Goal: Task Accomplishment & Management: Manage account settings

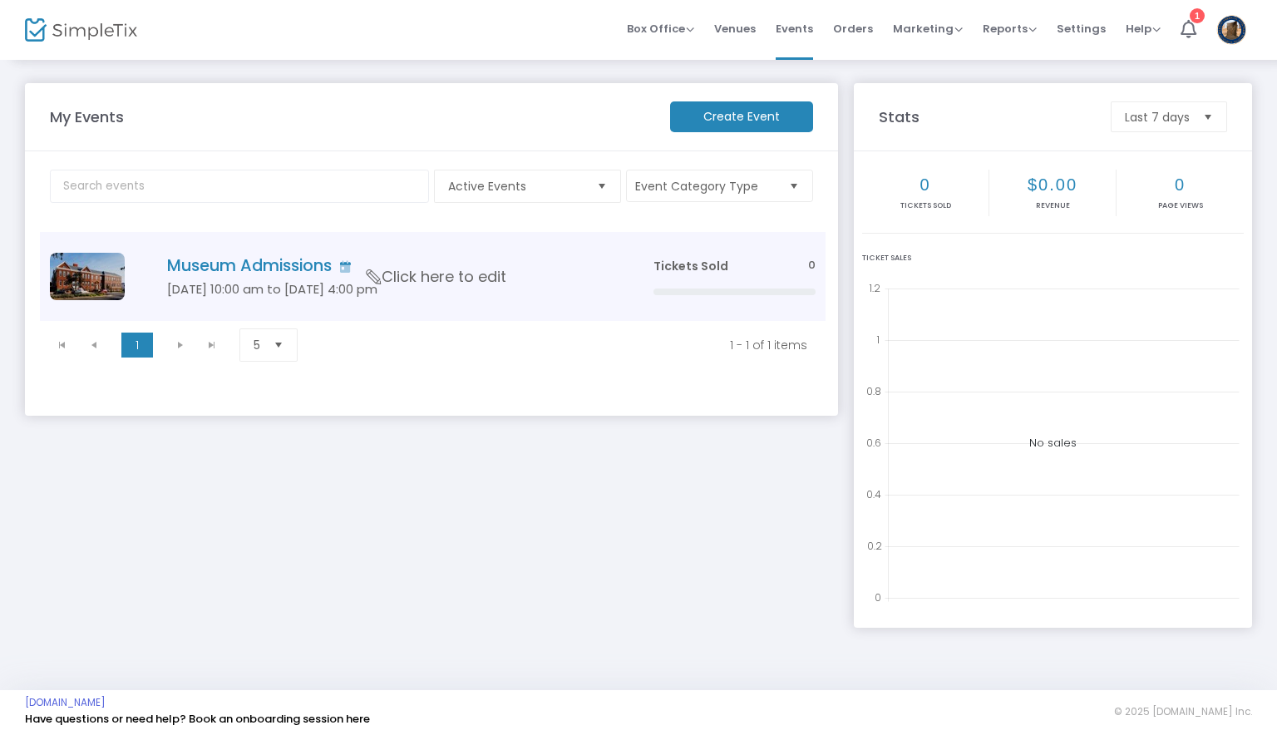
click at [449, 280] on span "Click here to edit" at bounding box center [437, 277] width 140 height 22
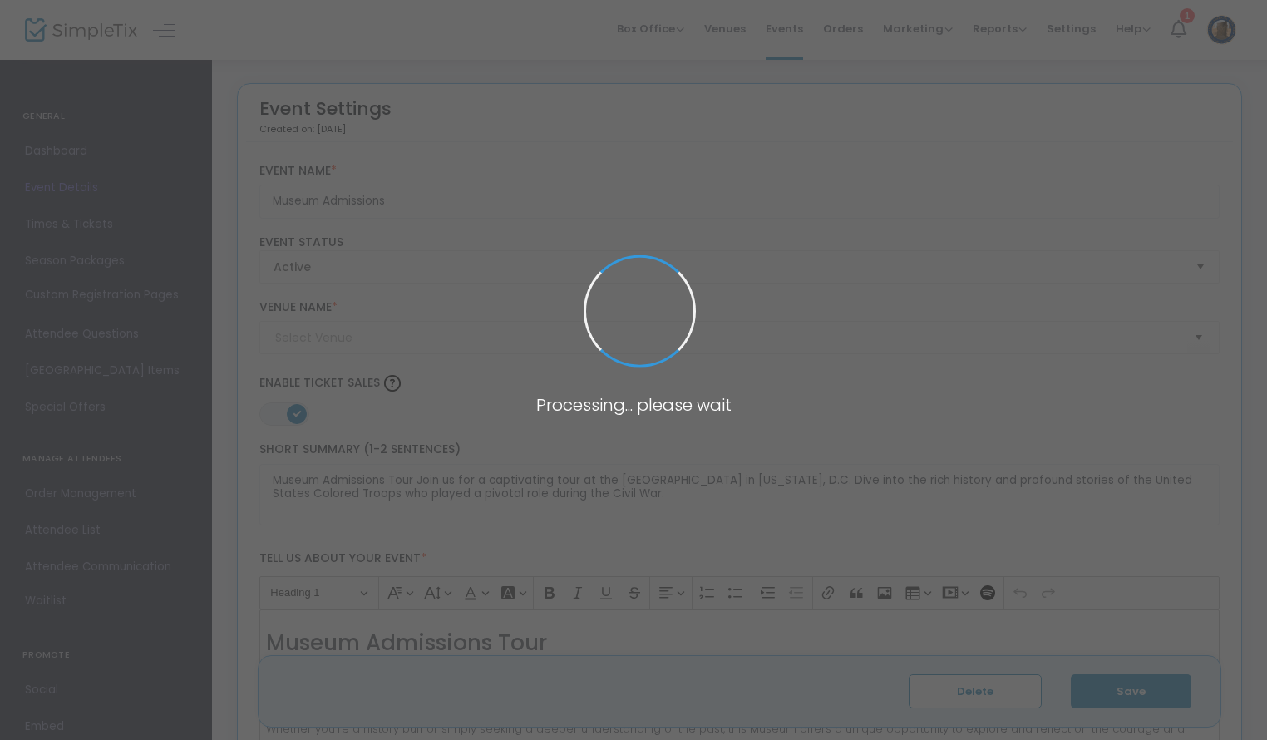
type input "African [GEOGRAPHIC_DATA]"
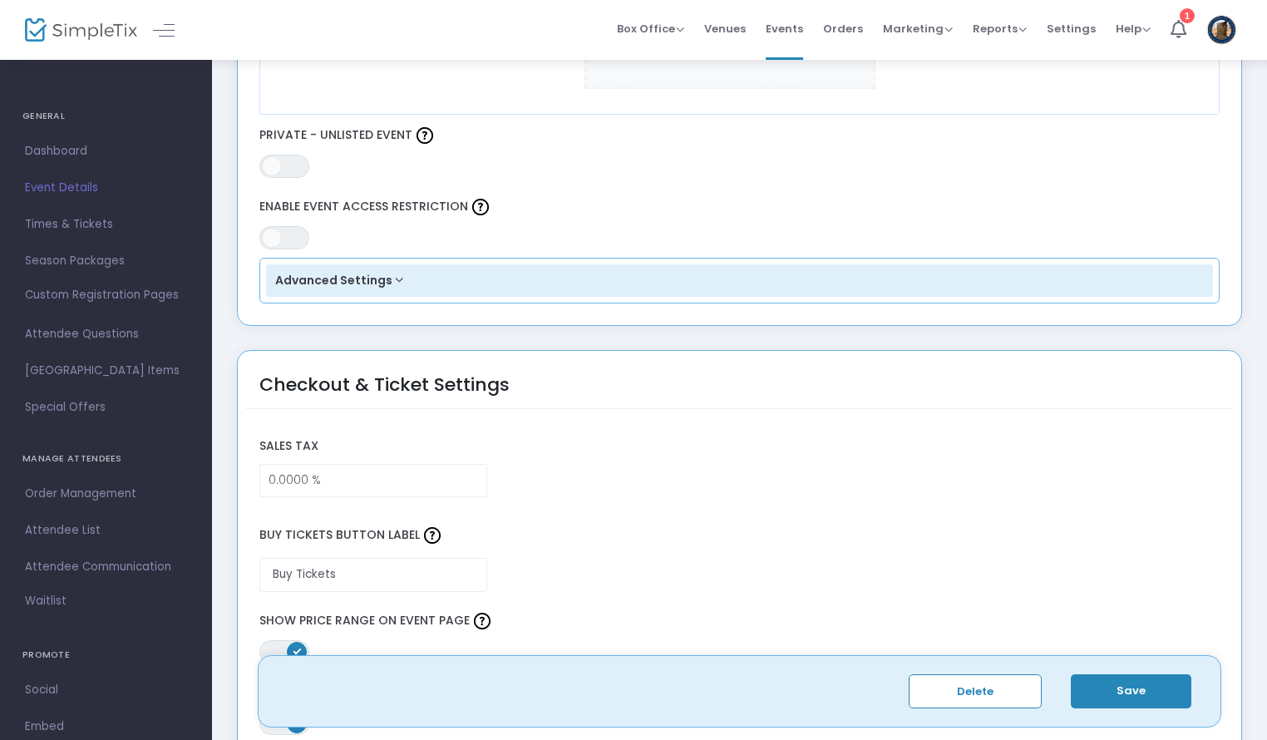
scroll to position [997, 0]
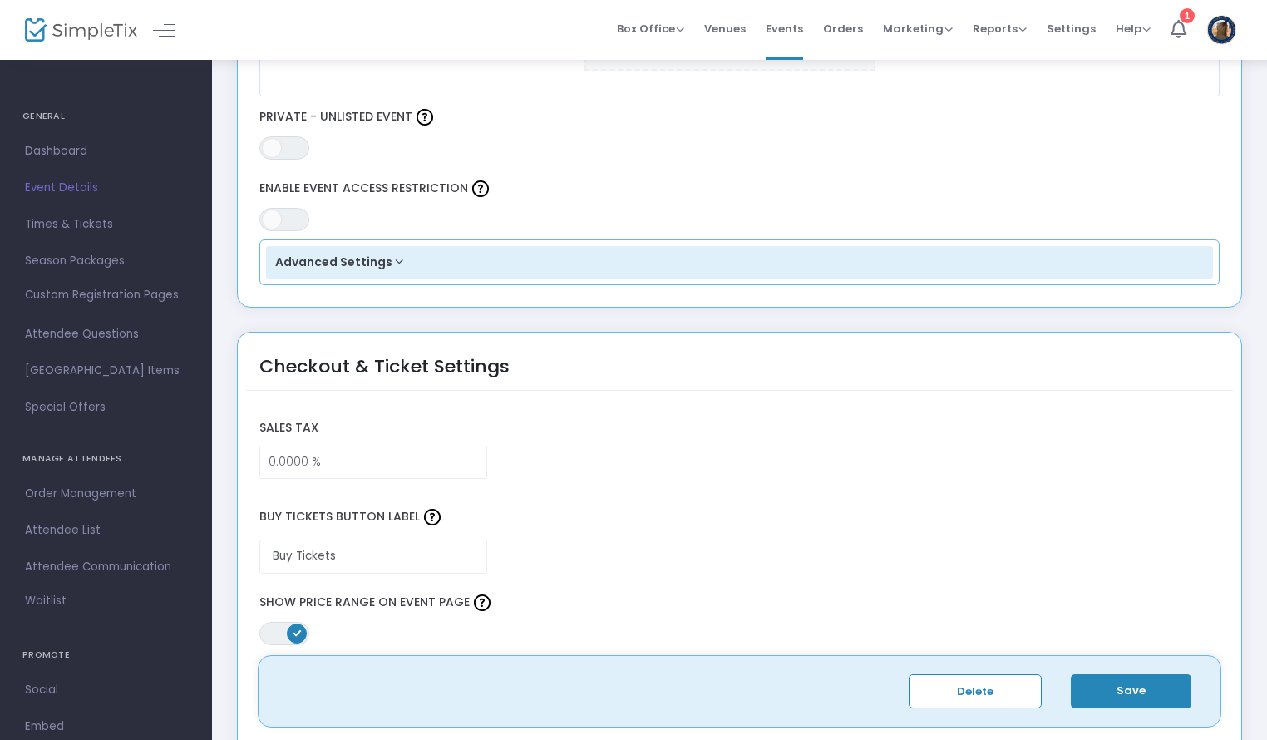
click at [384, 255] on button "Advanced Settings" at bounding box center [739, 262] width 947 height 33
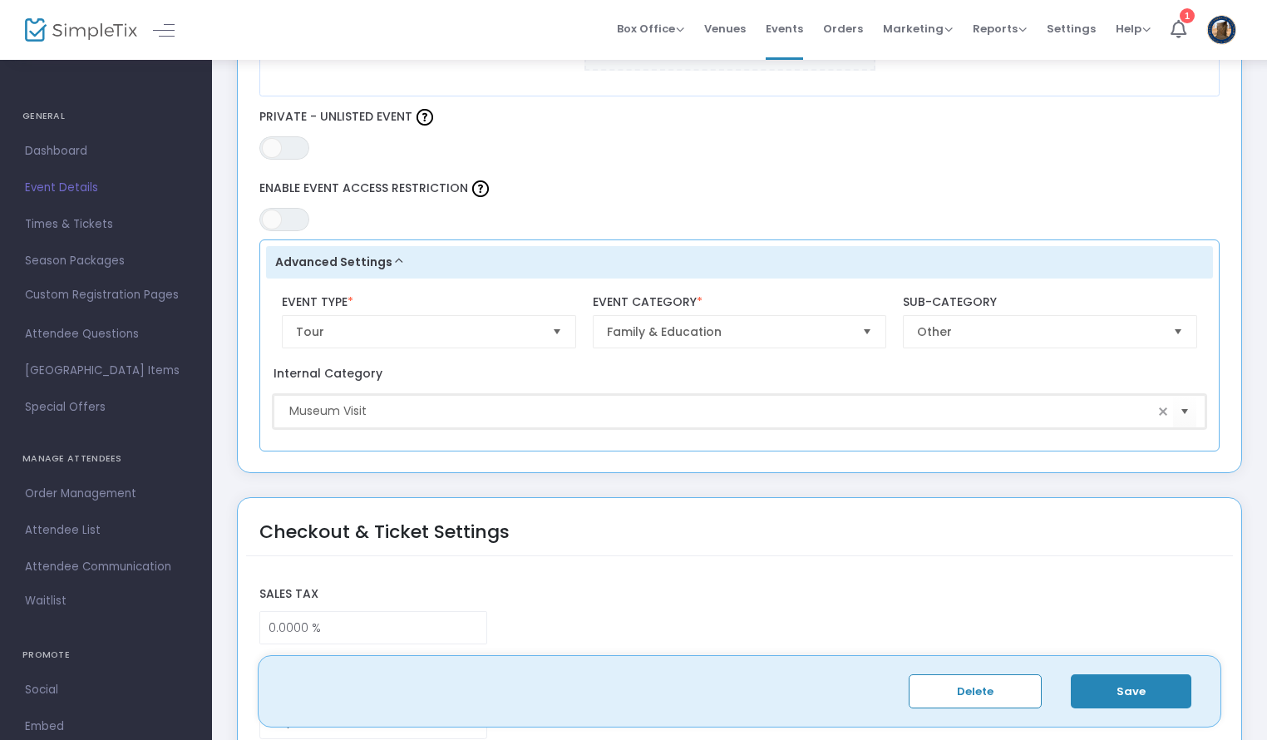
click at [368, 407] on input "Museum Visit" at bounding box center [720, 410] width 863 height 17
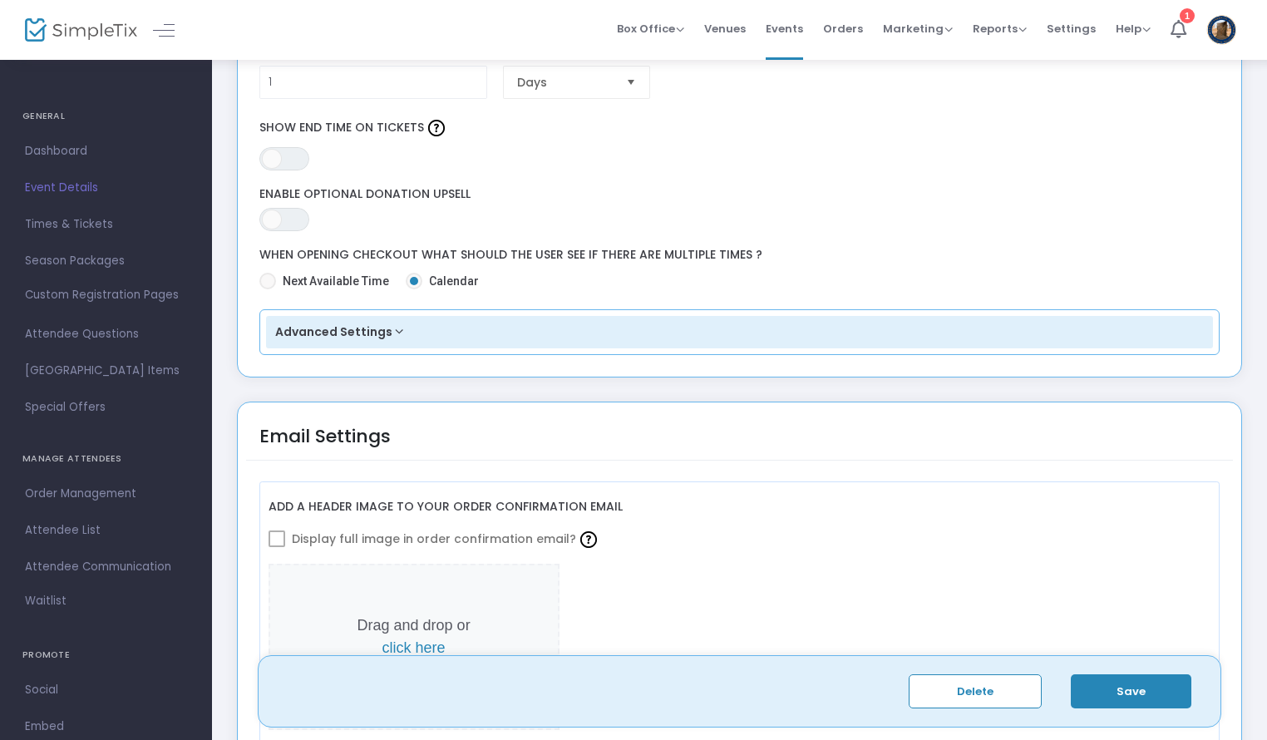
scroll to position [1916, 0]
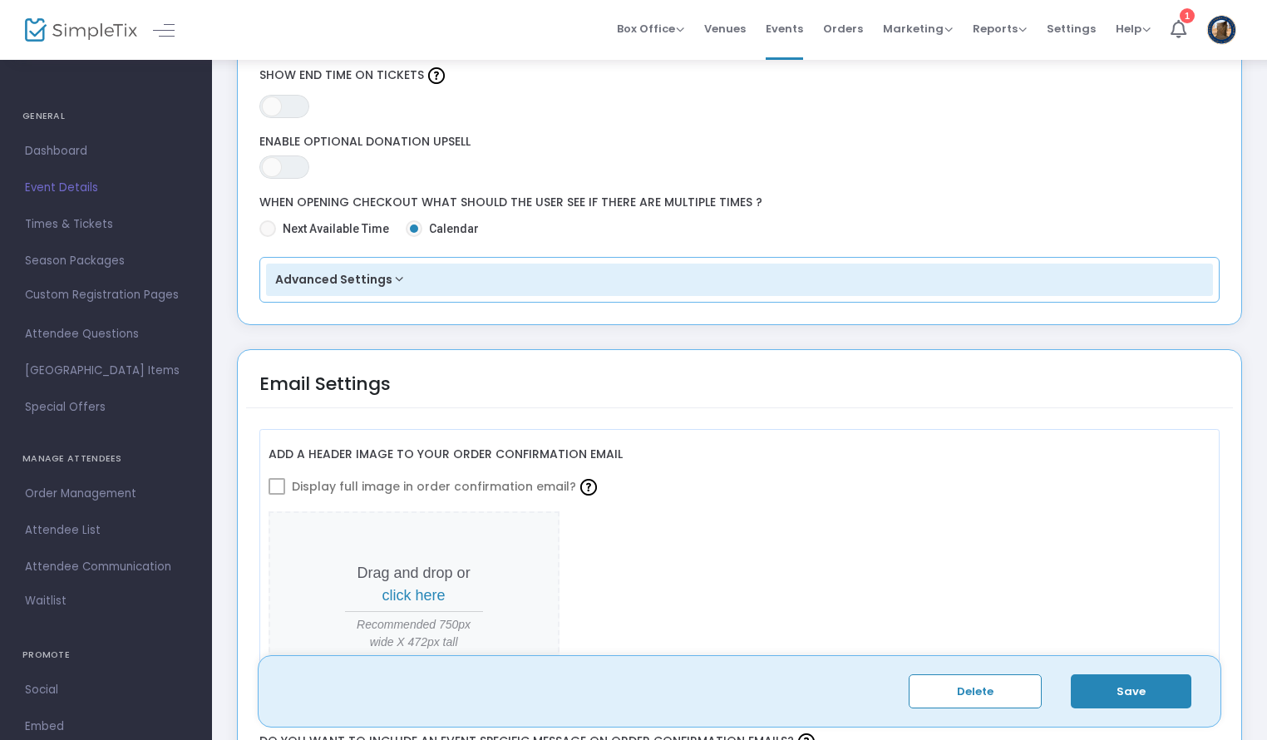
click at [387, 278] on button "Advanced Settings" at bounding box center [739, 279] width 947 height 33
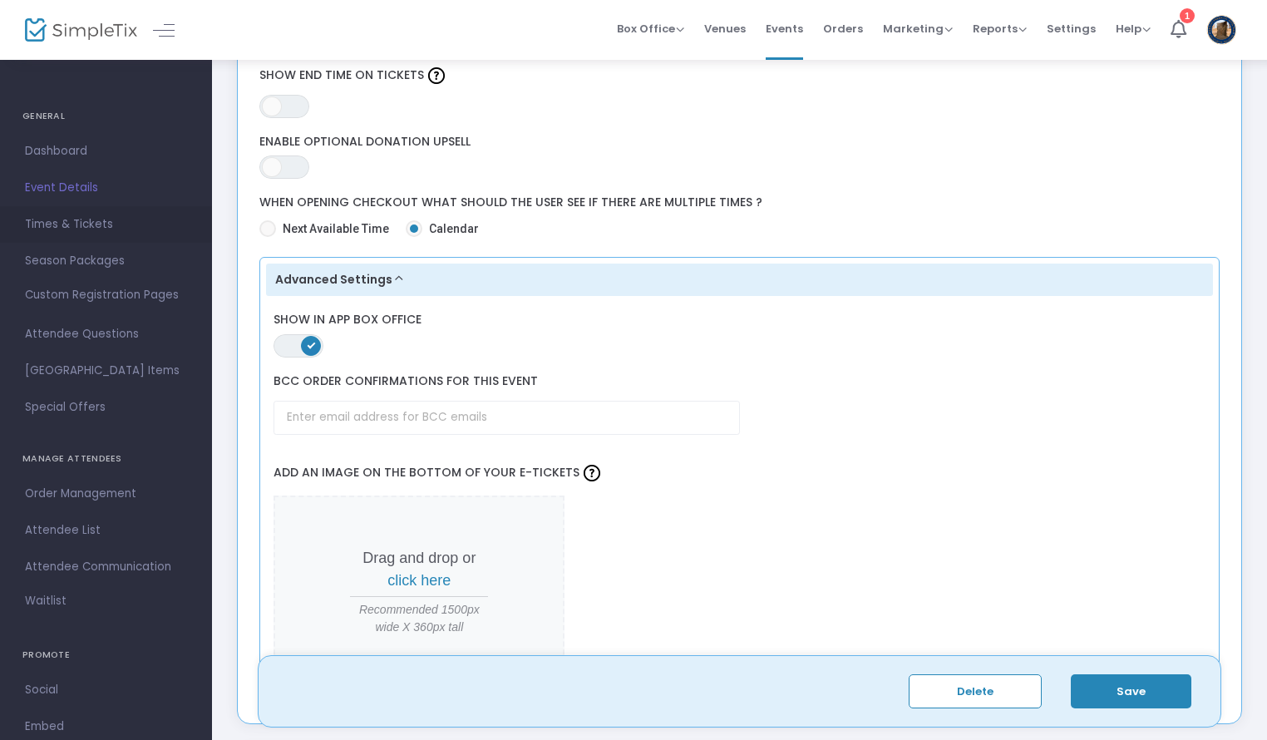
click at [61, 232] on span "Times & Tickets" at bounding box center [106, 225] width 162 height 22
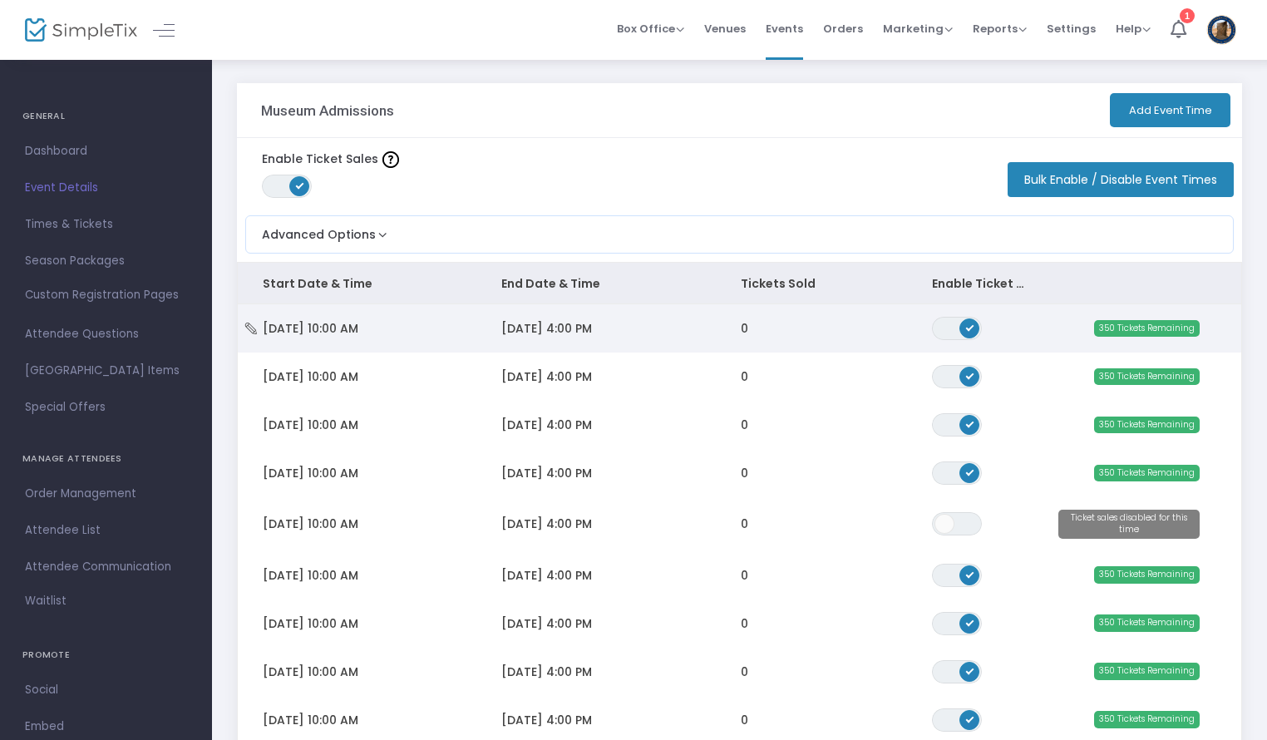
click at [611, 327] on td "[DATE] 4:00 PM" at bounding box center [595, 328] width 239 height 48
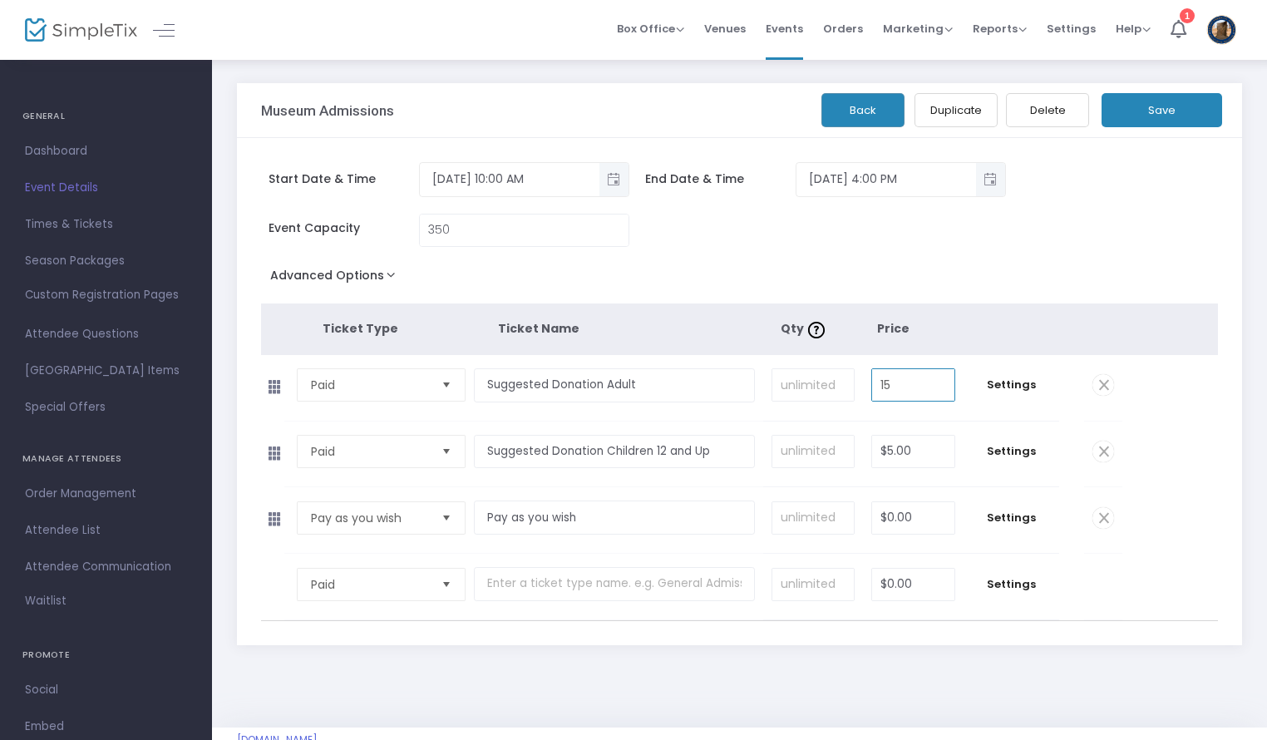
click at [892, 377] on input "15" at bounding box center [913, 385] width 82 height 32
type input "$10.00"
click at [1147, 108] on button "Save" at bounding box center [1161, 110] width 121 height 34
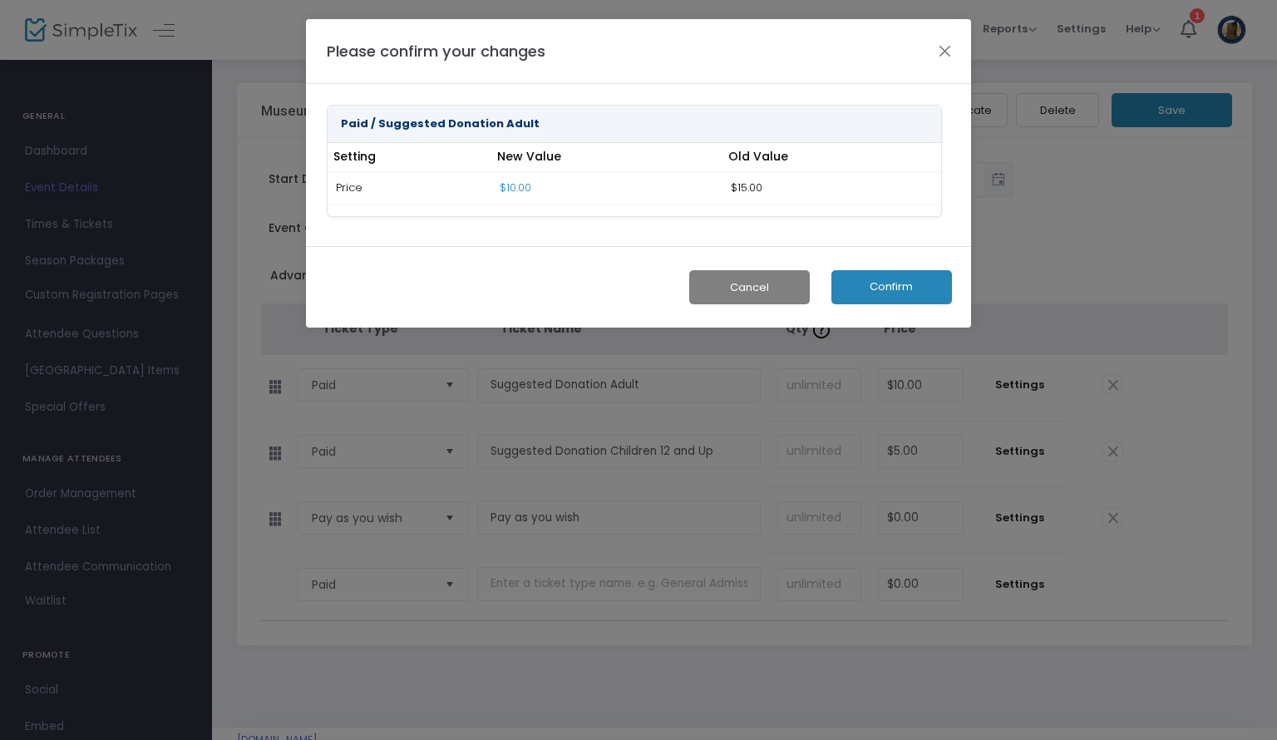
click at [898, 275] on button "Confirm" at bounding box center [891, 287] width 121 height 34
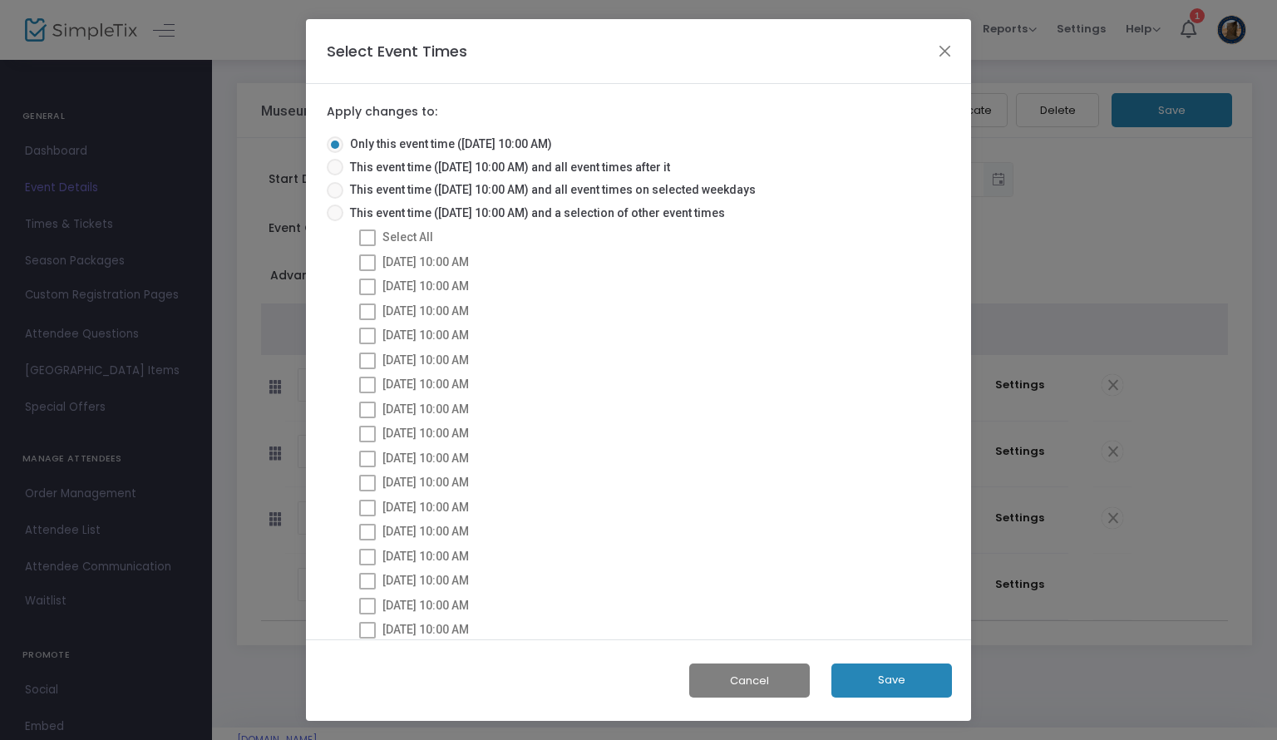
click at [368, 235] on span at bounding box center [367, 237] width 17 height 17
click at [332, 214] on span at bounding box center [335, 212] width 17 height 17
click at [334, 221] on input "This event time ([DATE] 10:00 AM) and a selection of other event times" at bounding box center [334, 221] width 1 height 1
radio input "true"
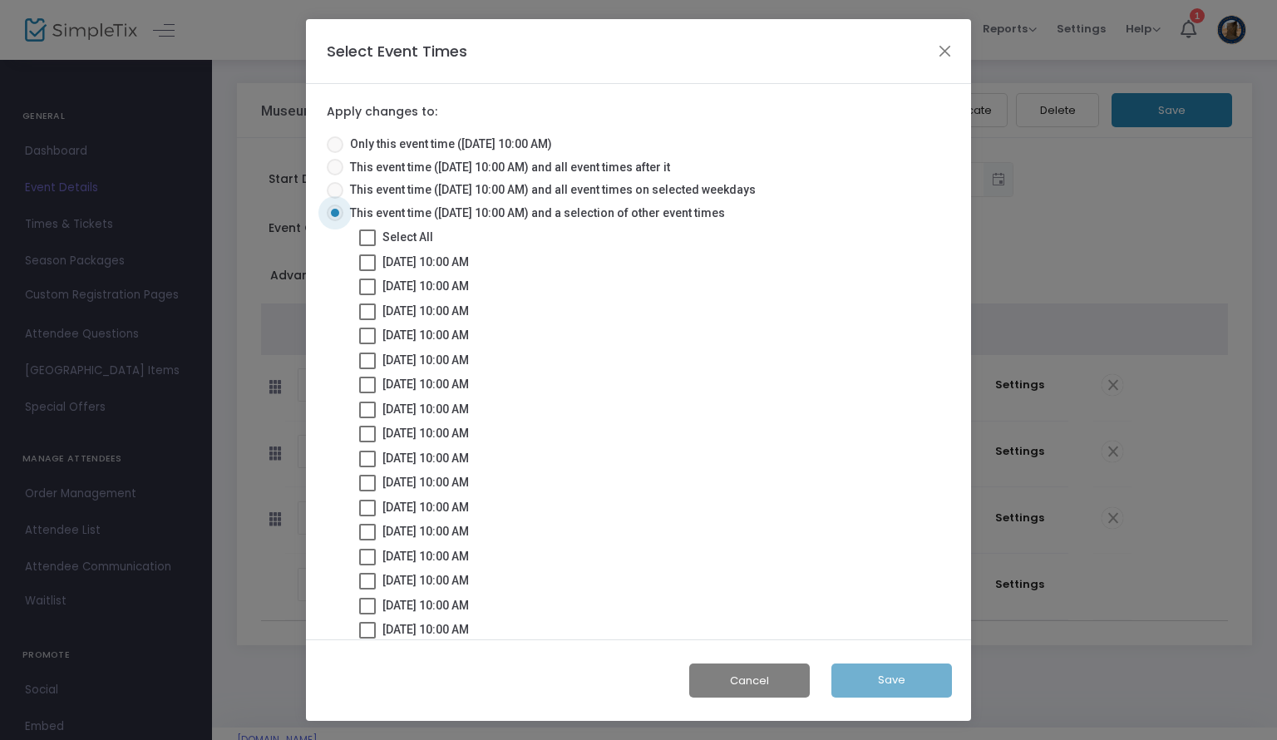
click at [366, 234] on span at bounding box center [367, 237] width 17 height 17
click at [367, 246] on input "Select All" at bounding box center [367, 246] width 1 height 1
checkbox input "true"
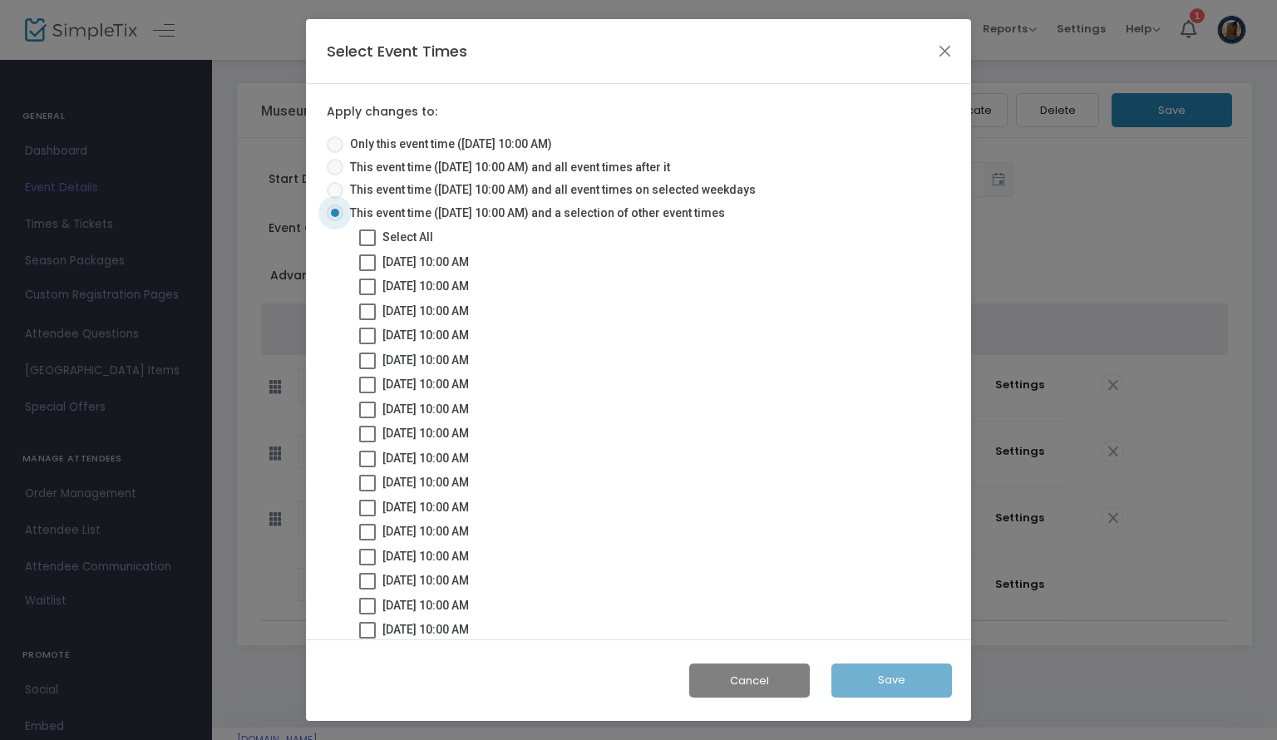
checkbox input "true"
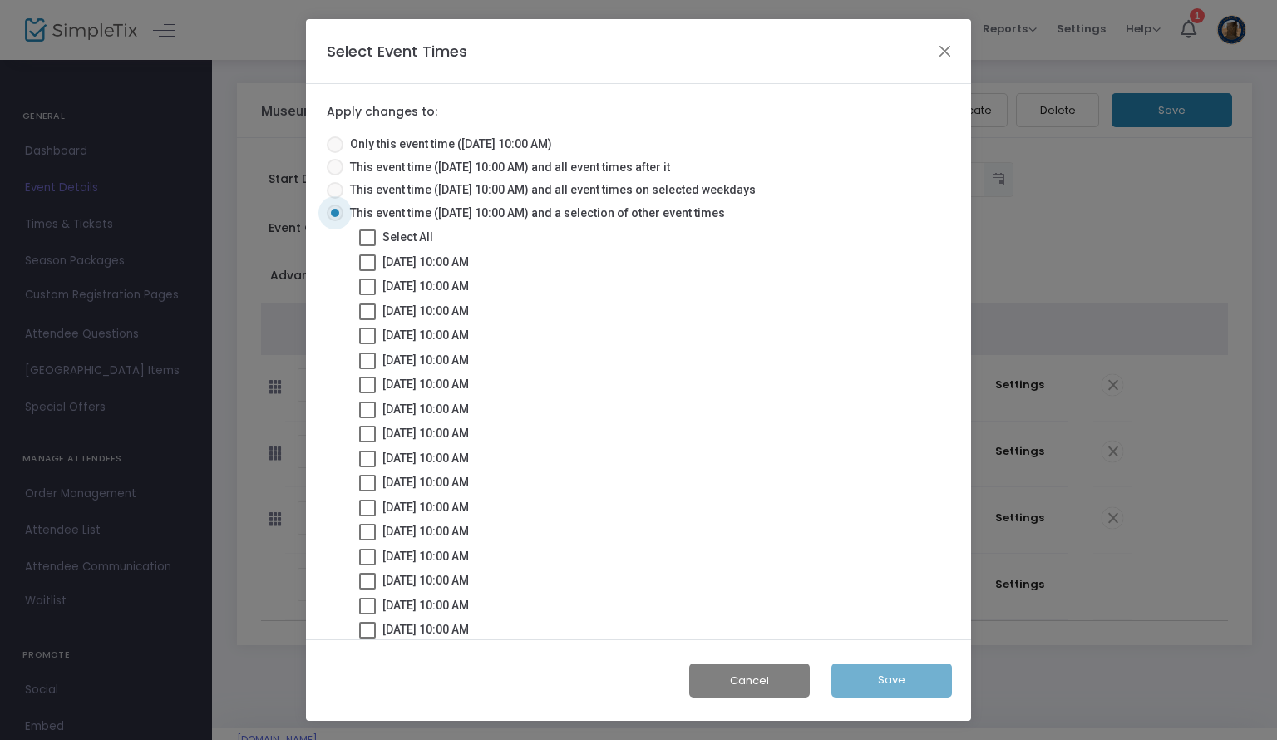
checkbox input "true"
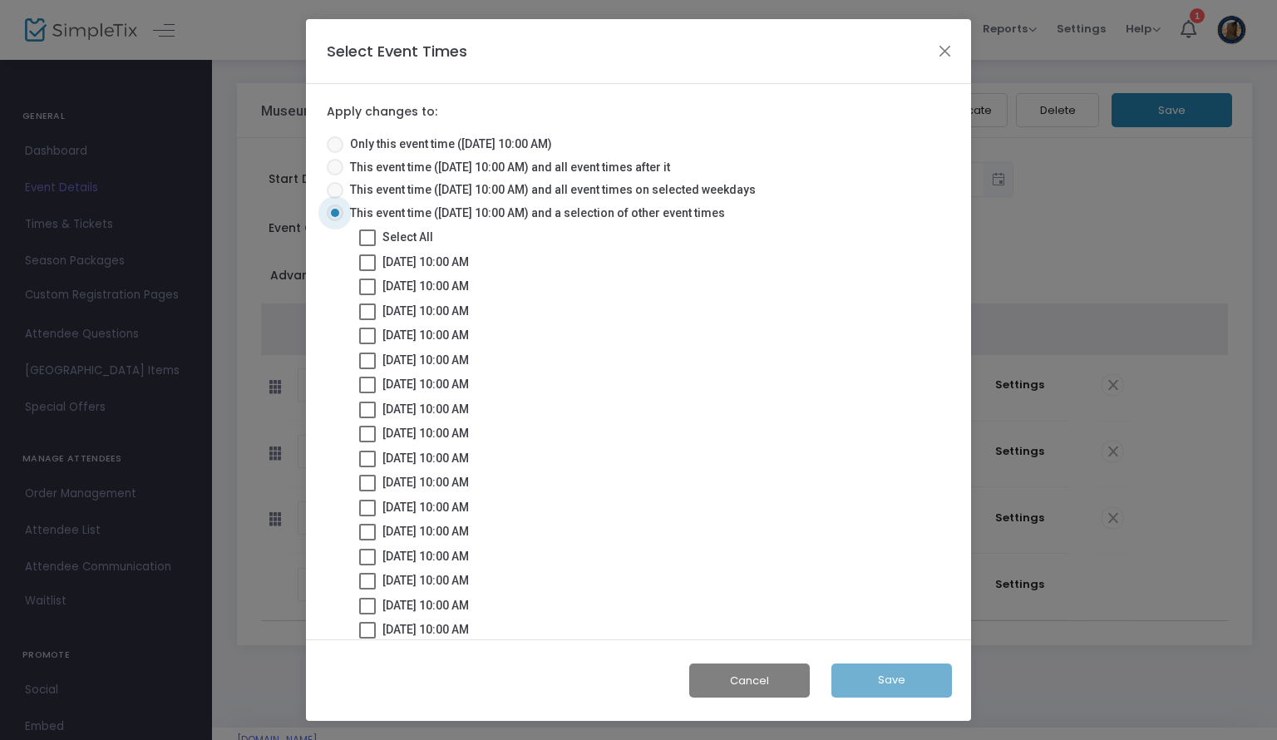
checkbox input "true"
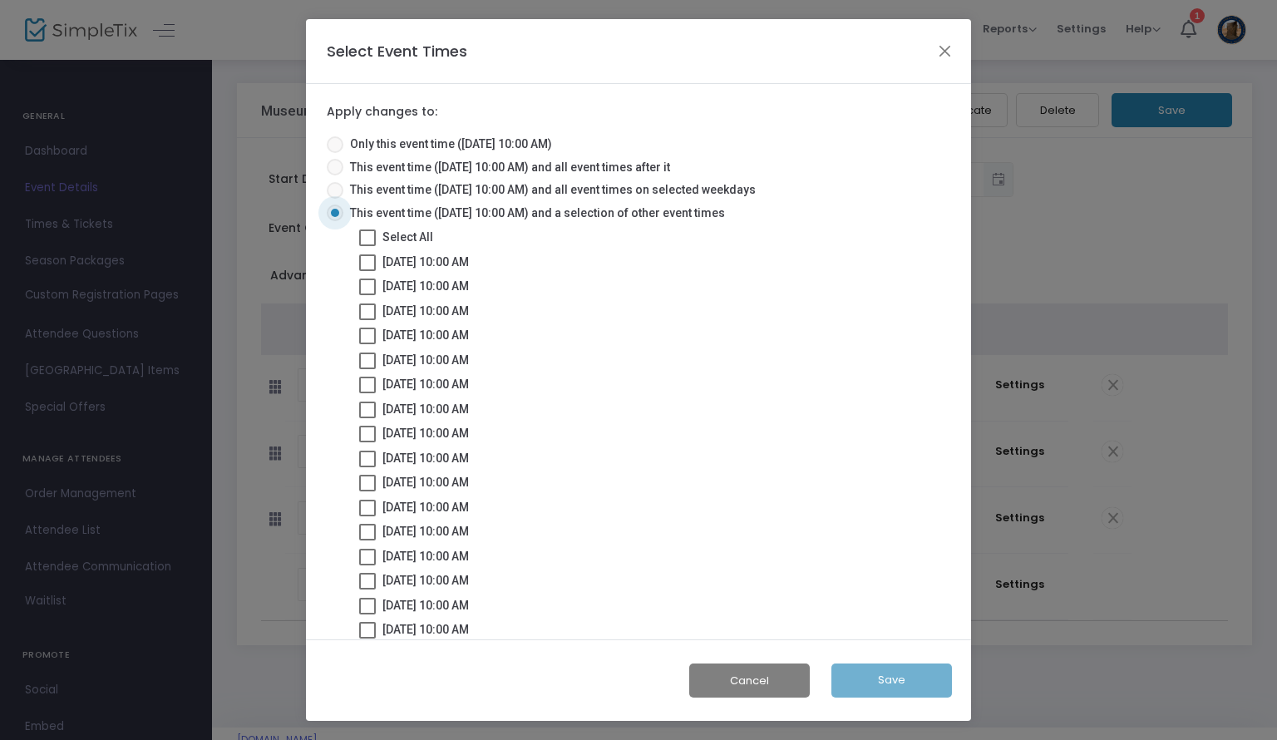
checkbox input "true"
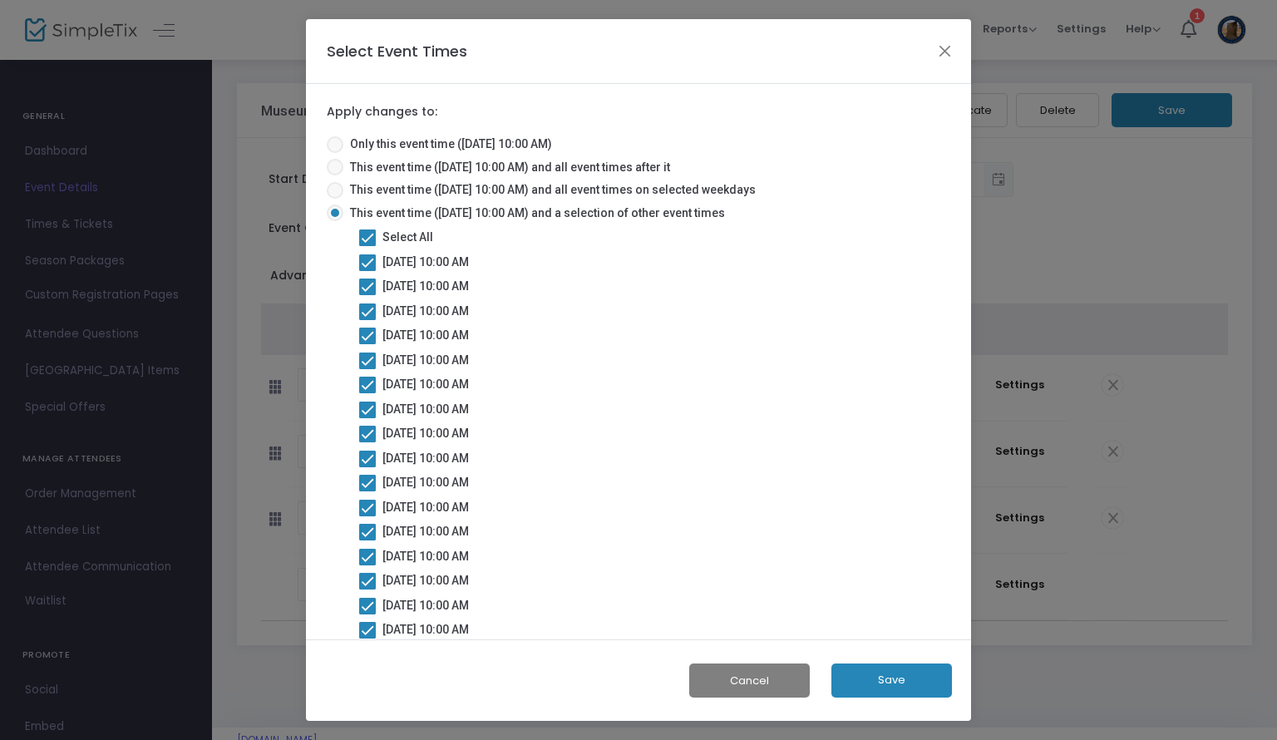
click at [896, 672] on button "Save" at bounding box center [891, 680] width 121 height 34
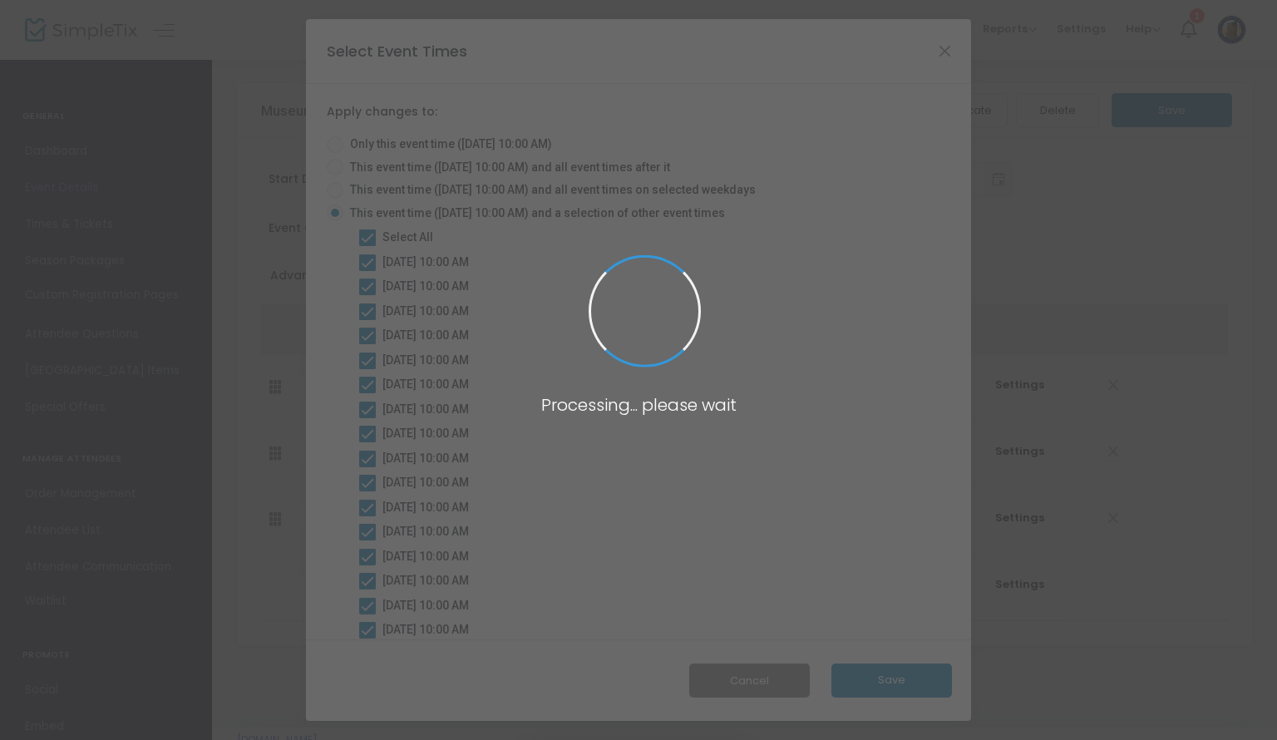
radio input "true"
checkbox input "false"
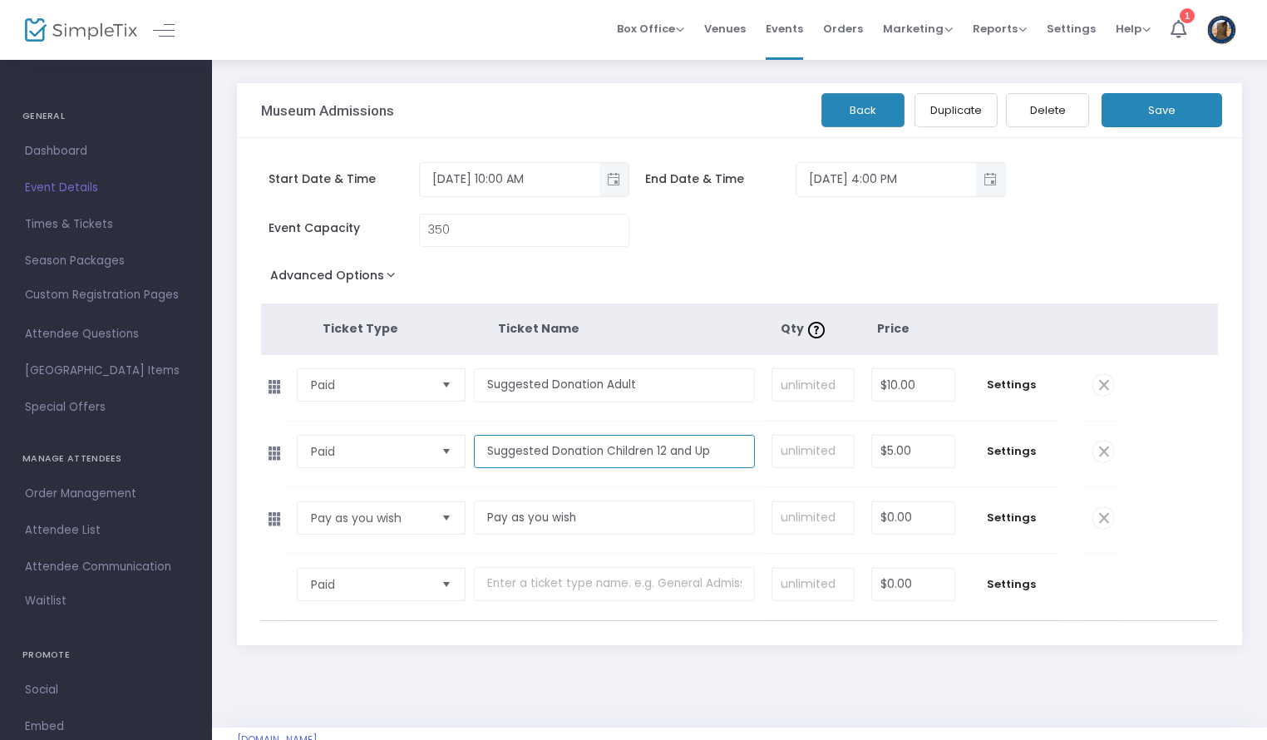
click at [592, 449] on input "Suggested Donation Children 12 and Up" at bounding box center [614, 452] width 280 height 34
click at [602, 447] on input "Suggested Donation Children 12 and Up" at bounding box center [614, 452] width 280 height 34
type input "Suggested Donation Students/Children 12 and Up"
click at [1139, 110] on button "Save" at bounding box center [1161, 110] width 121 height 34
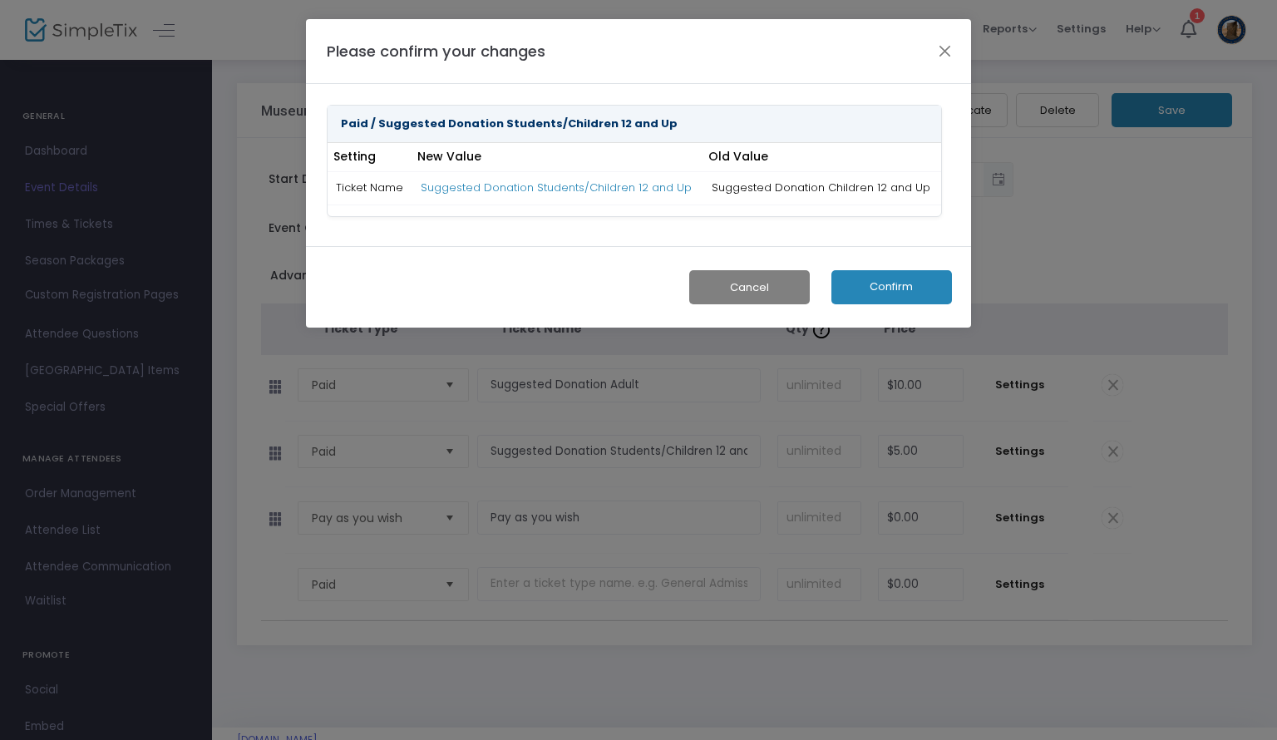
click at [883, 294] on button "Confirm" at bounding box center [891, 287] width 121 height 34
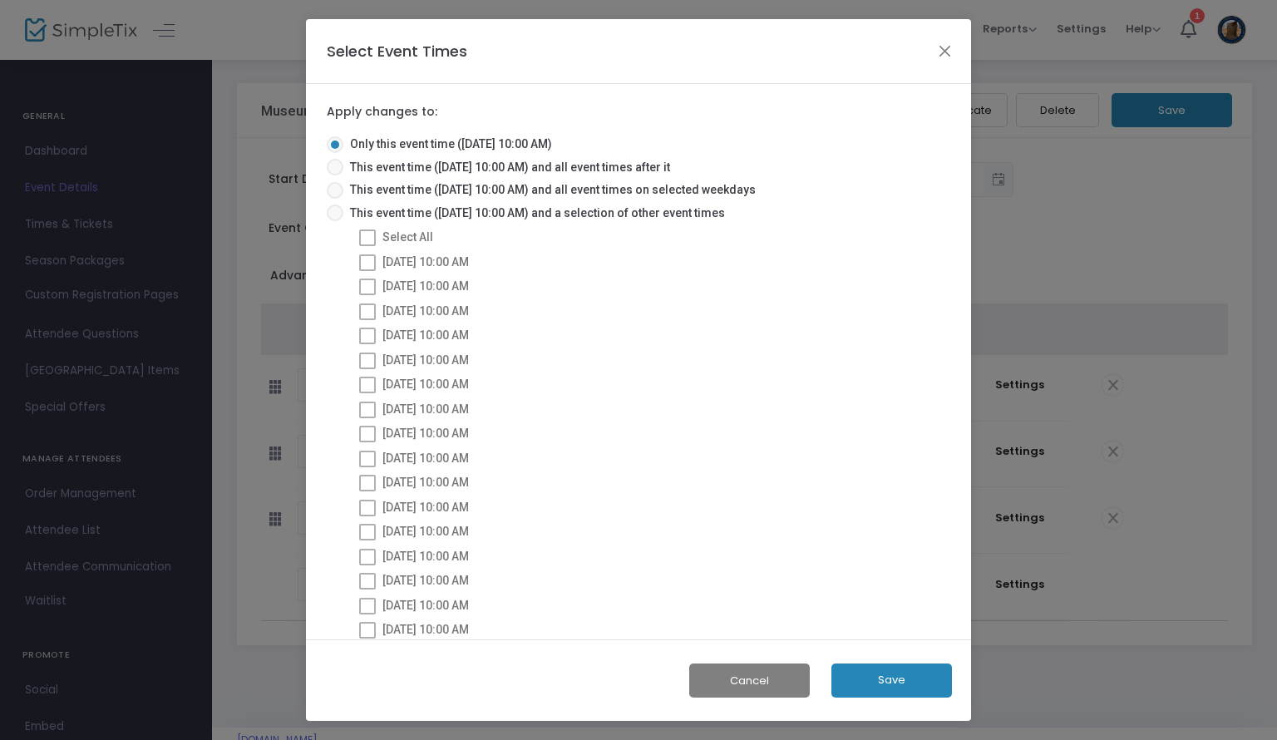
click at [341, 214] on span at bounding box center [335, 212] width 17 height 17
click at [335, 221] on input "This event time ([DATE] 10:00 AM) and a selection of other event times" at bounding box center [334, 221] width 1 height 1
radio input "true"
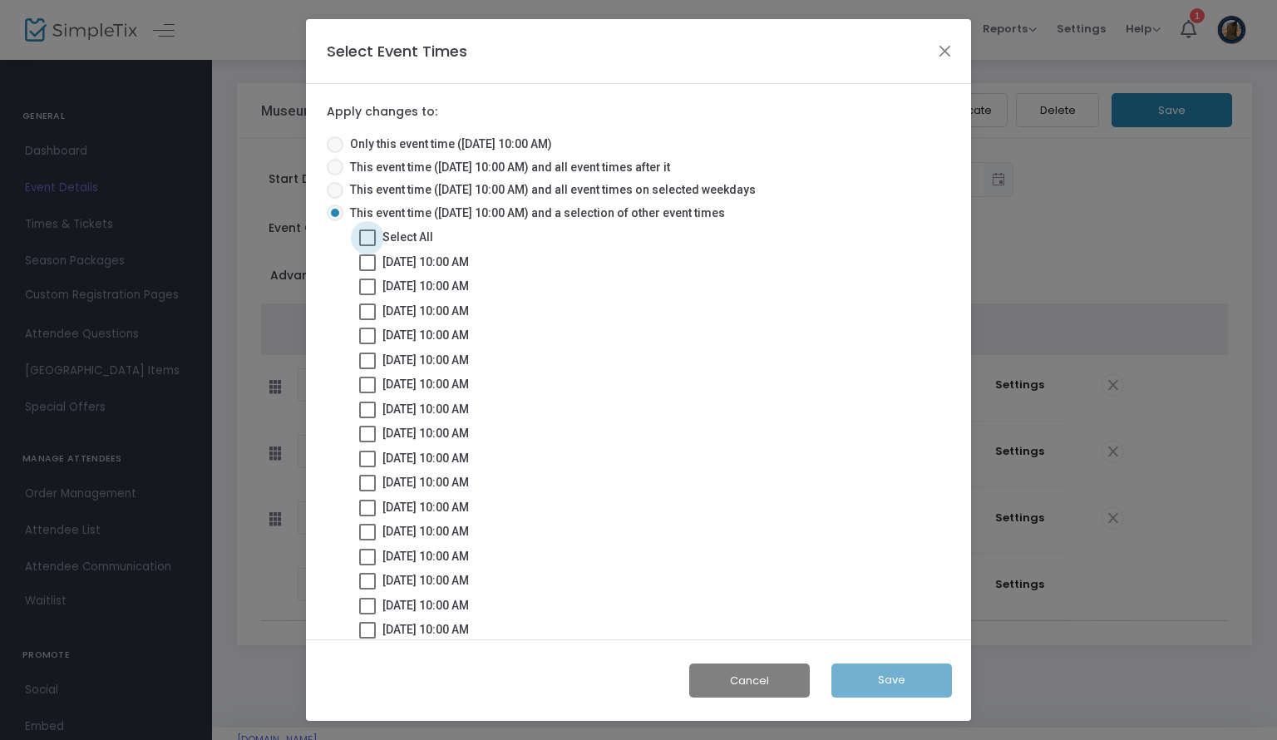
click at [366, 232] on span at bounding box center [367, 237] width 17 height 17
click at [367, 246] on input "Select All" at bounding box center [367, 246] width 1 height 1
checkbox input "true"
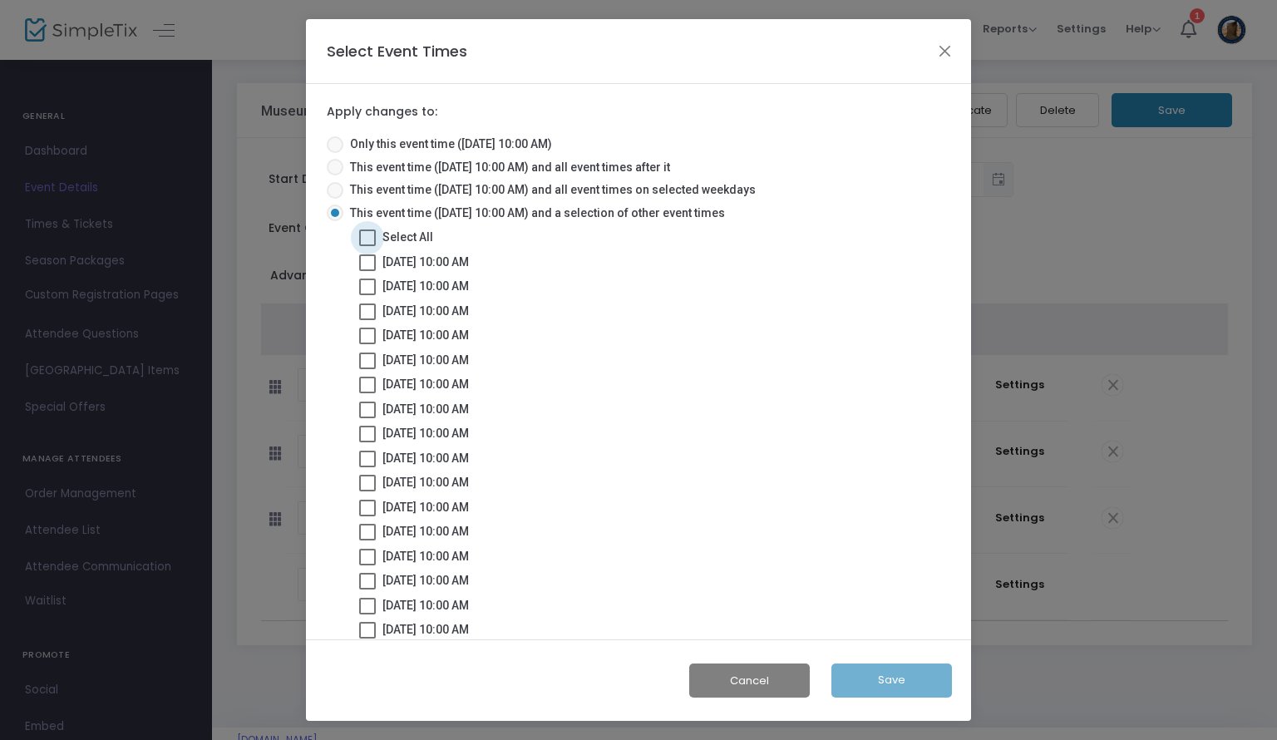
checkbox input "true"
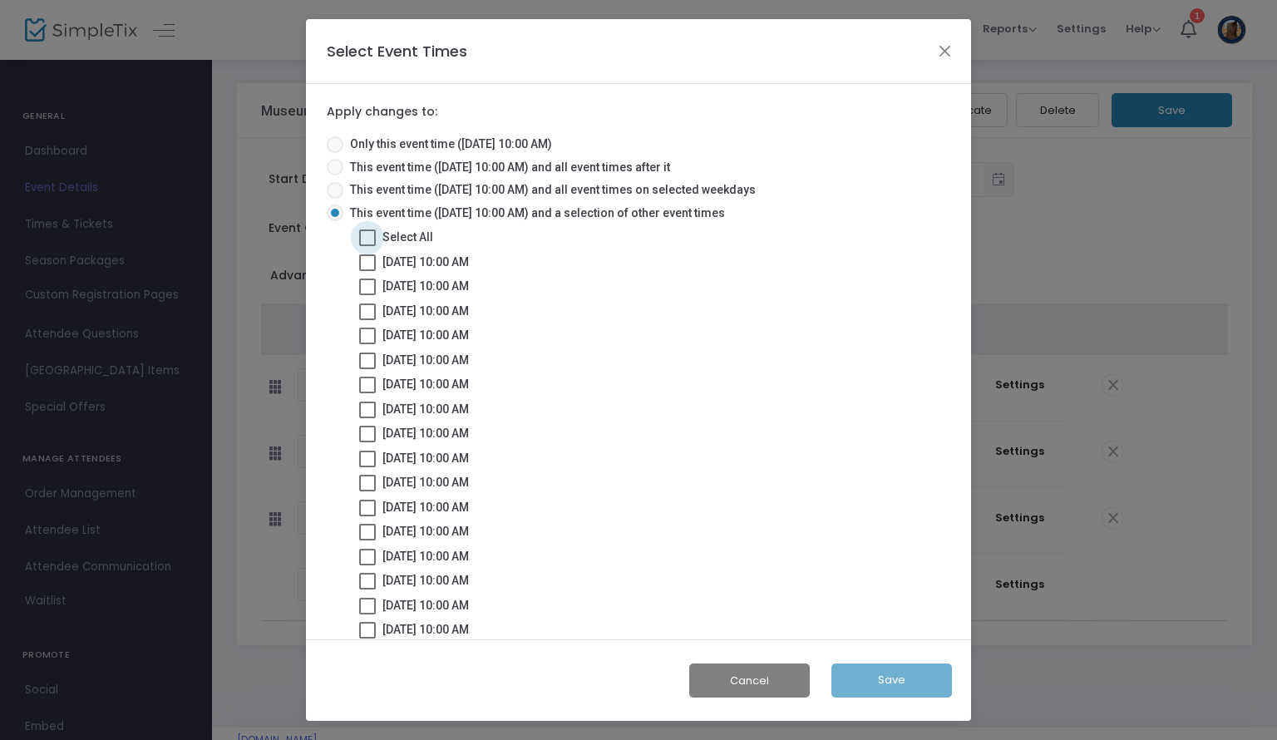
checkbox input "true"
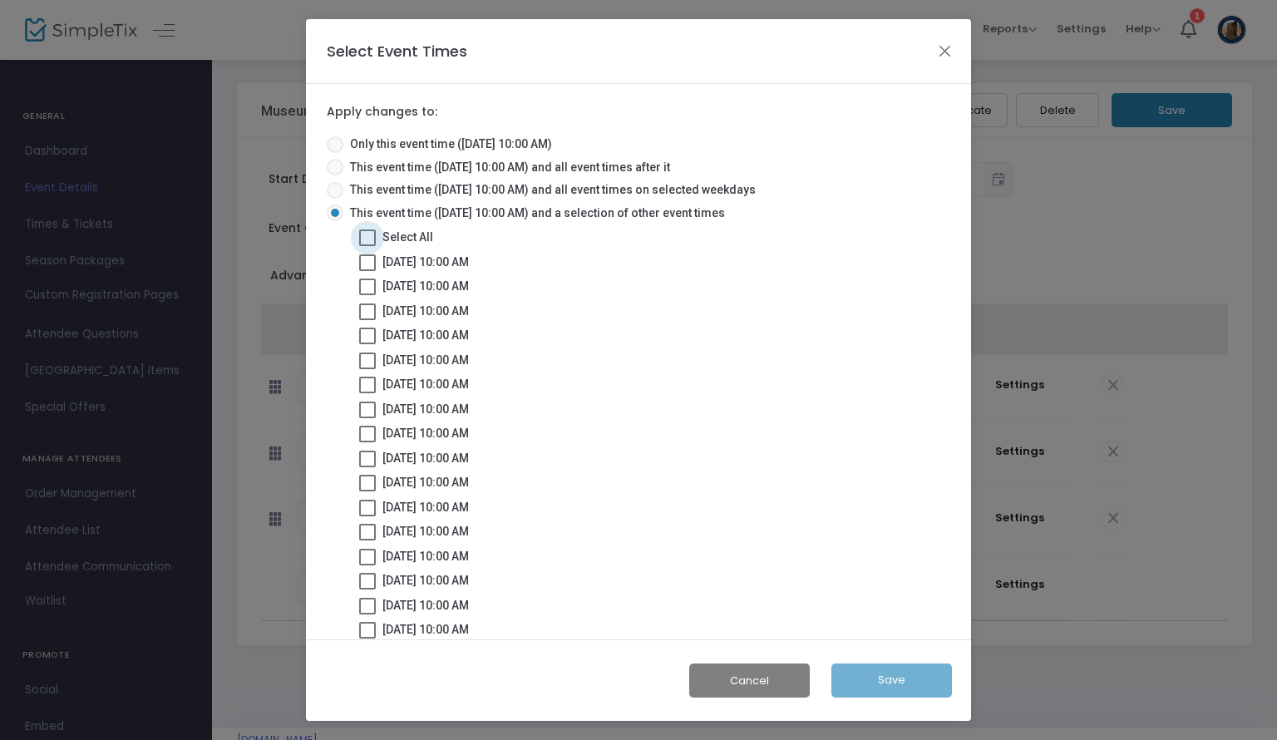
checkbox input "true"
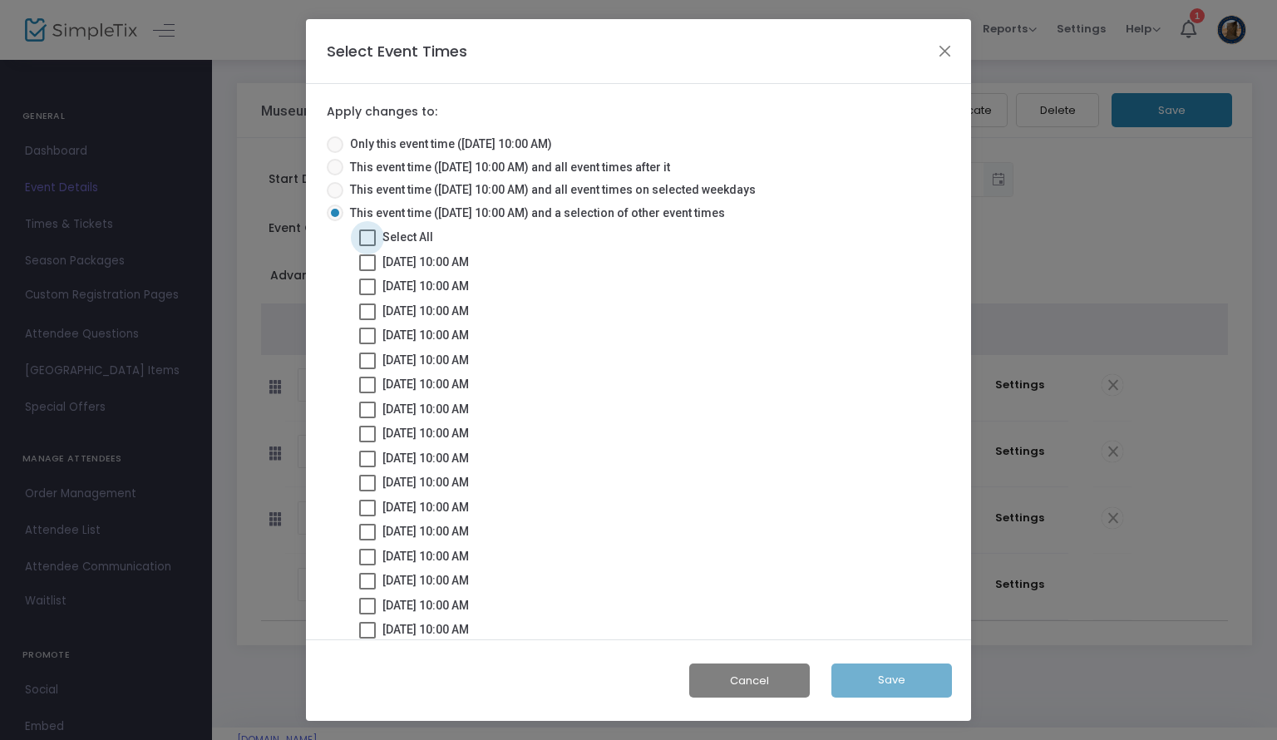
checkbox input "true"
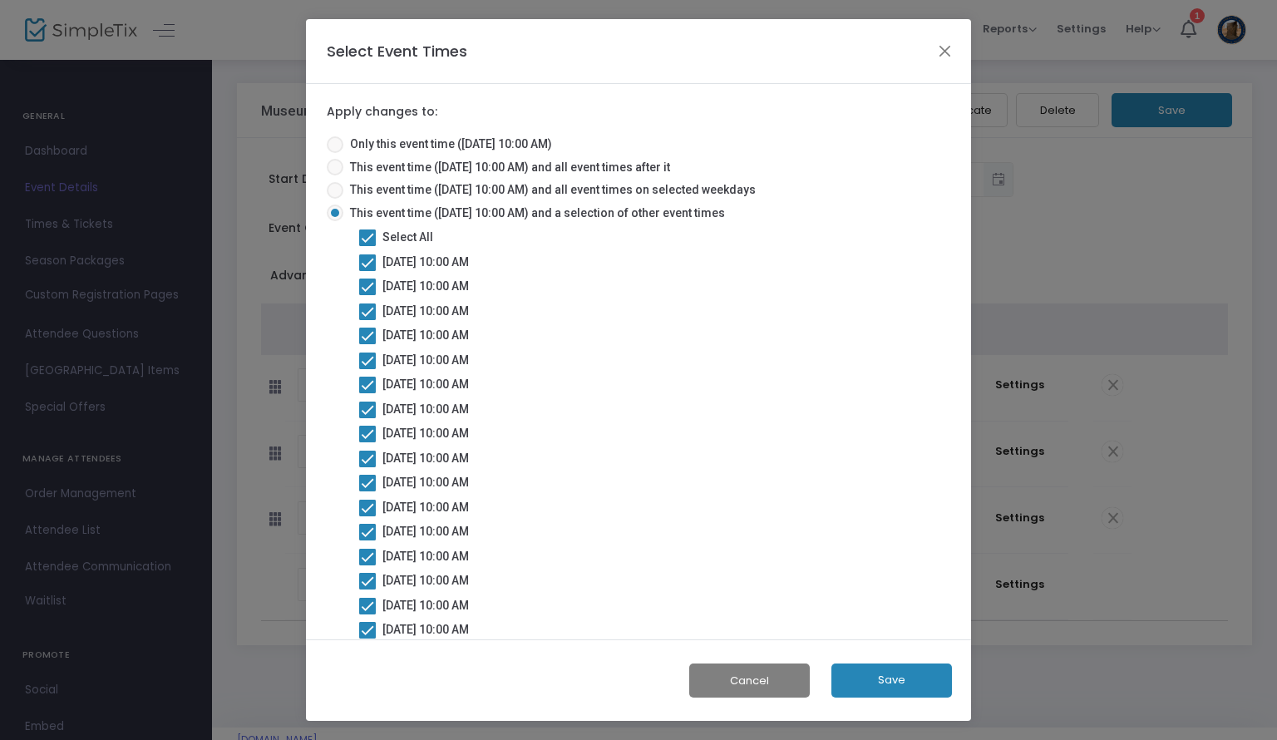
click at [942, 667] on button "Save" at bounding box center [891, 680] width 121 height 34
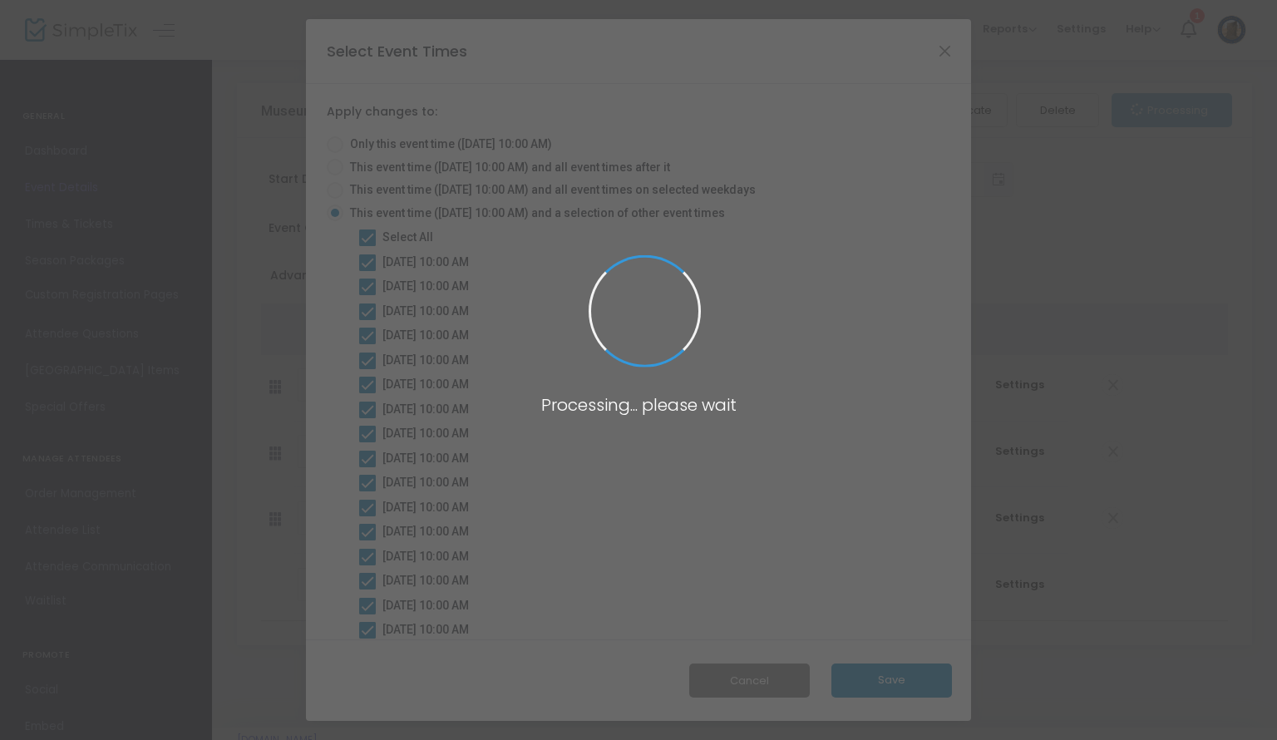
radio input "true"
checkbox input "false"
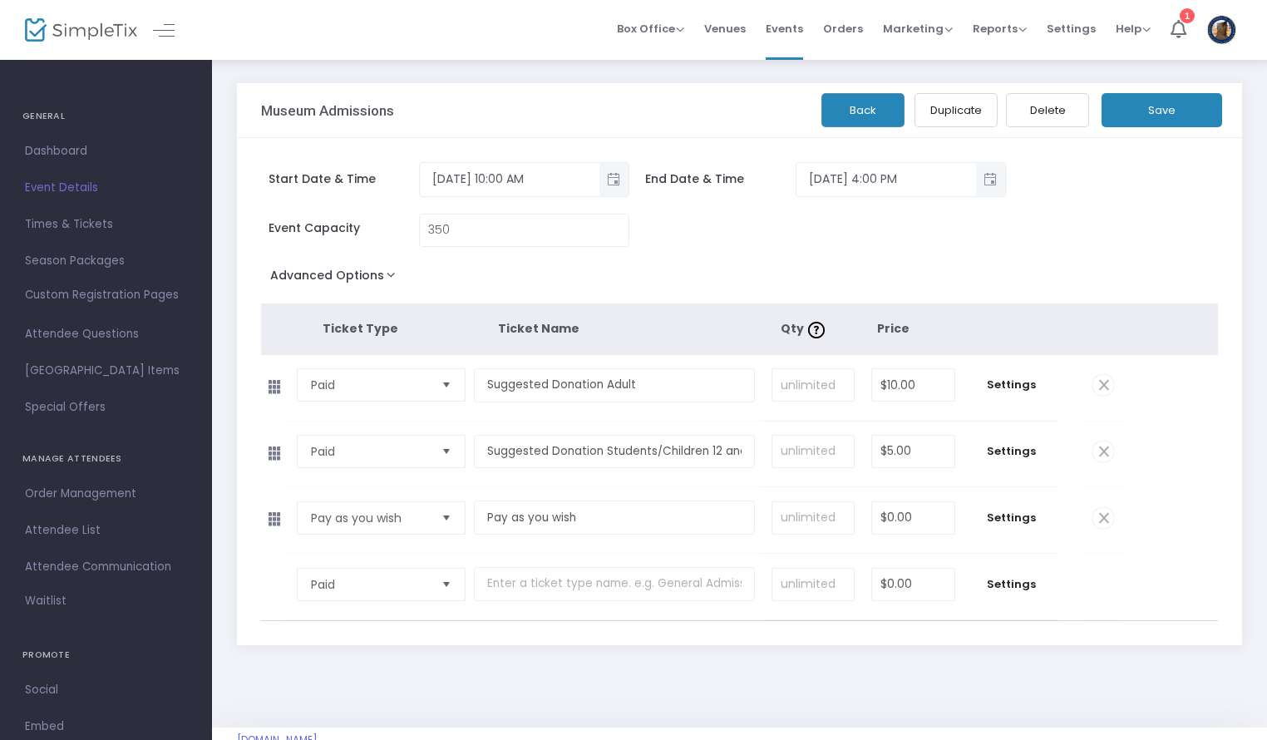
click at [851, 121] on button "Back" at bounding box center [862, 110] width 83 height 34
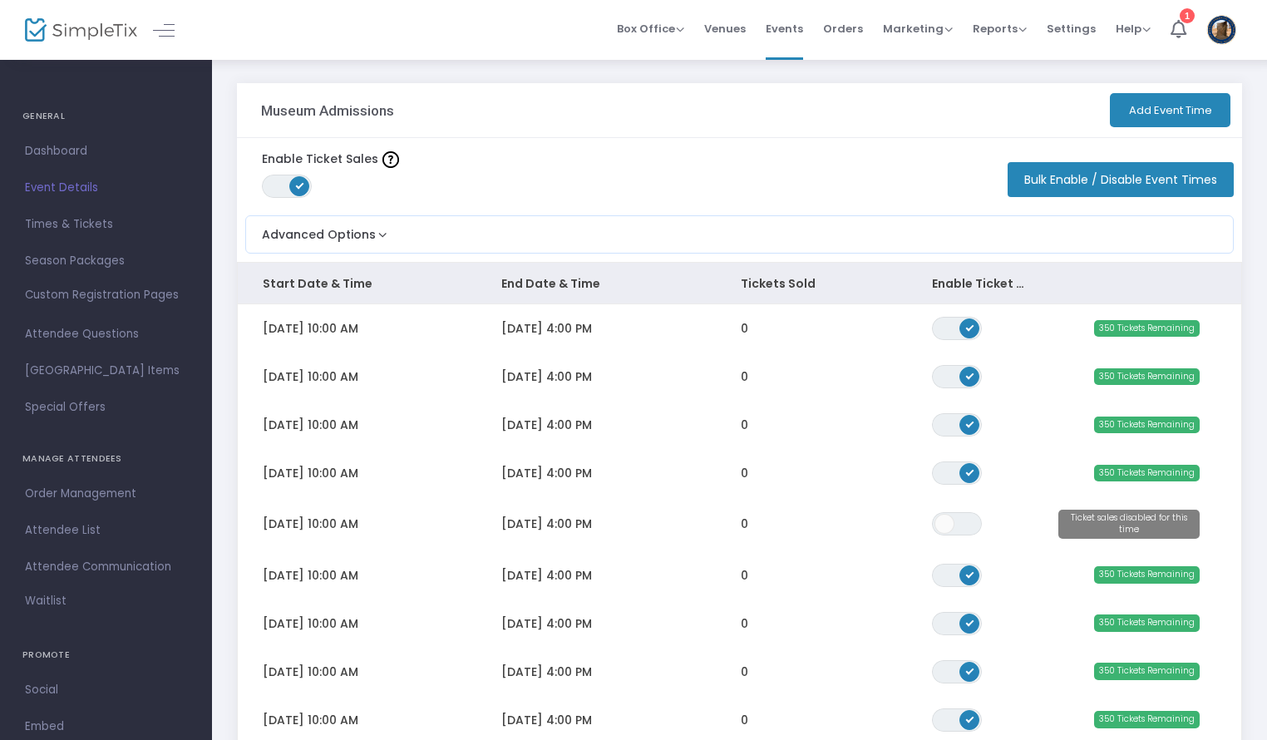
click at [1197, 109] on button "Add Event Time" at bounding box center [1169, 110] width 121 height 34
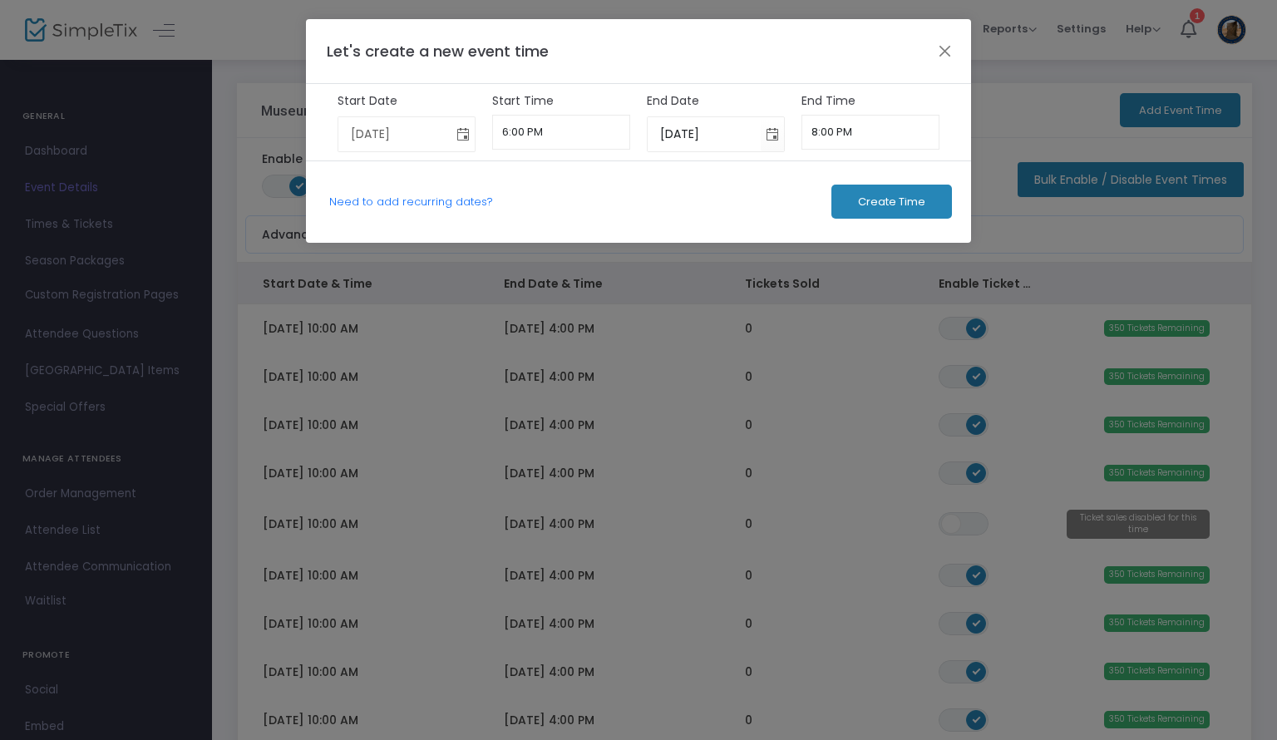
click at [471, 130] on span "Toggle calendar" at bounding box center [463, 134] width 27 height 27
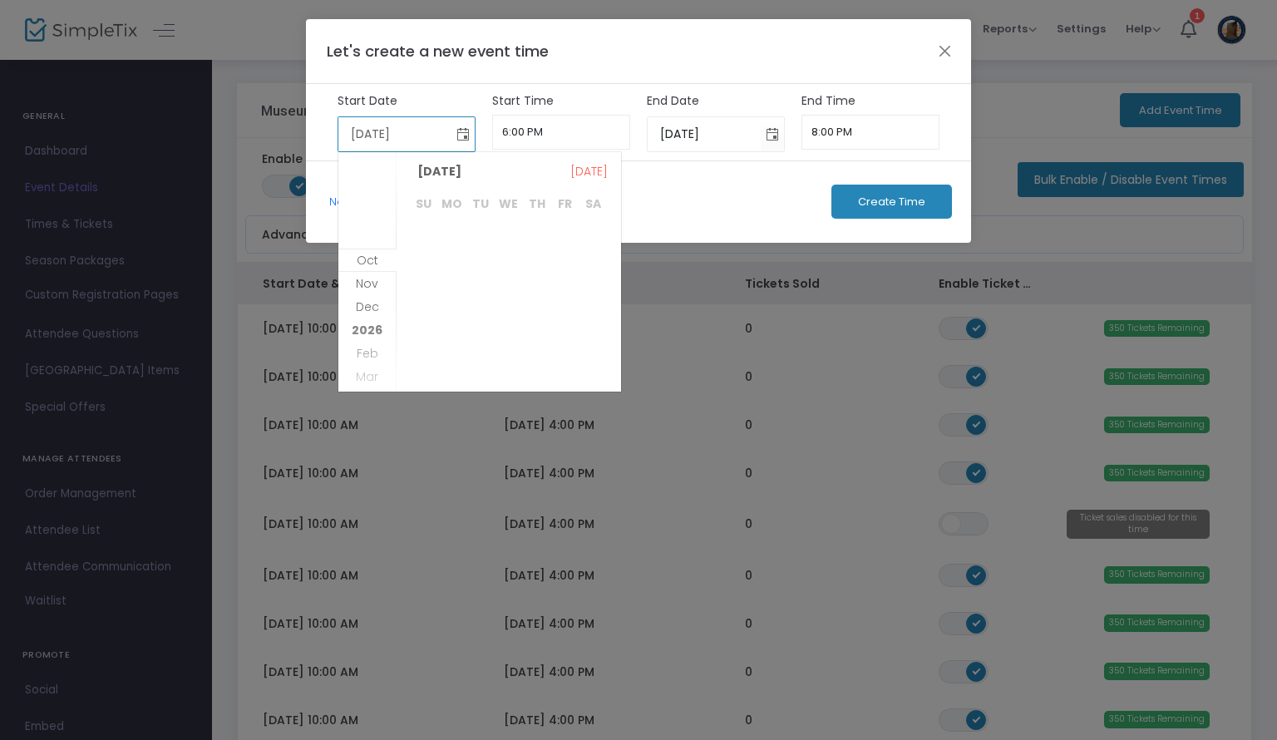
scroll to position [429, 0]
click at [778, 135] on span "Toggle calendar" at bounding box center [772, 134] width 27 height 27
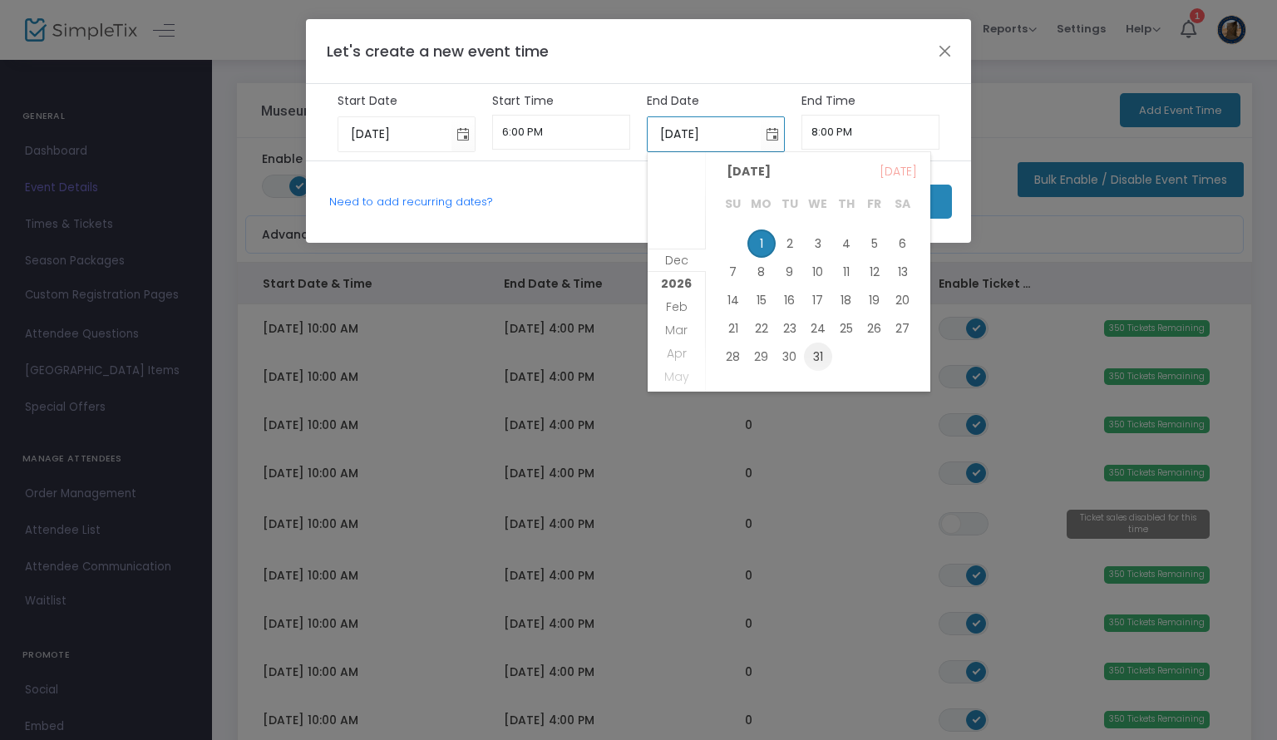
click at [816, 353] on span "31" at bounding box center [818, 356] width 28 height 28
type input "[DATE]"
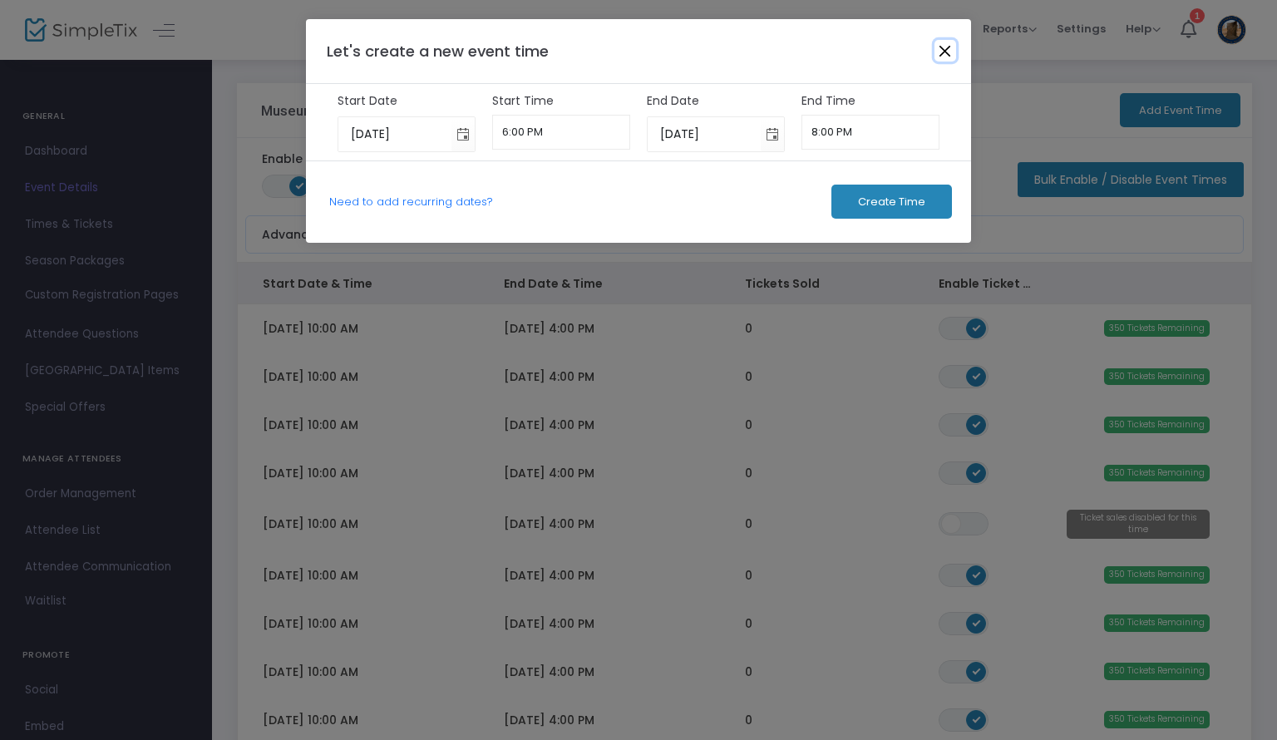
click at [952, 45] on button "Close" at bounding box center [945, 51] width 22 height 22
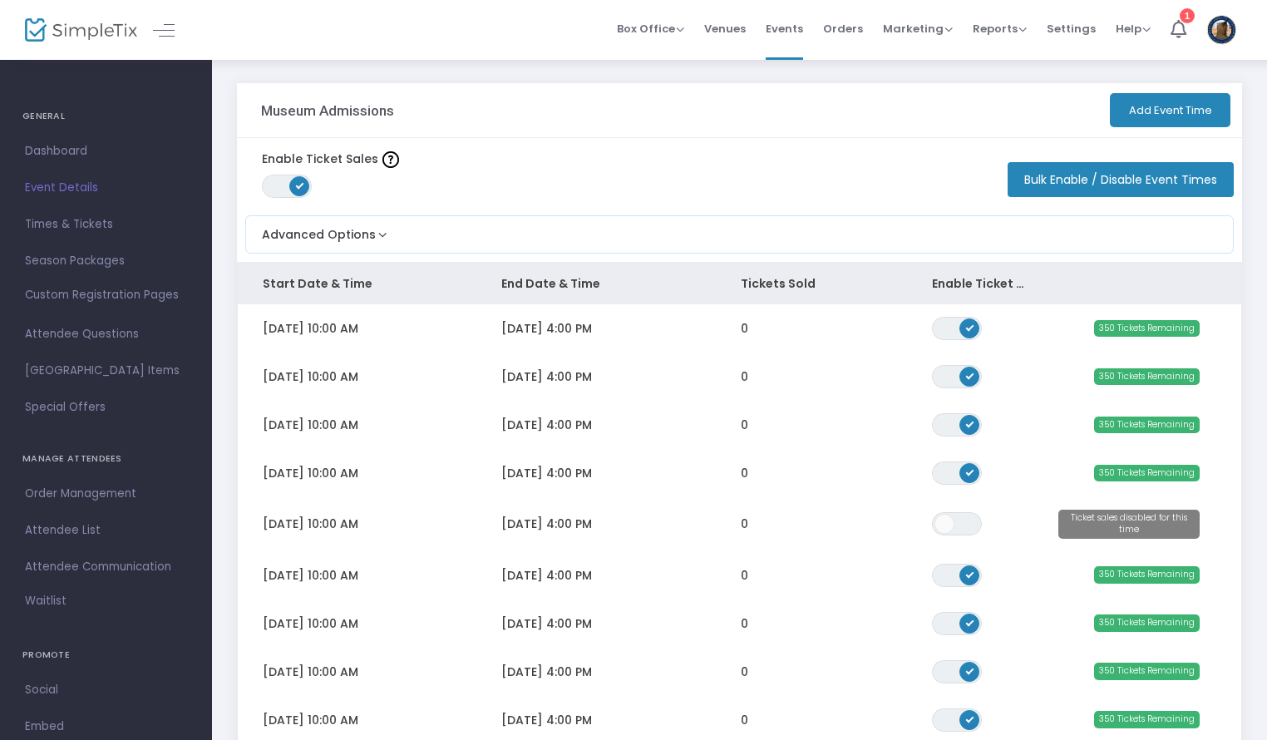
click at [1145, 109] on button "Add Event Time" at bounding box center [1169, 110] width 121 height 34
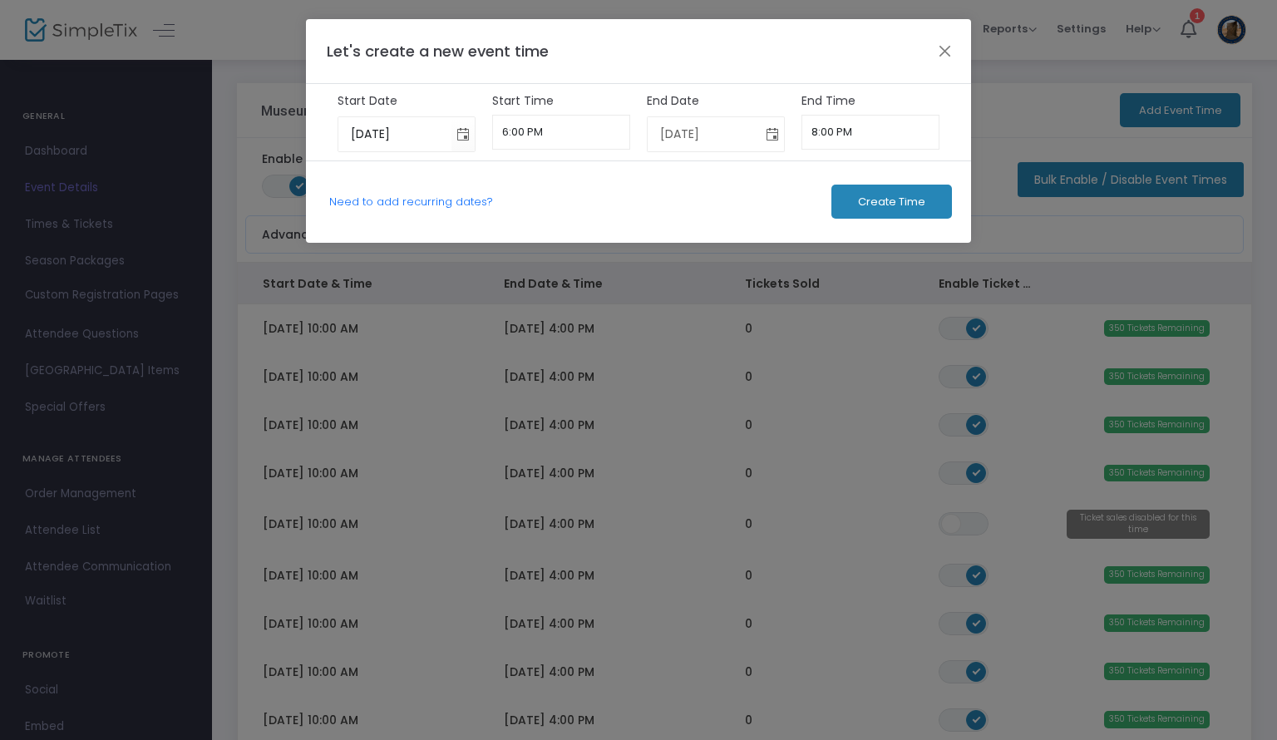
click at [771, 138] on span "Toggle calendar" at bounding box center [772, 134] width 27 height 27
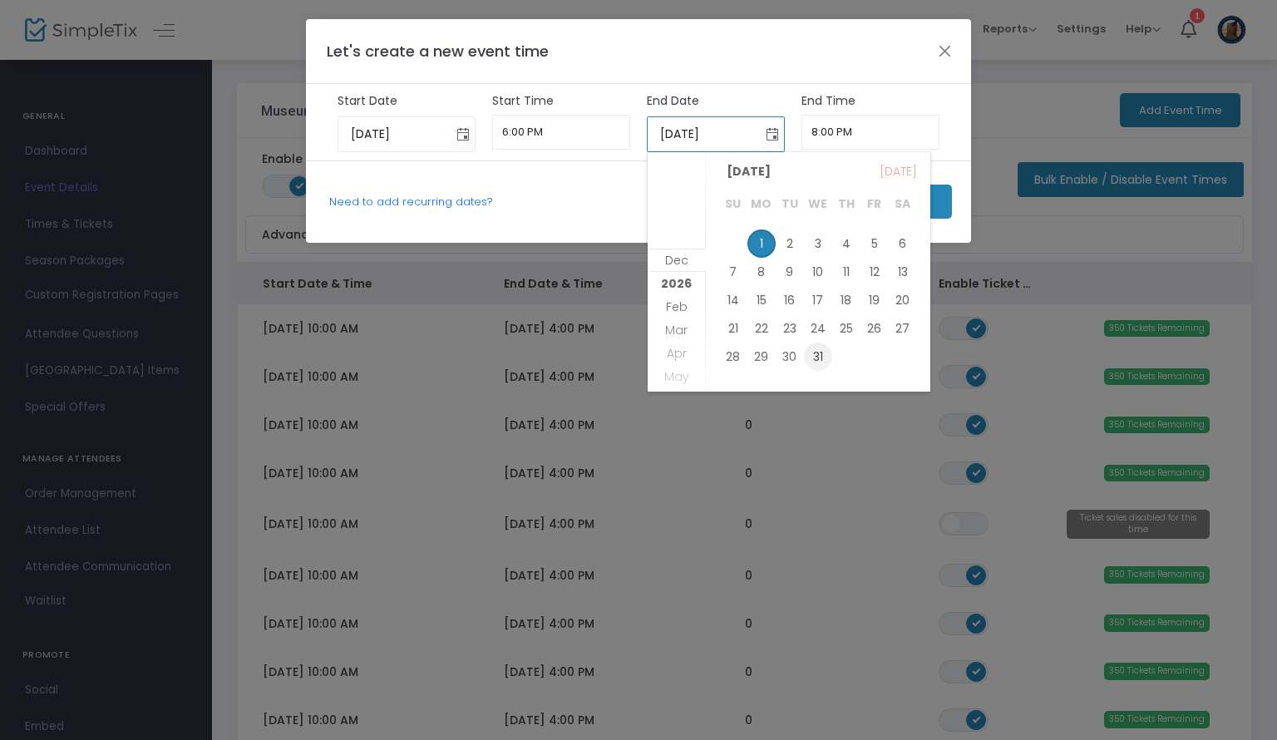
click at [819, 353] on span "31" at bounding box center [818, 356] width 28 height 28
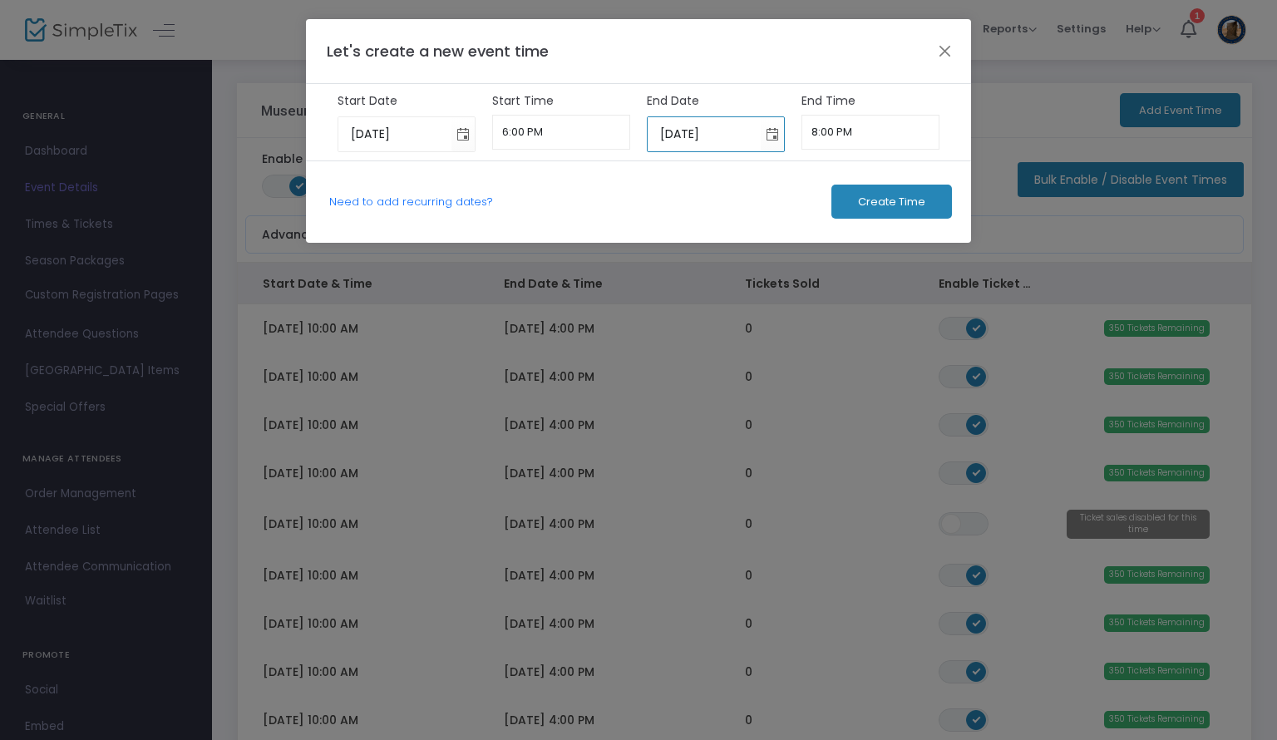
type input "[DATE]"
click at [609, 134] on input "6:00 PM" at bounding box center [561, 132] width 139 height 35
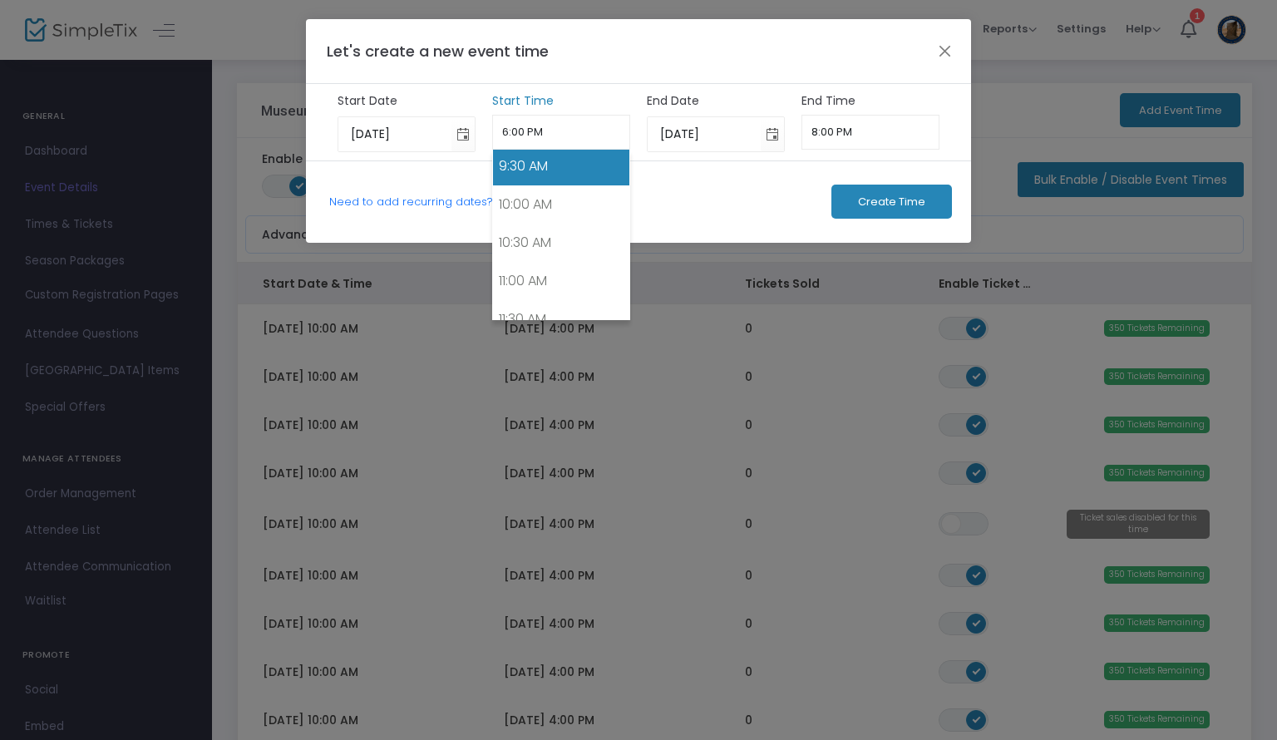
scroll to position [615, 0]
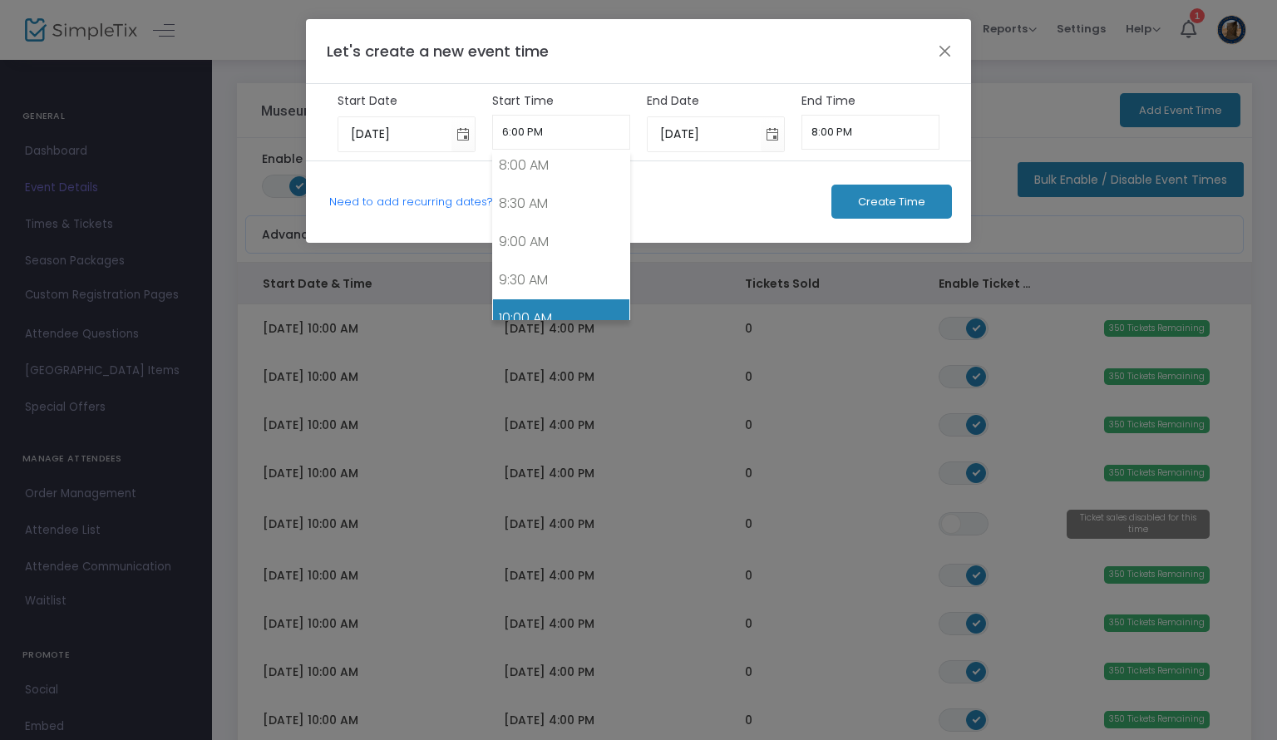
click at [585, 302] on link "10:00 AM" at bounding box center [561, 318] width 137 height 38
type input "10:00 AM"
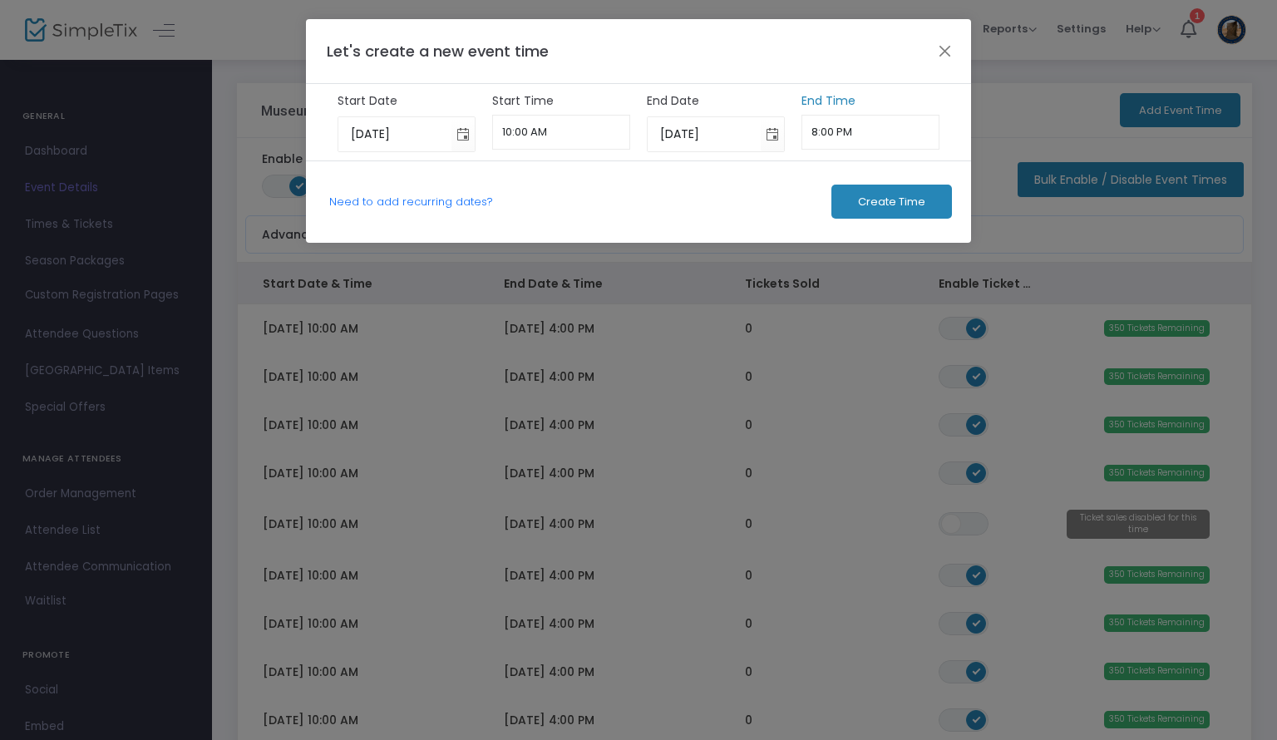
scroll to position [1449, 0]
click at [861, 138] on input "8:00 PM" at bounding box center [870, 132] width 139 height 35
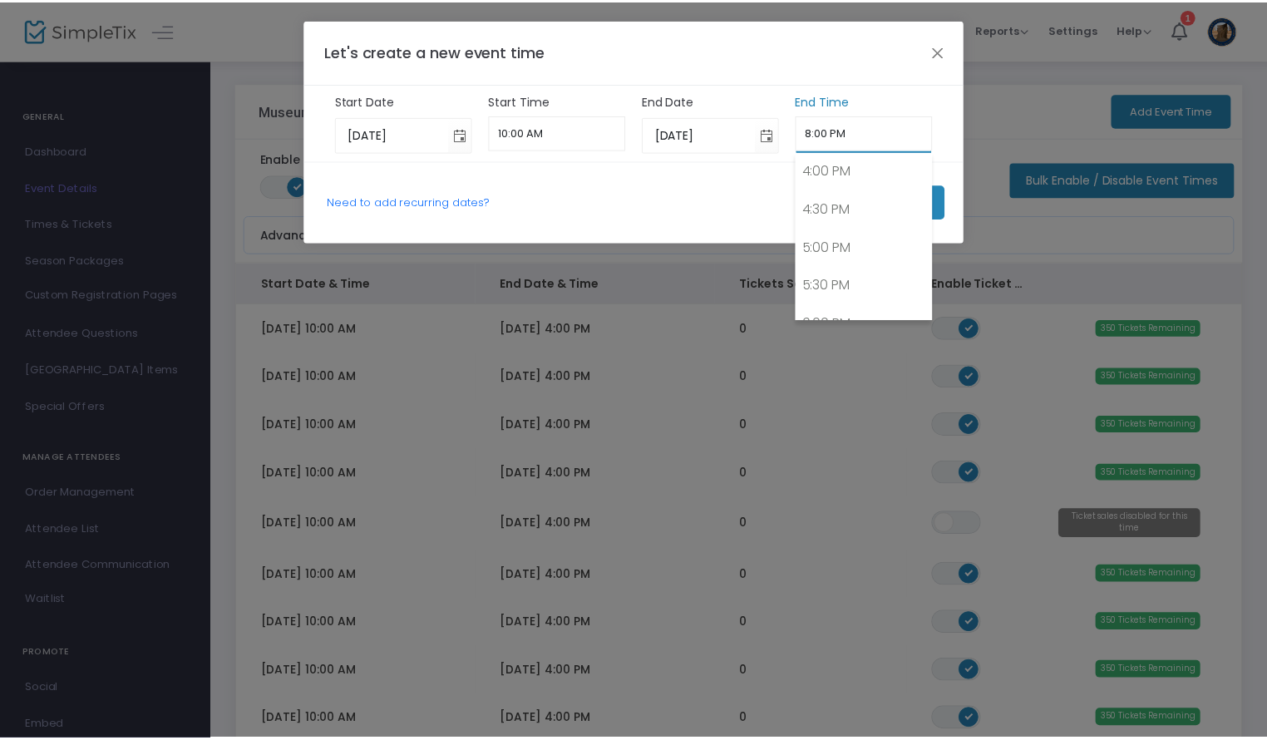
scroll to position [1146, 0]
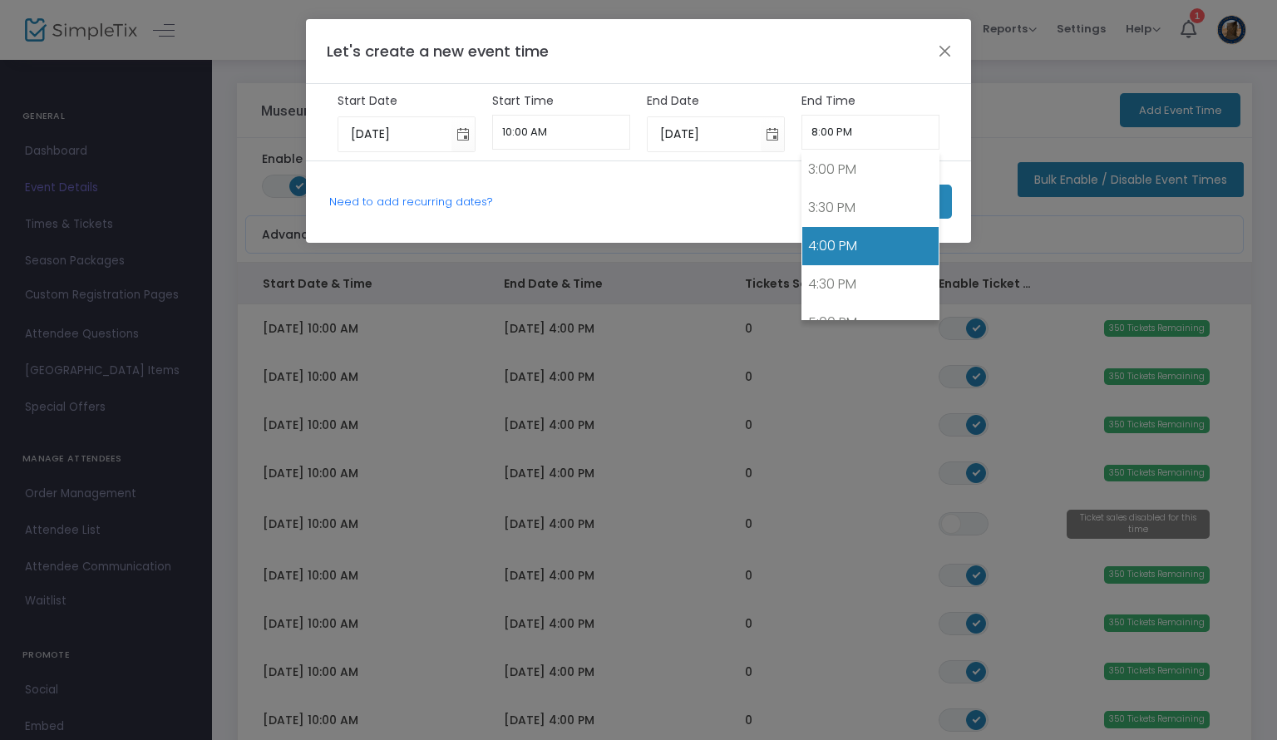
click at [854, 231] on link "4:00 PM" at bounding box center [870, 246] width 137 height 38
type input "4:00 PM"
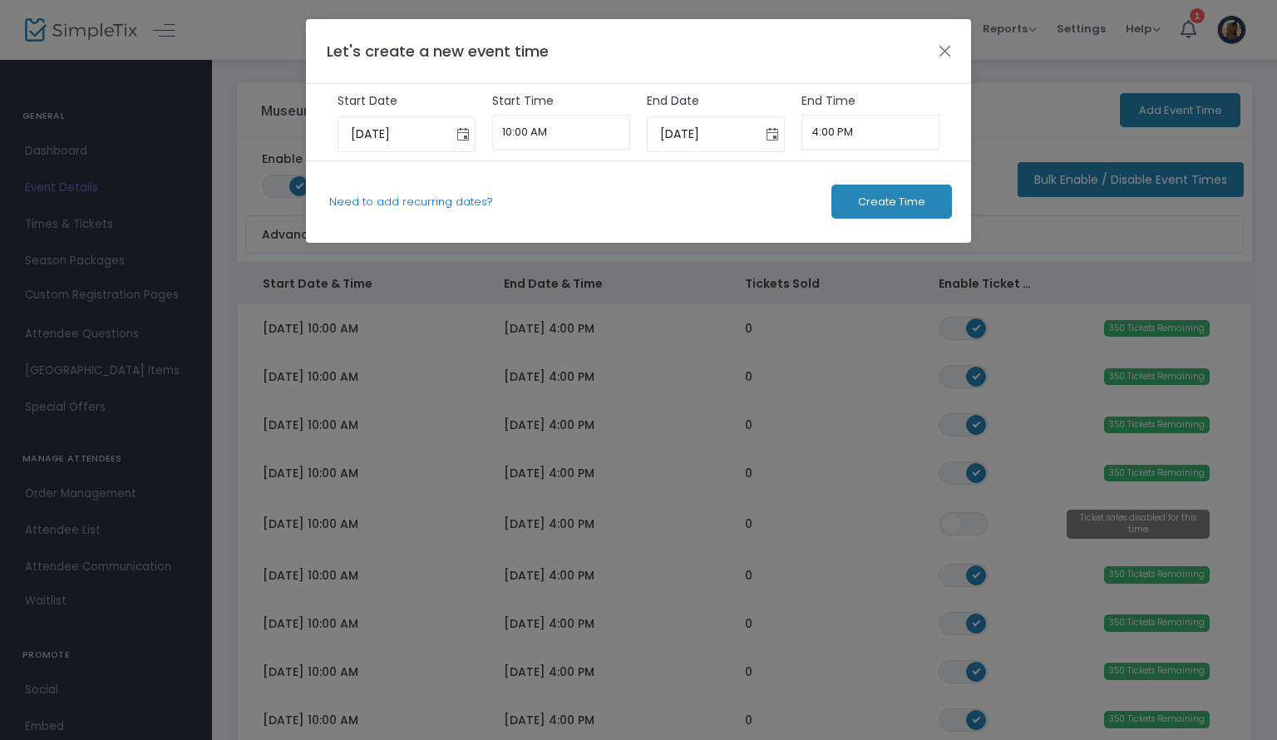
click at [879, 206] on span "Create Time" at bounding box center [891, 201] width 67 height 13
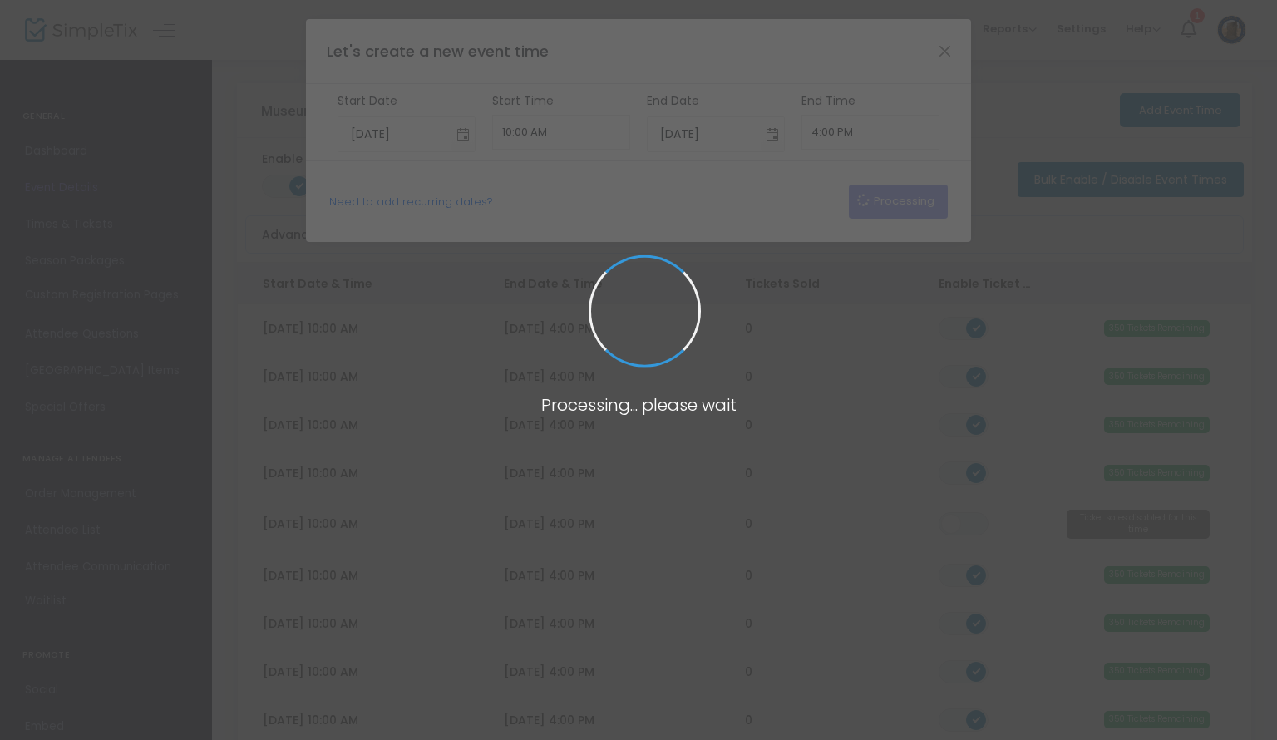
type input "[DATE]"
type input "6:00 PM"
type input "[DATE]"
type input "8:00 PM"
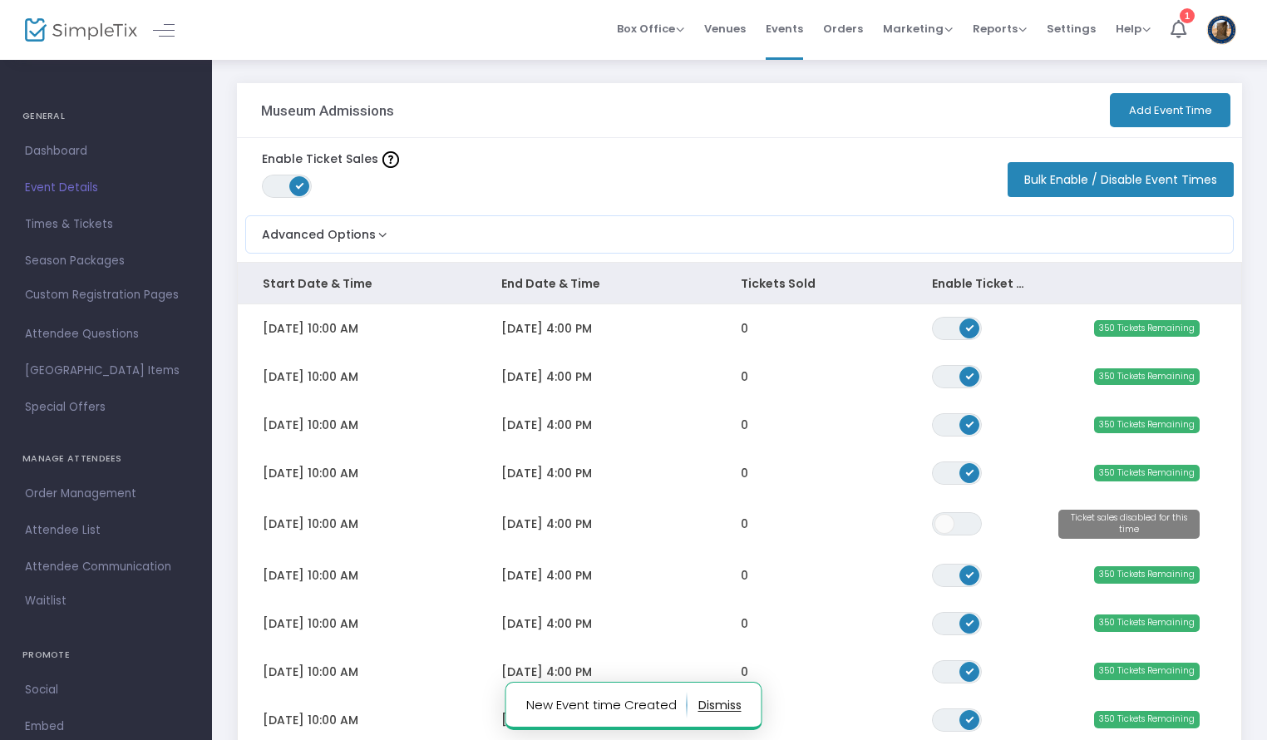
scroll to position [236, 0]
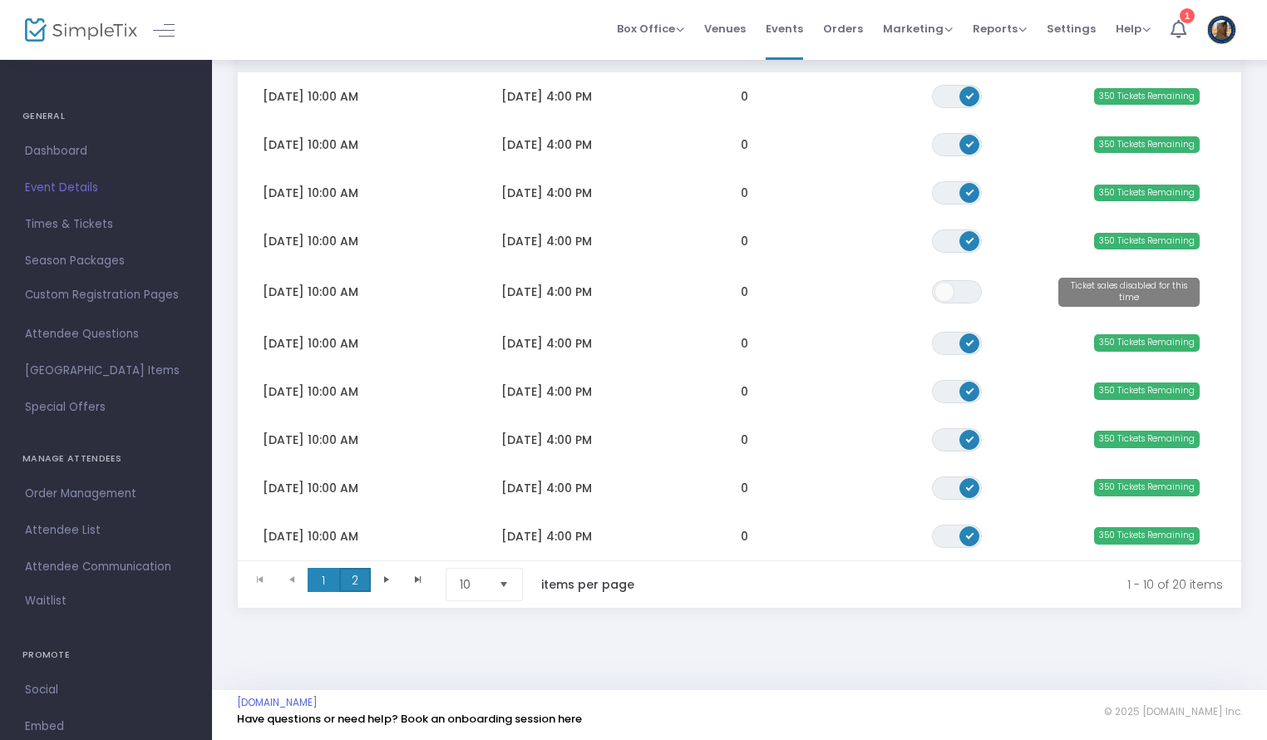
click at [352, 576] on span "2" at bounding box center [355, 580] width 32 height 25
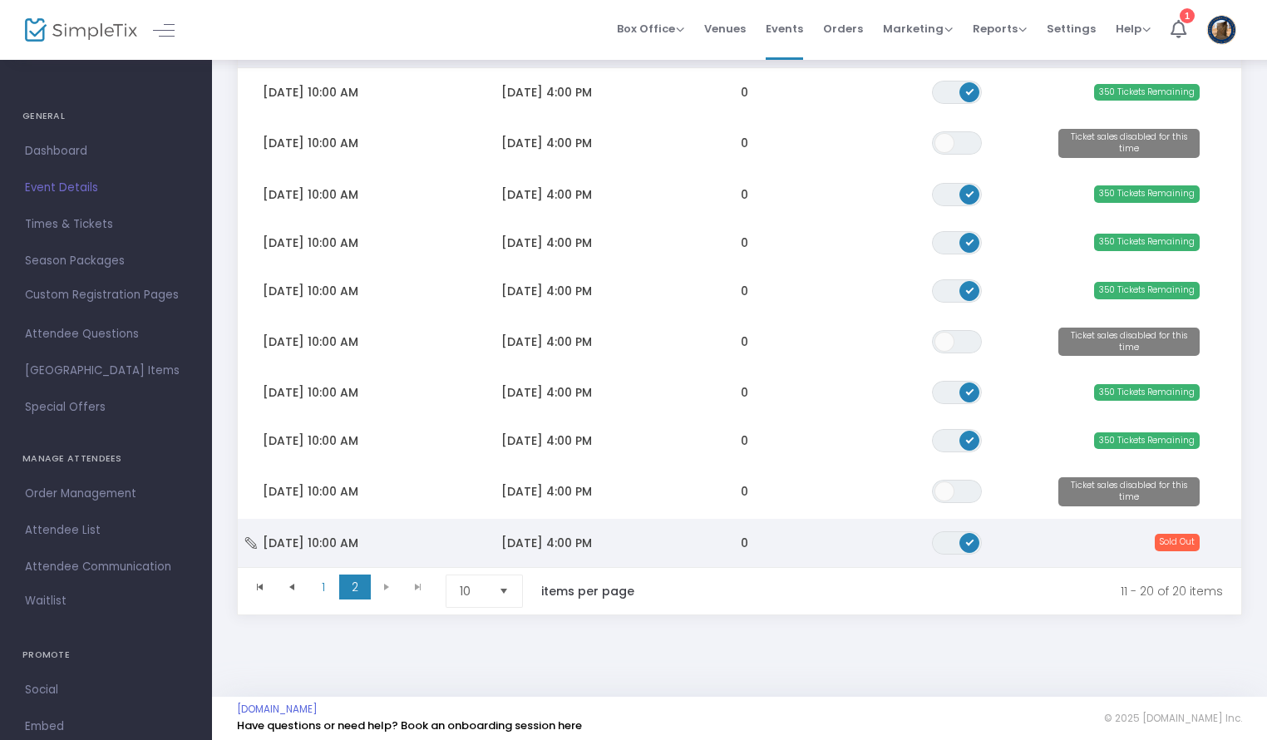
click at [952, 541] on span "ON OFF" at bounding box center [957, 542] width 50 height 23
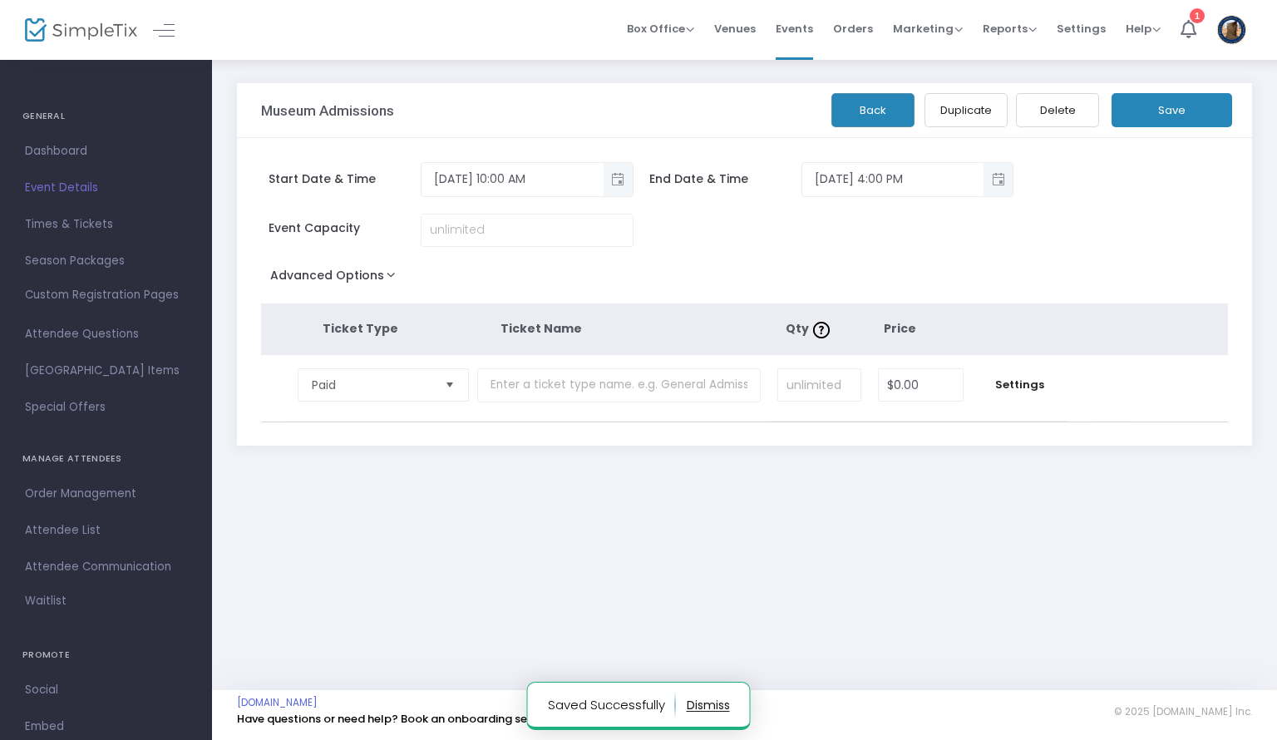
click at [283, 543] on div "Museum Admissions Back Duplicate Delete Save Start Date & Time [DATE] 10:00 AM …" at bounding box center [744, 374] width 1065 height 632
click at [1071, 114] on button "Delete" at bounding box center [1057, 110] width 83 height 34
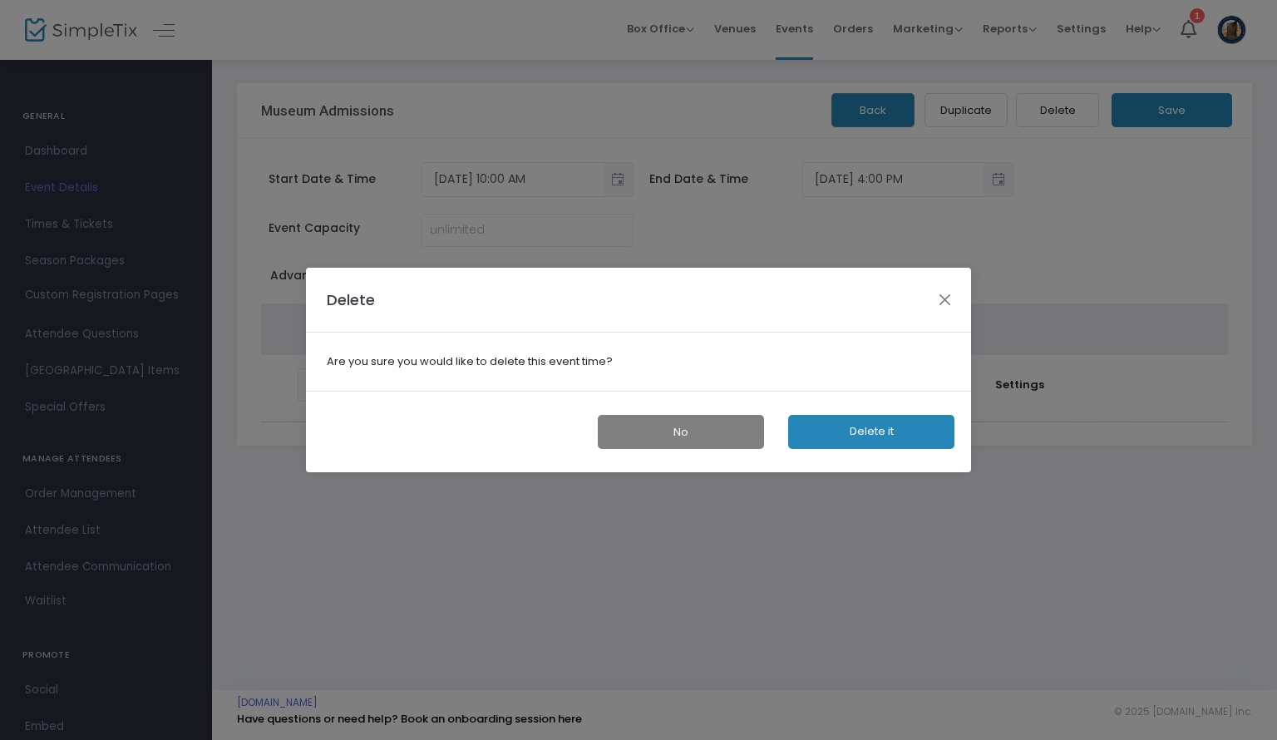
click at [849, 431] on button "Delete it" at bounding box center [871, 432] width 166 height 34
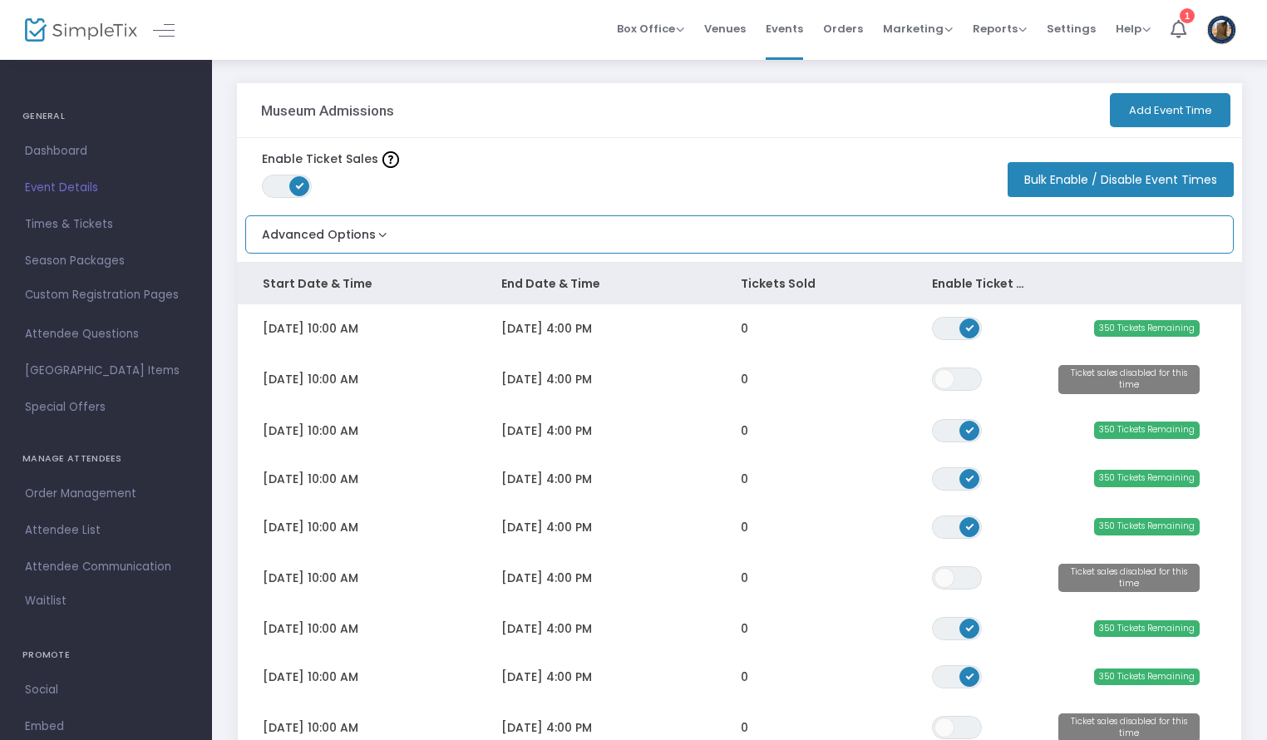
click at [378, 235] on button "Advanced Options" at bounding box center [318, 229] width 145 height 27
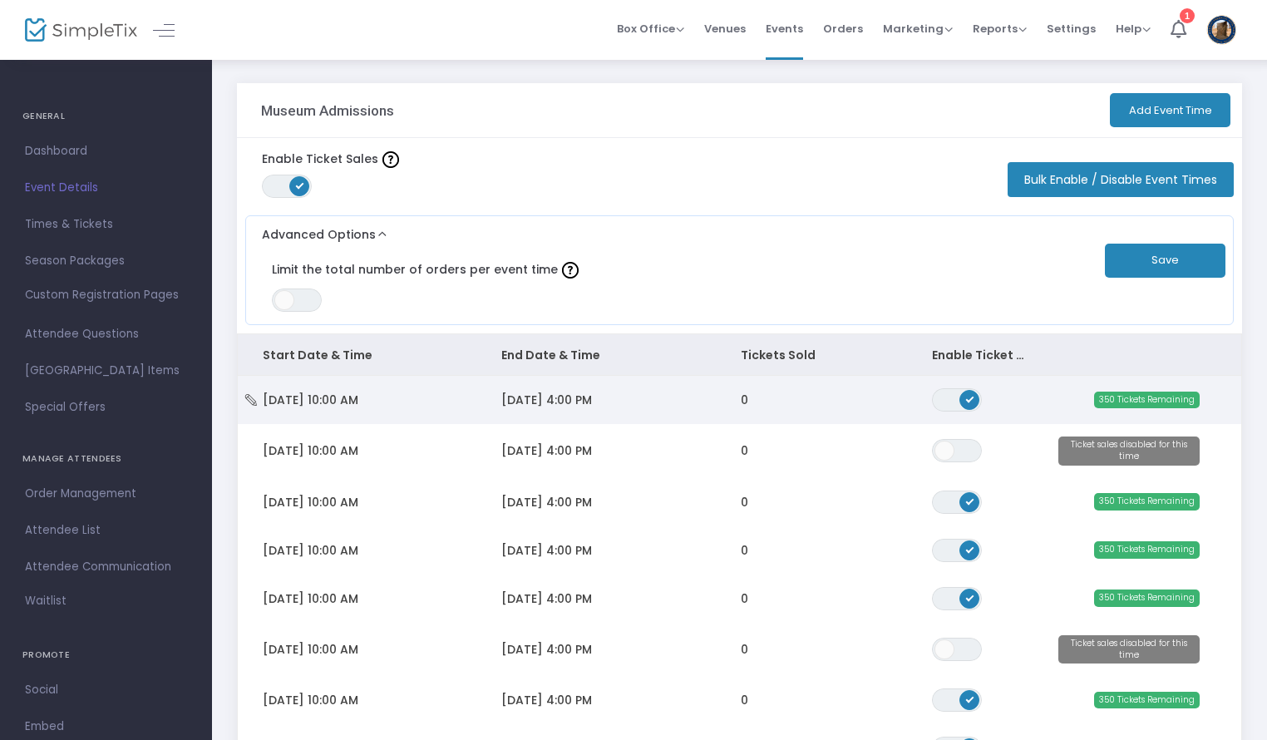
click at [592, 391] on span "[DATE] 4:00 PM" at bounding box center [546, 399] width 91 height 17
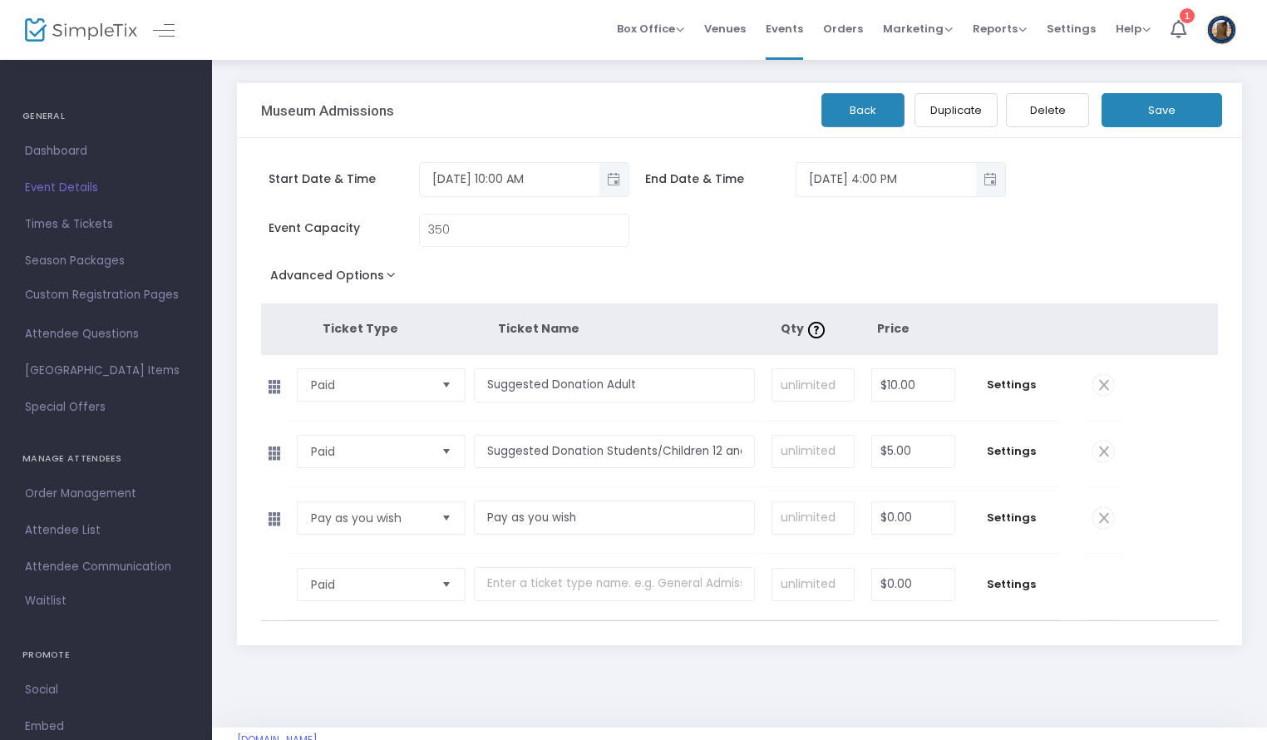
click at [1016, 372] on td "Settings" at bounding box center [1011, 388] width 96 height 66
click at [1015, 379] on span "Settings" at bounding box center [1011, 384] width 79 height 17
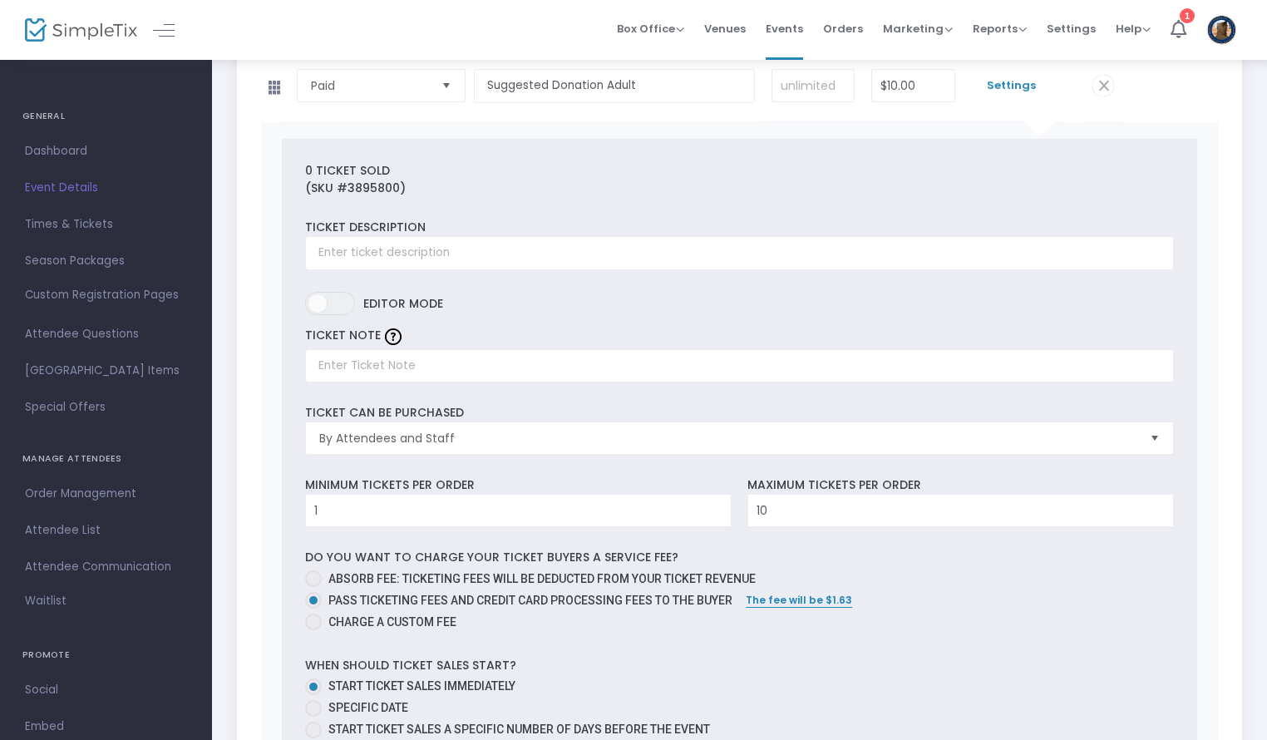
scroll to position [357, 0]
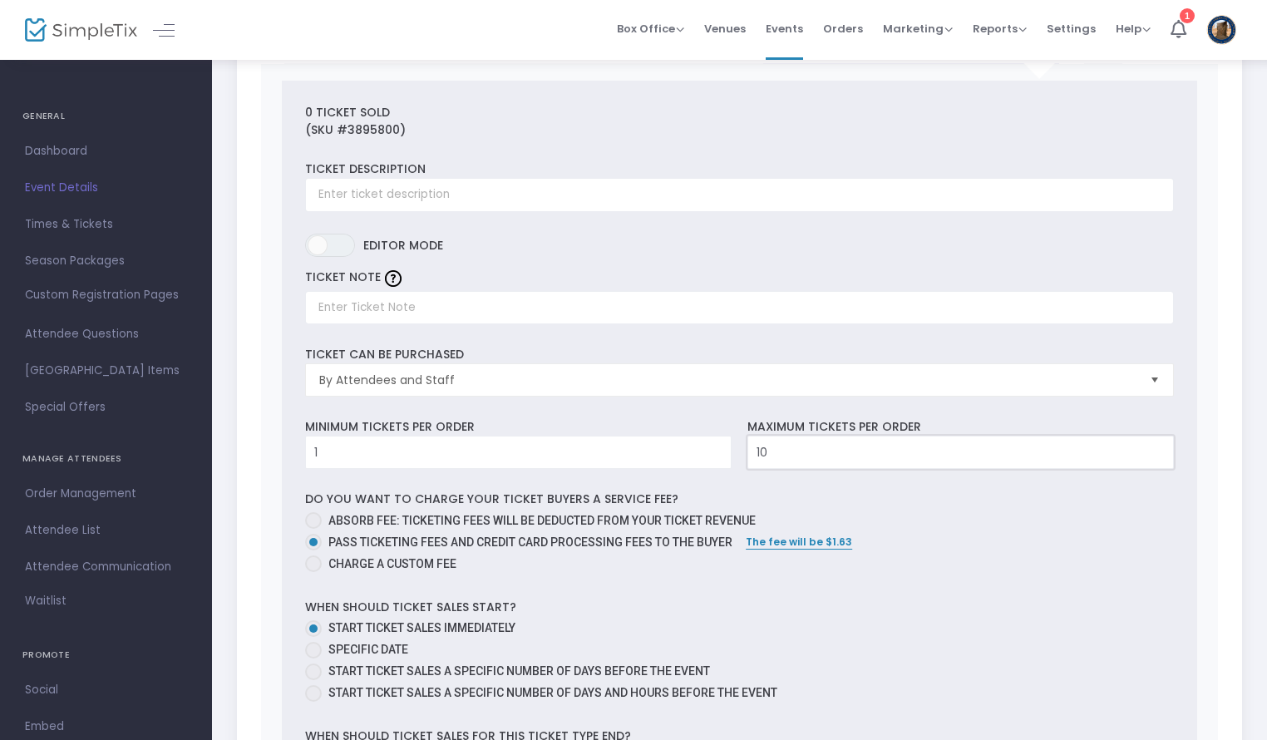
click at [791, 452] on input "10" at bounding box center [960, 452] width 425 height 32
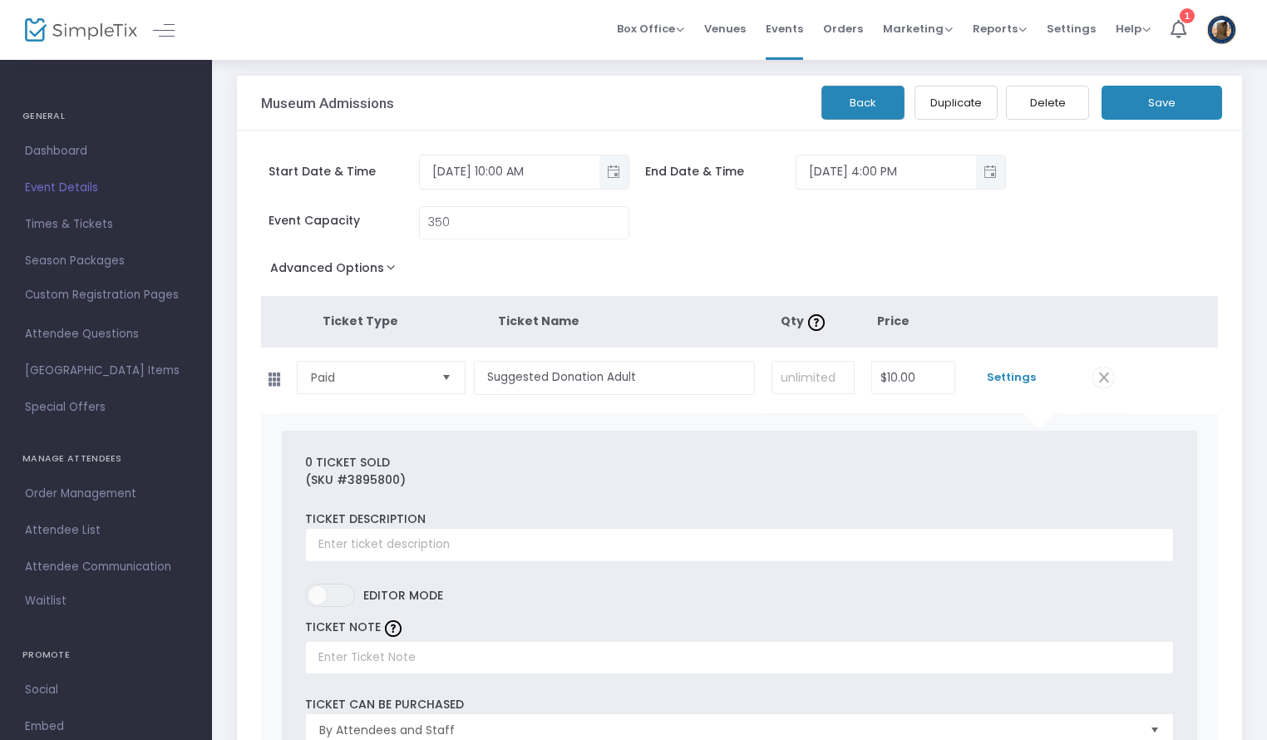
scroll to position [0, 0]
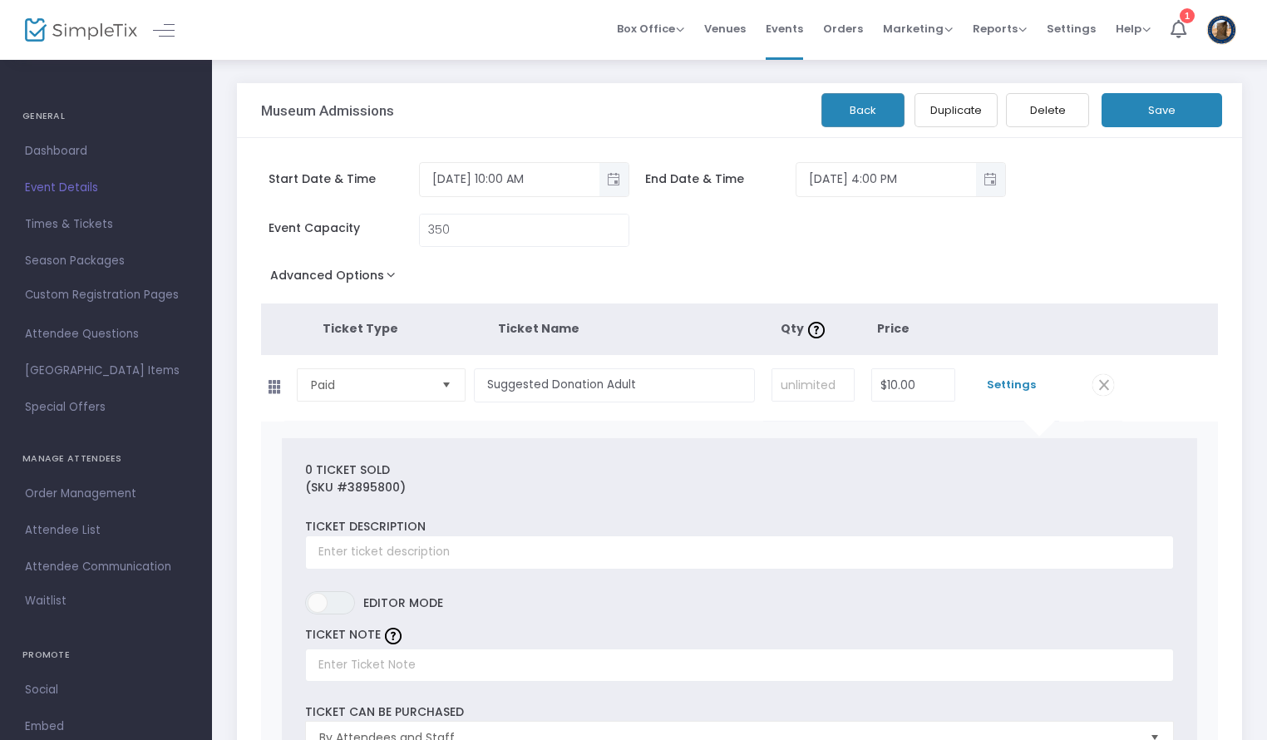
type input "100"
click at [1184, 114] on button "Save" at bounding box center [1161, 110] width 121 height 34
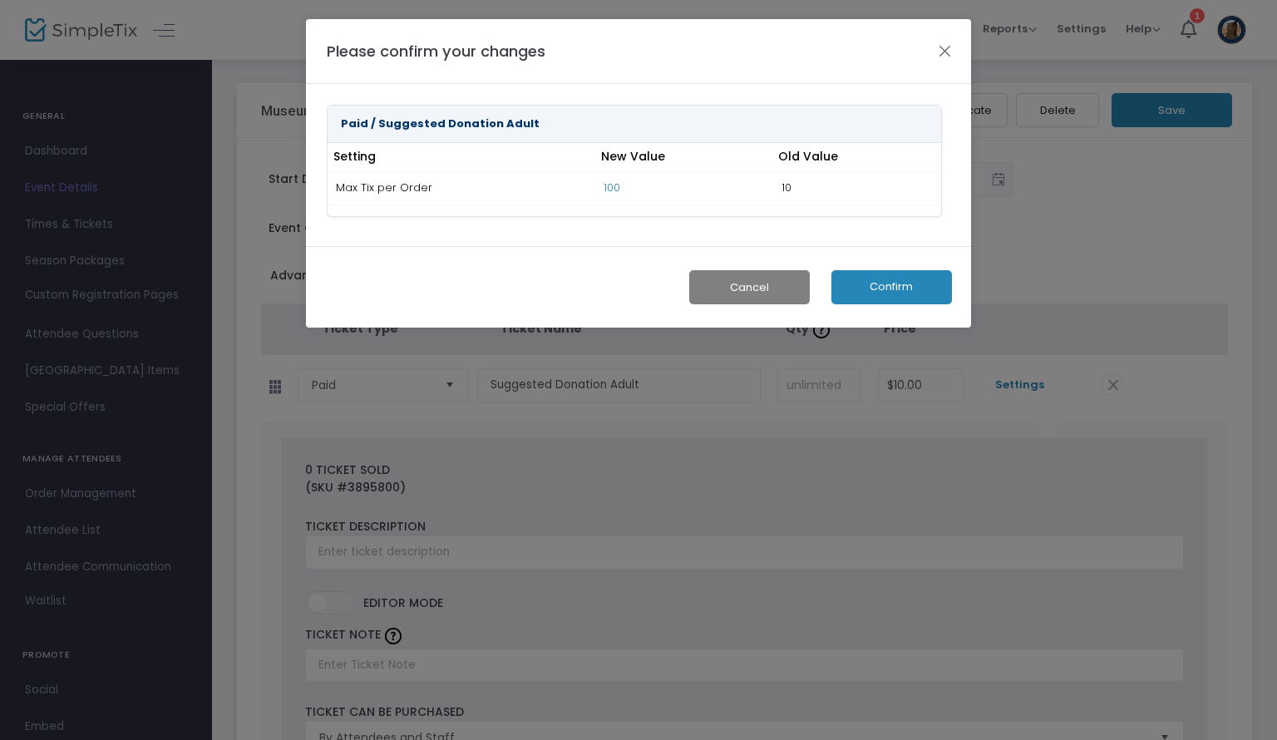
click at [888, 276] on button "Confirm" at bounding box center [891, 287] width 121 height 34
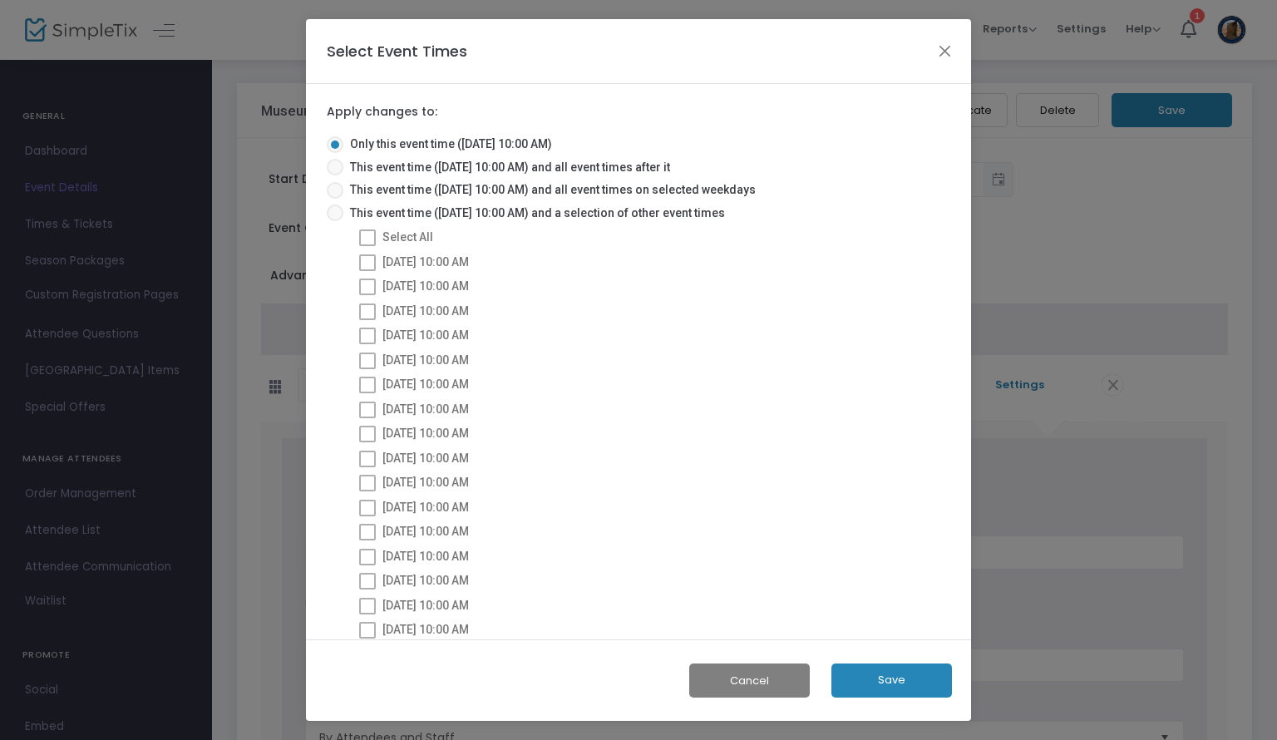
click at [339, 209] on span at bounding box center [335, 212] width 17 height 17
click at [335, 221] on input "This event time ([DATE] 10:00 AM) and a selection of other event times" at bounding box center [334, 221] width 1 height 1
radio input "true"
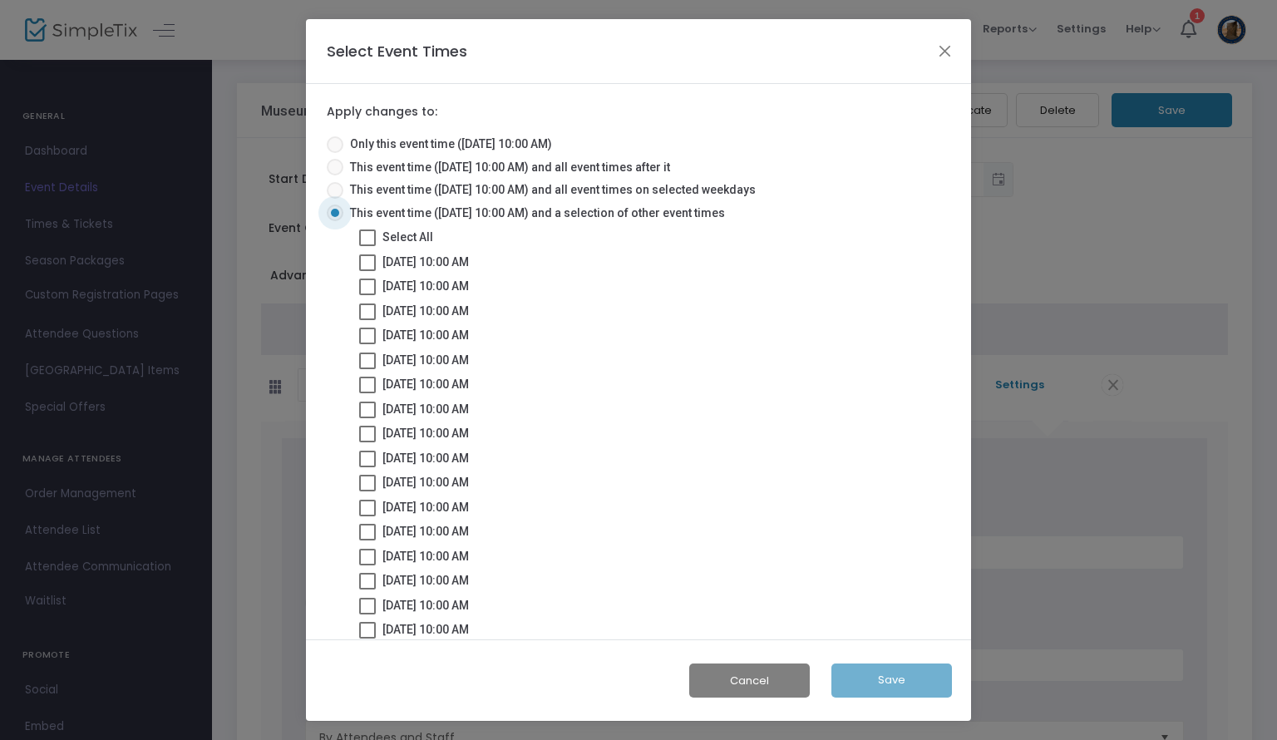
click at [376, 239] on label "Select All" at bounding box center [396, 237] width 74 height 20
click at [367, 246] on input "Select All" at bounding box center [367, 246] width 1 height 1
checkbox input "true"
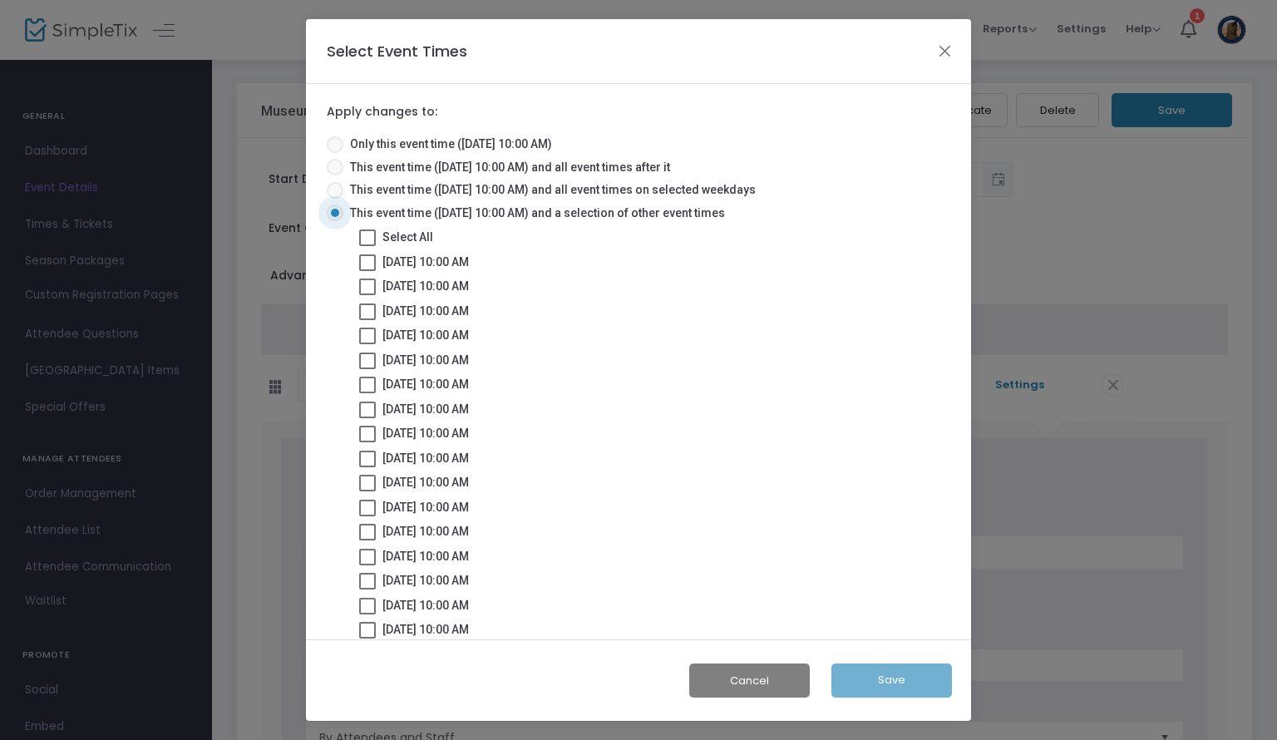
checkbox input "true"
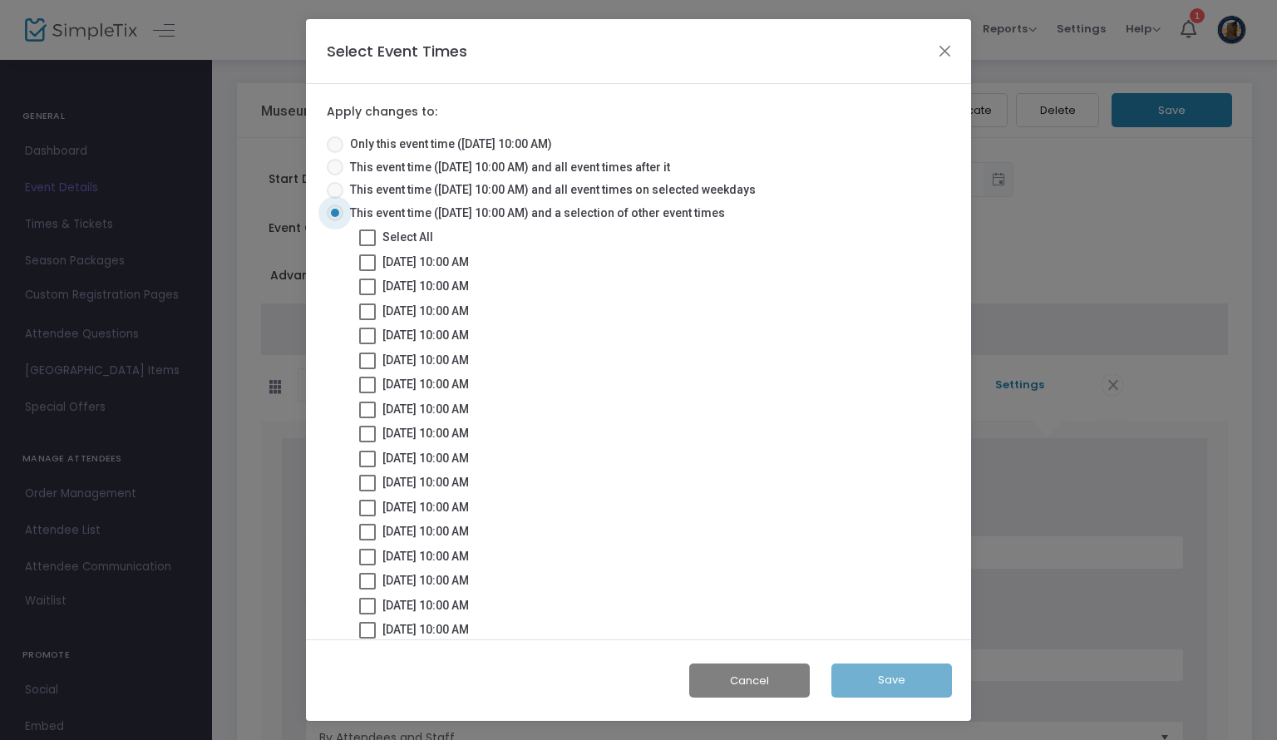
checkbox input "true"
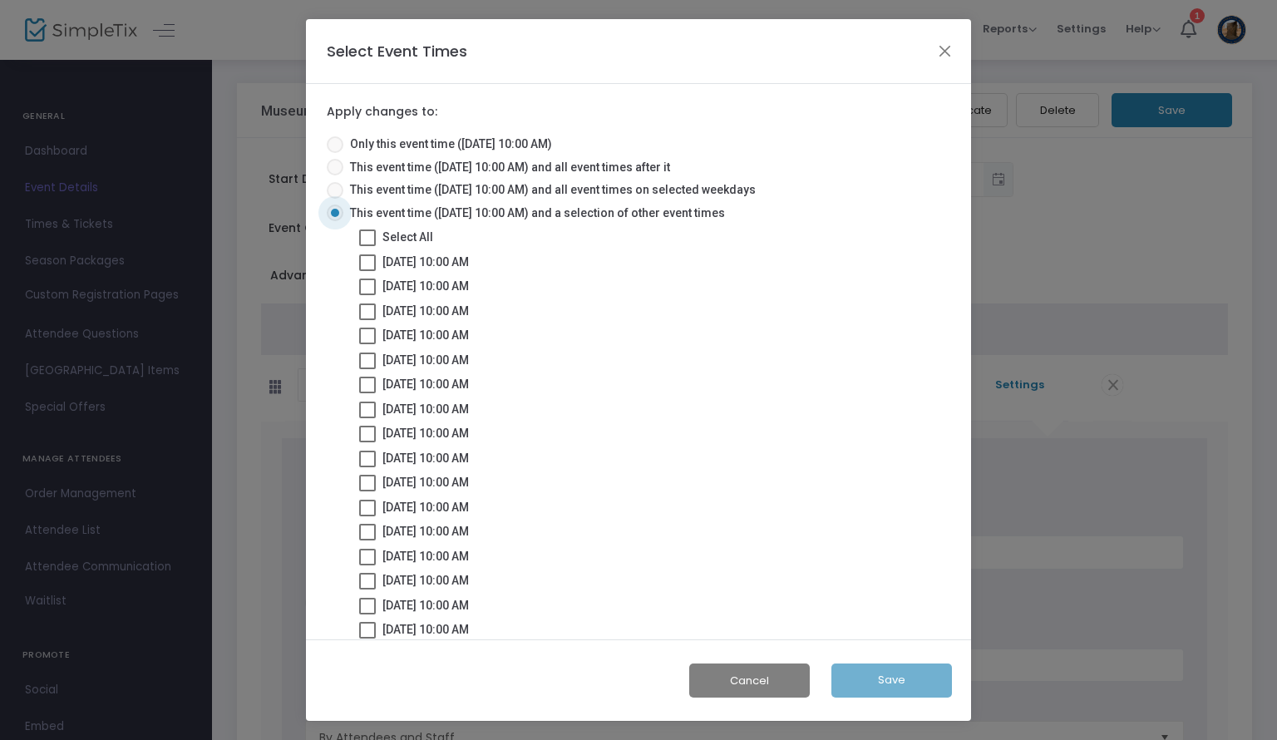
checkbox input "true"
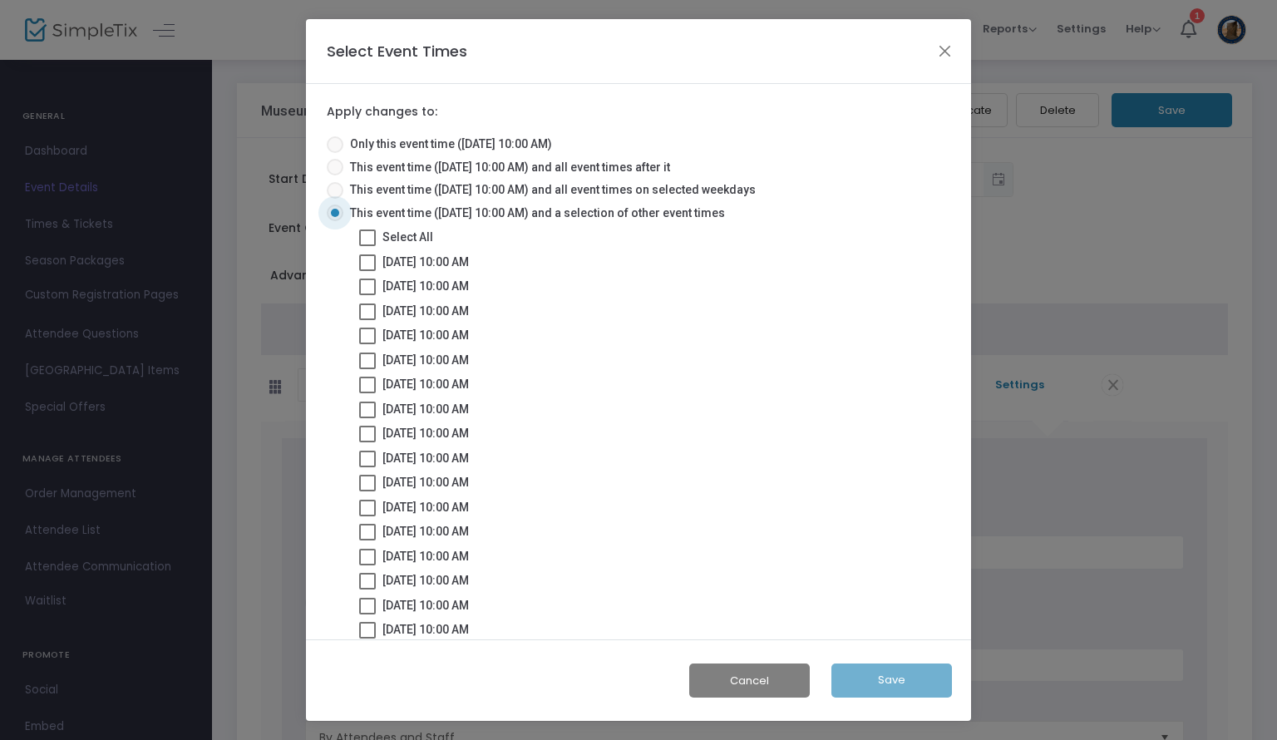
checkbox input "true"
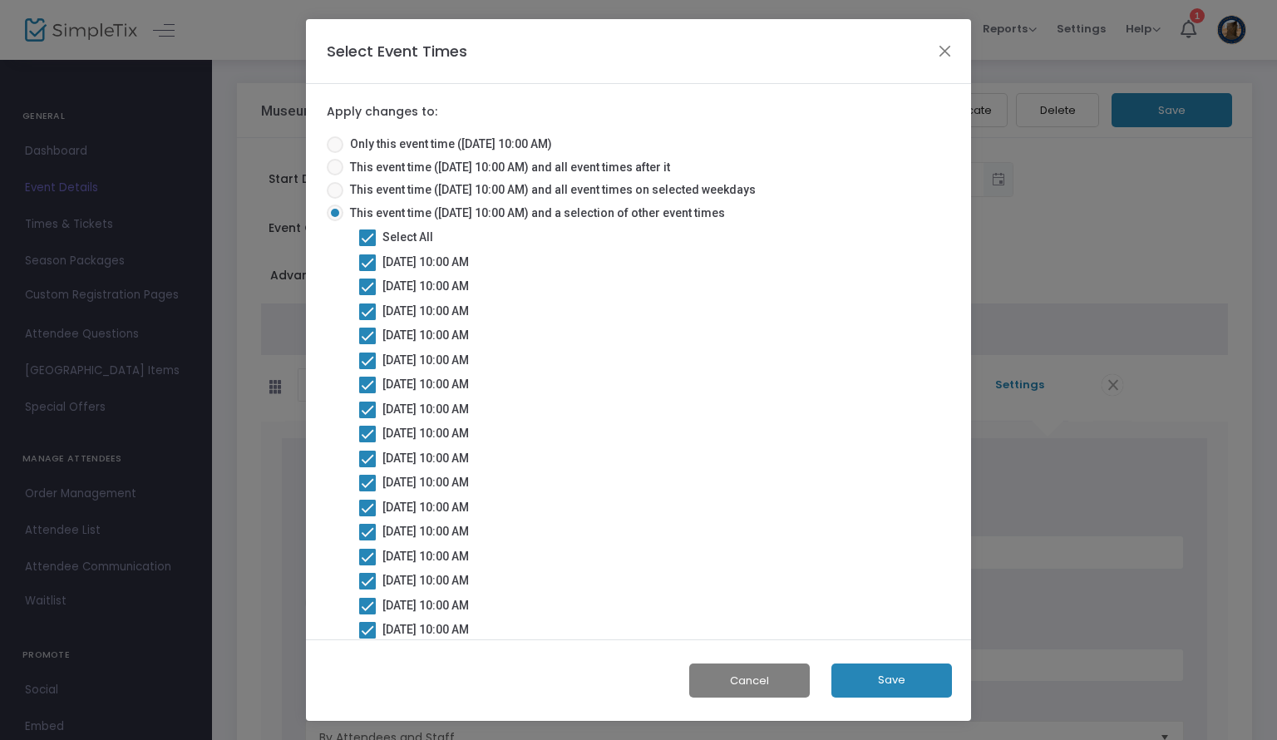
click at [873, 679] on button "Save" at bounding box center [891, 680] width 121 height 34
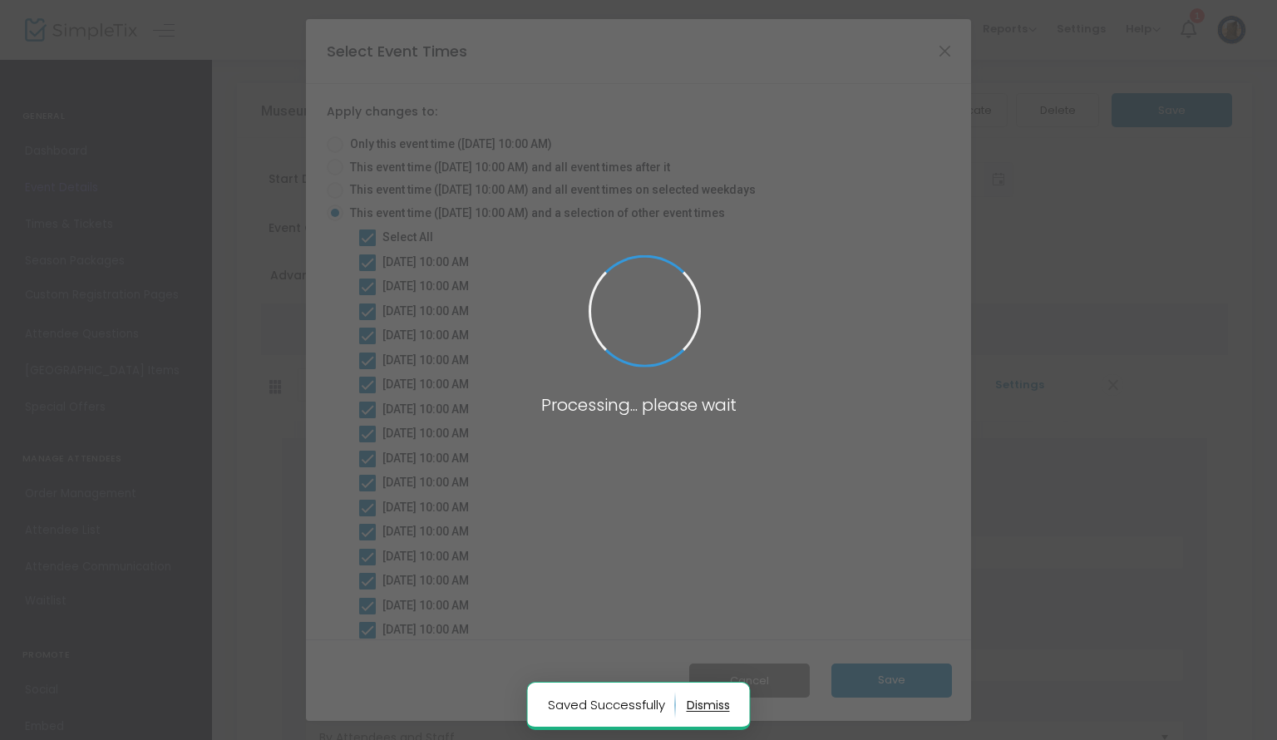
radio input "true"
checkbox input "false"
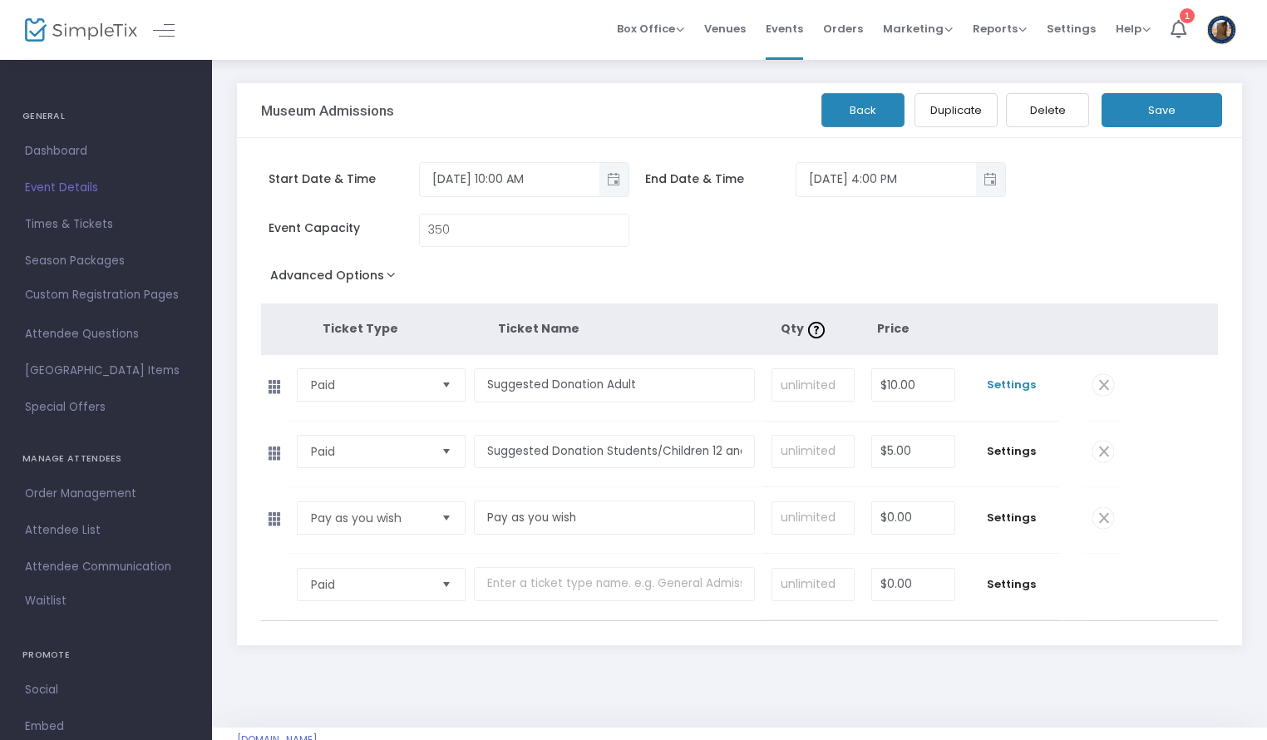
click at [1009, 383] on span "Settings" at bounding box center [1011, 384] width 79 height 17
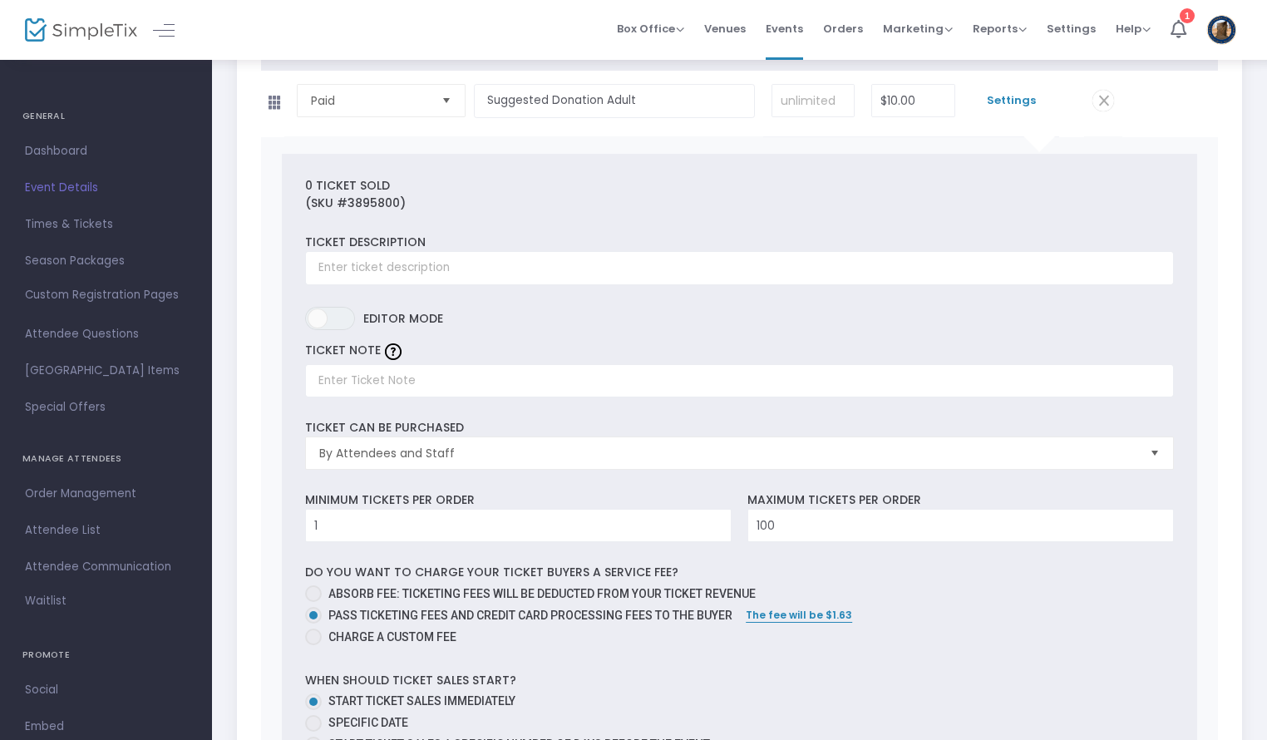
scroll to position [288, 0]
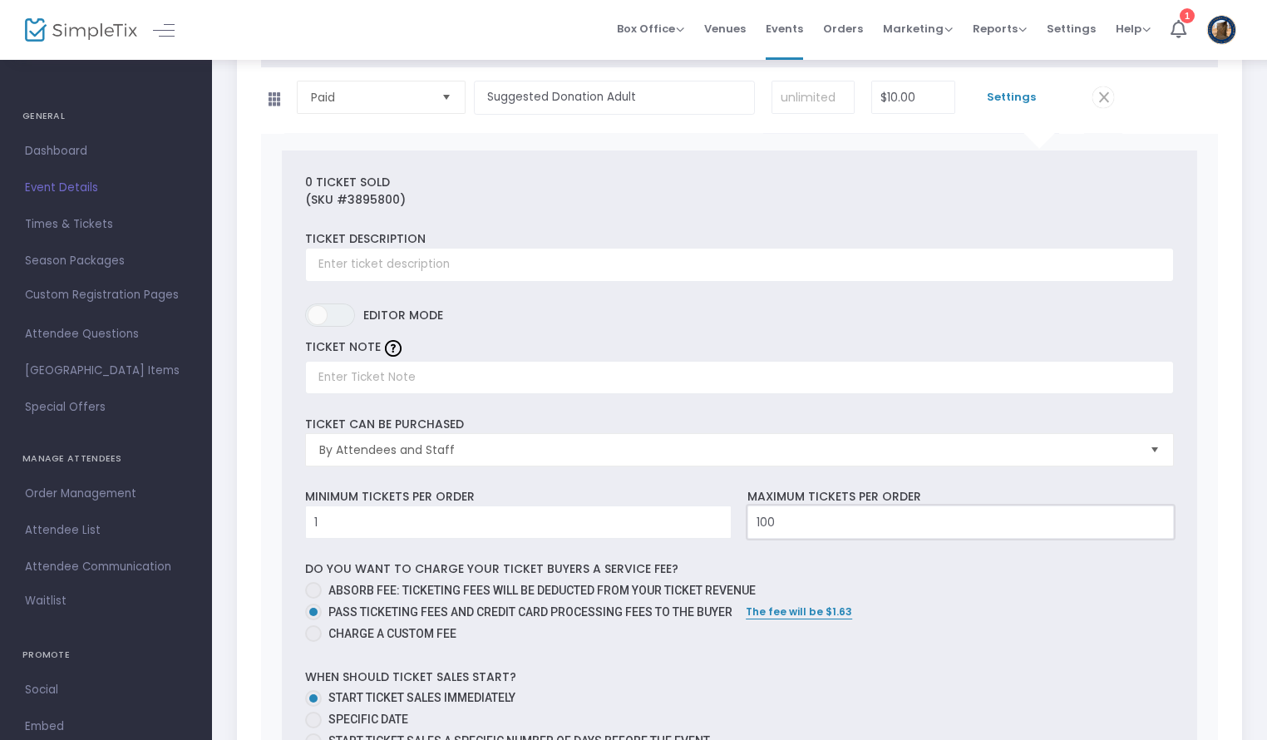
click at [758, 517] on input "100" at bounding box center [960, 522] width 425 height 32
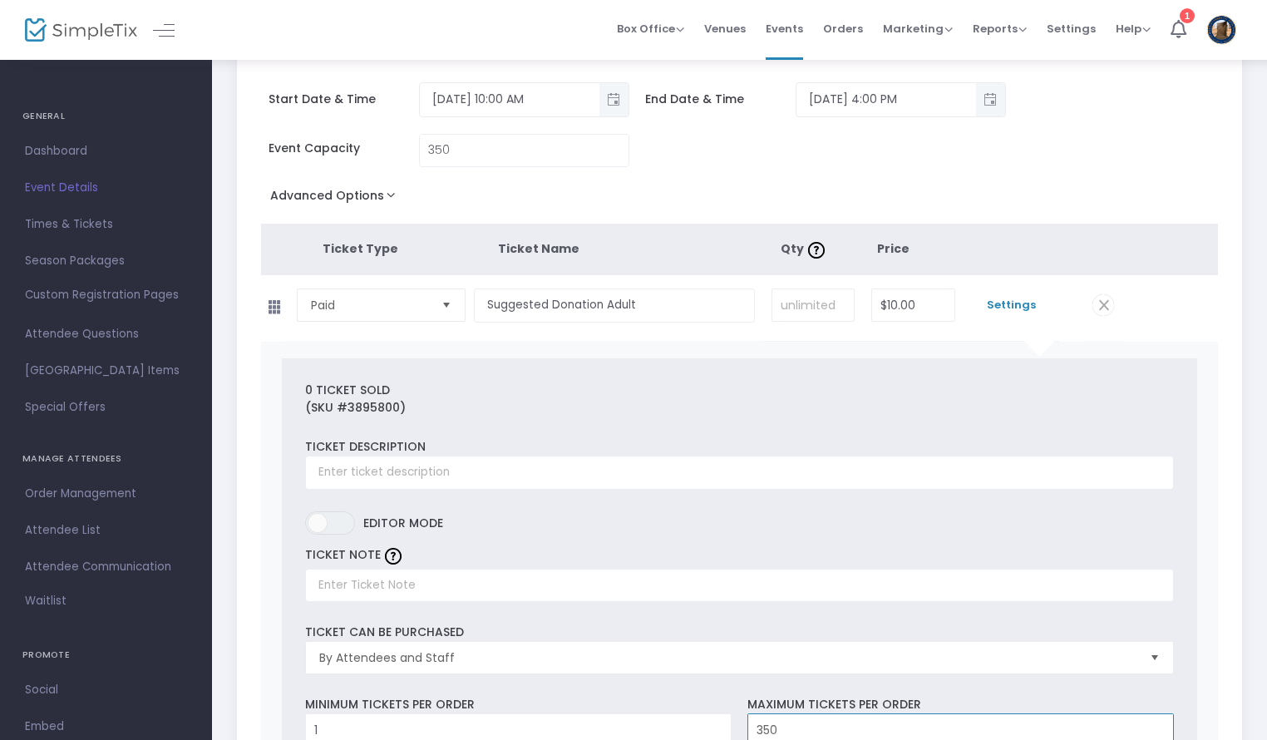
scroll to position [0, 0]
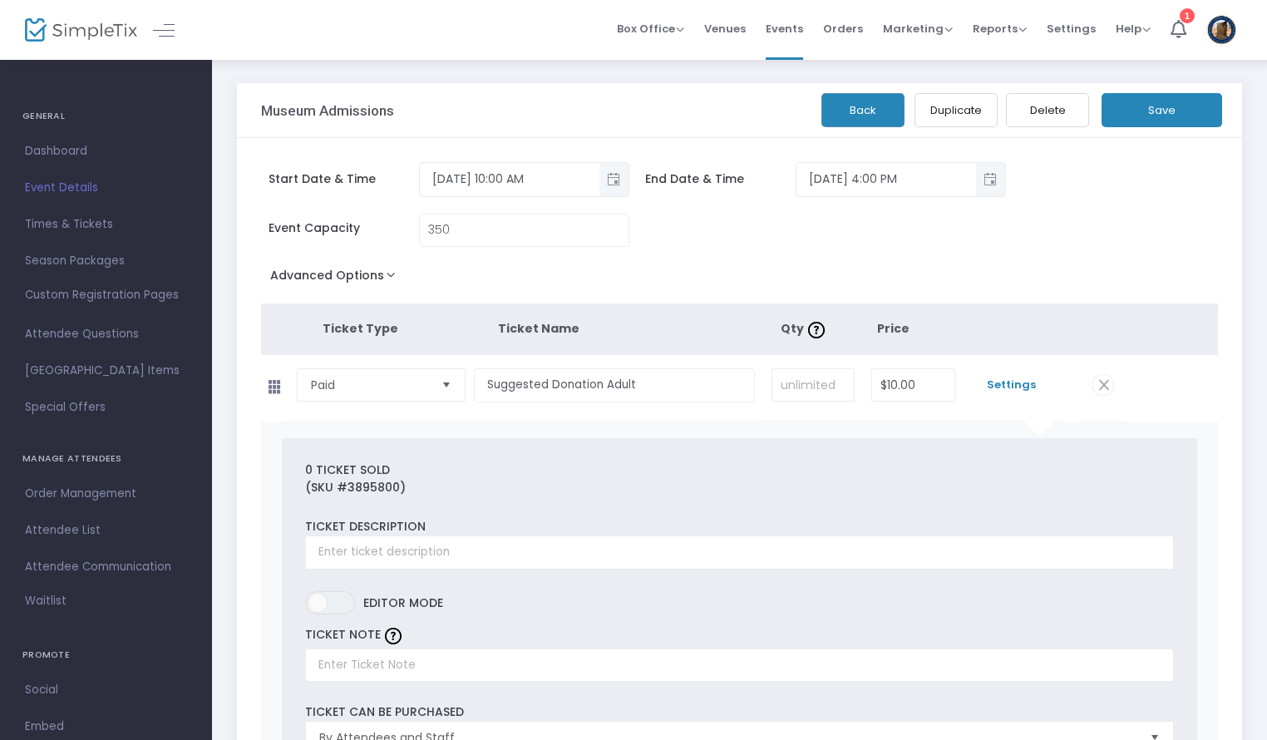
type input "350"
click at [1132, 96] on button "Save" at bounding box center [1161, 110] width 121 height 34
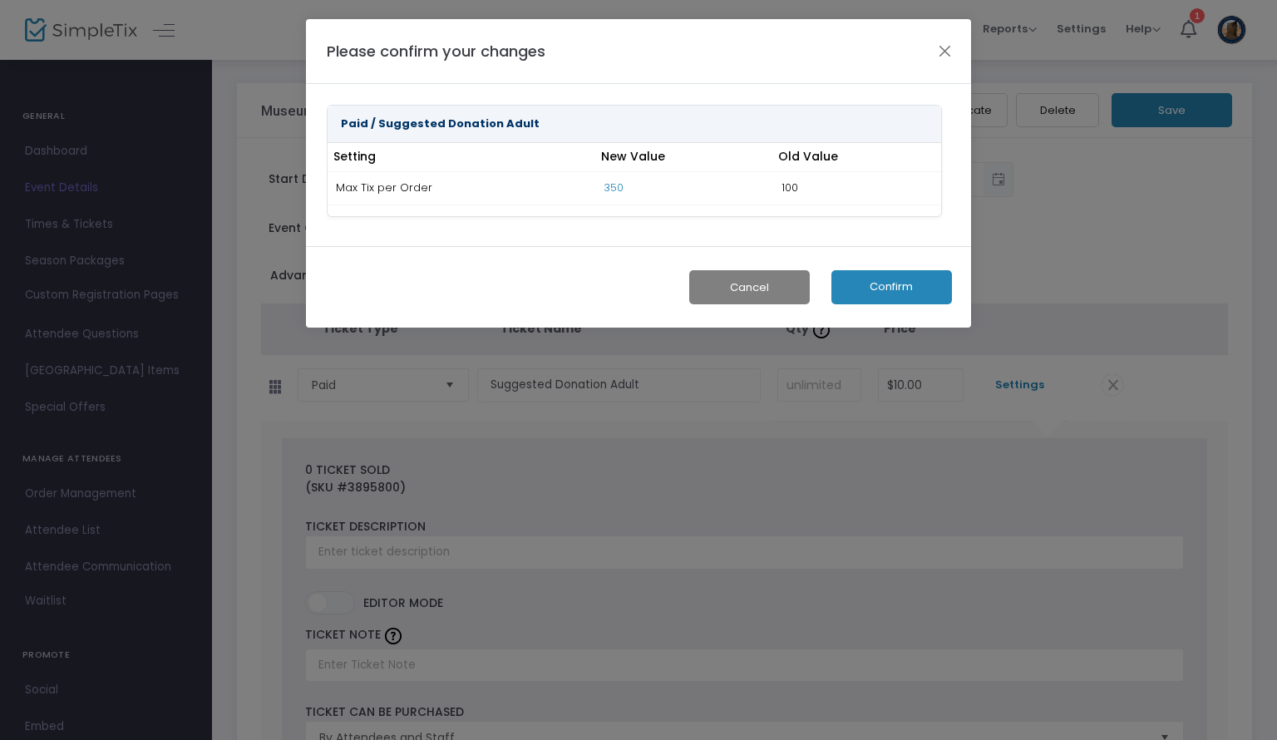
click at [889, 288] on button "Confirm" at bounding box center [891, 287] width 121 height 34
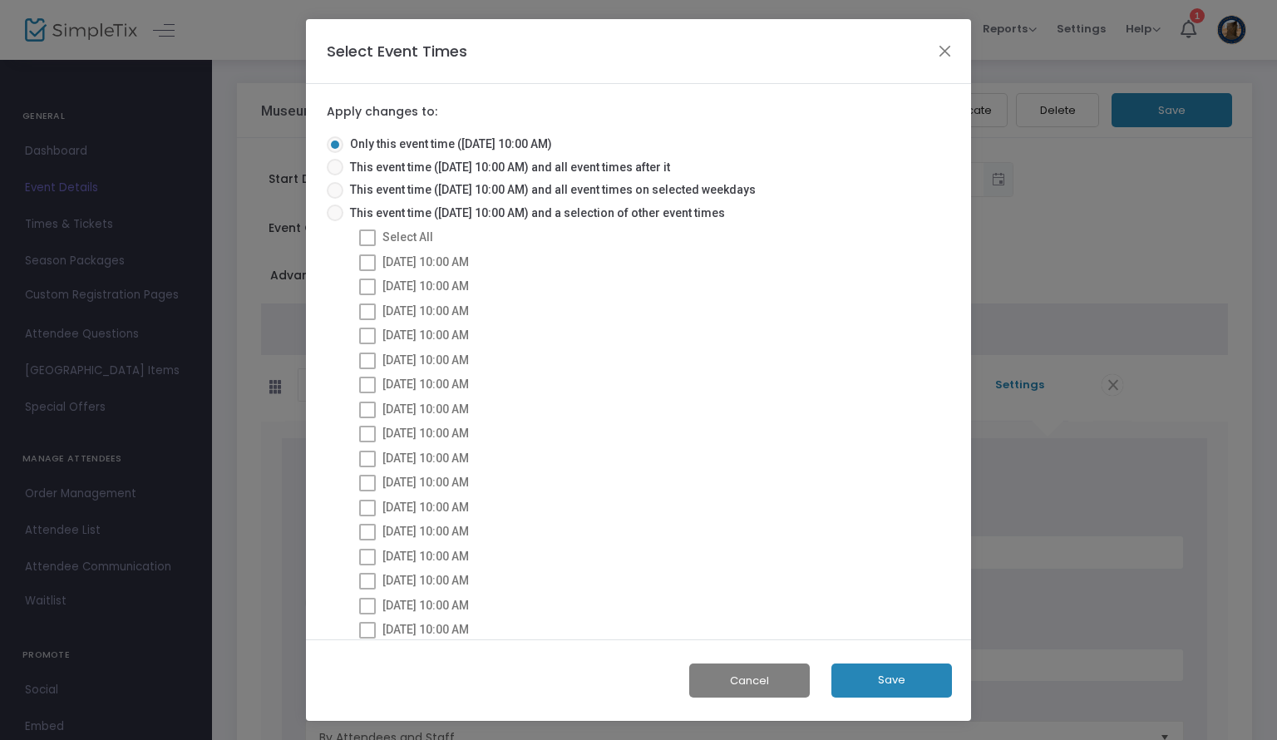
drag, startPoint x: 339, startPoint y: 218, endPoint x: 334, endPoint y: 207, distance: 11.9
click at [334, 207] on span at bounding box center [335, 212] width 17 height 17
click at [334, 221] on input "This event time ([DATE] 10:00 AM) and a selection of other event times" at bounding box center [334, 221] width 1 height 1
radio input "true"
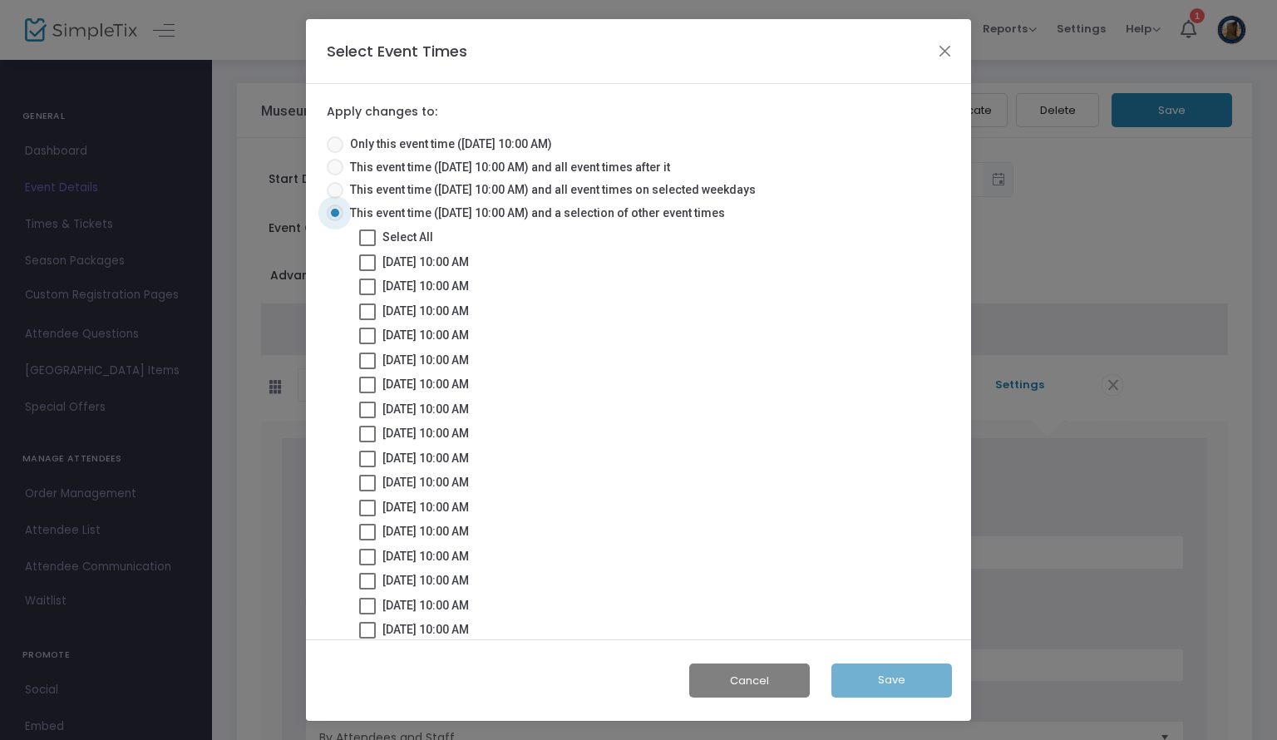
click at [366, 237] on span at bounding box center [367, 237] width 17 height 17
click at [367, 246] on input "Select All" at bounding box center [367, 246] width 1 height 1
checkbox input "true"
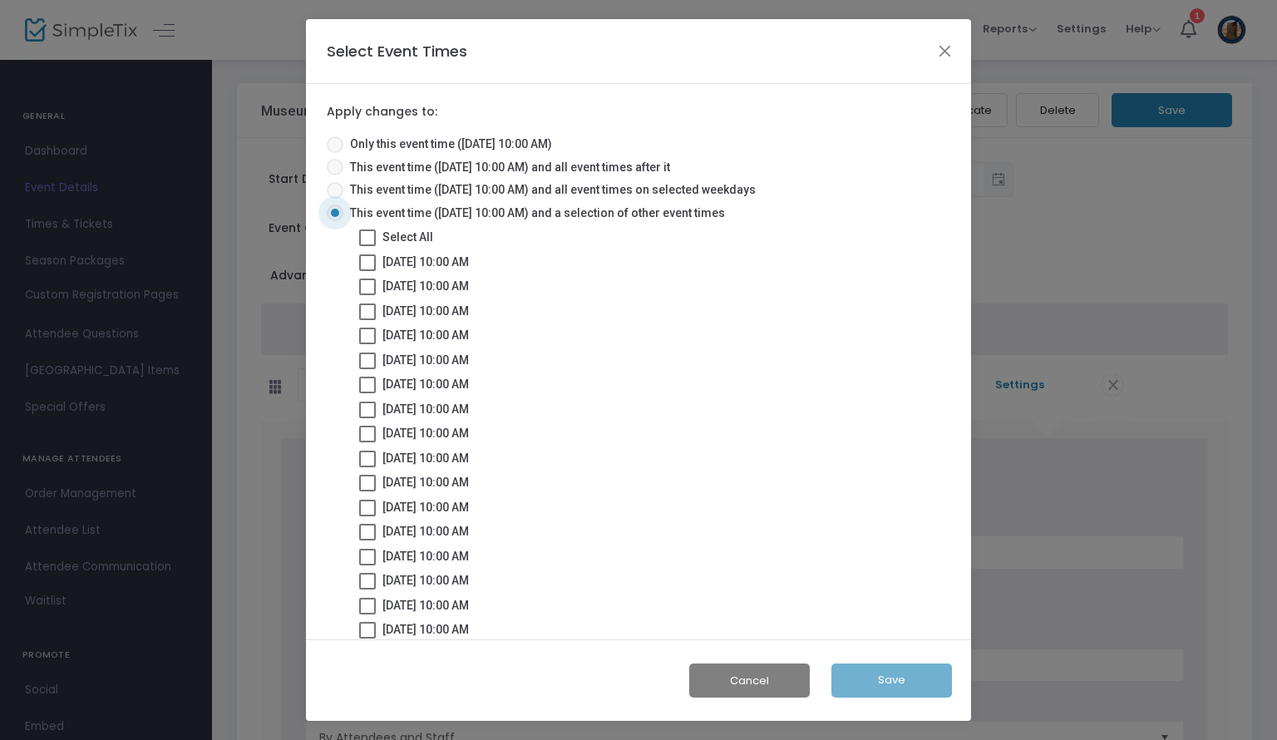
checkbox input "true"
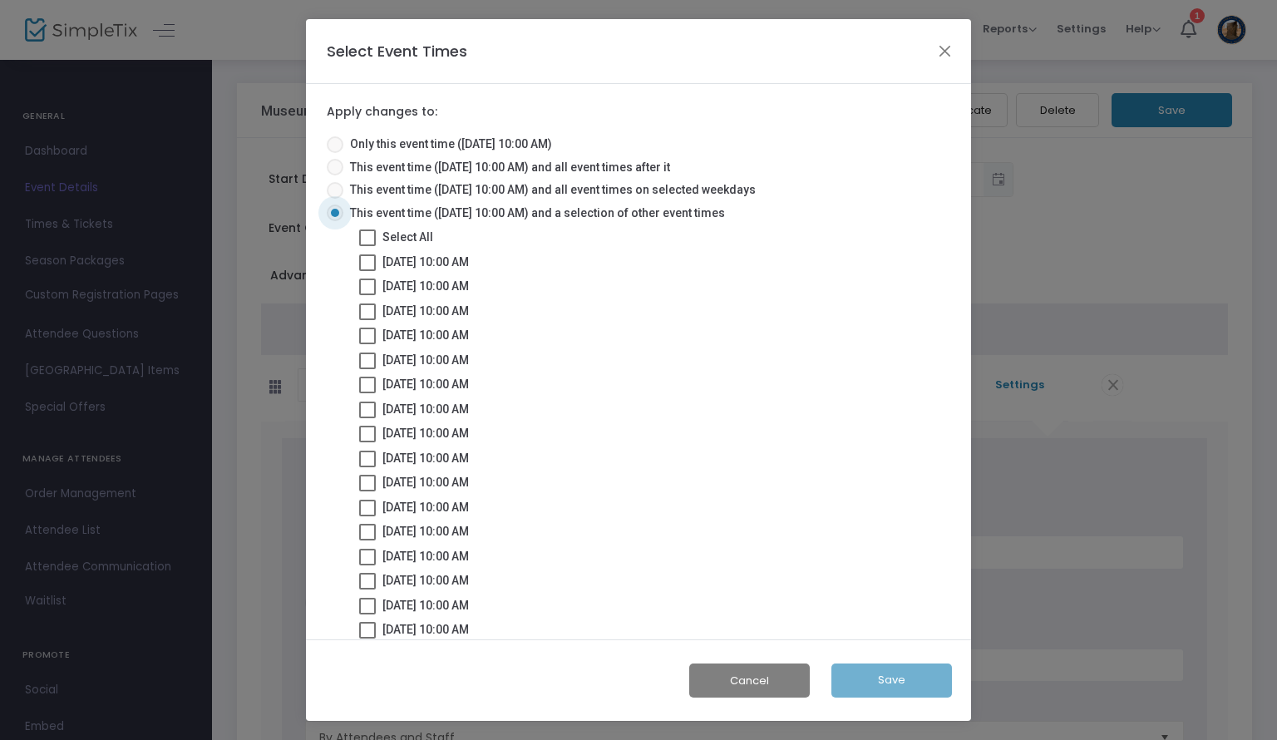
checkbox input "true"
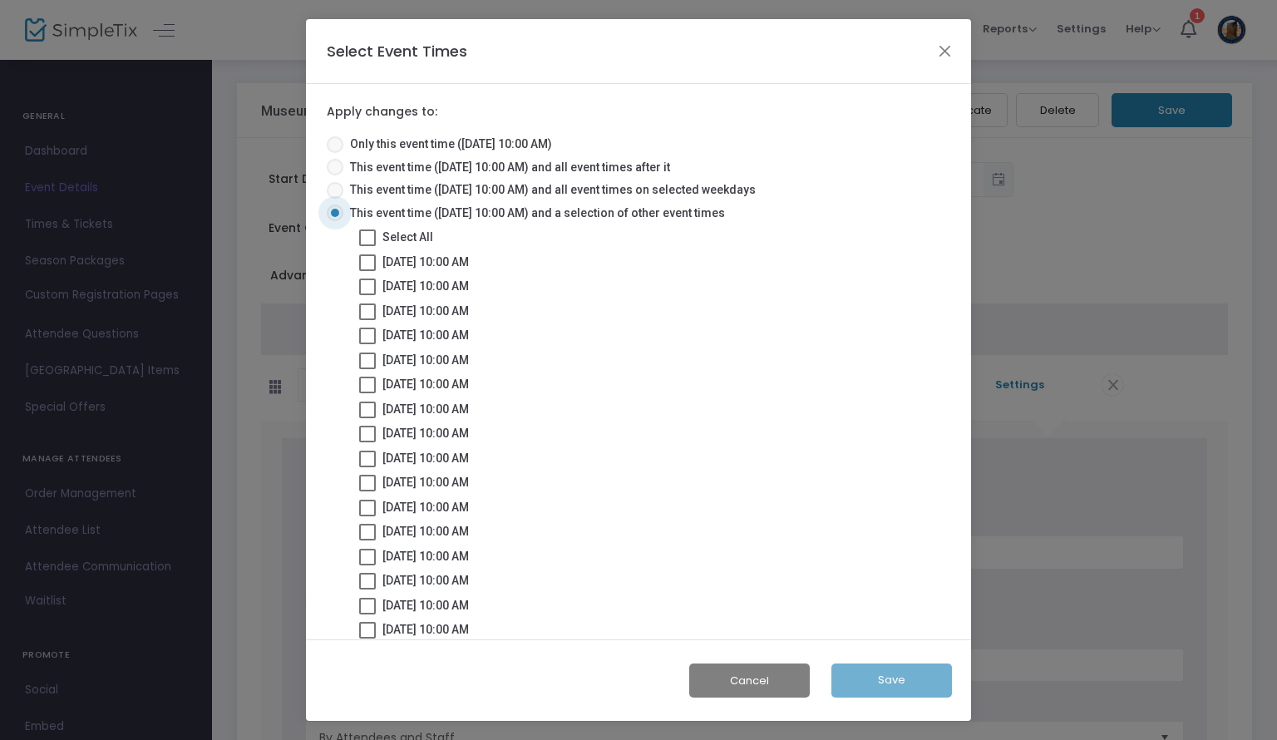
checkbox input "true"
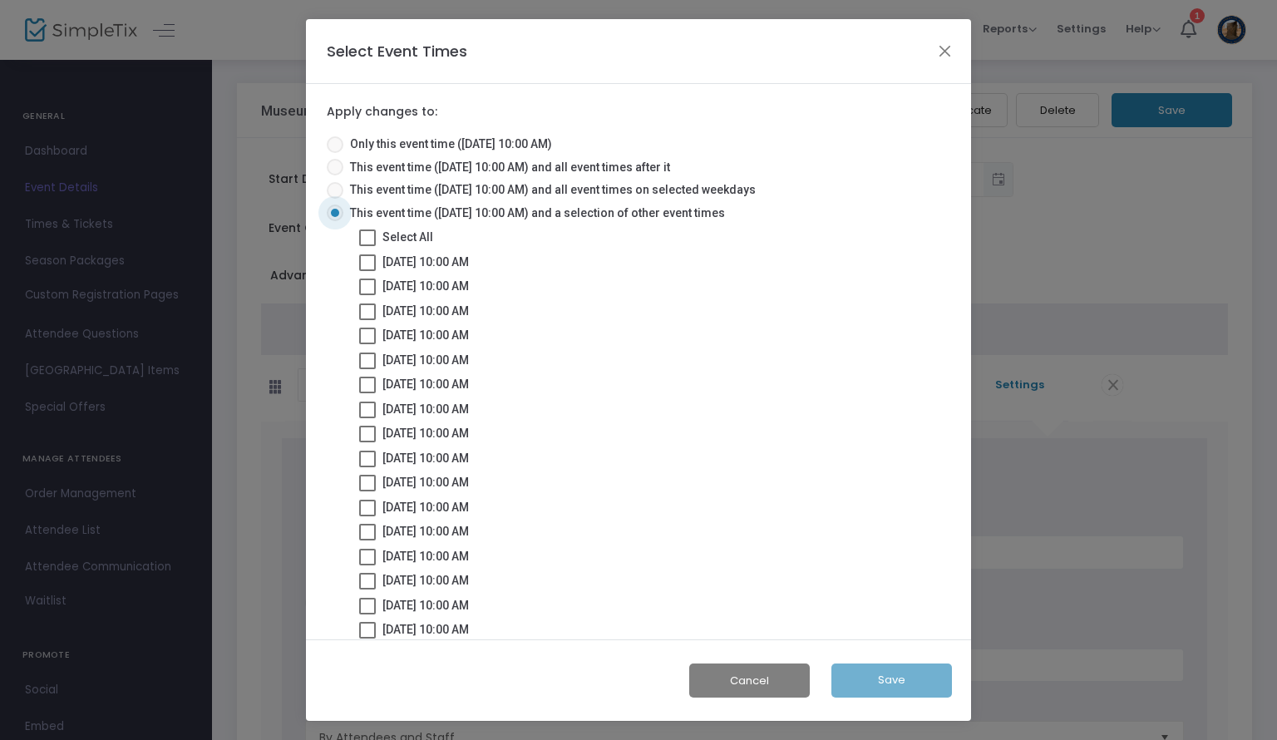
checkbox input "true"
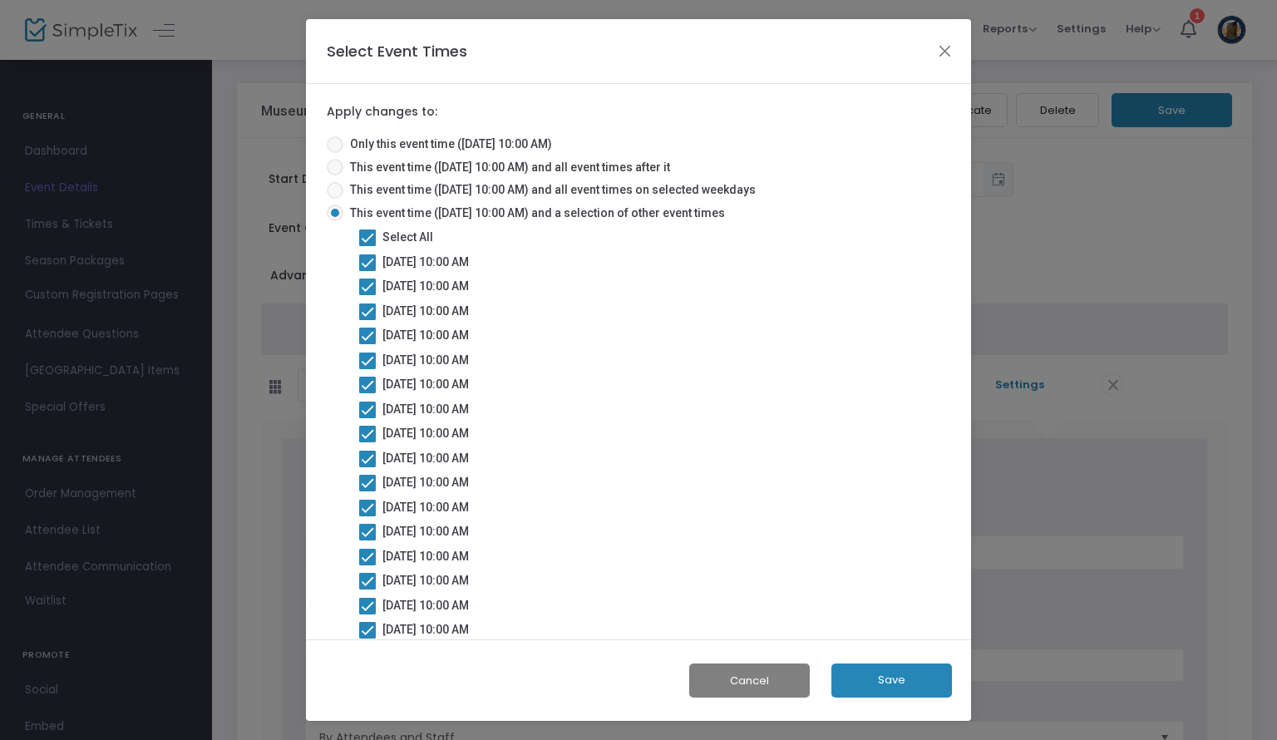
click at [898, 675] on button "Save" at bounding box center [891, 680] width 121 height 34
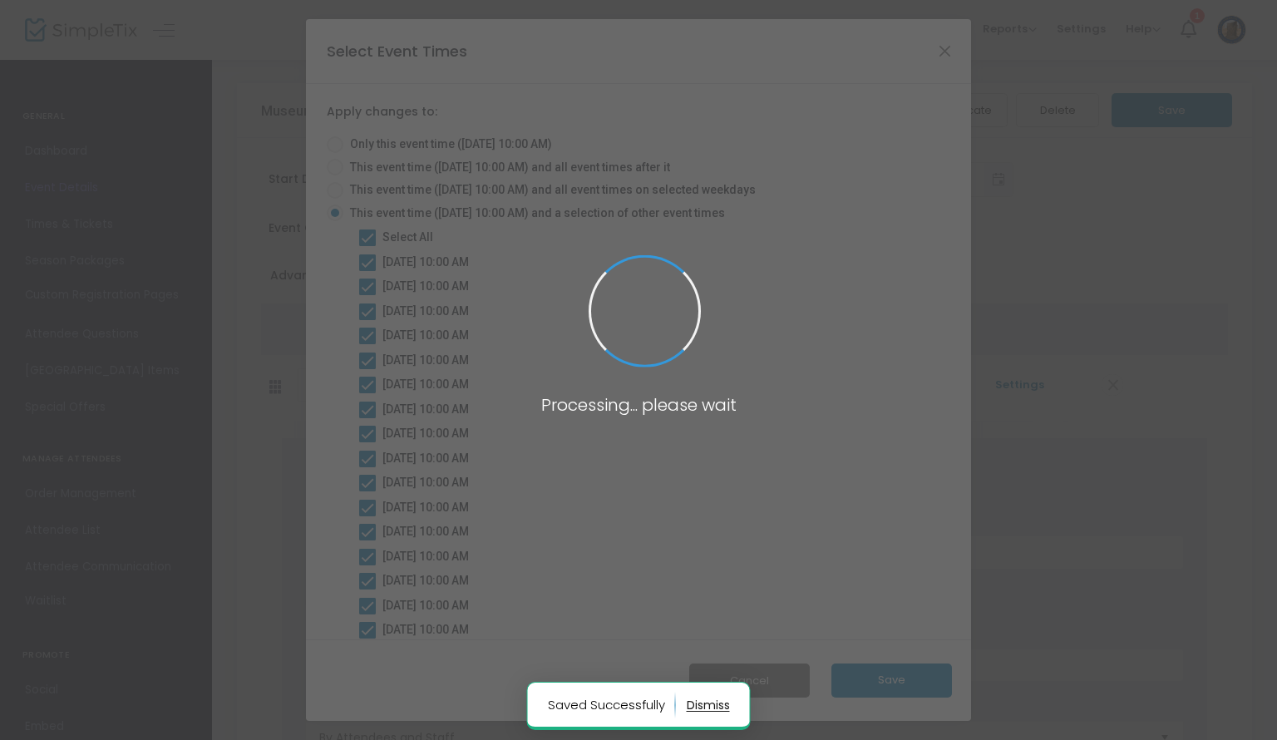
radio input "true"
checkbox input "false"
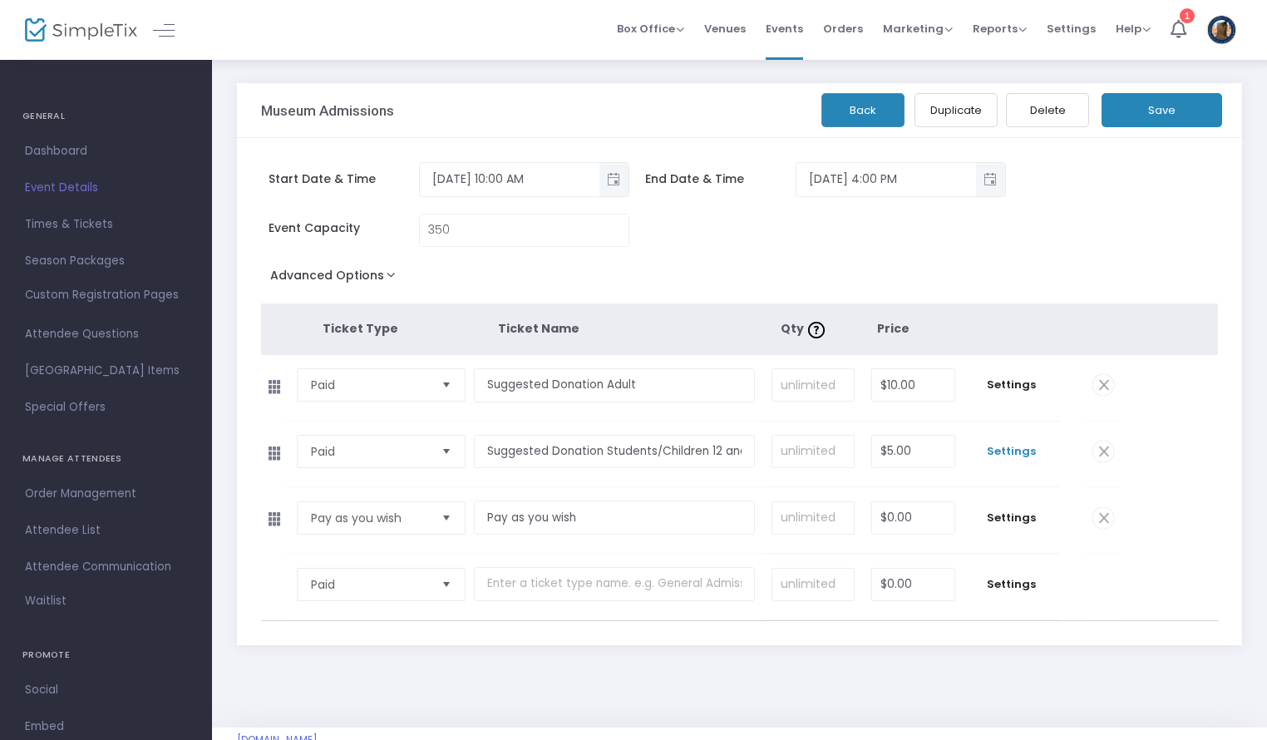
click at [997, 448] on span "Settings" at bounding box center [1011, 451] width 79 height 17
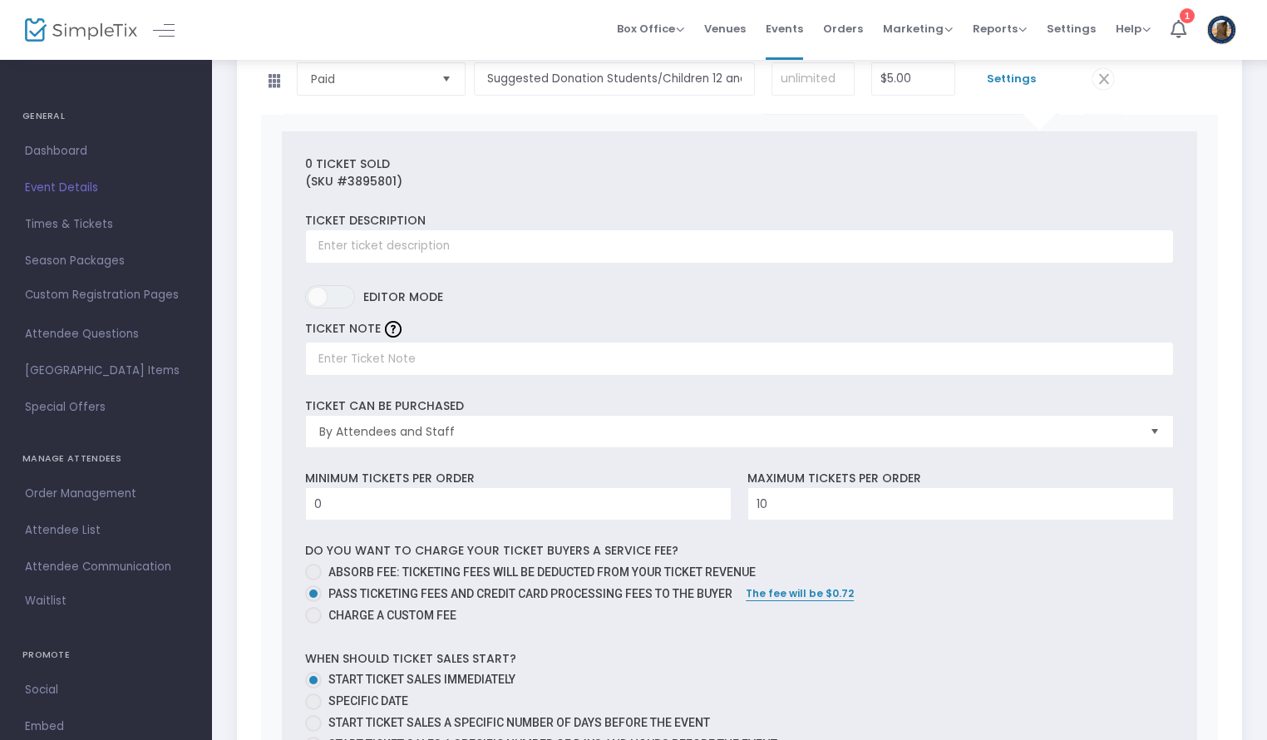
scroll to position [390, 0]
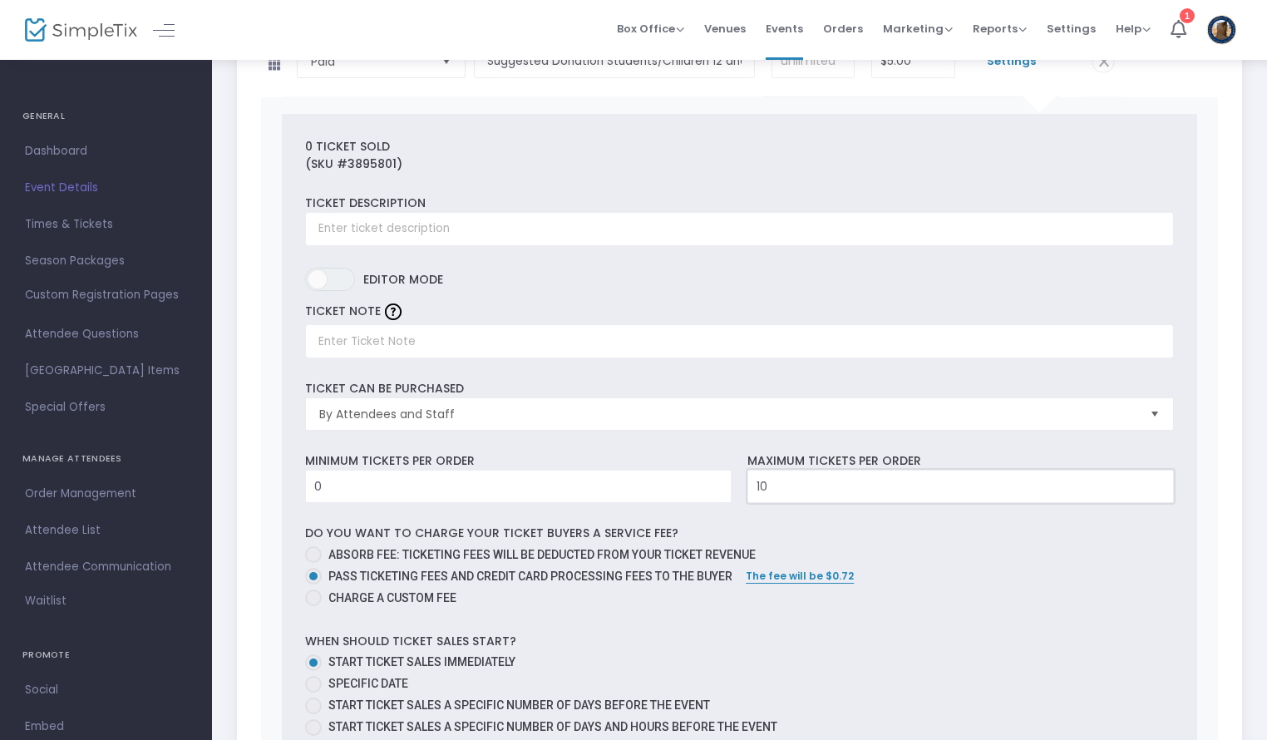
click at [788, 476] on input "10" at bounding box center [960, 486] width 425 height 32
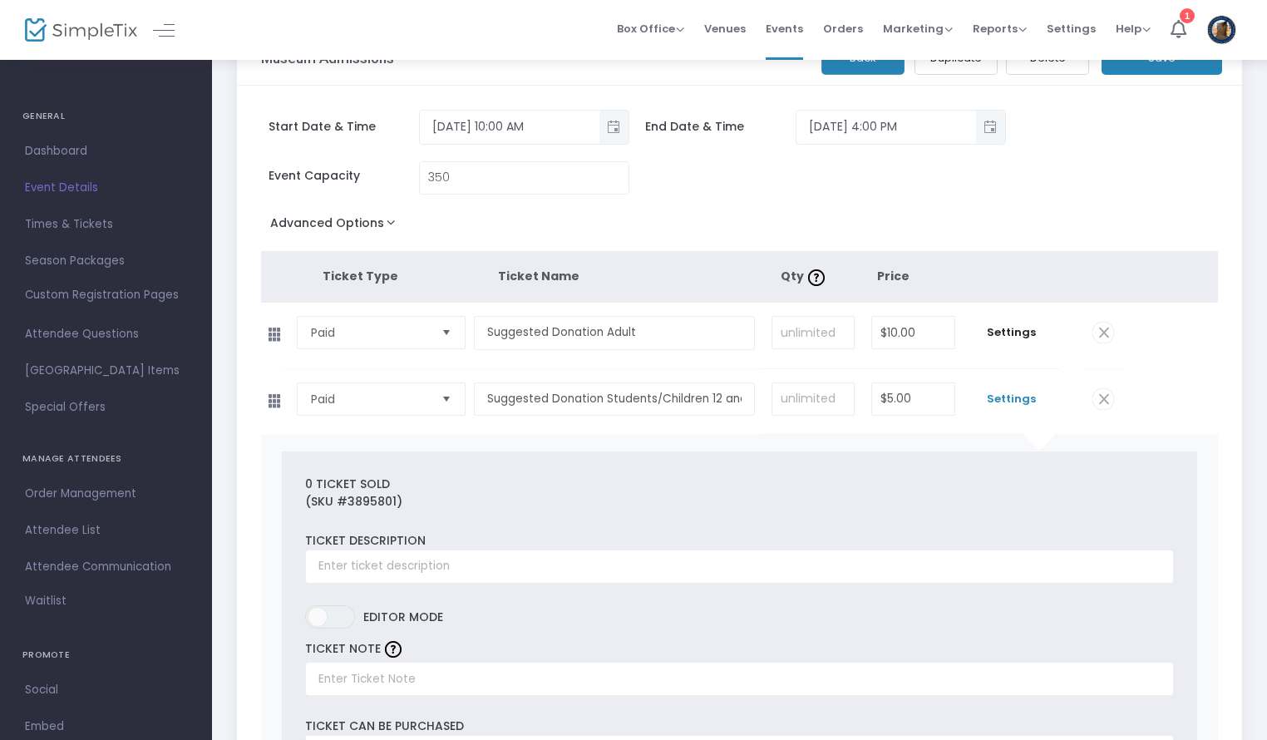
scroll to position [44, 0]
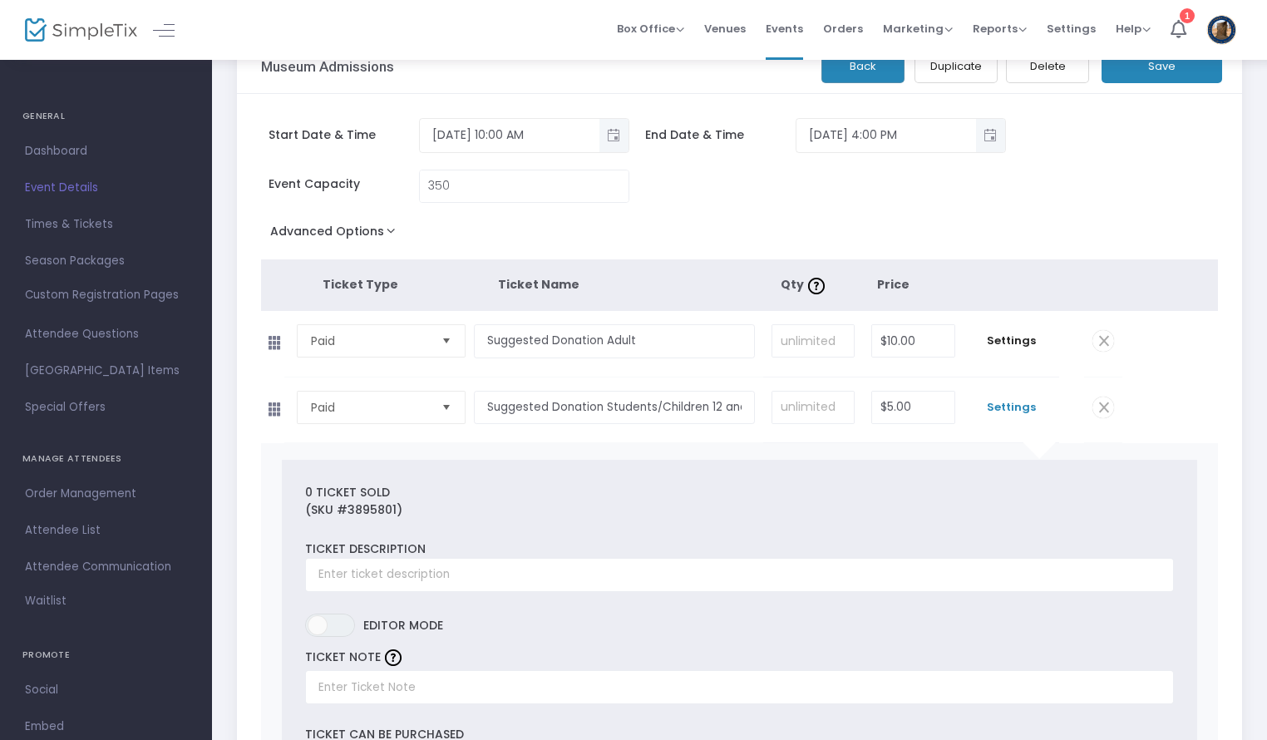
type input "350"
click at [1190, 71] on button "Save" at bounding box center [1161, 66] width 121 height 34
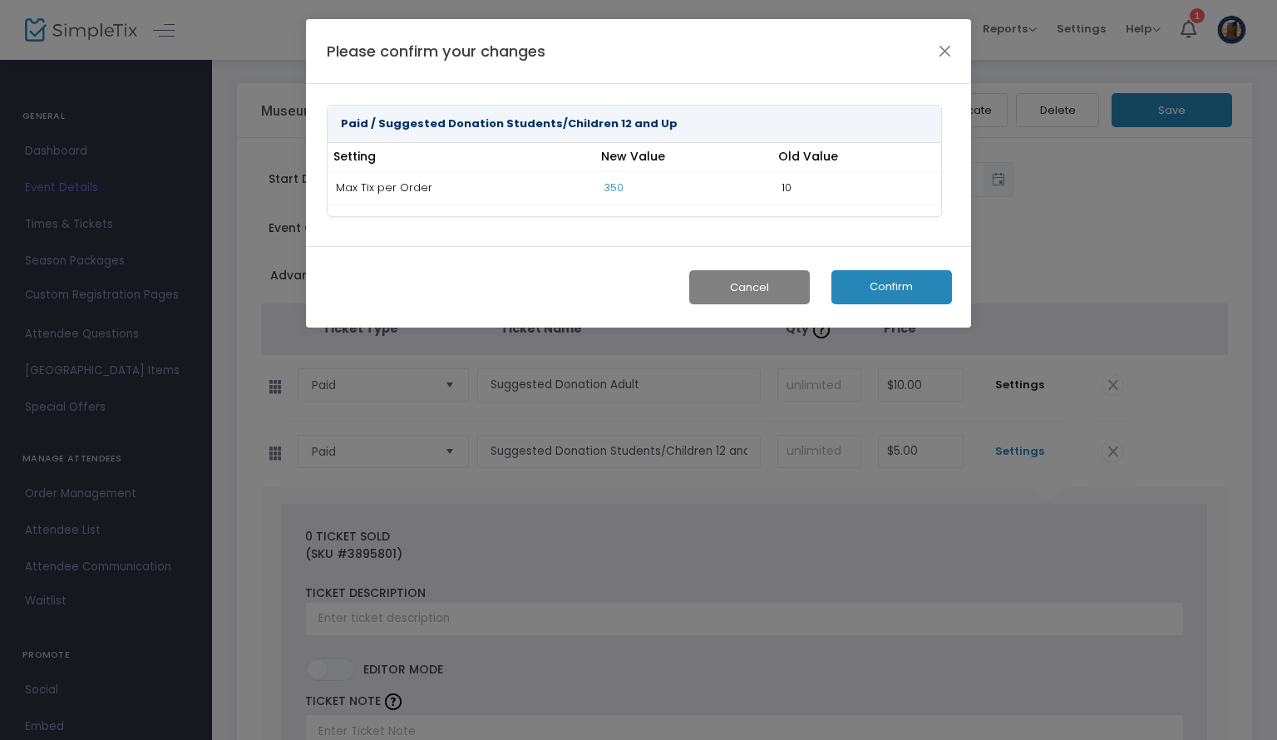
click at [881, 284] on button "Confirm" at bounding box center [891, 287] width 121 height 34
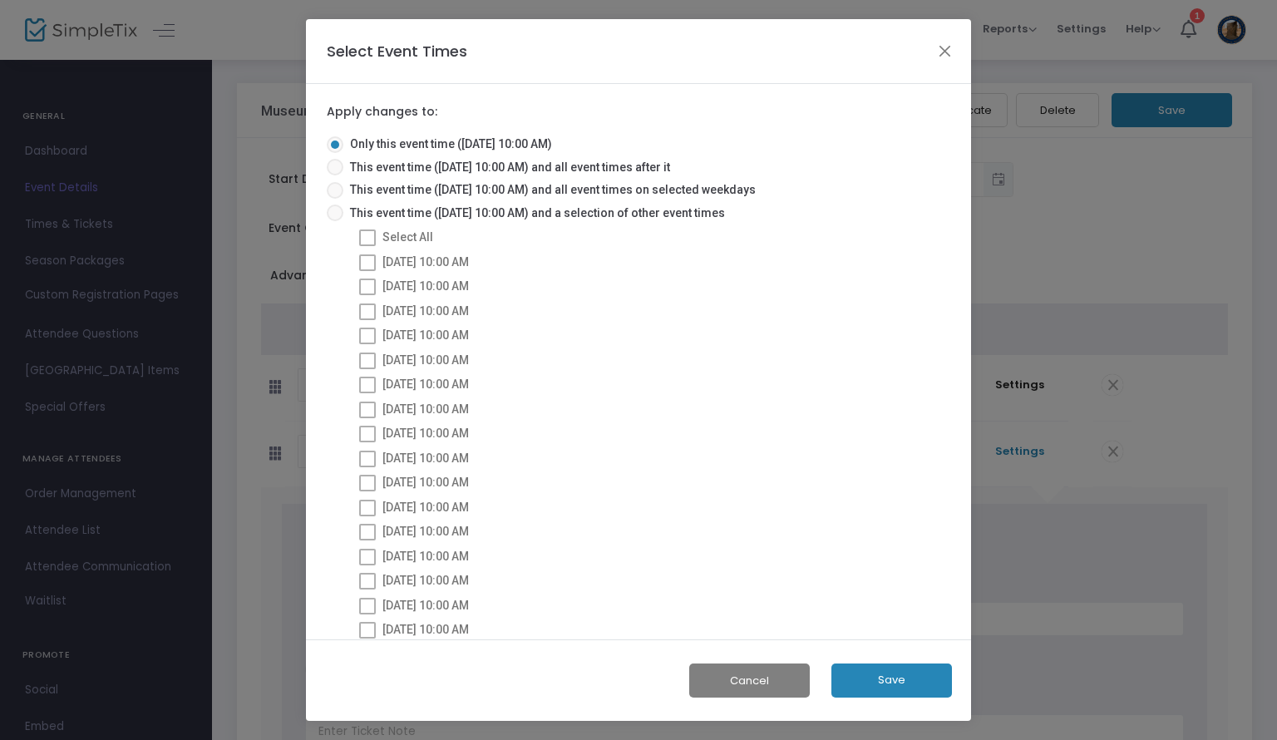
click at [332, 211] on span at bounding box center [335, 212] width 17 height 17
click at [334, 221] on input "This event time ([DATE] 10:00 AM) and a selection of other event times" at bounding box center [334, 221] width 1 height 1
radio input "true"
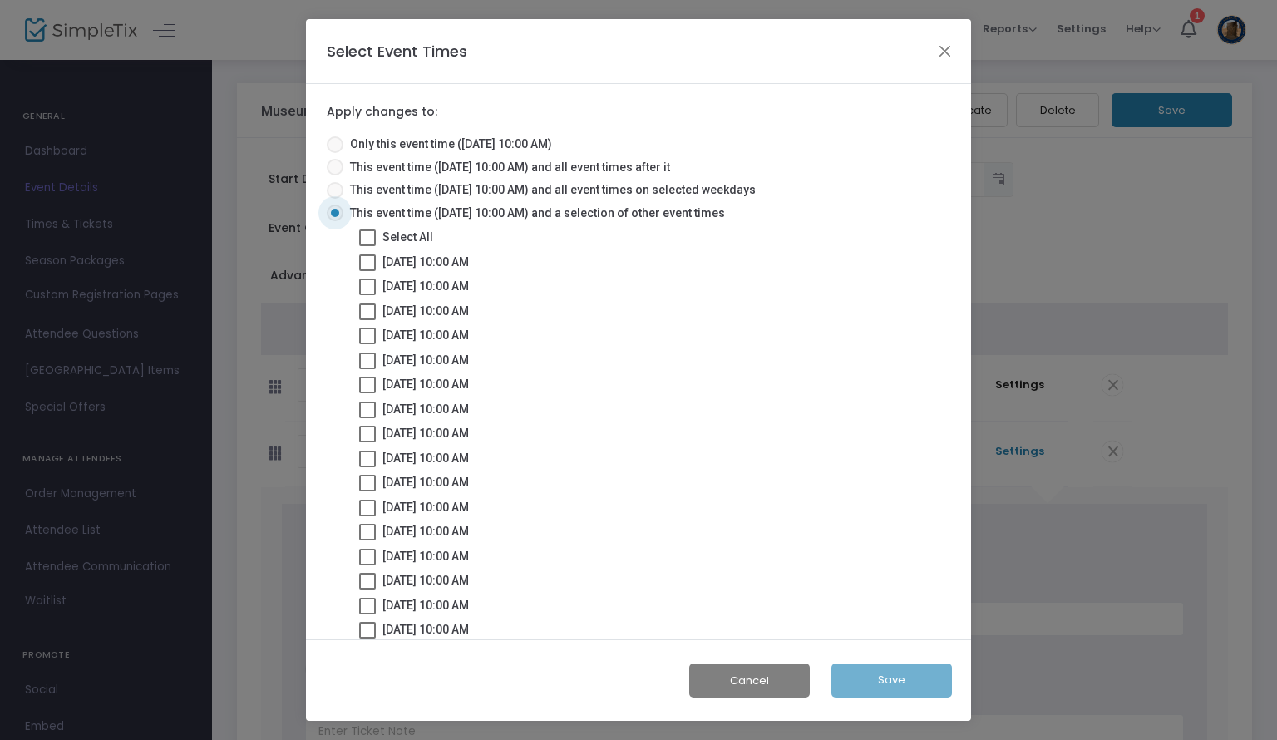
click at [370, 241] on span at bounding box center [367, 237] width 17 height 17
click at [367, 246] on input "Select All" at bounding box center [367, 246] width 1 height 1
checkbox input "true"
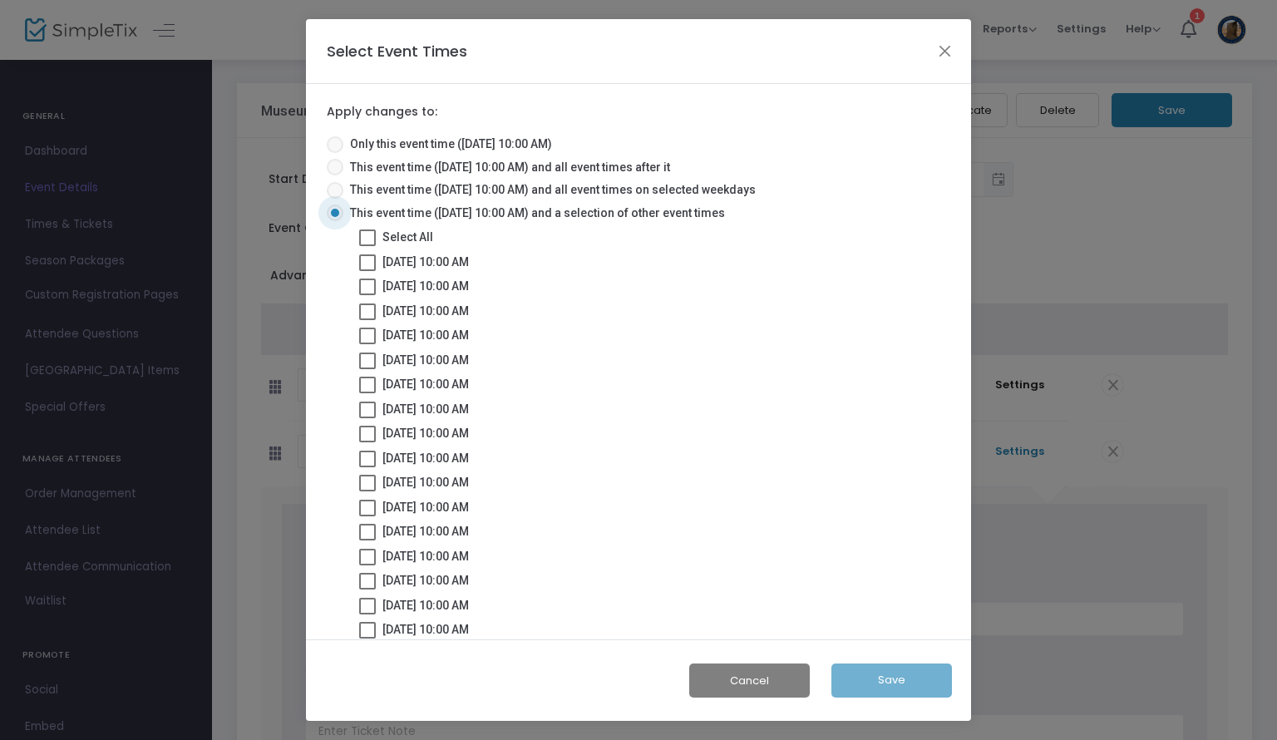
checkbox input "true"
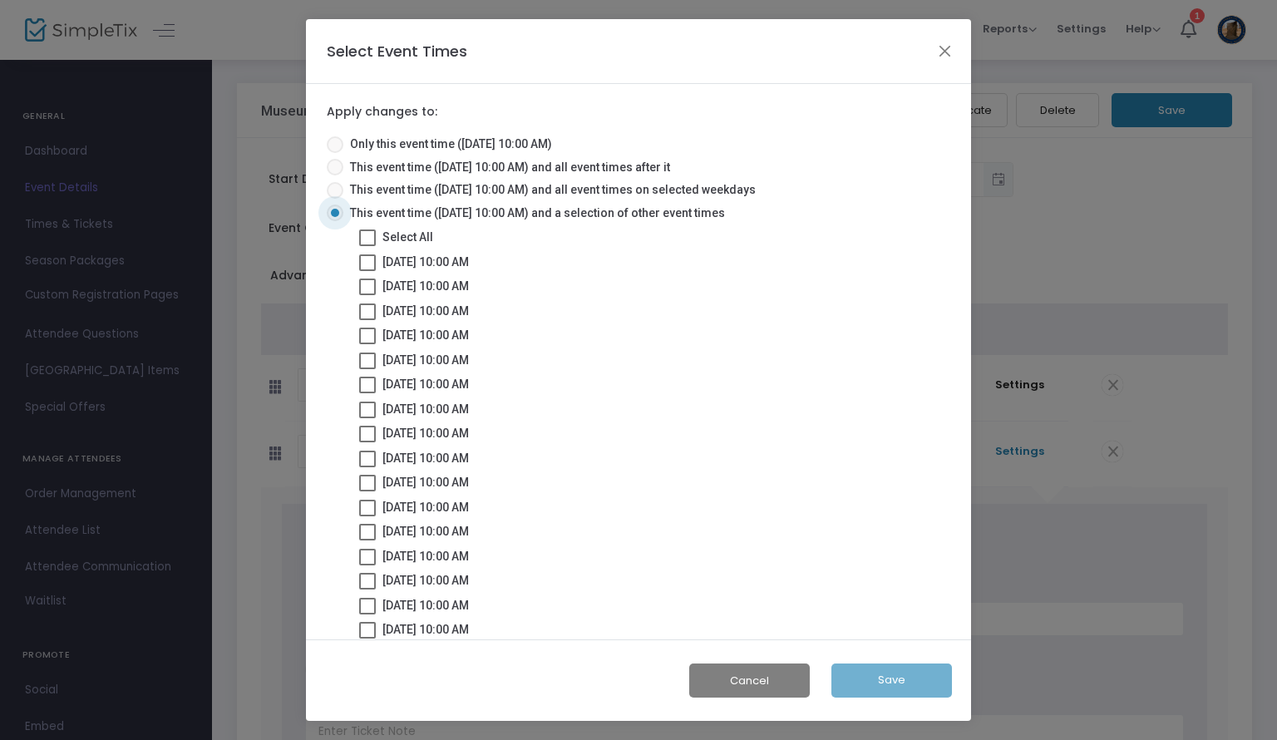
checkbox input "true"
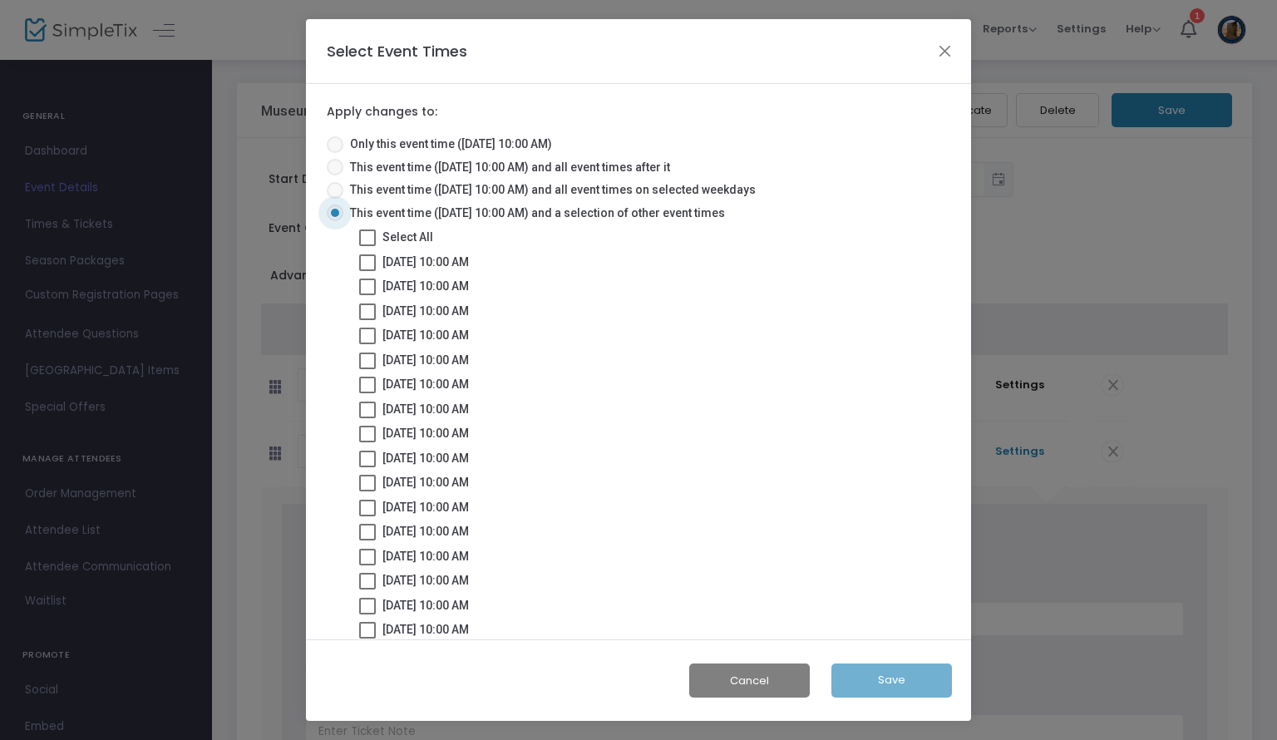
checkbox input "true"
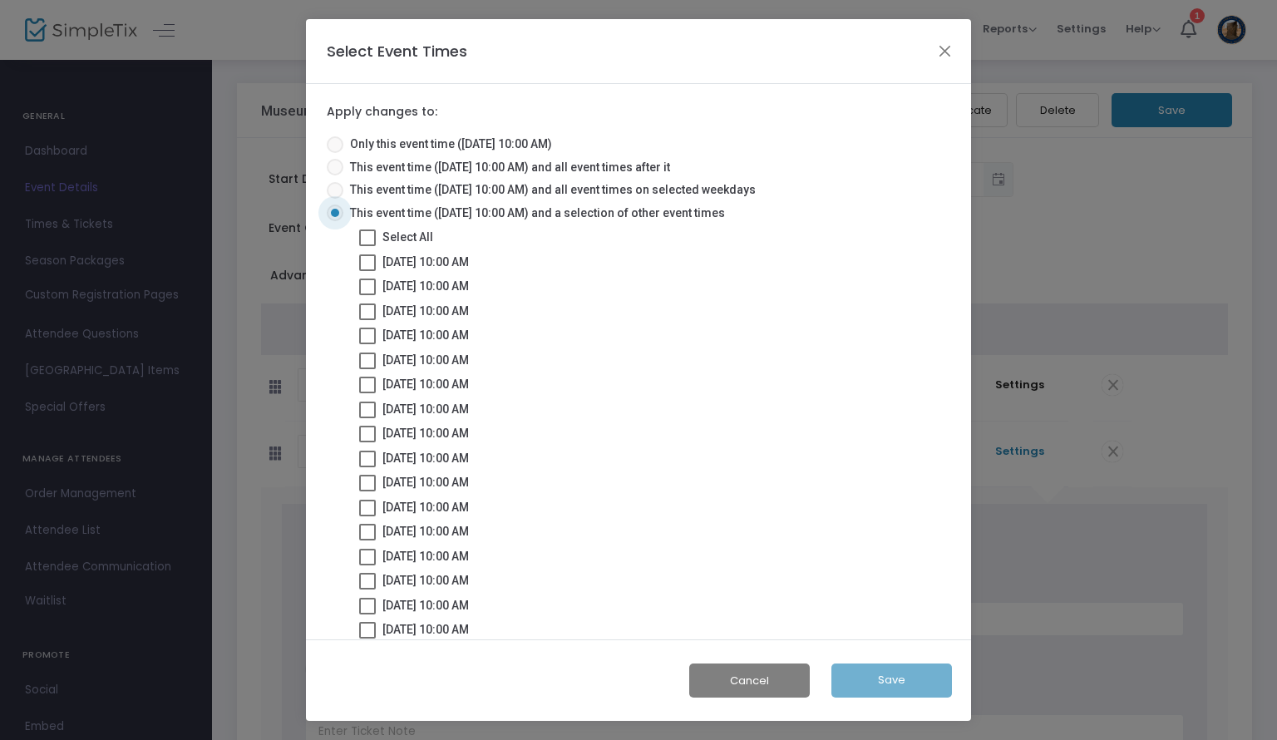
checkbox input "true"
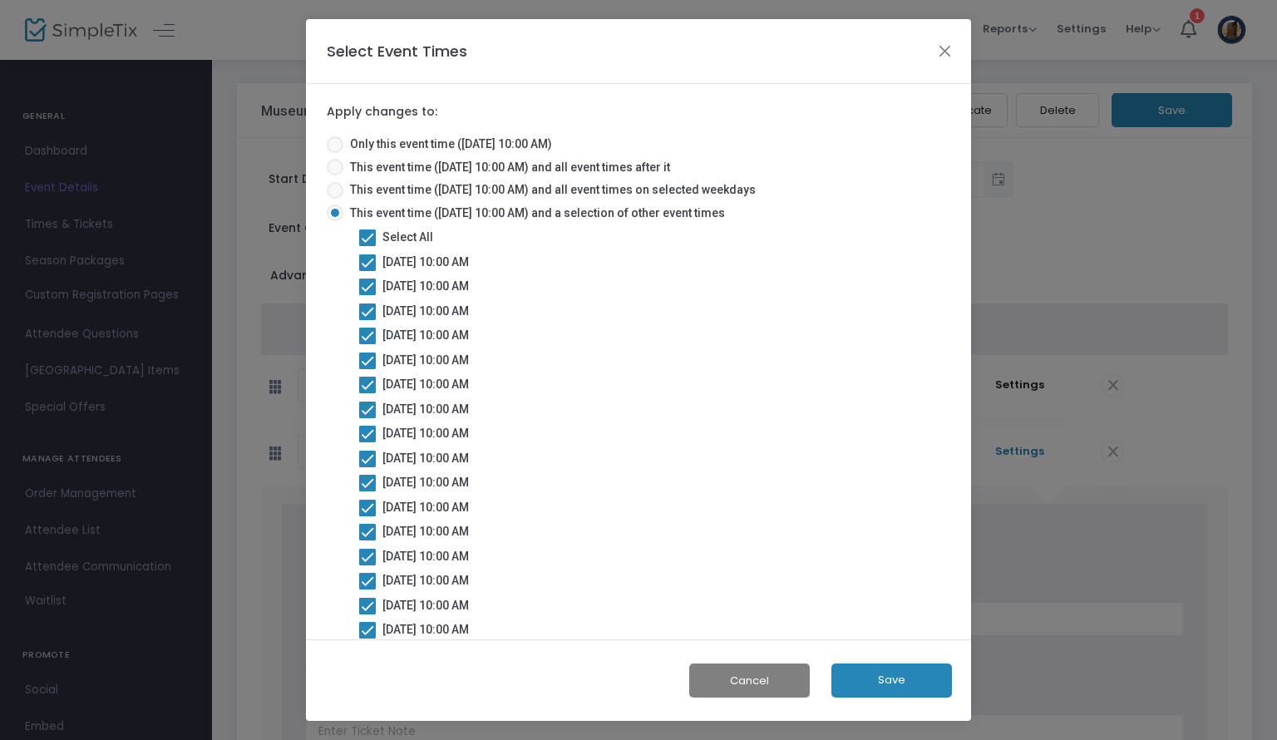
click at [883, 682] on button "Save" at bounding box center [891, 680] width 121 height 34
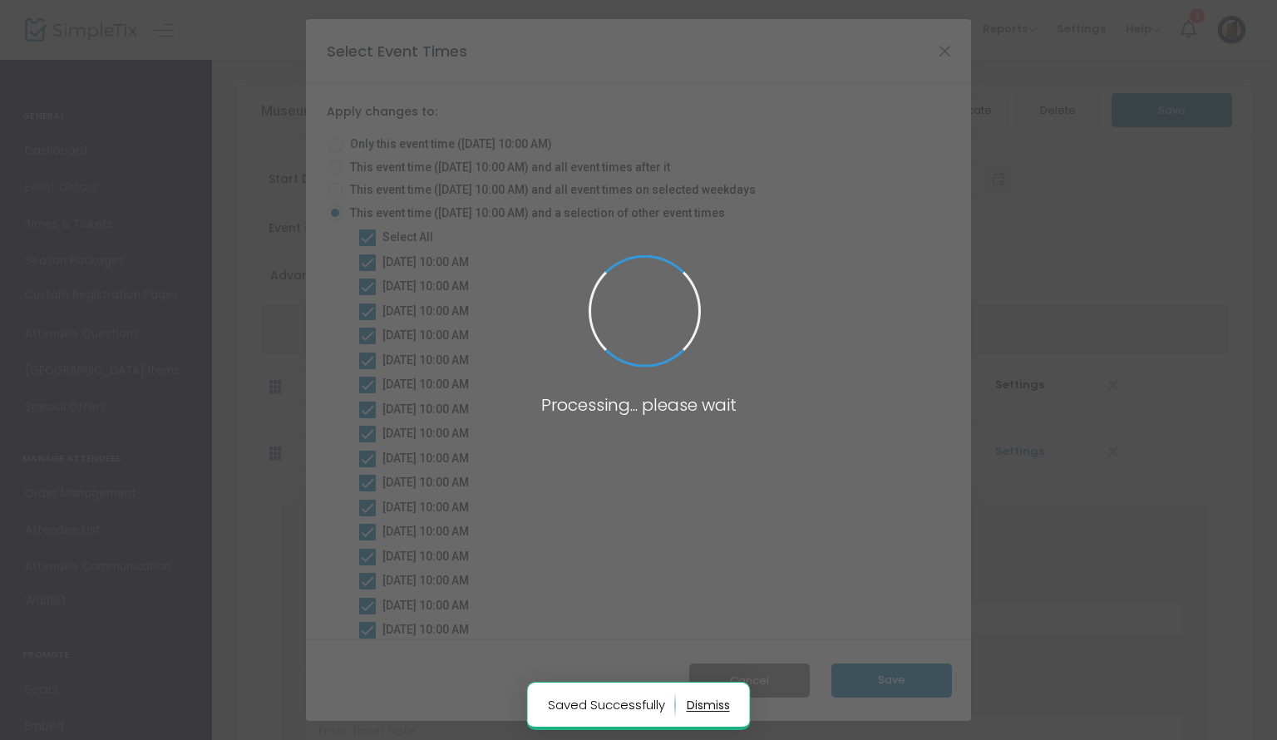
radio input "true"
checkbox input "false"
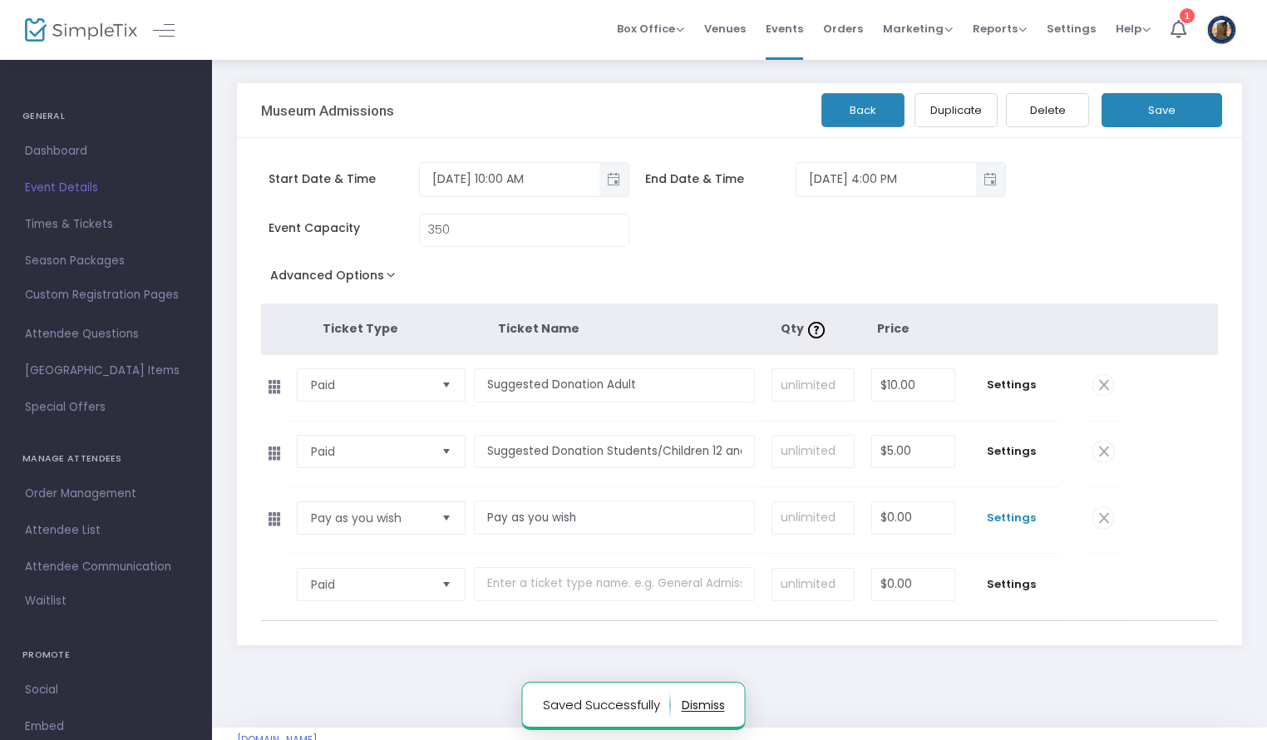
click at [1016, 523] on span "Settings" at bounding box center [1011, 517] width 79 height 17
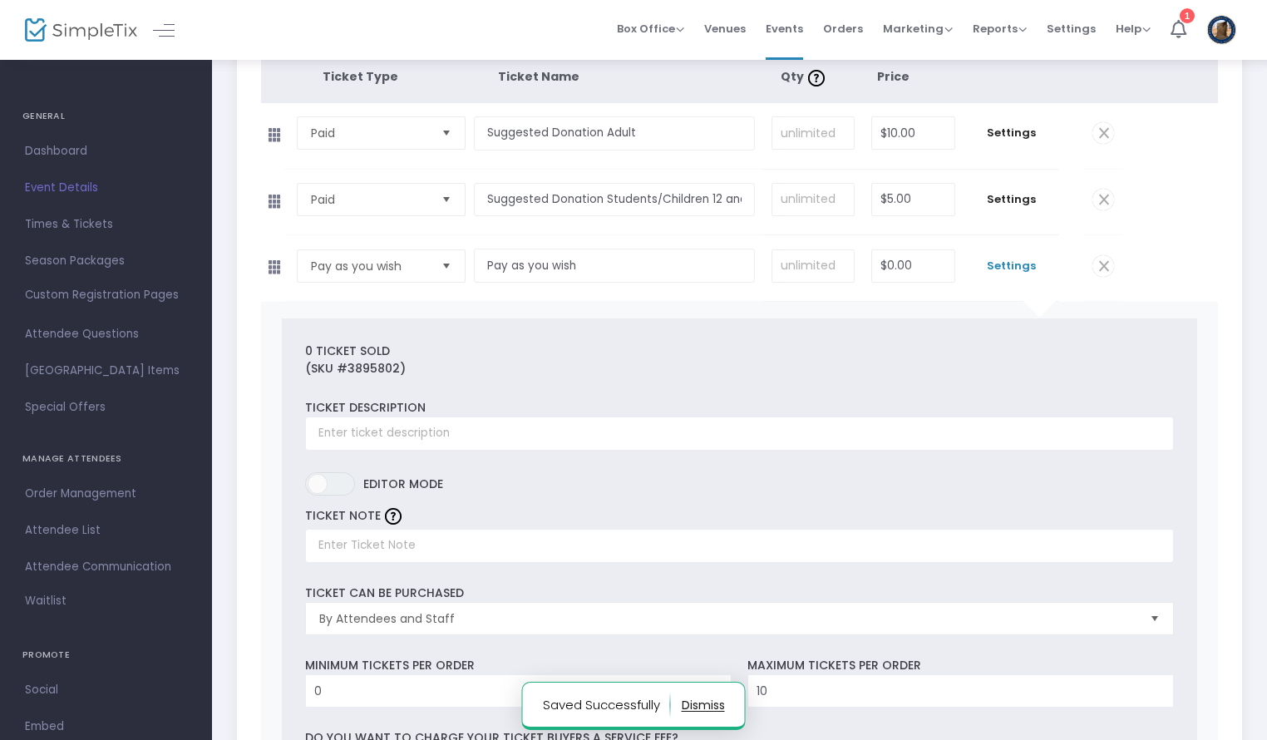
scroll to position [253, 0]
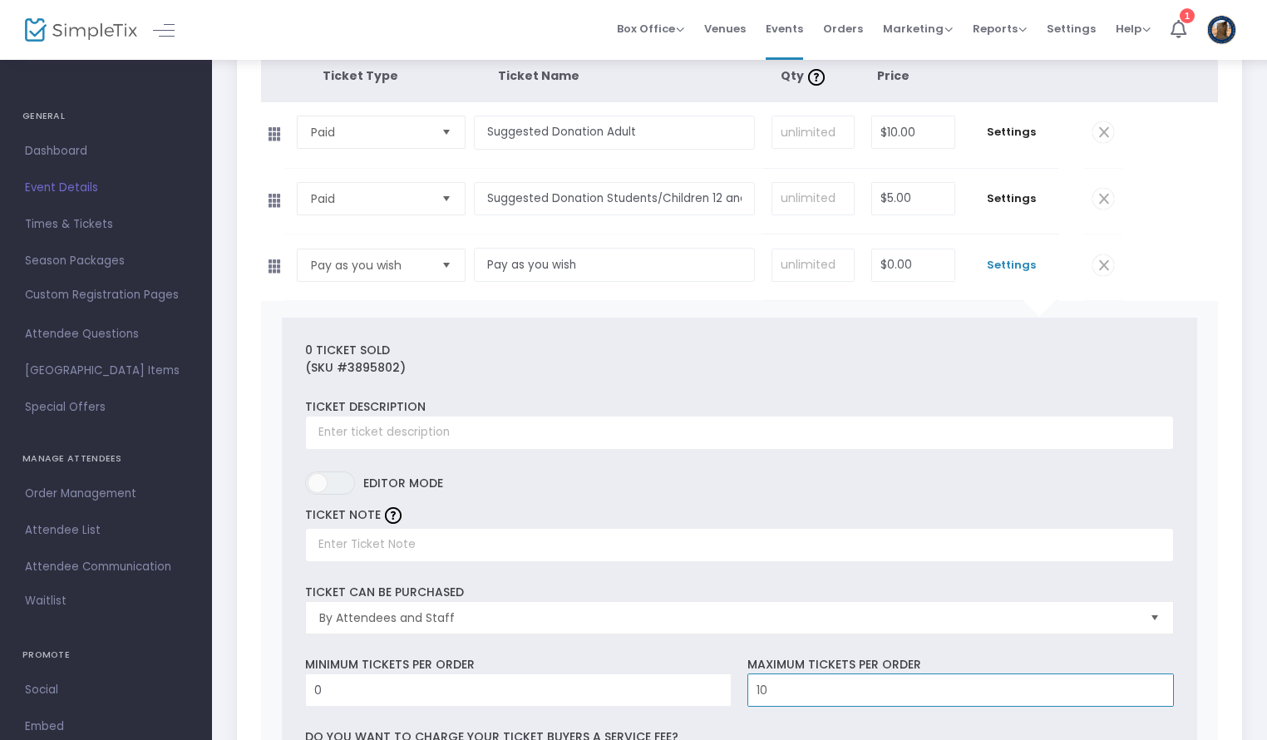
click at [878, 691] on input "10" at bounding box center [960, 690] width 425 height 32
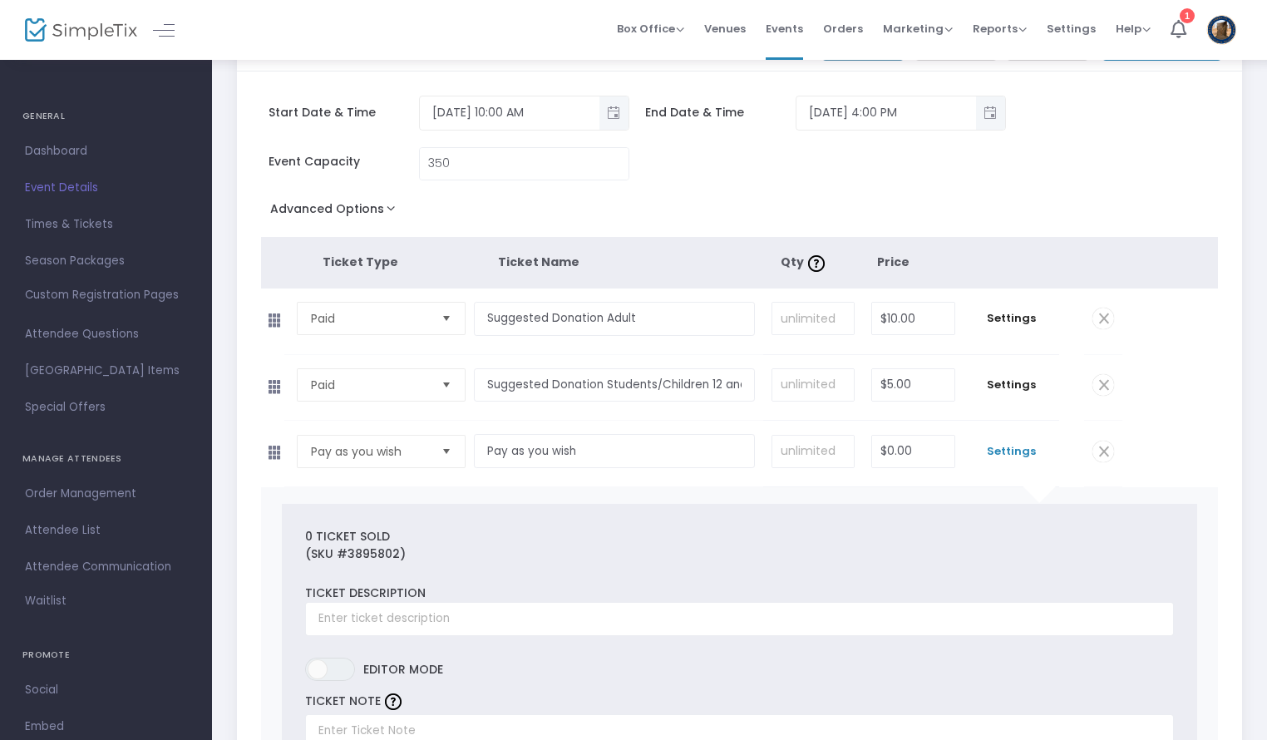
scroll to position [0, 0]
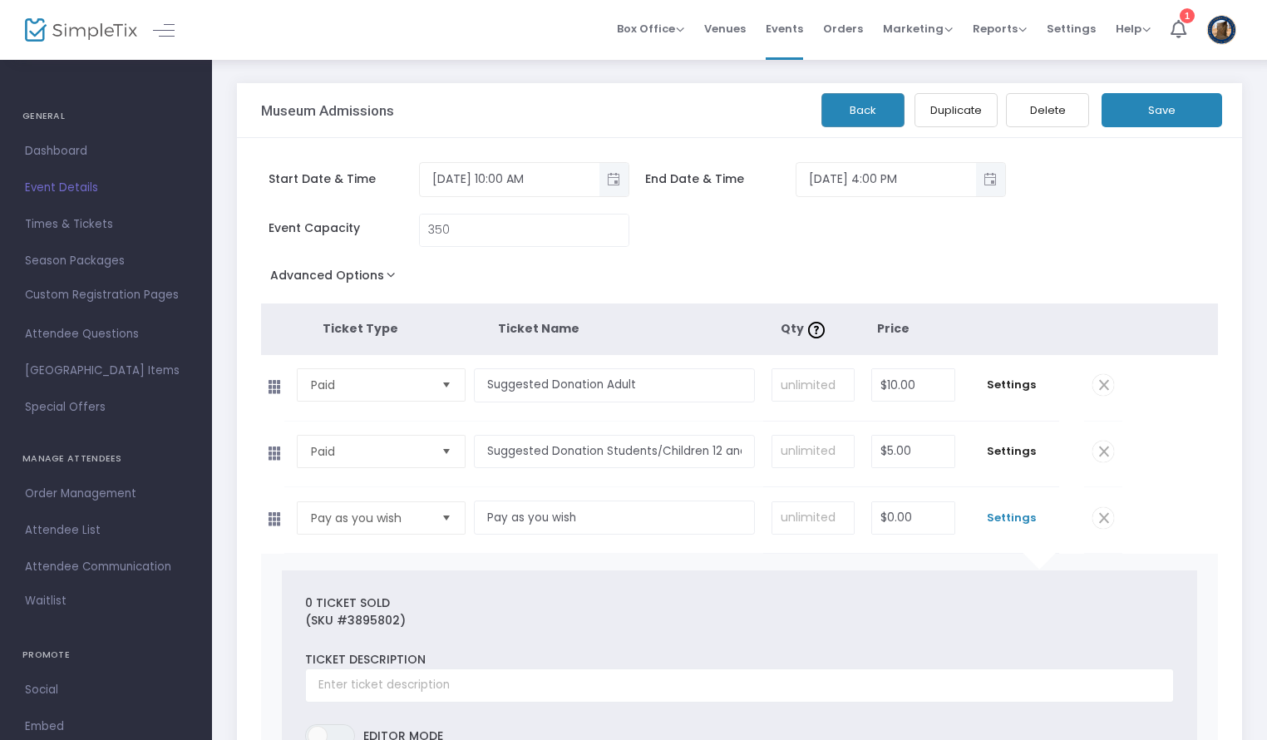
type input "350"
click at [1178, 102] on button "Save" at bounding box center [1161, 110] width 121 height 34
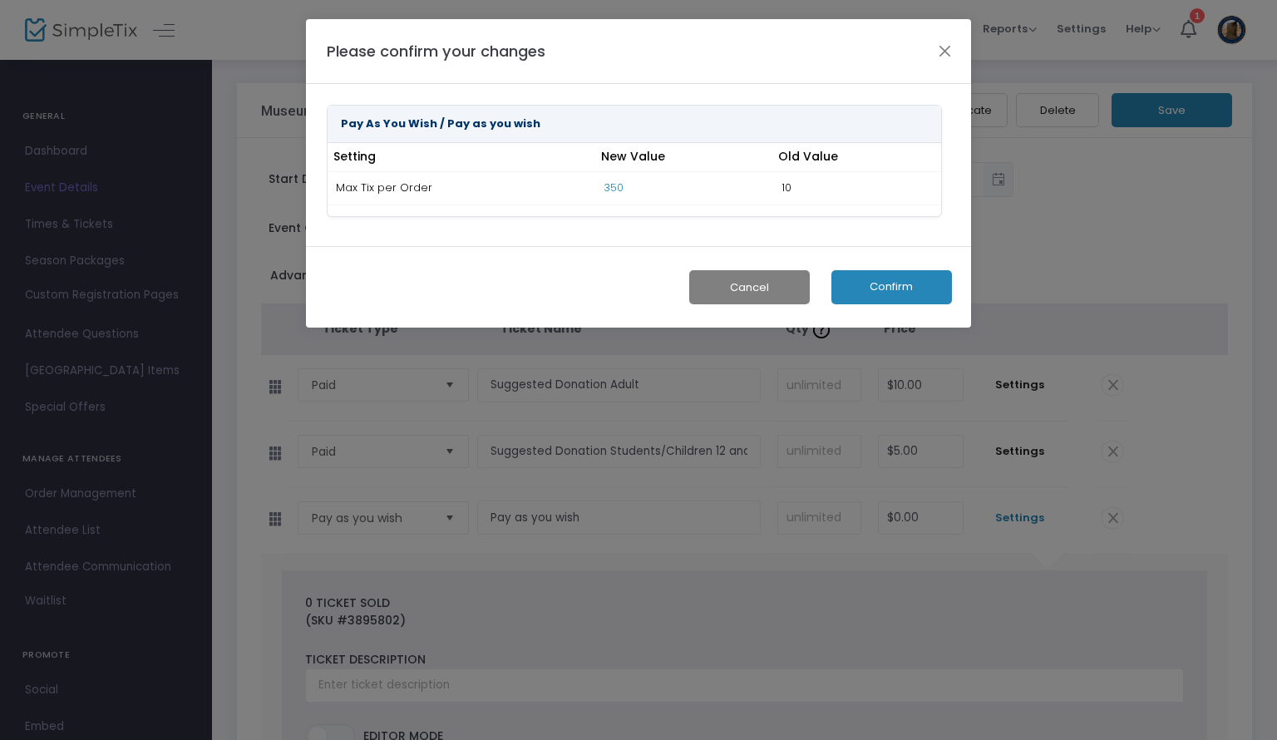
click at [879, 280] on button "Confirm" at bounding box center [891, 287] width 121 height 34
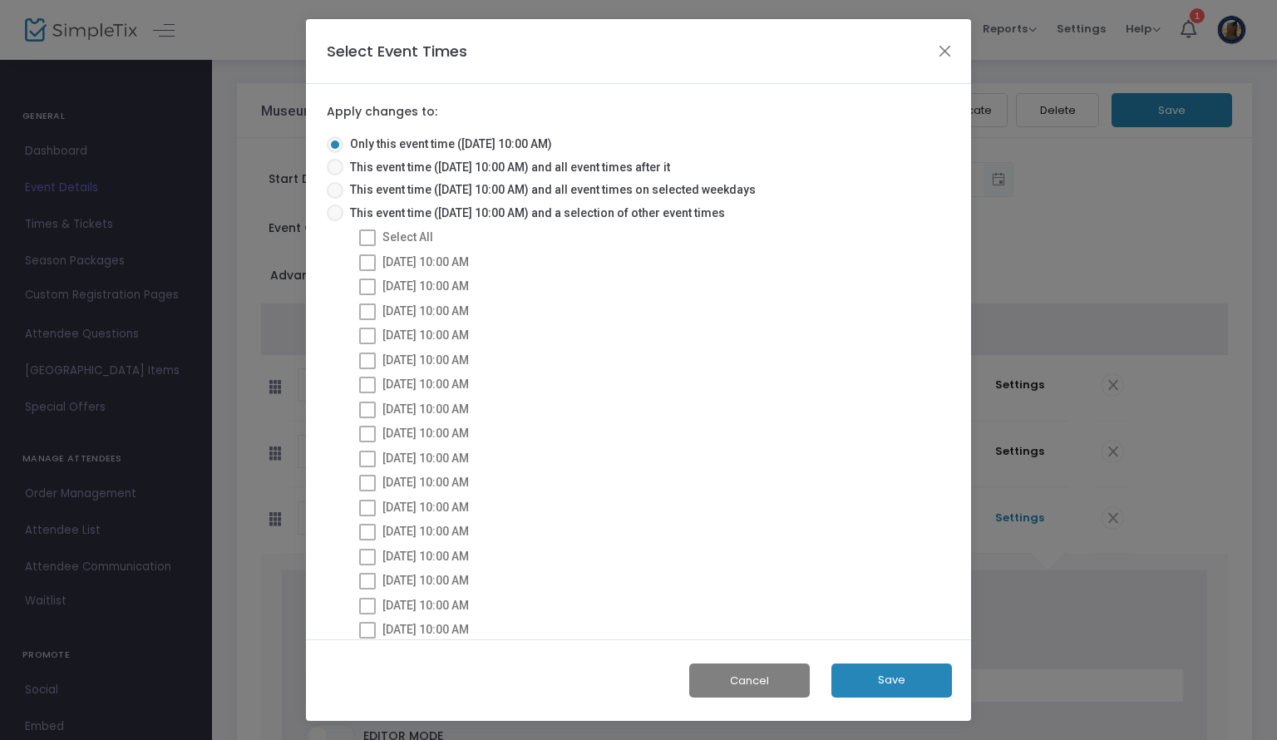
click at [337, 209] on span at bounding box center [335, 212] width 17 height 17
click at [335, 221] on input "This event time ([DATE] 10:00 AM) and a selection of other event times" at bounding box center [334, 221] width 1 height 1
radio input "true"
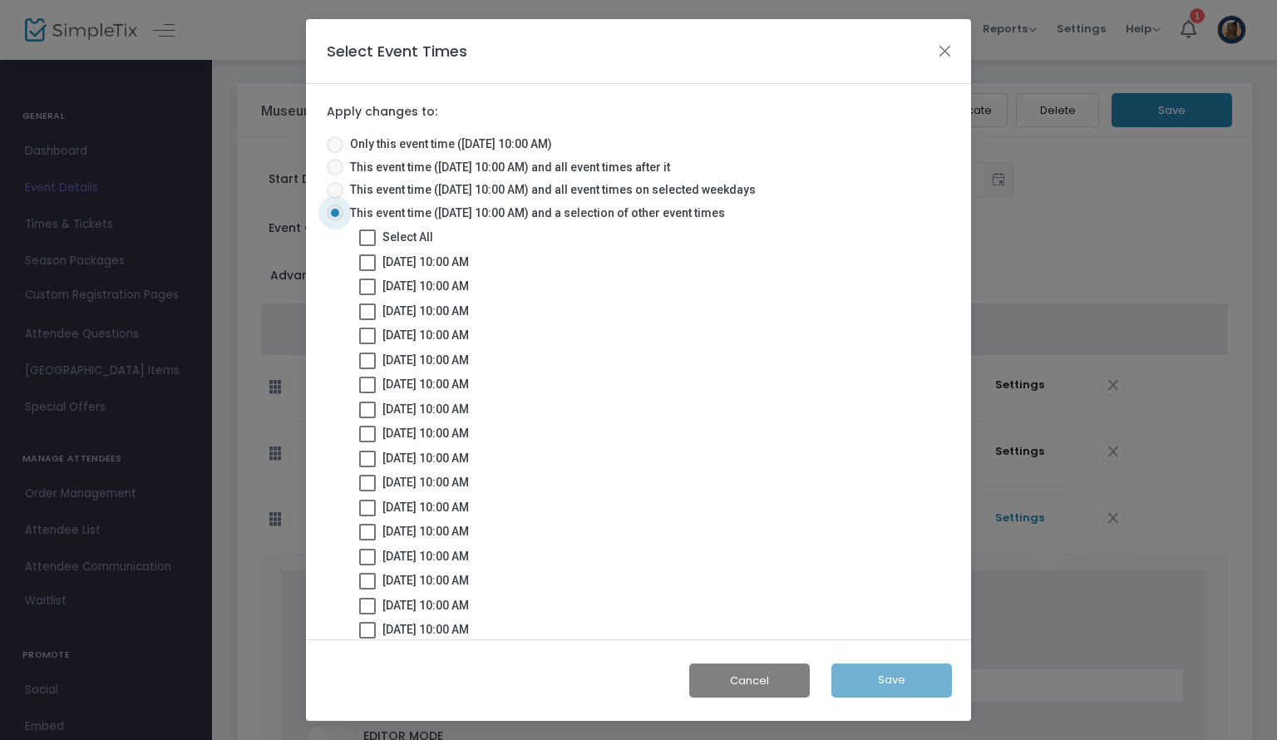
click at [371, 243] on span at bounding box center [367, 237] width 17 height 17
click at [367, 246] on input "Select All" at bounding box center [367, 246] width 1 height 1
checkbox input "true"
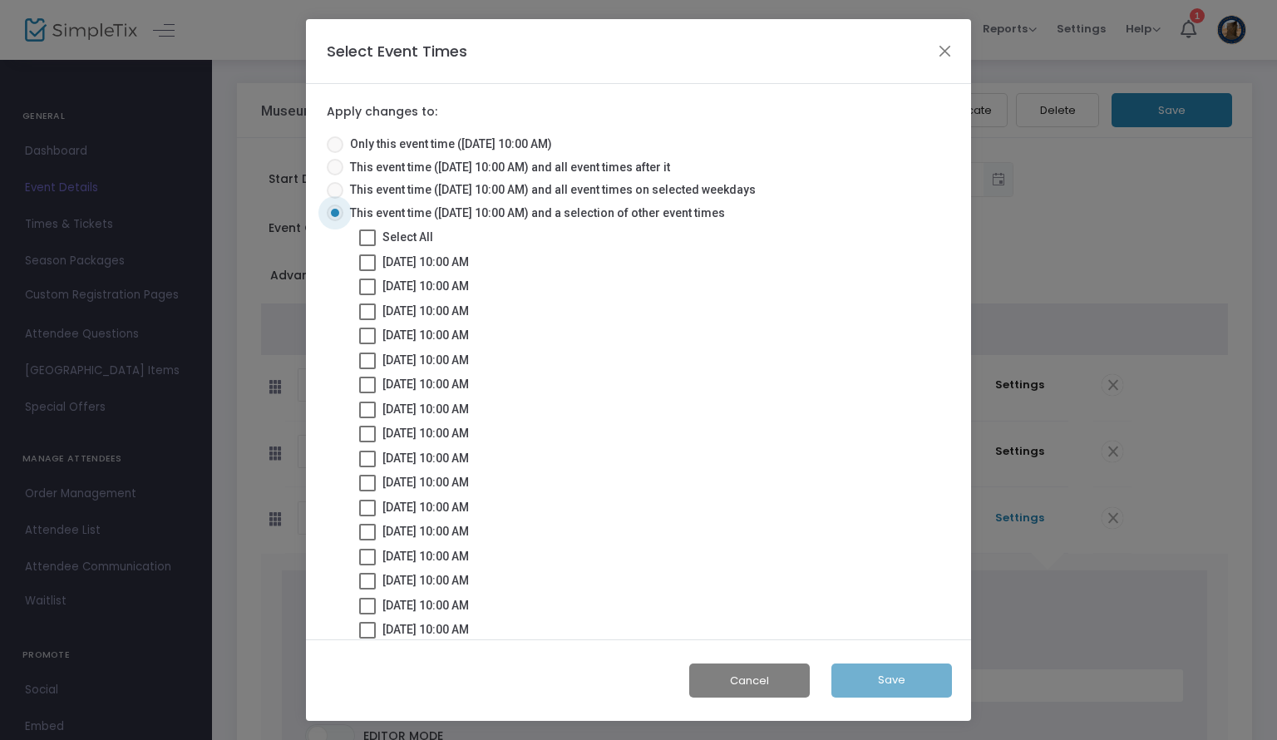
checkbox input "true"
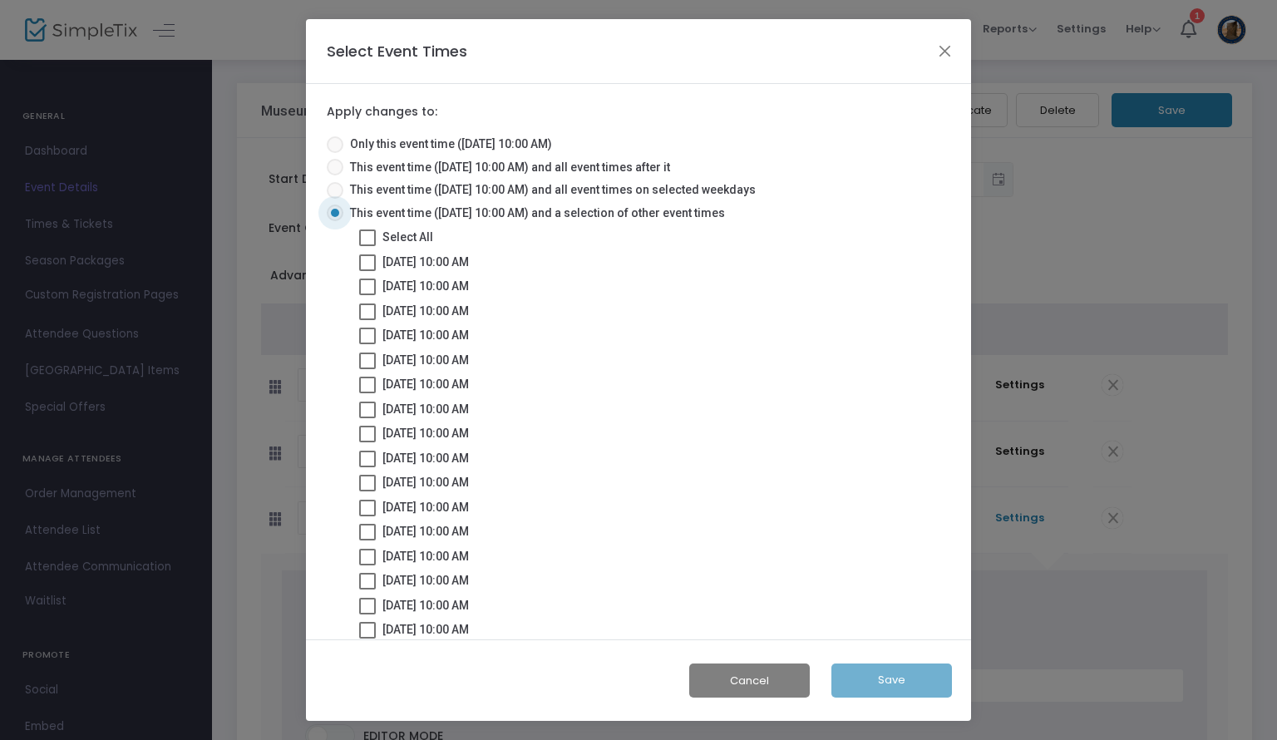
checkbox input "true"
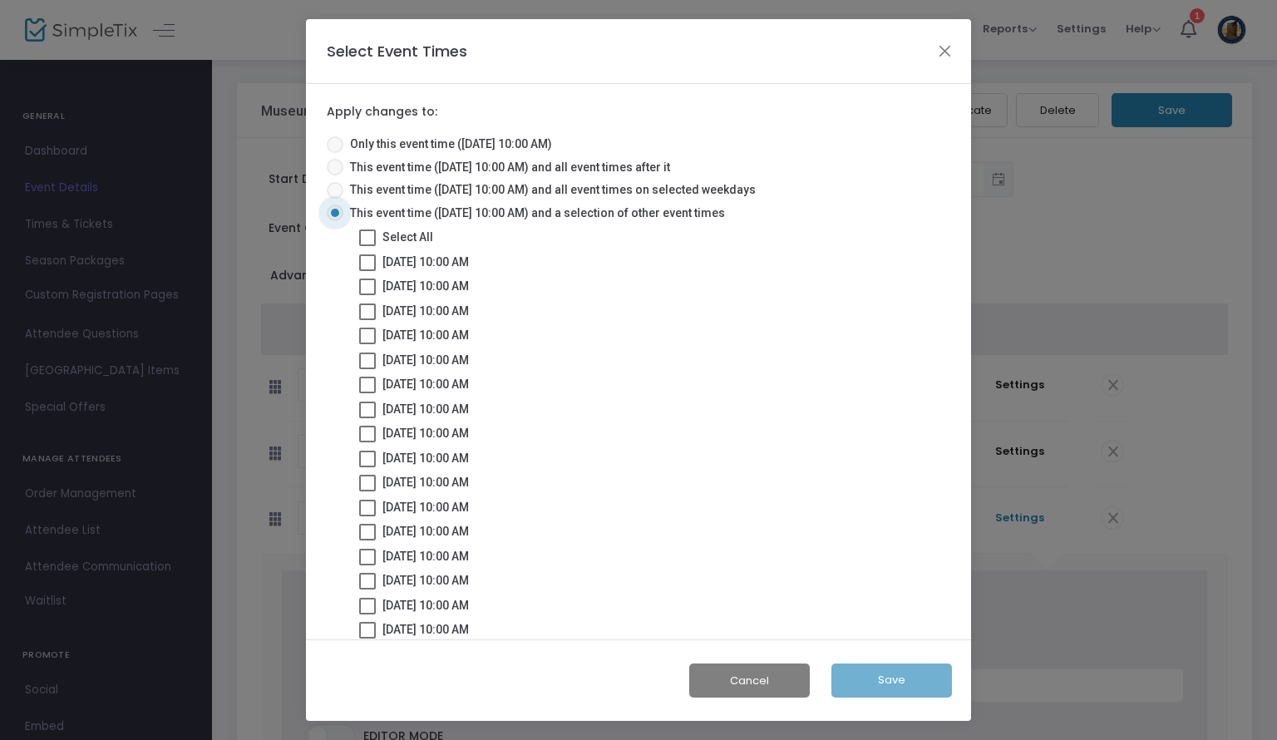
checkbox input "true"
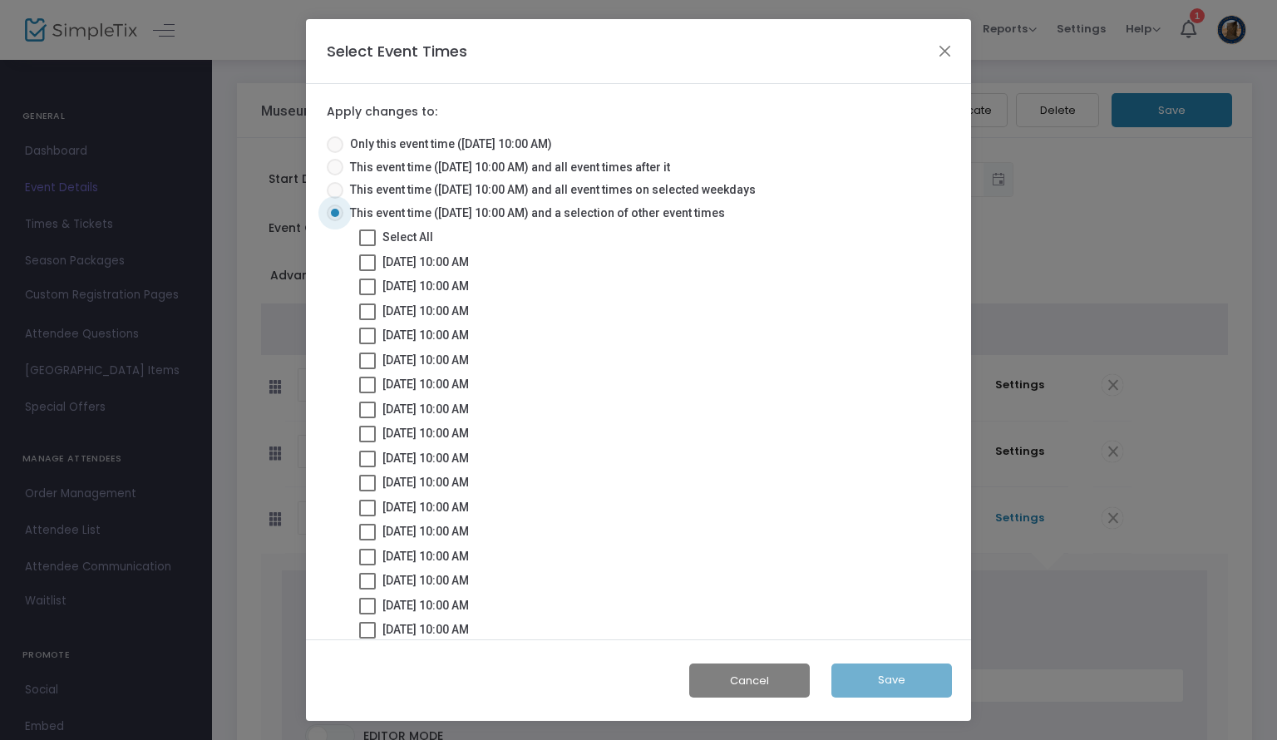
checkbox input "true"
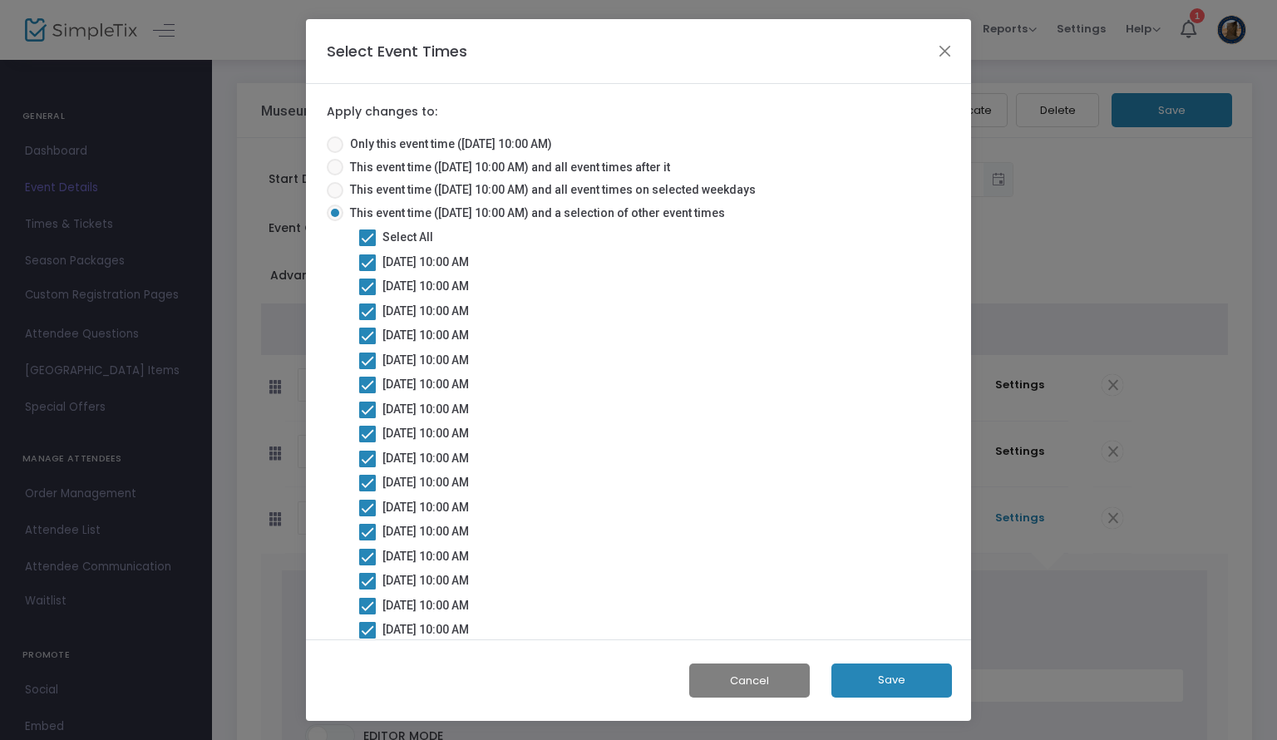
click at [900, 678] on button "Save" at bounding box center [891, 680] width 121 height 34
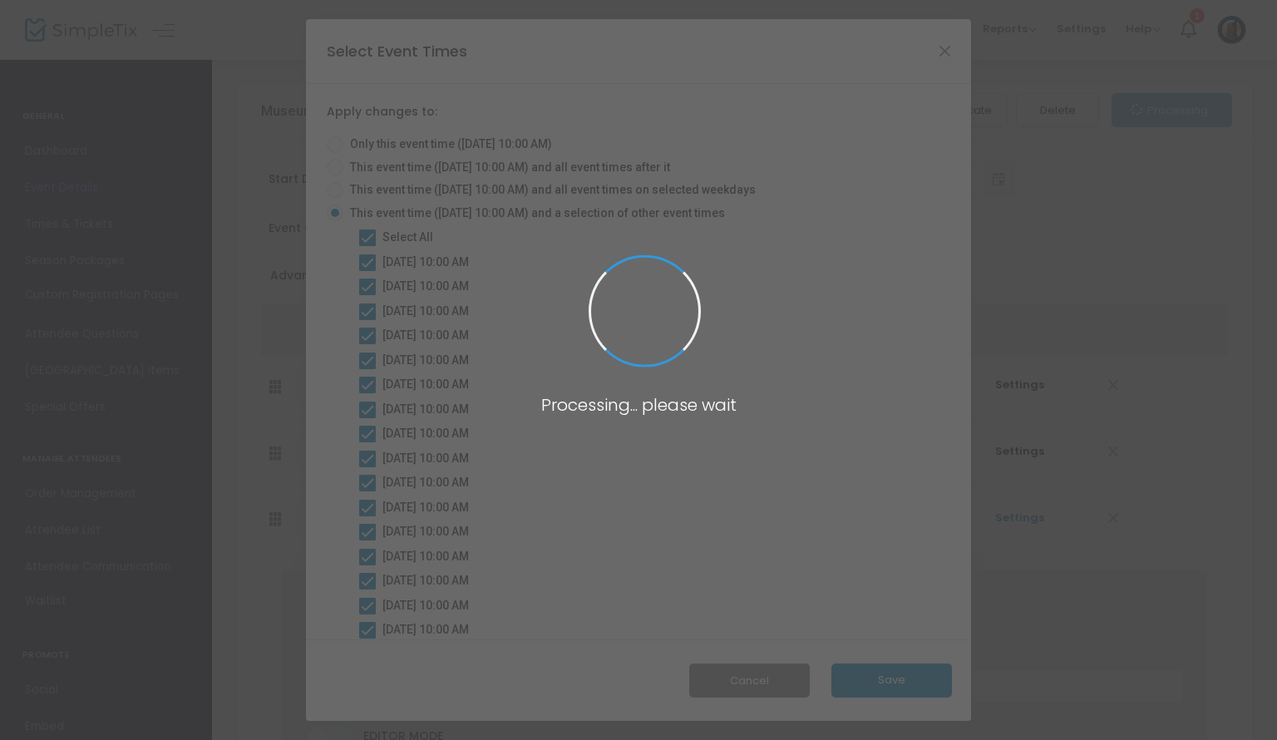
radio input "true"
checkbox input "false"
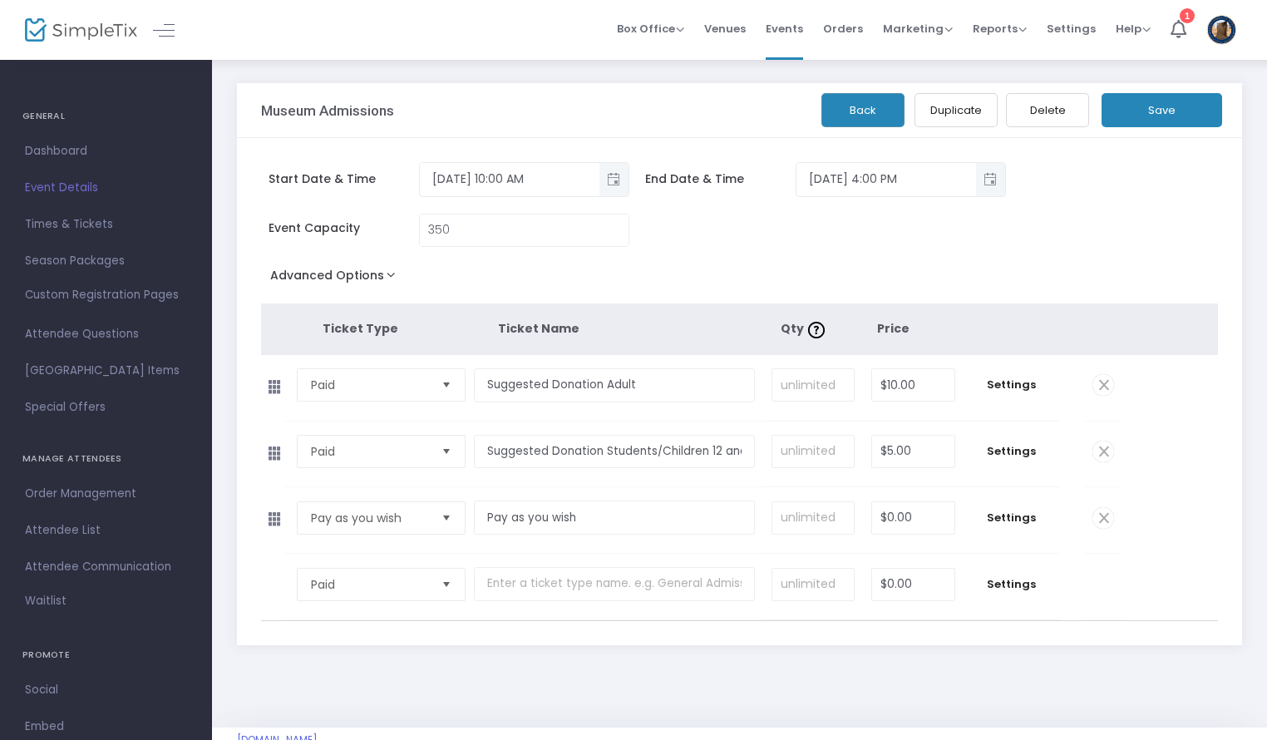
scroll to position [113, 0]
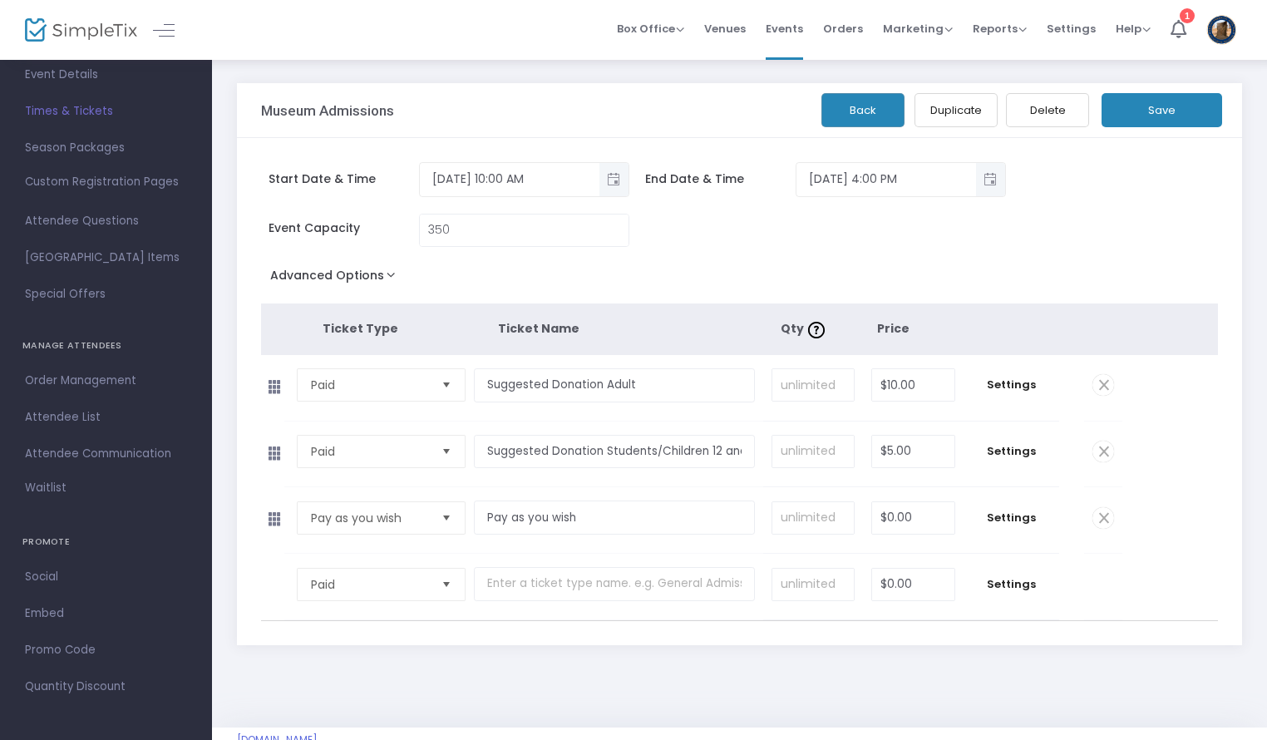
click at [768, 250] on div "Event Capacity 350" at bounding box center [731, 239] width 957 height 50
click at [889, 108] on button "Back" at bounding box center [862, 110] width 83 height 34
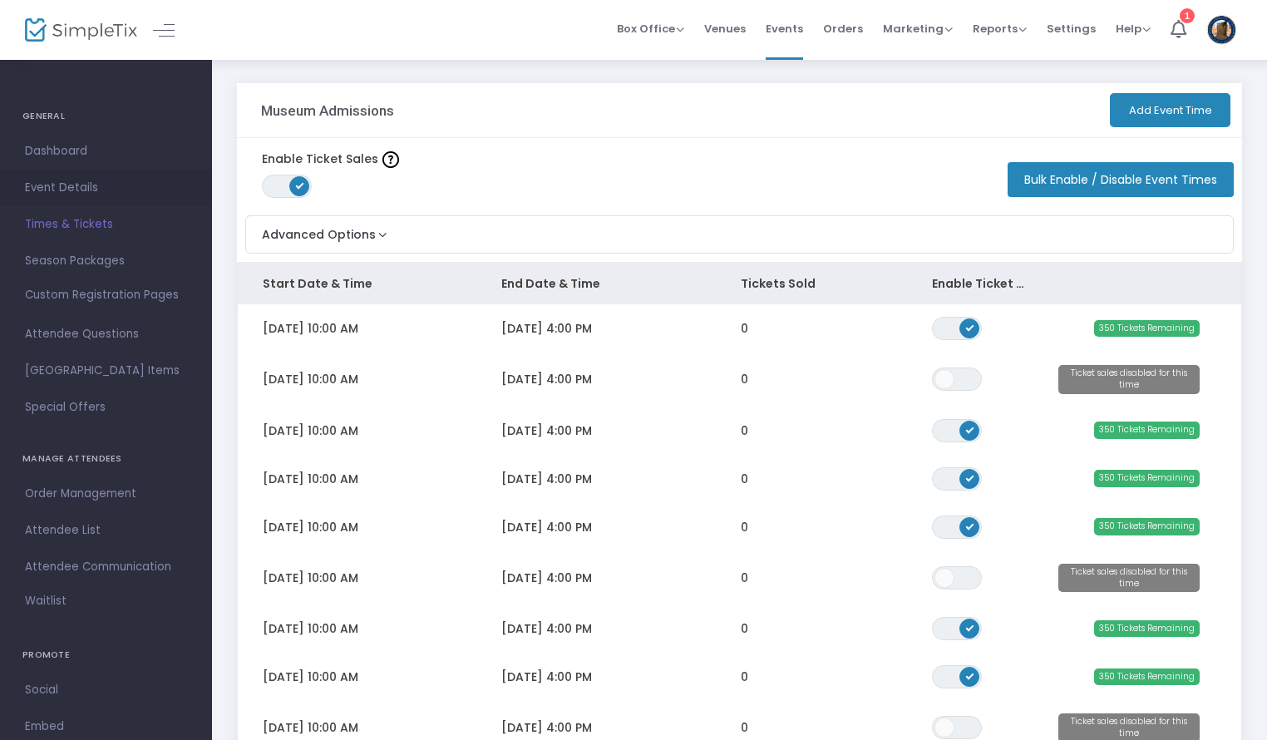
click at [68, 178] on span "Event Details" at bounding box center [106, 188] width 162 height 22
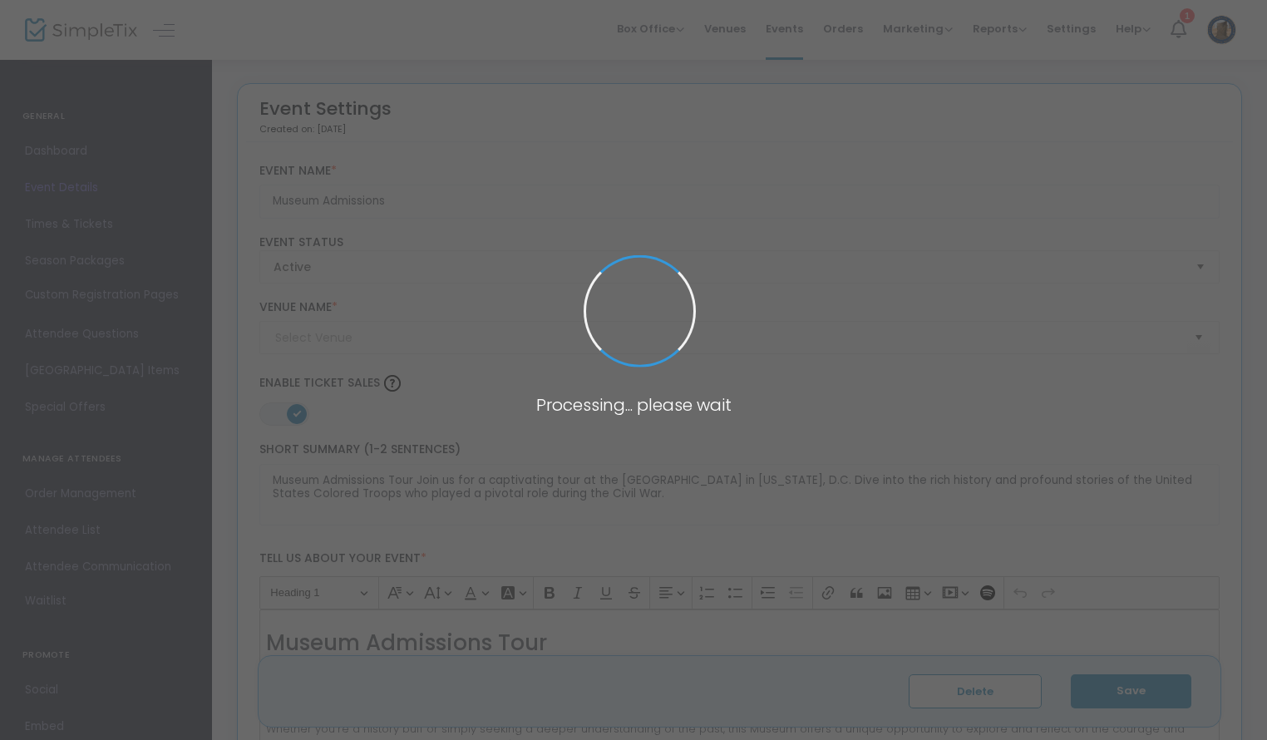
type input "African [GEOGRAPHIC_DATA]"
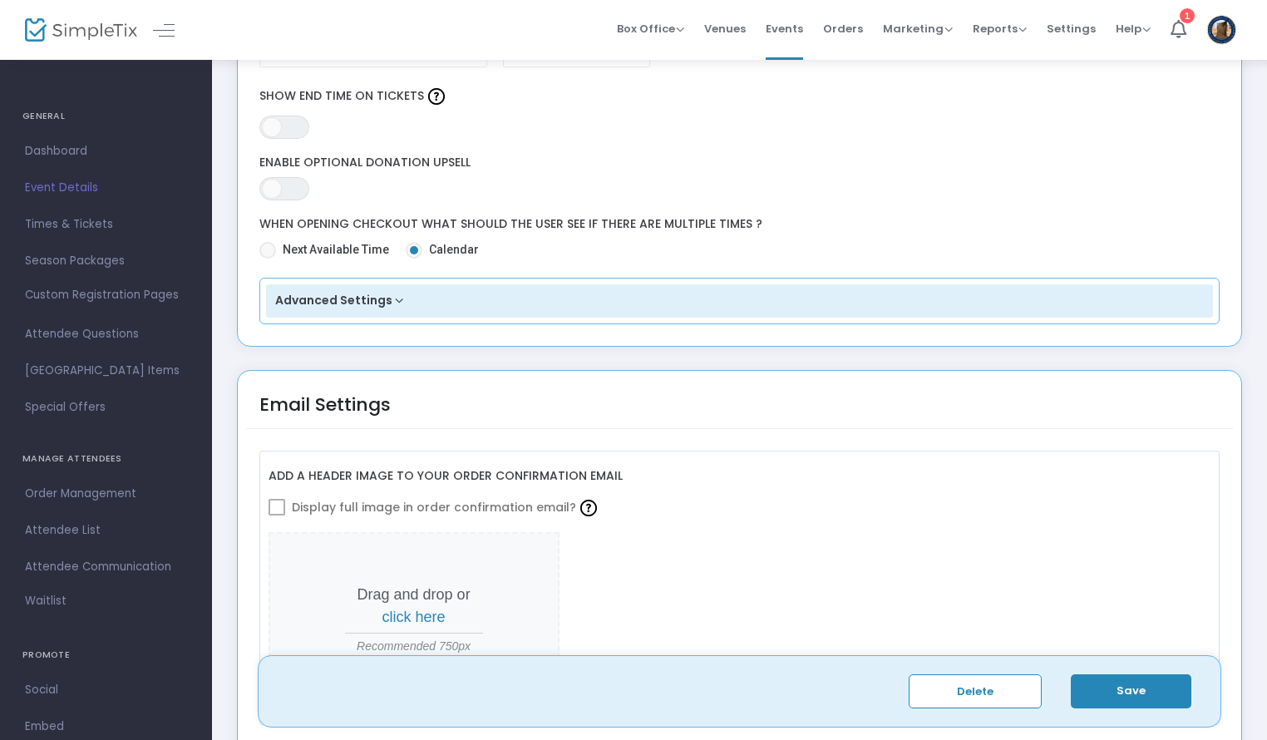
scroll to position [1750, 0]
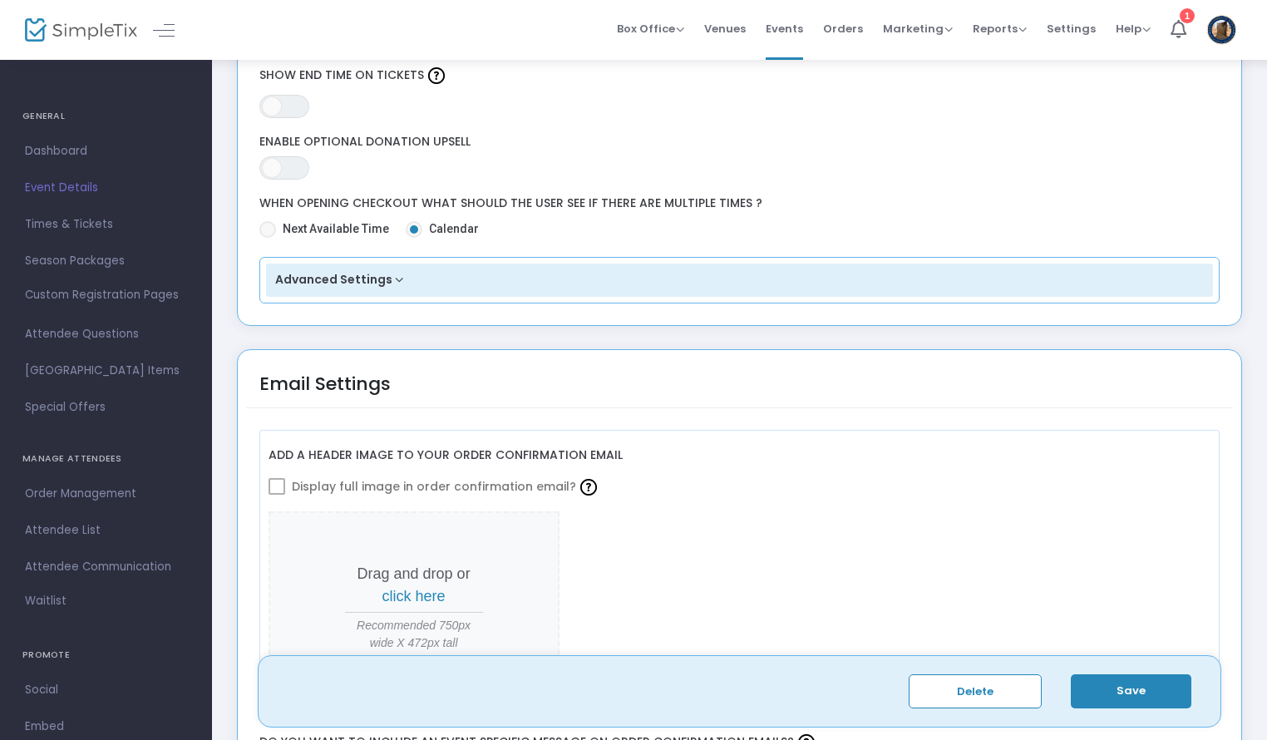
click at [401, 283] on button "Advanced Settings" at bounding box center [739, 279] width 947 height 33
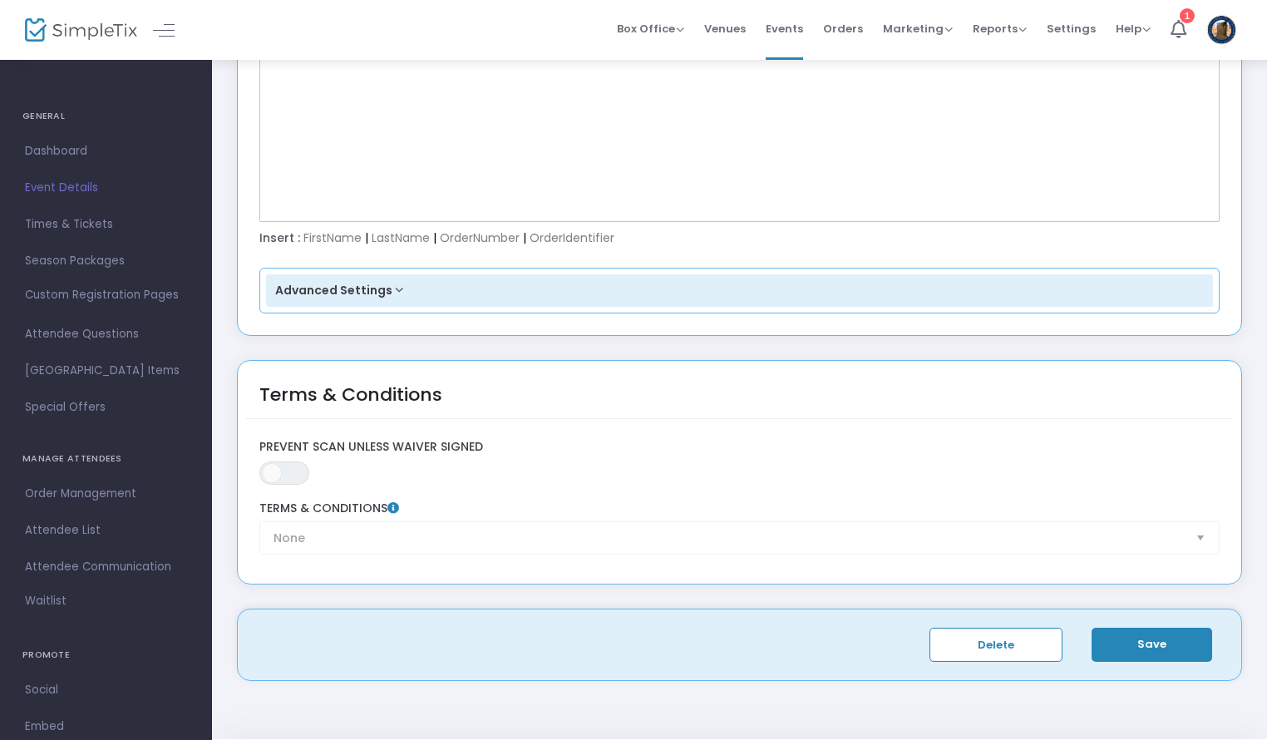
scroll to position [2887, 0]
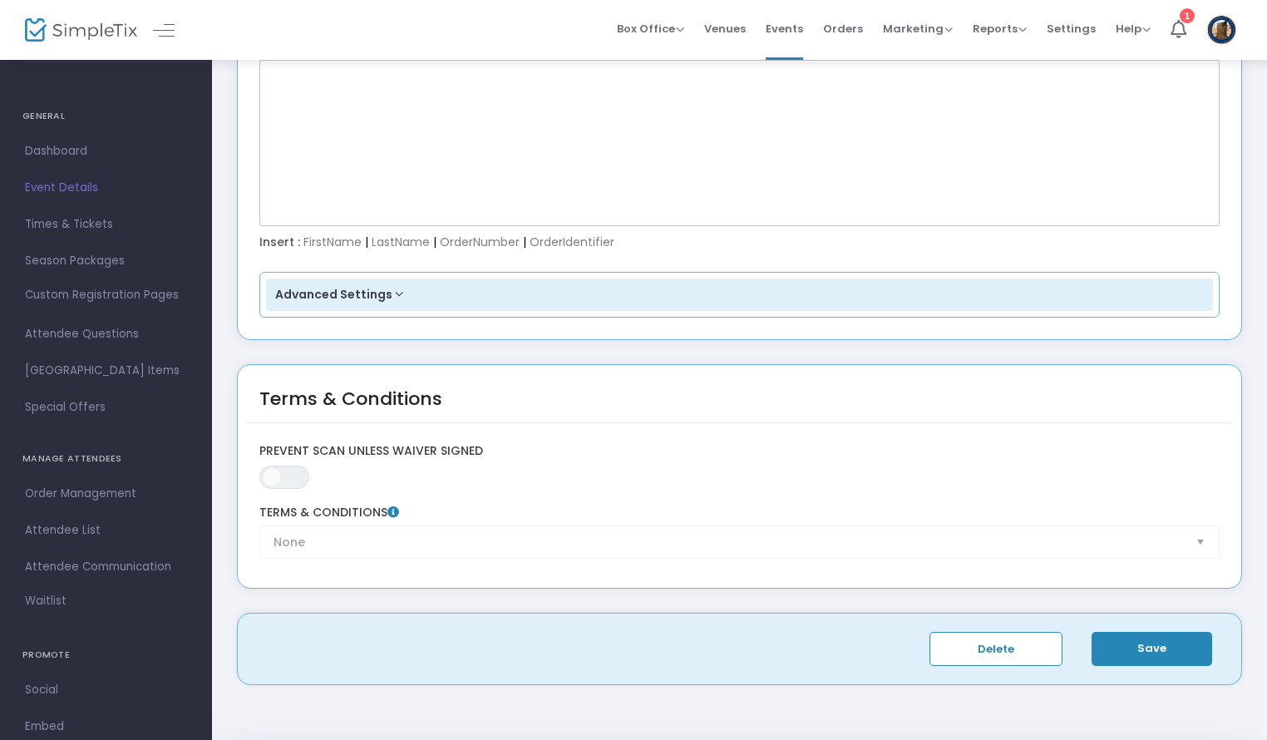
click at [365, 290] on button "Advanced Settings" at bounding box center [739, 294] width 947 height 33
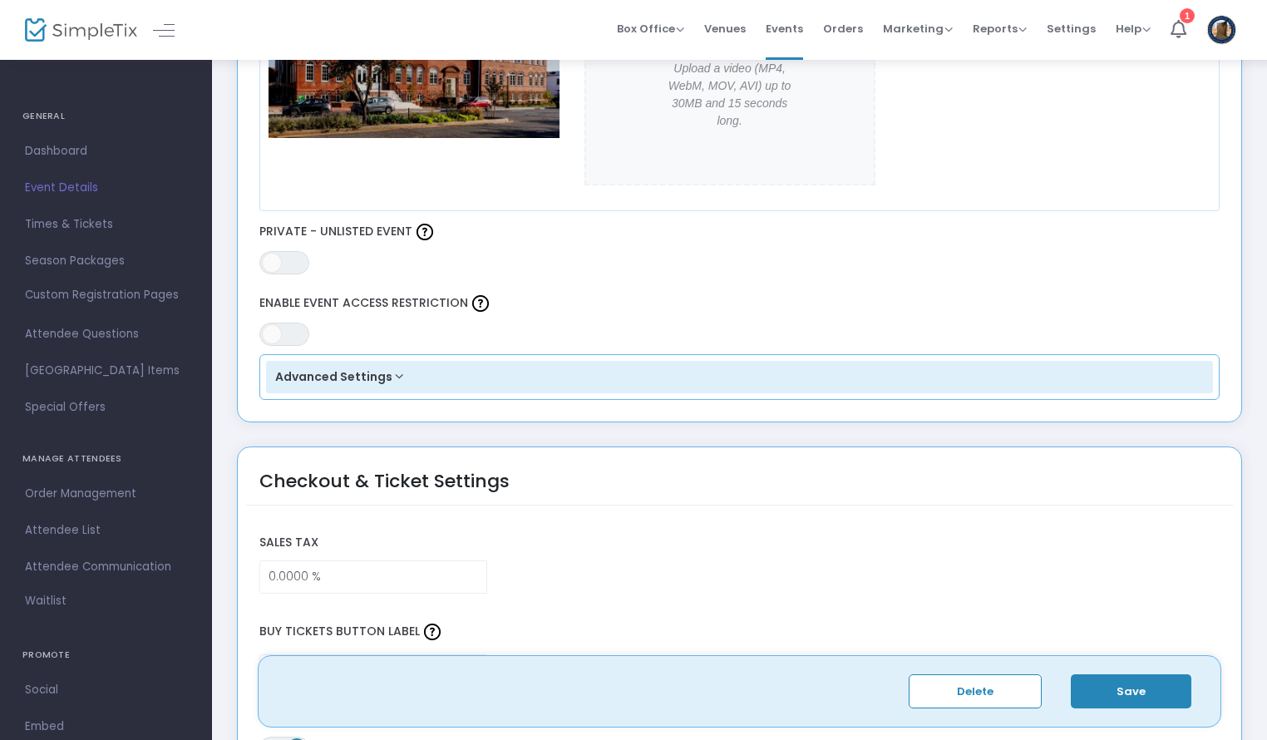
scroll to position [887, 0]
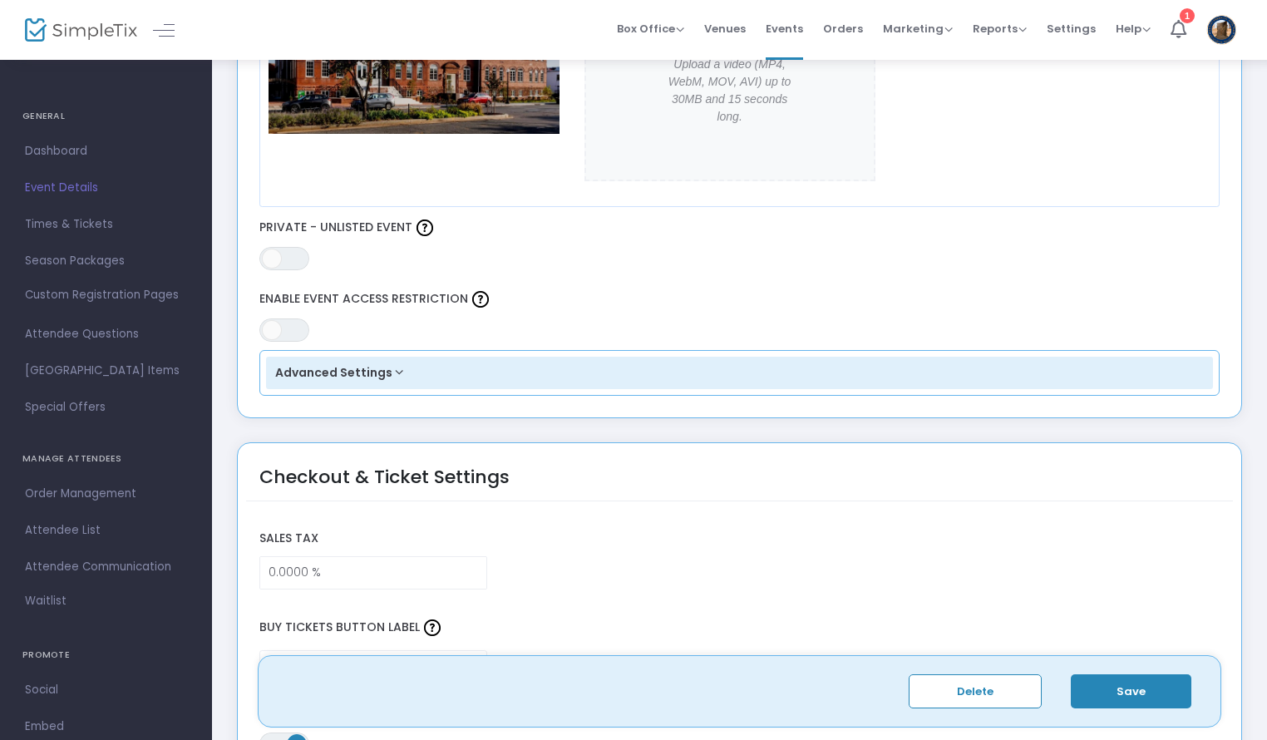
click at [375, 370] on button "Advanced Settings" at bounding box center [739, 373] width 947 height 33
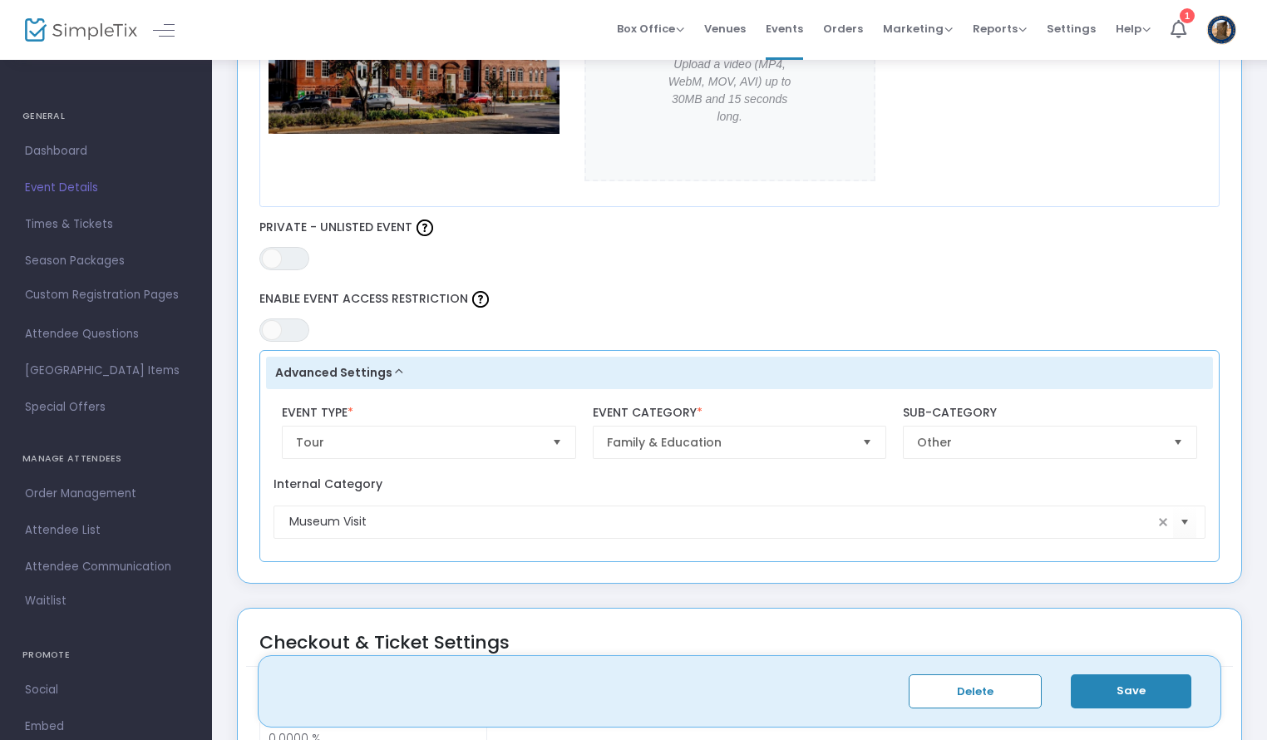
click at [1183, 445] on span "Select" at bounding box center [1177, 442] width 27 height 27
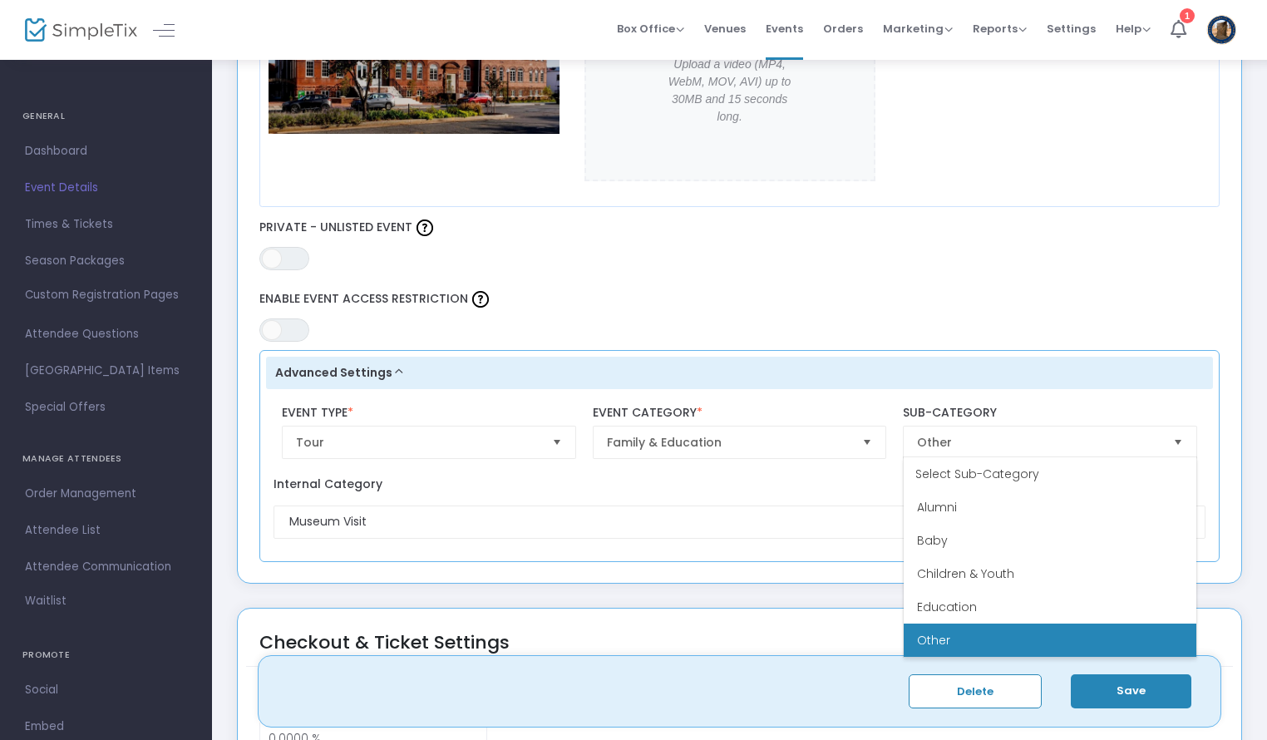
click at [1206, 421] on div "Tour Event Type * Event Type is required Family & Education Event Category * Ot…" at bounding box center [739, 432] width 947 height 70
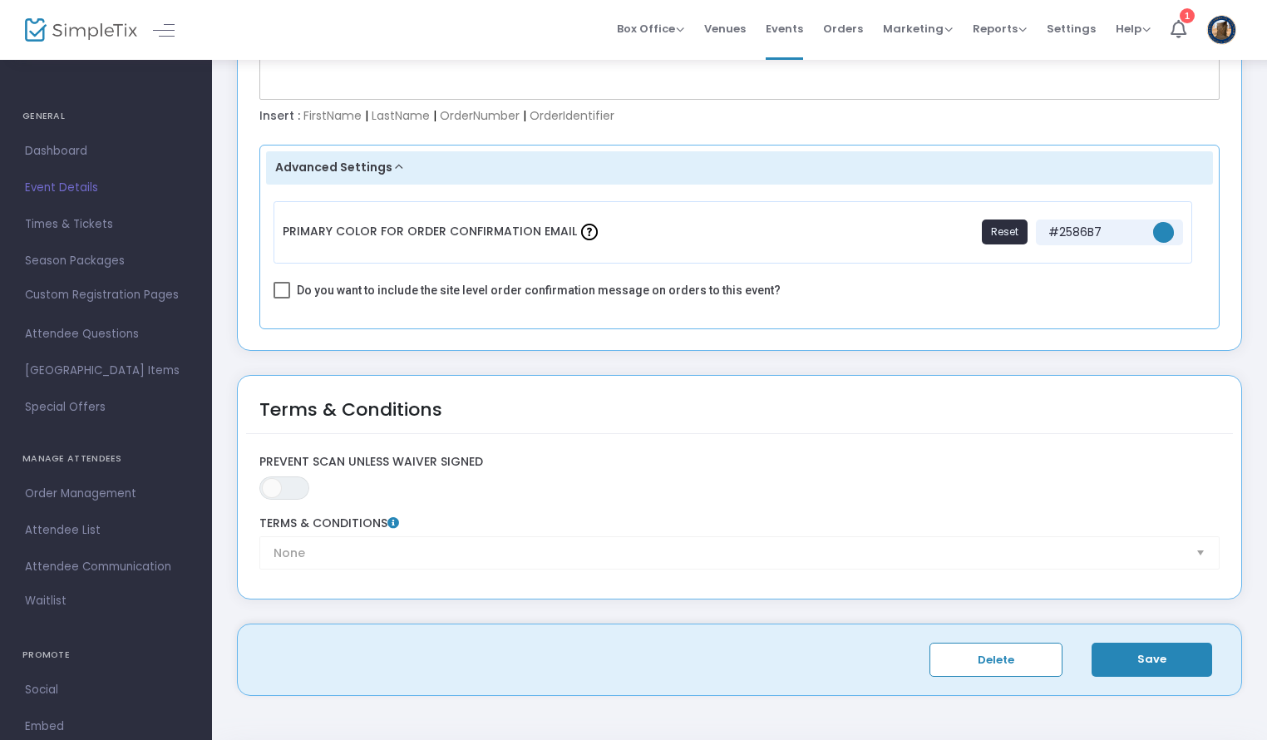
scroll to position [3234, 0]
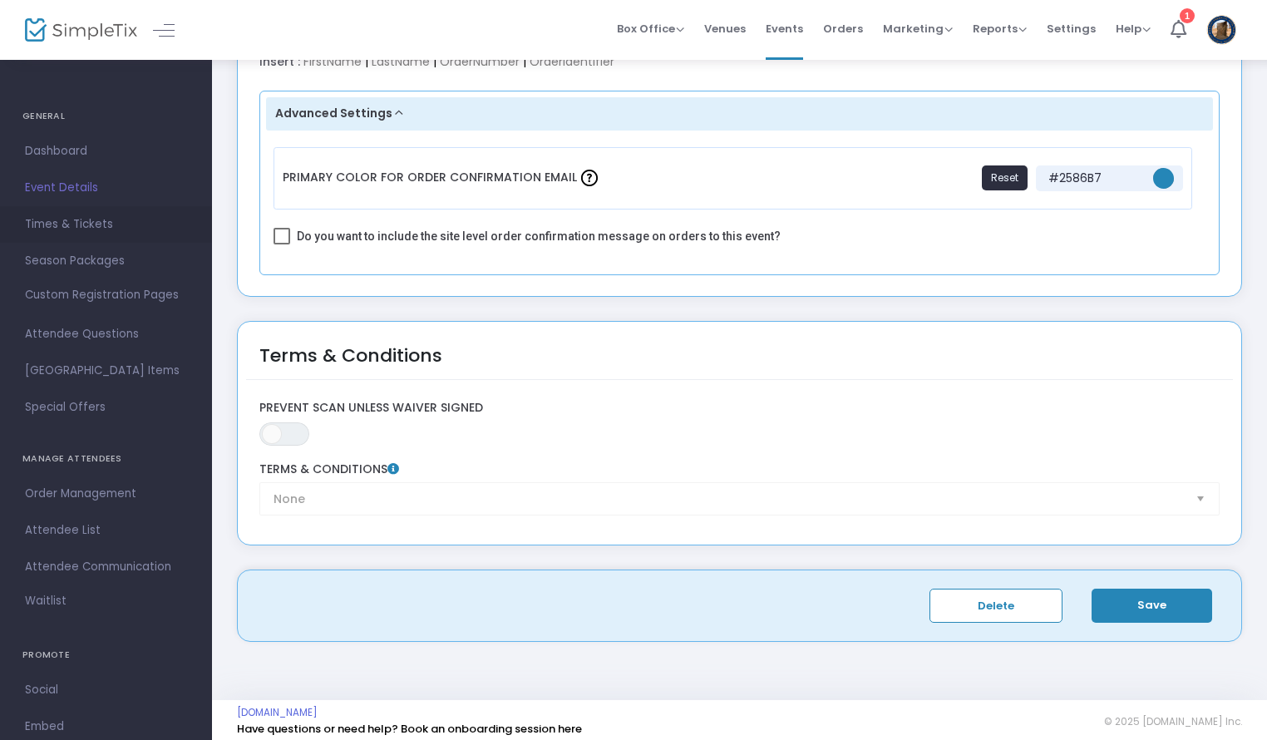
click at [73, 220] on span "Times & Tickets" at bounding box center [106, 225] width 162 height 22
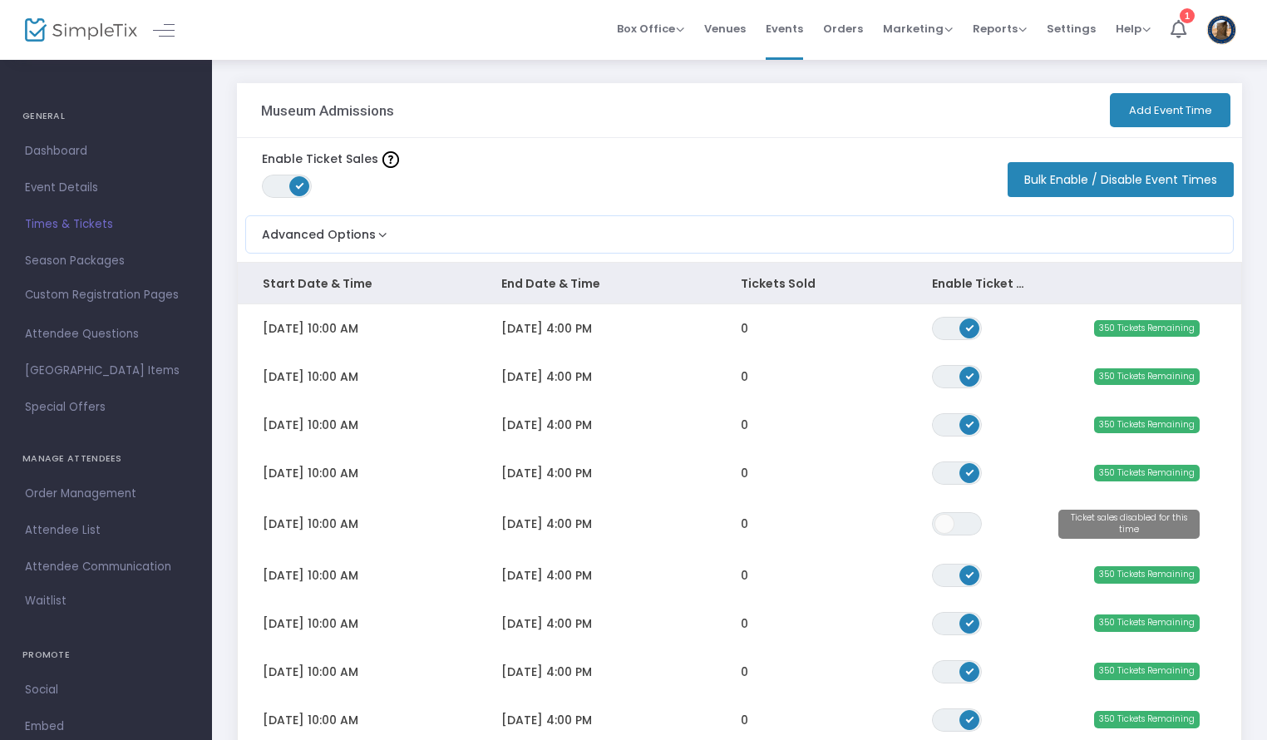
click at [1156, 104] on button "Add Event Time" at bounding box center [1169, 110] width 121 height 34
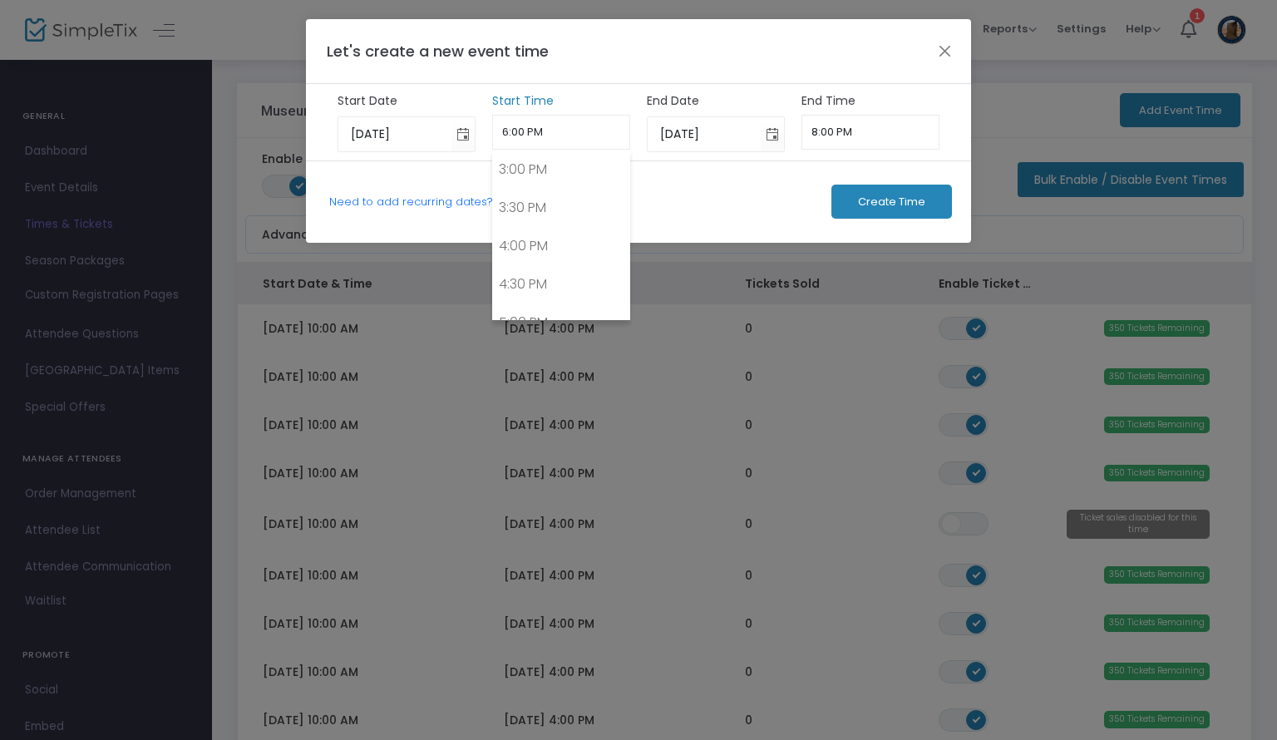
click at [557, 138] on input "6:00 PM" at bounding box center [561, 132] width 139 height 35
click at [445, 180] on div "Need to add recurring dates? Create Time" at bounding box center [638, 201] width 665 height 82
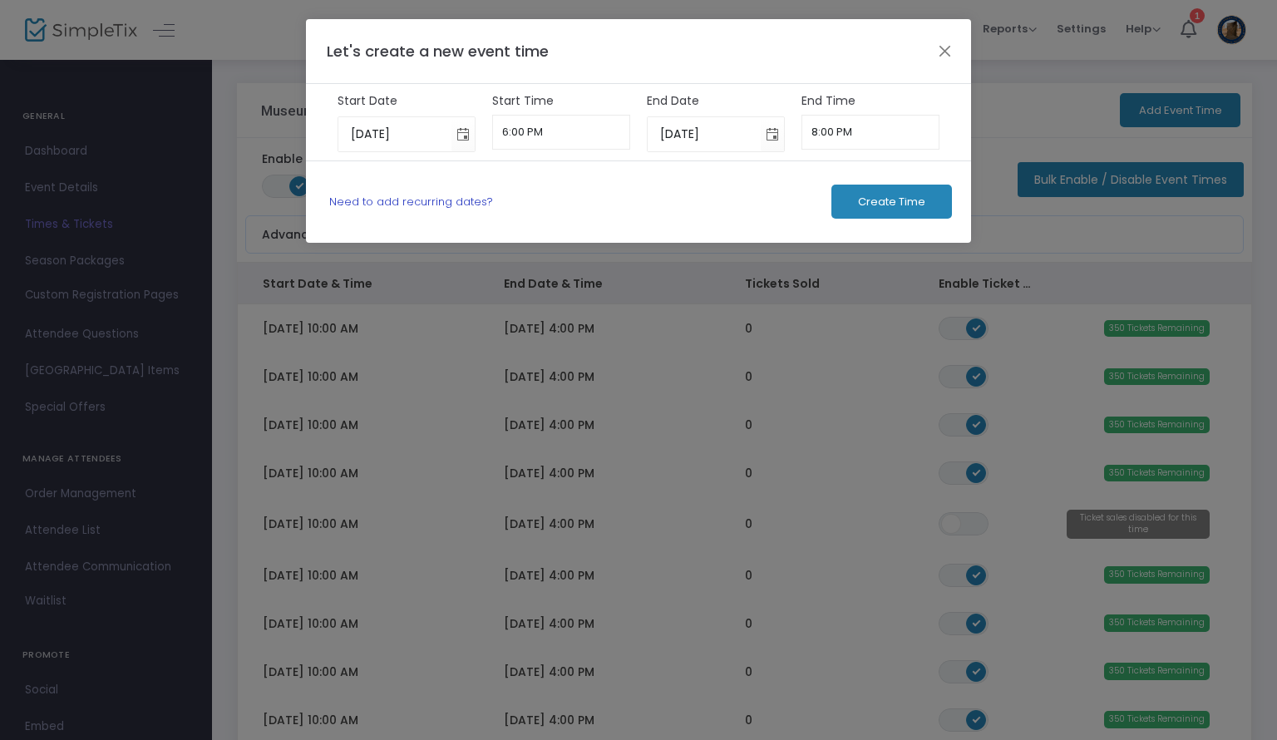
click at [457, 204] on link "Need to add recurring dates?" at bounding box center [411, 202] width 164 height 16
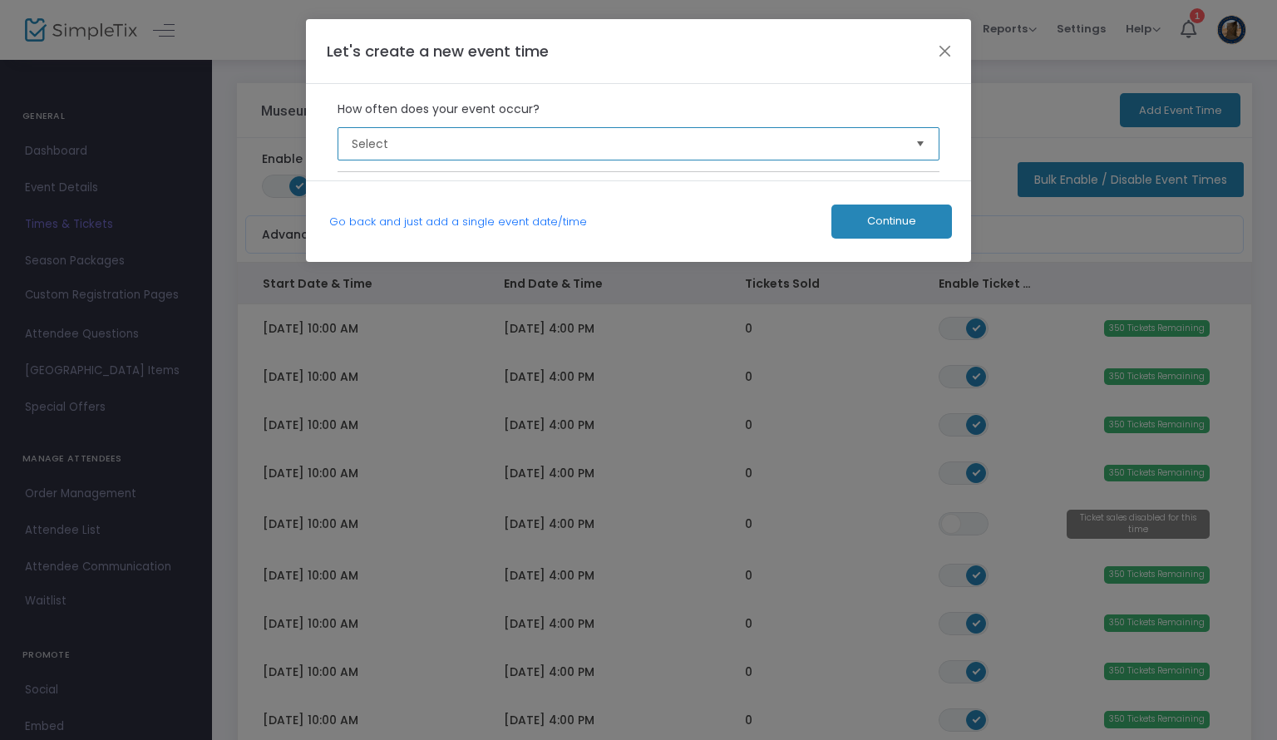
click at [465, 155] on span "Select" at bounding box center [627, 144] width 564 height 32
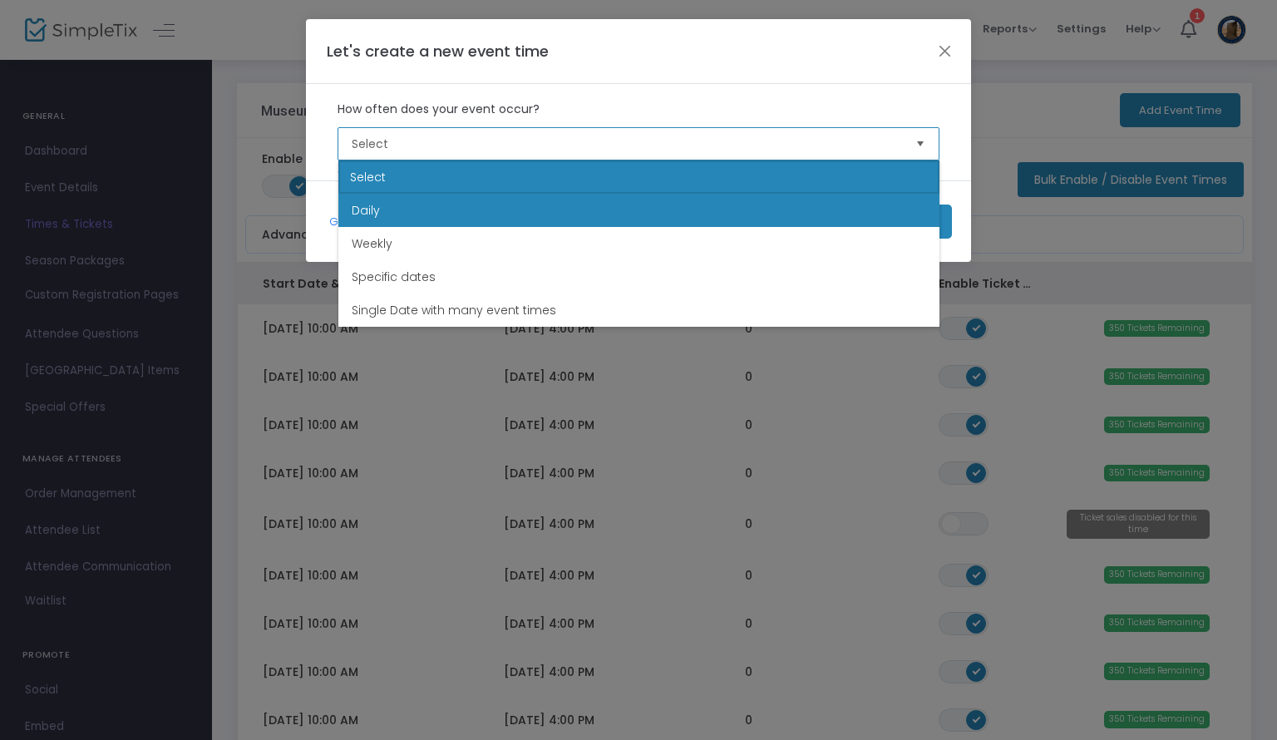
click at [450, 206] on li "Daily" at bounding box center [638, 210] width 601 height 33
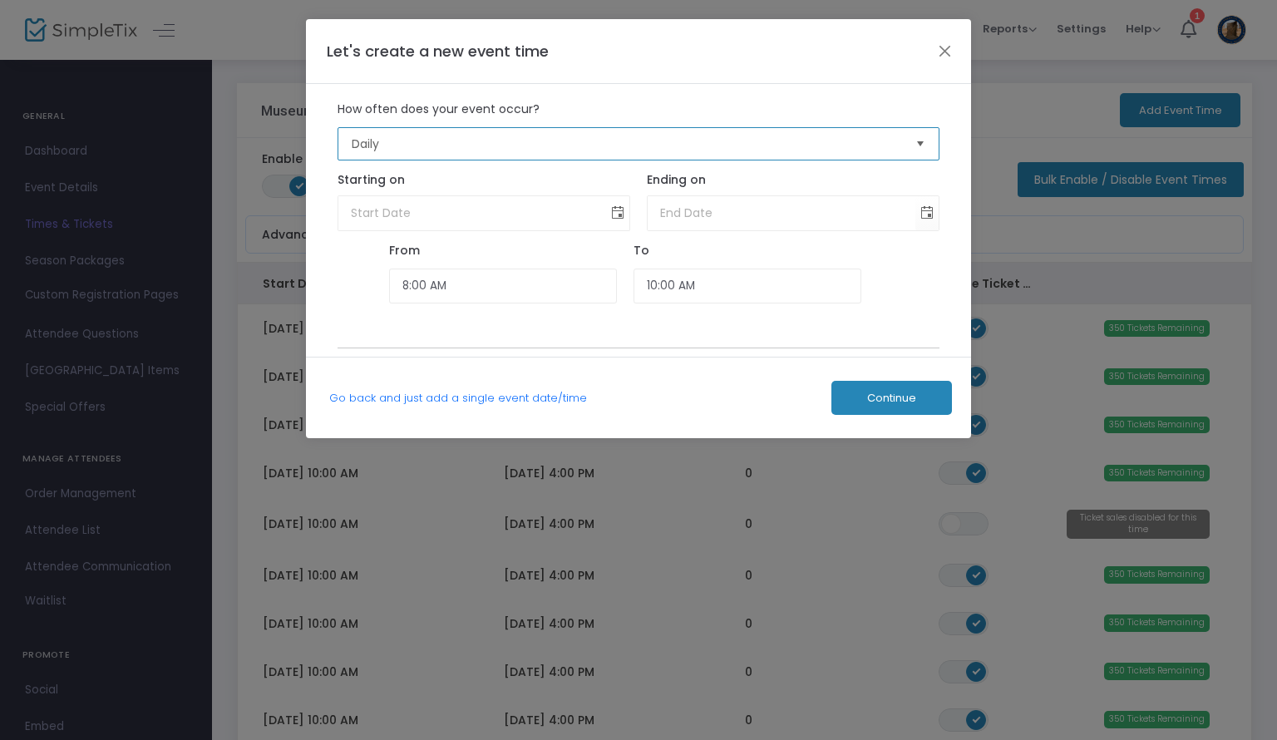
click at [620, 219] on span "Toggle calendar" at bounding box center [617, 212] width 27 height 27
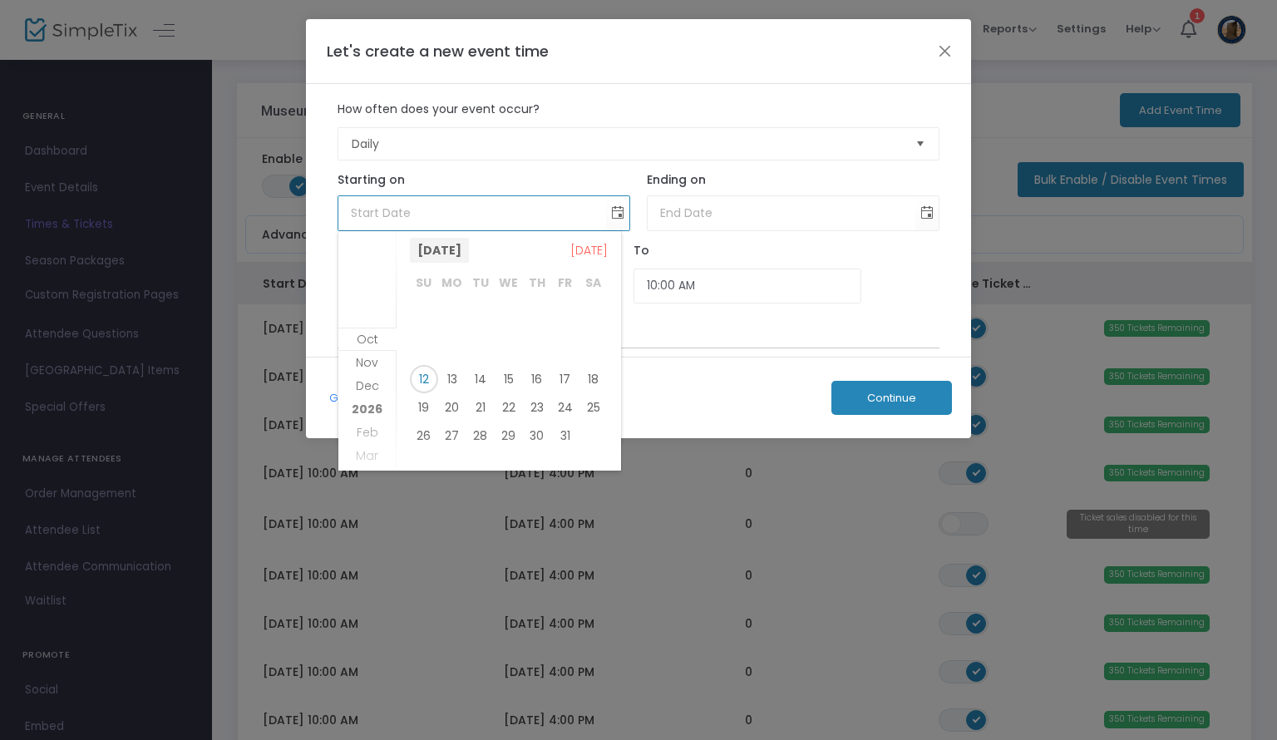
click at [469, 246] on span "[DATE]" at bounding box center [439, 250] width 59 height 25
click at [543, 361] on span "Dec" at bounding box center [549, 358] width 40 height 40
click at [448, 323] on span "1" at bounding box center [452, 322] width 28 height 28
type input "[DATE]"
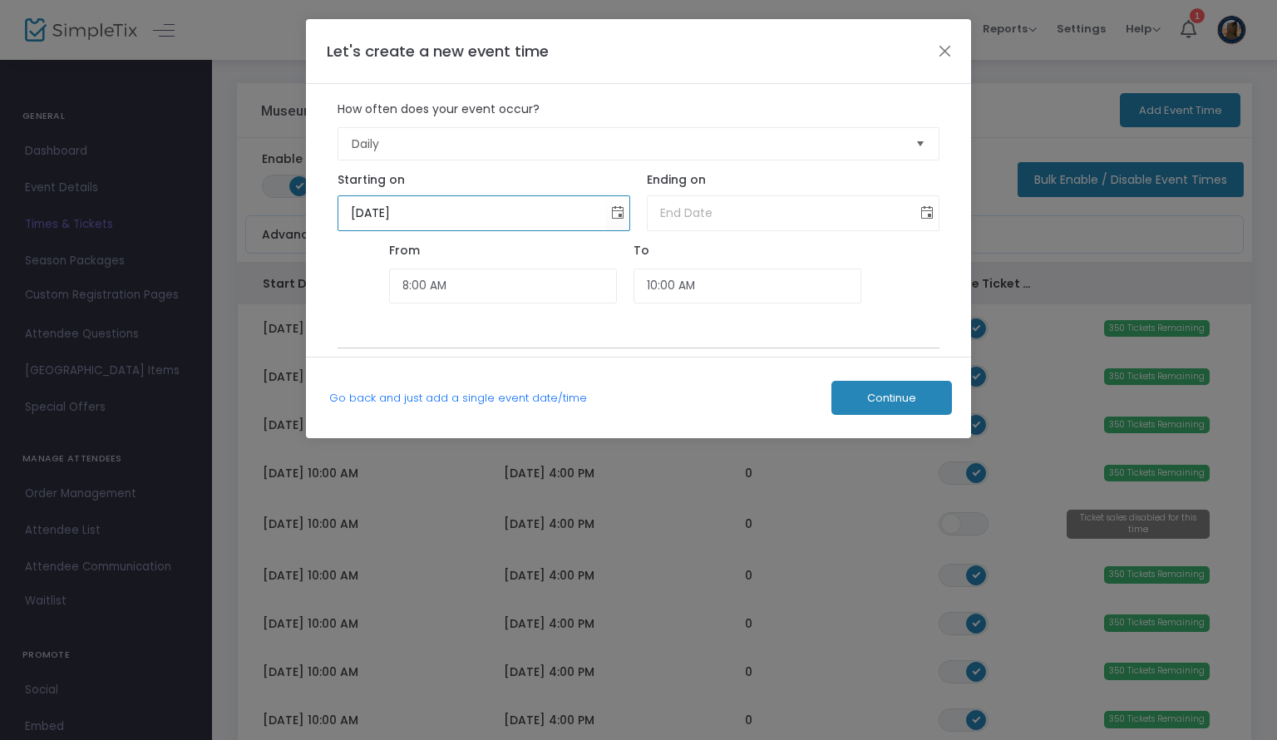
click at [921, 214] on span "Toggle calendar" at bounding box center [926, 212] width 27 height 27
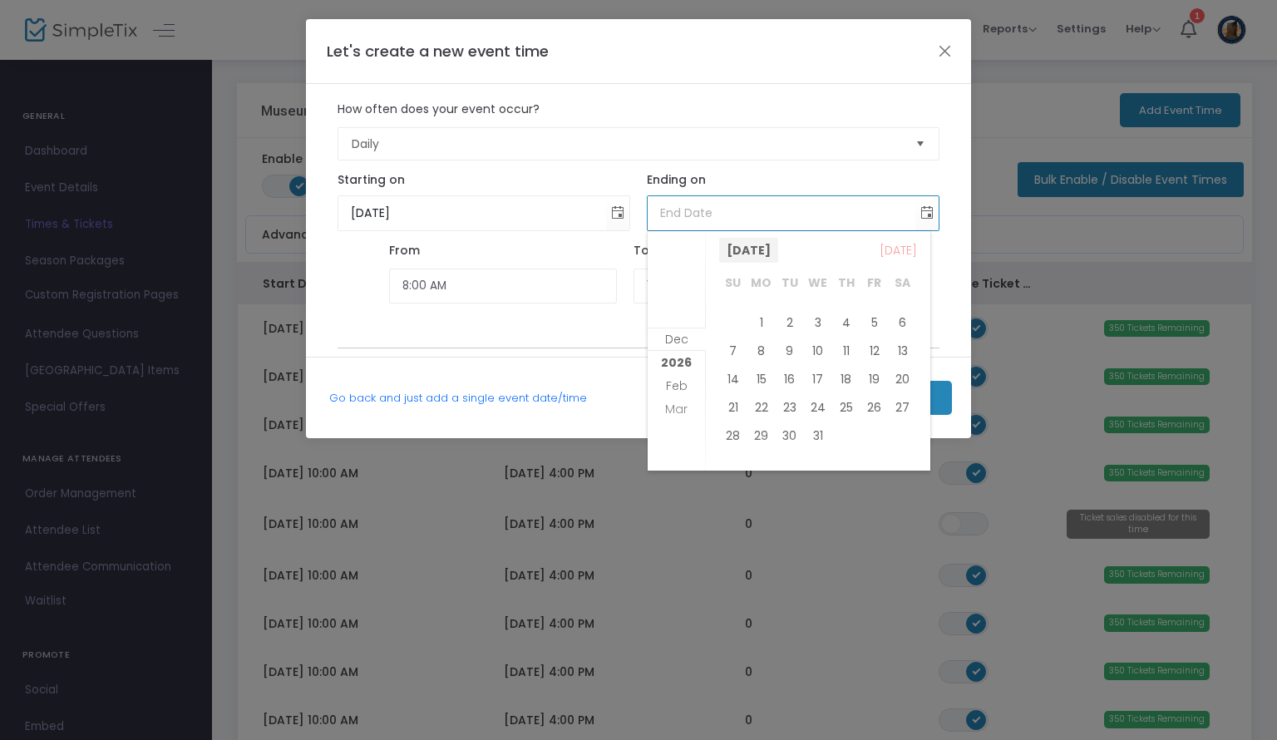
click at [771, 253] on span "[DATE]" at bounding box center [748, 250] width 59 height 25
click at [808, 440] on span "Mar" at bounding box center [818, 436] width 40 height 40
click at [756, 244] on span "[DATE]" at bounding box center [748, 250] width 59 height 25
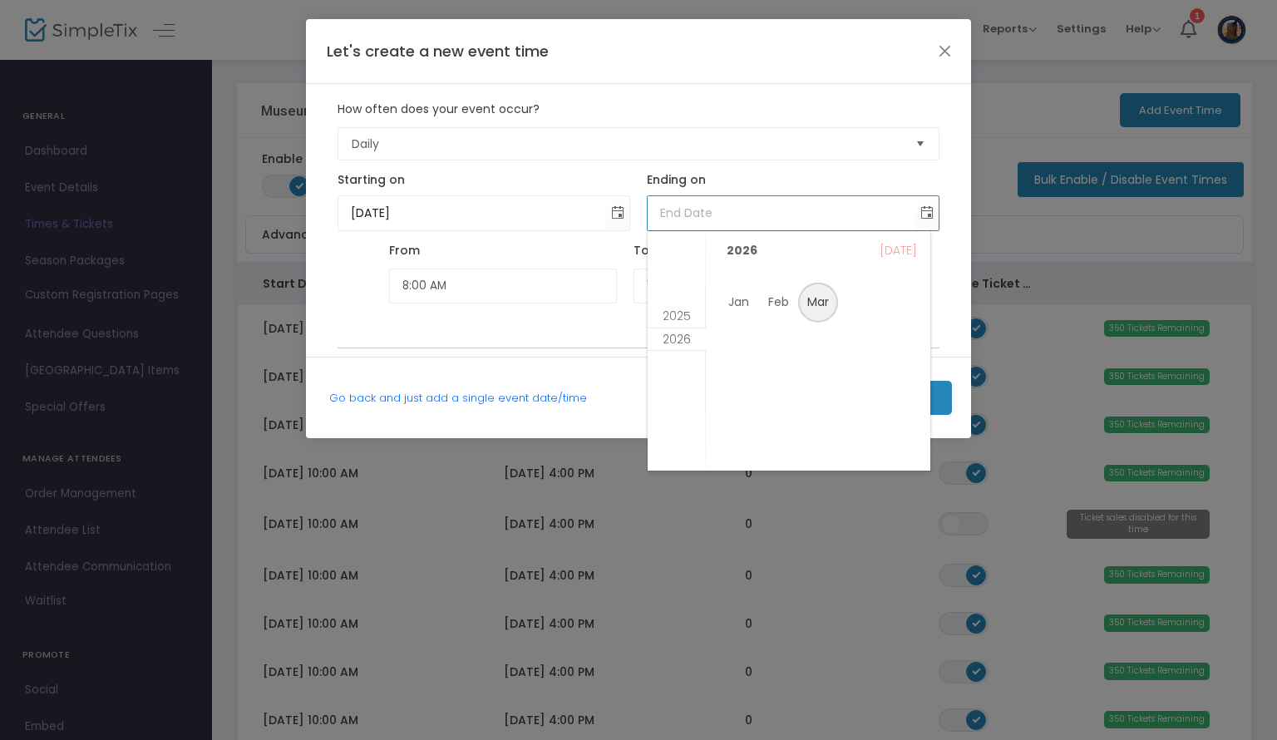
click at [819, 300] on span "Mar" at bounding box center [818, 303] width 40 height 40
click at [766, 250] on span "[DATE]" at bounding box center [748, 250] width 59 height 25
click at [781, 302] on span "Feb" at bounding box center [778, 303] width 40 height 40
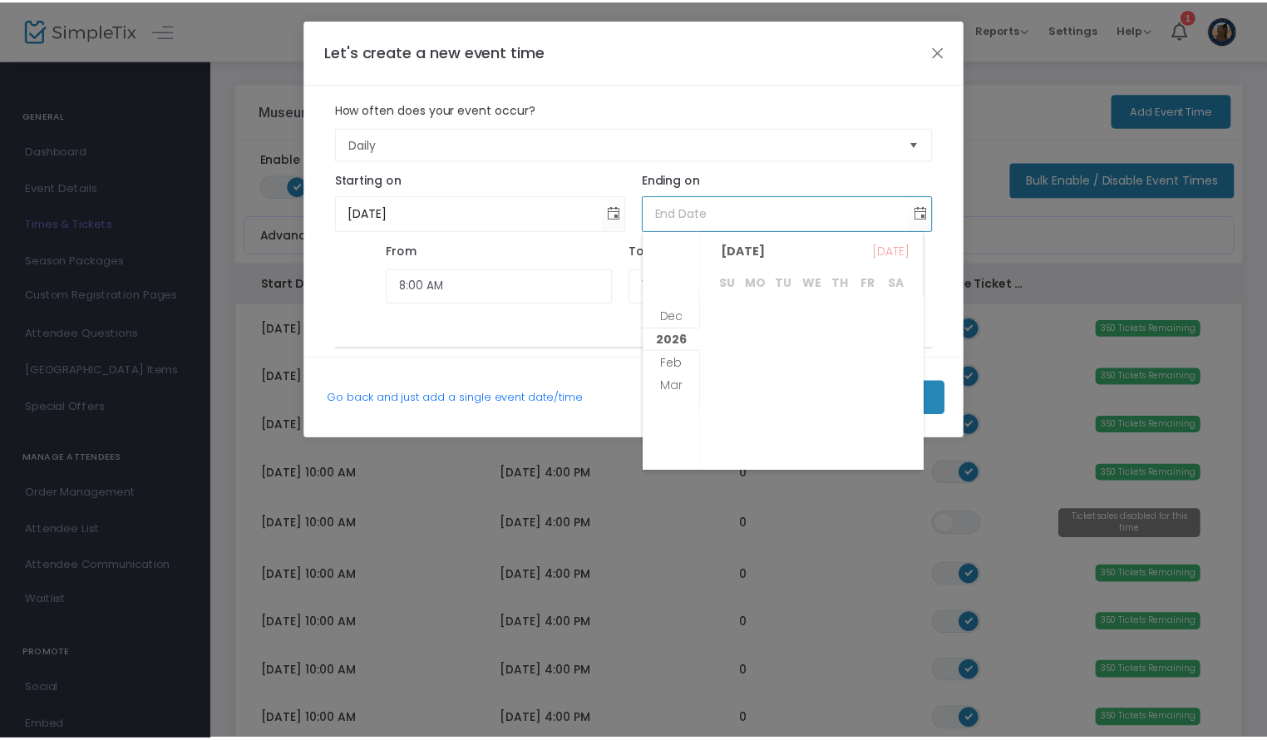
scroll to position [429, 0]
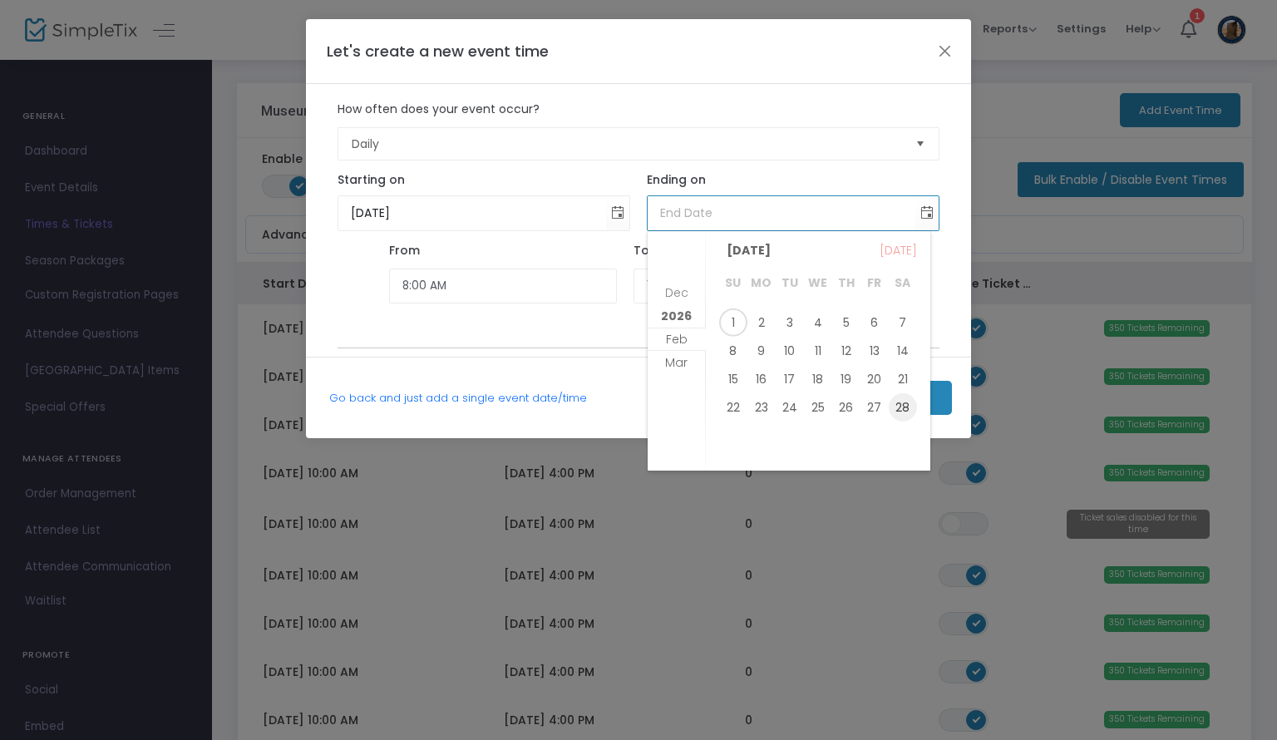
click at [905, 414] on span "28" at bounding box center [902, 407] width 28 height 28
type input "[DATE]"
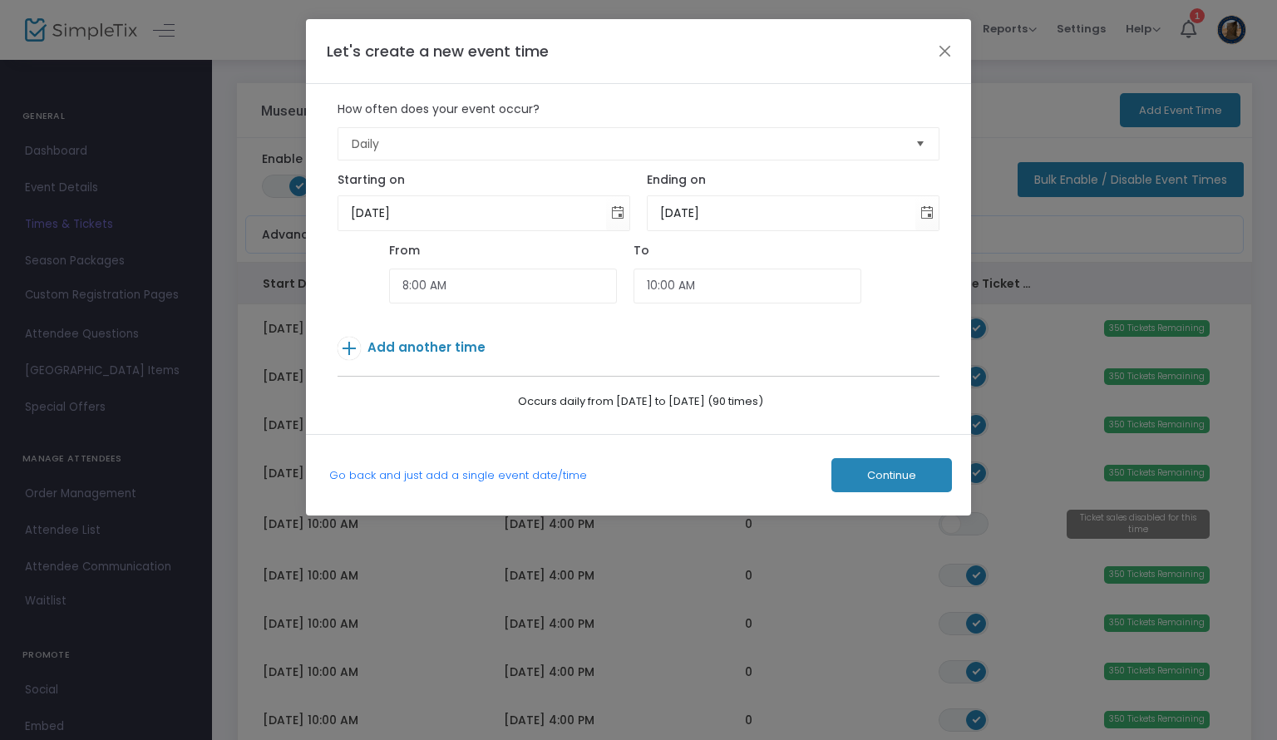
click at [914, 480] on span "Continue" at bounding box center [891, 475] width 49 height 13
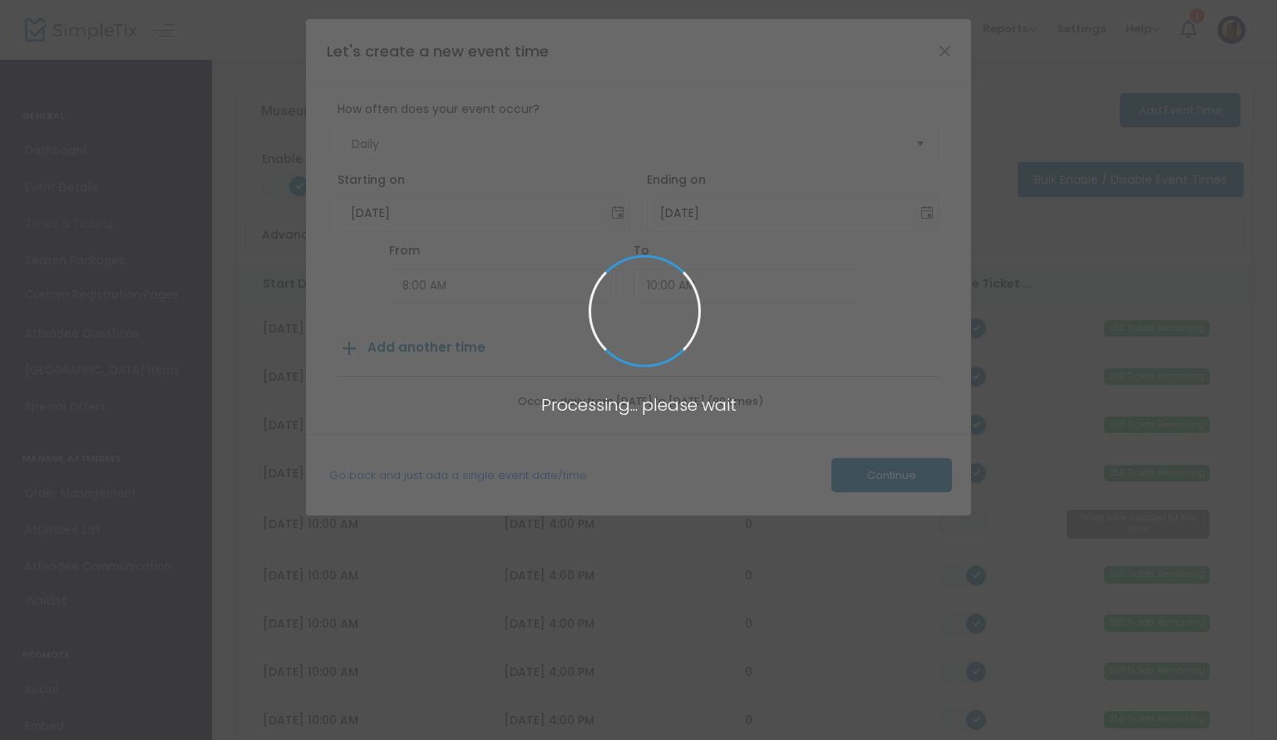
type input "350"
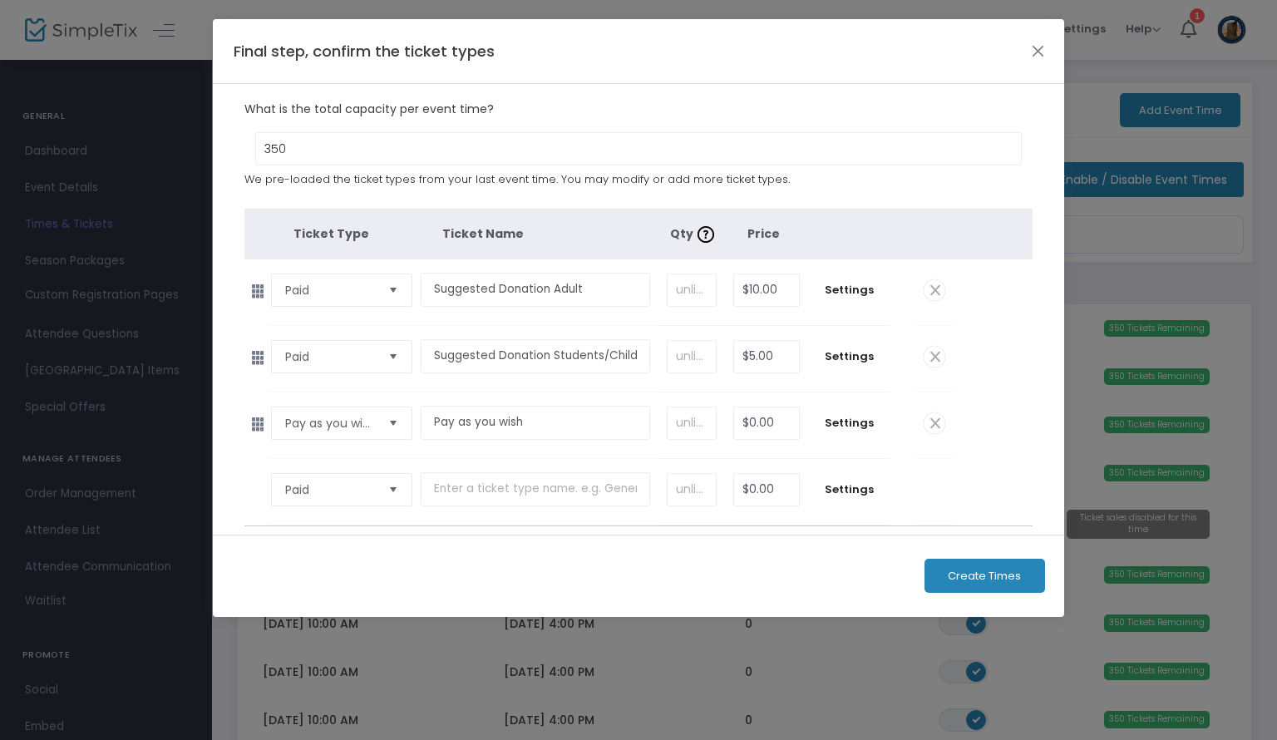
click at [986, 573] on span "Create Times" at bounding box center [983, 575] width 73 height 13
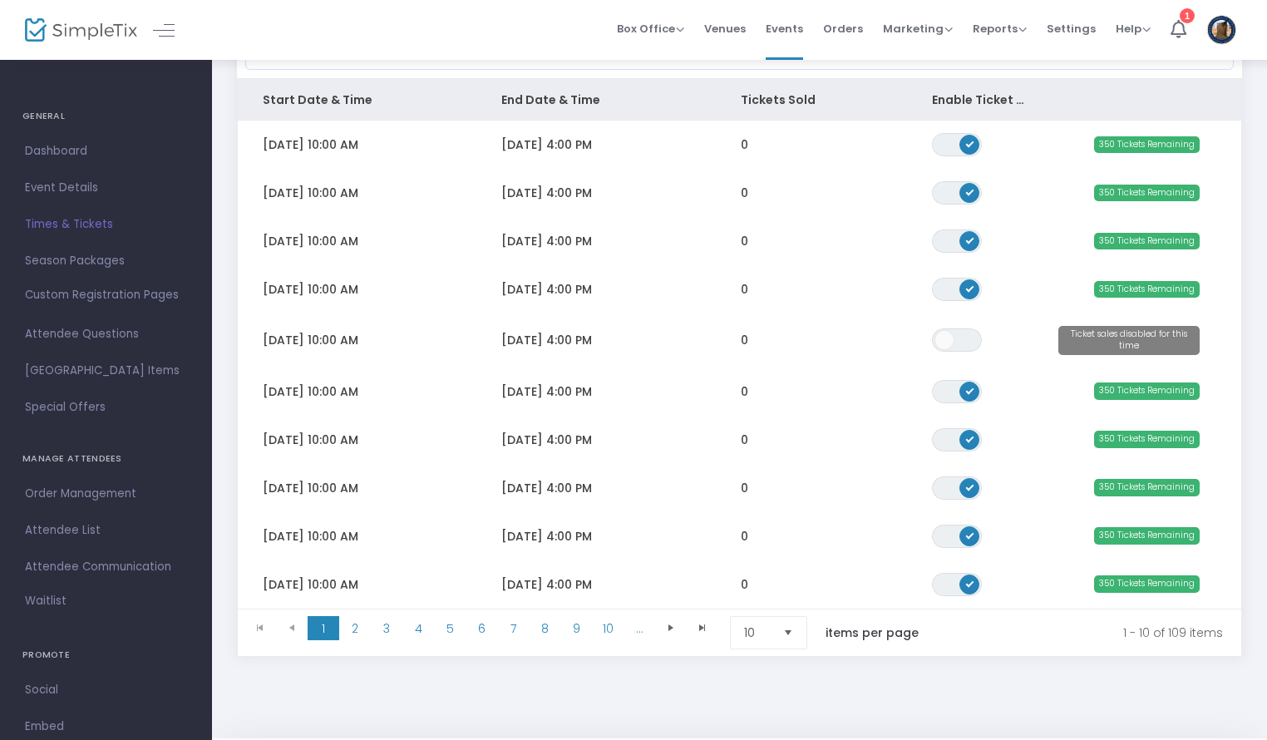
scroll to position [236, 0]
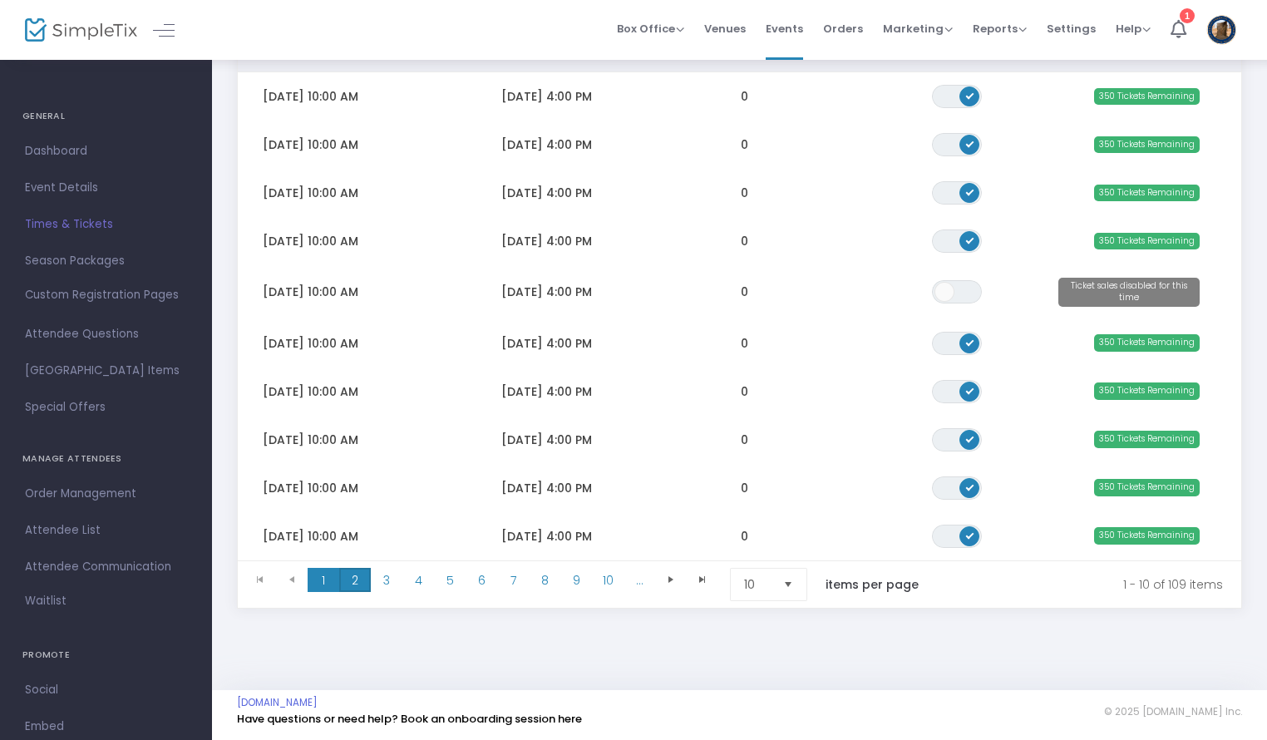
click at [356, 569] on span "2" at bounding box center [355, 580] width 32 height 25
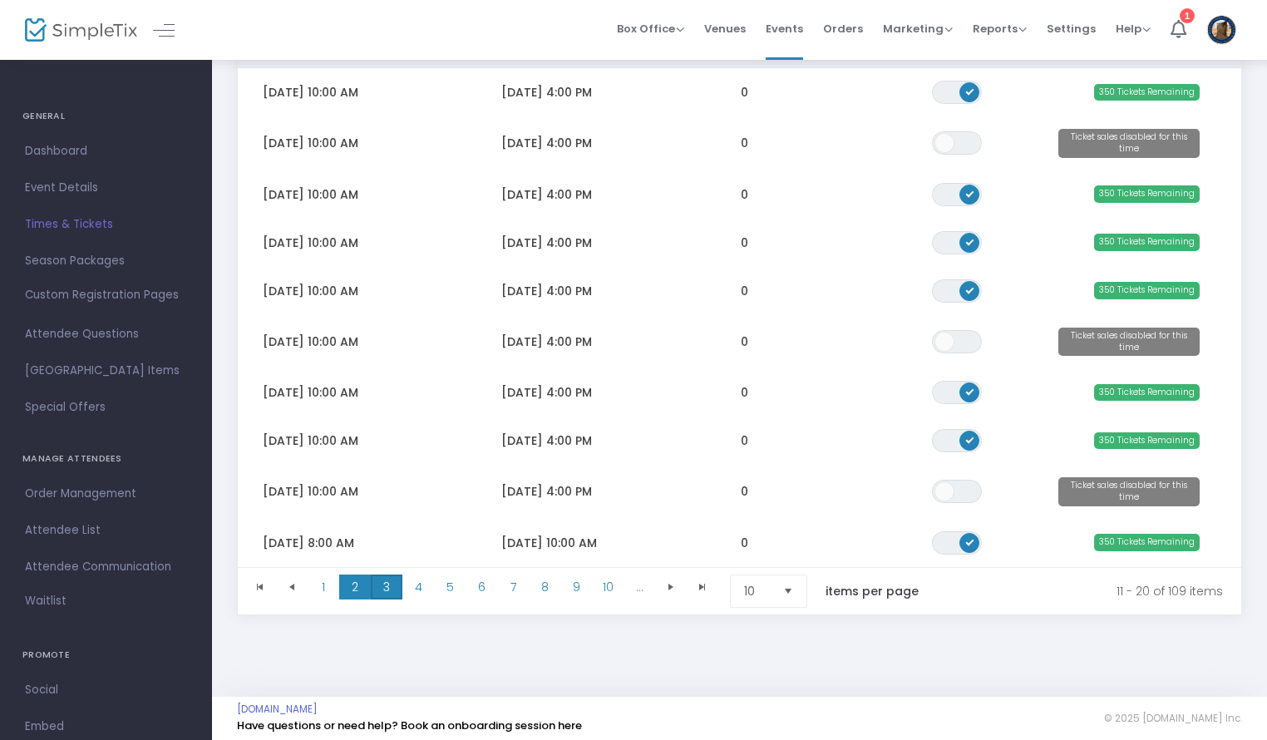
click at [384, 583] on span "3" at bounding box center [387, 586] width 32 height 25
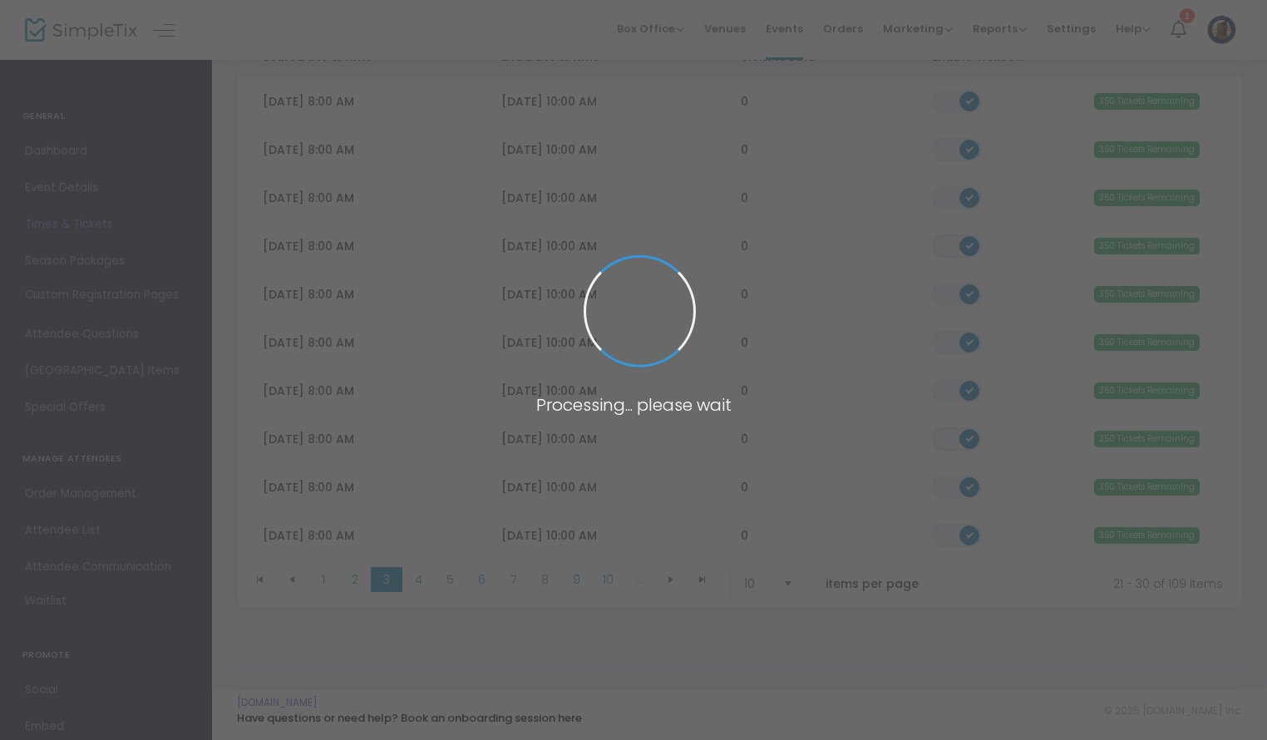
scroll to position [230, 0]
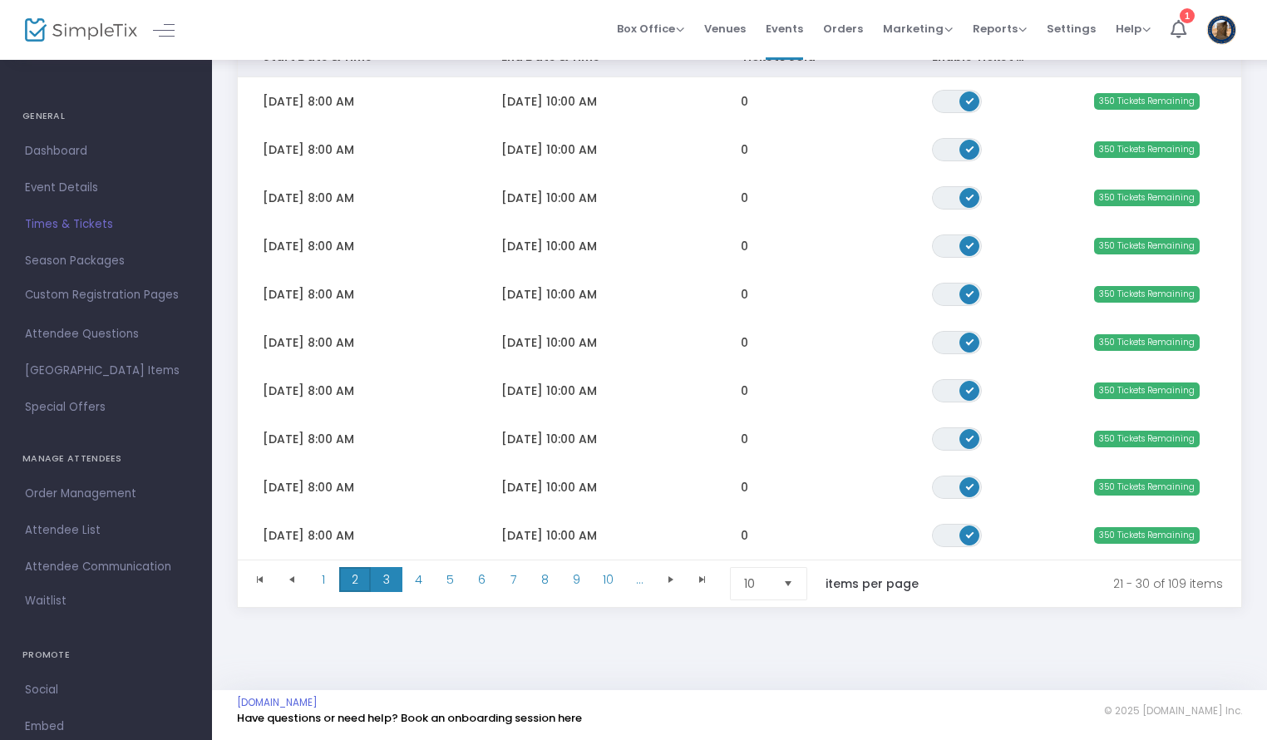
click at [347, 581] on span "2" at bounding box center [355, 579] width 32 height 25
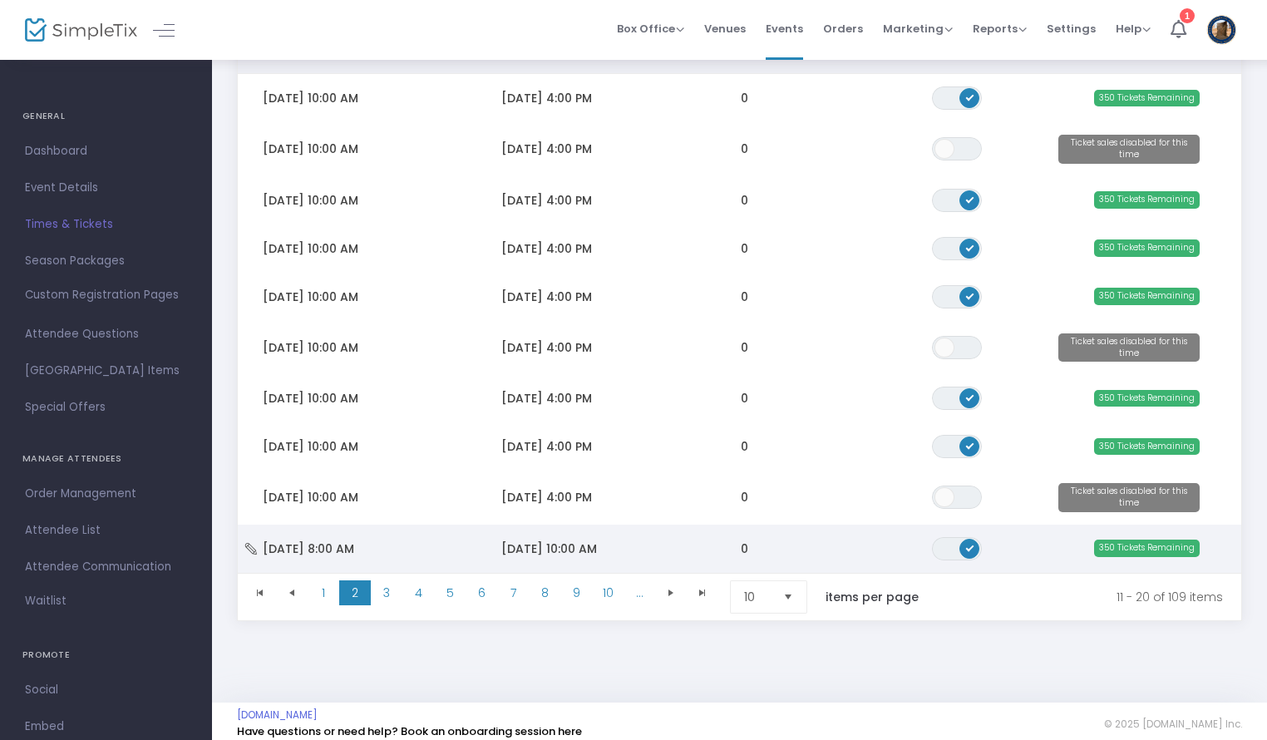
click at [424, 551] on td "[DATE] 8:00 AM" at bounding box center [357, 548] width 239 height 48
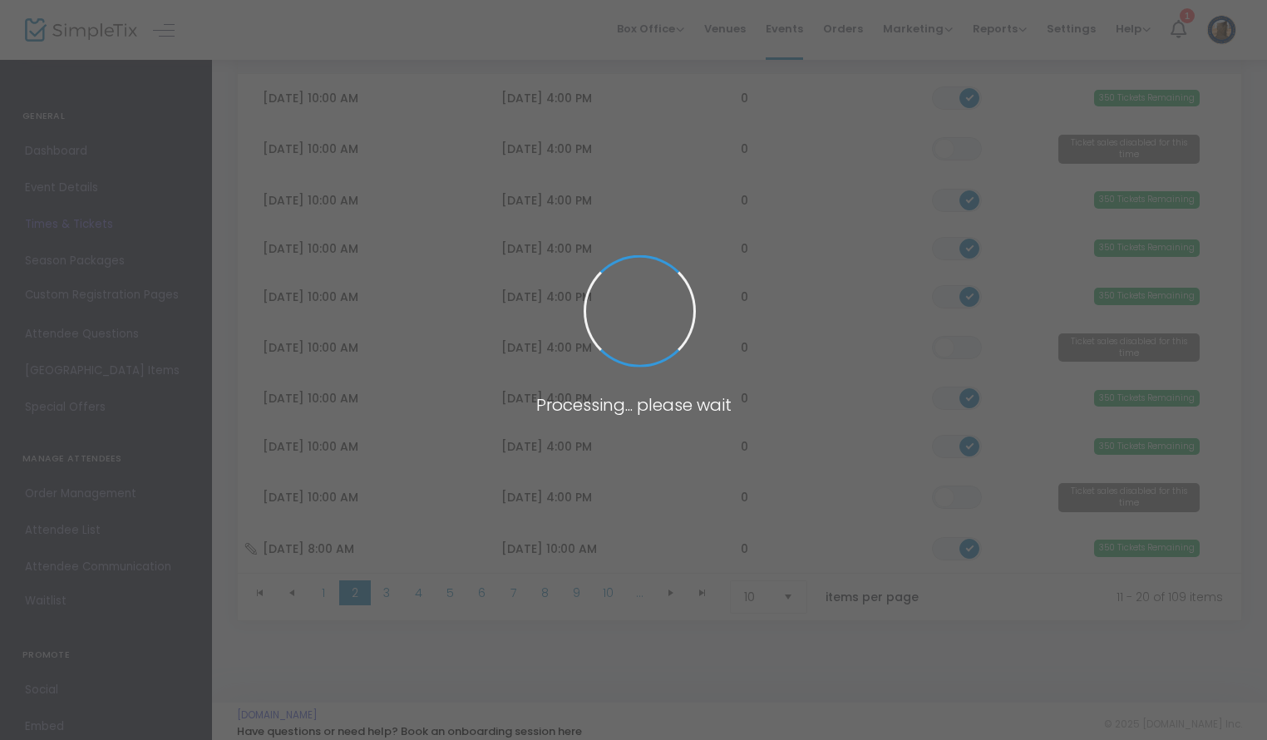
scroll to position [34, 0]
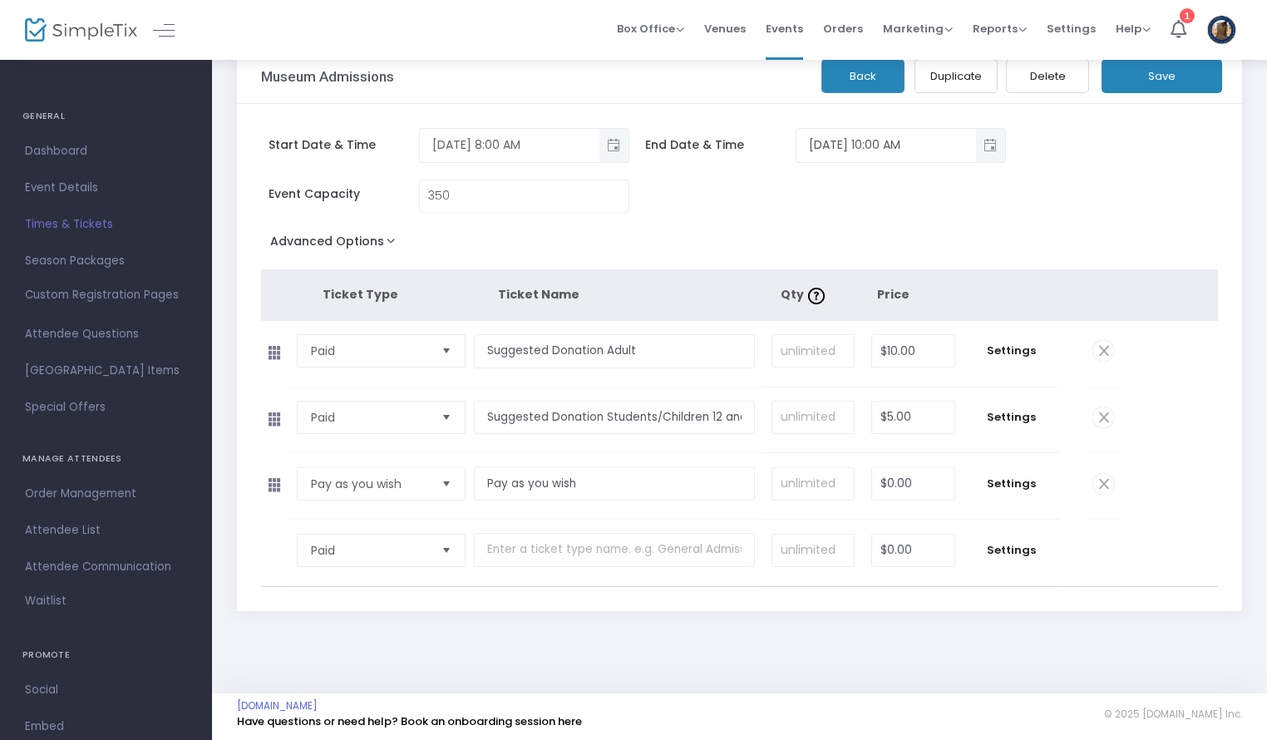
click at [602, 146] on span "Toggle popup" at bounding box center [613, 144] width 27 height 27
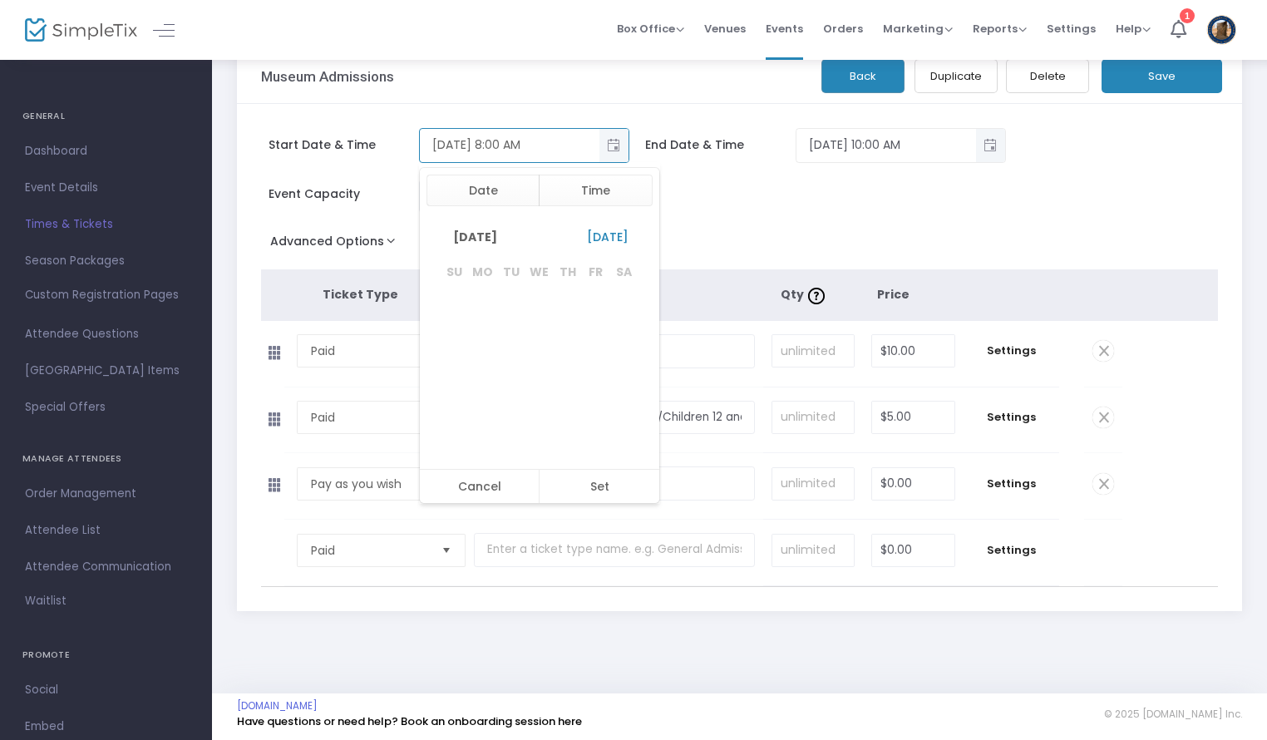
scroll to position [199, 0]
click at [616, 199] on button "Time" at bounding box center [596, 191] width 114 height 32
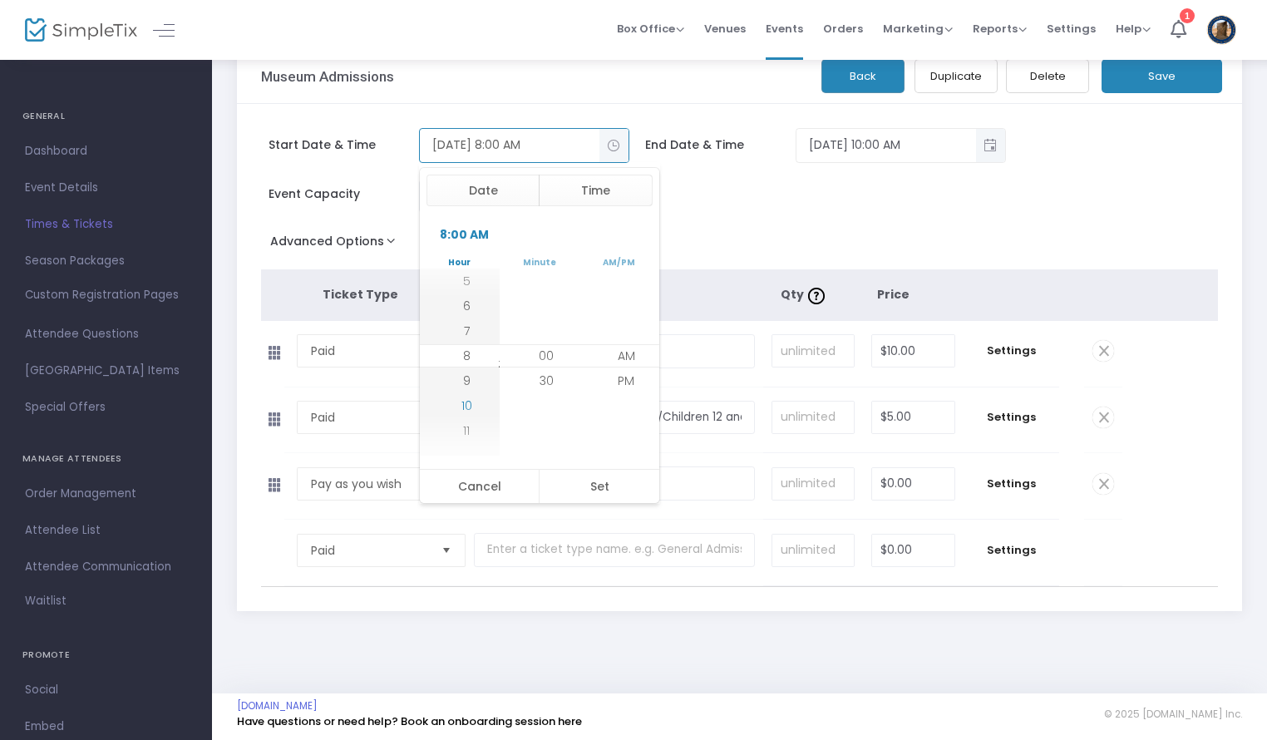
click at [463, 407] on span "10" at bounding box center [466, 405] width 11 height 17
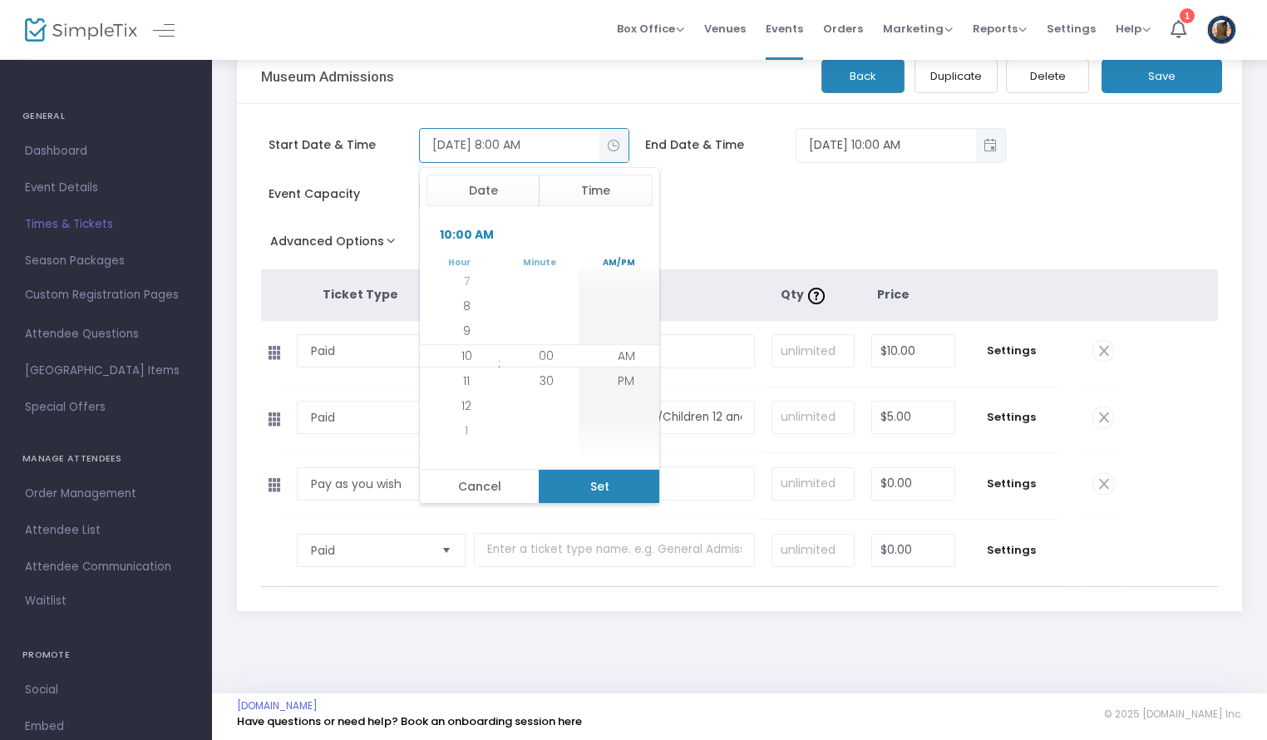
click at [633, 490] on button "Set" at bounding box center [599, 486] width 121 height 33
type input "[DATE] 10:00 AM"
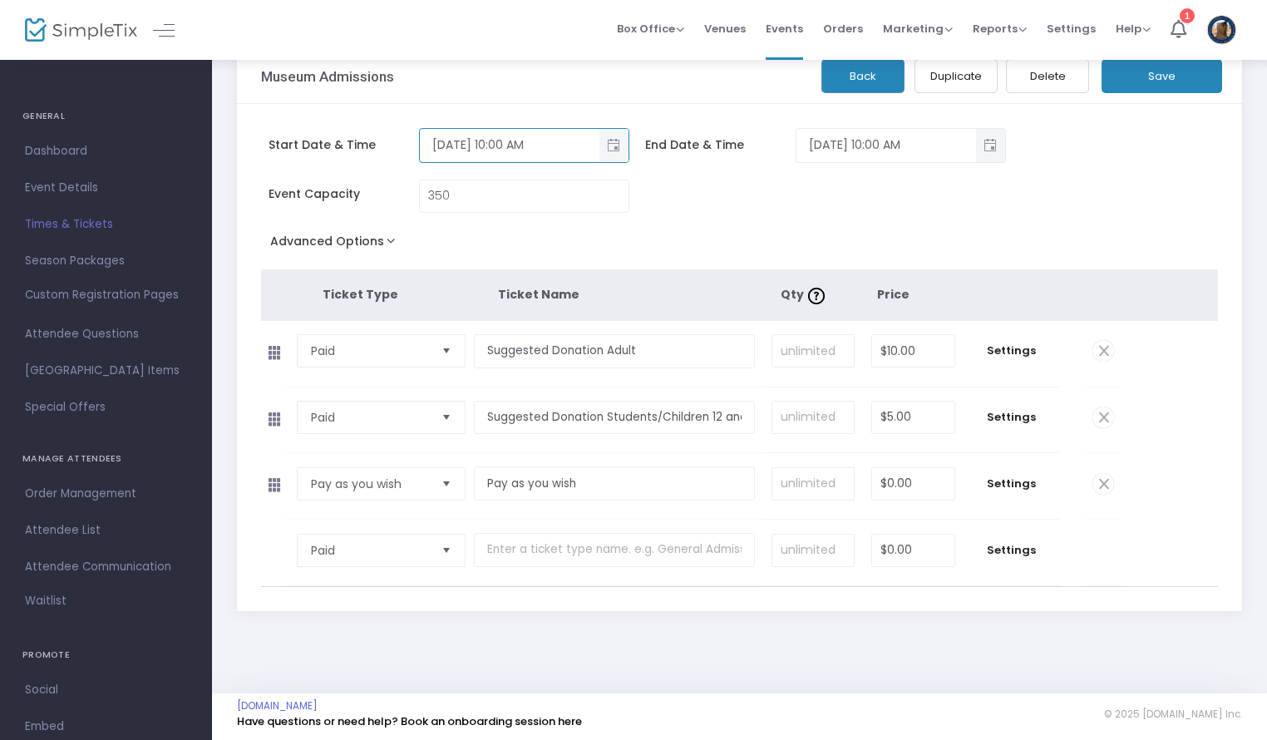
click at [982, 154] on span "Toggle popup" at bounding box center [990, 144] width 27 height 27
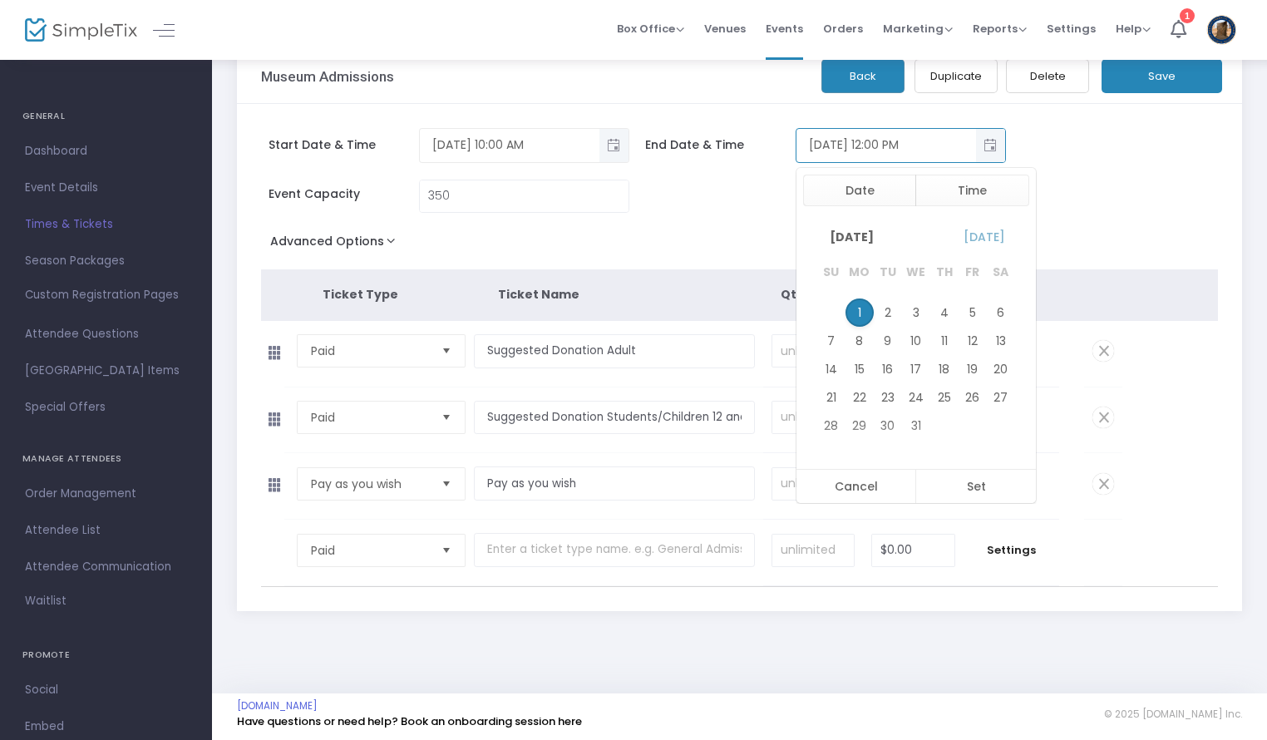
scroll to position [25, 0]
click at [959, 196] on button "Time" at bounding box center [972, 191] width 114 height 32
click at [844, 358] on li "4" at bounding box center [843, 355] width 58 height 25
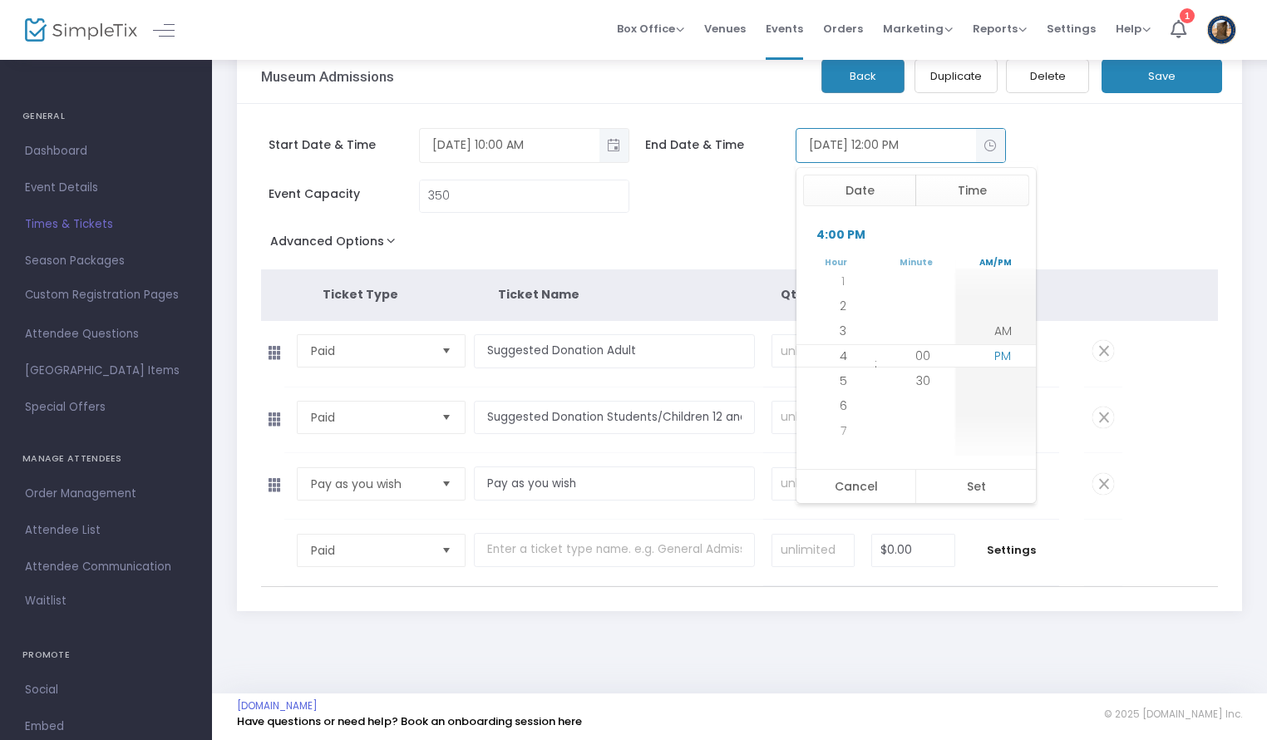
click at [1005, 354] on span "PM" at bounding box center [1002, 355] width 17 height 17
click at [973, 484] on button "Set" at bounding box center [975, 486] width 121 height 33
type input "[DATE] 4:00 PM"
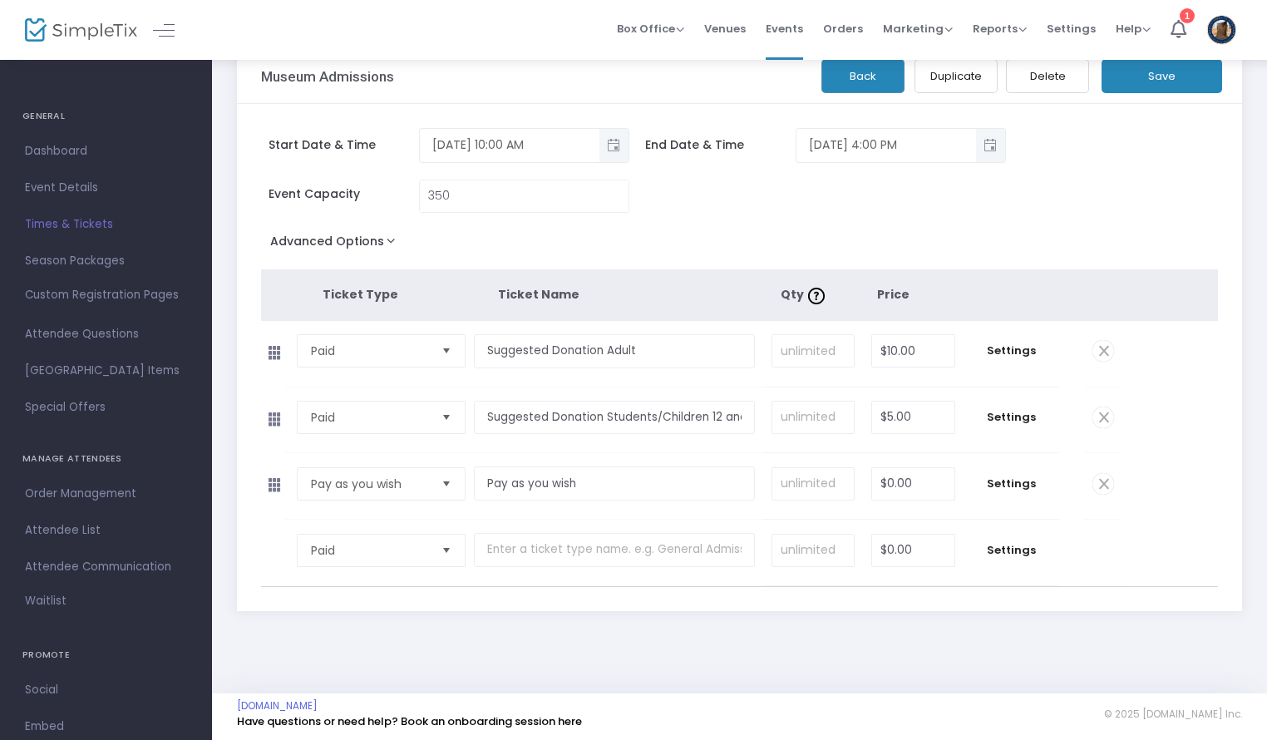
click at [1168, 85] on button "Save" at bounding box center [1161, 76] width 121 height 34
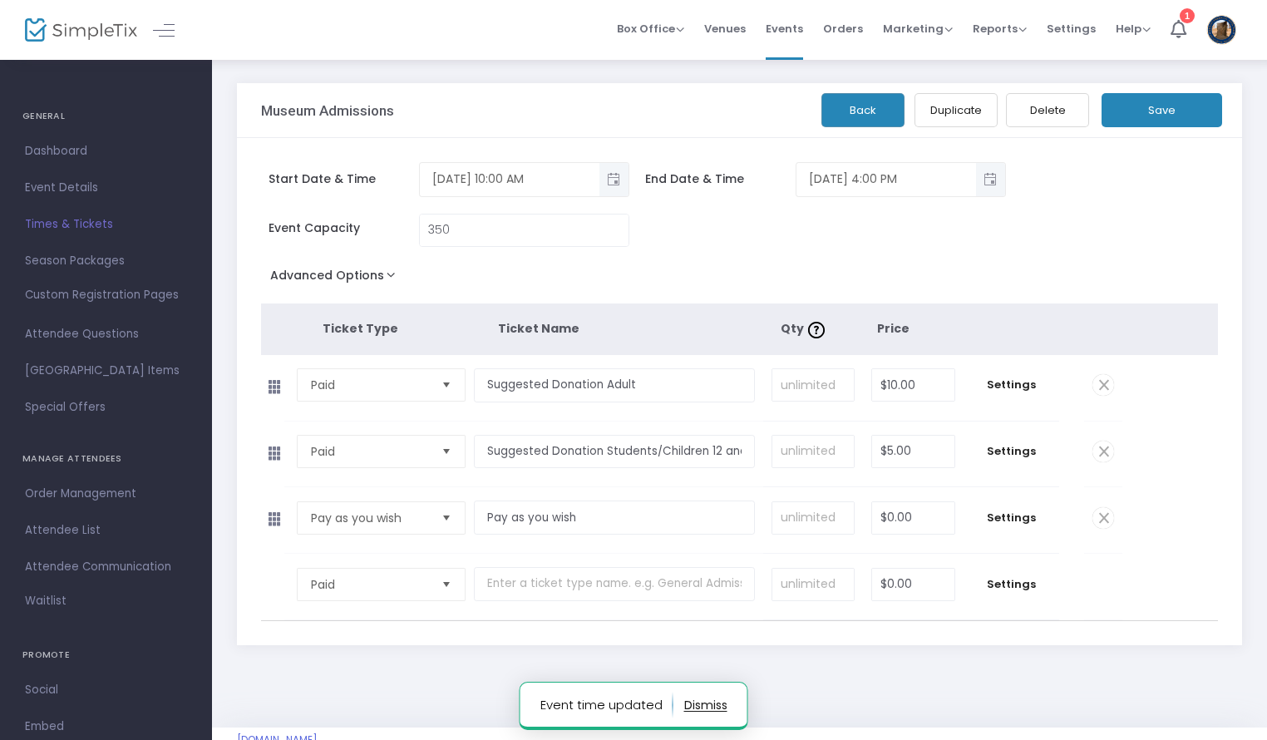
scroll to position [34, 0]
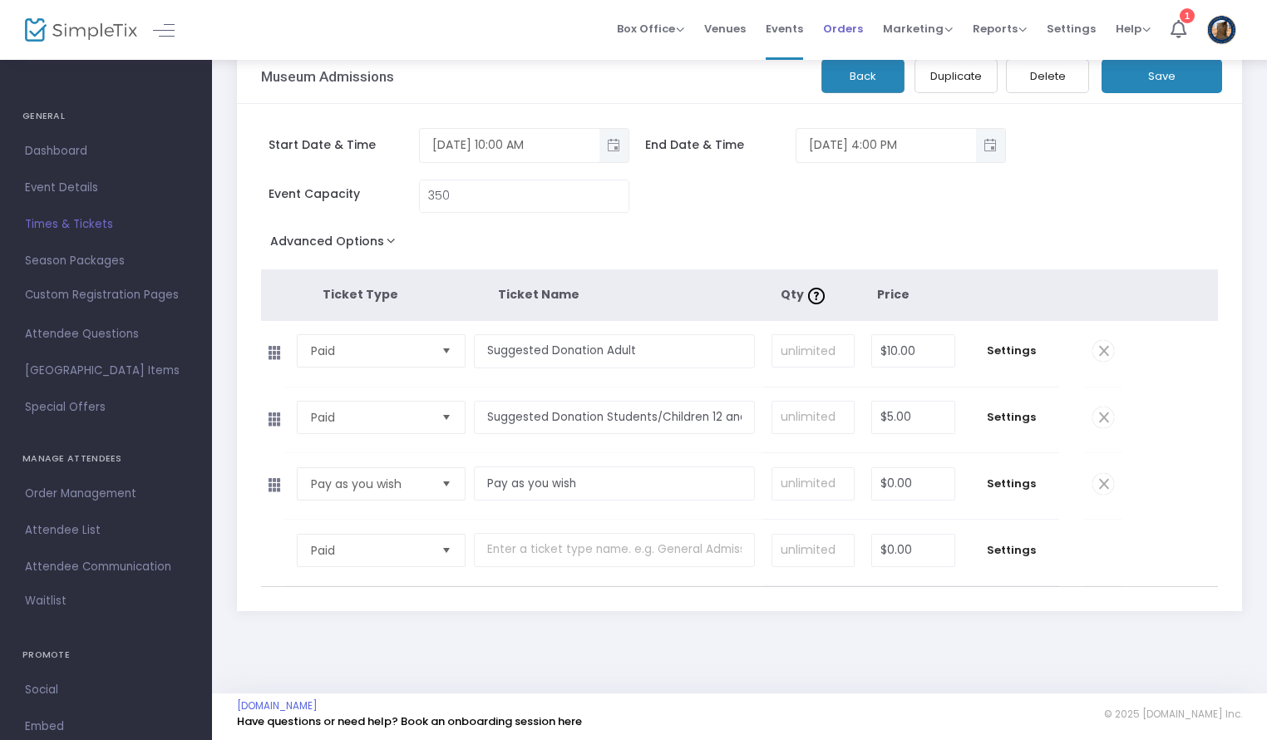
click at [852, 54] on link "Orders" at bounding box center [843, 30] width 40 height 60
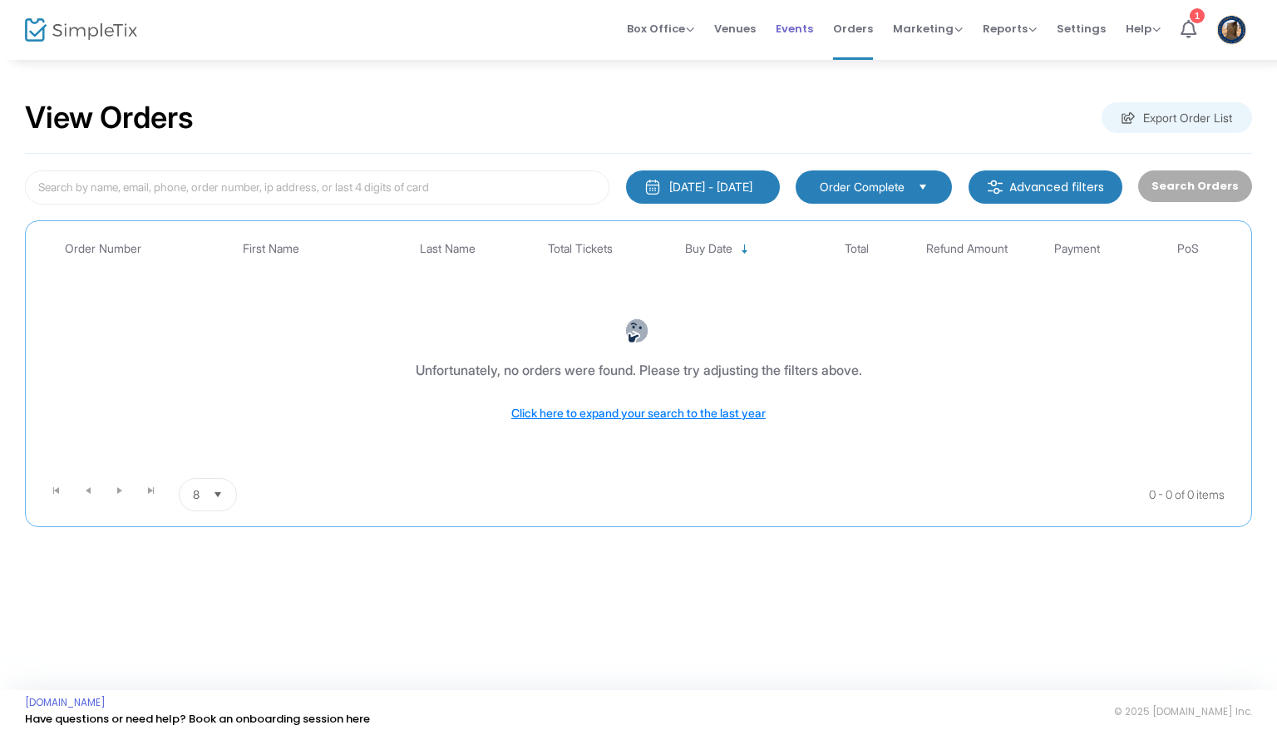
click at [801, 32] on span "Events" at bounding box center [793, 28] width 37 height 42
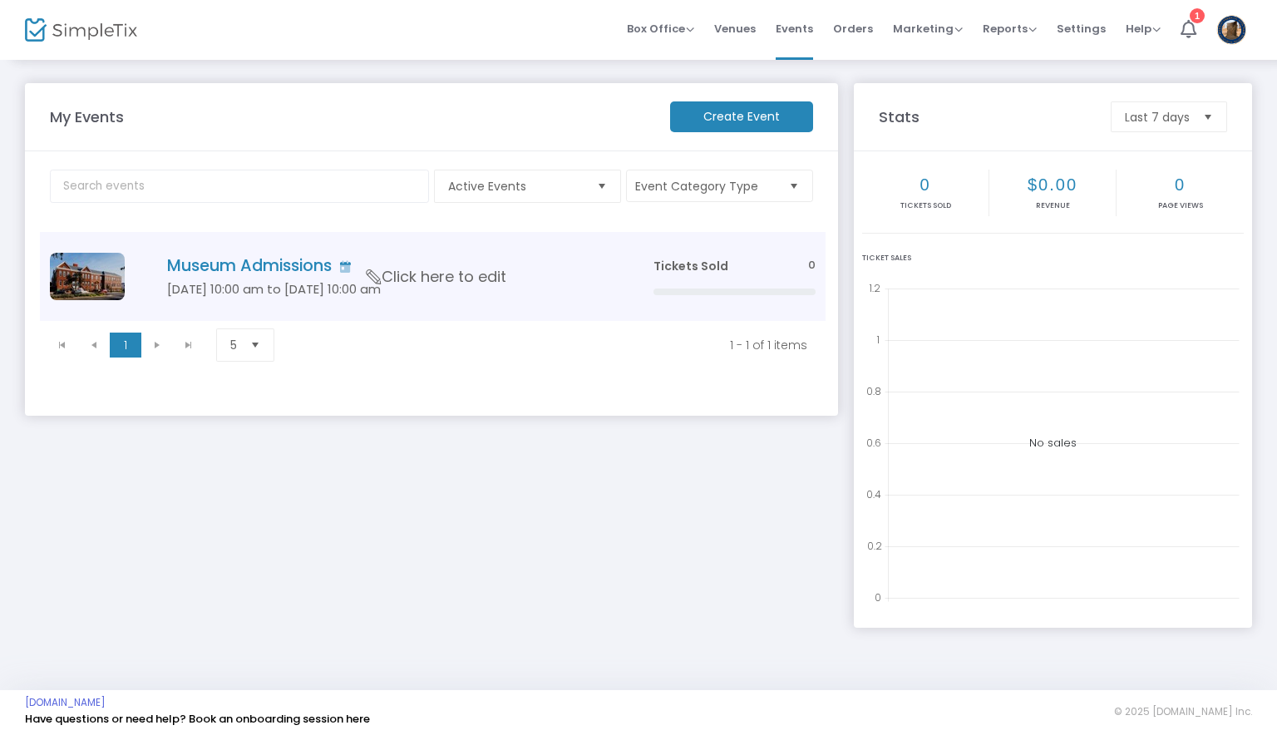
click at [344, 276] on td "Museum Admissions [DATE] 10:00 am to [DATE] 10:00 am Click here to edit" at bounding box center [384, 276] width 515 height 89
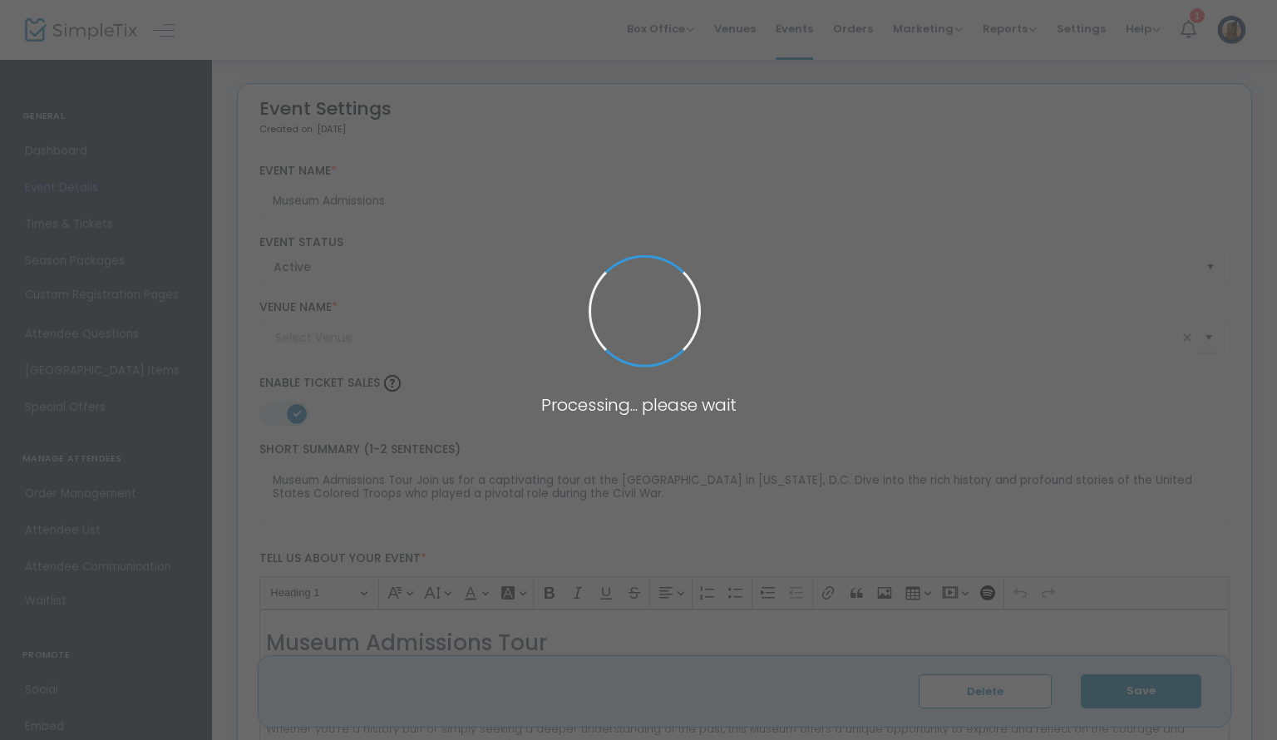
type input "African [GEOGRAPHIC_DATA]"
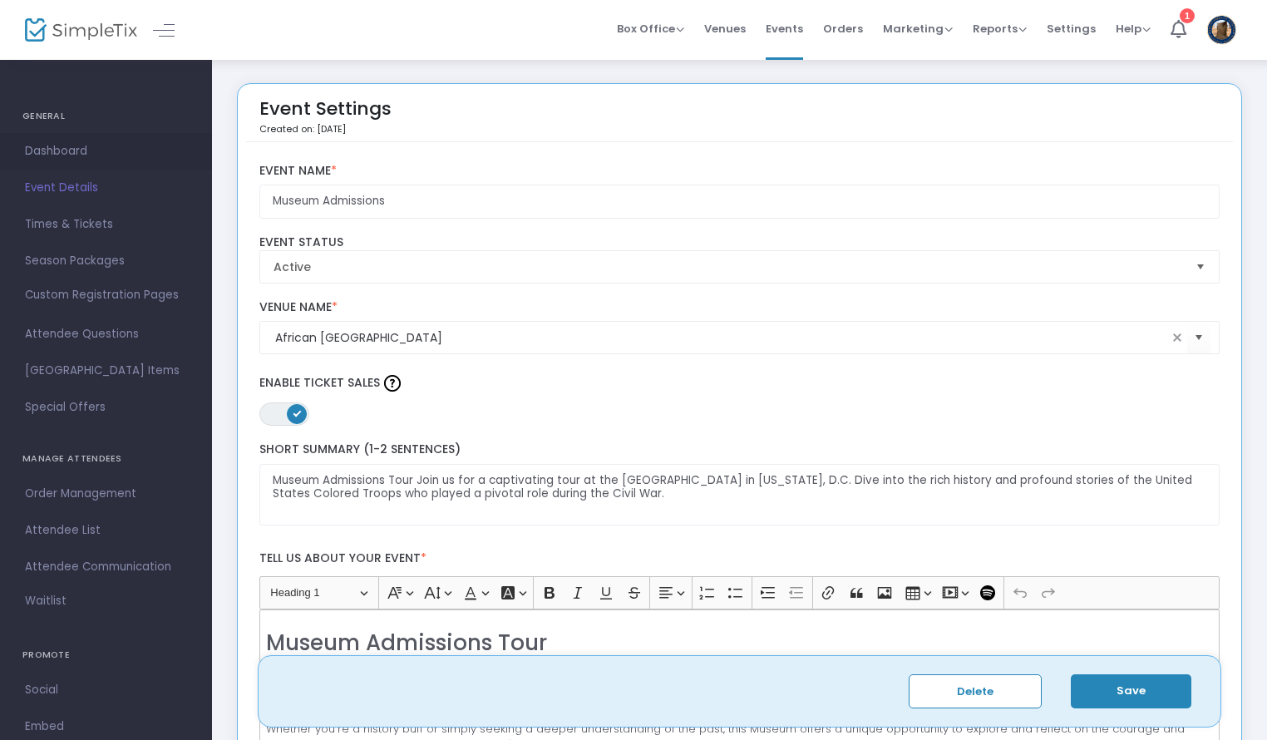
click at [92, 149] on span "Dashboard" at bounding box center [106, 151] width 162 height 22
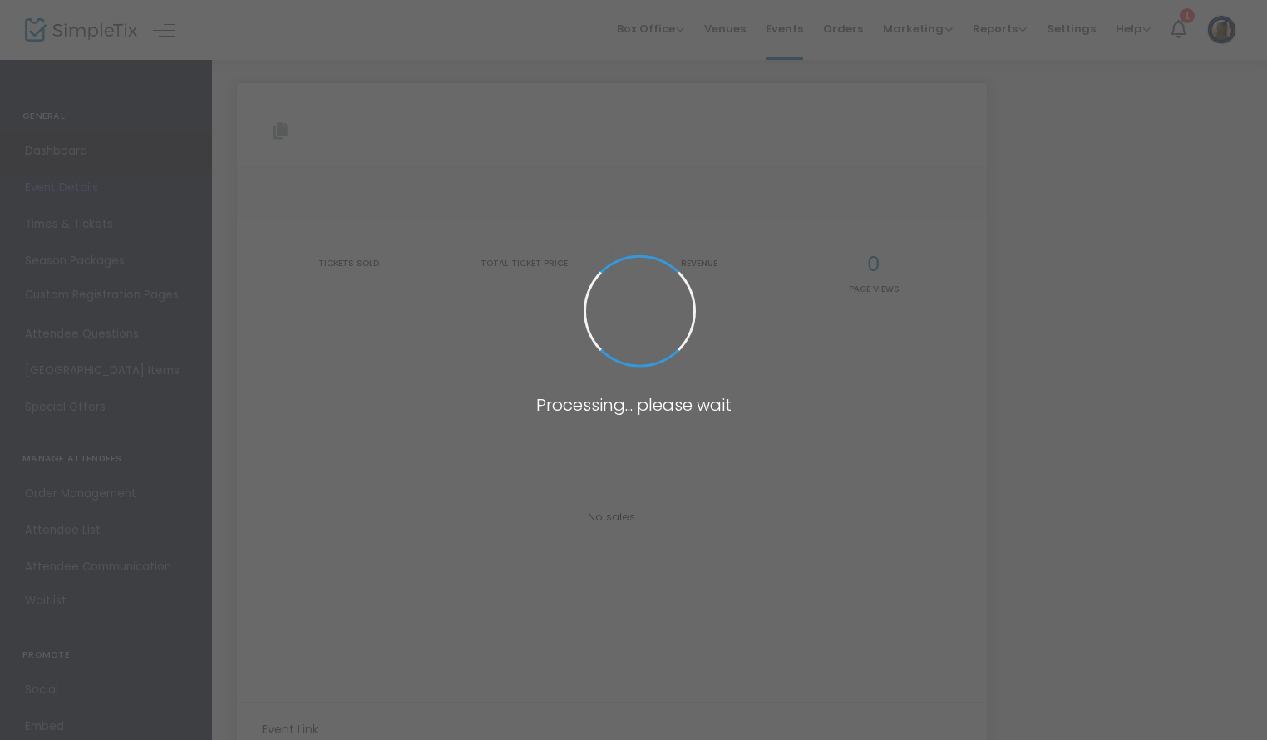
type input "[URL][DOMAIN_NAME]"
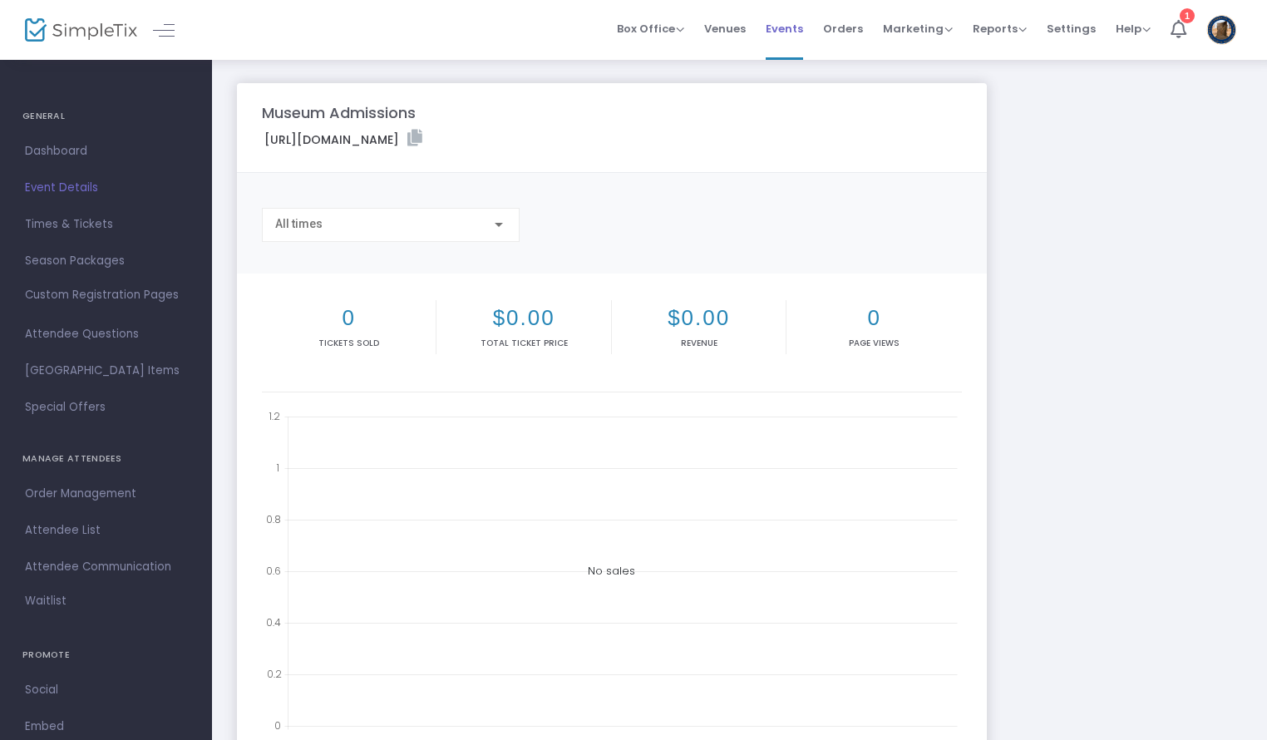
click at [789, 34] on span "Events" at bounding box center [783, 28] width 37 height 42
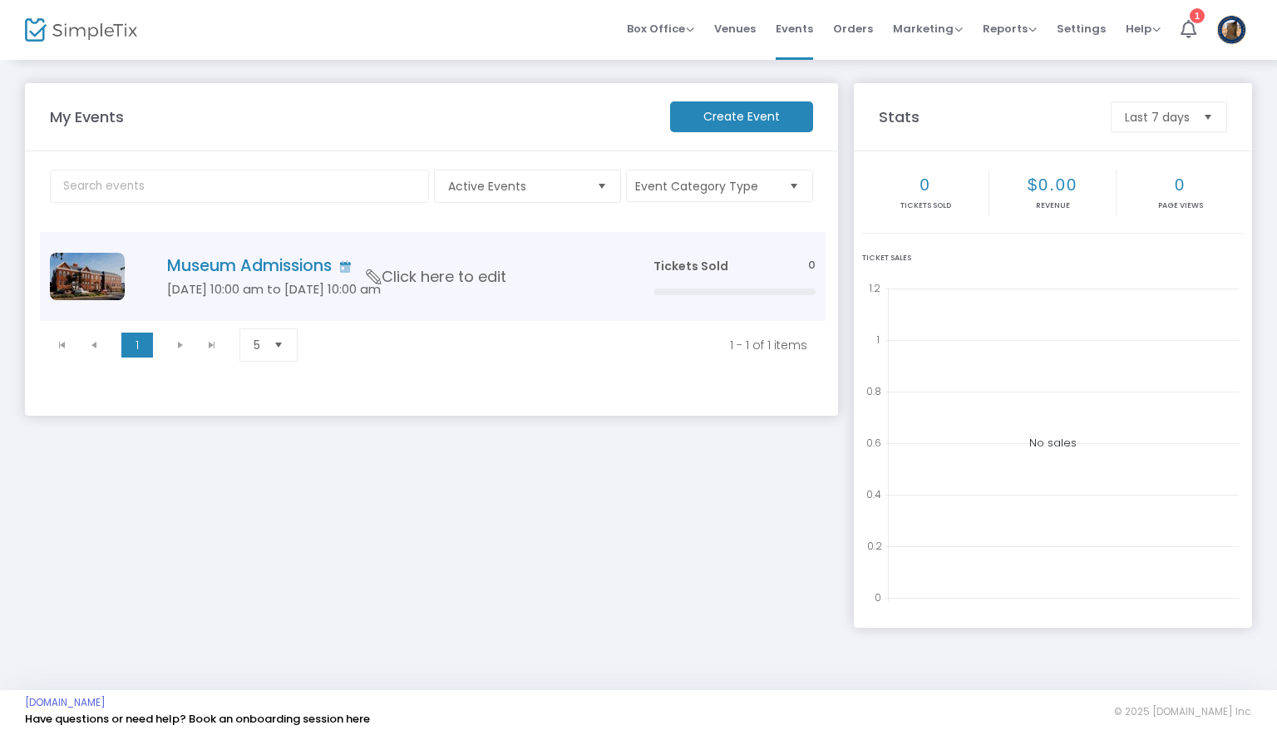
click at [458, 285] on span "Click here to edit" at bounding box center [437, 277] width 140 height 22
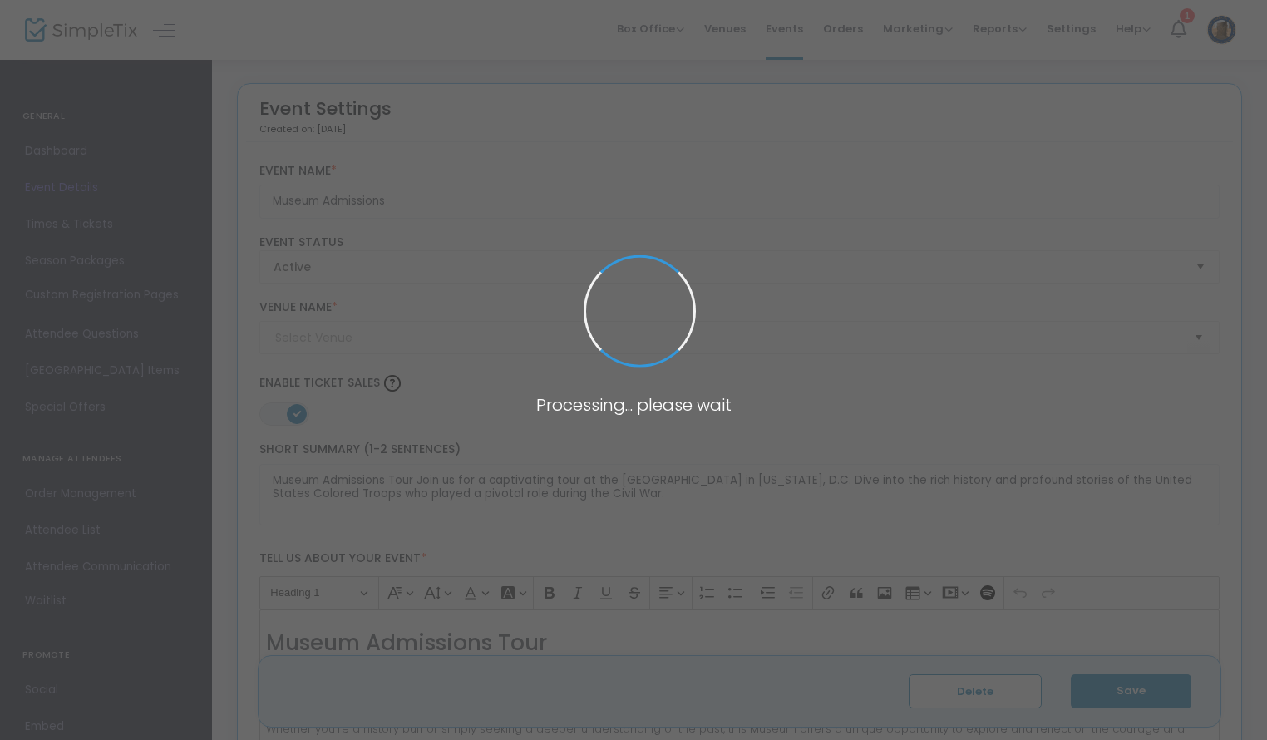
type input "African [GEOGRAPHIC_DATA]"
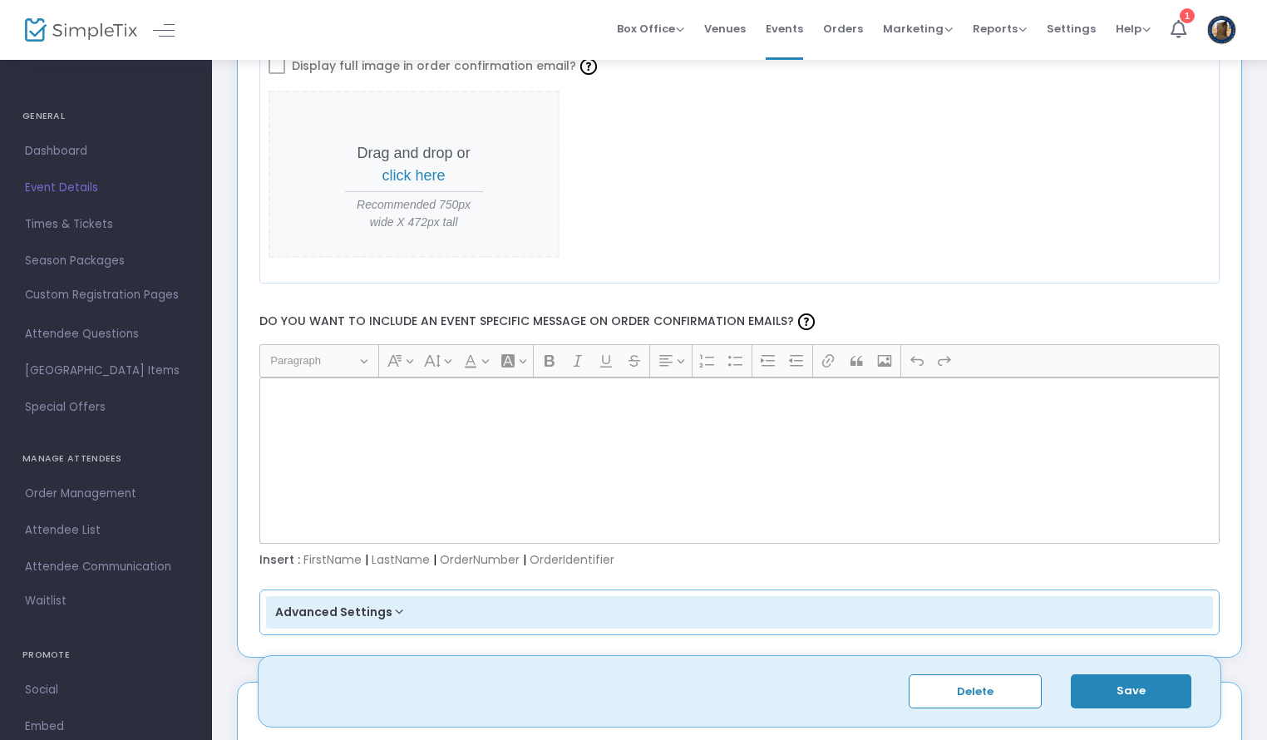
scroll to position [2239, 0]
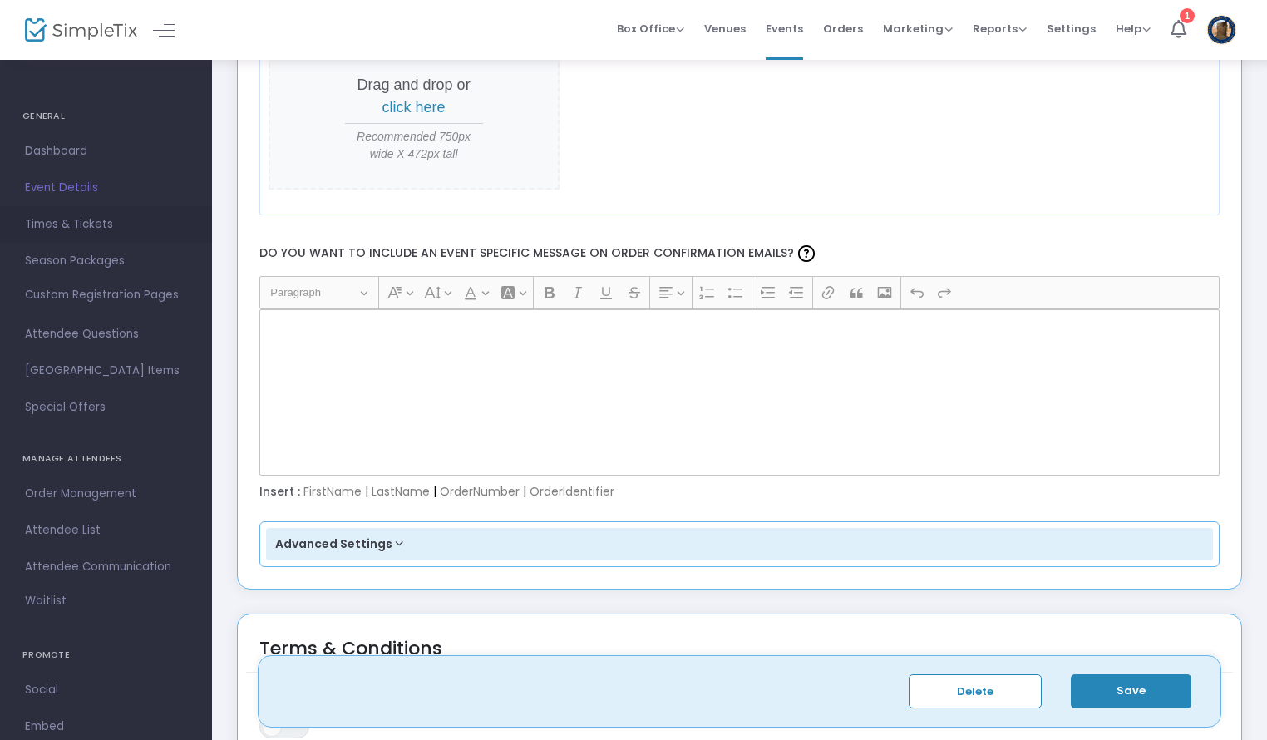
click at [85, 217] on span "Times & Tickets" at bounding box center [106, 225] width 162 height 22
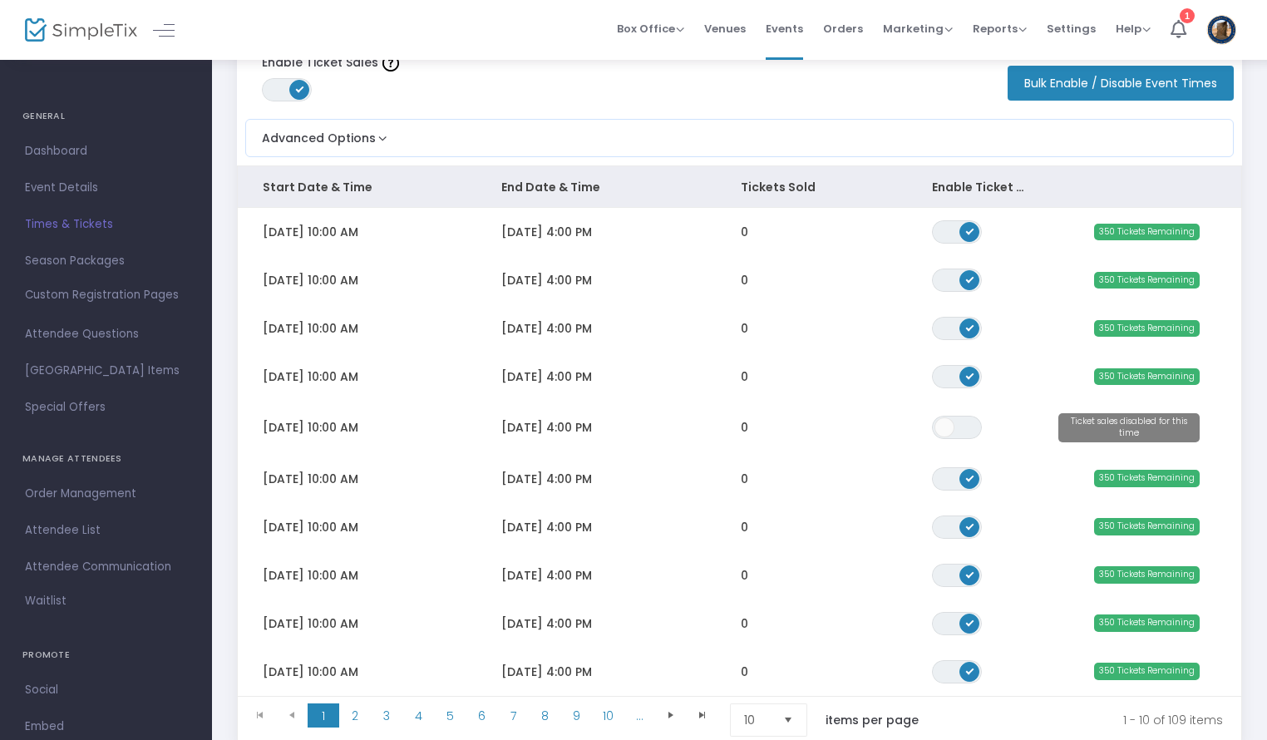
scroll to position [71, 0]
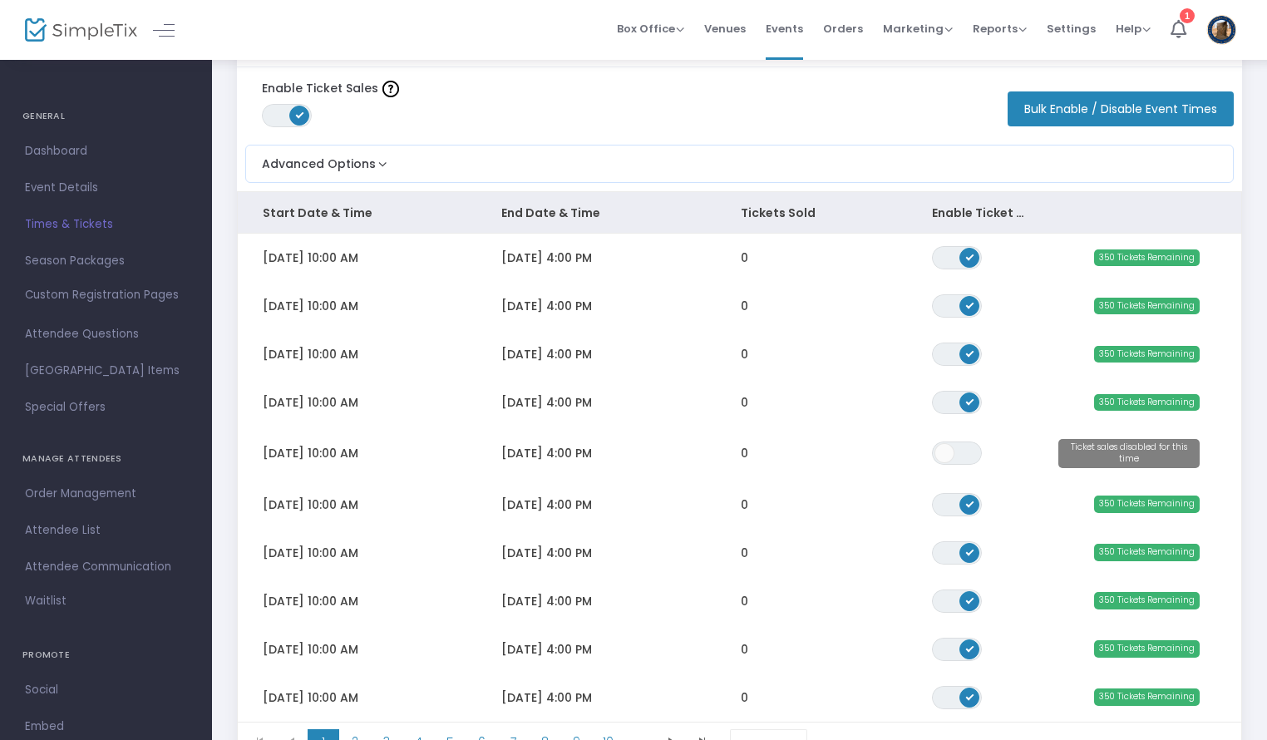
click at [1173, 111] on button "Bulk Enable / Disable Event Times" at bounding box center [1120, 108] width 226 height 35
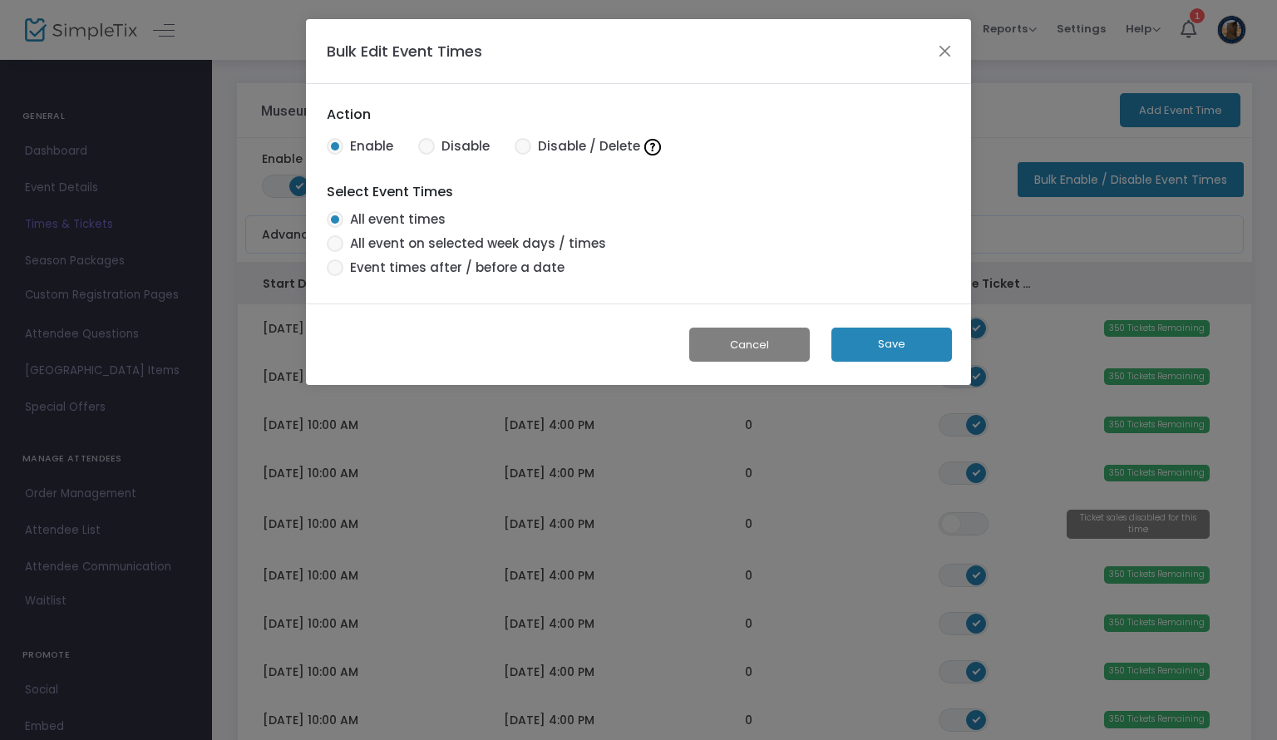
click at [335, 243] on span at bounding box center [335, 243] width 17 height 17
click at [335, 252] on input "All event on selected week days / times" at bounding box center [334, 252] width 1 height 1
radio input "false"
radio input "true"
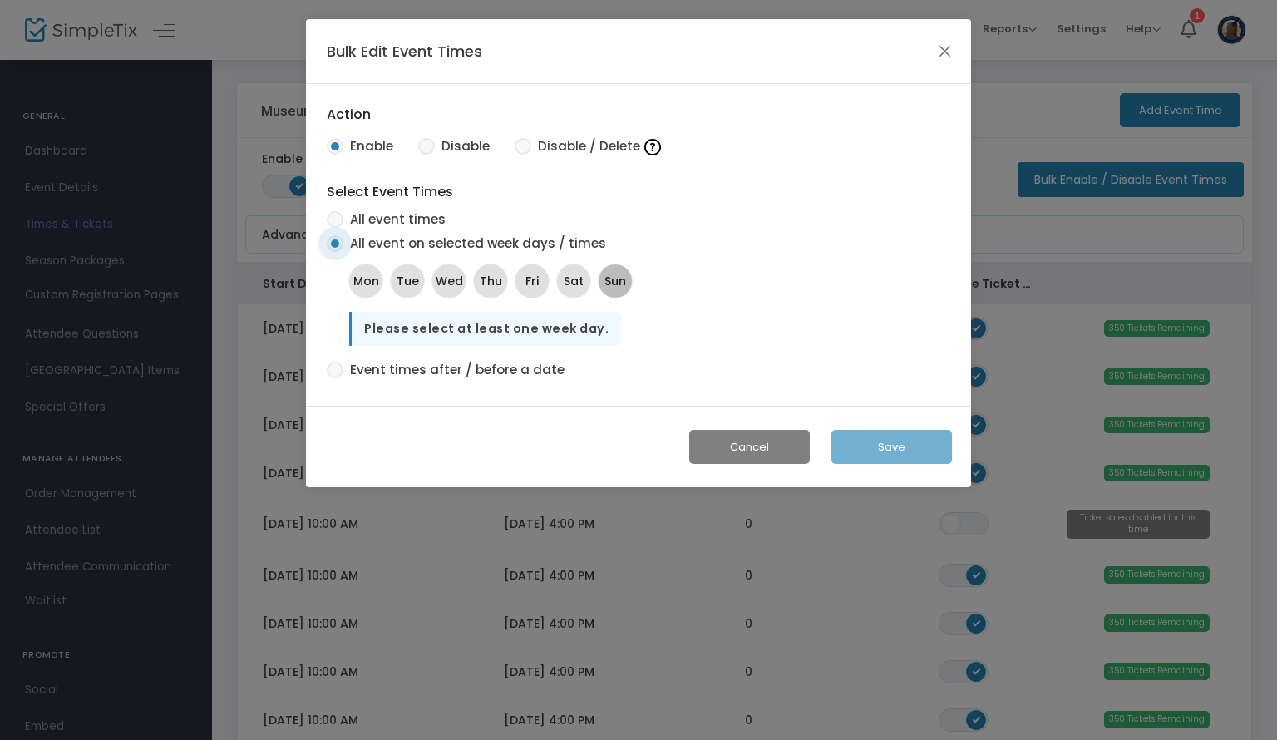
click at [628, 283] on mat-chip "Sun" at bounding box center [615, 280] width 35 height 35
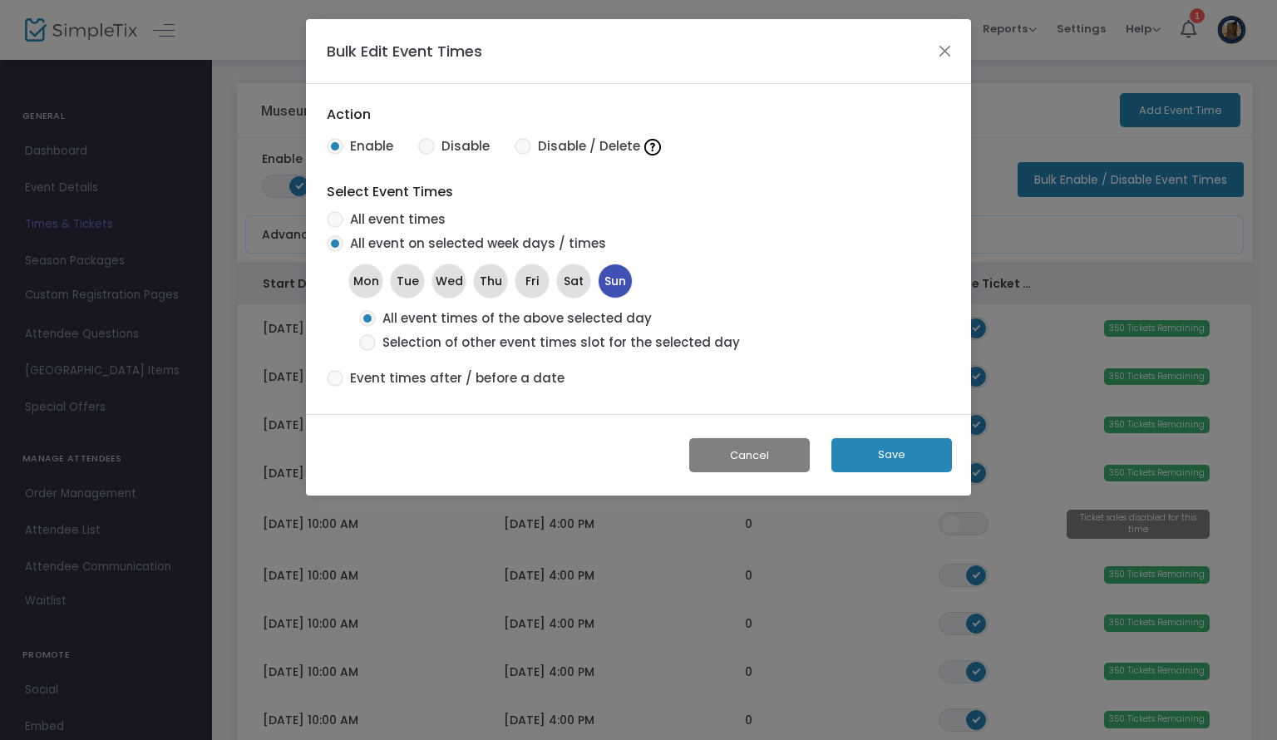
click at [366, 329] on mat-radio-button "All event times of the above selected day" at bounding box center [550, 321] width 397 height 24
click at [352, 340] on mat-radio-button "Selection of other event times slot for the selected day" at bounding box center [550, 345] width 397 height 24
click at [903, 461] on button "Save" at bounding box center [891, 455] width 121 height 34
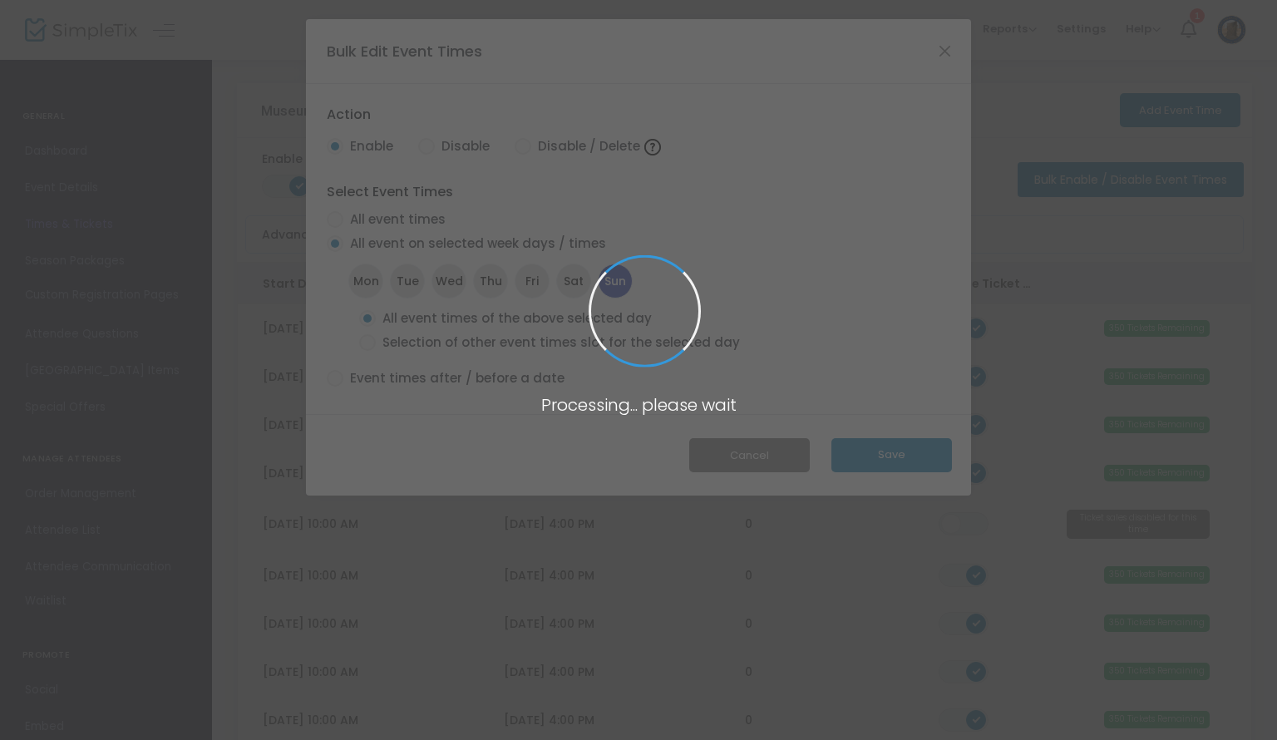
radio input "true"
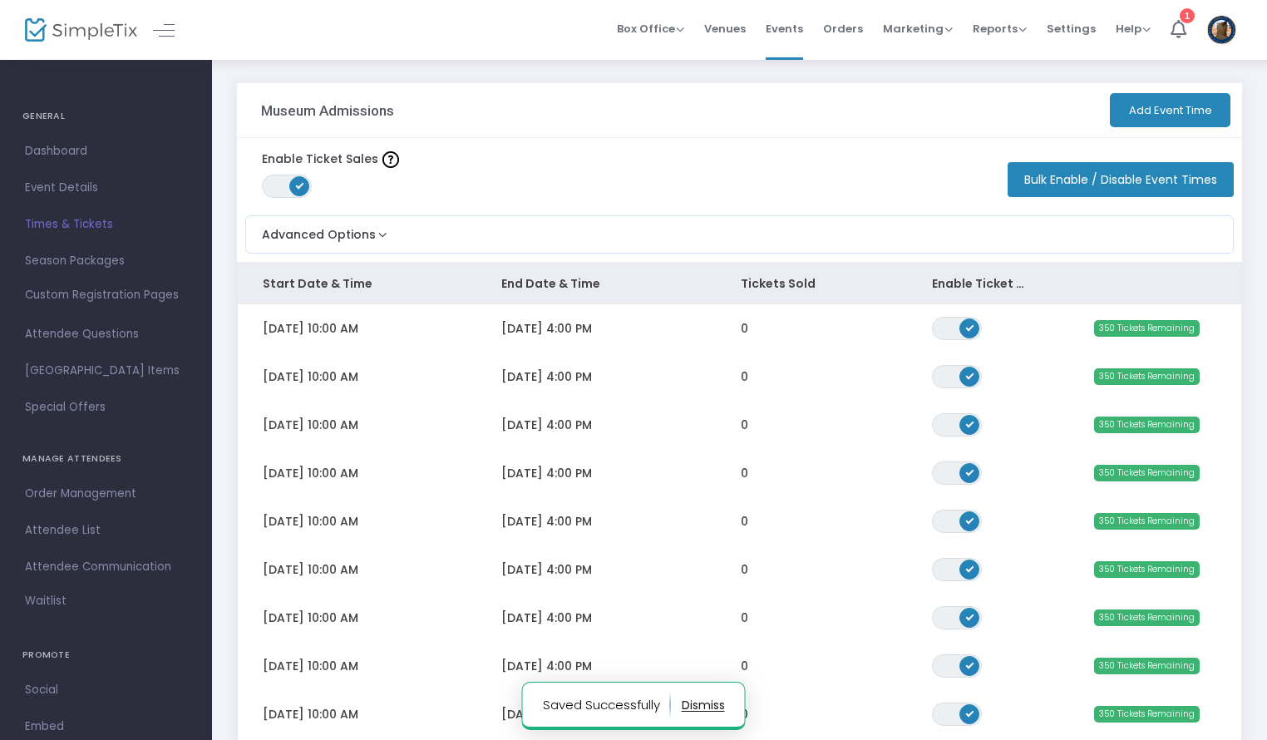
click at [1132, 170] on button "Bulk Enable / Disable Event Times" at bounding box center [1120, 179] width 226 height 35
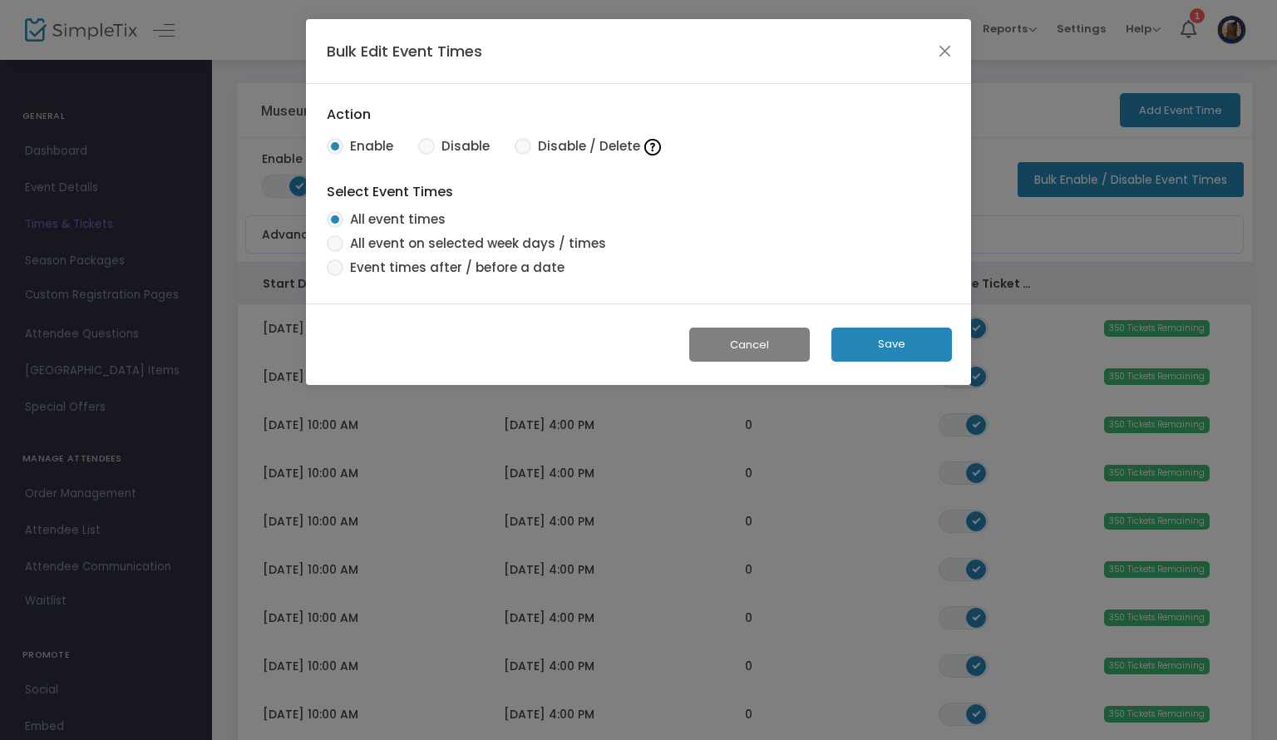
click at [422, 145] on span at bounding box center [426, 146] width 17 height 17
click at [426, 155] on input "Disable" at bounding box center [426, 155] width 1 height 1
radio input "true"
click at [332, 245] on span at bounding box center [335, 243] width 17 height 17
click at [334, 252] on input "All event on selected week days / times" at bounding box center [334, 252] width 1 height 1
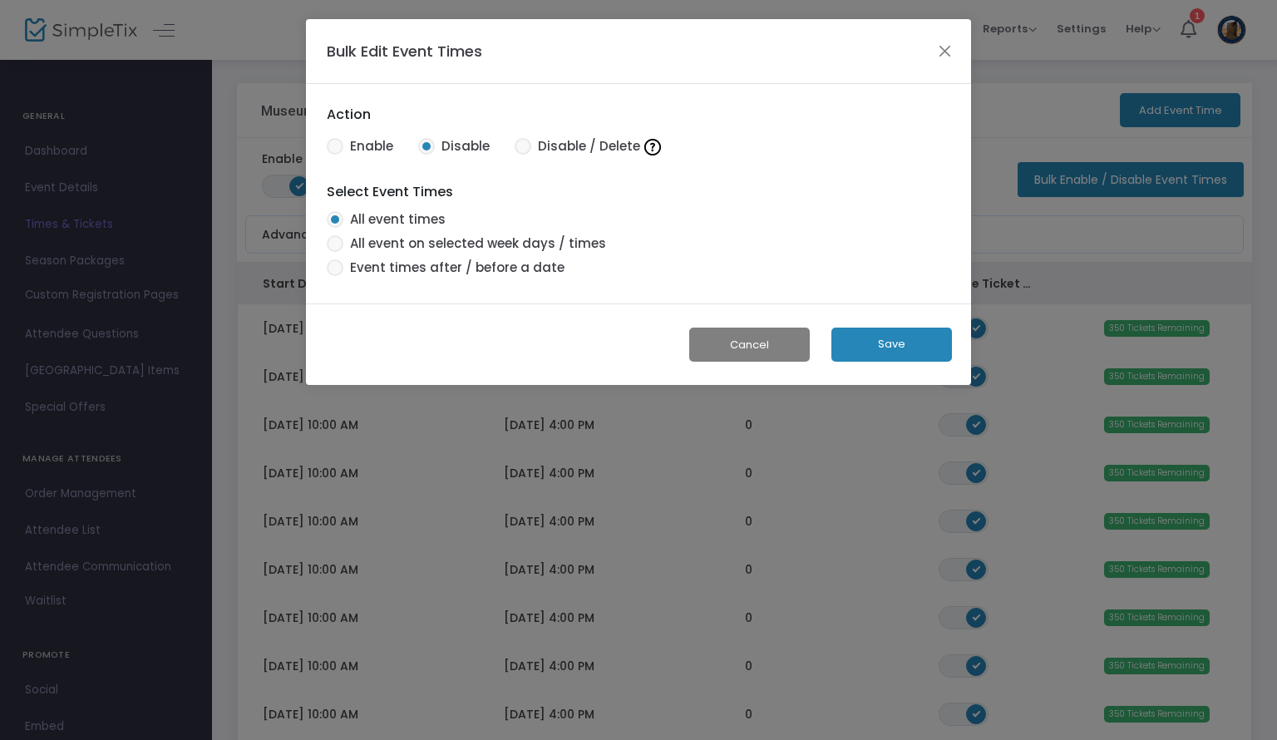
radio input "false"
radio input "true"
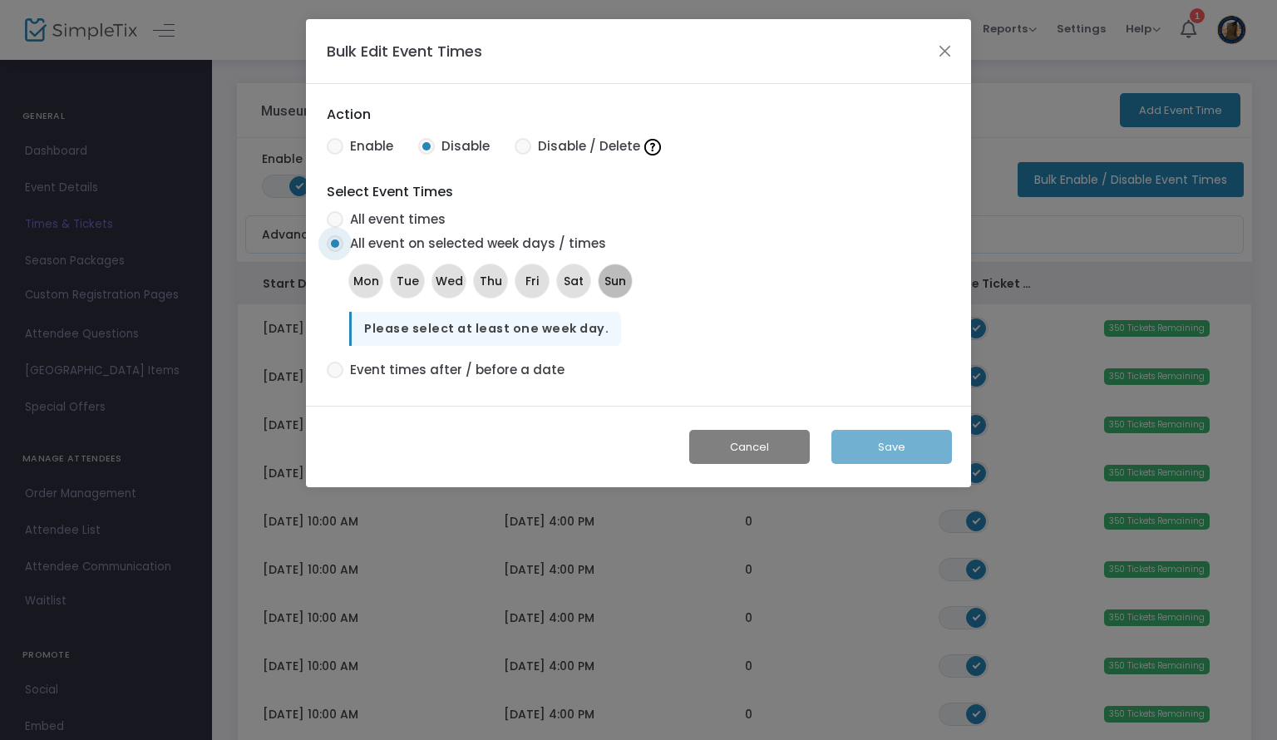
click at [623, 287] on span "Sun" at bounding box center [615, 280] width 22 height 17
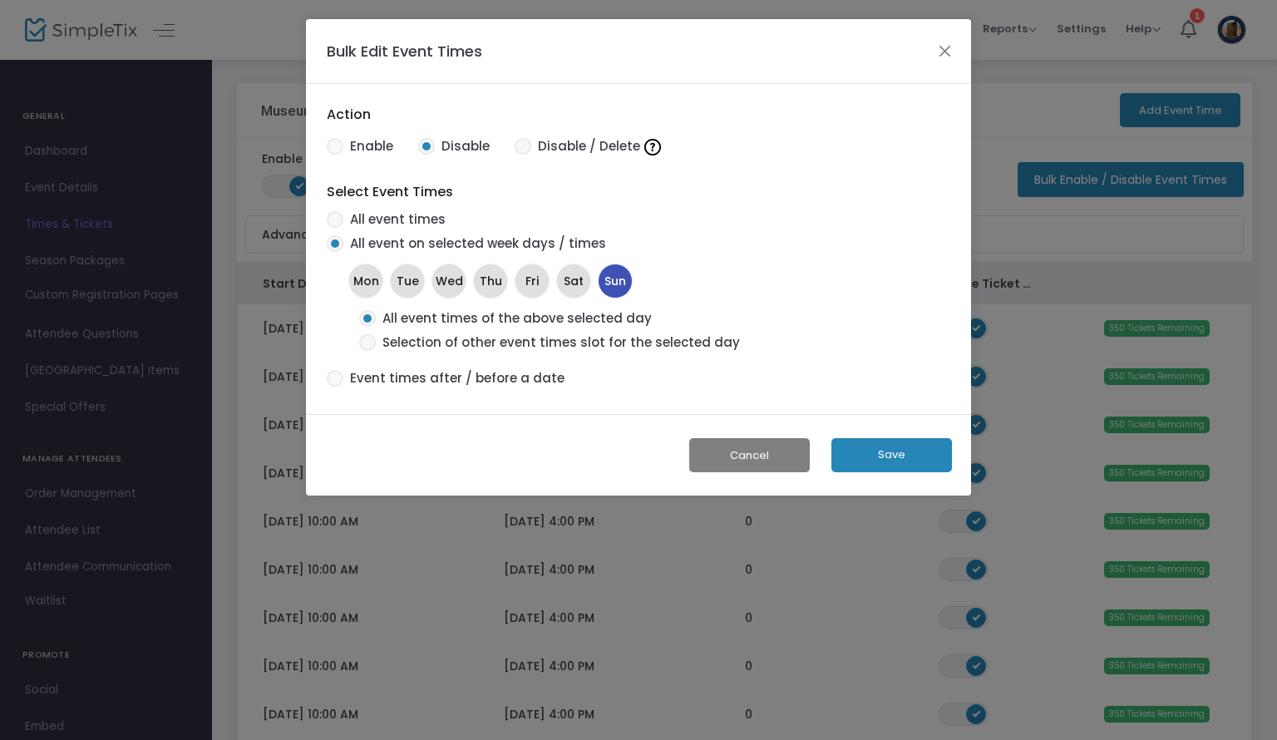
click at [868, 453] on button "Save" at bounding box center [891, 455] width 121 height 34
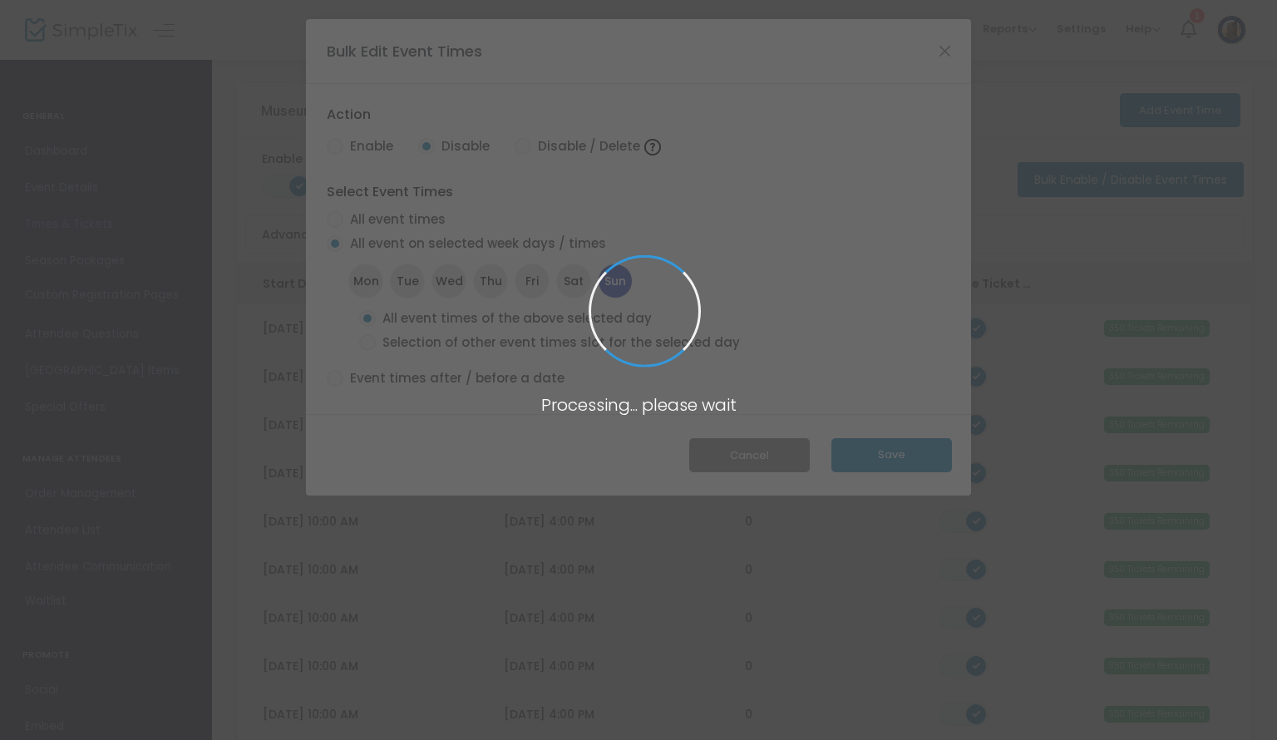
radio input "true"
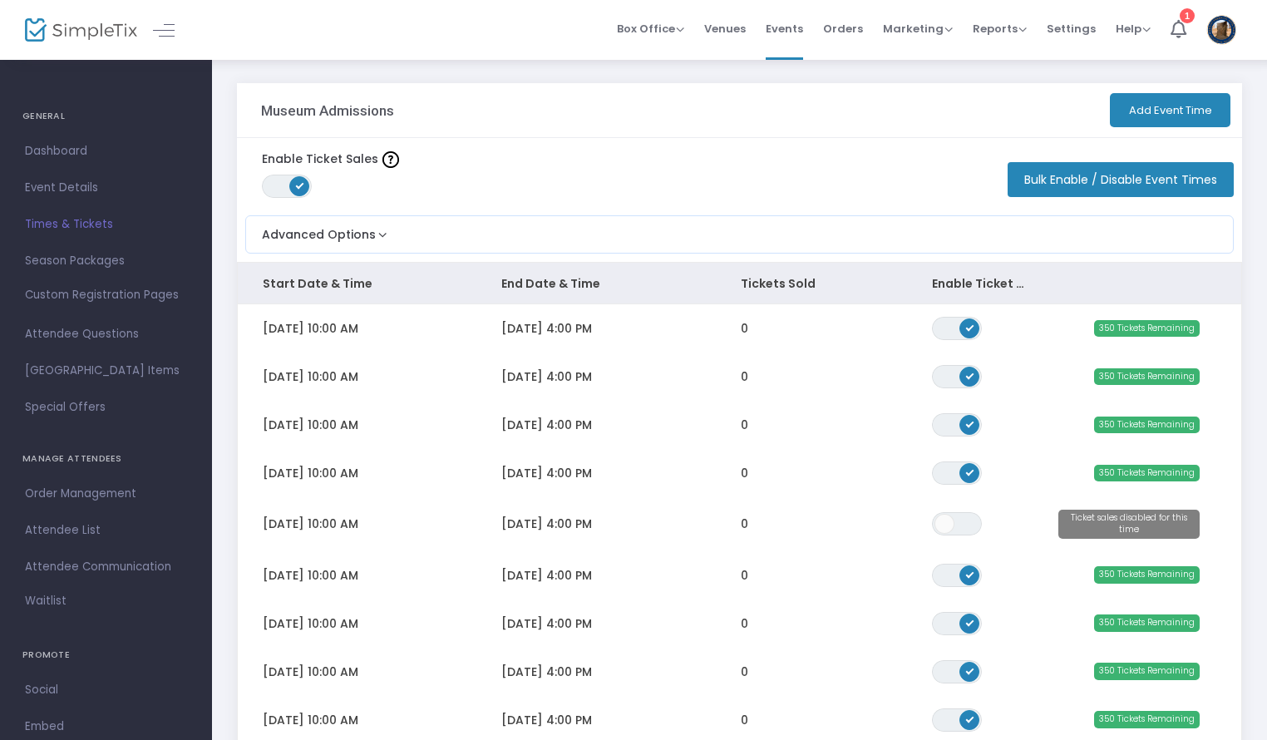
click at [1184, 107] on button "Add Event Time" at bounding box center [1169, 110] width 121 height 34
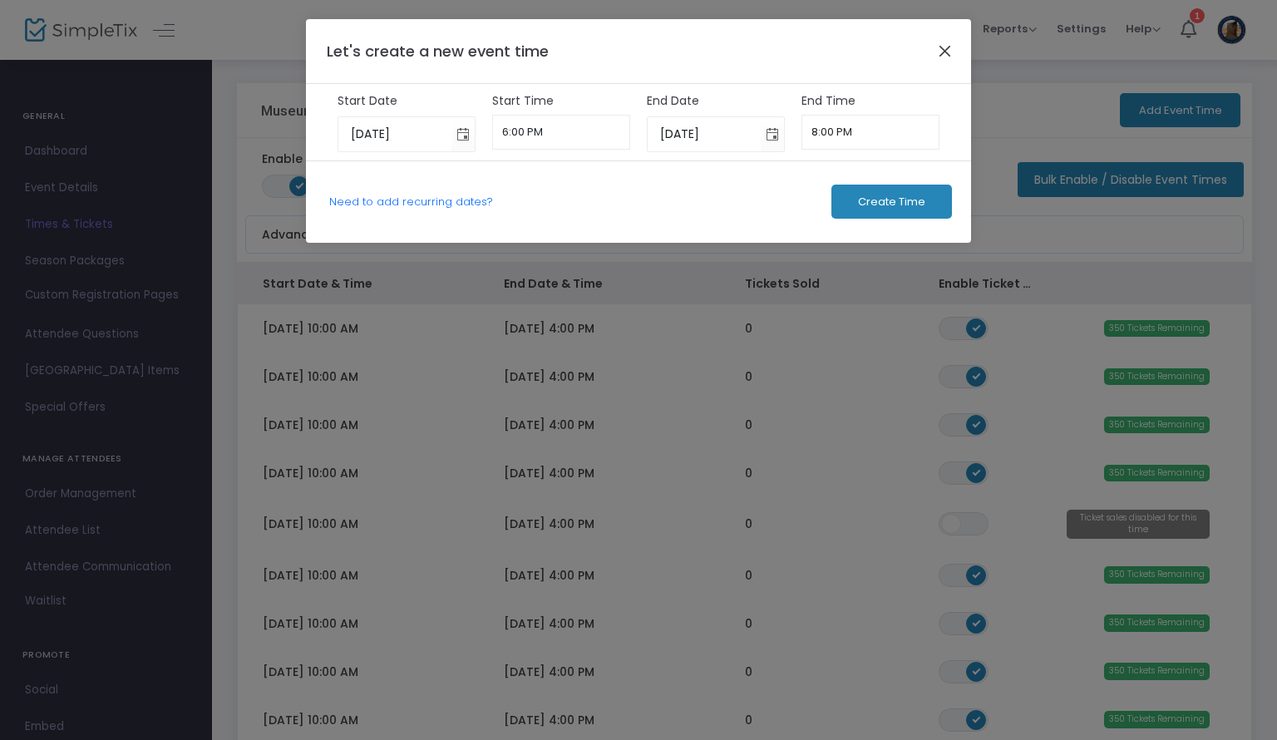
click at [952, 44] on button "Close" at bounding box center [945, 51] width 22 height 22
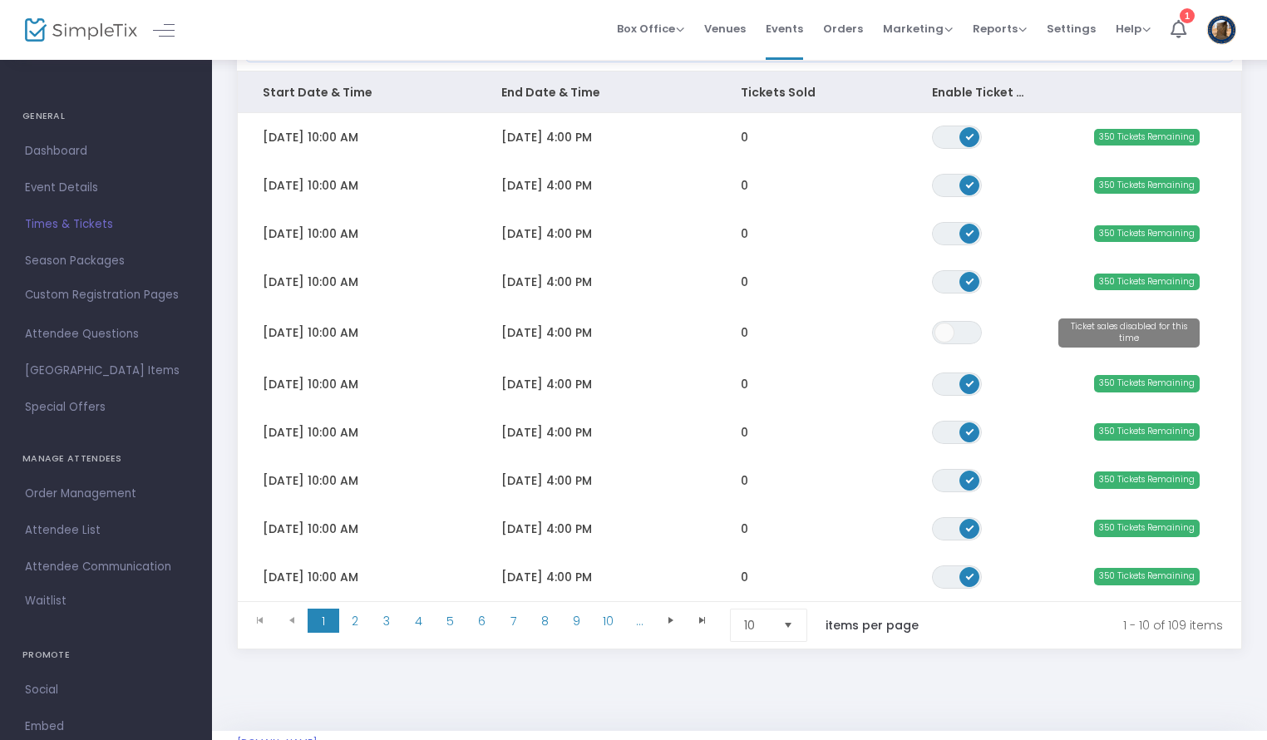
scroll to position [193, 0]
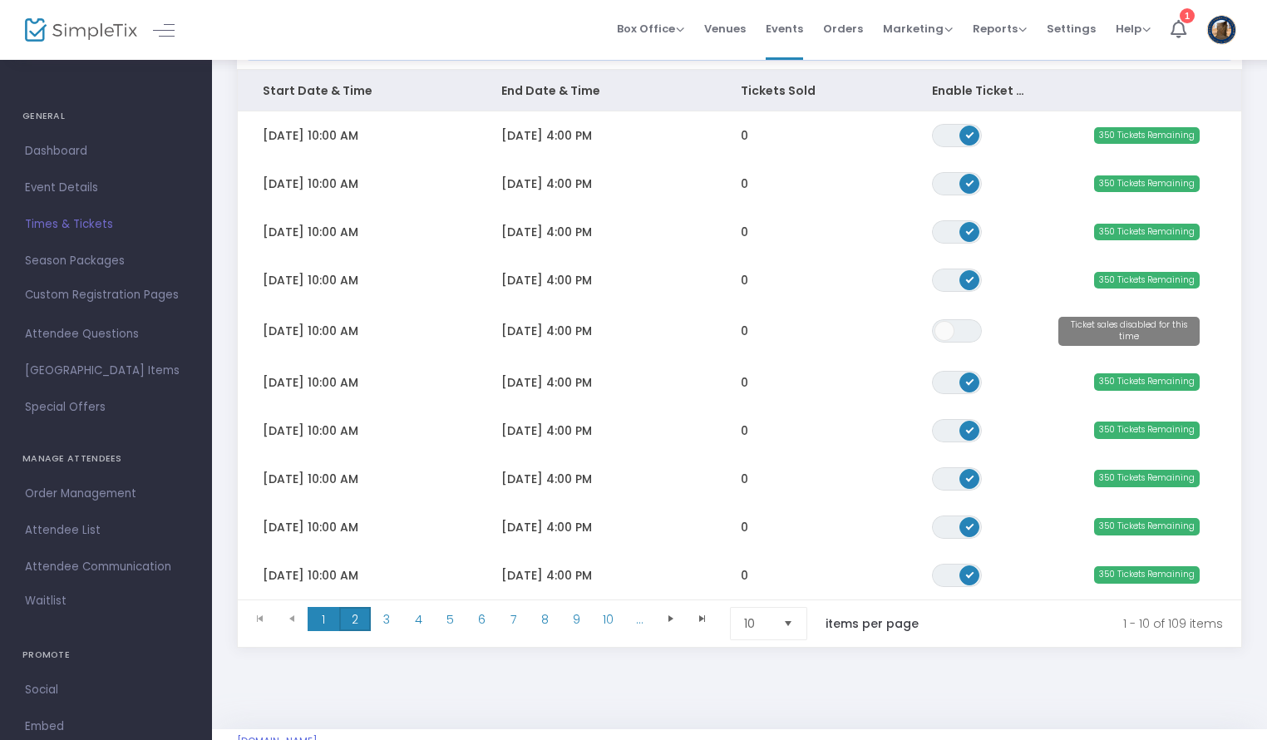
click at [354, 617] on span "2" at bounding box center [355, 619] width 32 height 25
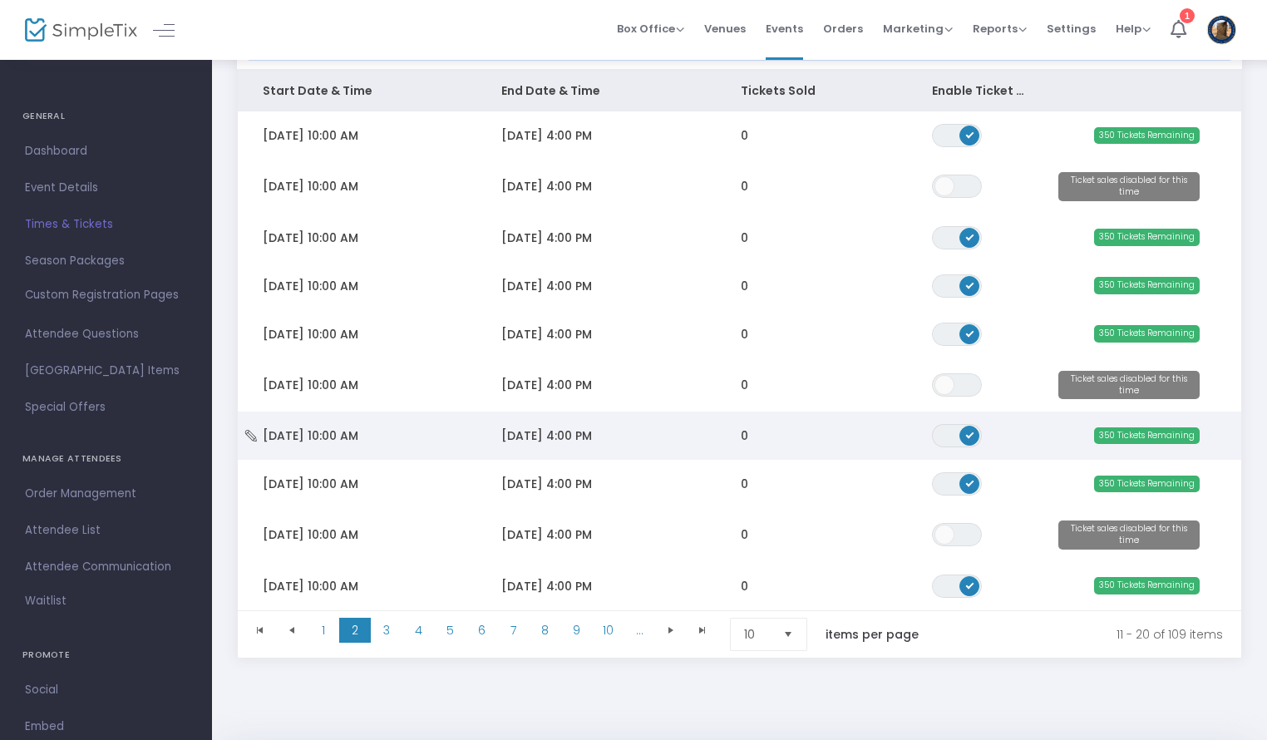
click at [971, 432] on span "ON" at bounding box center [969, 435] width 8 height 8
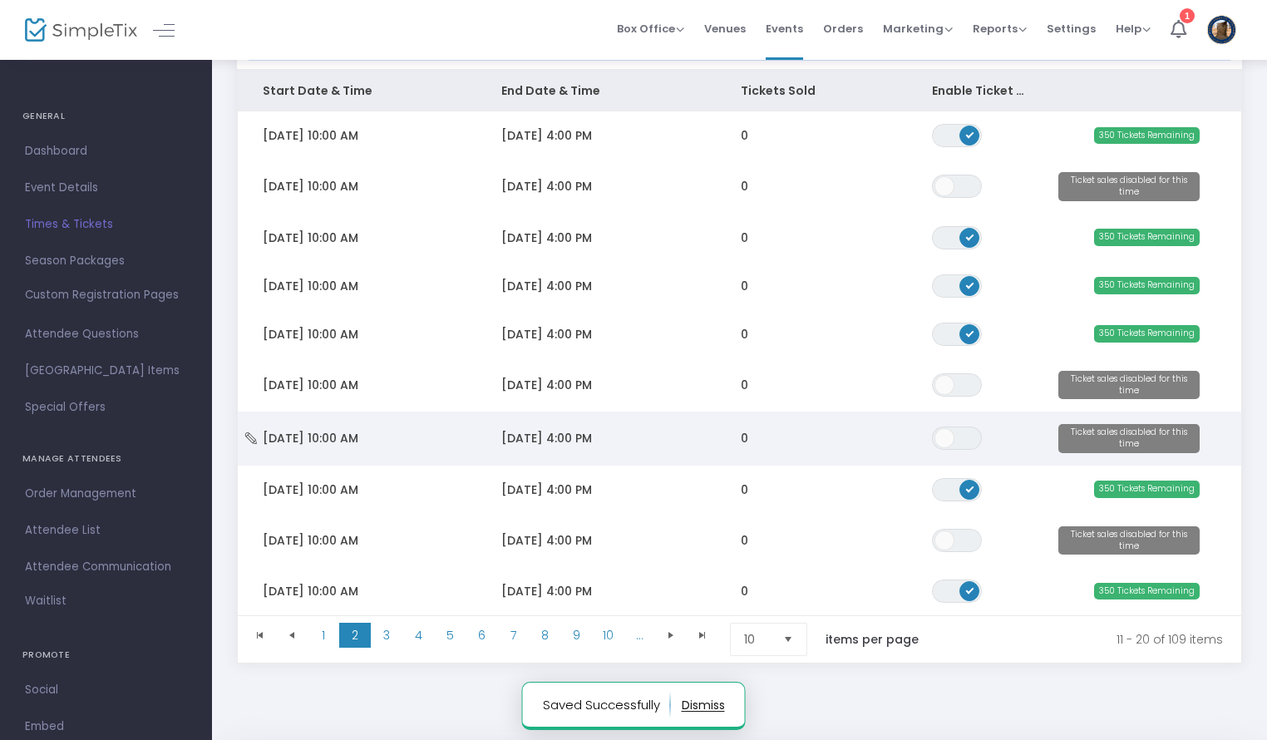
click at [639, 443] on td "[DATE] 4:00 PM" at bounding box center [595, 438] width 239 height 54
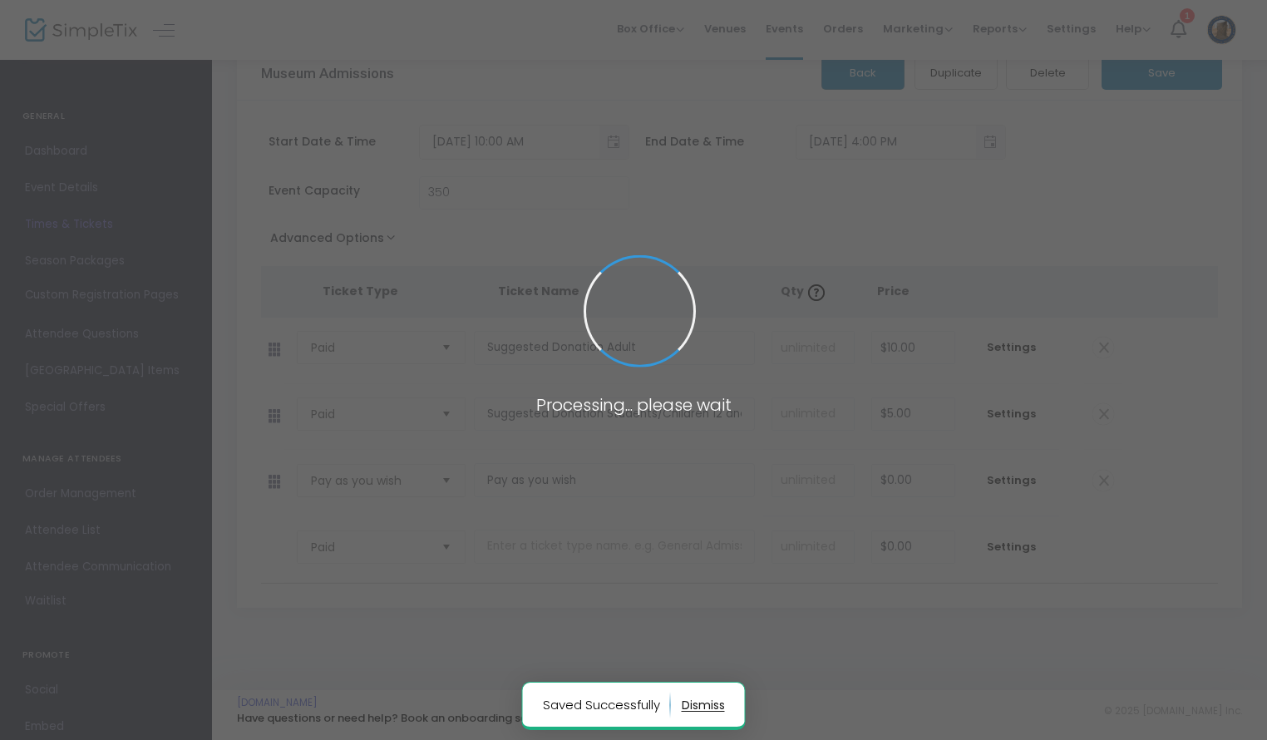
scroll to position [34, 0]
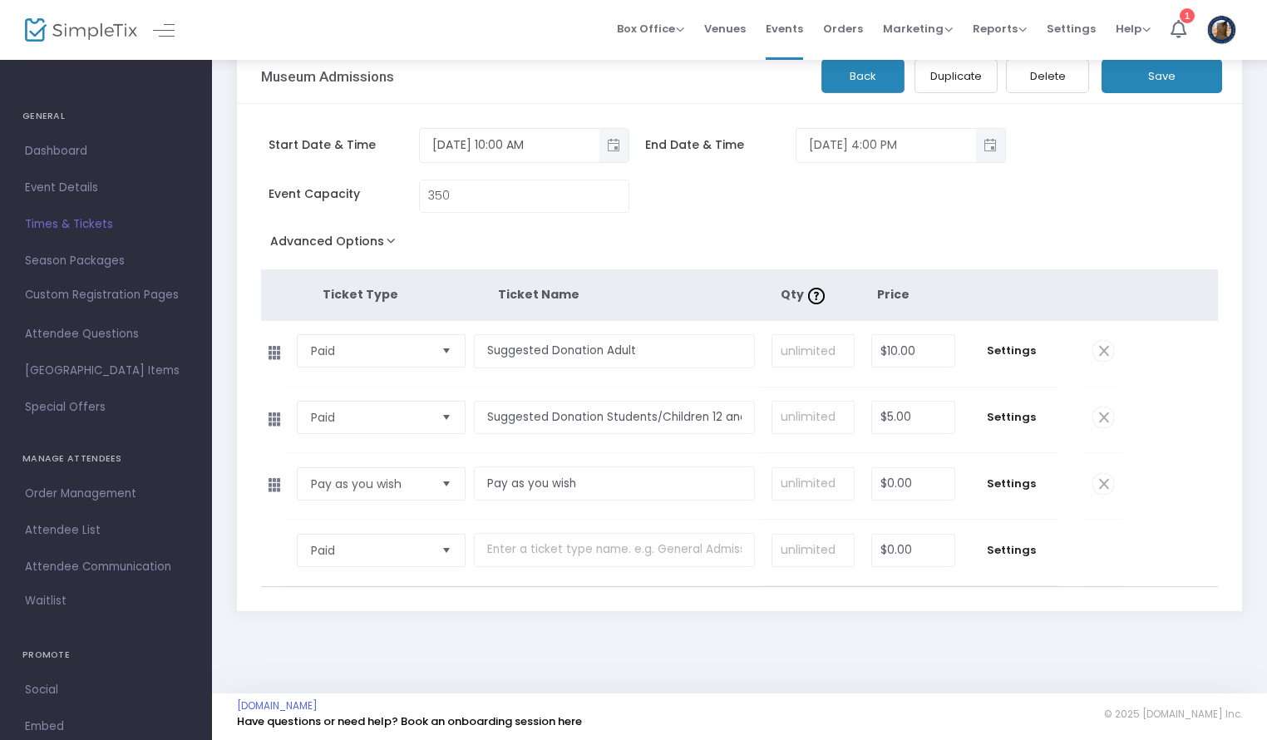
click at [991, 141] on span "Toggle popup" at bounding box center [990, 144] width 27 height 27
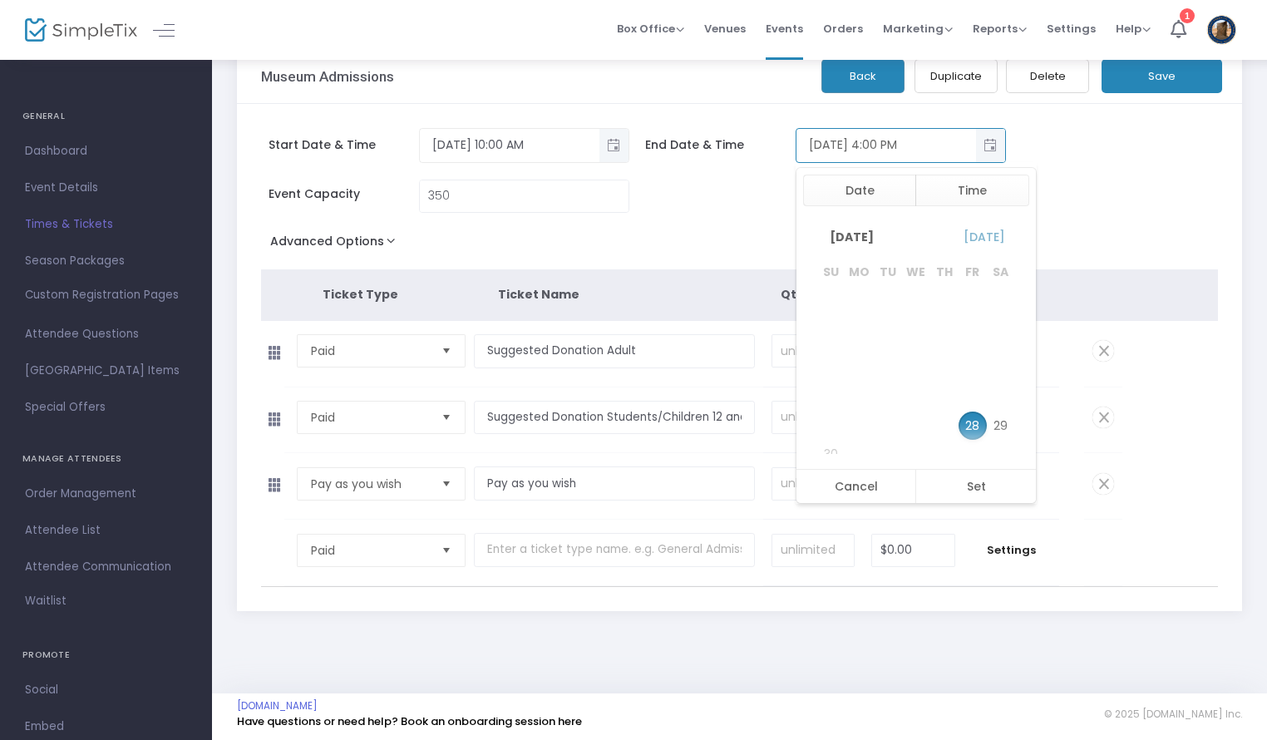
scroll to position [25, 0]
click at [999, 188] on button "Time" at bounding box center [972, 191] width 114 height 32
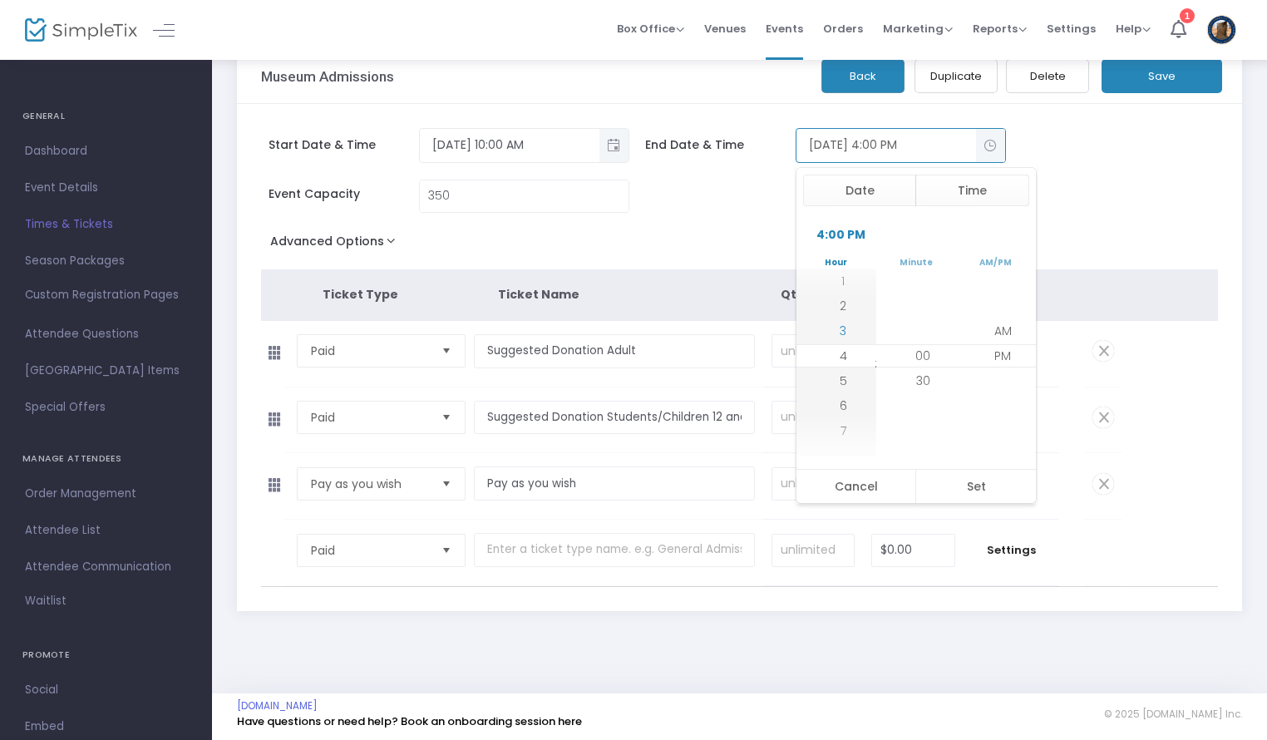
click at [844, 327] on li "3" at bounding box center [843, 330] width 58 height 25
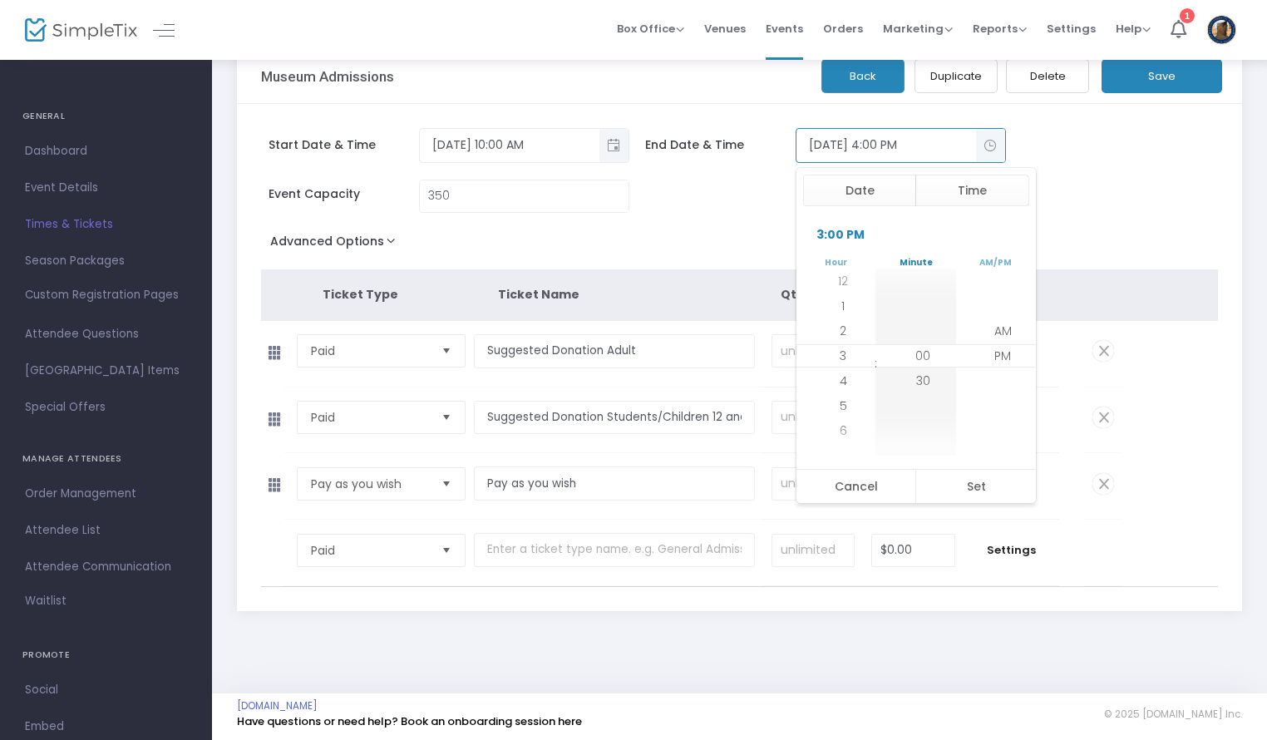
click at [1100, 210] on div "Event Capacity 350" at bounding box center [731, 205] width 957 height 50
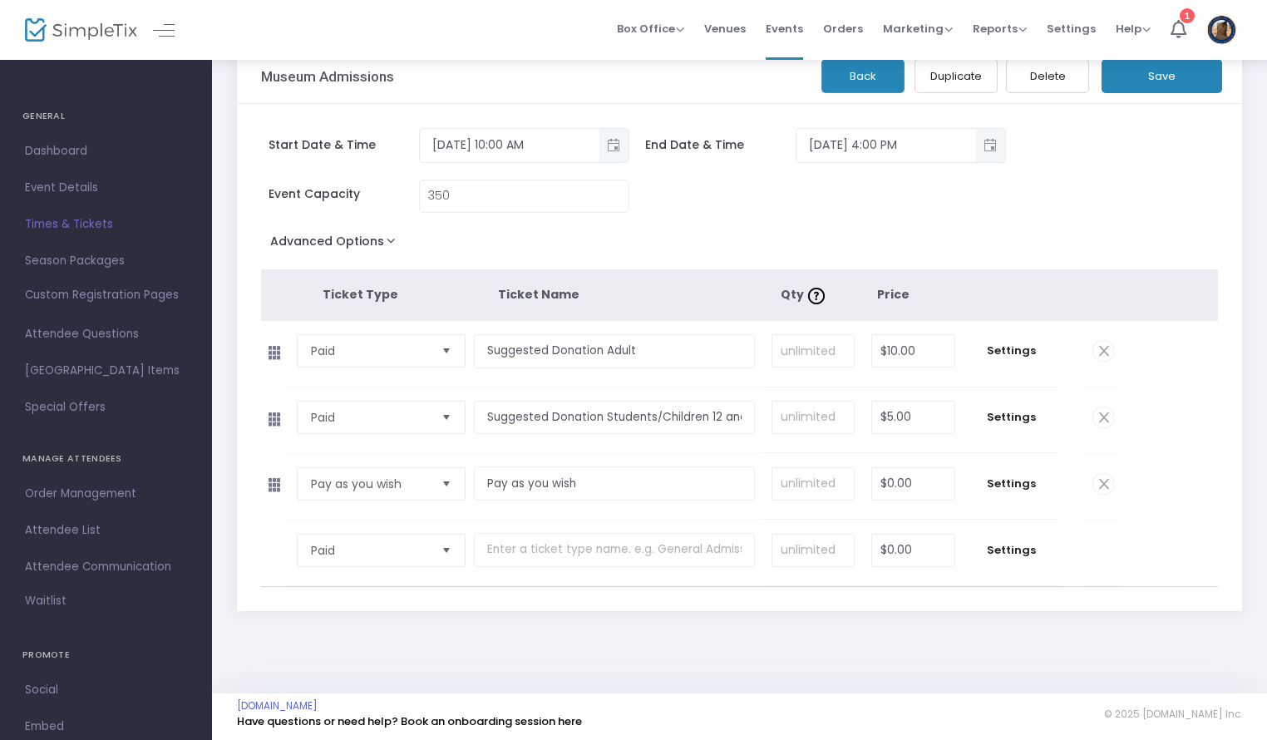
click at [1127, 81] on button "Save" at bounding box center [1161, 76] width 121 height 34
click at [849, 67] on button "Back" at bounding box center [862, 76] width 83 height 34
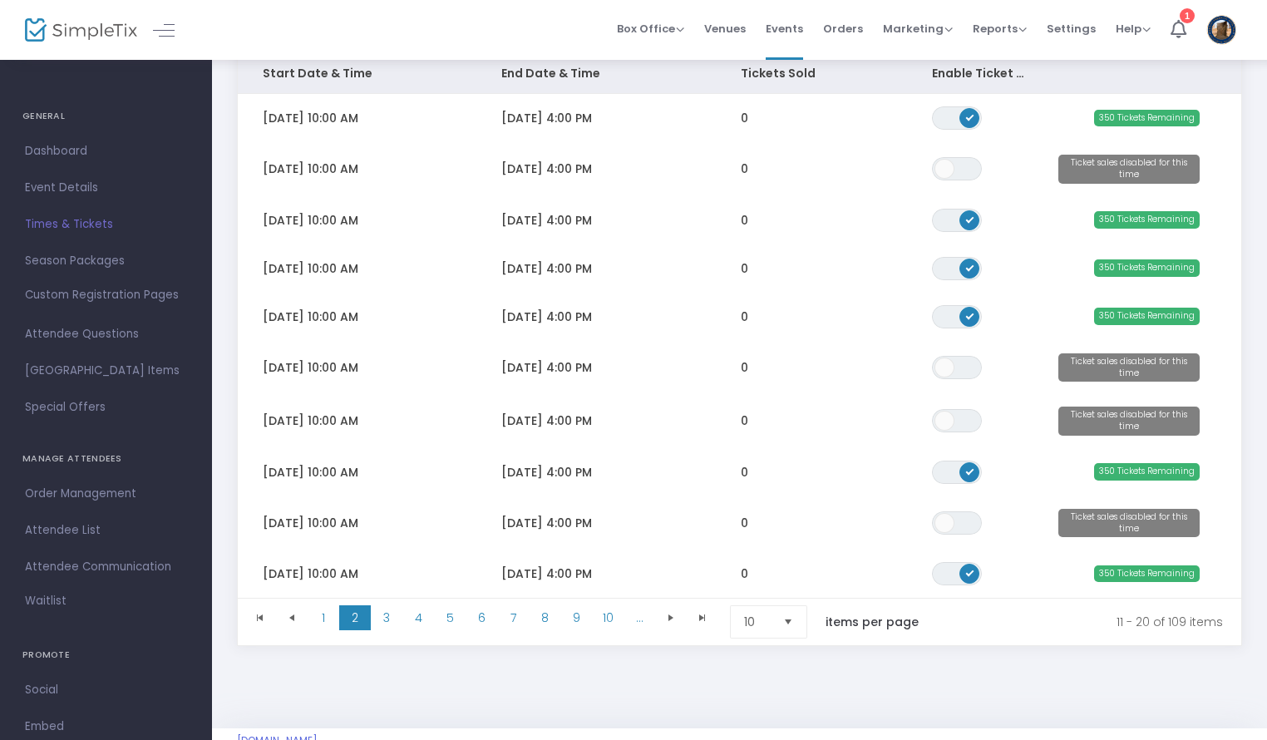
scroll to position [214, 0]
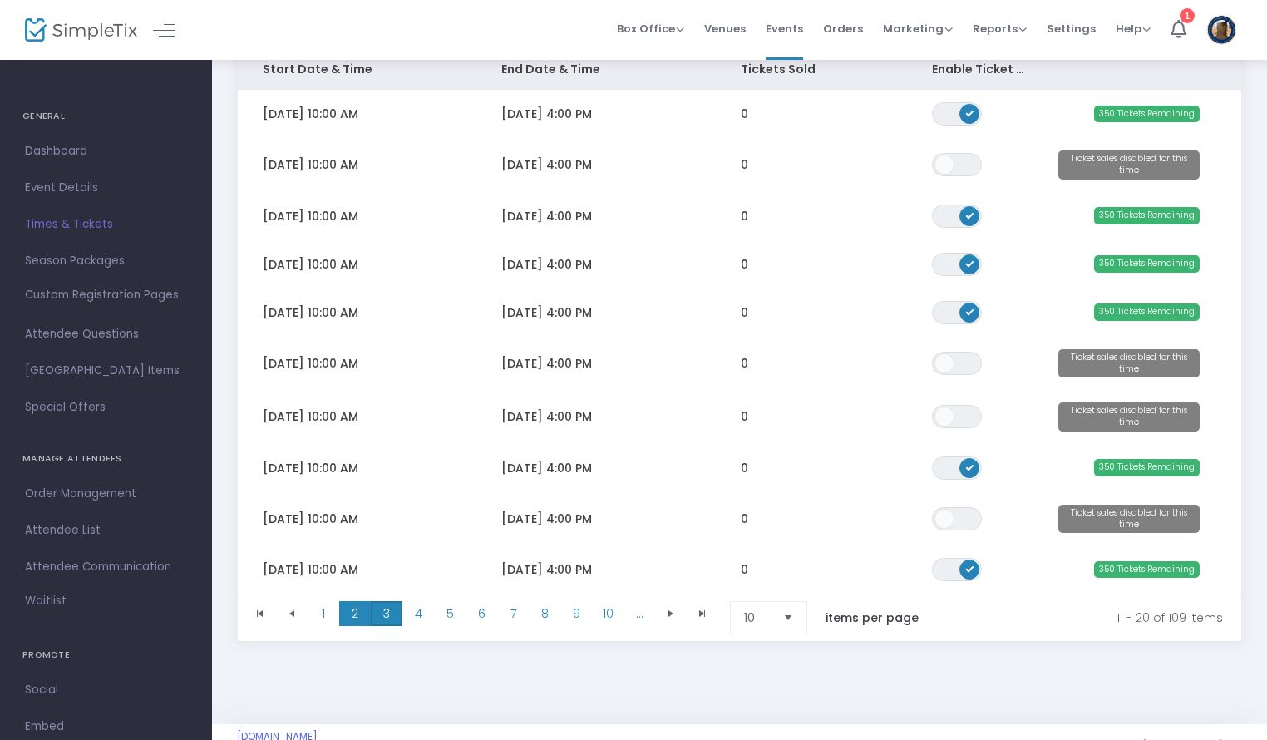
click at [386, 609] on span "3" at bounding box center [387, 613] width 32 height 25
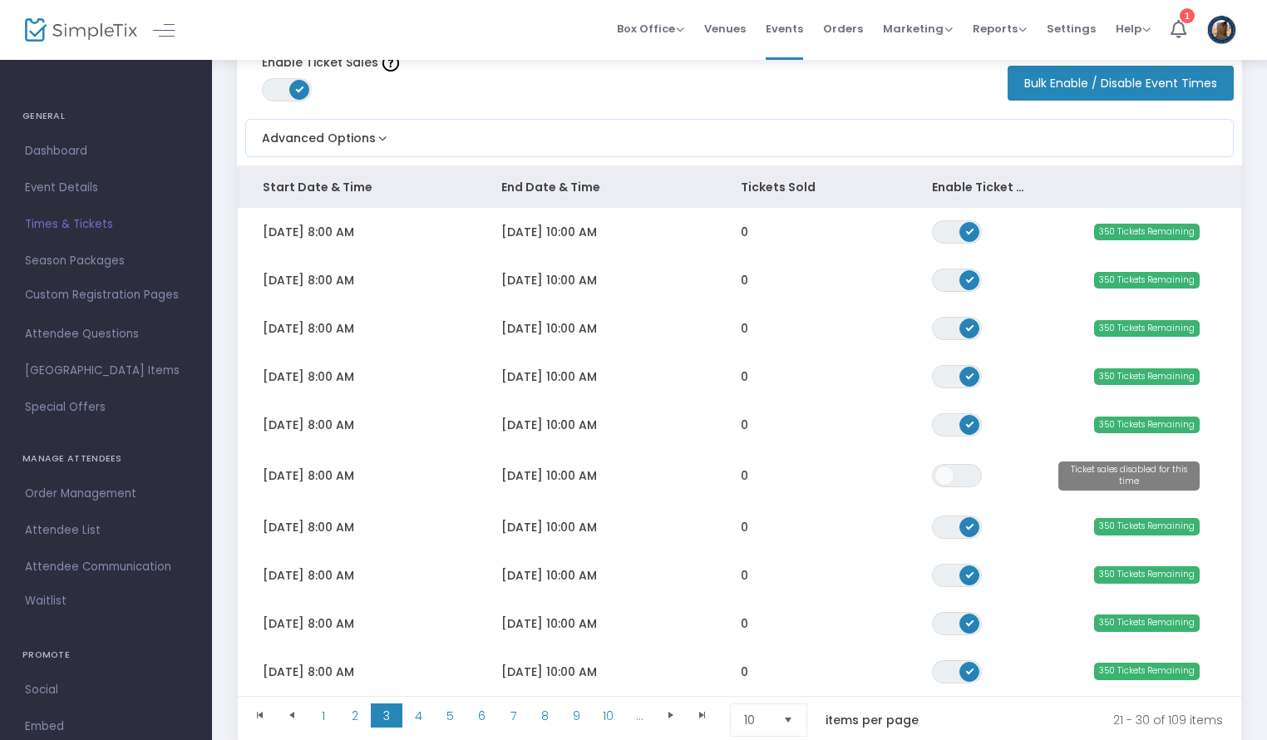
scroll to position [106, 0]
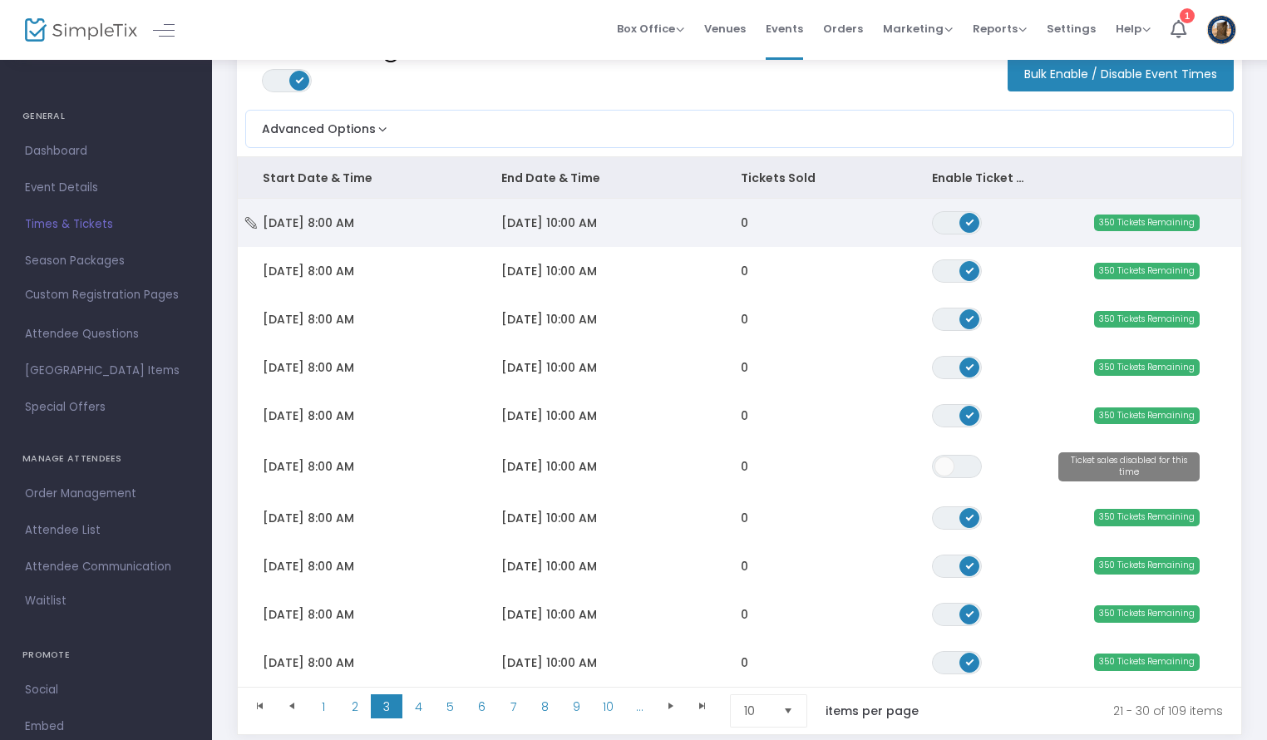
click at [554, 224] on span "[DATE] 10:00 AM" at bounding box center [549, 222] width 96 height 17
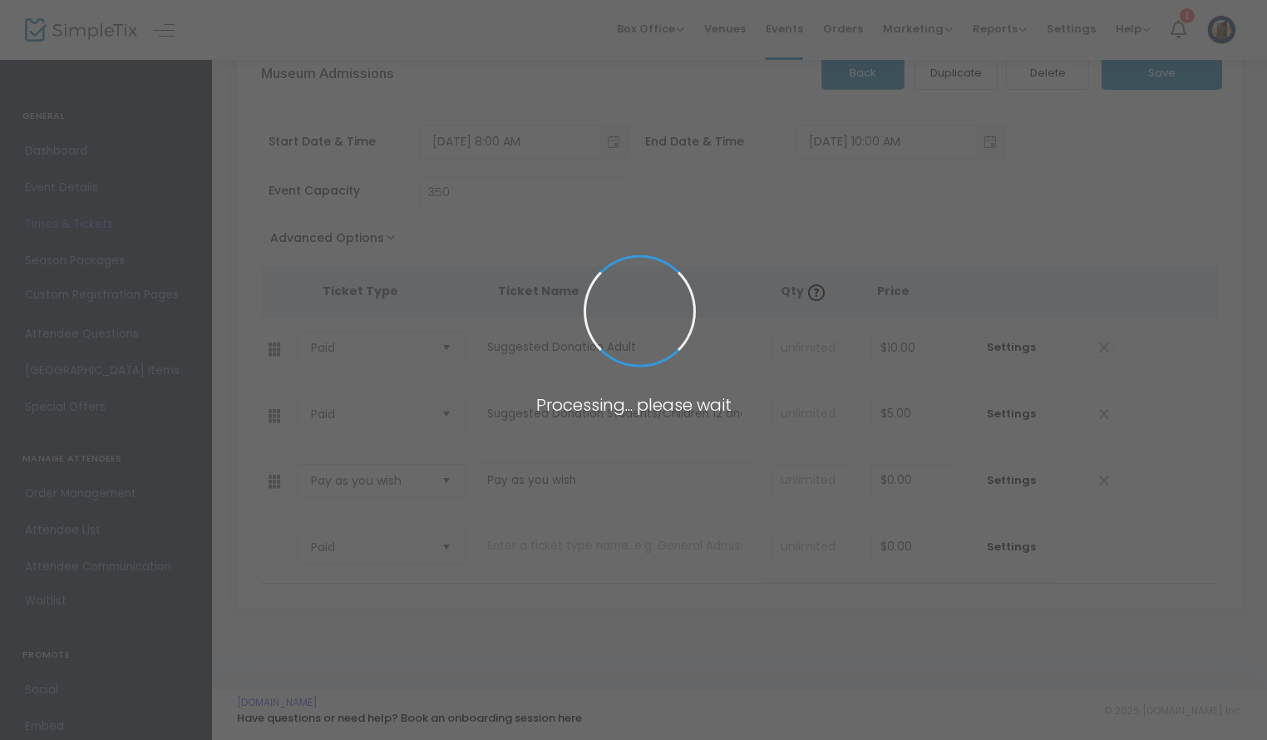
scroll to position [34, 0]
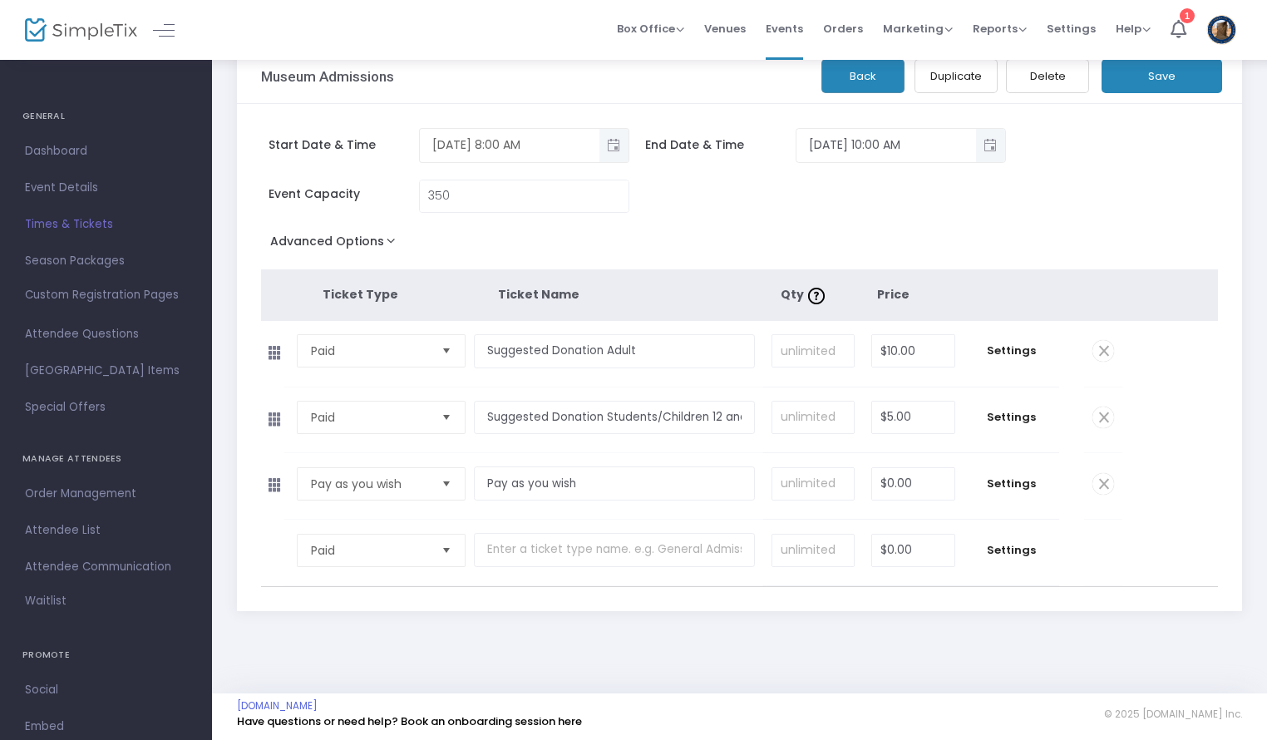
click at [624, 140] on span "Toggle popup" at bounding box center [613, 144] width 27 height 27
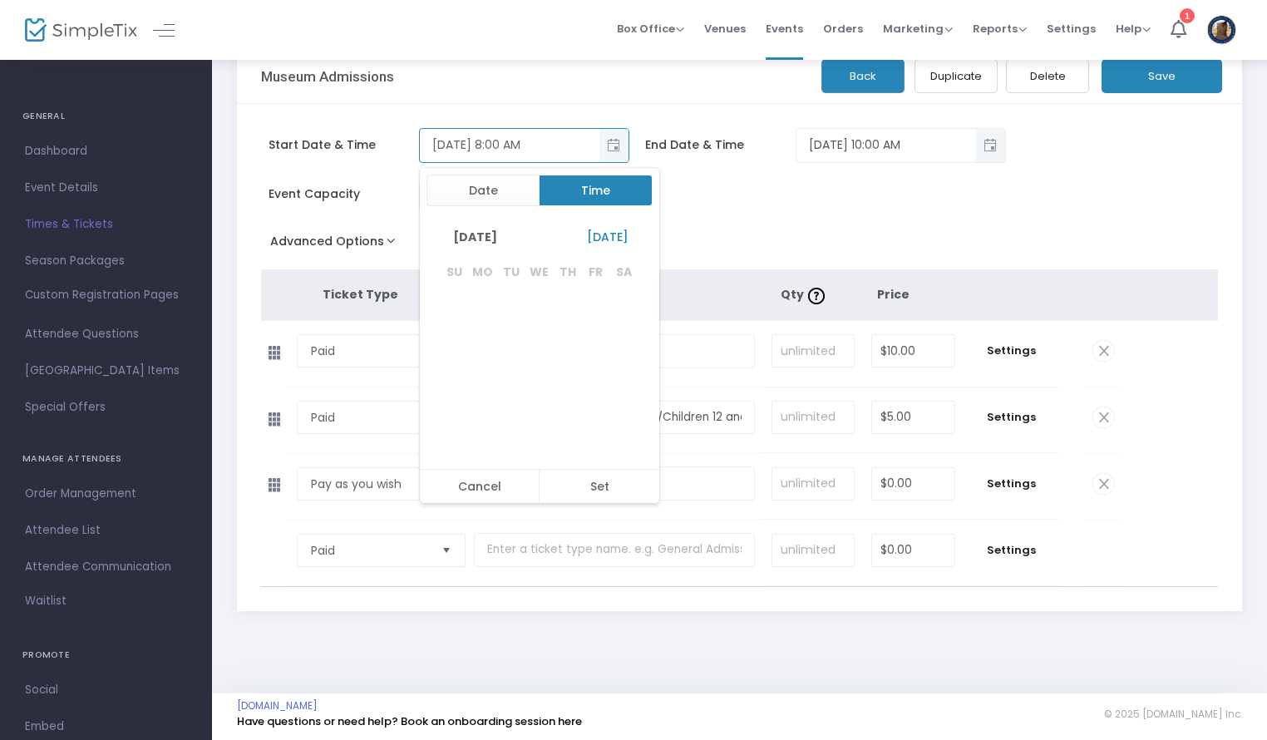
scroll to position [199, 0]
click at [604, 188] on button "Time" at bounding box center [596, 191] width 114 height 32
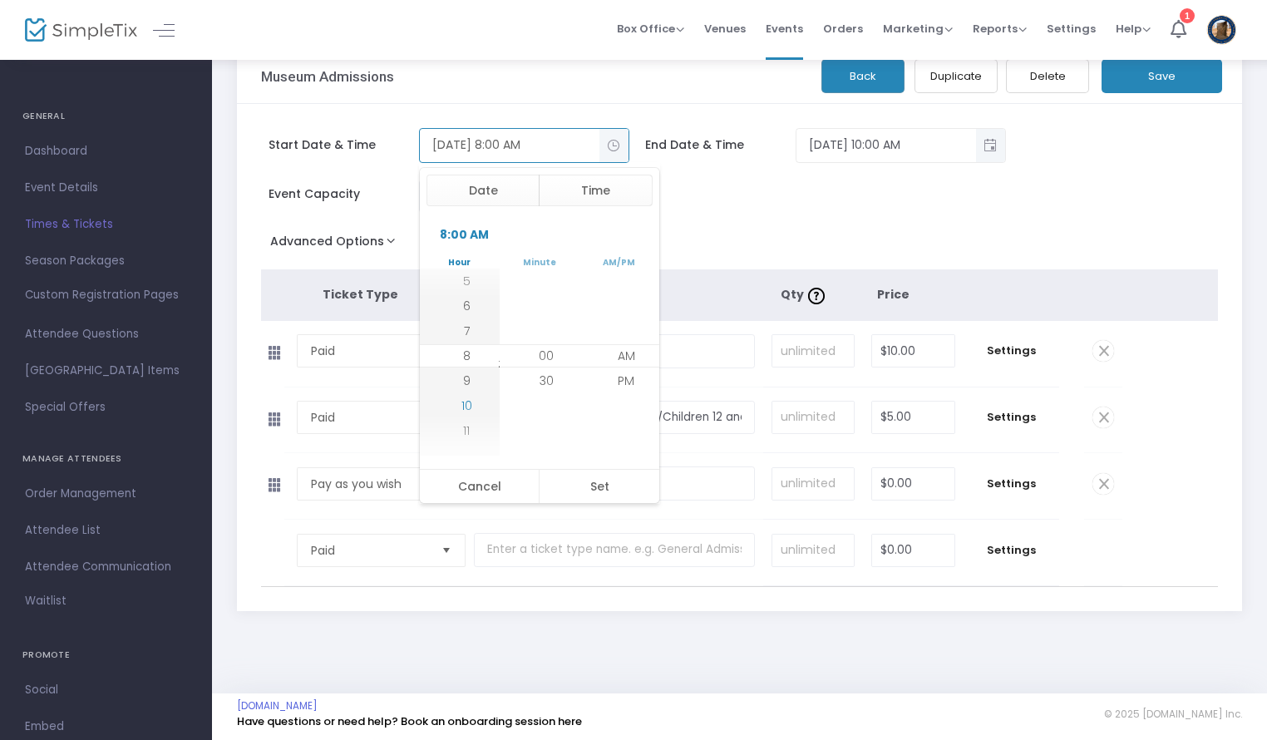
click at [465, 402] on span "10" at bounding box center [466, 405] width 11 height 17
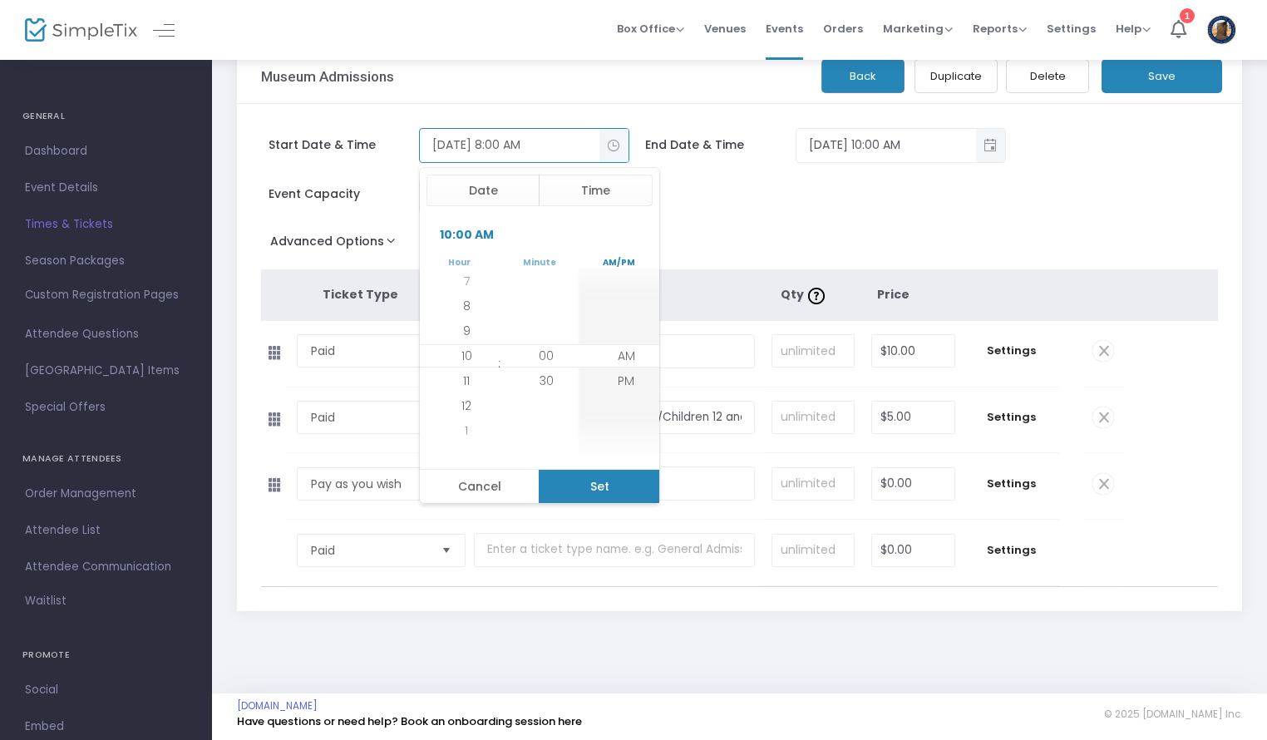
click at [613, 483] on button "Set" at bounding box center [599, 486] width 121 height 33
type input "[DATE] 10:00 AM"
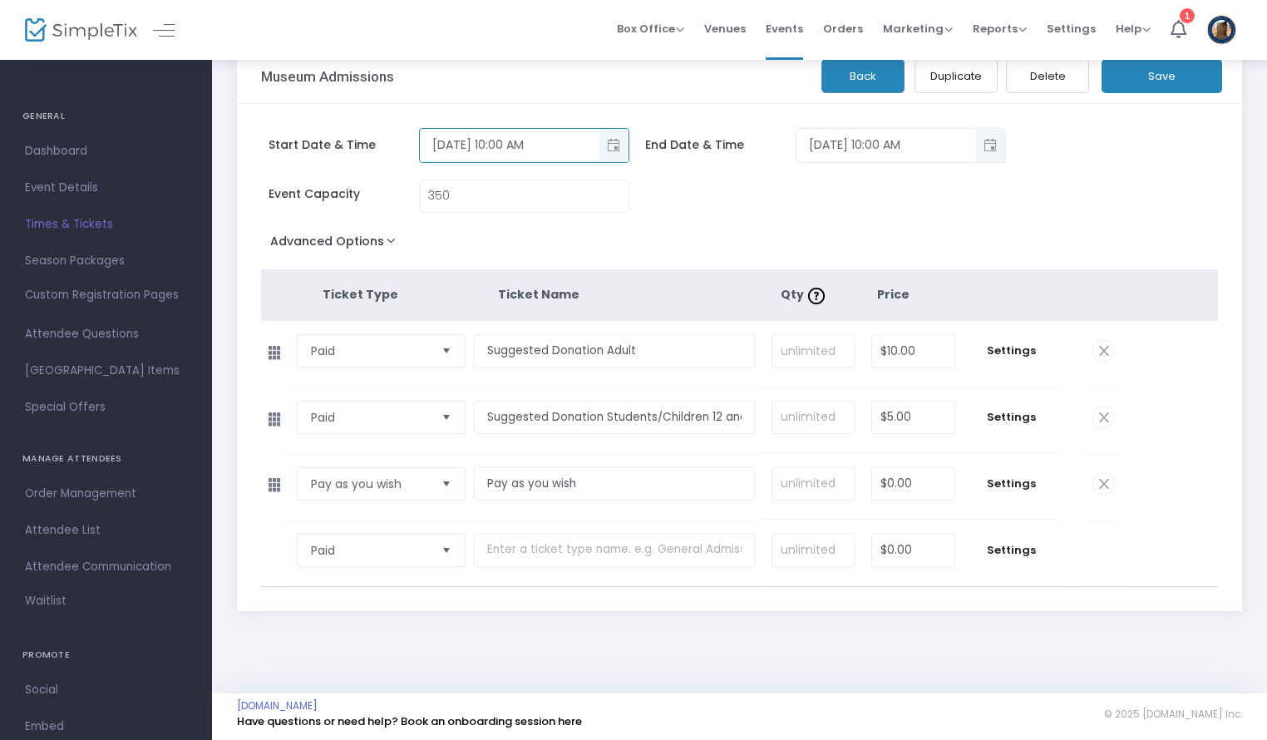
click at [992, 153] on span "Toggle popup" at bounding box center [990, 144] width 27 height 27
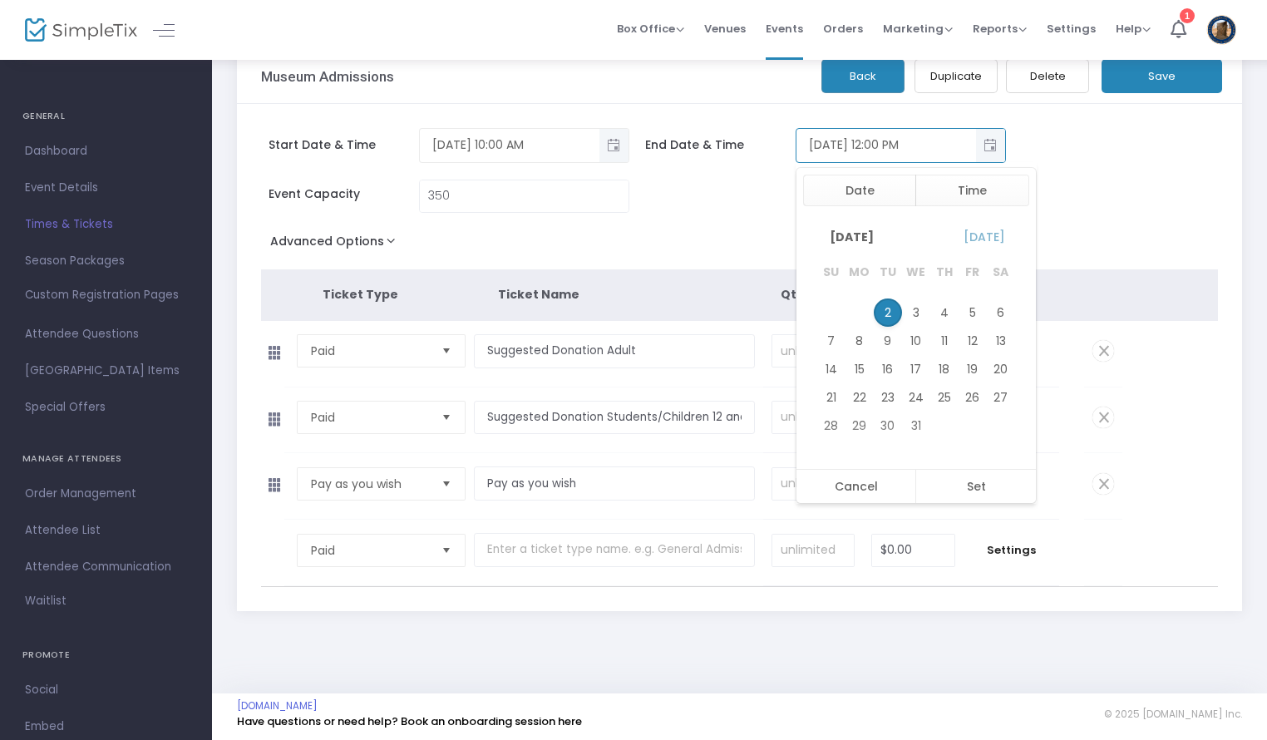
scroll to position [25, 0]
click at [986, 194] on button "Time" at bounding box center [972, 191] width 114 height 32
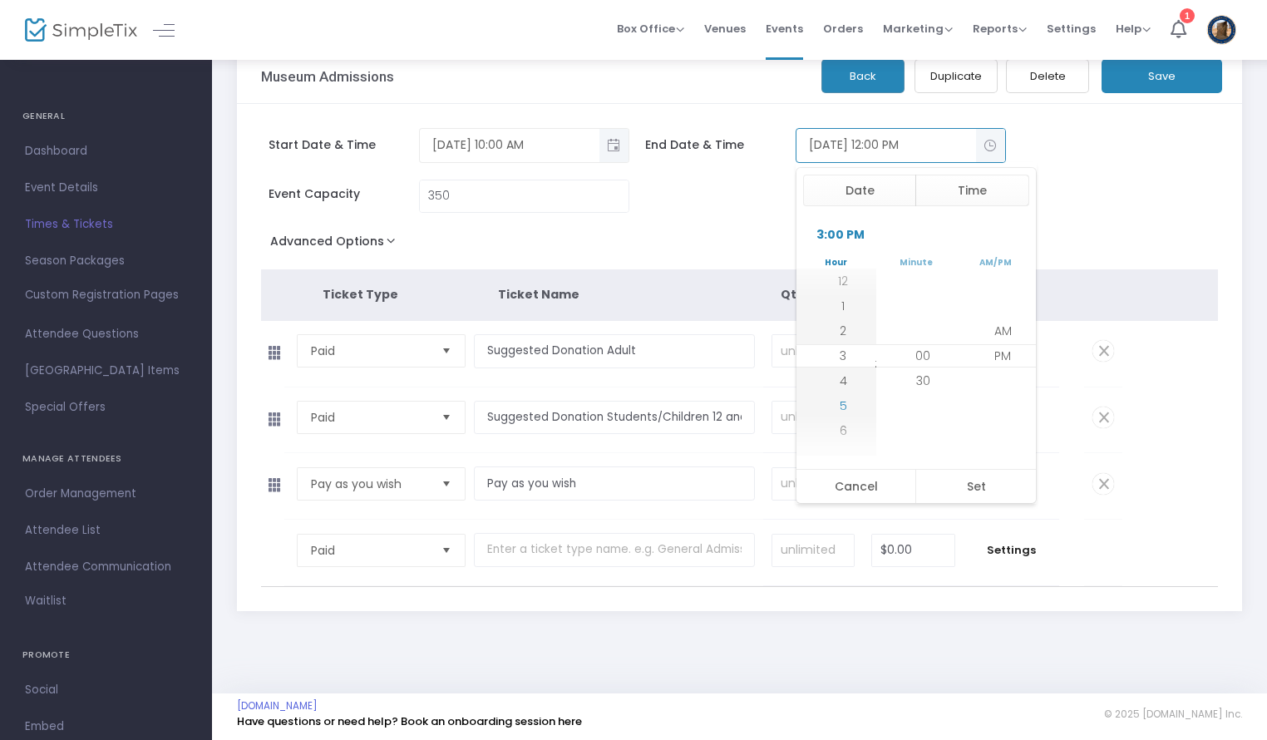
click at [844, 393] on li "5" at bounding box center [843, 405] width 58 height 25
click at [851, 332] on li "4" at bounding box center [843, 330] width 58 height 25
click at [1011, 353] on li "PM" at bounding box center [1002, 355] width 58 height 25
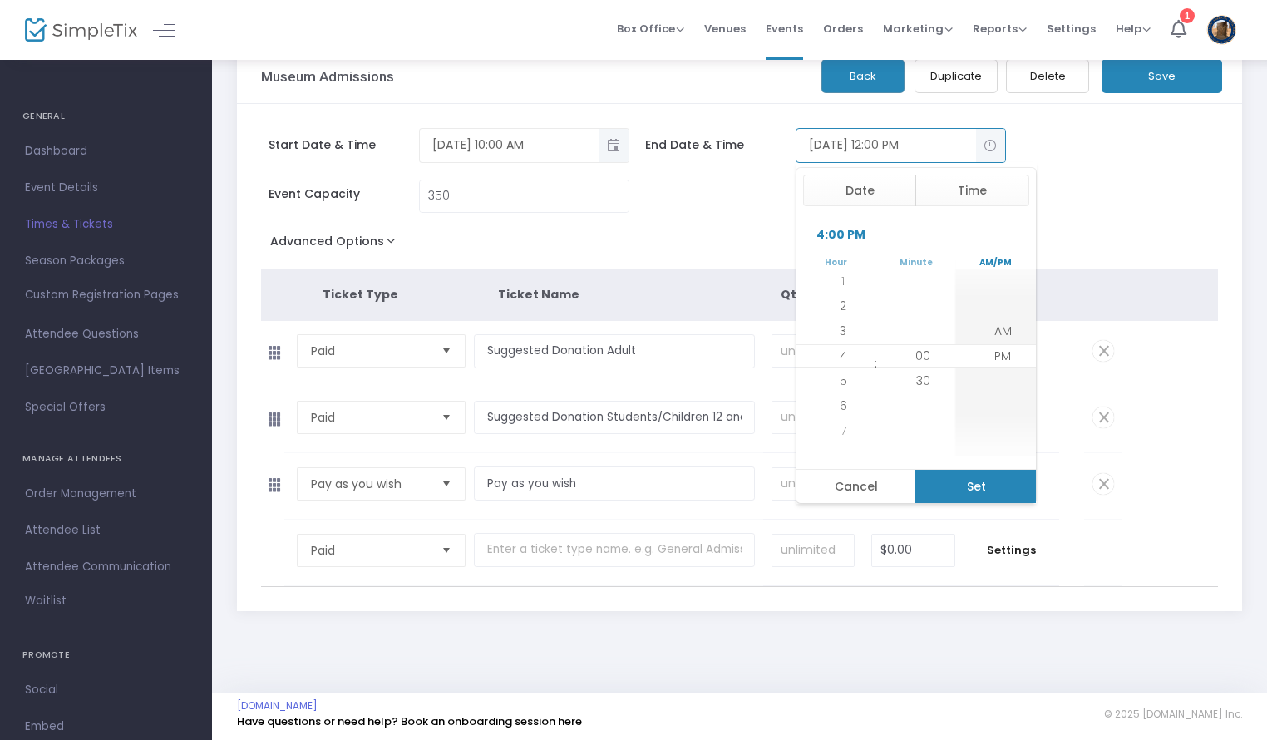
click at [991, 489] on button "Set" at bounding box center [975, 486] width 121 height 33
type input "[DATE] 4:00 PM"
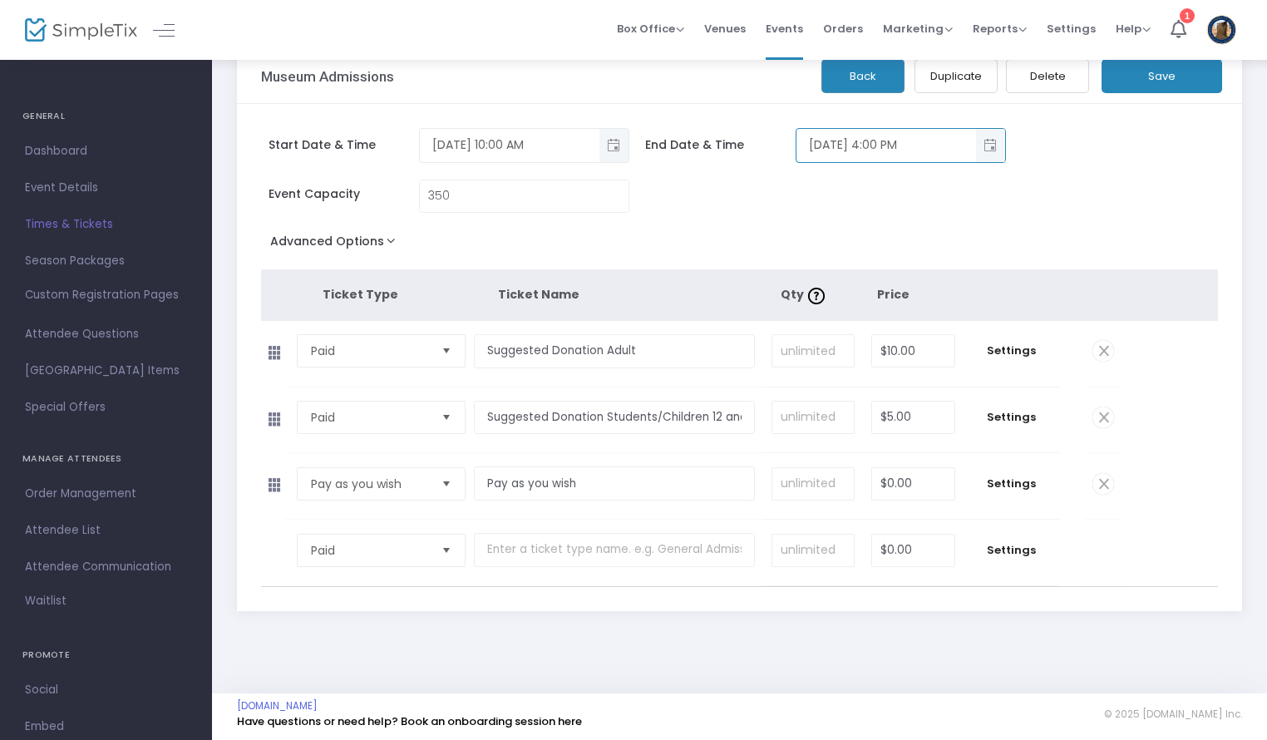
click at [1168, 83] on button "Save" at bounding box center [1161, 76] width 121 height 34
click at [854, 82] on button "Back" at bounding box center [862, 76] width 83 height 34
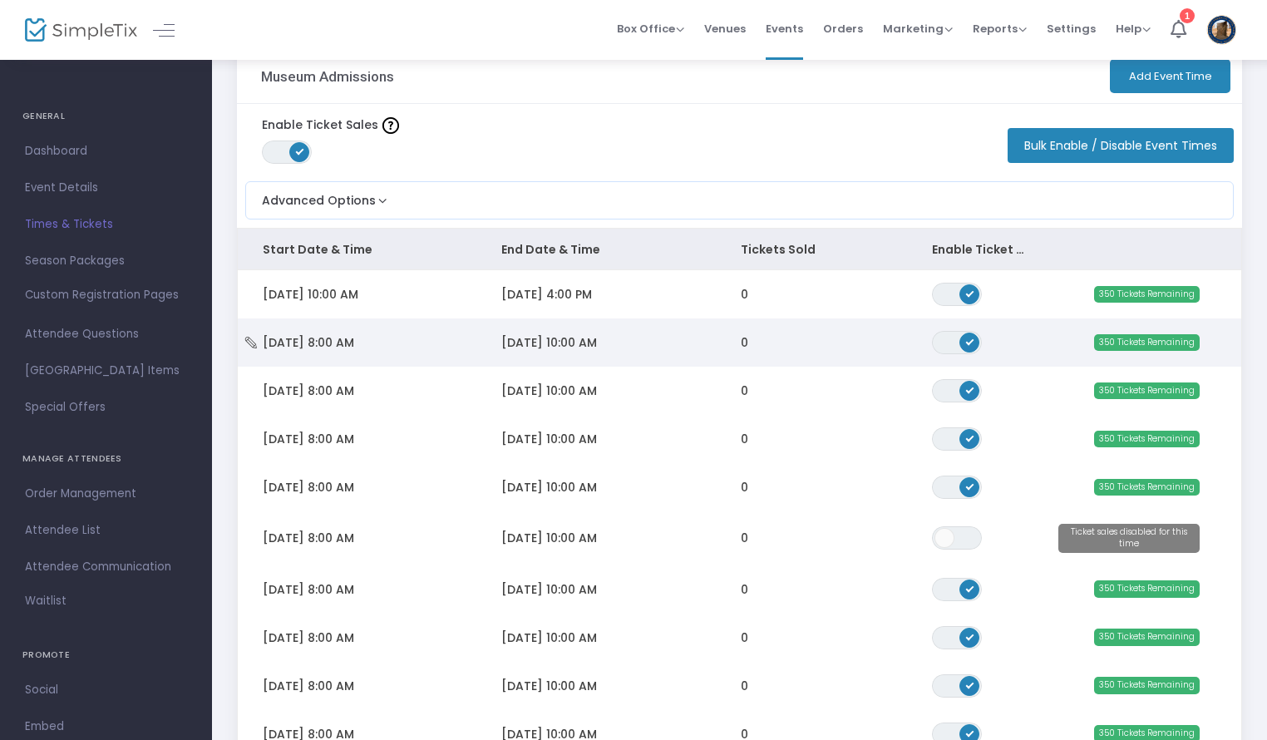
click at [252, 346] on icon "Data table" at bounding box center [251, 343] width 17 height 12
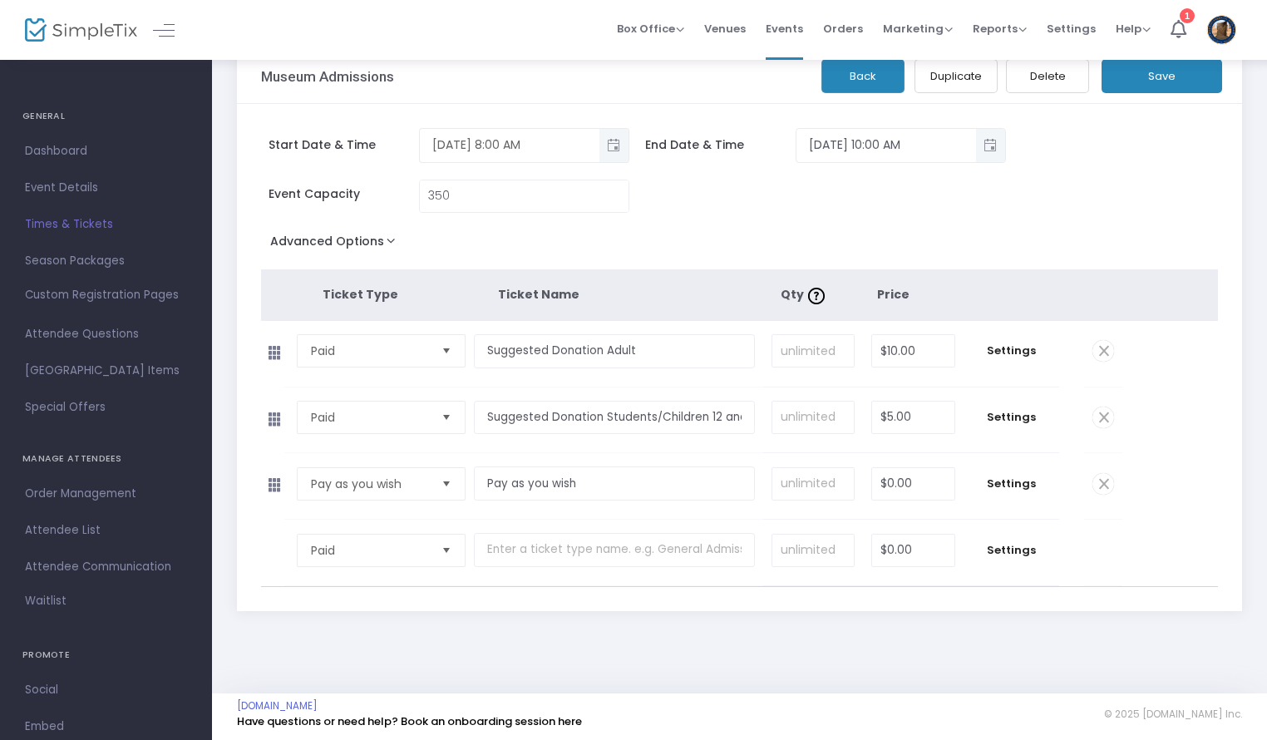
click at [608, 146] on span "Toggle popup" at bounding box center [613, 144] width 27 height 27
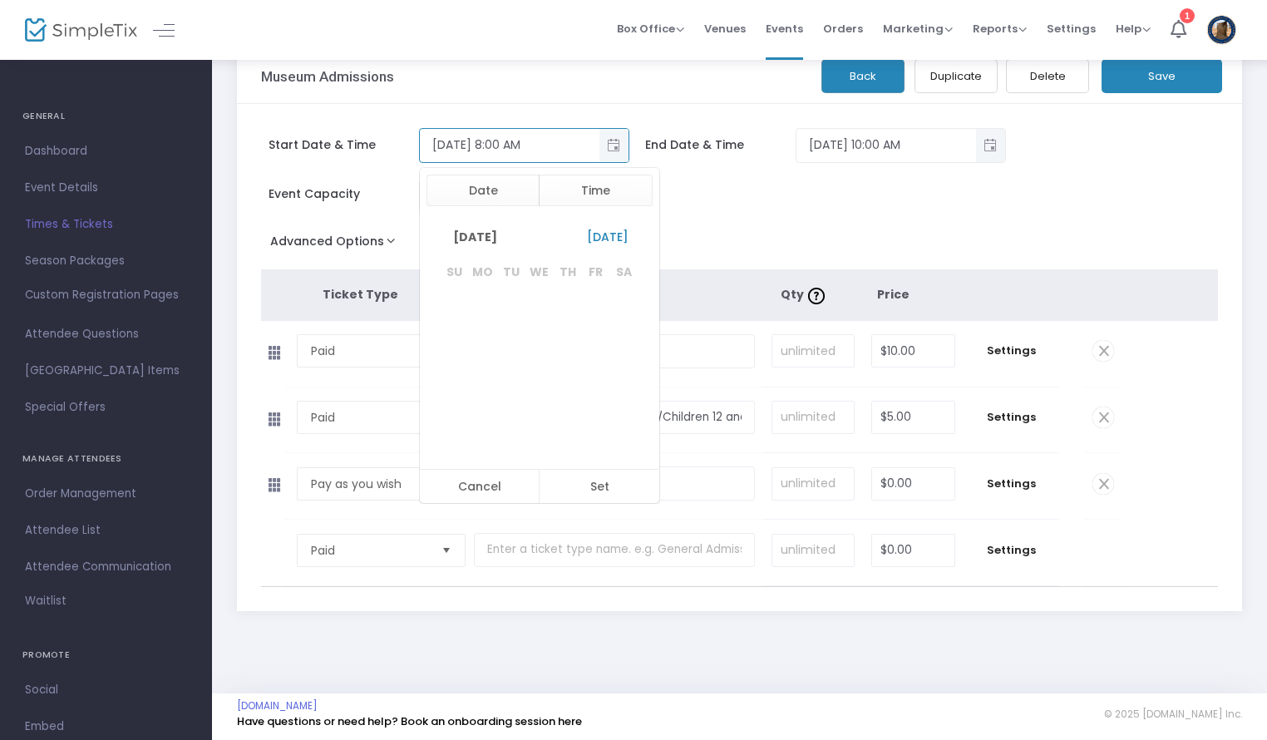
scroll to position [199, 0]
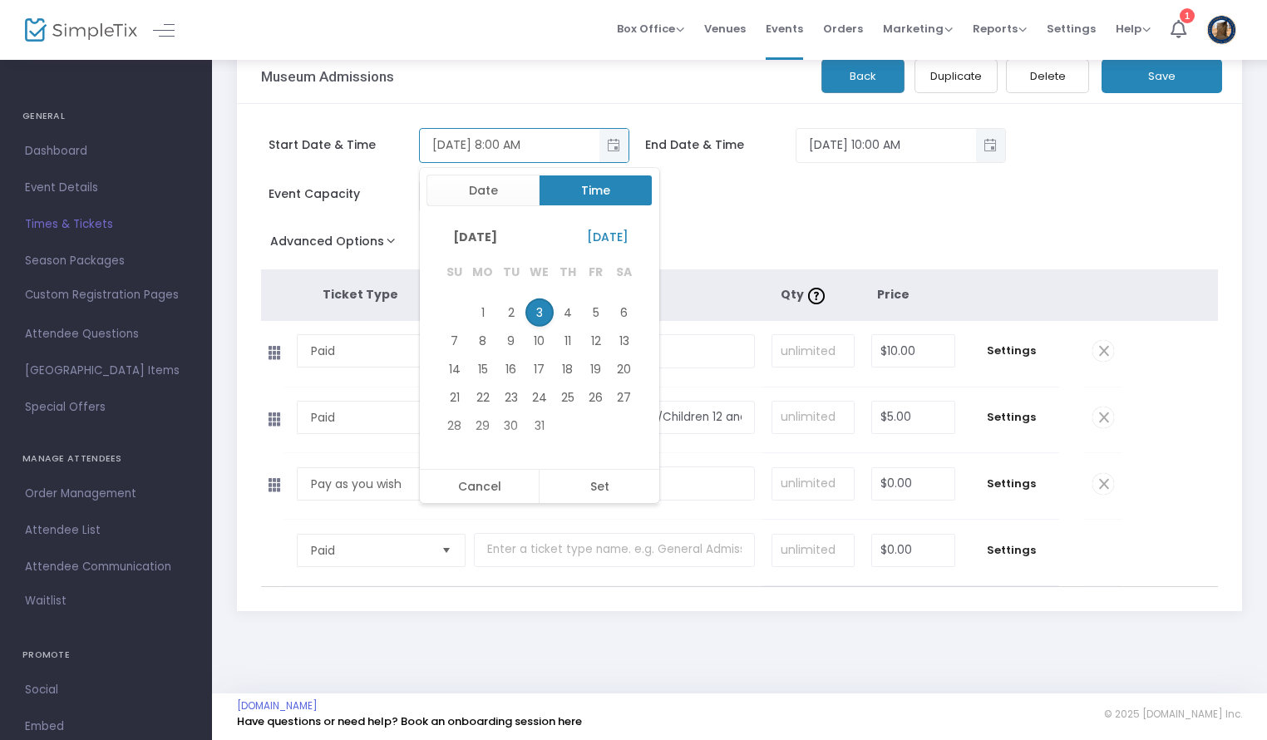
click at [620, 192] on button "Time" at bounding box center [596, 191] width 114 height 32
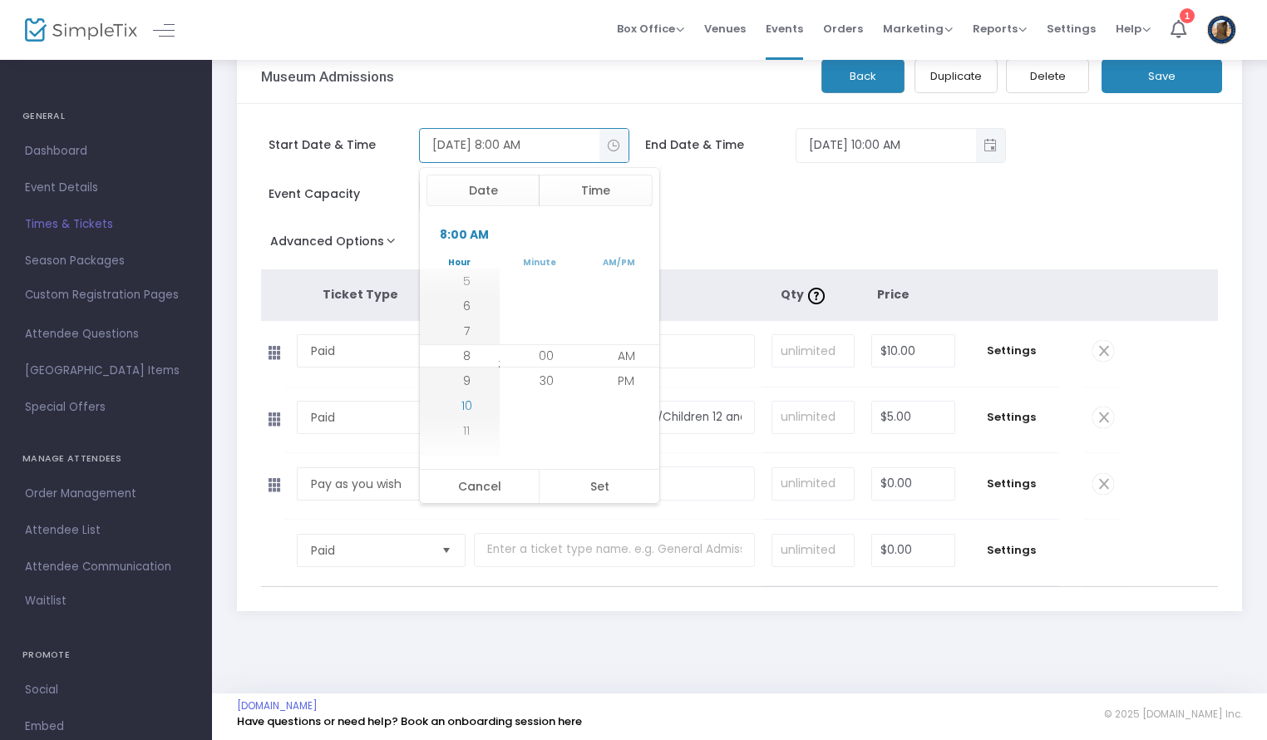
click at [465, 408] on span "10" at bounding box center [466, 405] width 11 height 17
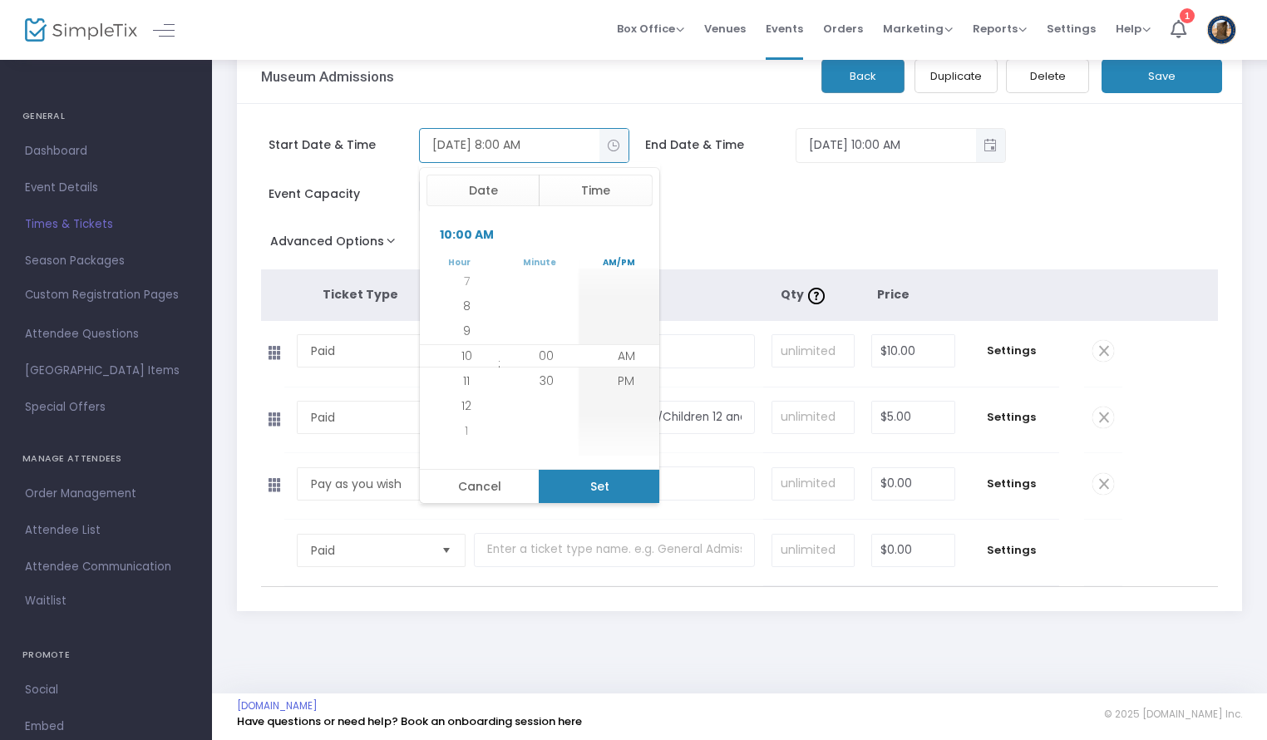
click at [598, 480] on button "Set" at bounding box center [599, 486] width 121 height 33
type input "[DATE] 10:00 AM"
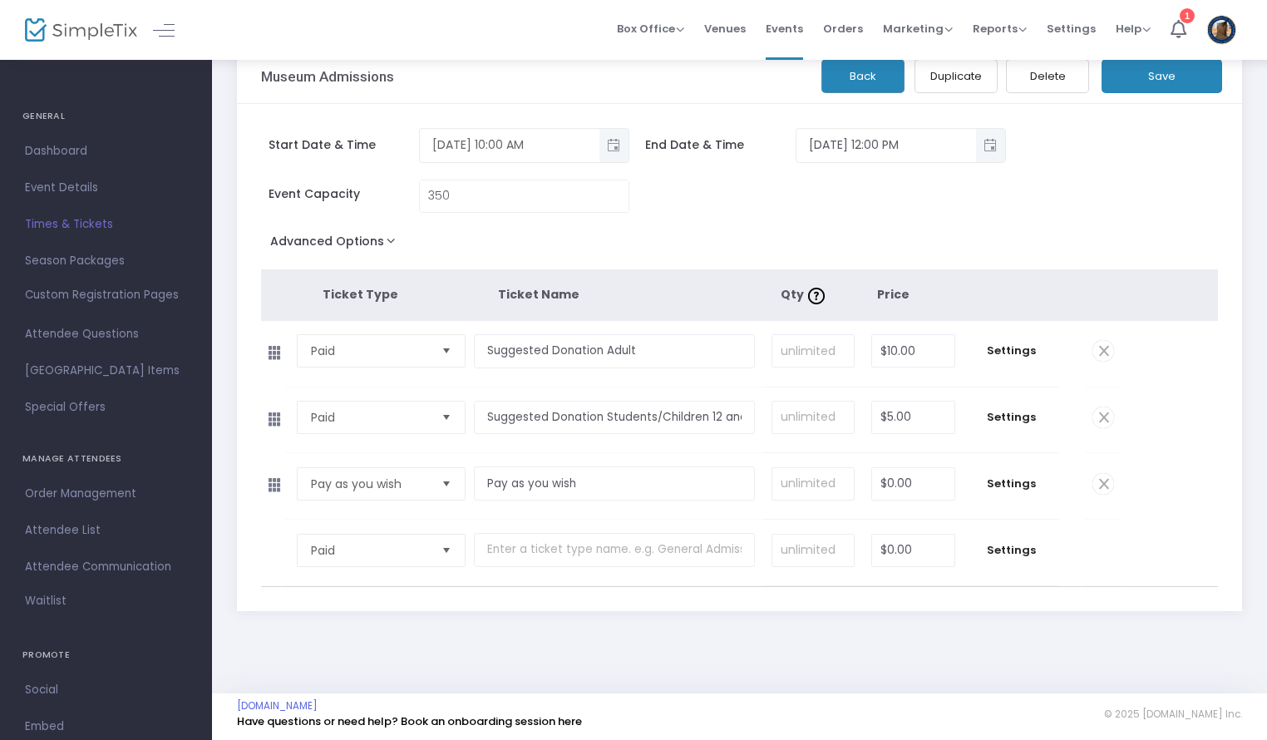
click at [1129, 74] on button "Save" at bounding box center [1161, 76] width 121 height 34
click at [996, 139] on span "Toggle popup" at bounding box center [990, 144] width 27 height 27
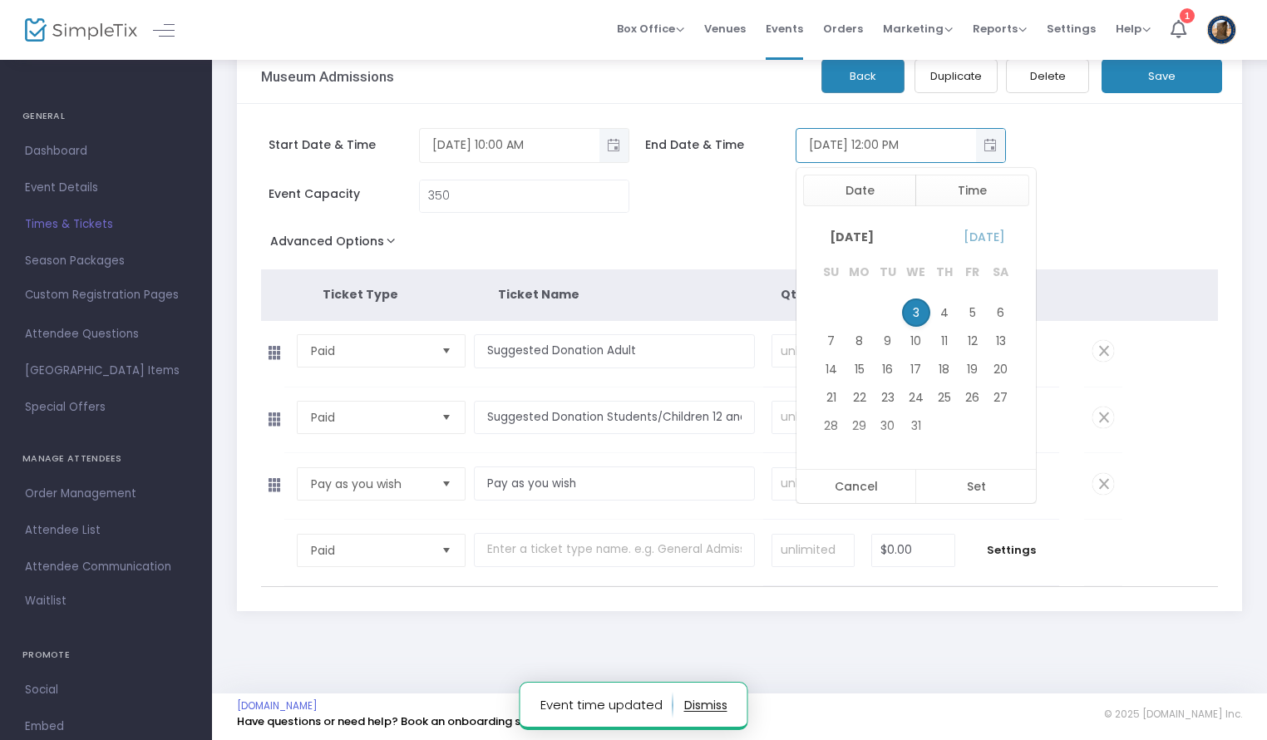
scroll to position [25, 0]
click at [991, 181] on button "Time" at bounding box center [972, 191] width 114 height 32
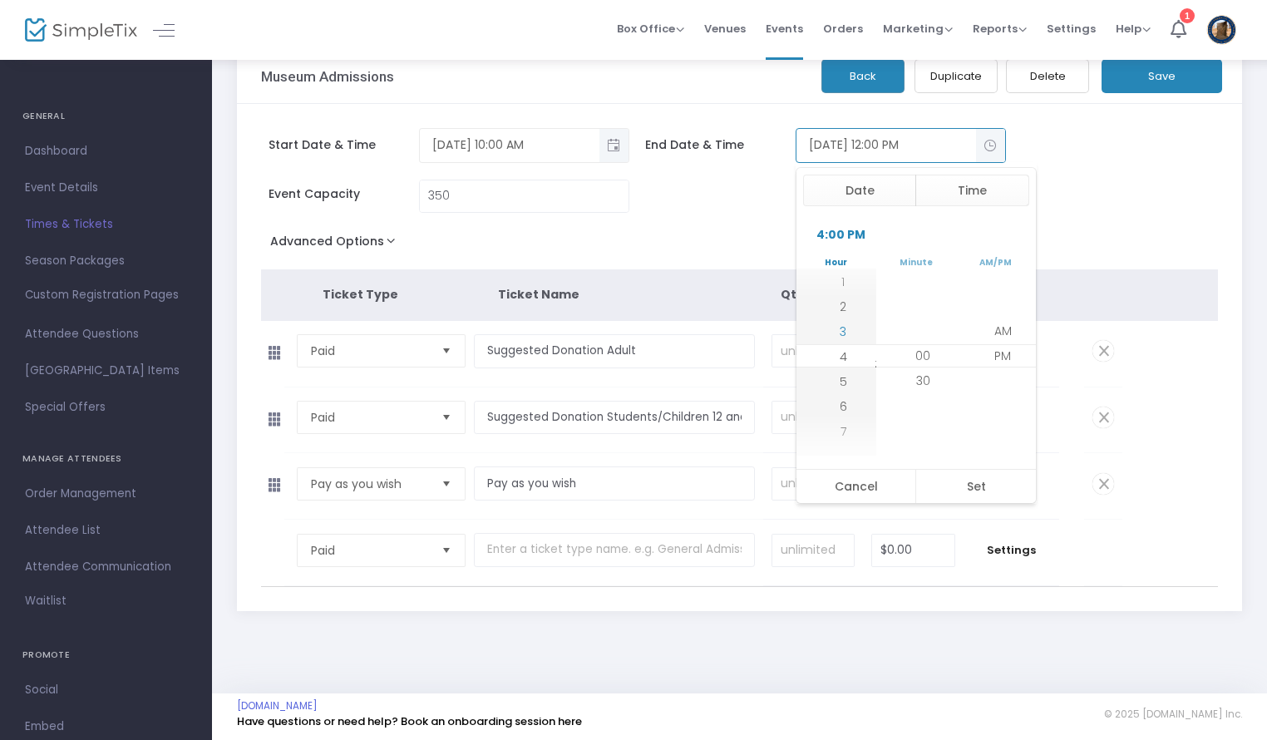
scroll to position [150, 0]
click at [991, 492] on button "Set" at bounding box center [975, 486] width 121 height 33
type input "[DATE] 4:00 PM"
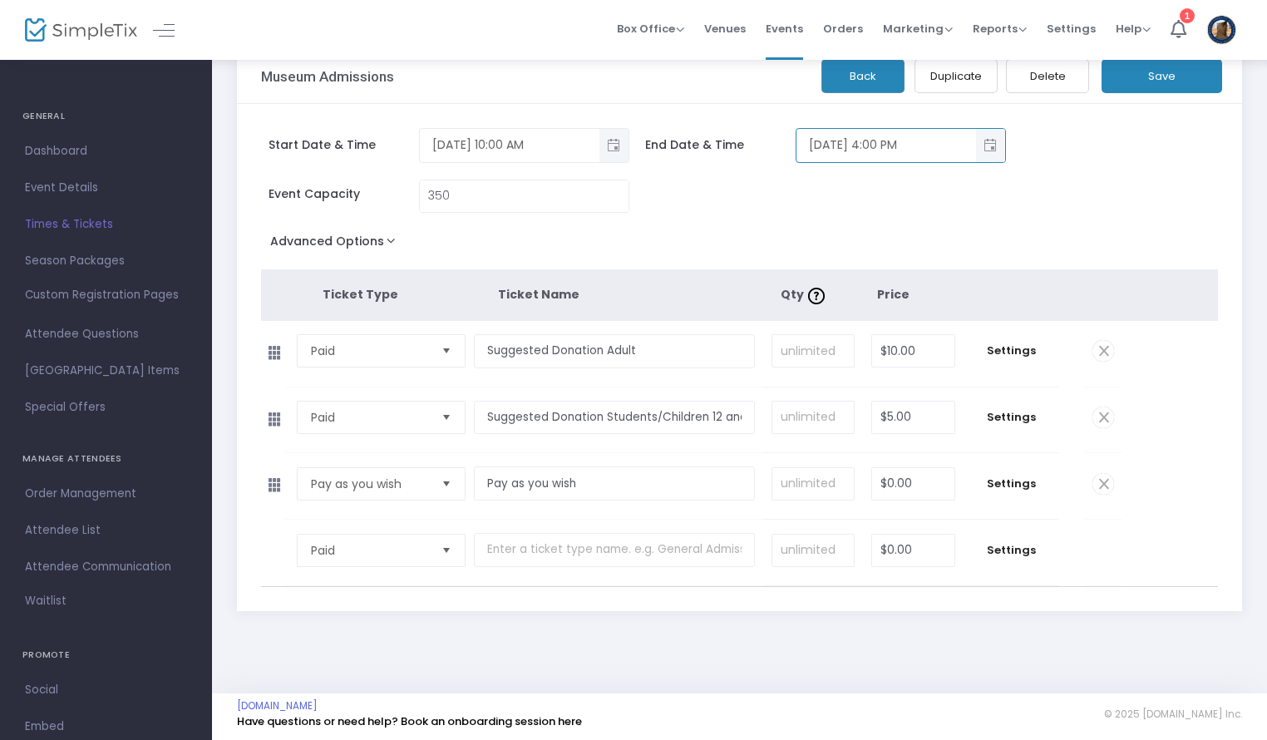
click at [1178, 76] on button "Save" at bounding box center [1161, 76] width 121 height 34
click at [872, 78] on button "Back" at bounding box center [862, 76] width 83 height 34
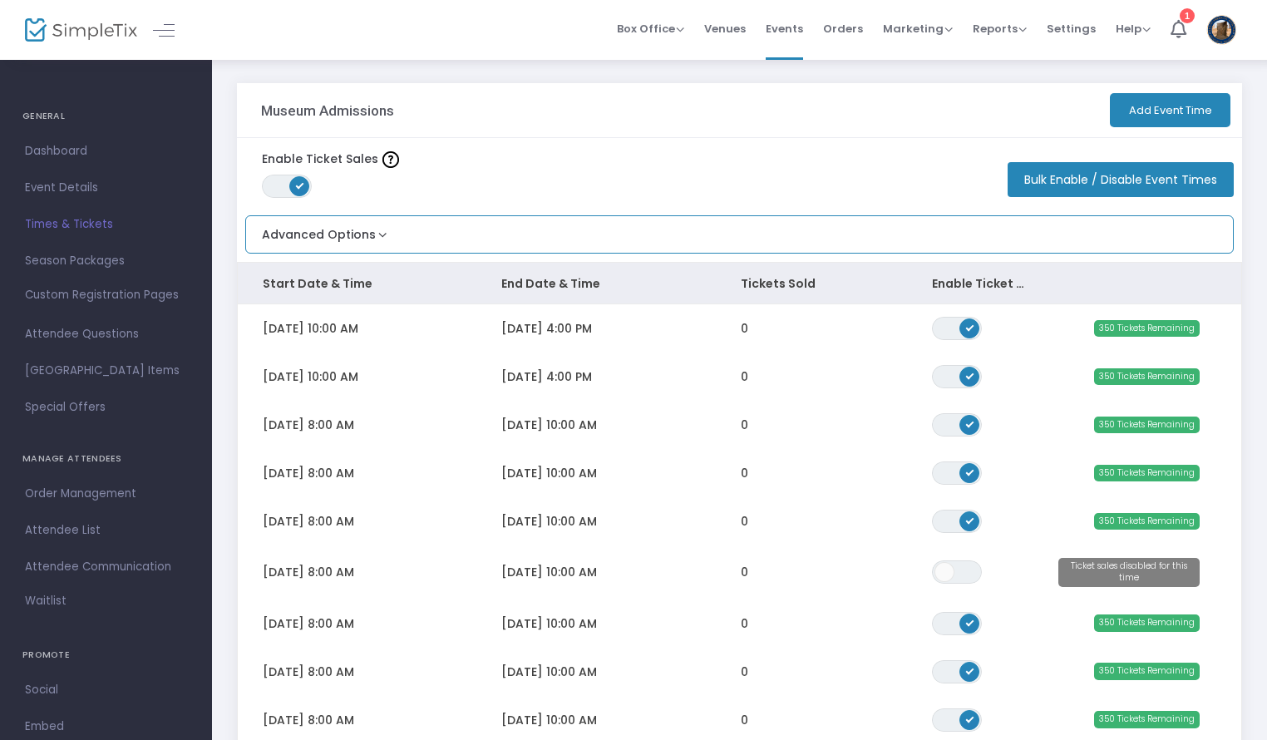
click at [350, 229] on button "Advanced Options" at bounding box center [318, 229] width 145 height 27
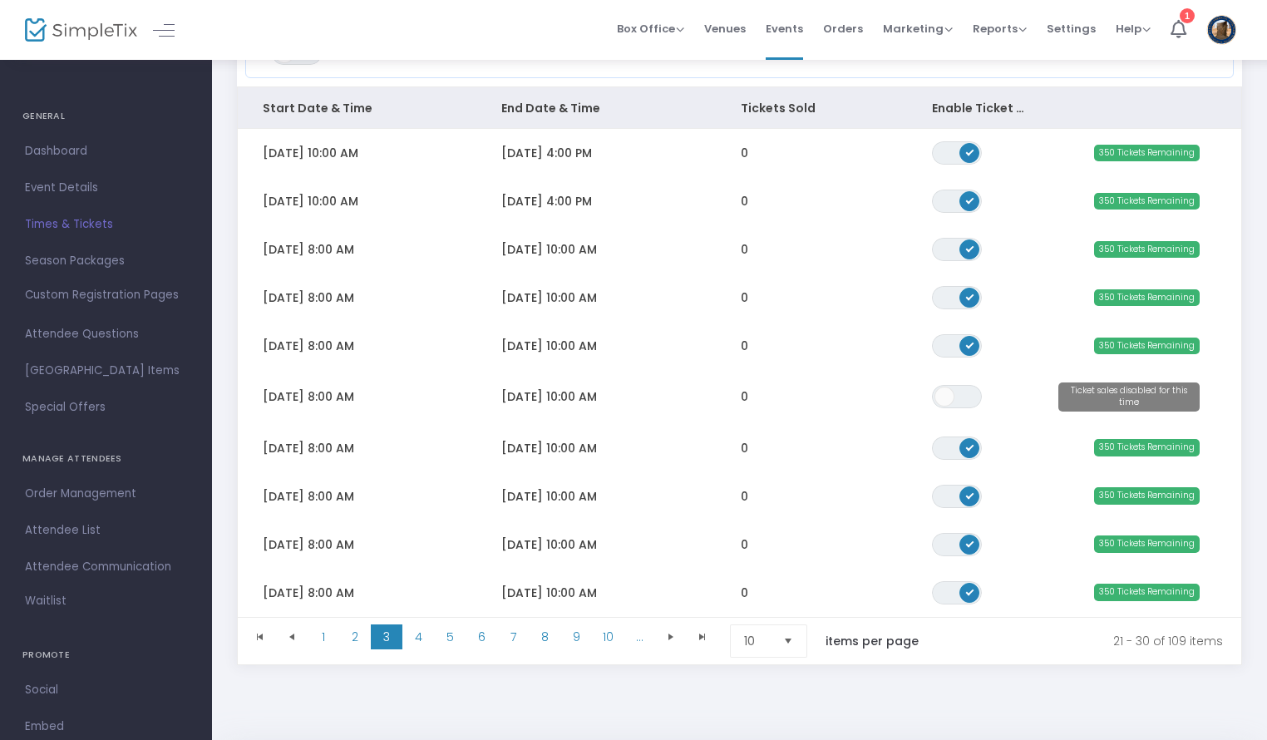
scroll to position [244, 0]
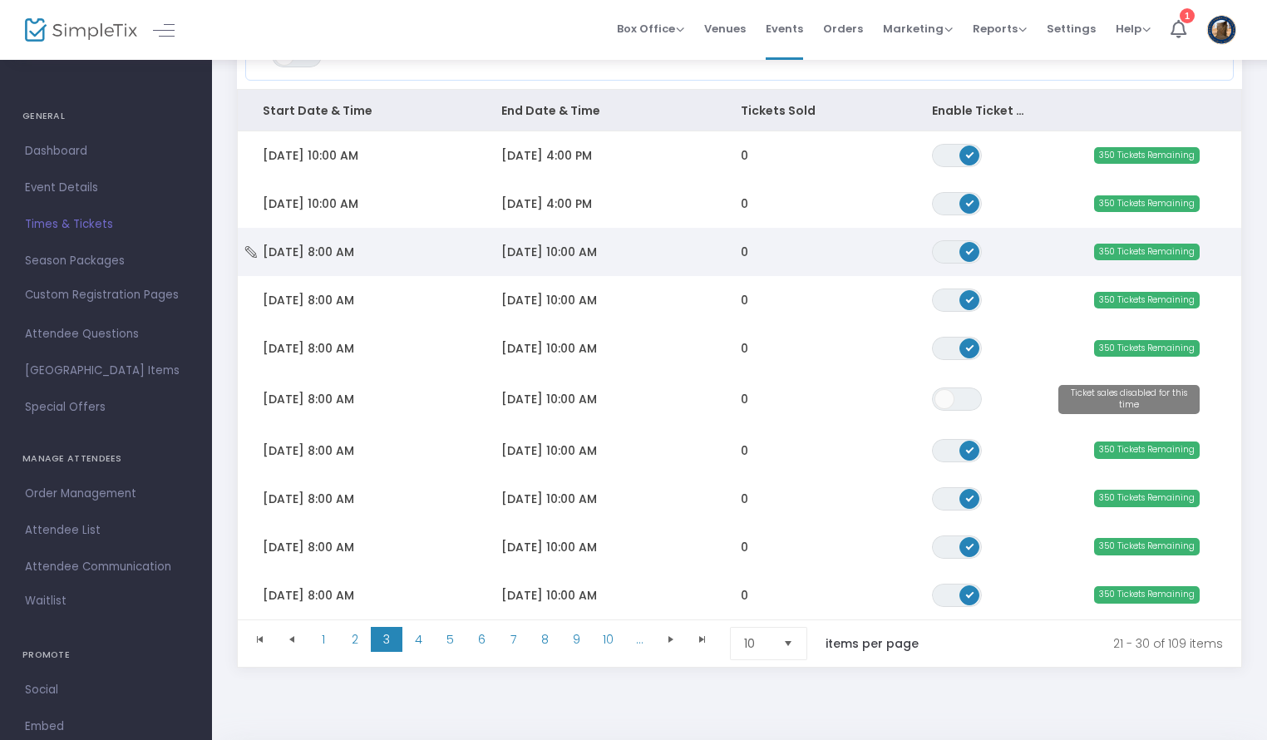
click at [259, 256] on td "[DATE] 8:00 AM" at bounding box center [357, 252] width 239 height 48
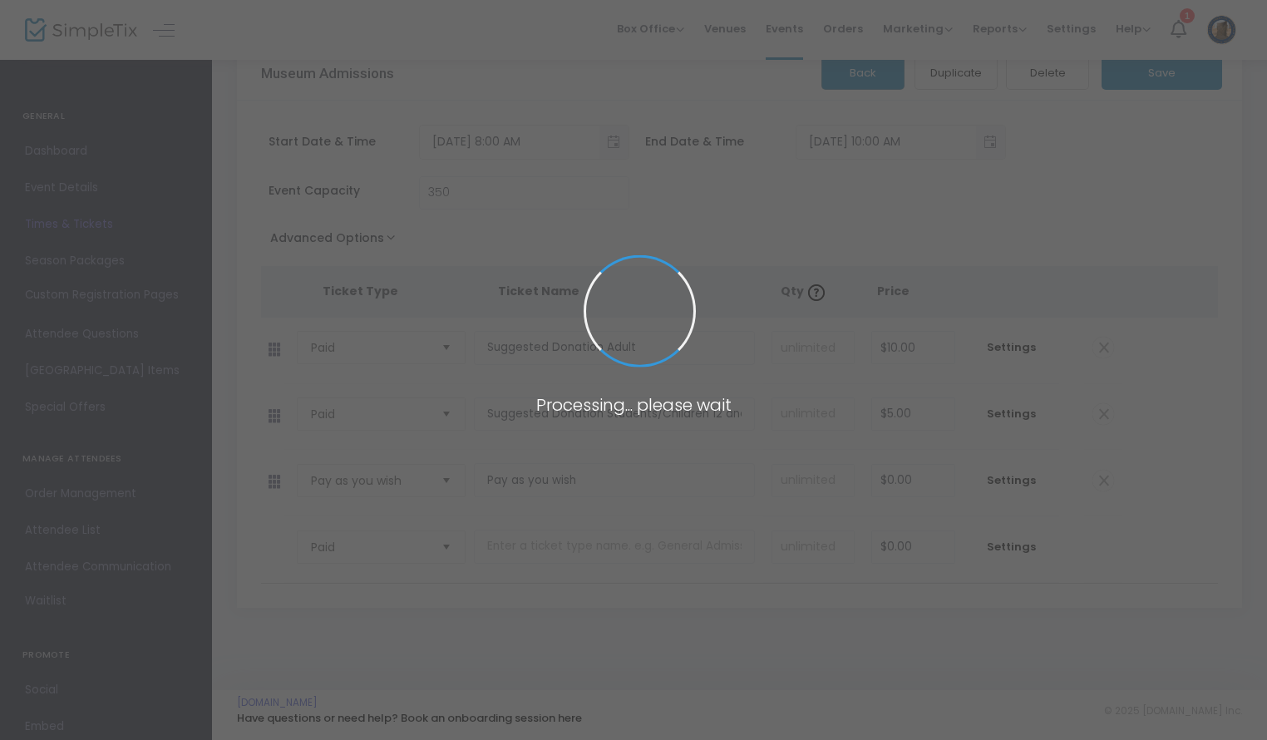
scroll to position [34, 0]
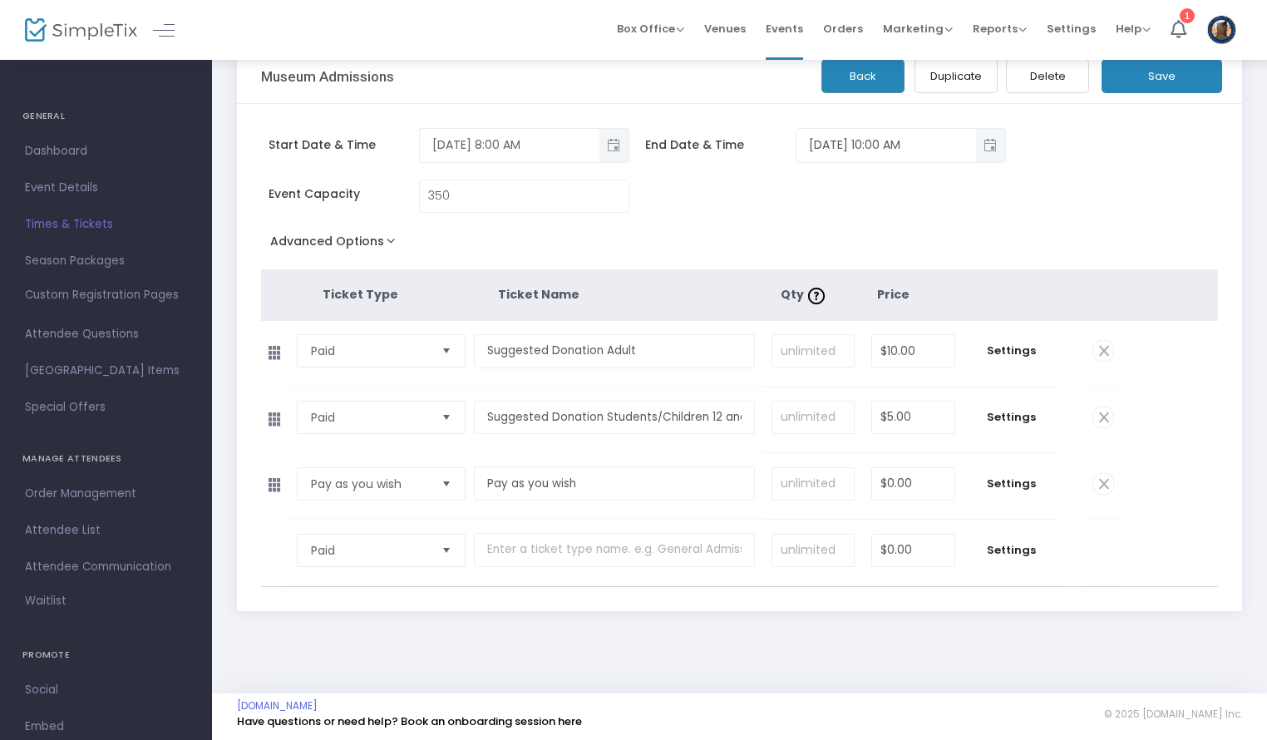
click at [619, 155] on span "Toggle popup" at bounding box center [613, 144] width 27 height 27
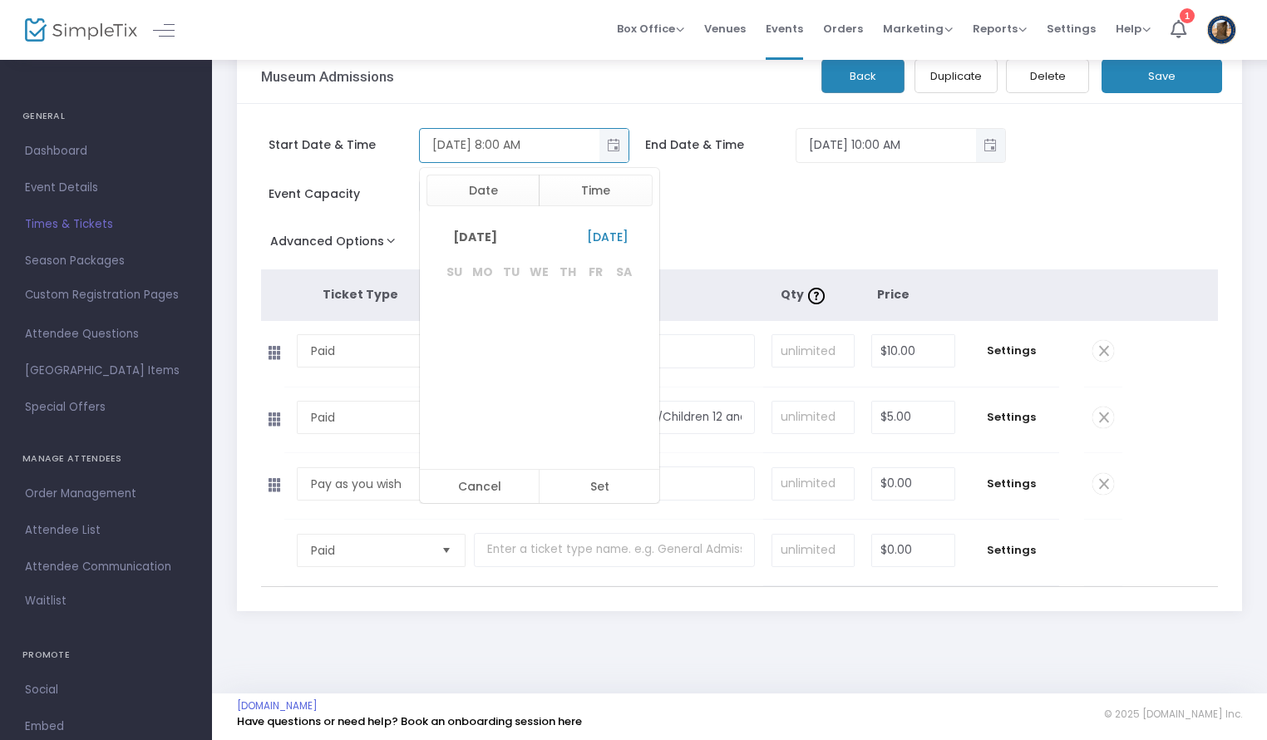
scroll to position [199, 0]
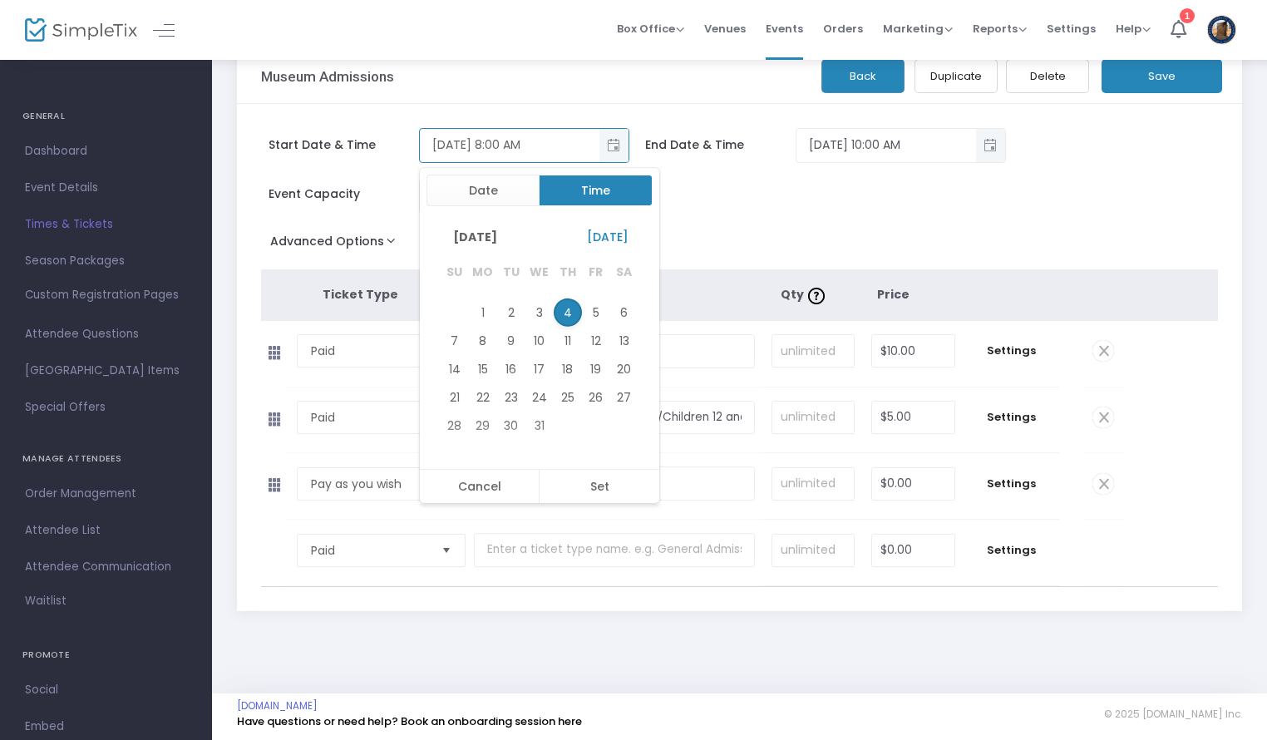
click at [609, 199] on button "Time" at bounding box center [596, 191] width 114 height 32
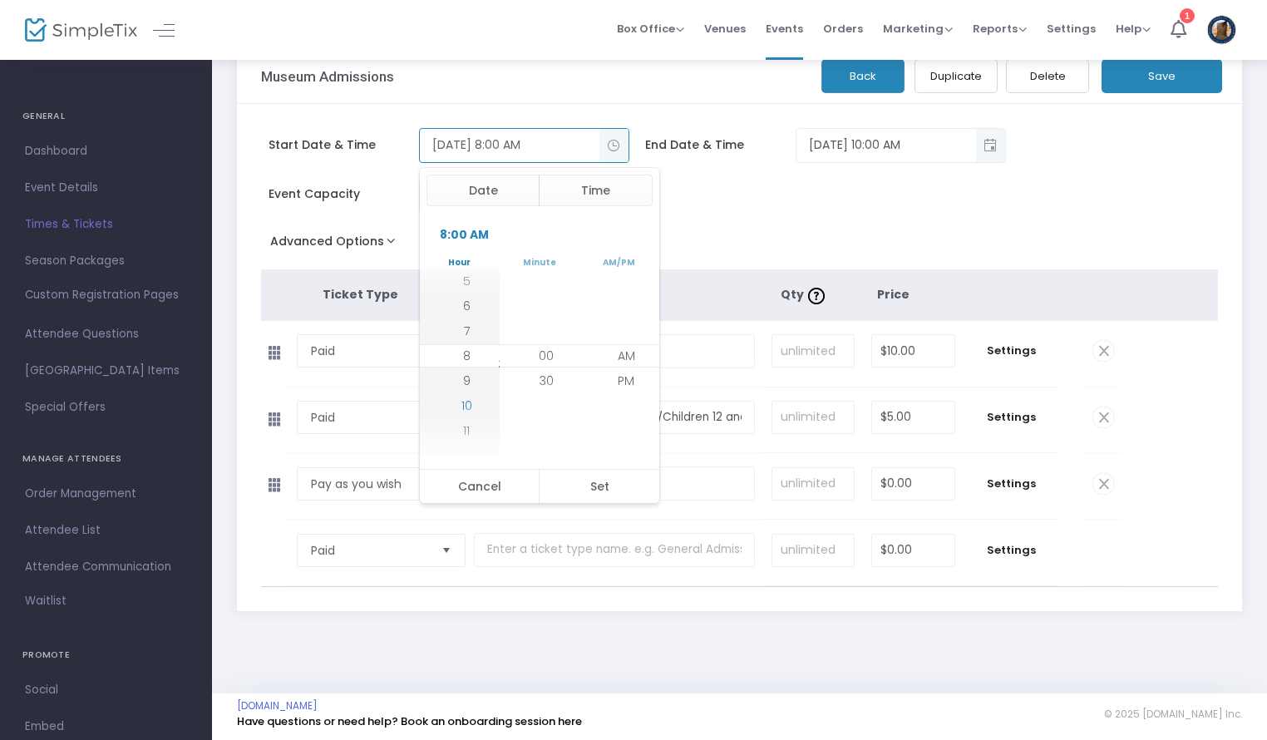
click at [461, 401] on span "10" at bounding box center [466, 405] width 11 height 17
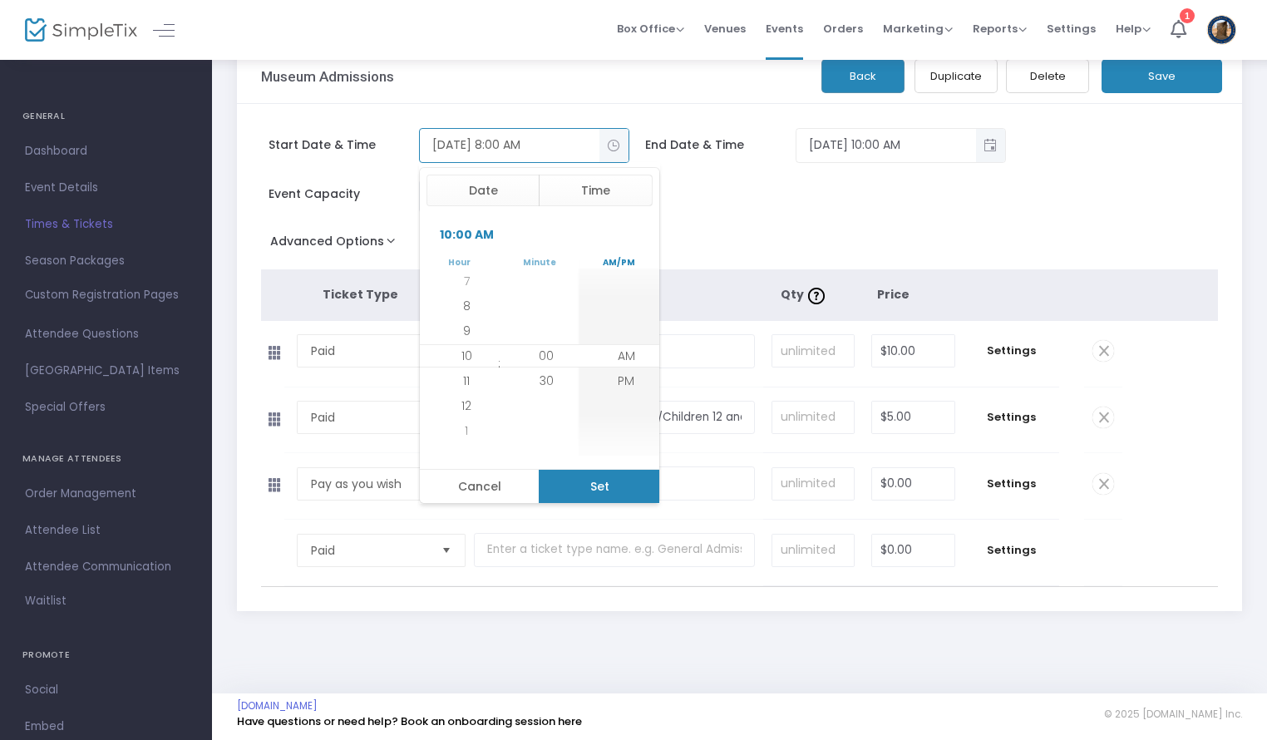
click at [607, 480] on button "Set" at bounding box center [599, 486] width 121 height 33
type input "[DATE] 10:00 AM"
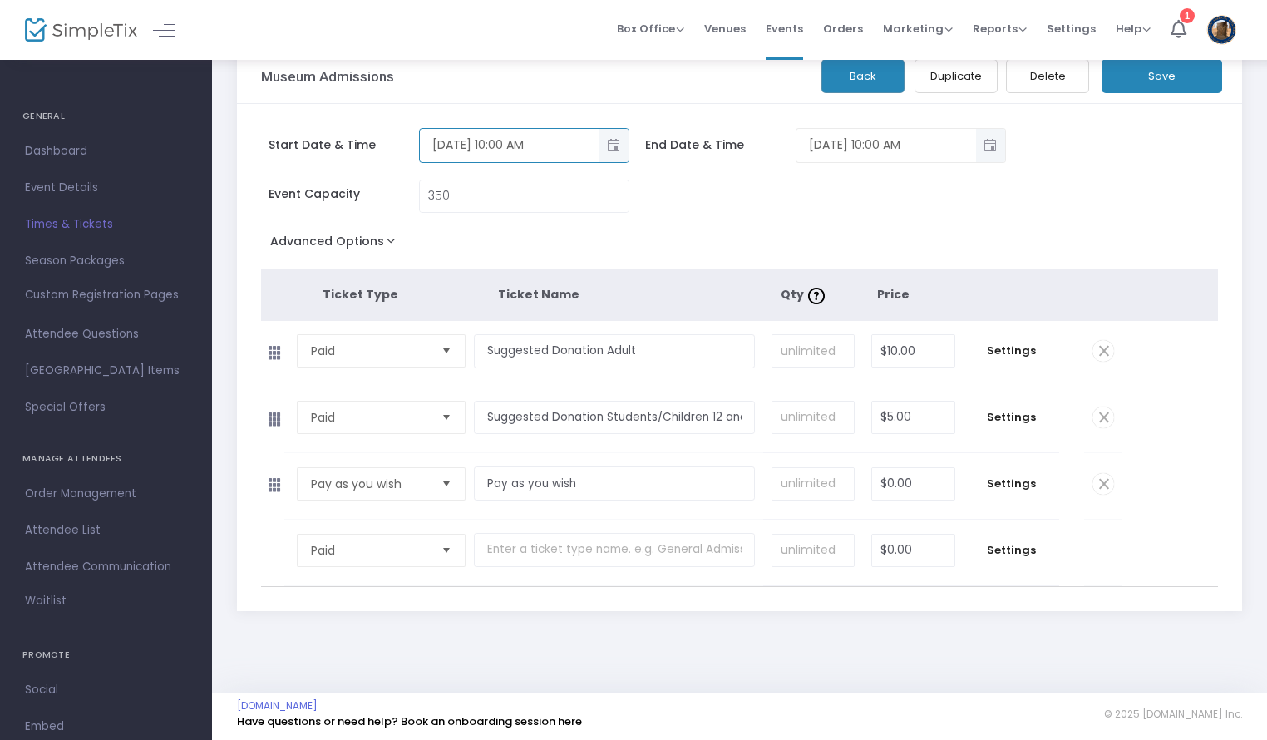
click at [994, 141] on span "Toggle popup" at bounding box center [990, 144] width 27 height 27
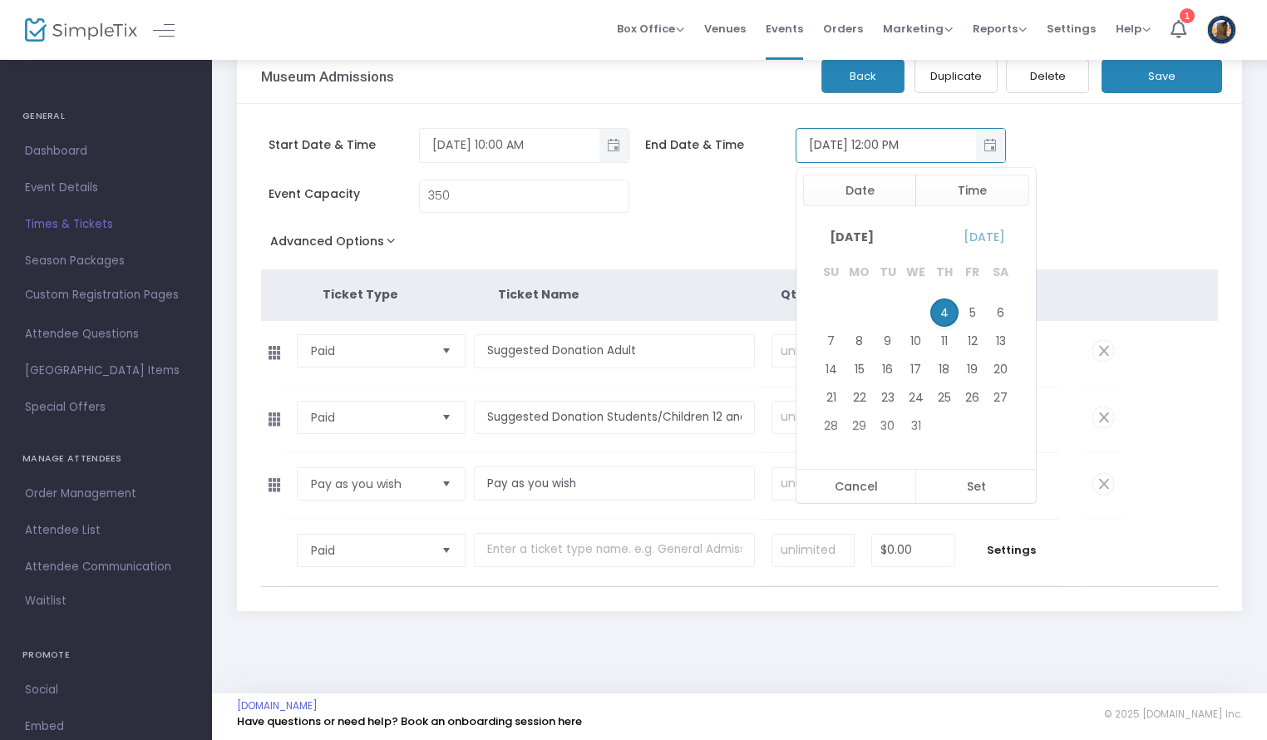
scroll to position [25, 0]
click at [953, 183] on button "Time" at bounding box center [972, 191] width 114 height 32
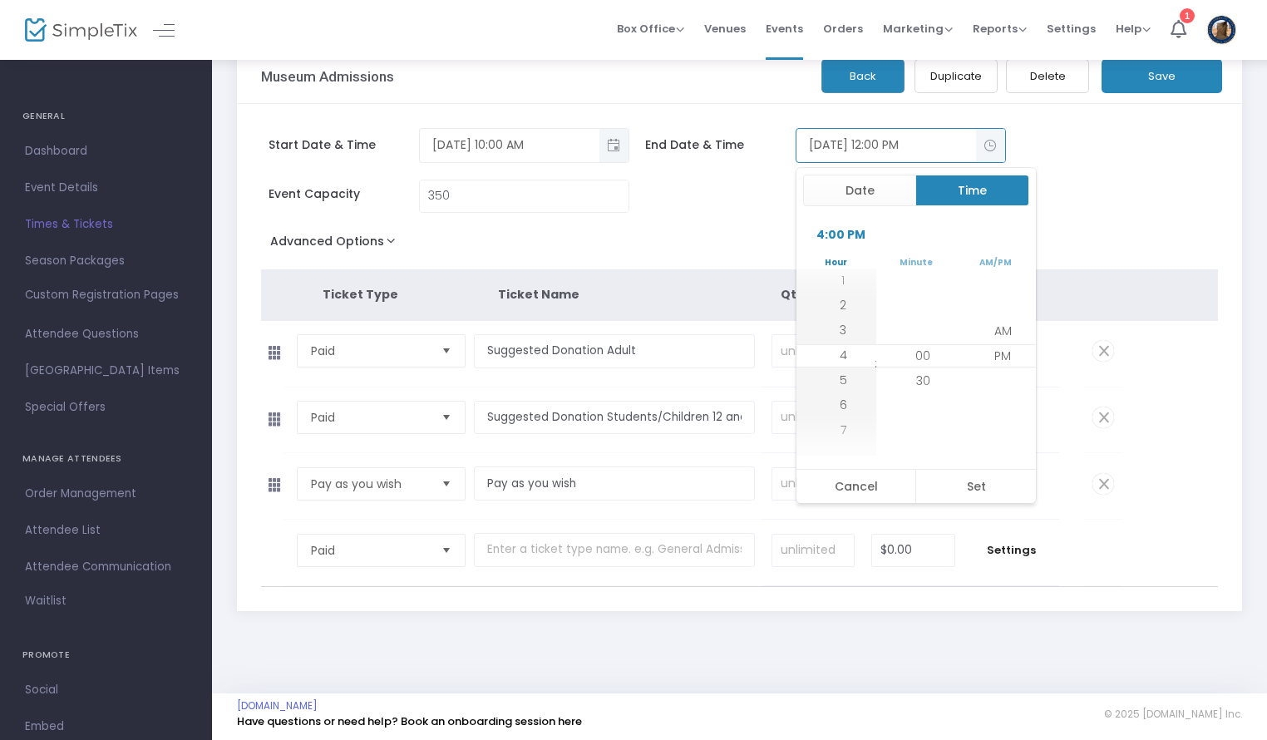
scroll to position [150, 0]
click at [984, 485] on button "Set" at bounding box center [975, 486] width 121 height 33
type input "[DATE] 4:00 PM"
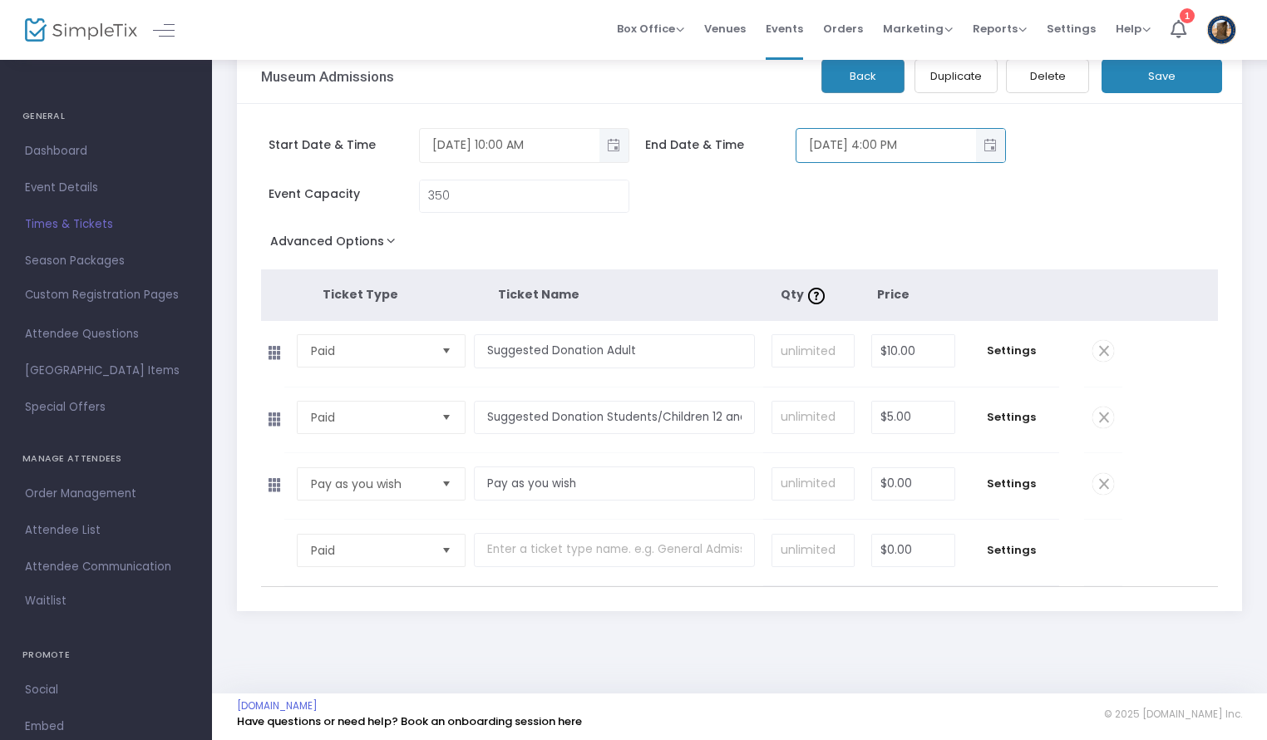
click at [1186, 82] on button "Save" at bounding box center [1161, 76] width 121 height 34
click at [1175, 86] on button "Save" at bounding box center [1161, 76] width 121 height 34
click at [878, 72] on button "Back" at bounding box center [862, 76] width 83 height 34
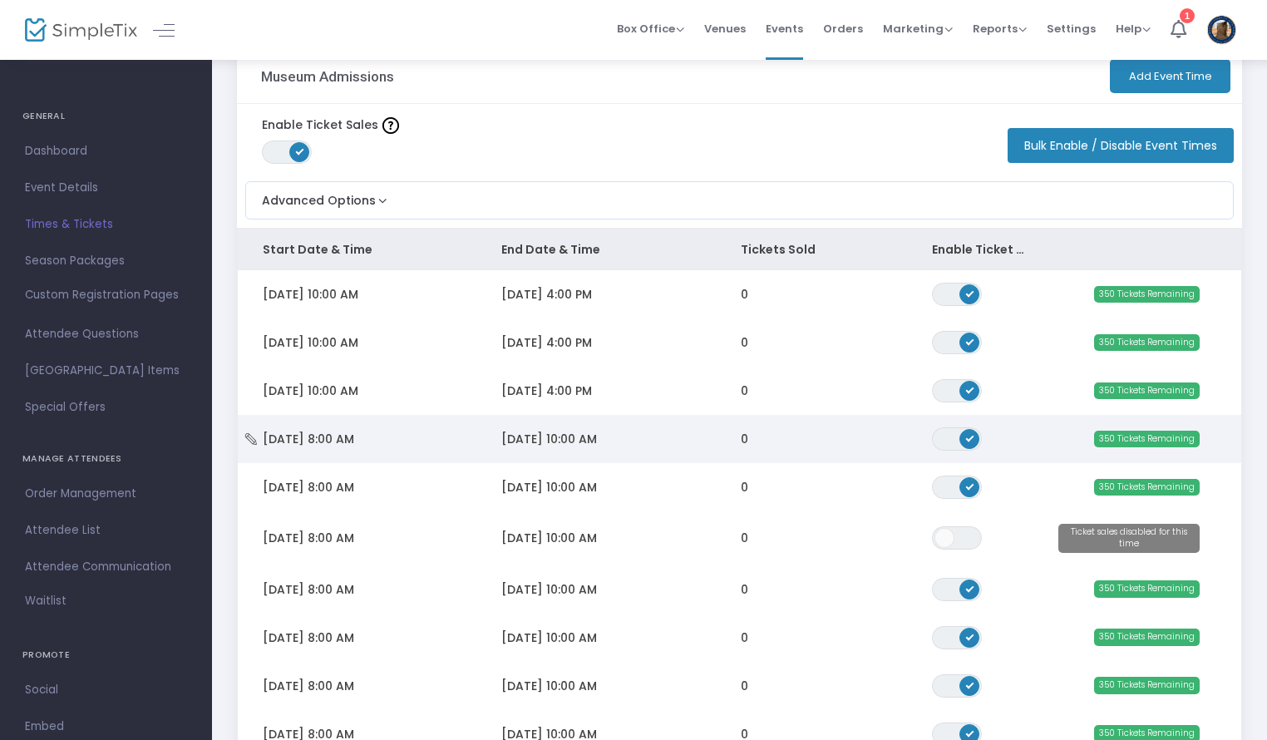
click at [539, 436] on span "[DATE] 10:00 AM" at bounding box center [549, 439] width 96 height 17
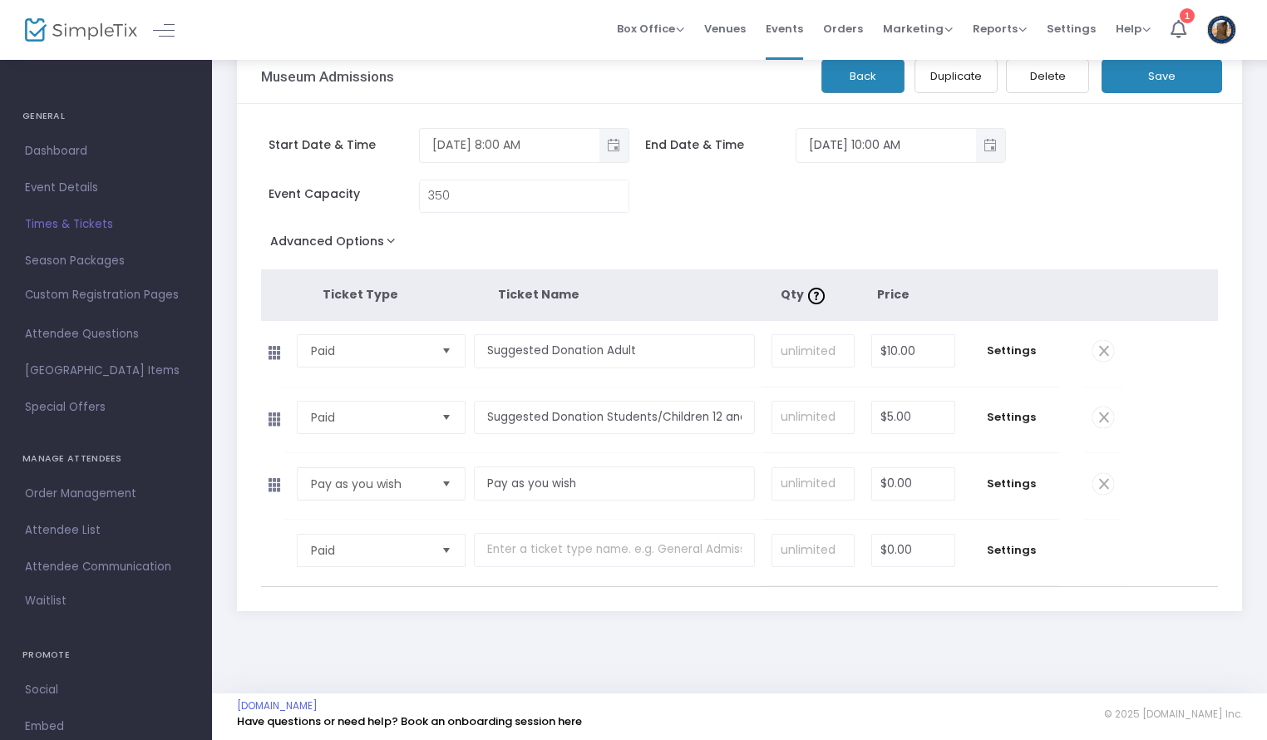
click at [603, 154] on span "Toggle popup" at bounding box center [613, 144] width 27 height 27
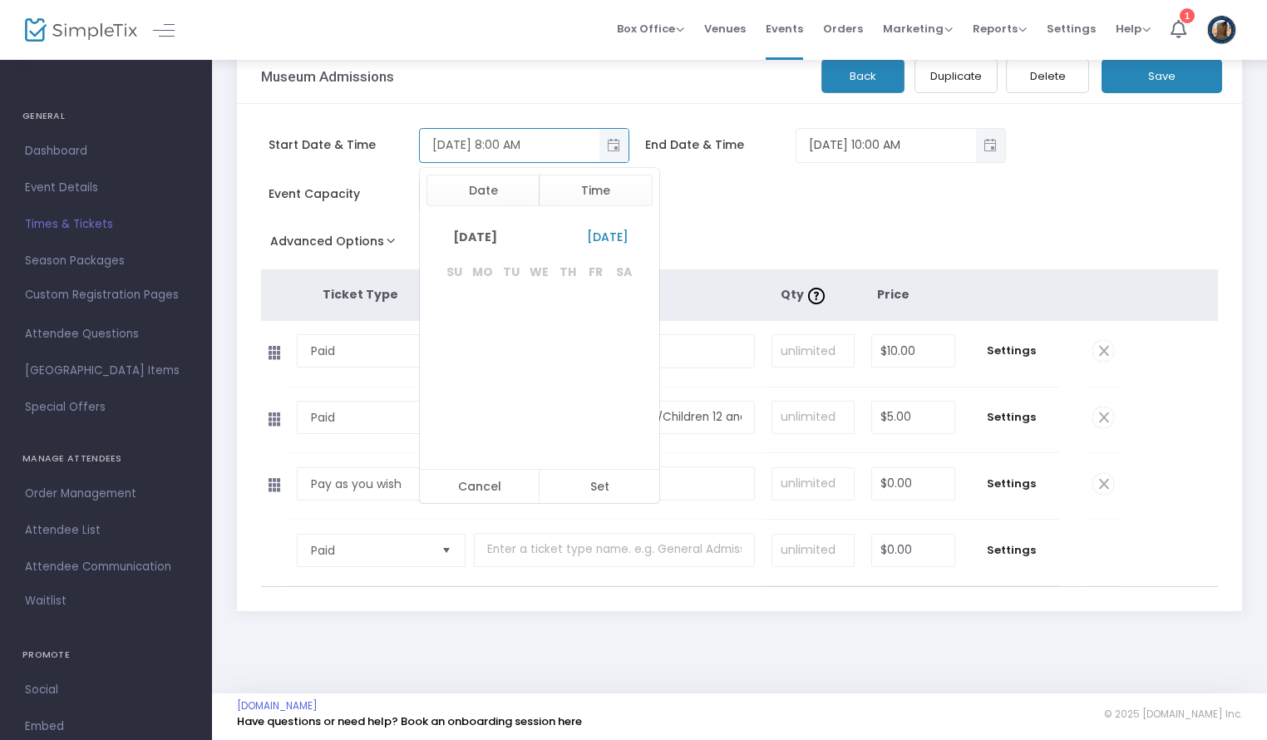
scroll to position [199, 0]
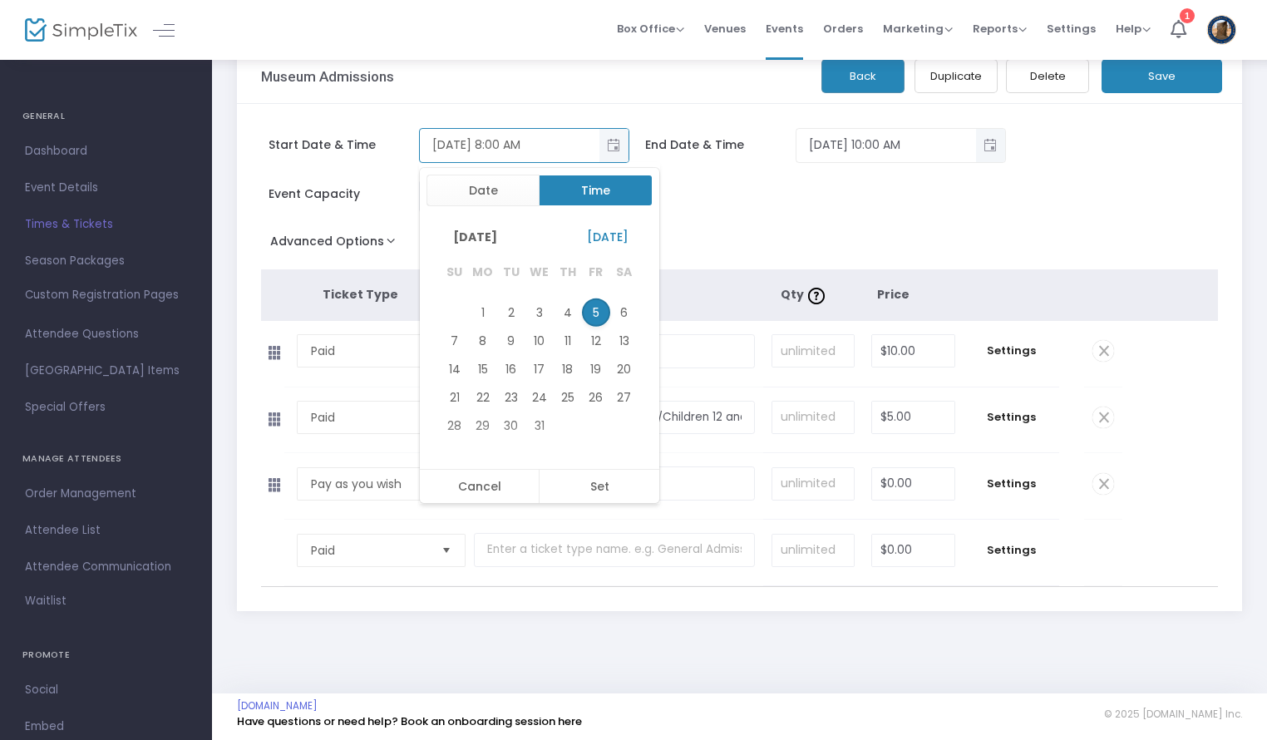
click at [605, 200] on button "Time" at bounding box center [596, 191] width 114 height 32
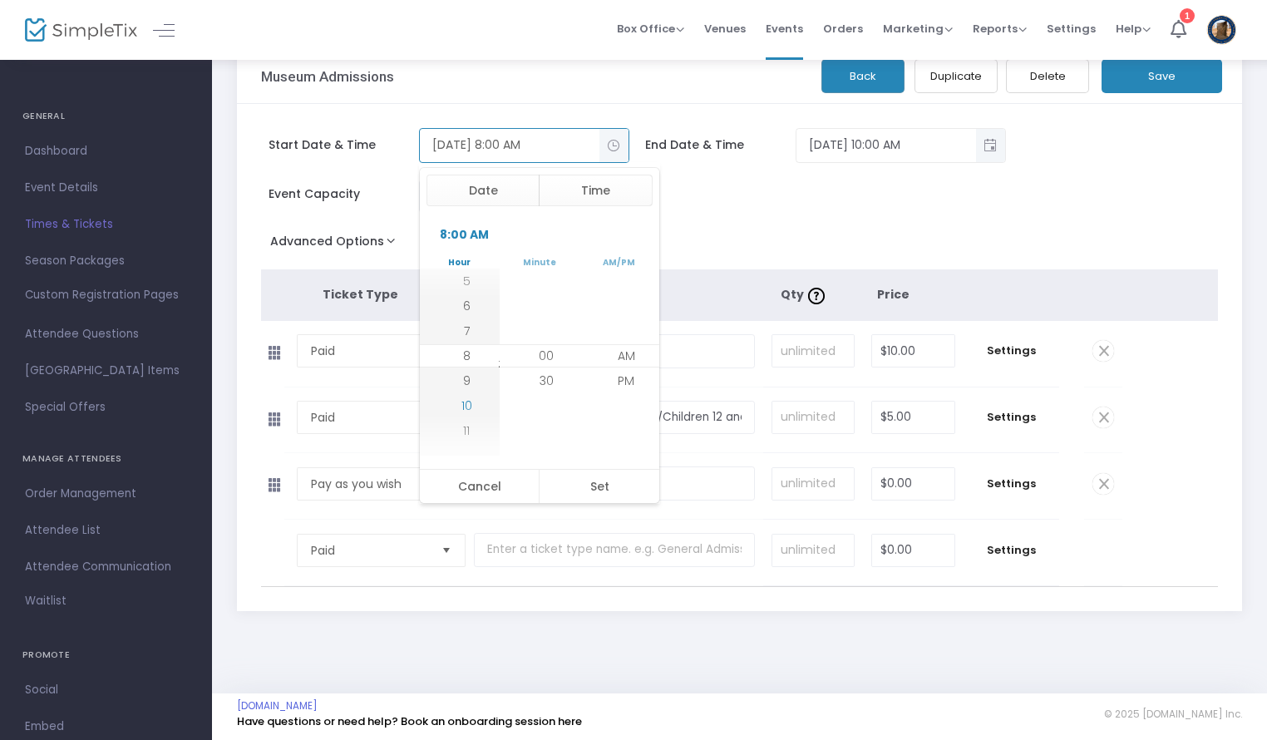
click at [462, 406] on span "10" at bounding box center [466, 405] width 11 height 17
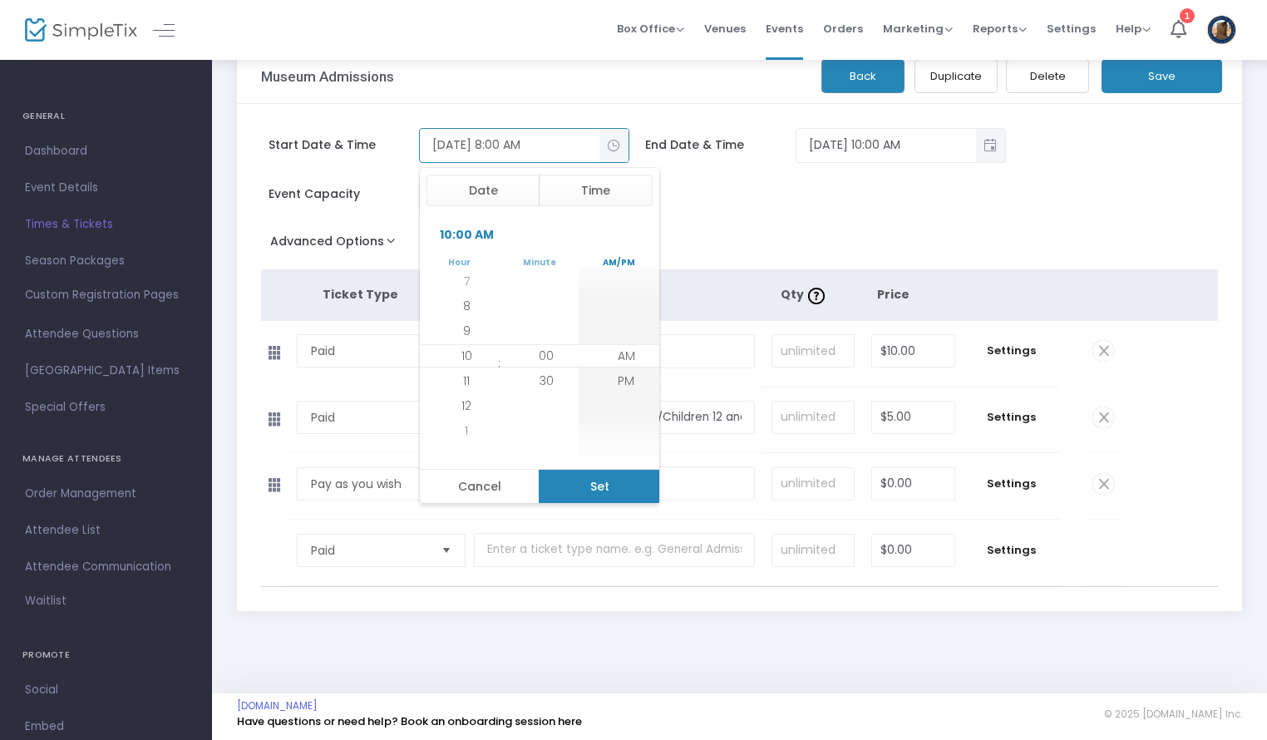
click at [604, 477] on button "Set" at bounding box center [599, 486] width 121 height 33
type input "[DATE] 10:00 AM"
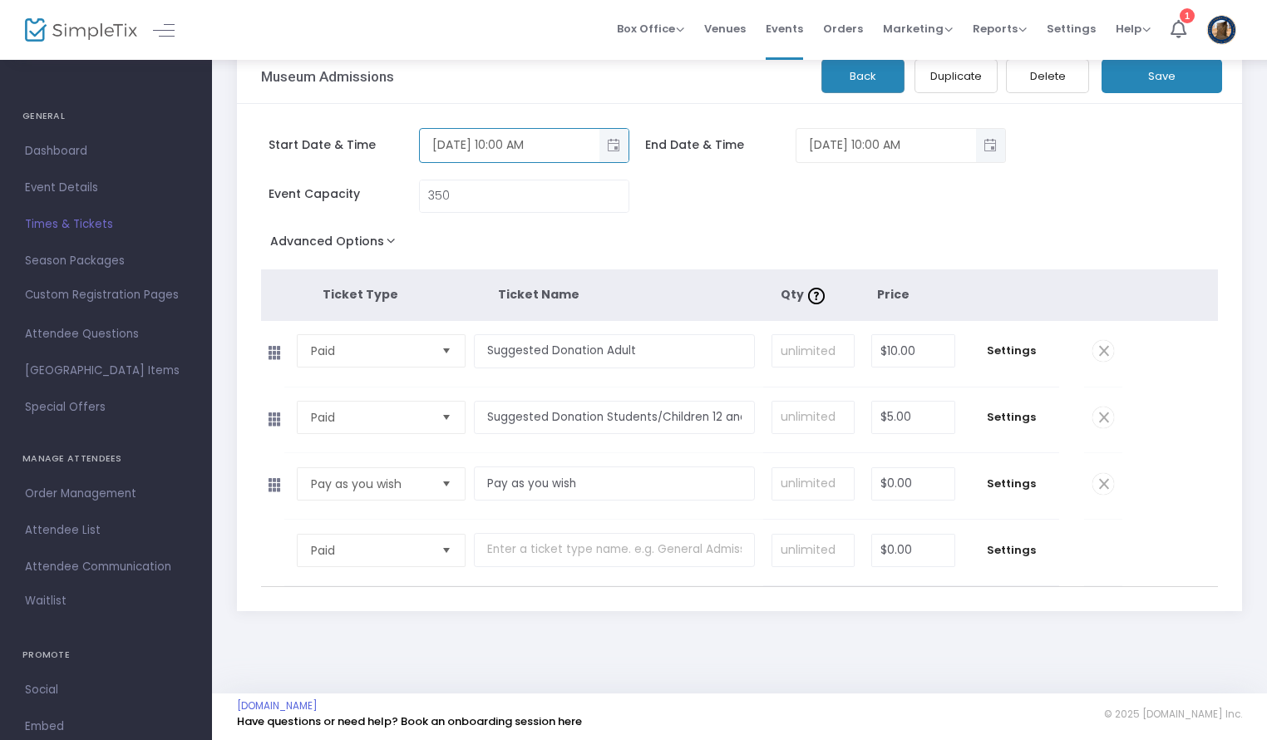
click at [982, 145] on span "Toggle popup" at bounding box center [990, 144] width 27 height 27
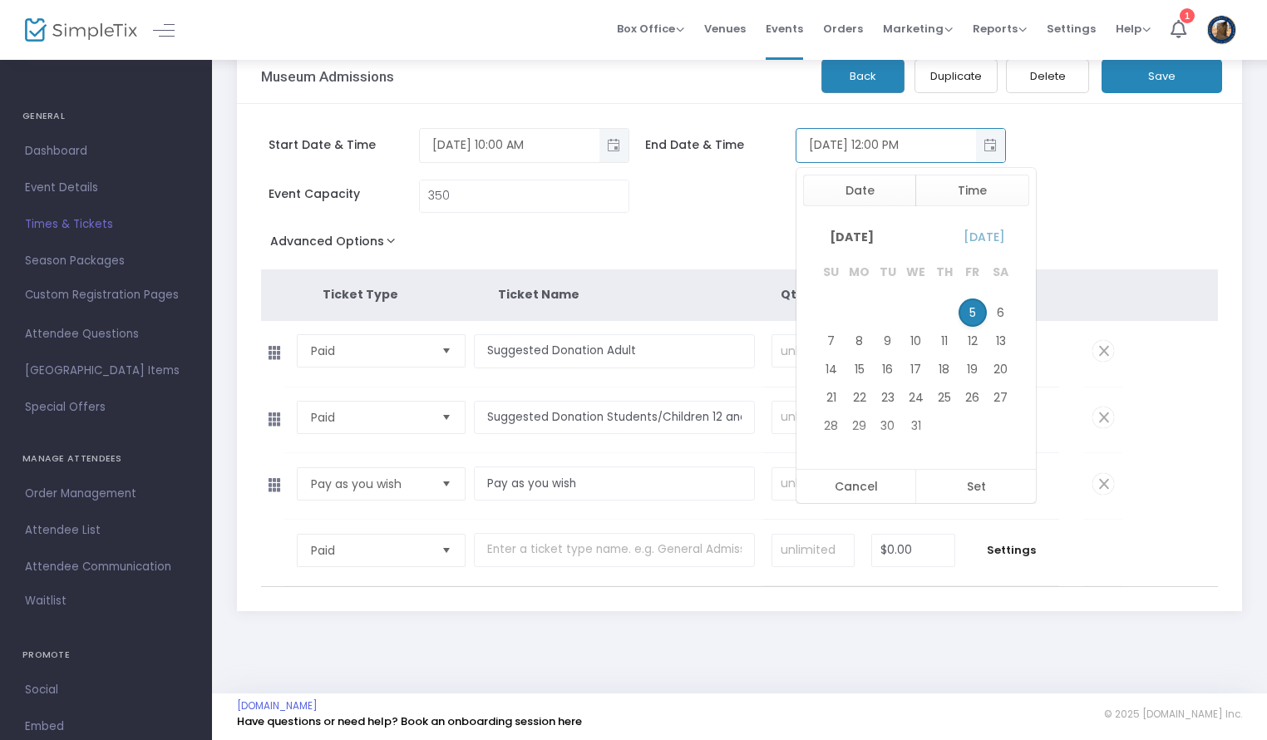
scroll to position [25, 0]
click at [978, 184] on button "Time" at bounding box center [972, 191] width 114 height 32
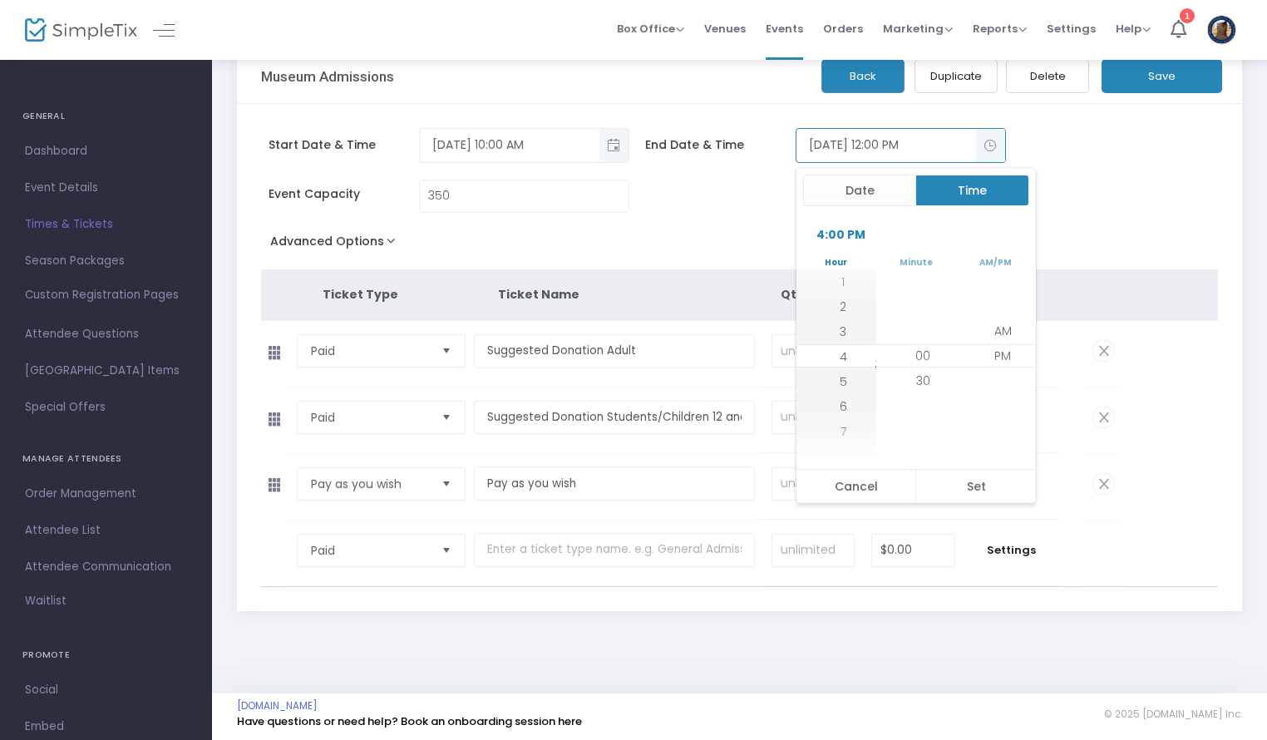
scroll to position [150, 0]
click at [981, 485] on button "Set" at bounding box center [975, 486] width 121 height 33
type input "[DATE] 4:00 PM"
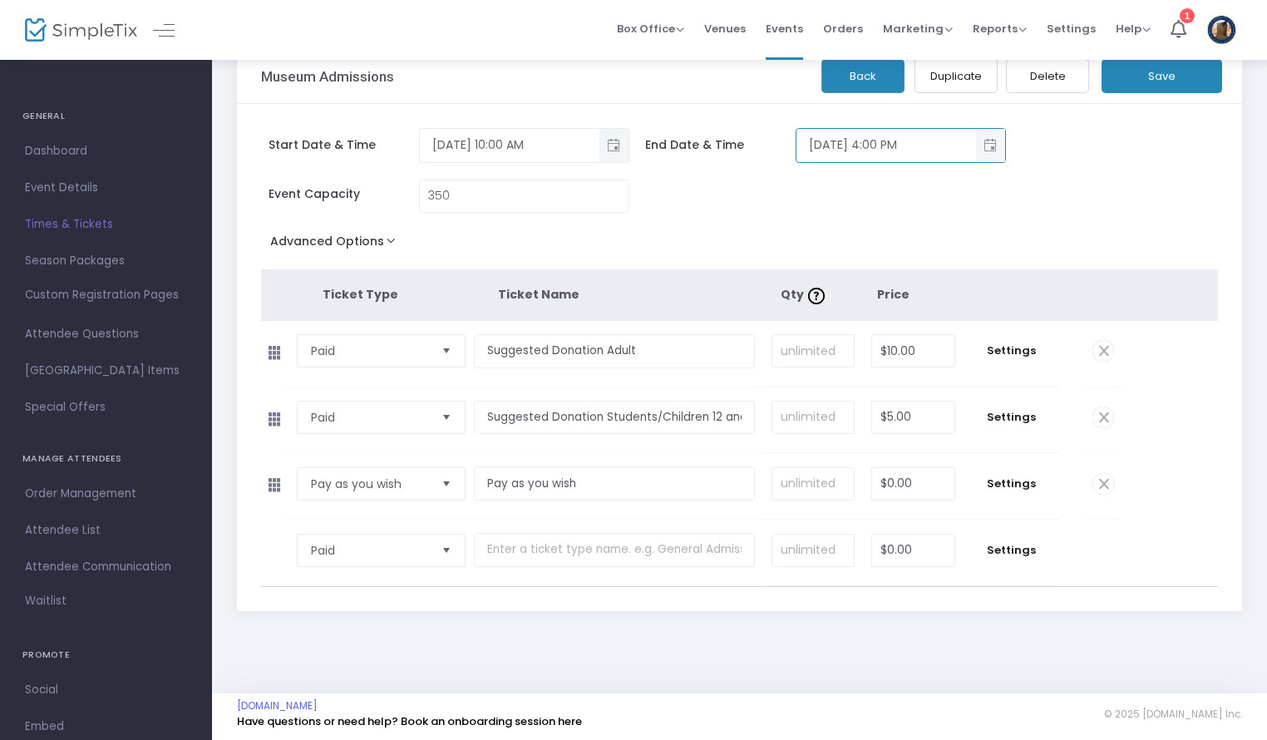
click at [1157, 81] on button "Save" at bounding box center [1161, 76] width 121 height 34
click at [874, 72] on button "Back" at bounding box center [862, 76] width 83 height 34
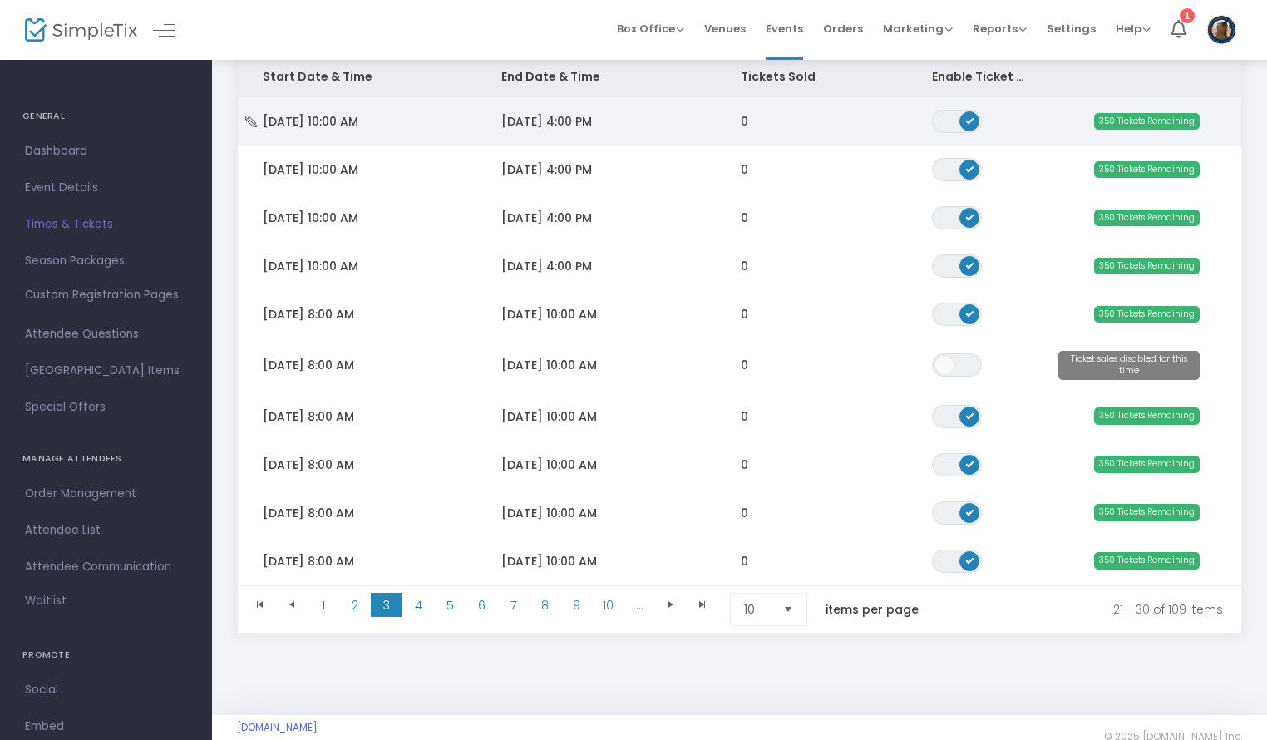
scroll to position [236, 0]
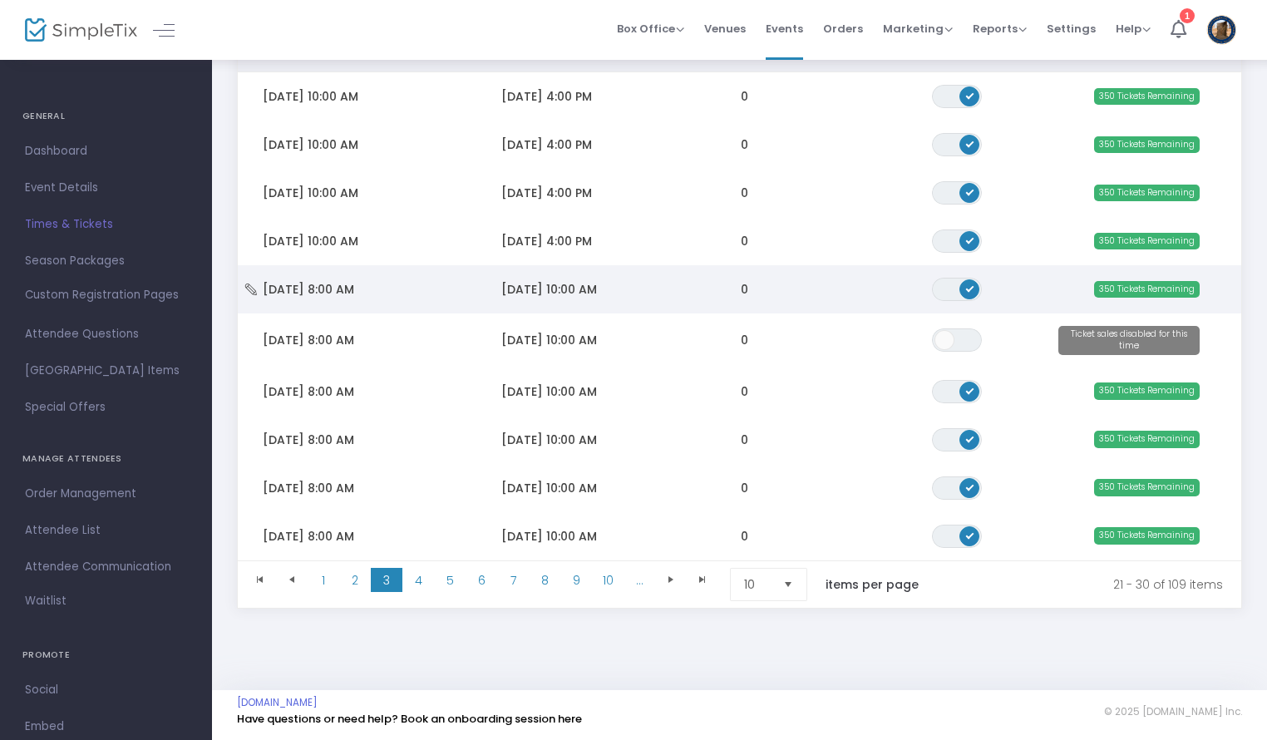
click at [565, 283] on span "[DATE] 10:00 AM" at bounding box center [549, 289] width 96 height 17
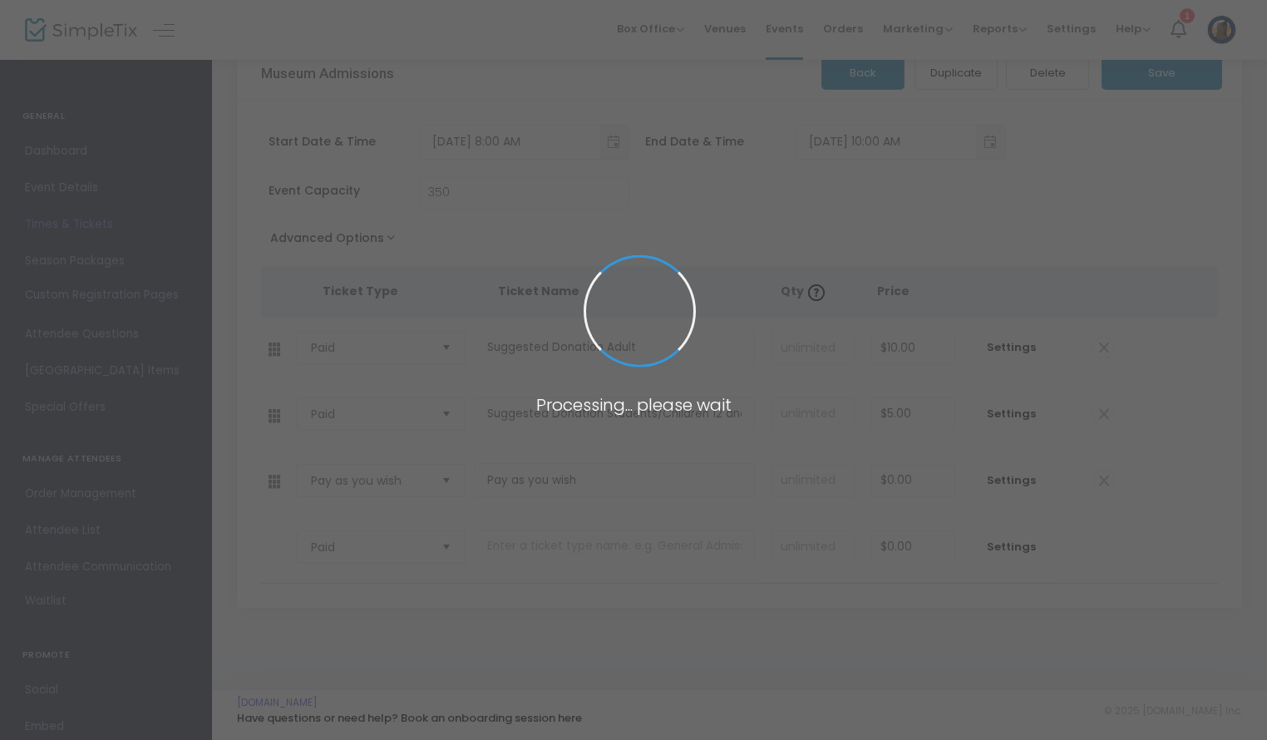
scroll to position [34, 0]
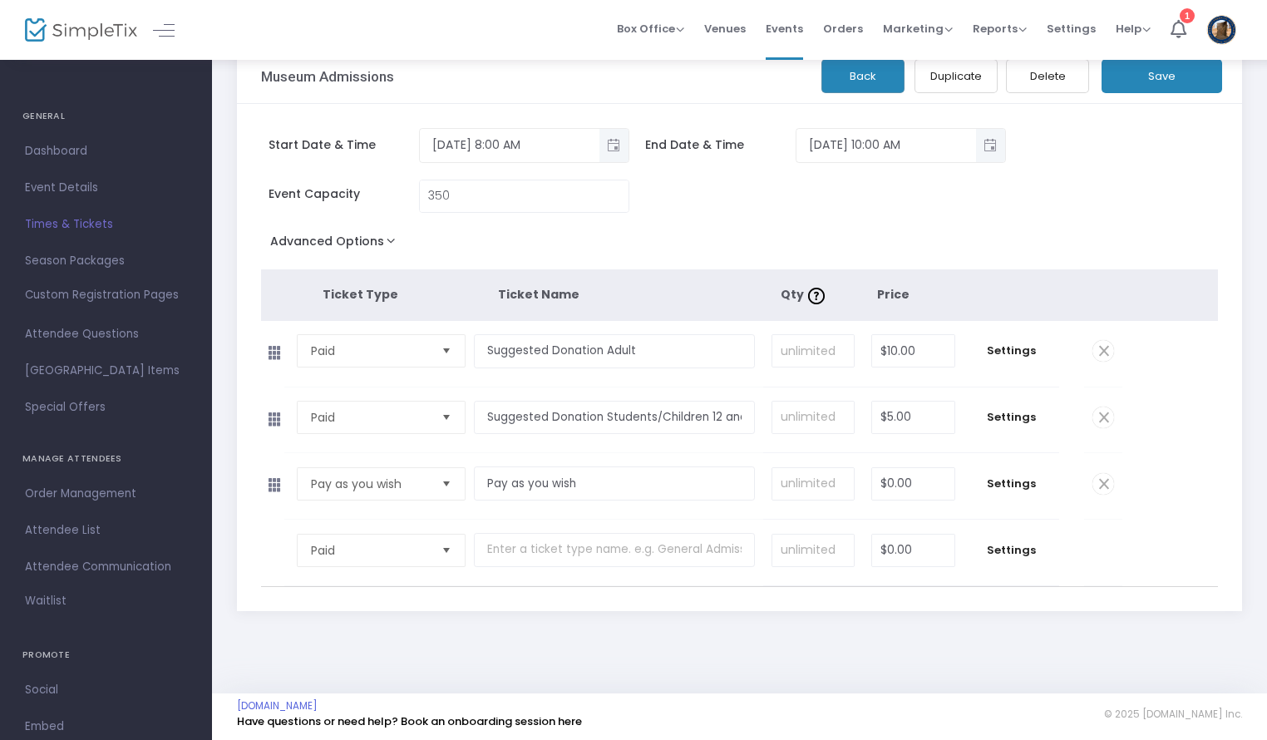
click at [1051, 73] on button "Delete" at bounding box center [1047, 76] width 83 height 34
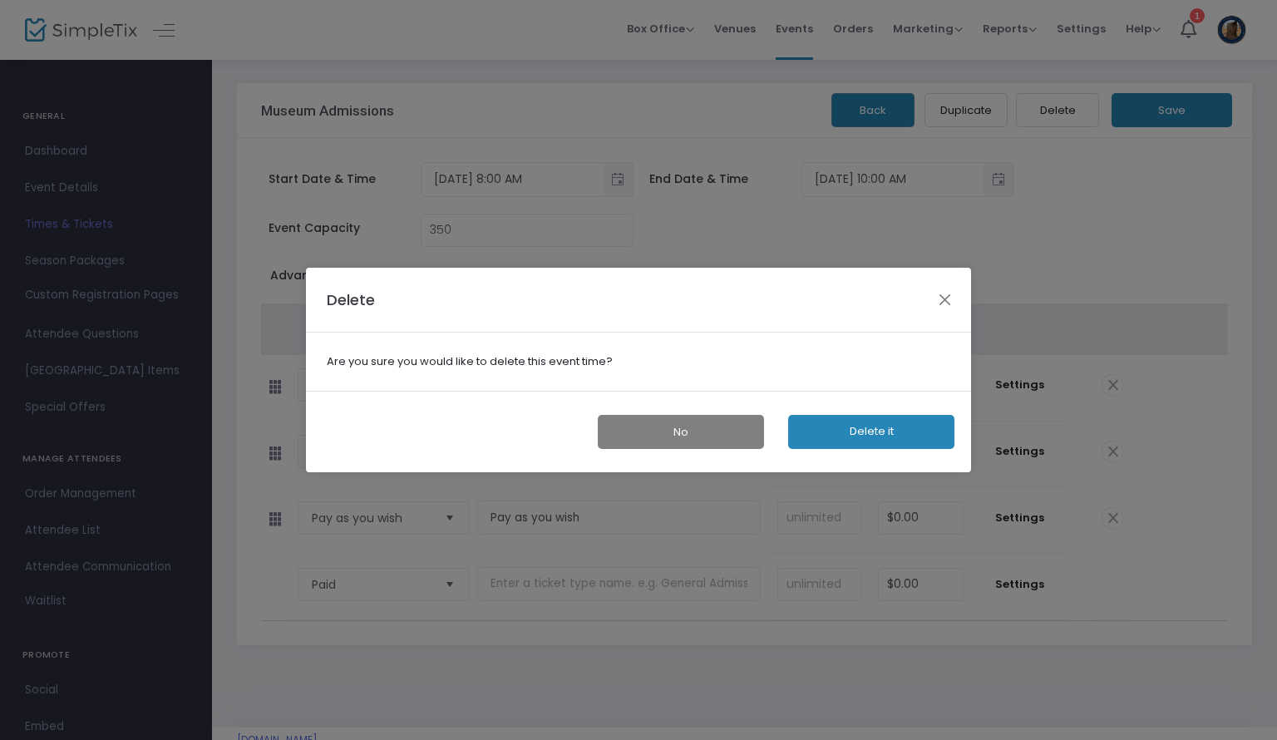
click at [884, 436] on button "Delete it" at bounding box center [871, 432] width 166 height 34
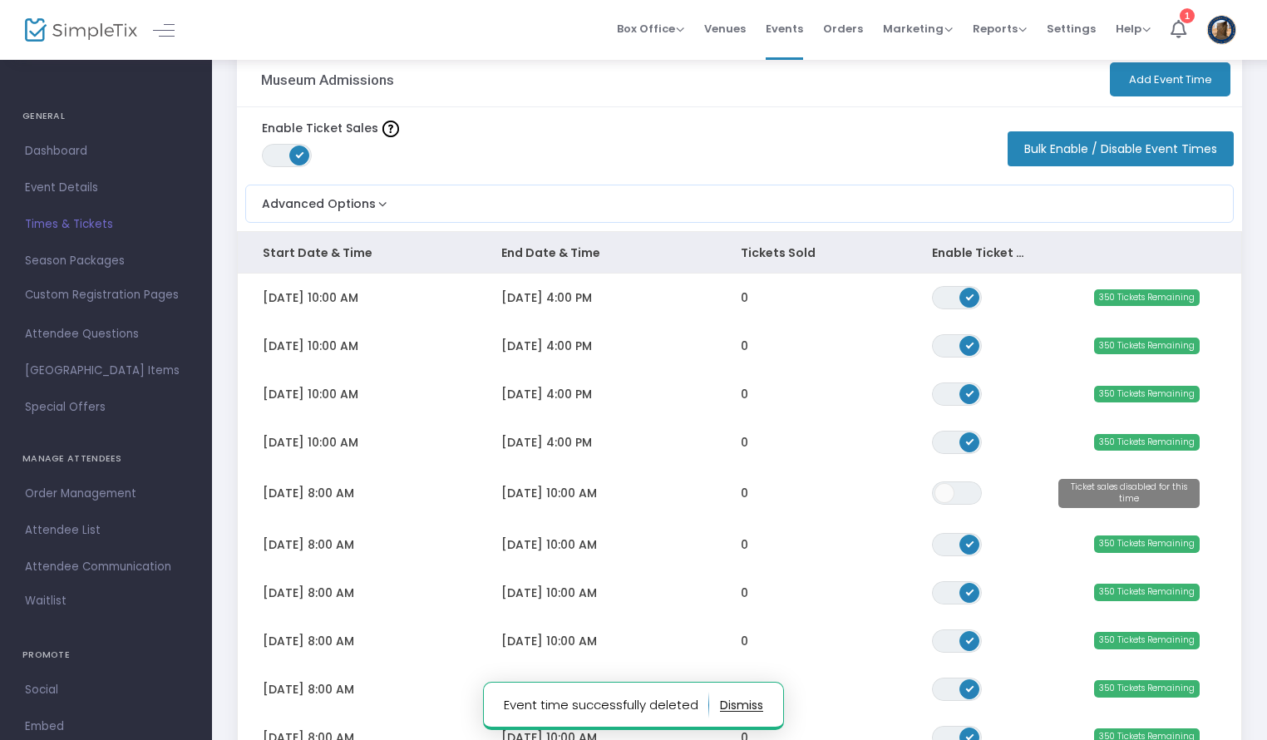
scroll to position [34, 0]
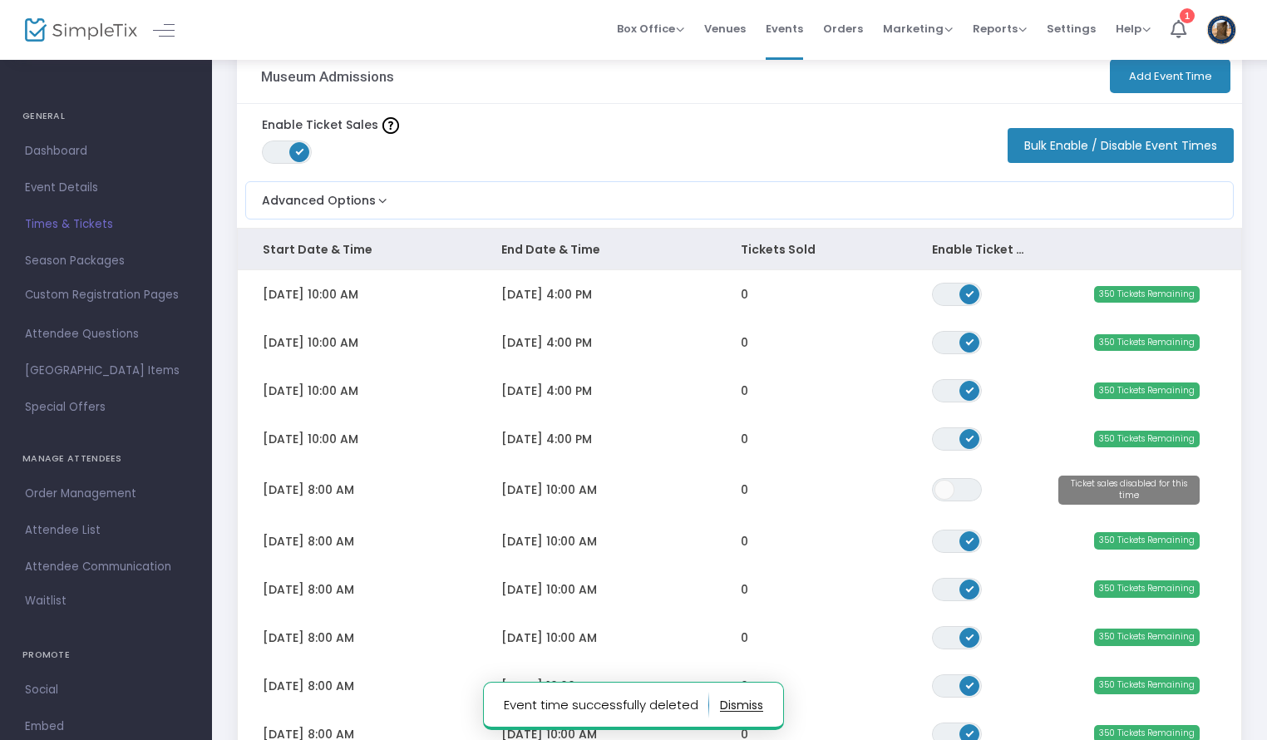
click at [1157, 147] on button "Bulk Enable / Disable Event Times" at bounding box center [1120, 145] width 226 height 35
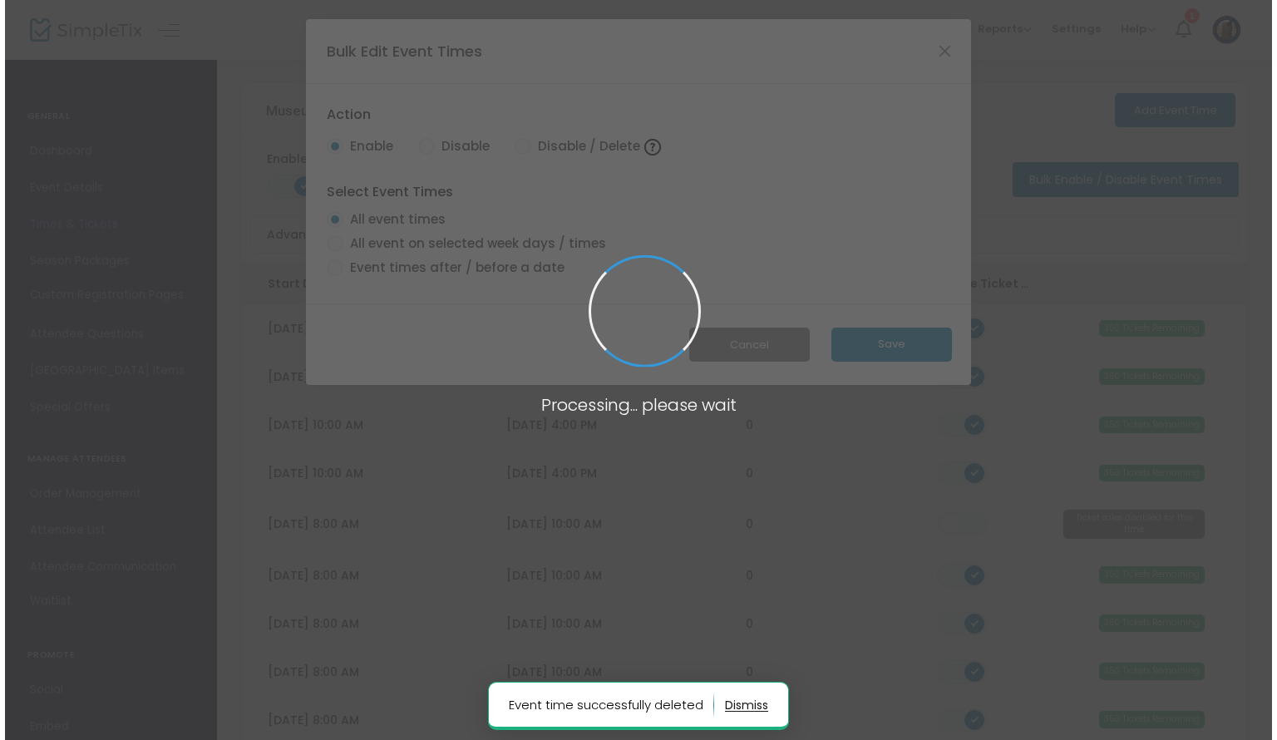
scroll to position [0, 0]
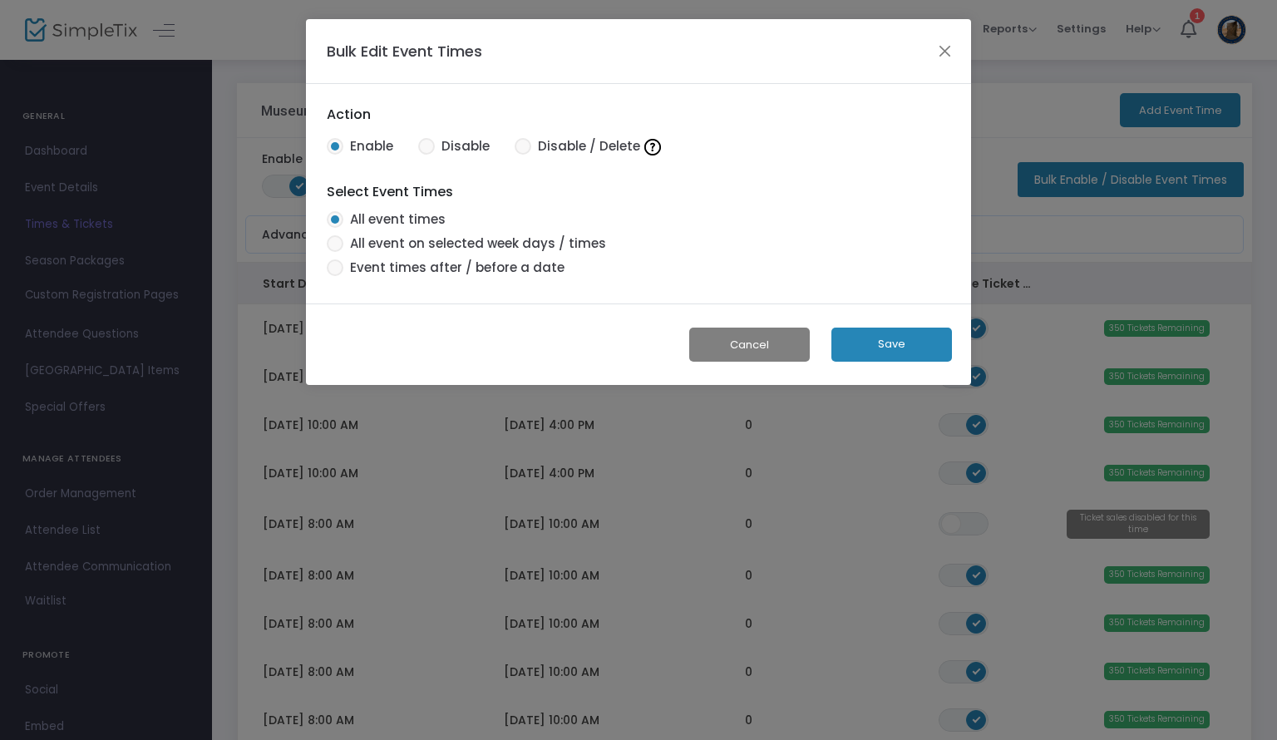
click at [334, 270] on span at bounding box center [335, 267] width 17 height 17
click at [334, 276] on input "Event times after / before a date" at bounding box center [334, 276] width 1 height 1
radio input "false"
radio input "true"
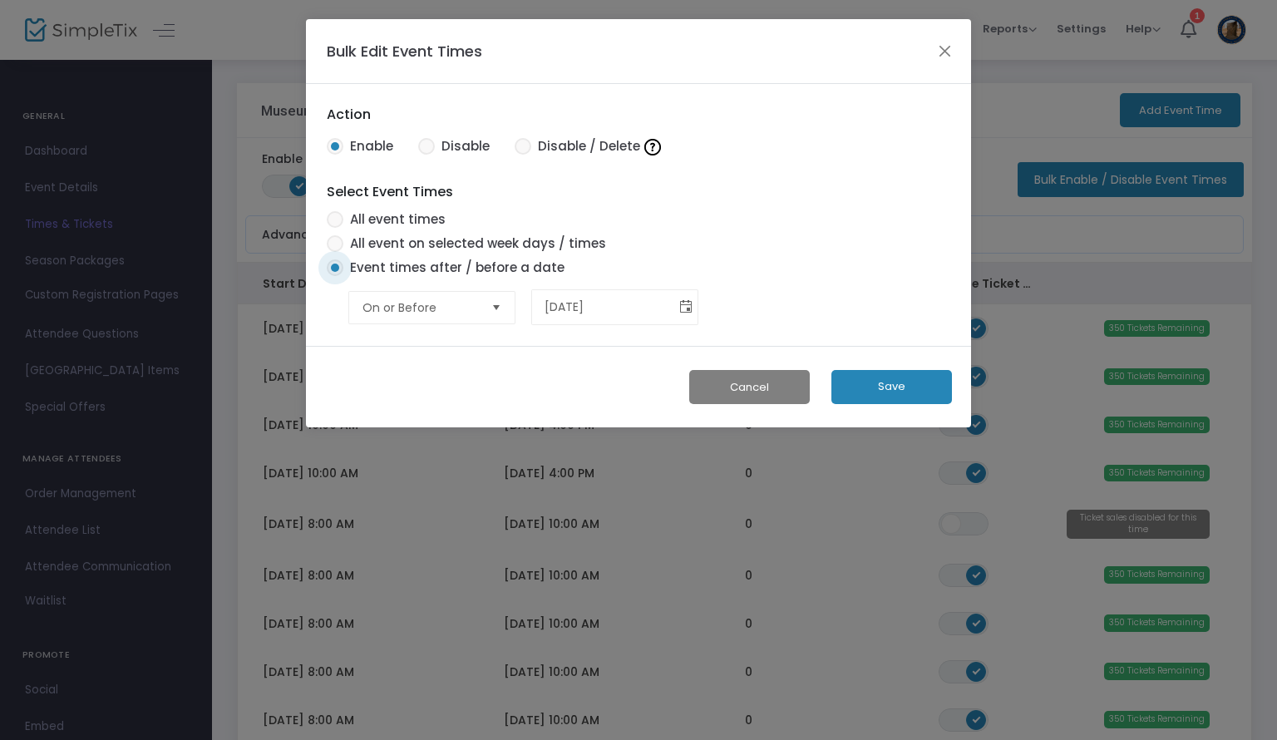
click at [685, 312] on span "Toggle calendar" at bounding box center [685, 306] width 27 height 27
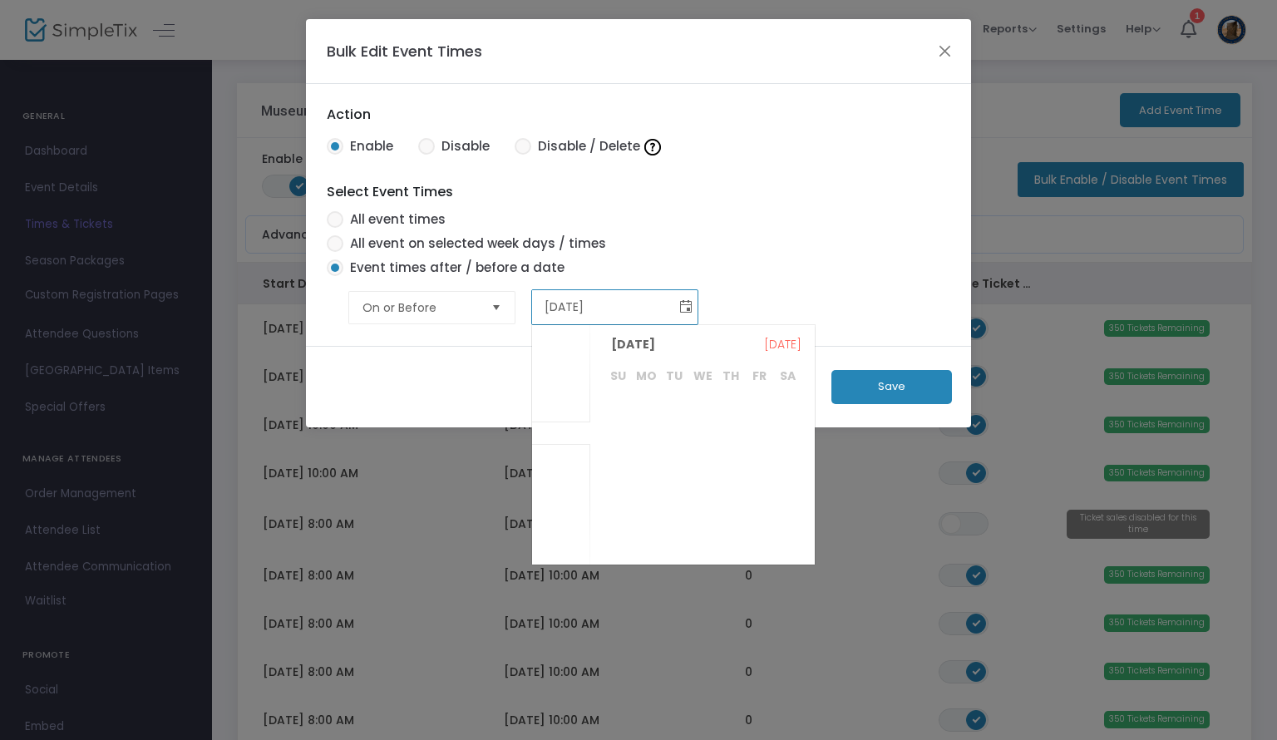
scroll to position [323464, 0]
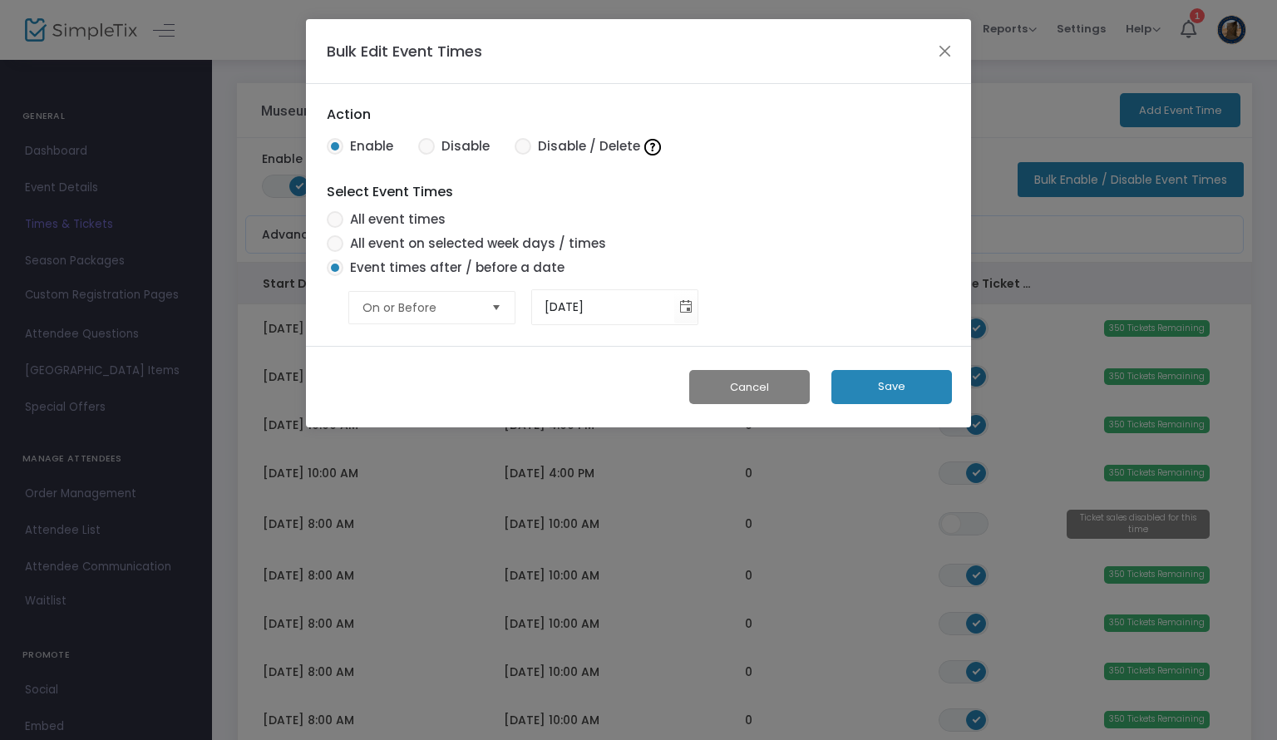
click at [526, 150] on span at bounding box center [522, 146] width 17 height 17
click at [523, 155] on input "Disable / Delete" at bounding box center [522, 155] width 1 height 1
radio input "true"
click at [686, 317] on span "Toggle calendar" at bounding box center [685, 306] width 27 height 27
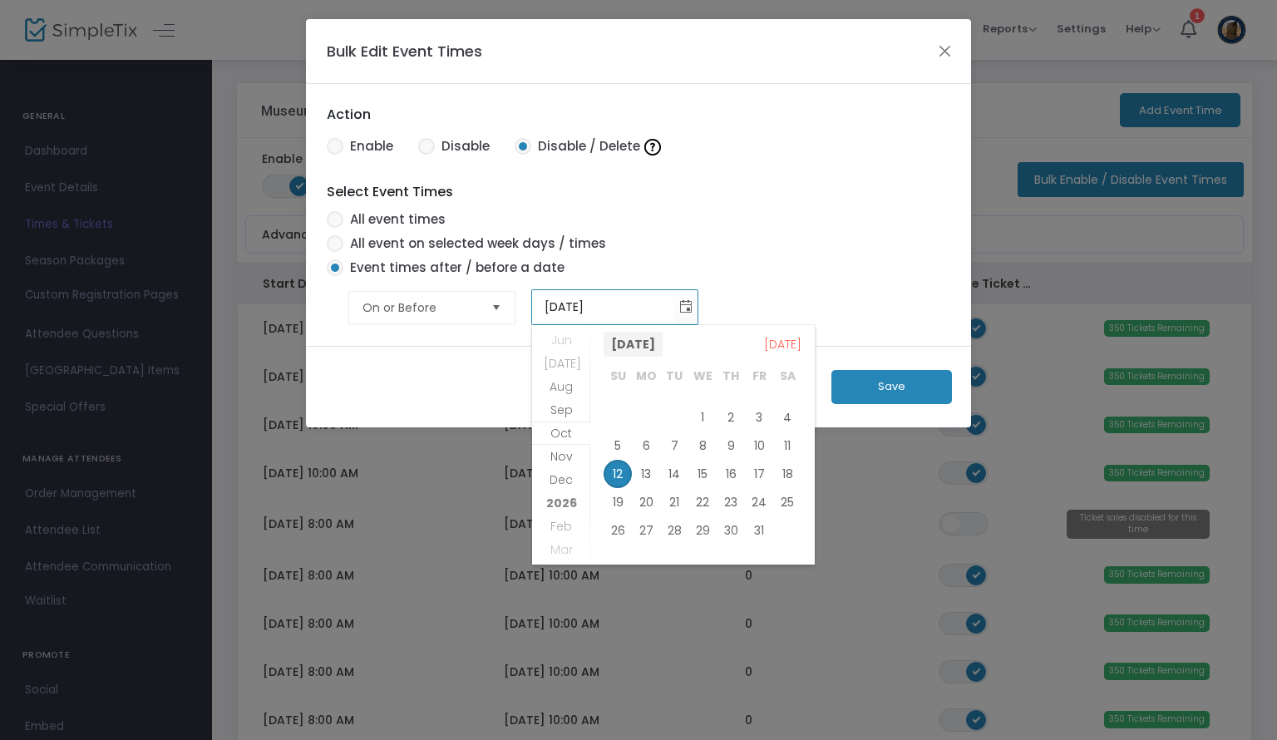
click at [626, 347] on span "[DATE]" at bounding box center [632, 344] width 59 height 25
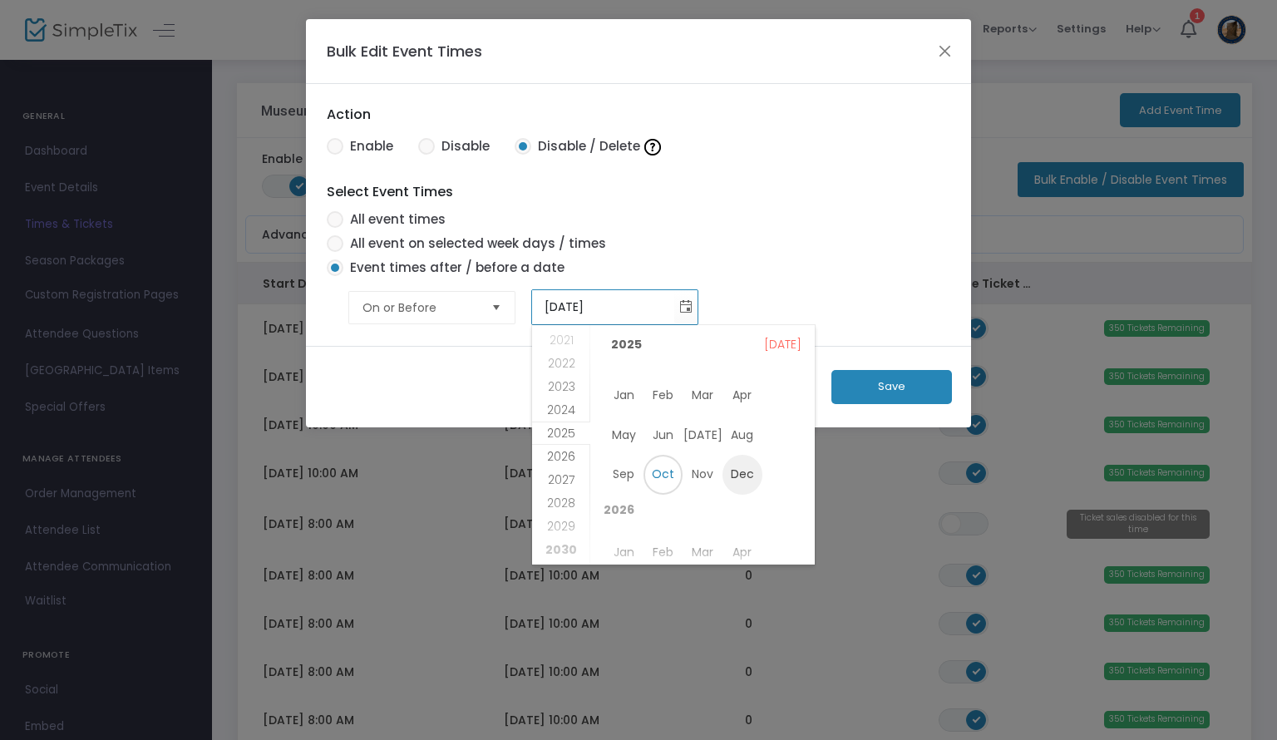
click at [749, 473] on span "Dec" at bounding box center [742, 475] width 40 height 40
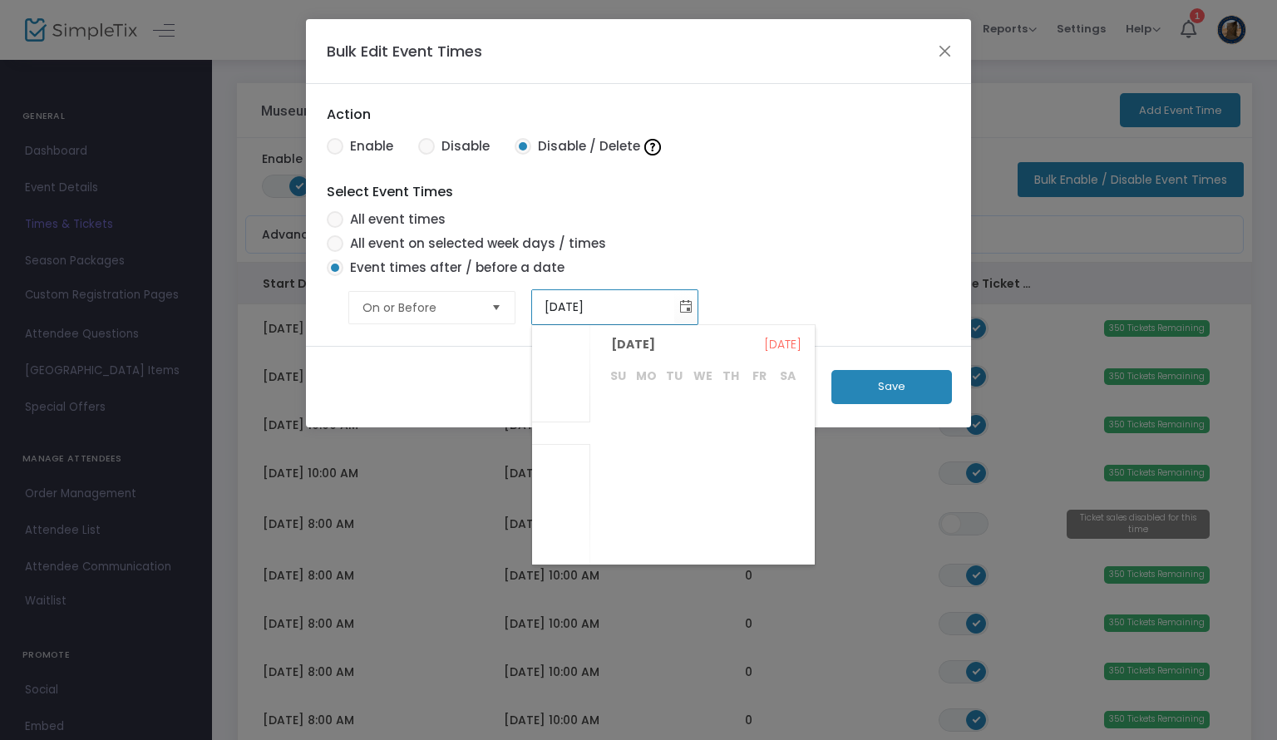
scroll to position [323892, 0]
click at [784, 413] on span "6" at bounding box center [787, 417] width 28 height 28
type input "[DATE]"
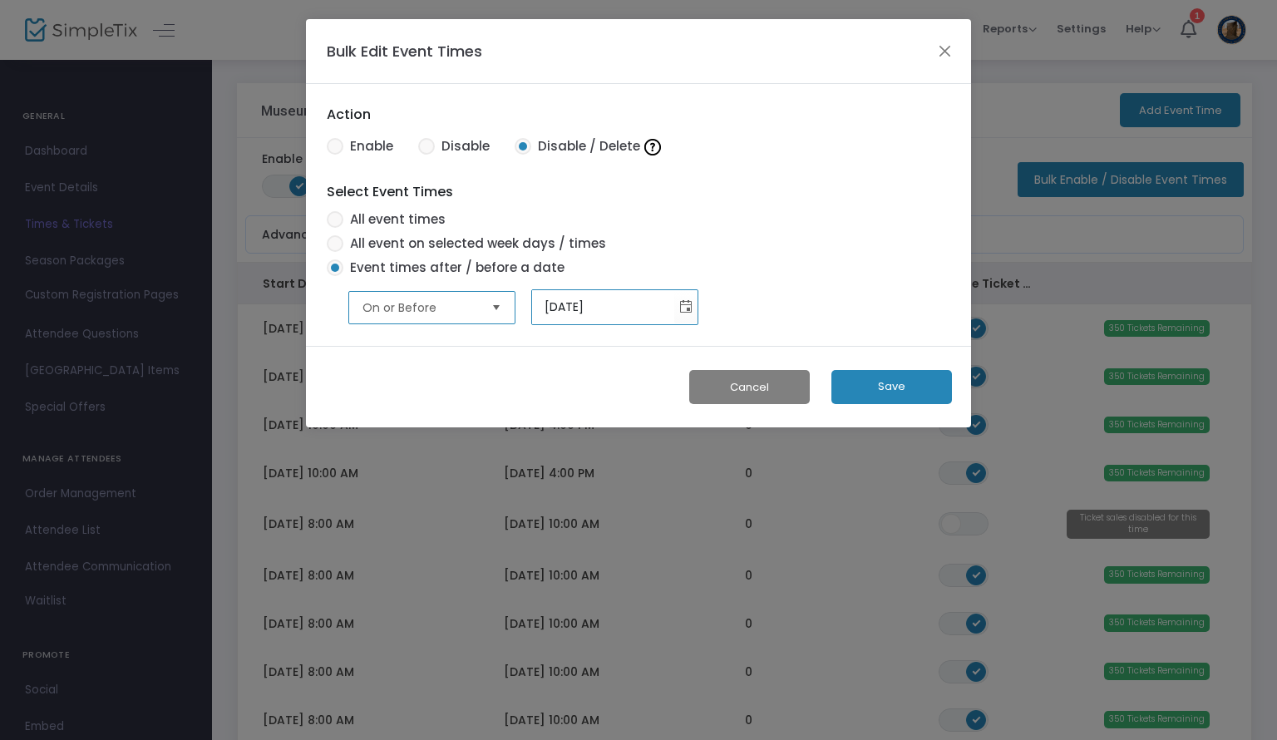
click at [470, 300] on span "On or Before" at bounding box center [420, 307] width 116 height 17
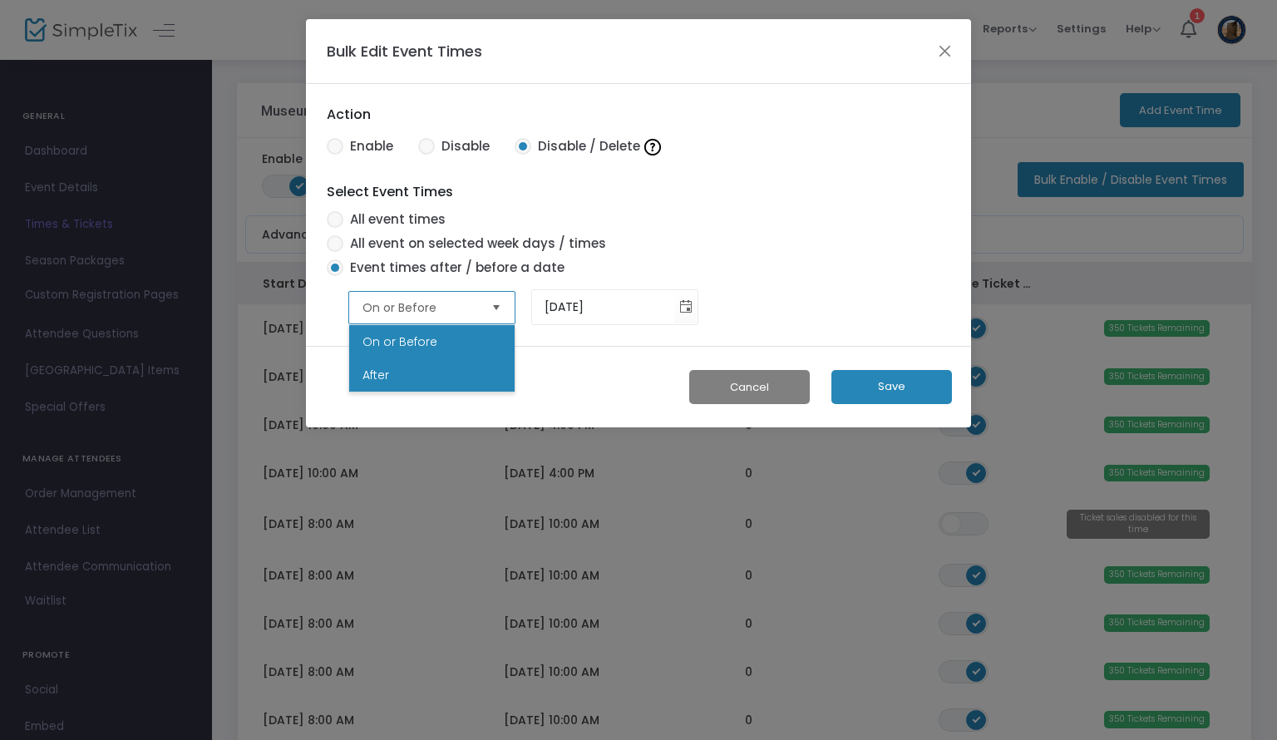
click at [429, 375] on li "After" at bounding box center [431, 374] width 165 height 33
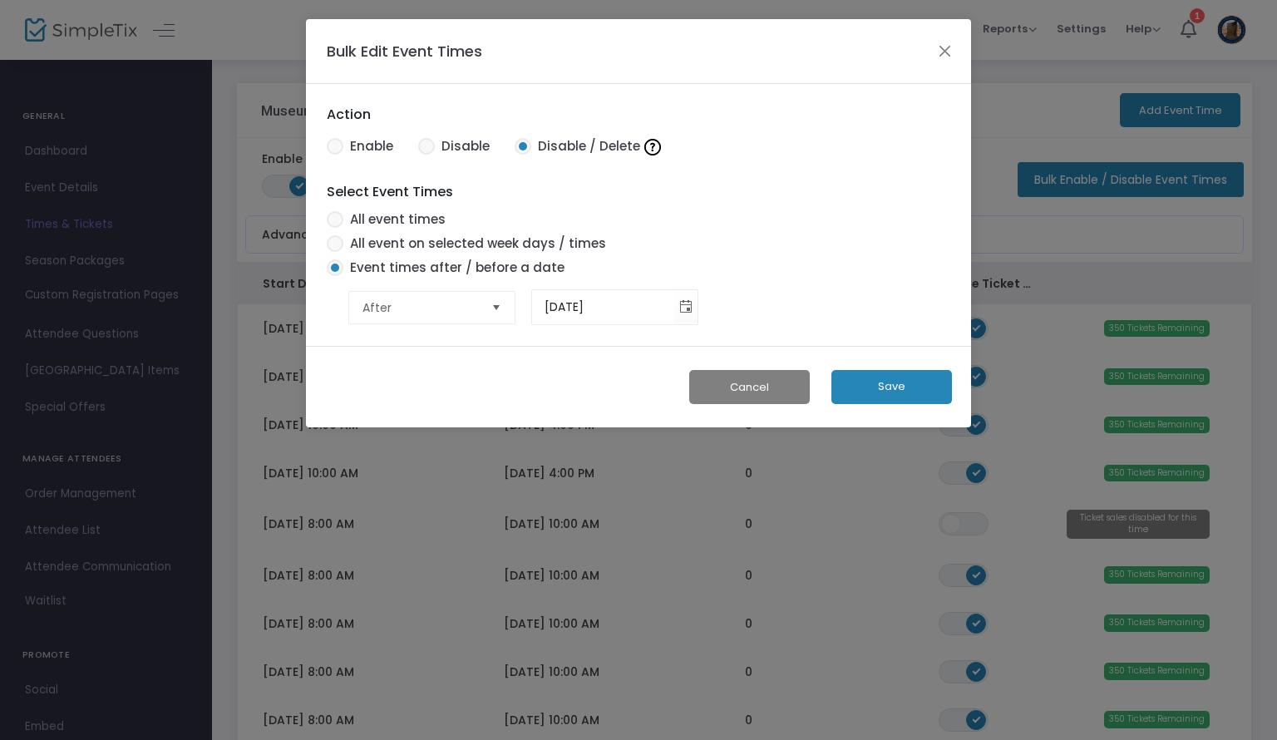
click at [900, 390] on button "Save" at bounding box center [891, 387] width 121 height 34
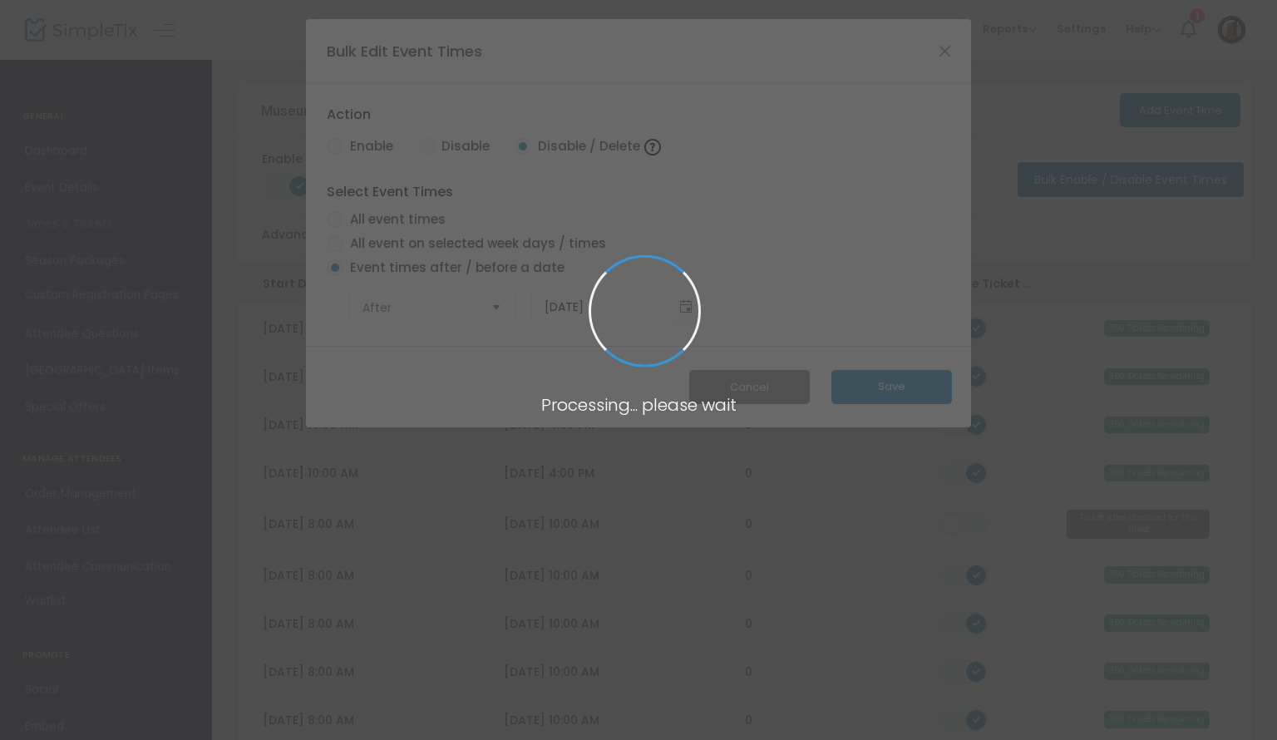
radio input "true"
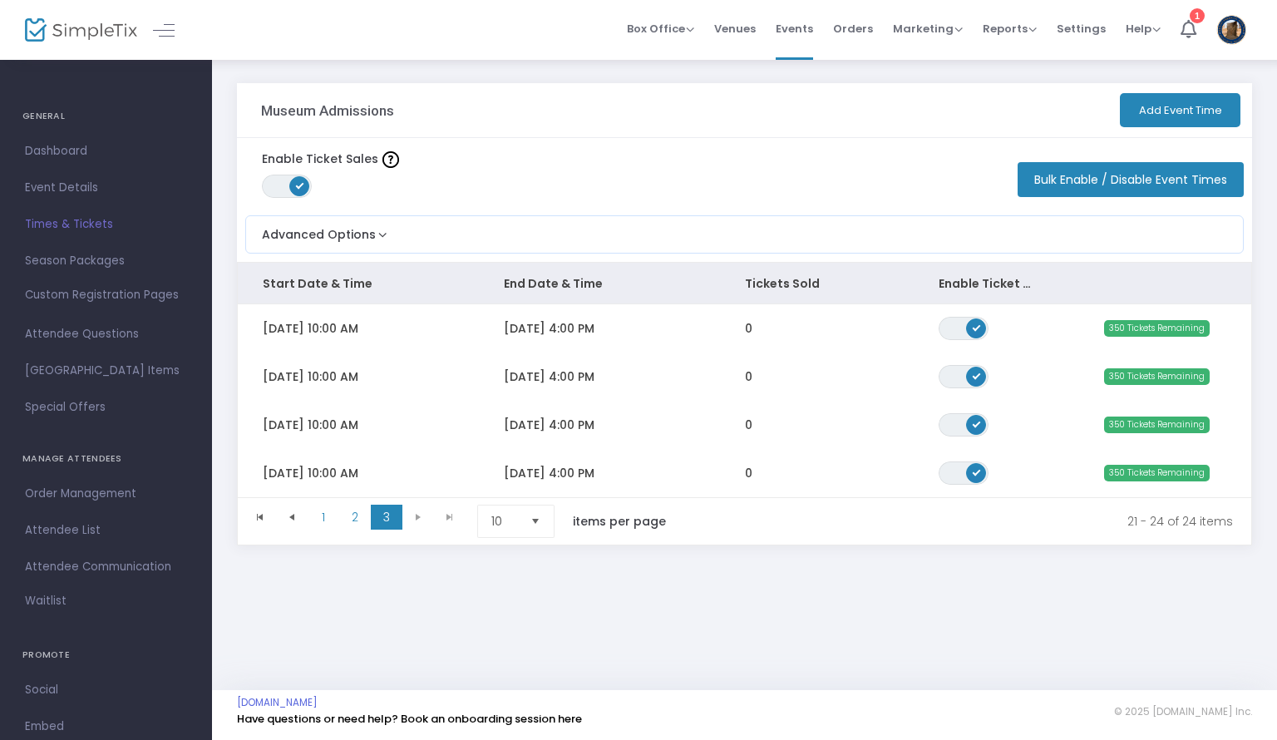
click at [1188, 116] on button "Add Event Time" at bounding box center [1179, 110] width 121 height 34
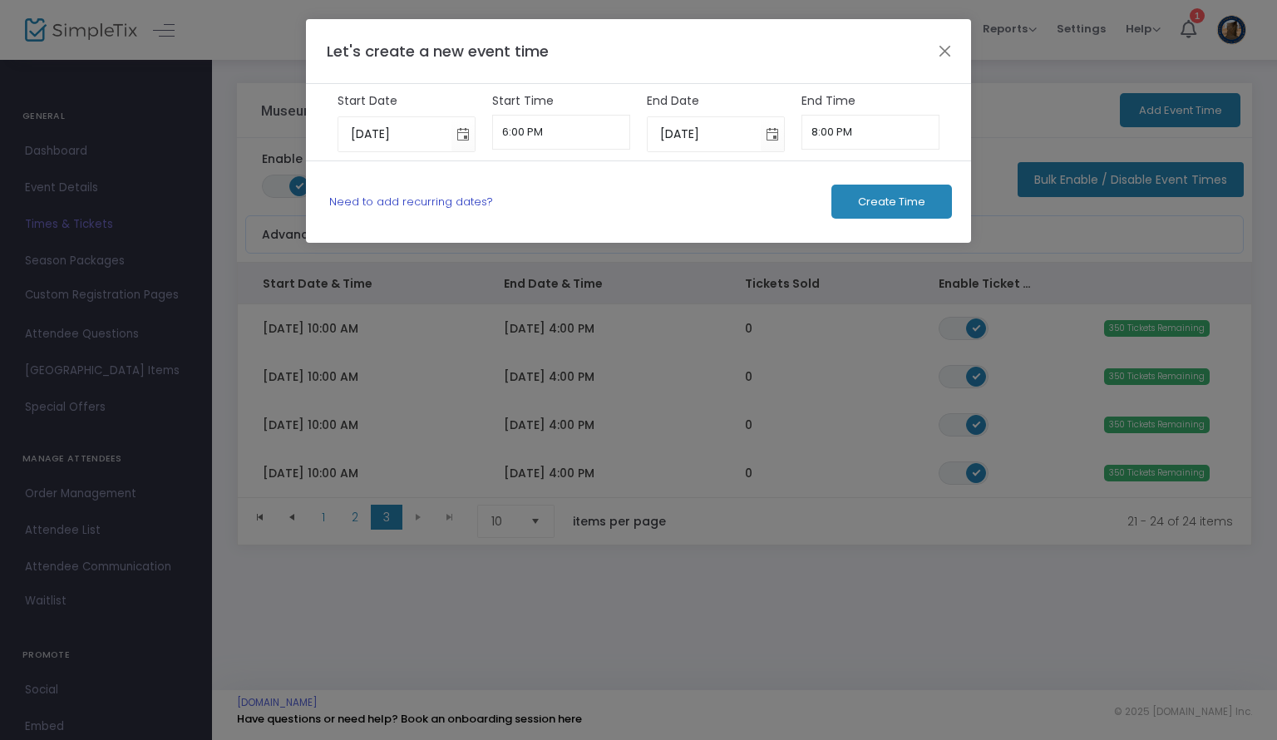
click at [460, 197] on link "Need to add recurring dates?" at bounding box center [411, 202] width 164 height 16
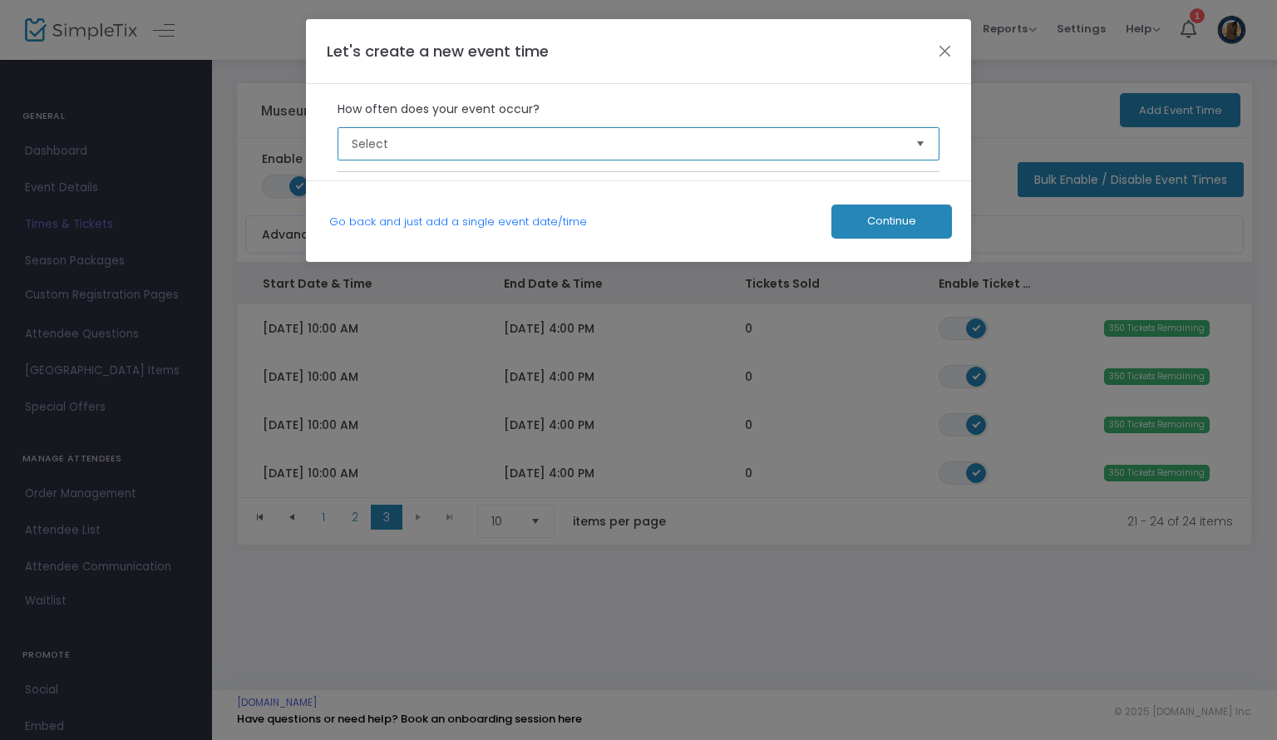
click at [525, 143] on span "Select" at bounding box center [627, 143] width 551 height 17
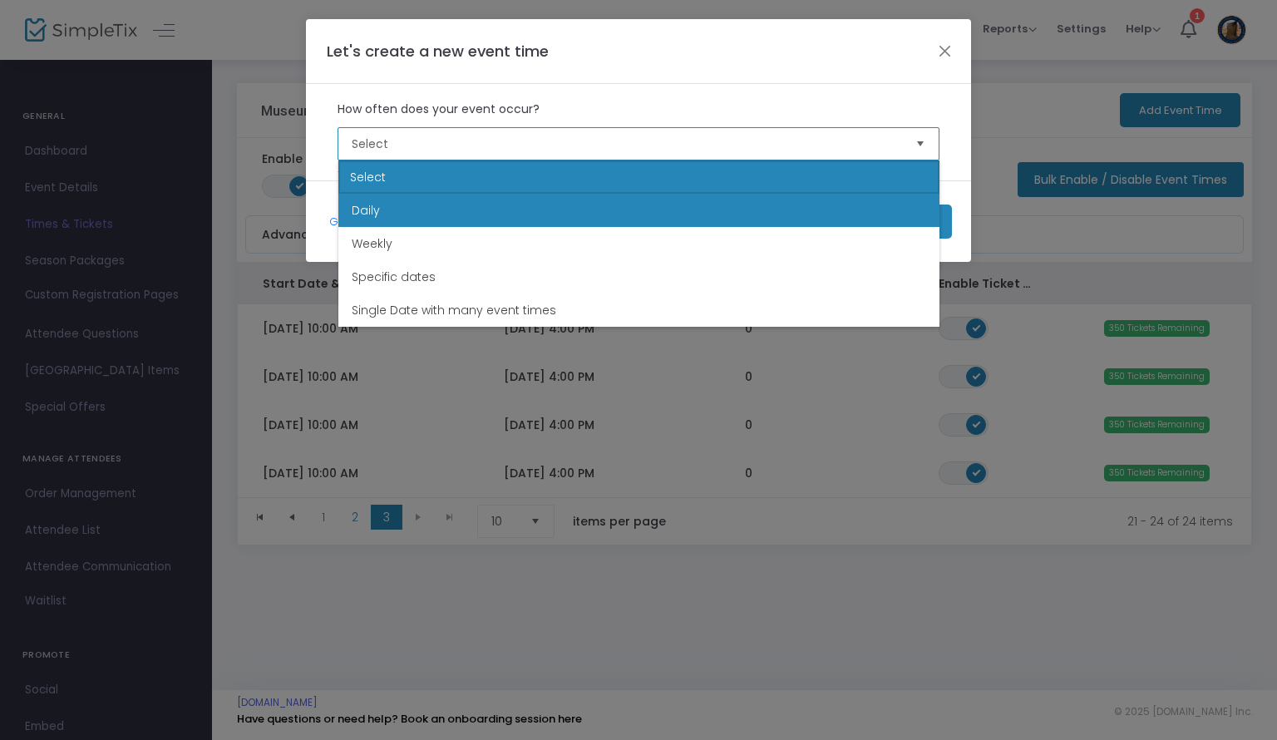
click at [504, 224] on li "Daily" at bounding box center [638, 210] width 601 height 33
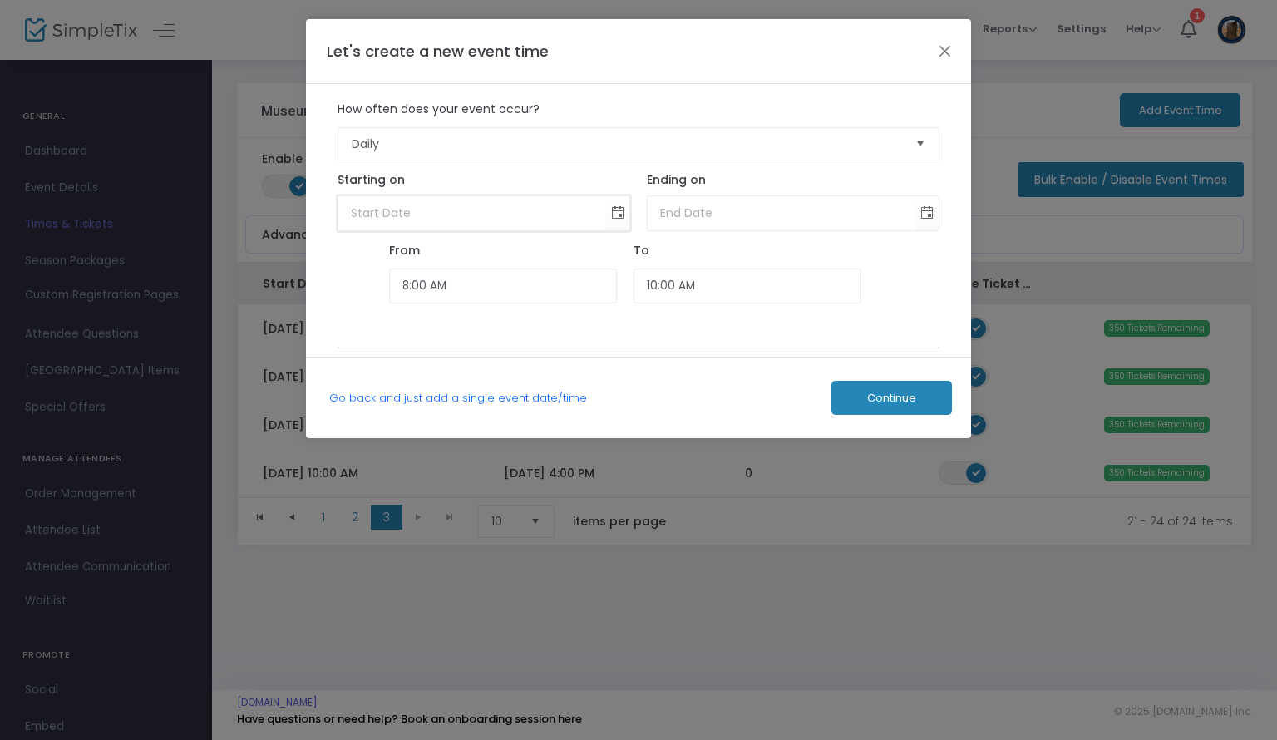
click at [592, 210] on input at bounding box center [472, 213] width 268 height 34
type input "month/day/year"
click at [616, 217] on span "Toggle calendar" at bounding box center [617, 212] width 27 height 27
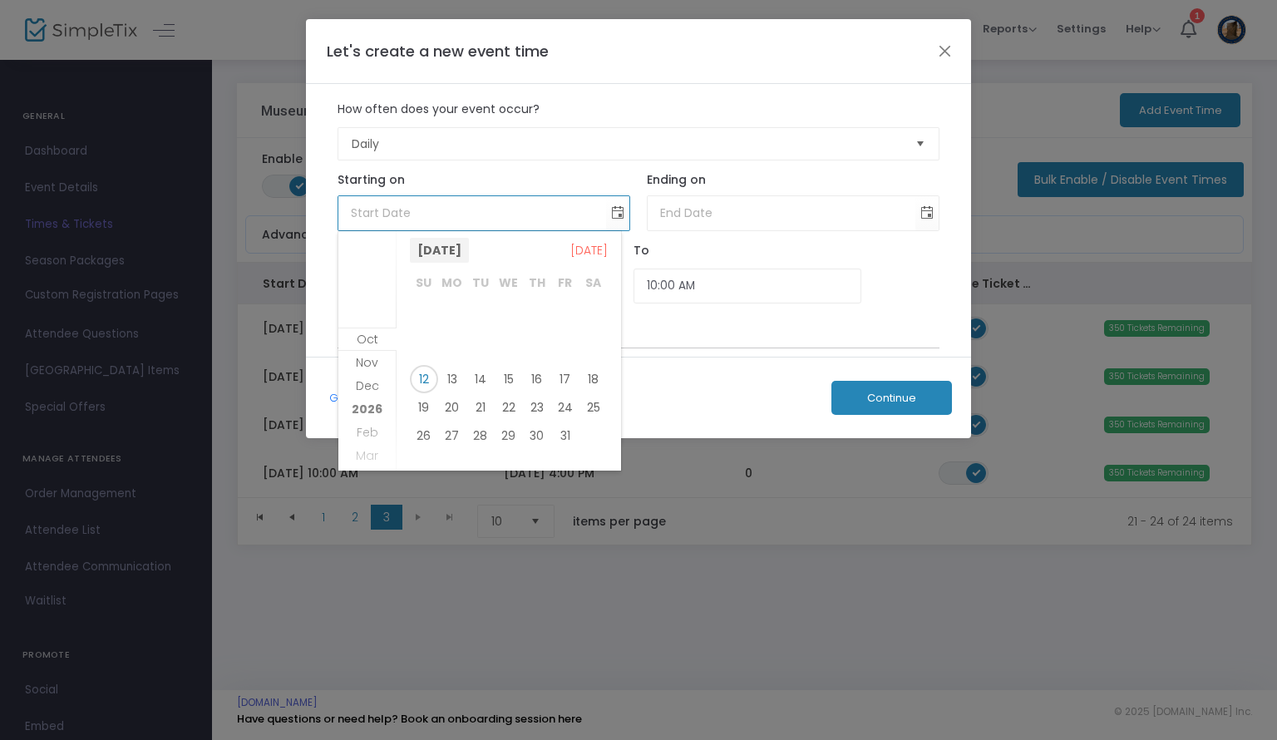
click at [469, 244] on span "[DATE]" at bounding box center [439, 250] width 59 height 25
click at [558, 351] on span "Dec" at bounding box center [549, 358] width 40 height 40
click at [592, 316] on span "6" at bounding box center [593, 322] width 28 height 28
type input "[DATE]"
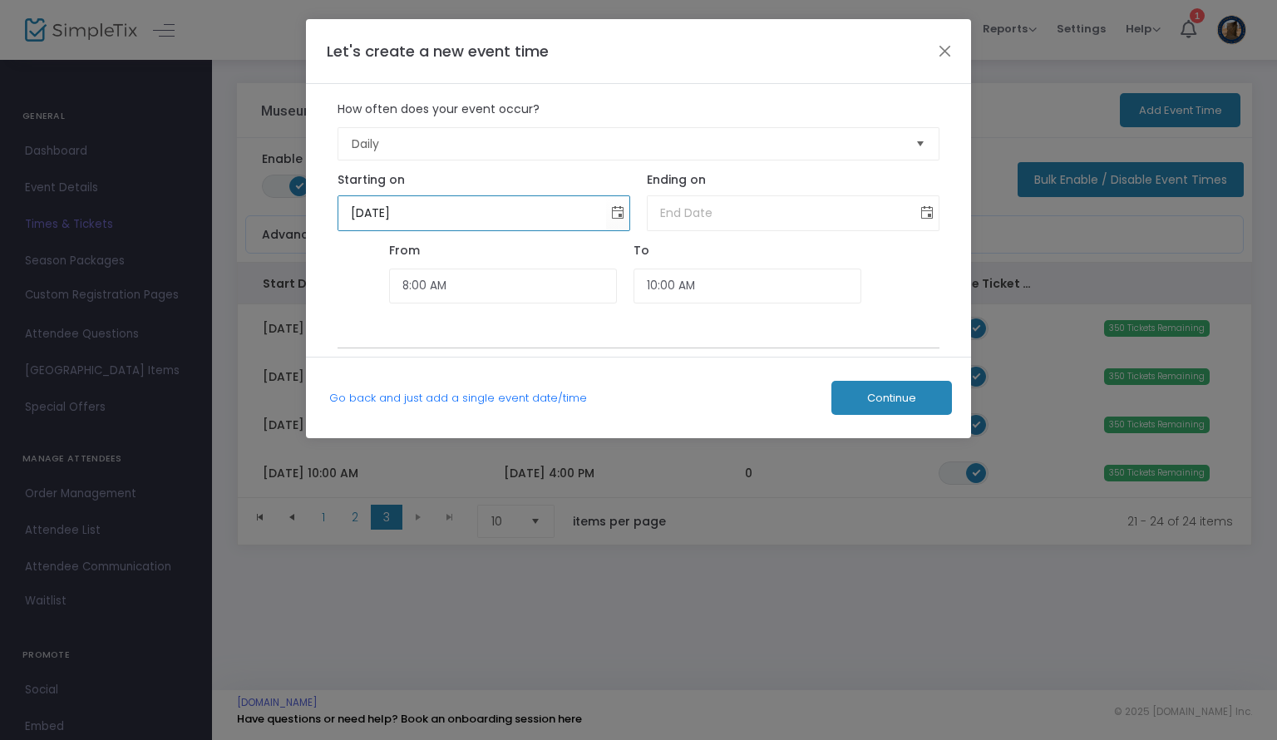
click at [936, 214] on span "Toggle calendar" at bounding box center [926, 212] width 27 height 27
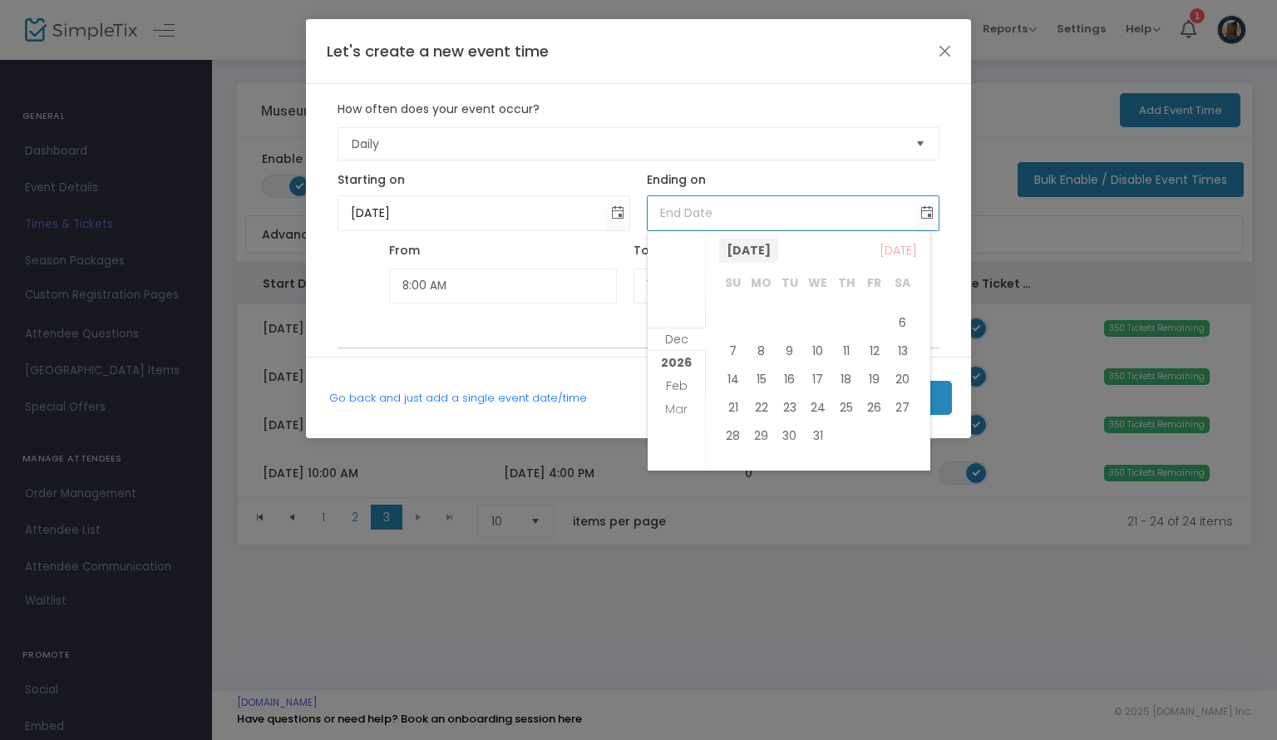
click at [778, 246] on span "[DATE]" at bounding box center [748, 250] width 59 height 25
click at [858, 363] on span "Dec" at bounding box center [858, 358] width 40 height 40
click at [778, 242] on span "[DATE]" at bounding box center [748, 250] width 59 height 25
click at [780, 435] on span "Feb" at bounding box center [778, 436] width 40 height 40
click at [911, 413] on span "28" at bounding box center [902, 407] width 28 height 28
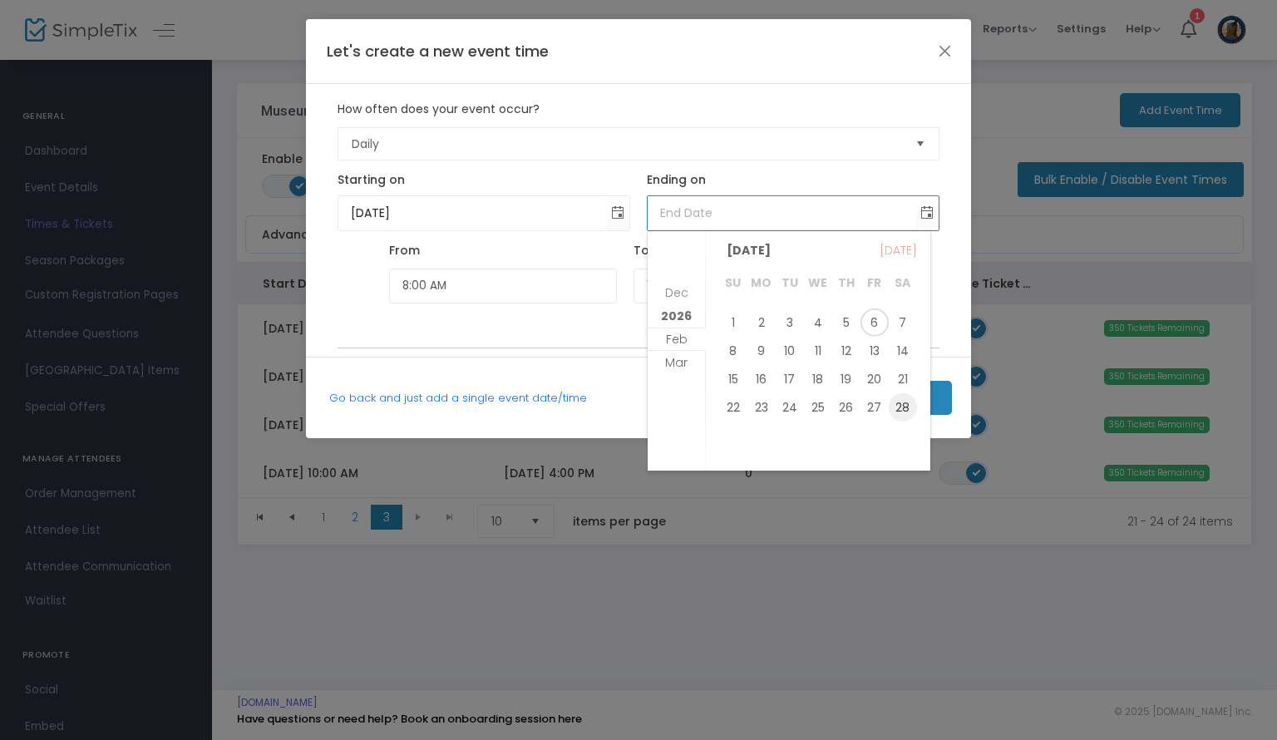
type input "[DATE]"
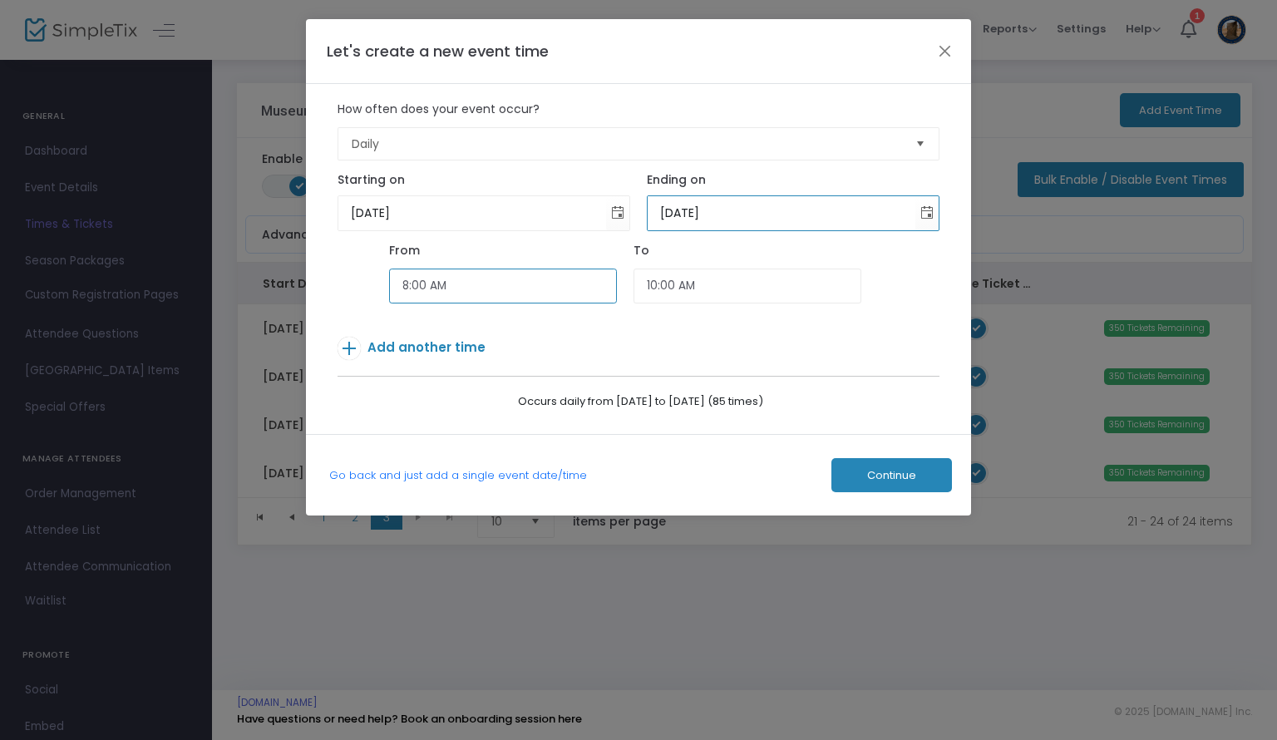
click at [547, 282] on input "8:00 AM" at bounding box center [503, 286] width 228 height 36
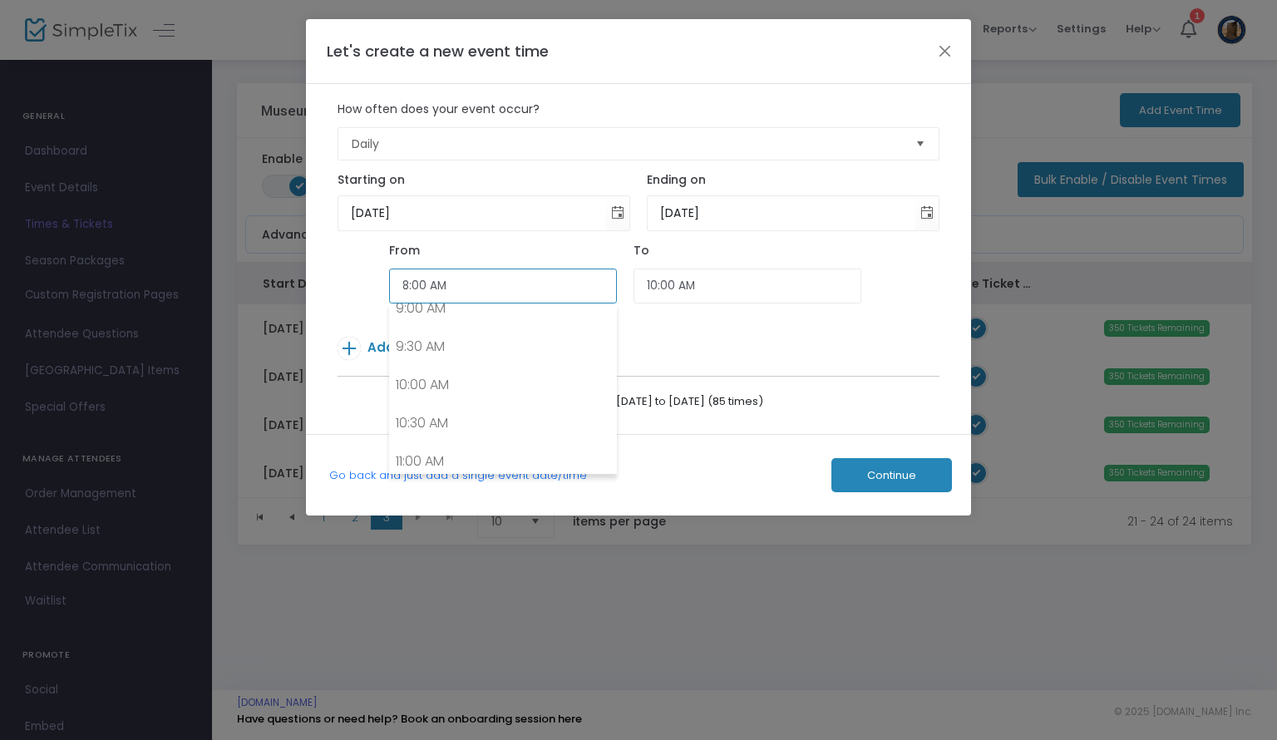
scroll to position [706, 0]
click at [514, 377] on link "10:00 AM" at bounding box center [503, 381] width 226 height 38
type input "10:00 AM"
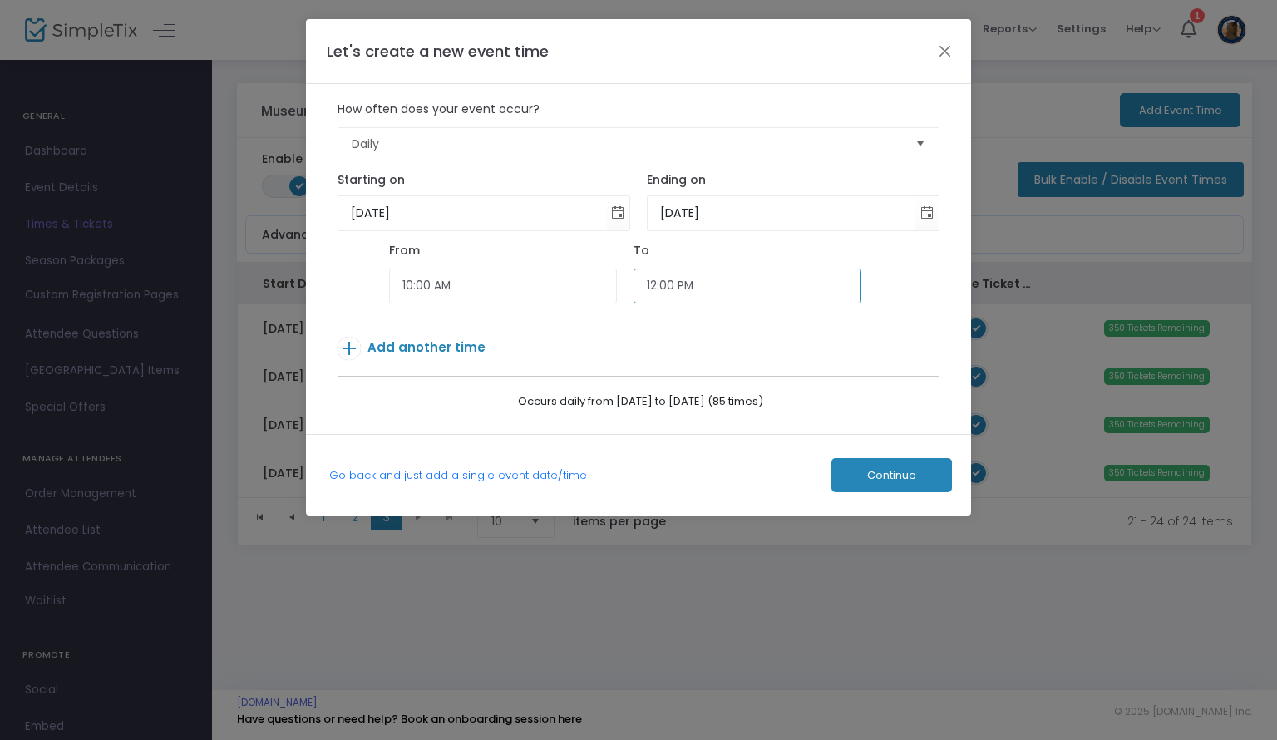
click at [815, 286] on input "12:00 PM" at bounding box center [747, 286] width 228 height 36
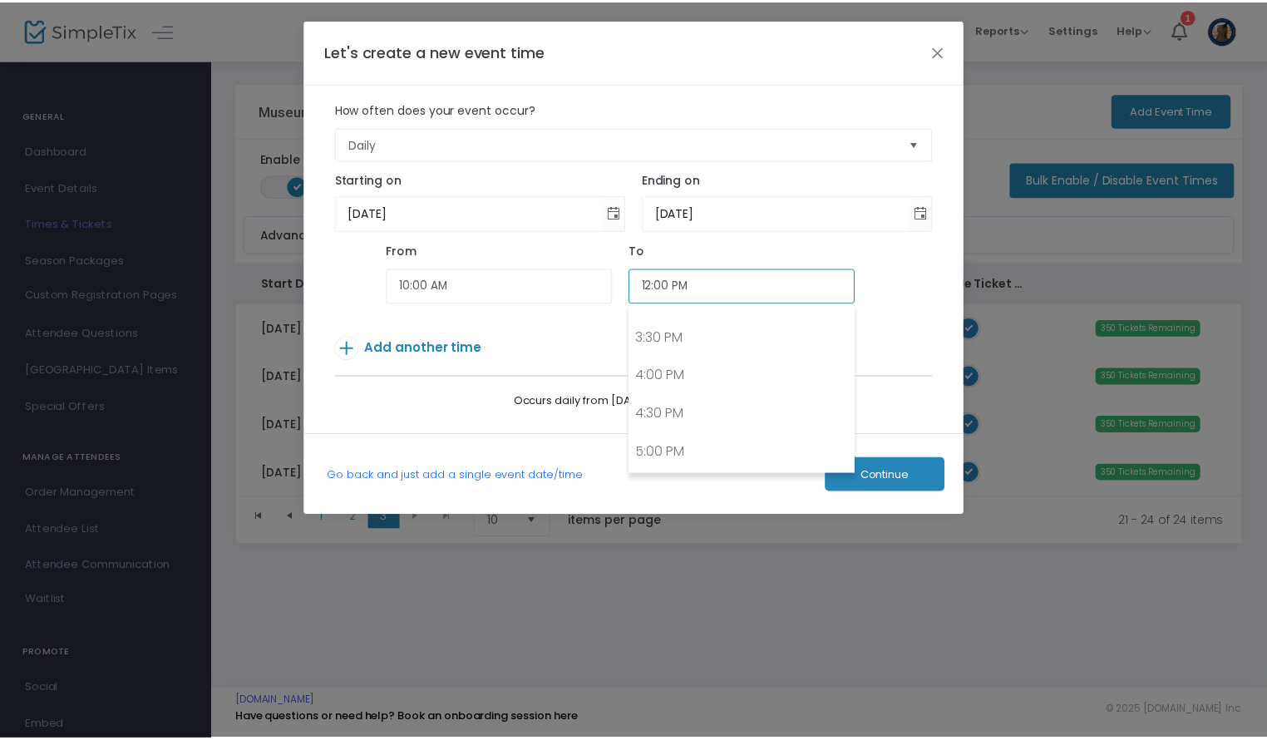
scroll to position [1172, 0]
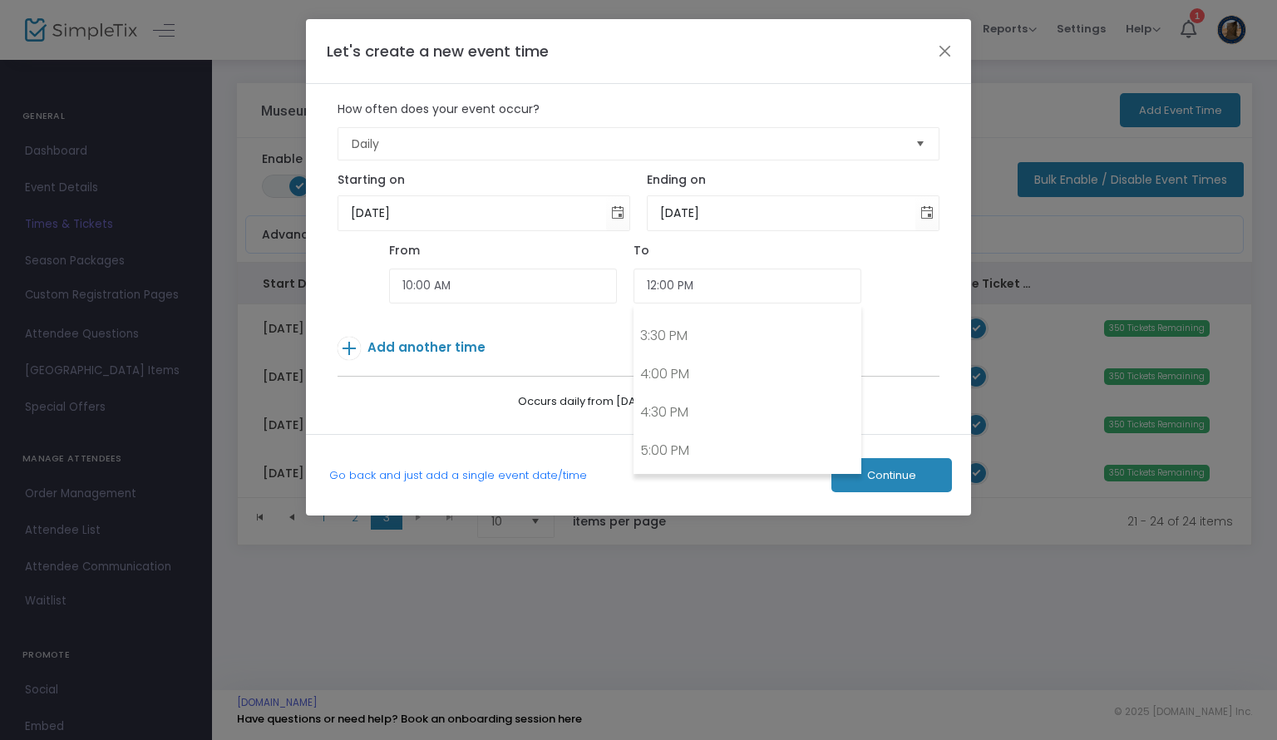
click at [715, 370] on link "4:00 PM" at bounding box center [747, 374] width 226 height 38
type input "4:00 PM"
click at [898, 473] on span "Continue" at bounding box center [891, 475] width 49 height 13
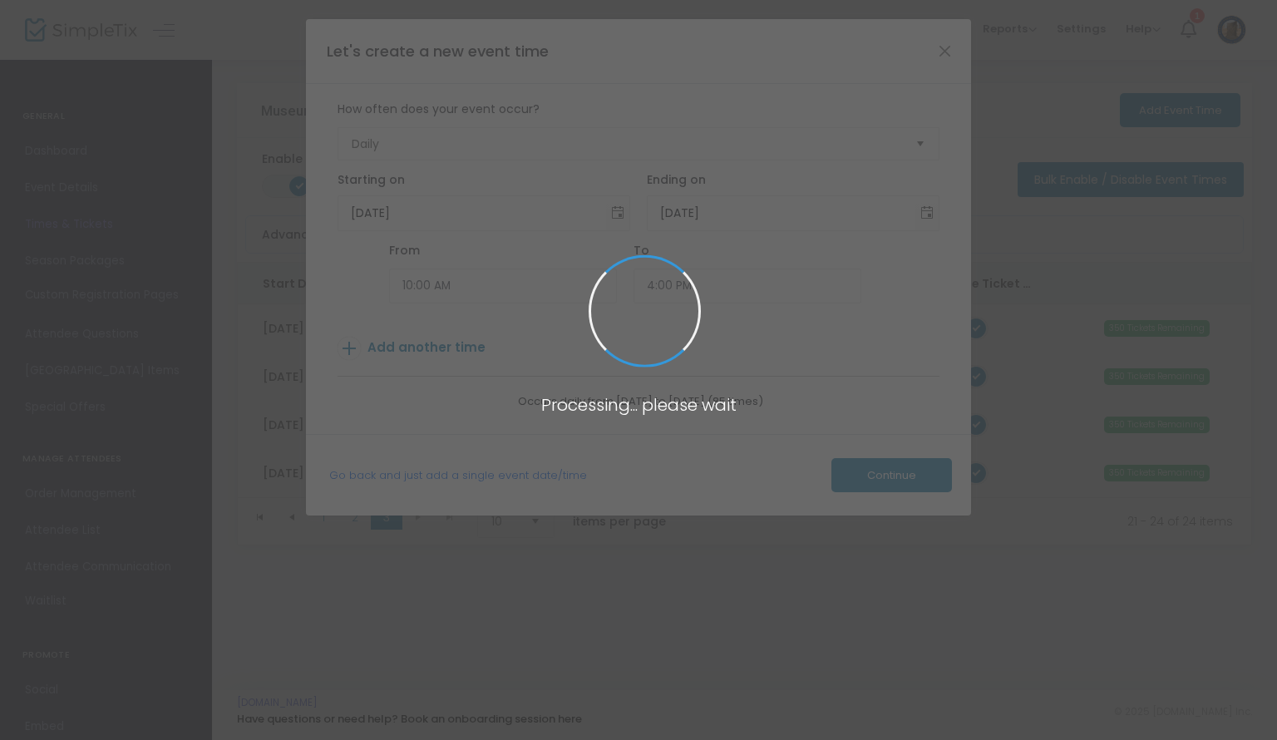
type input "350"
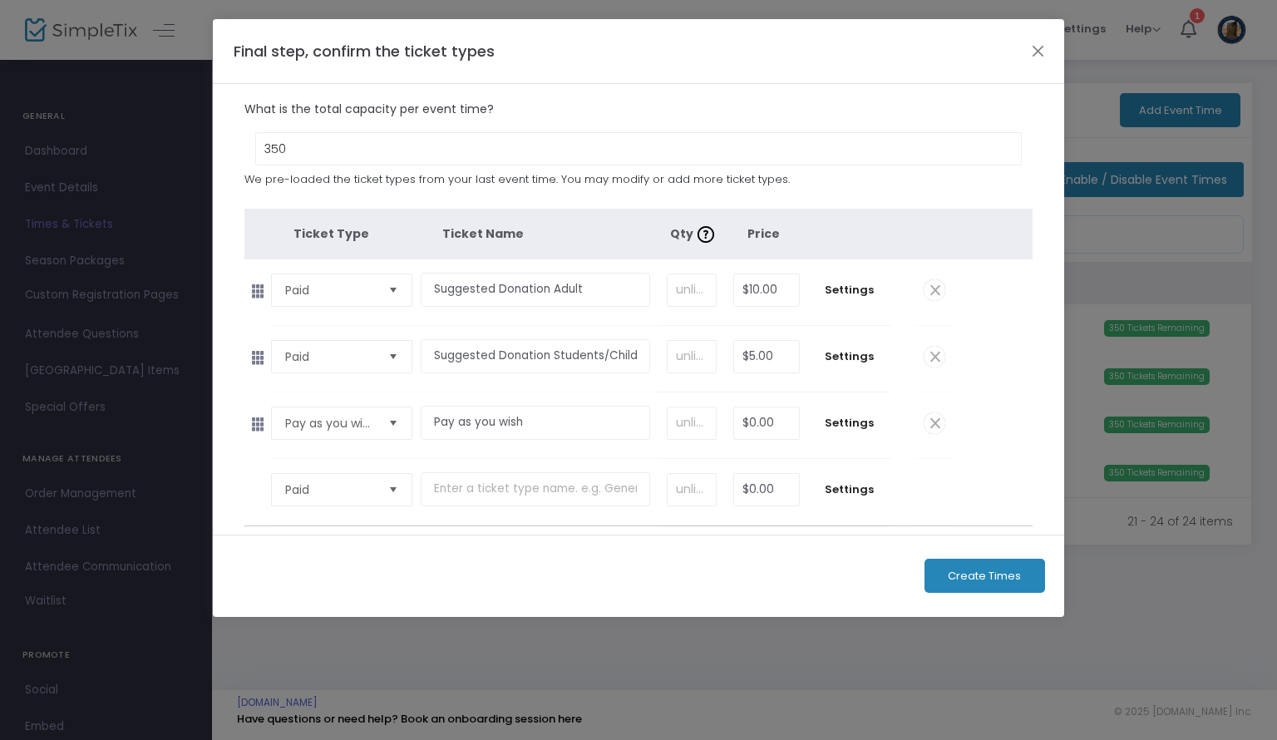
click at [976, 583] on button "Create Times" at bounding box center [984, 575] width 121 height 34
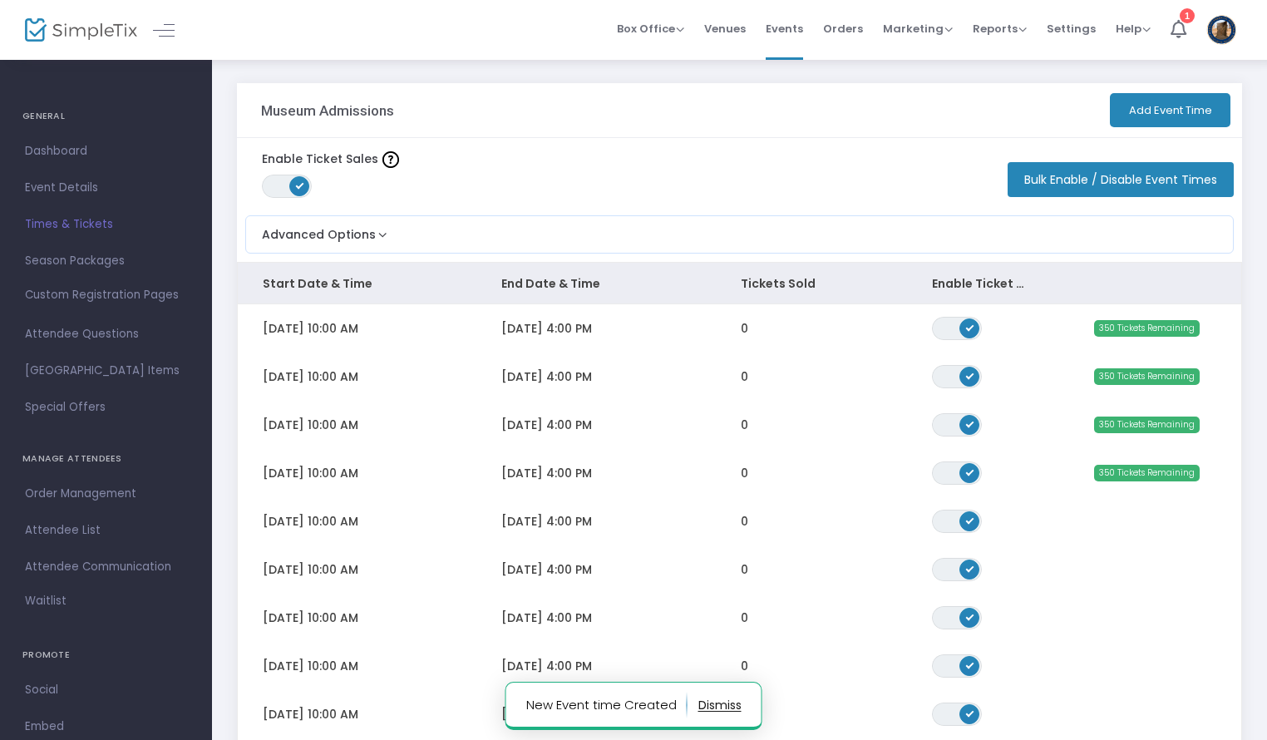
click at [1130, 167] on button "Bulk Enable / Disable Event Times" at bounding box center [1120, 179] width 226 height 35
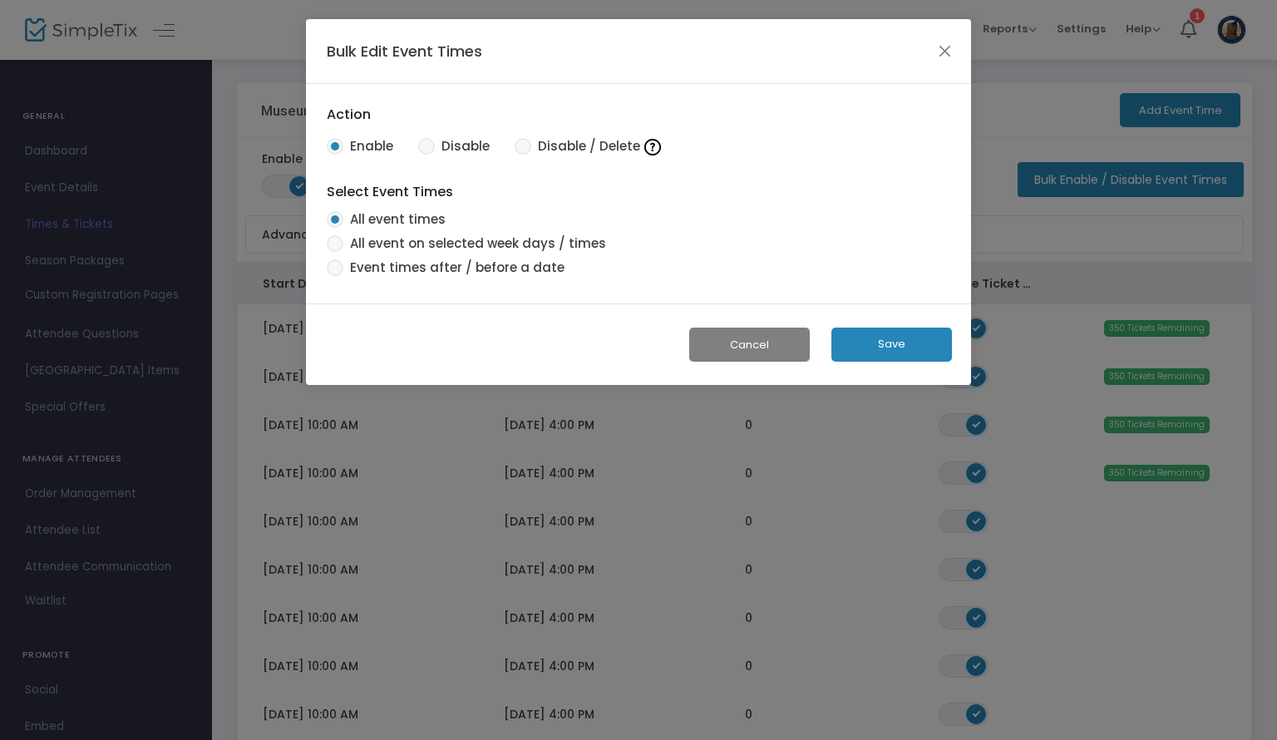
click at [439, 145] on span "Disable" at bounding box center [462, 146] width 55 height 19
click at [426, 155] on input "Disable" at bounding box center [426, 155] width 1 height 1
radio input "true"
click at [334, 242] on span at bounding box center [335, 243] width 17 height 17
click at [334, 252] on input "All event on selected week days / times" at bounding box center [334, 252] width 1 height 1
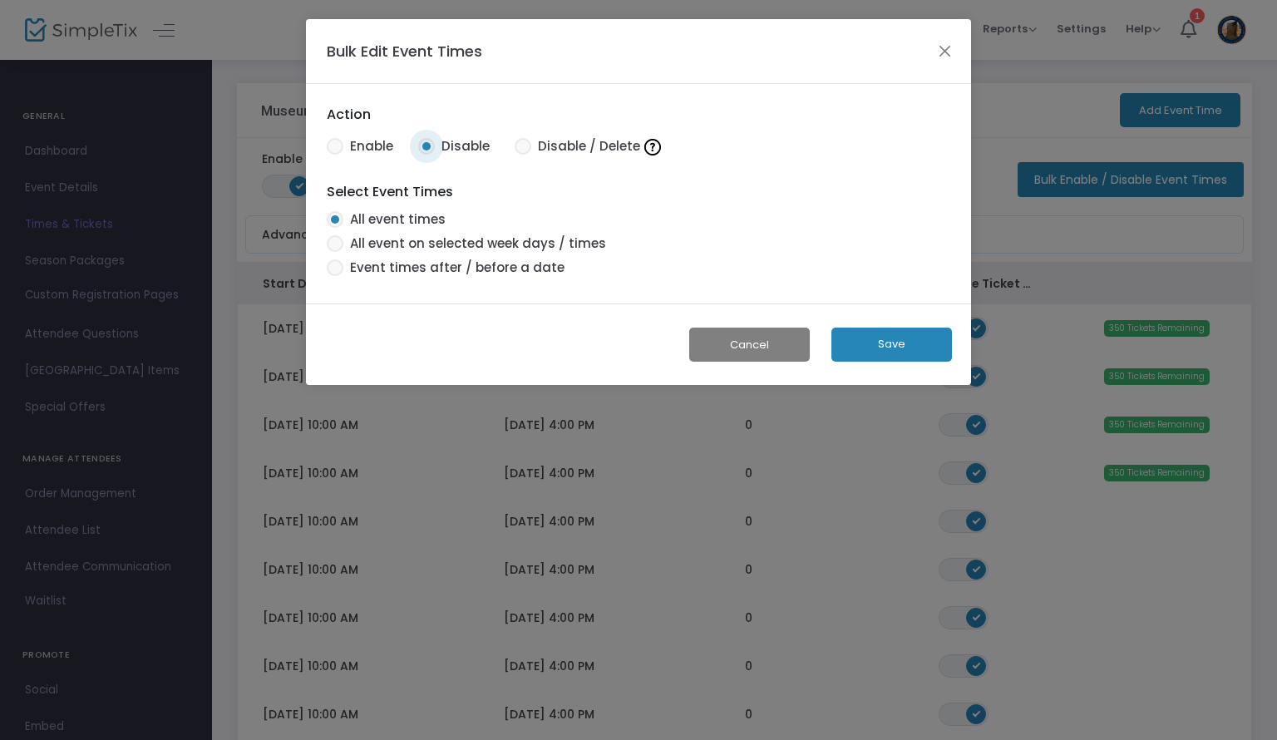
radio input "false"
radio input "true"
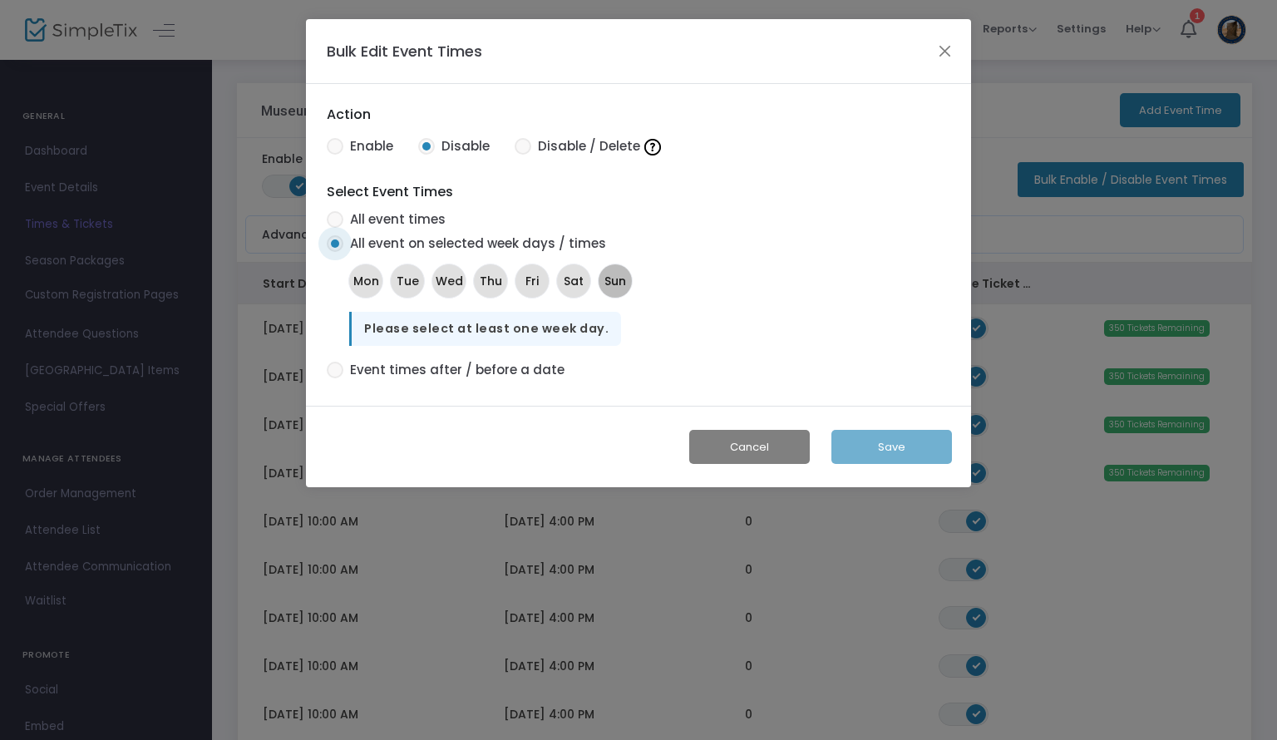
click at [629, 282] on mat-chip "Sun" at bounding box center [615, 280] width 35 height 35
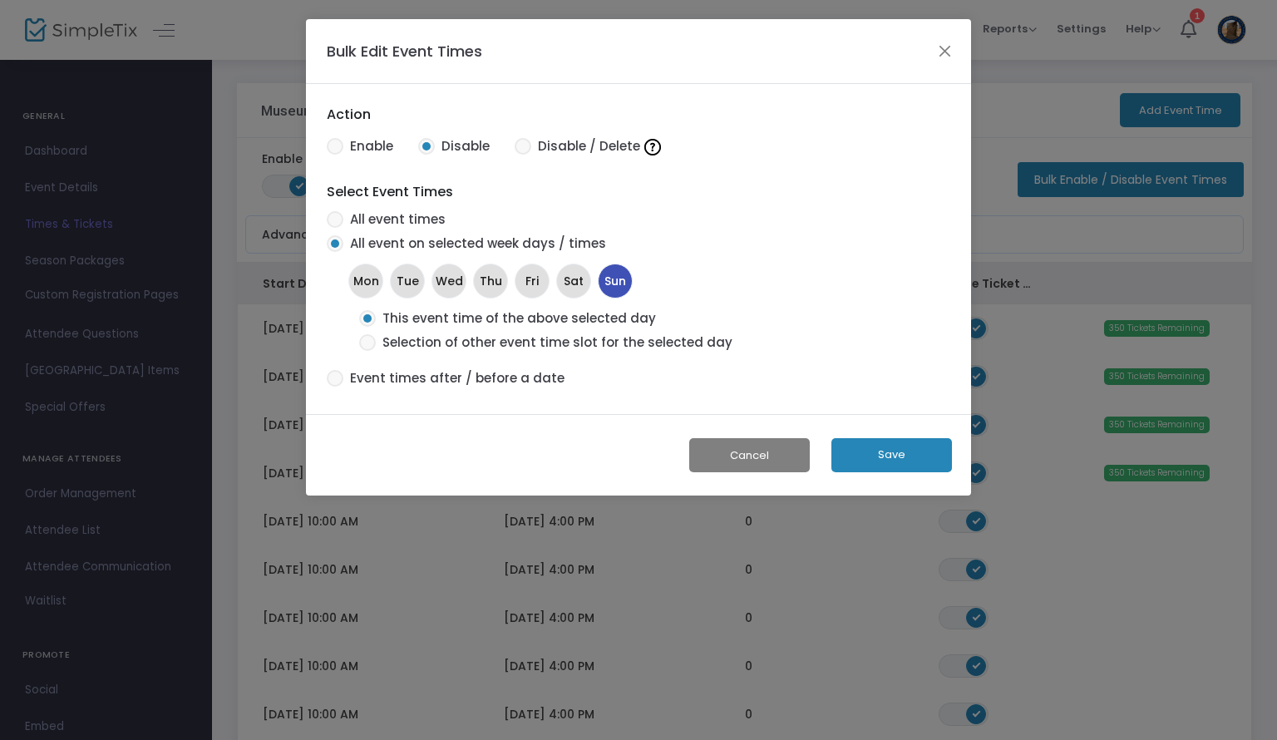
click at [871, 453] on button "Save" at bounding box center [891, 455] width 121 height 34
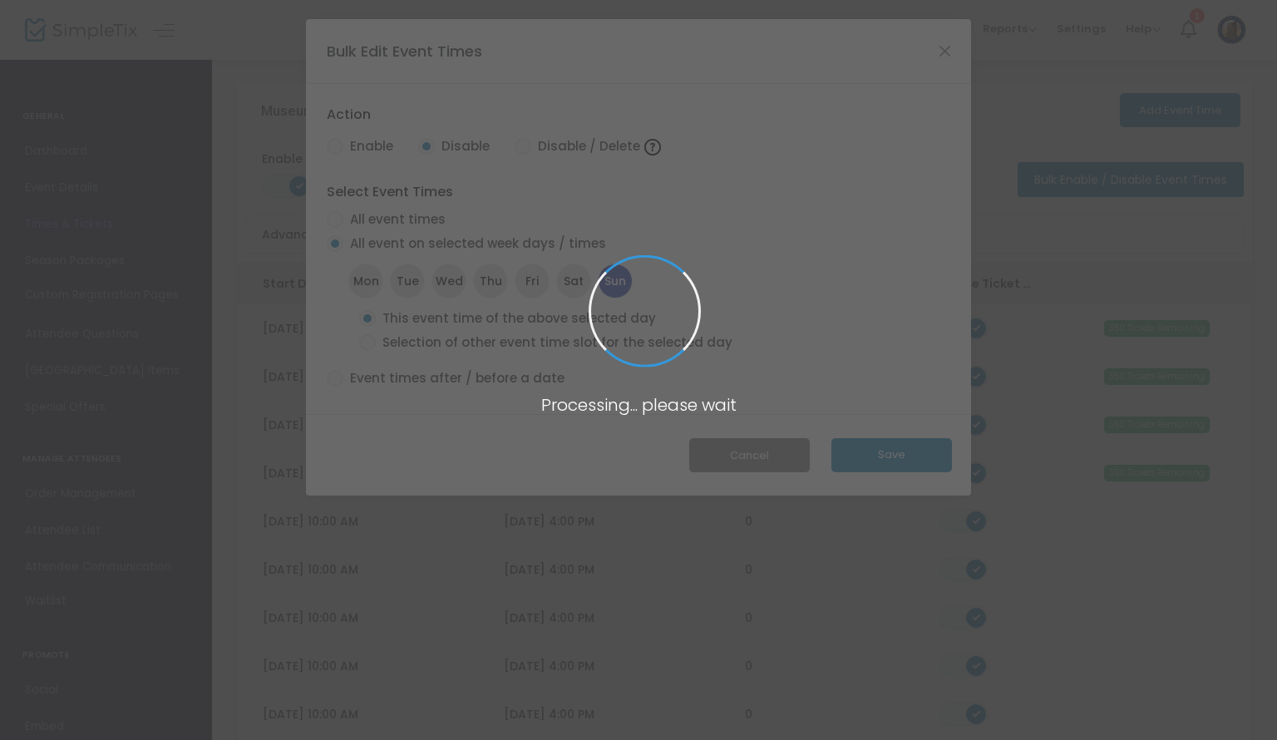
radio input "true"
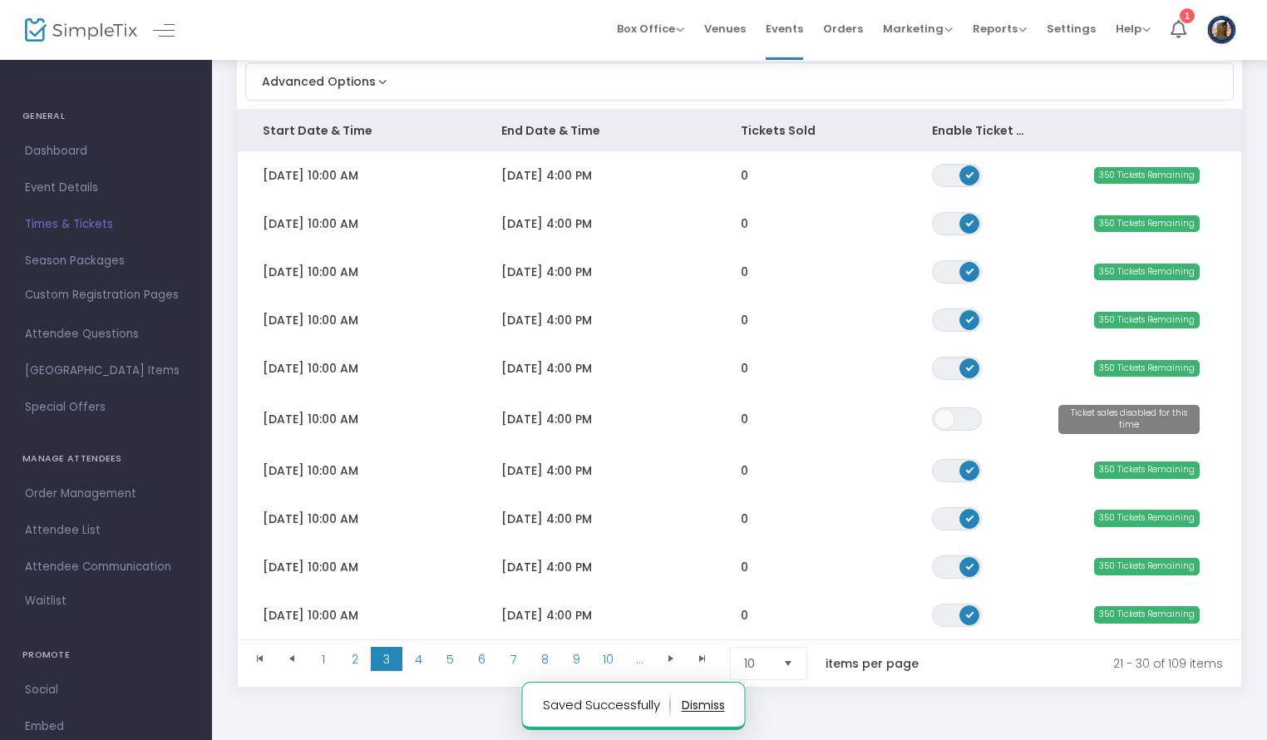
scroll to position [236, 0]
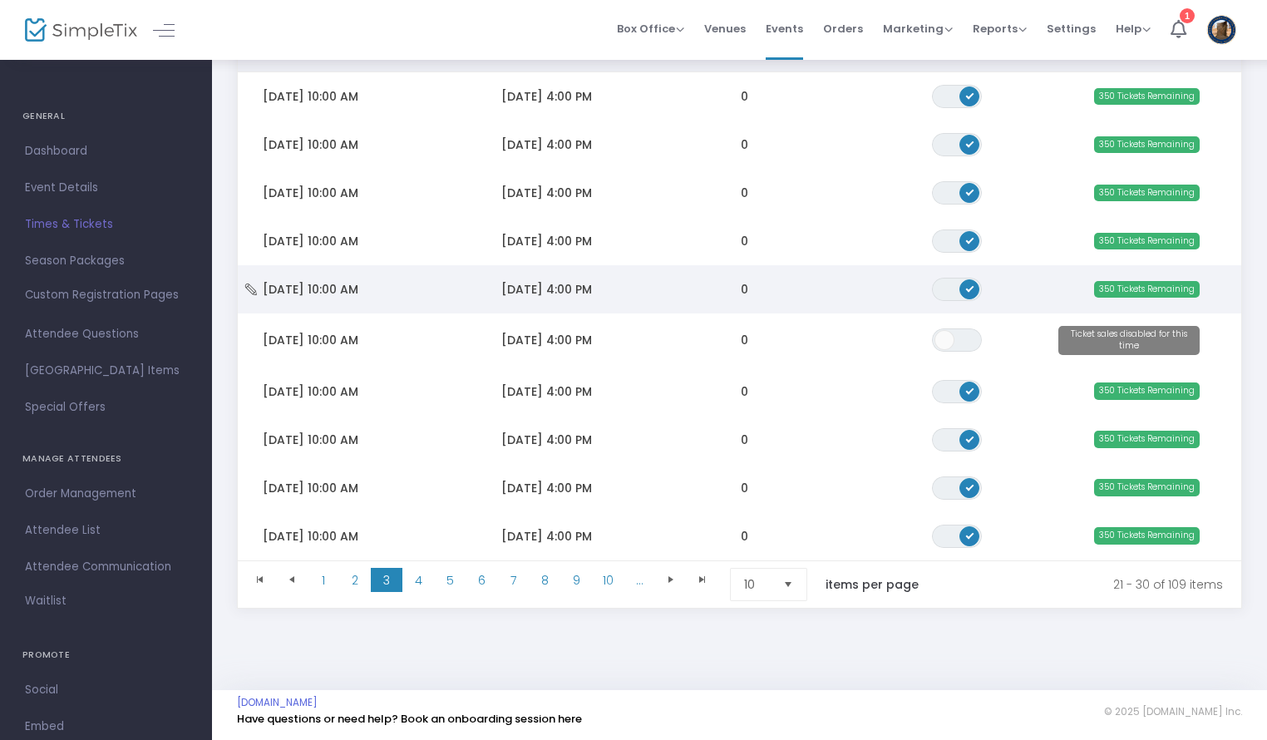
click at [977, 283] on span "Data table" at bounding box center [969, 289] width 20 height 20
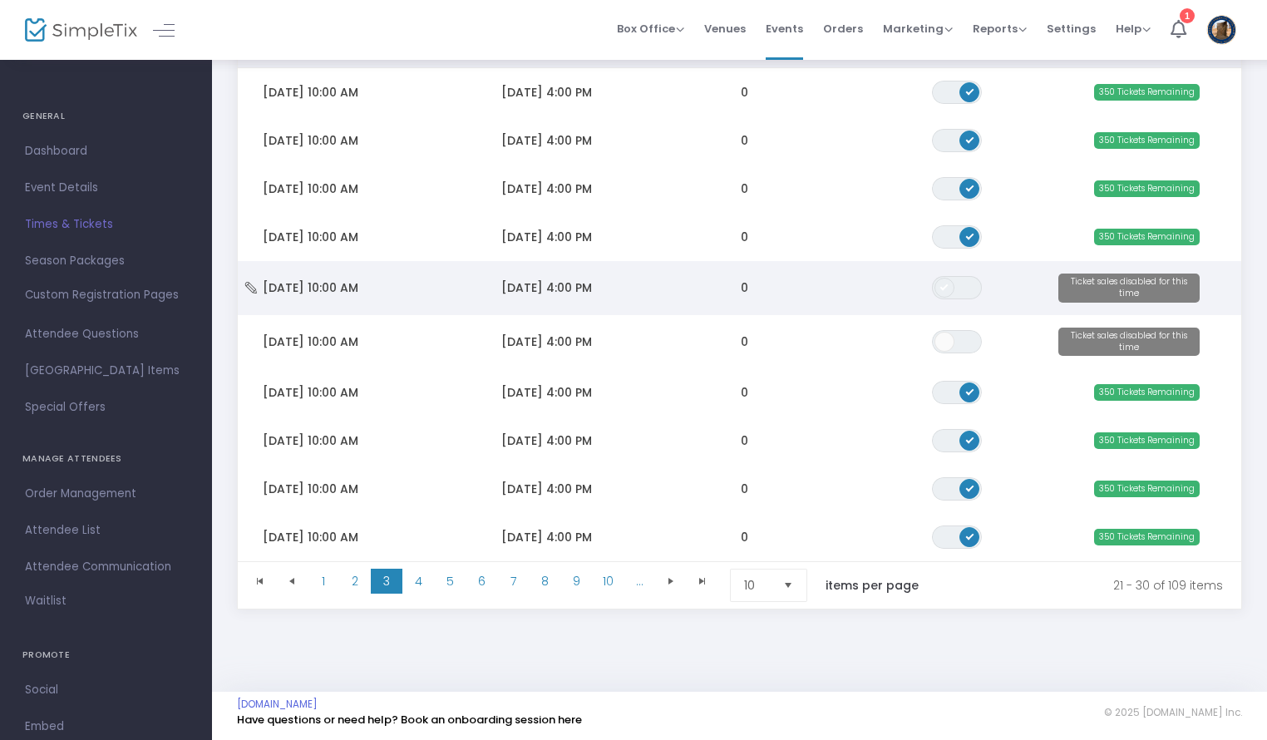
click at [951, 289] on span "Data table" at bounding box center [944, 288] width 20 height 20
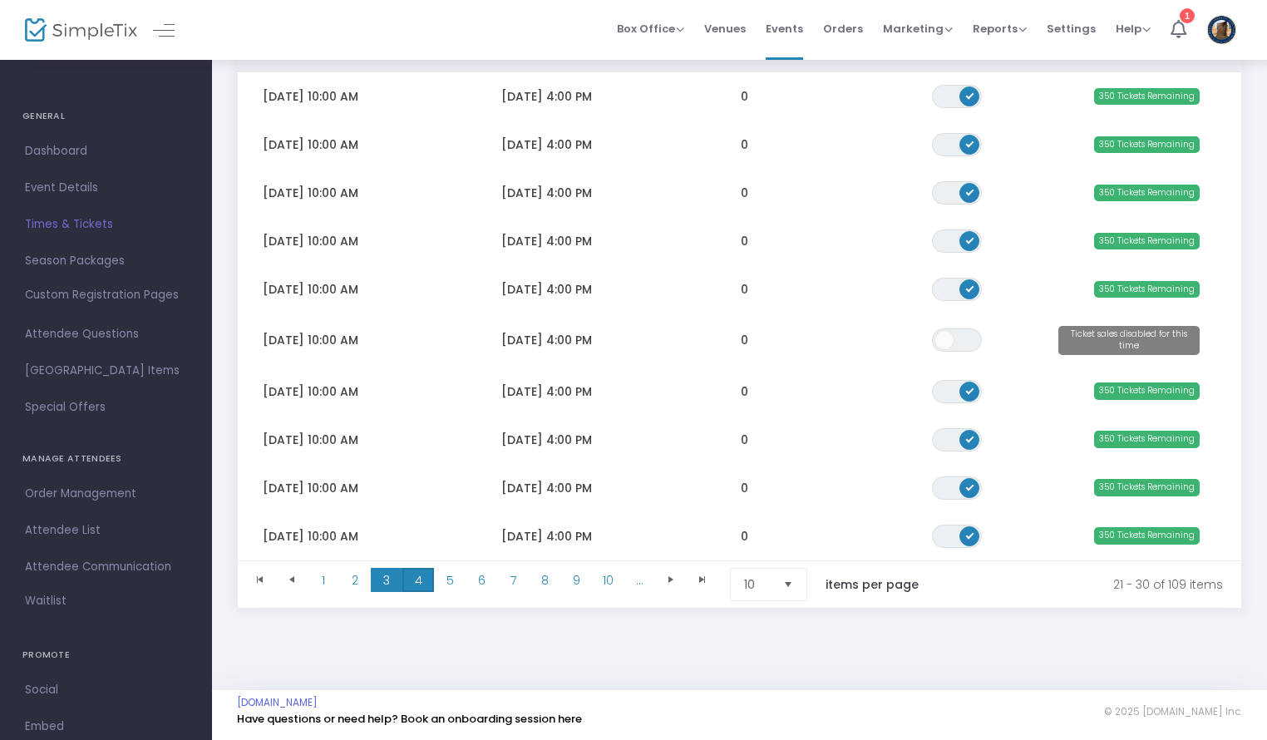
click at [423, 573] on span "4" at bounding box center [418, 580] width 32 height 25
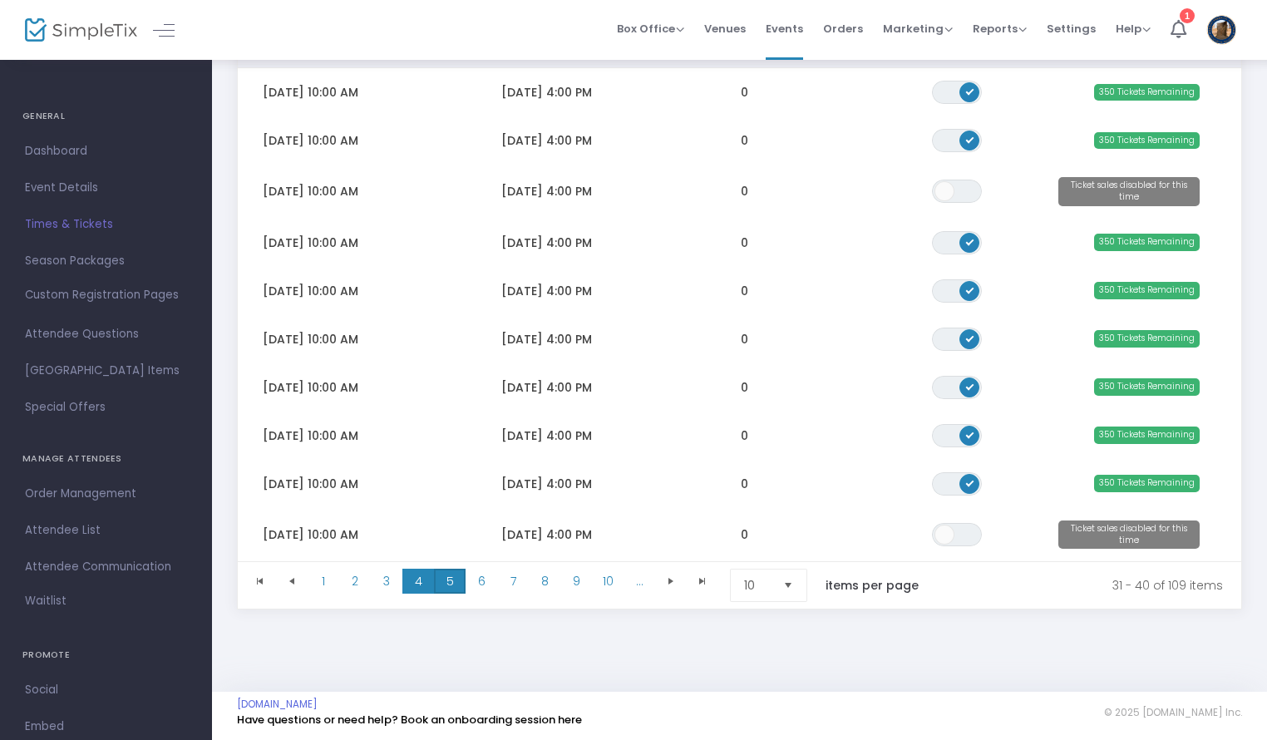
click at [445, 583] on span "5" at bounding box center [450, 580] width 32 height 25
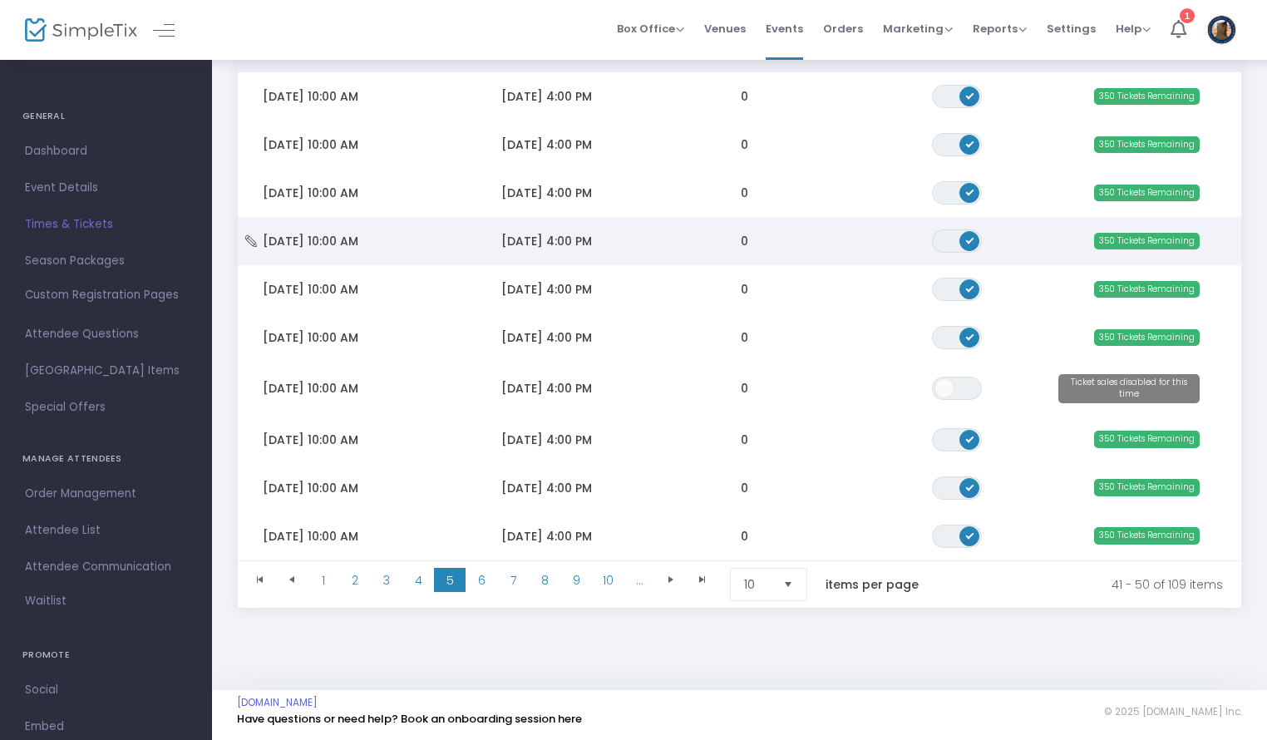
click at [954, 234] on span "ON OFF" at bounding box center [957, 240] width 50 height 23
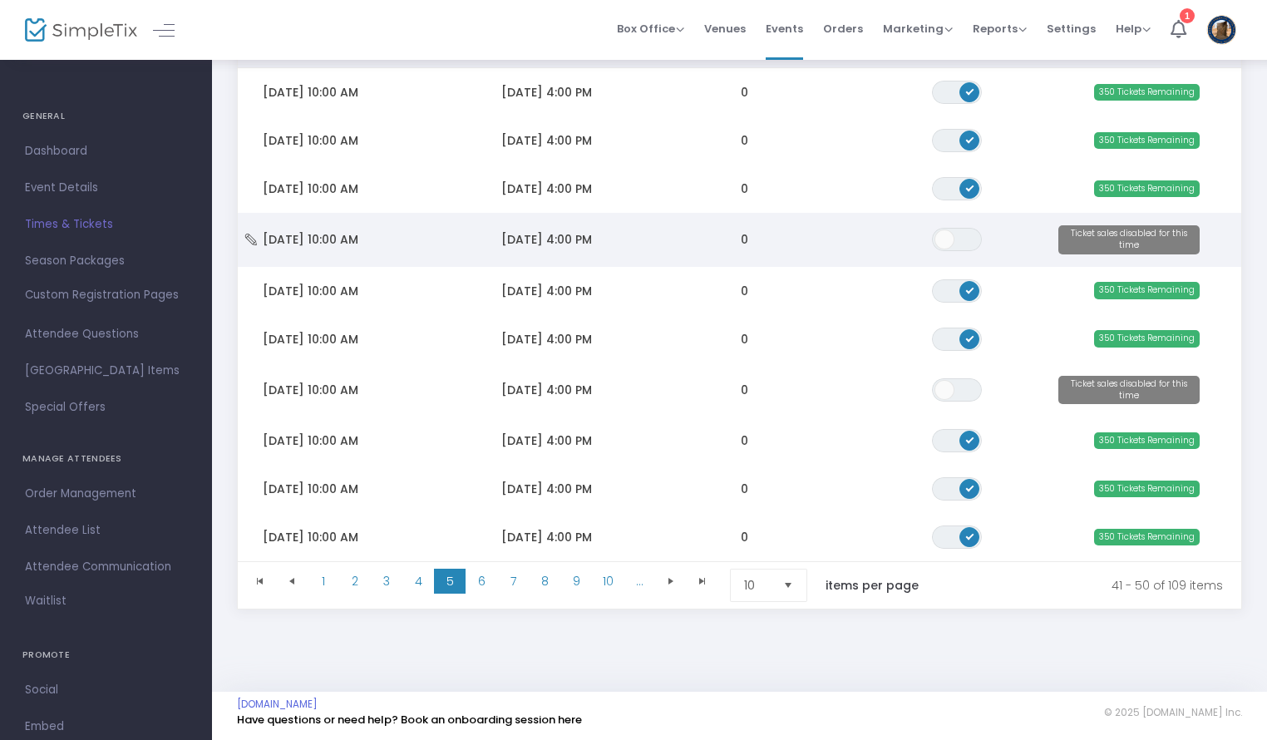
click at [551, 235] on span "[DATE] 4:00 PM" at bounding box center [546, 239] width 91 height 17
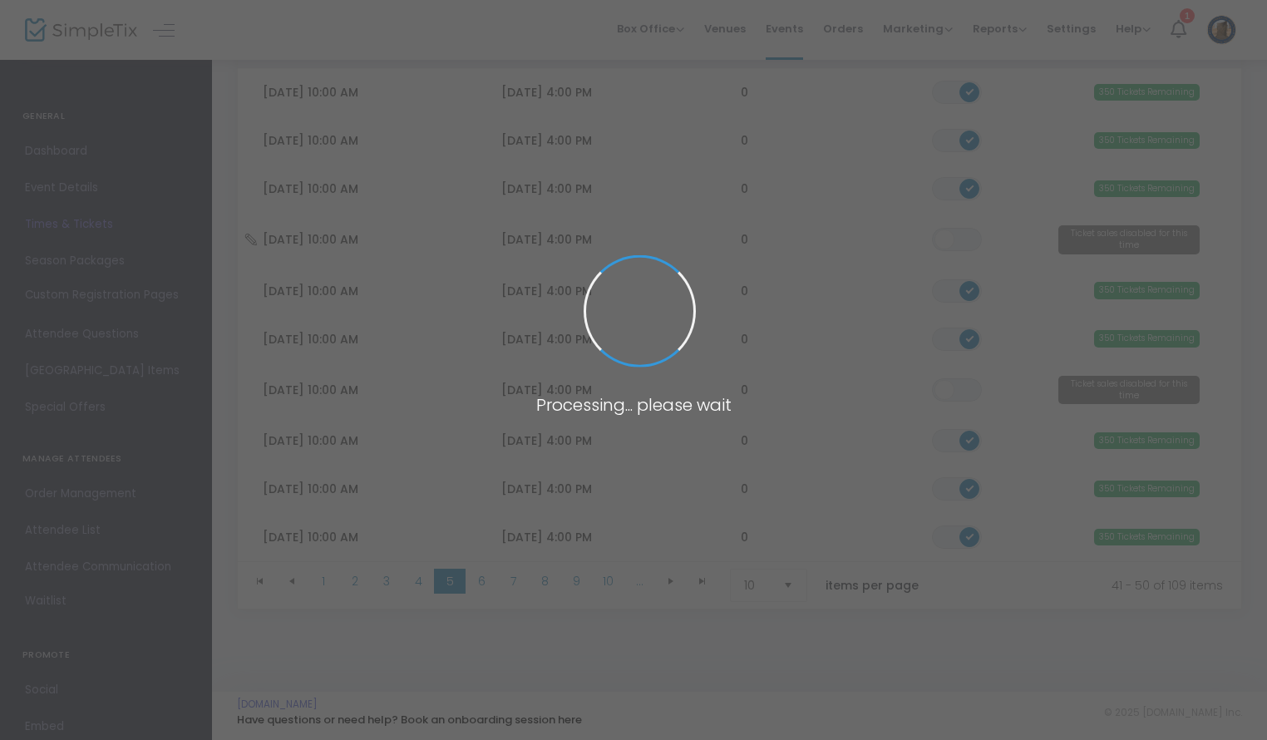
scroll to position [34, 0]
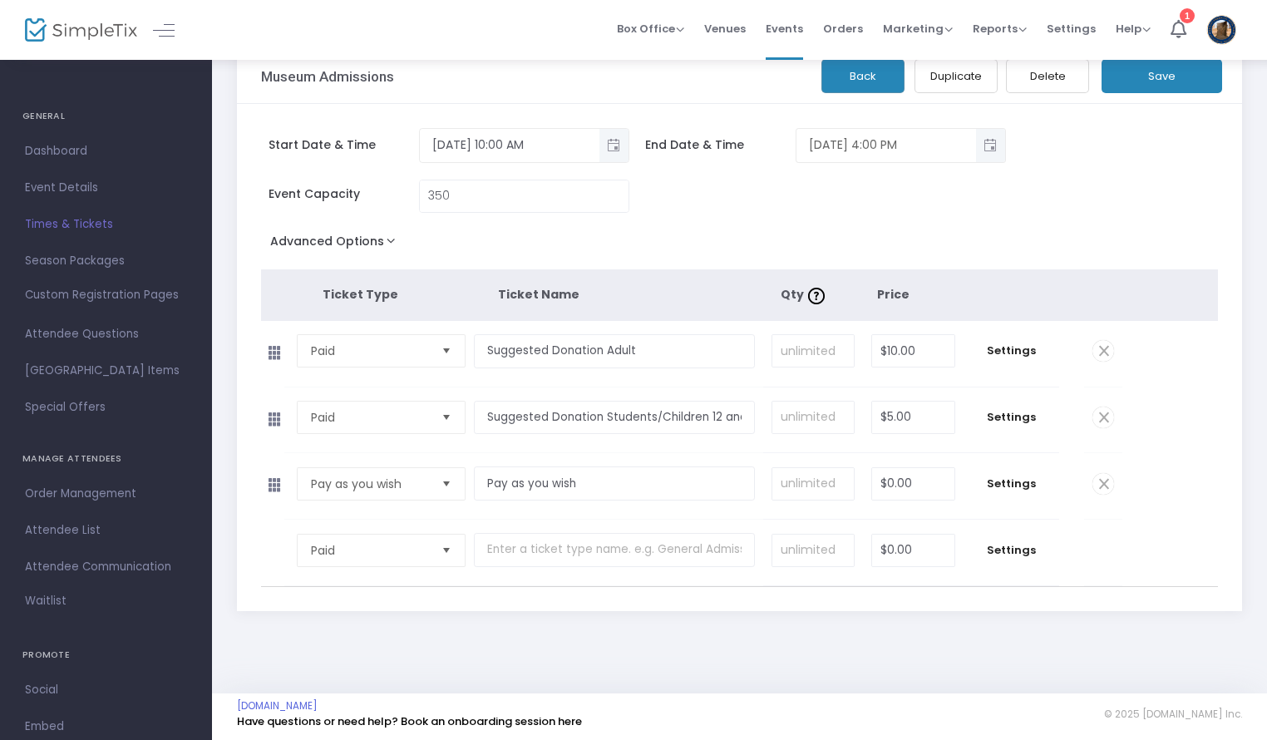
click at [991, 151] on span "Toggle popup" at bounding box center [990, 144] width 27 height 27
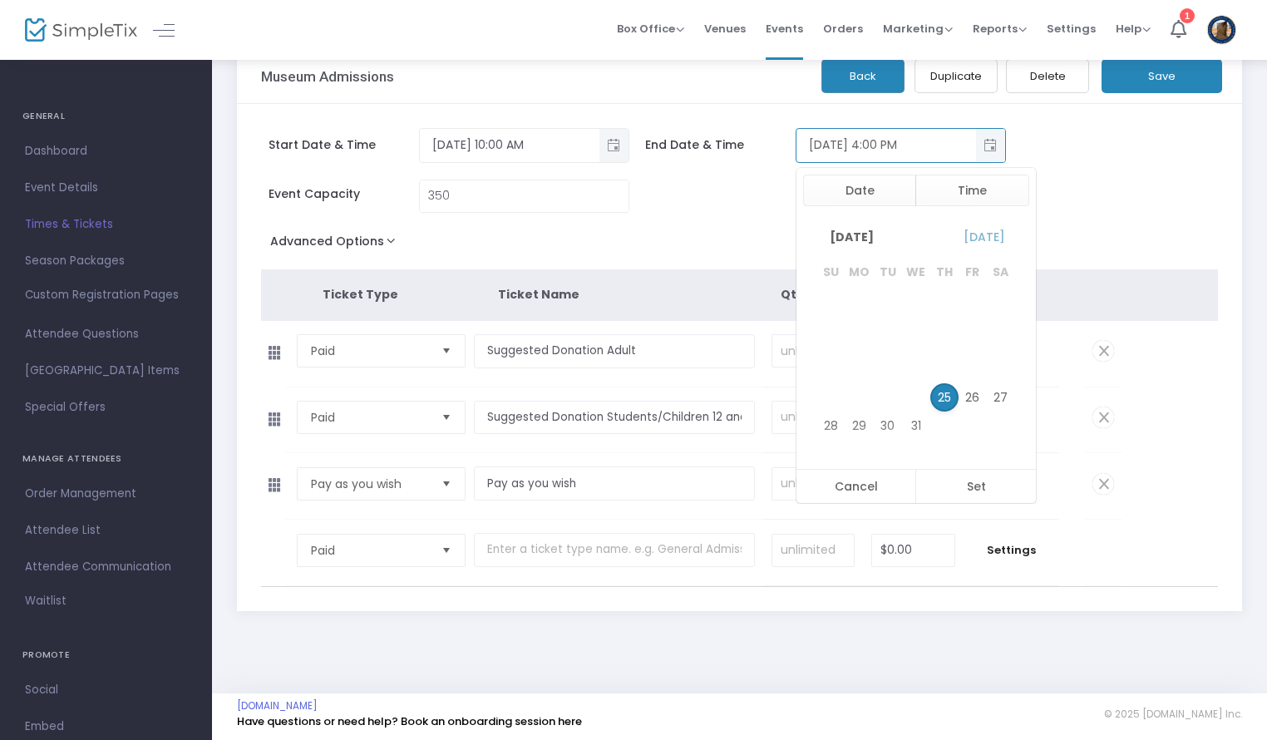
scroll to position [25, 0]
click at [959, 194] on button "Time" at bounding box center [972, 191] width 114 height 32
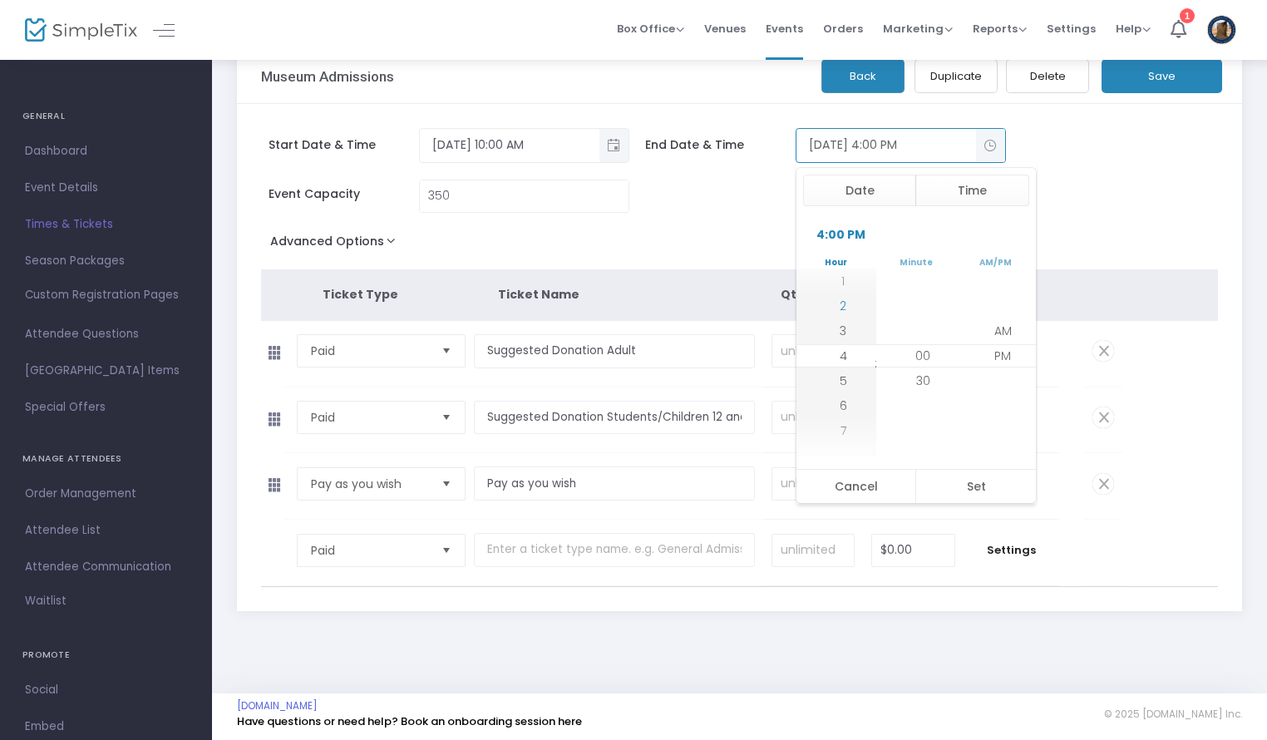
click at [840, 298] on span "2" at bounding box center [842, 306] width 7 height 17
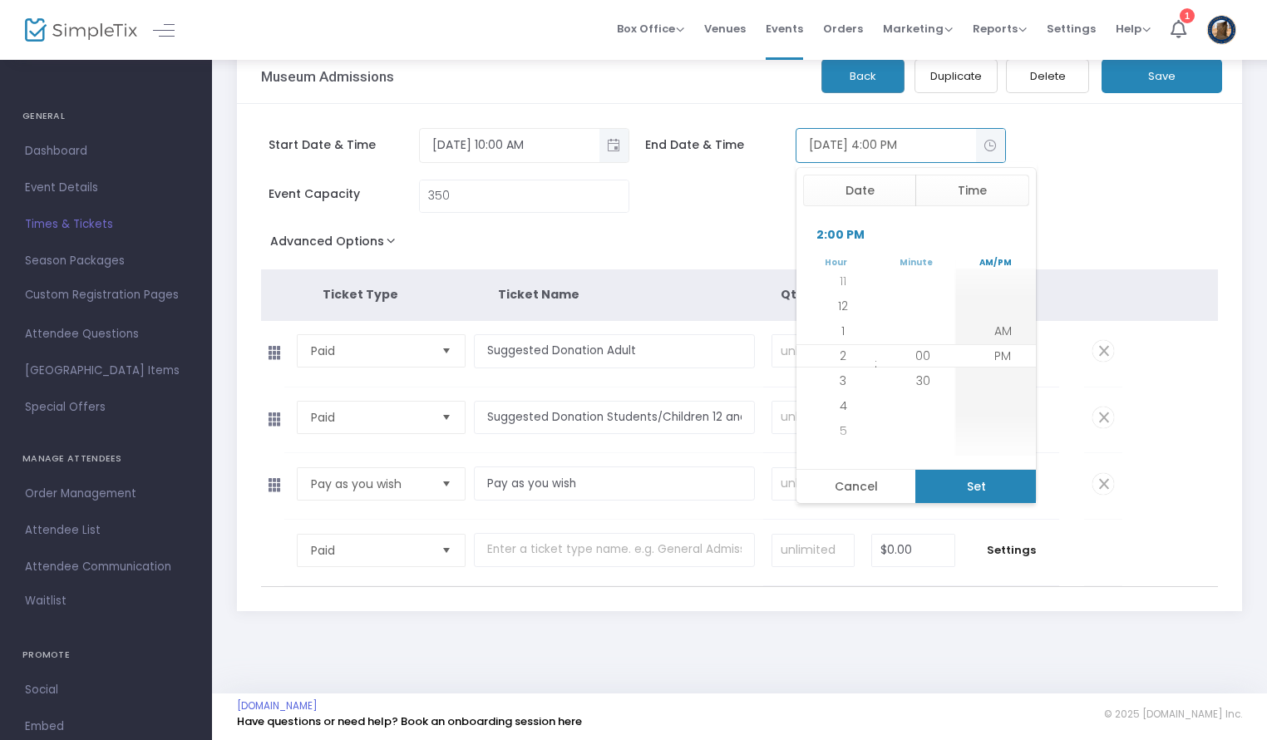
click at [1008, 485] on button "Set" at bounding box center [975, 486] width 121 height 33
type input "[DATE] 2:00 PM"
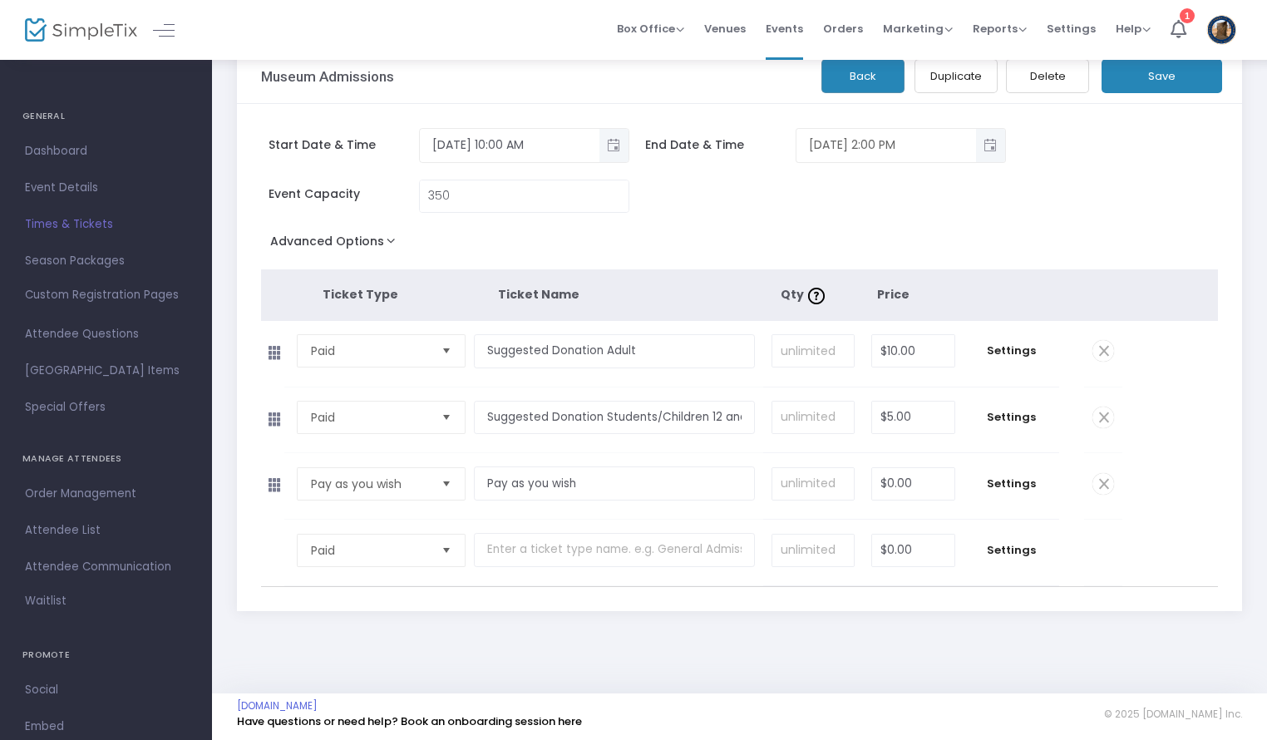
click at [1149, 70] on button "Save" at bounding box center [1161, 76] width 121 height 34
click at [877, 83] on button "Back" at bounding box center [862, 76] width 83 height 34
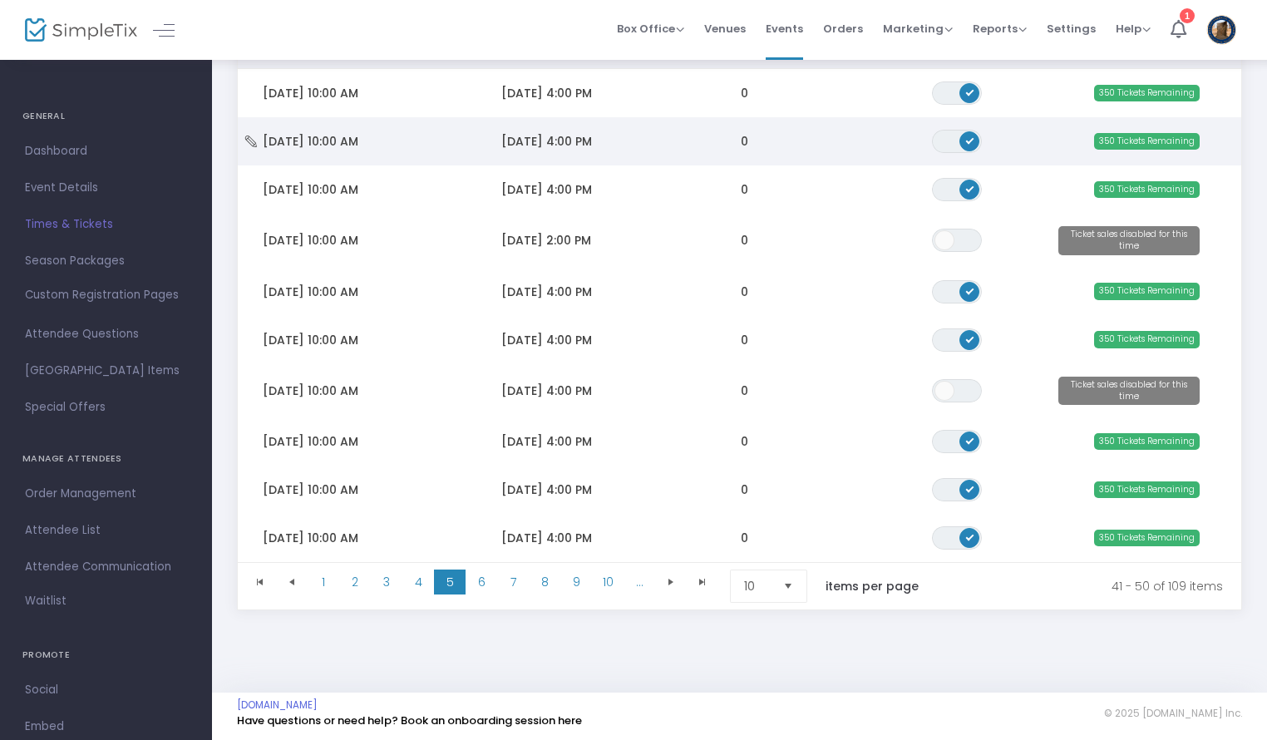
scroll to position [242, 0]
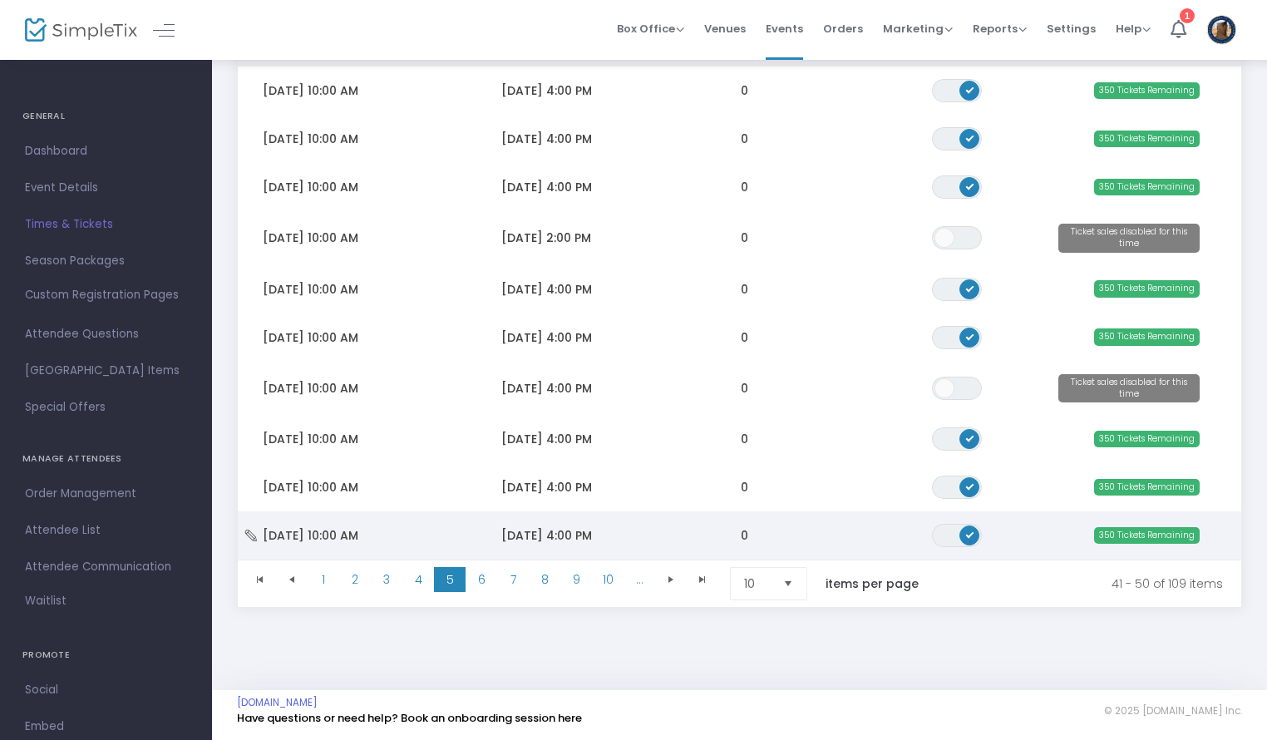
click at [562, 529] on span "[DATE] 4:00 PM" at bounding box center [546, 535] width 91 height 17
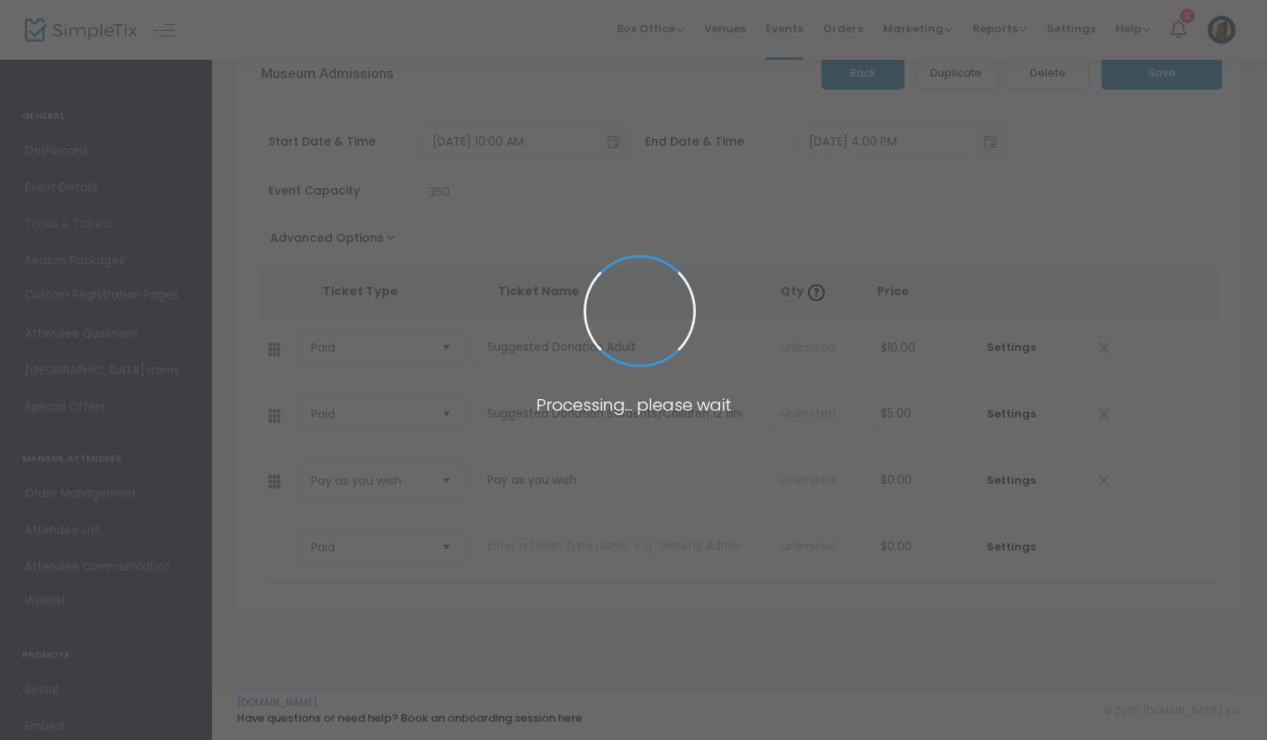
scroll to position [34, 0]
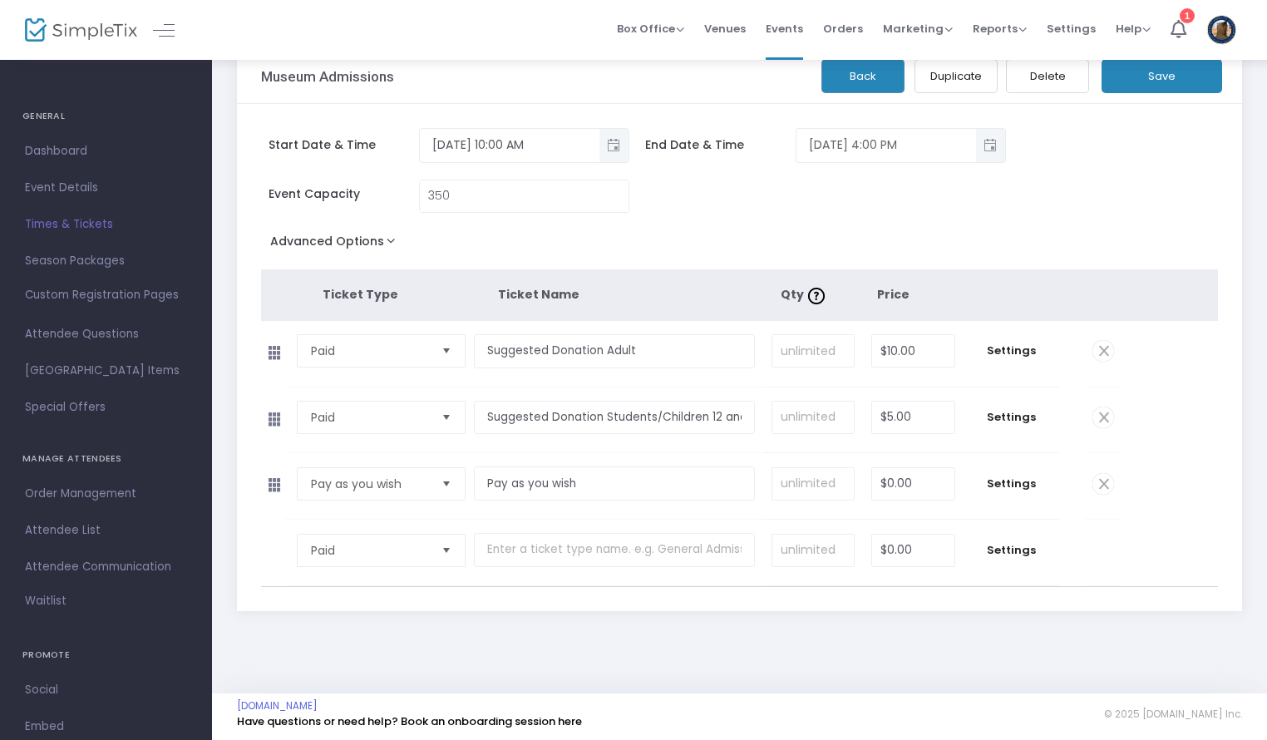
click at [991, 146] on span "Toggle popup" at bounding box center [990, 144] width 27 height 27
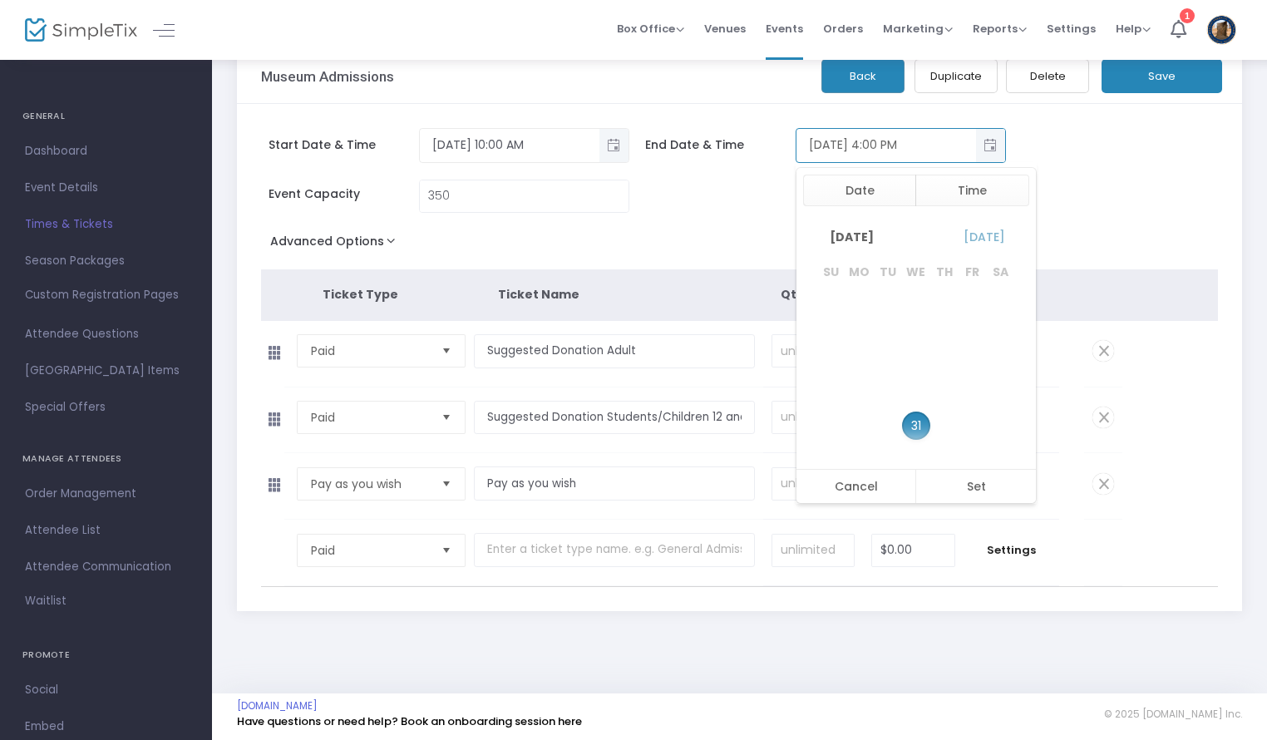
scroll to position [25, 0]
click at [961, 184] on button "Time" at bounding box center [972, 191] width 114 height 32
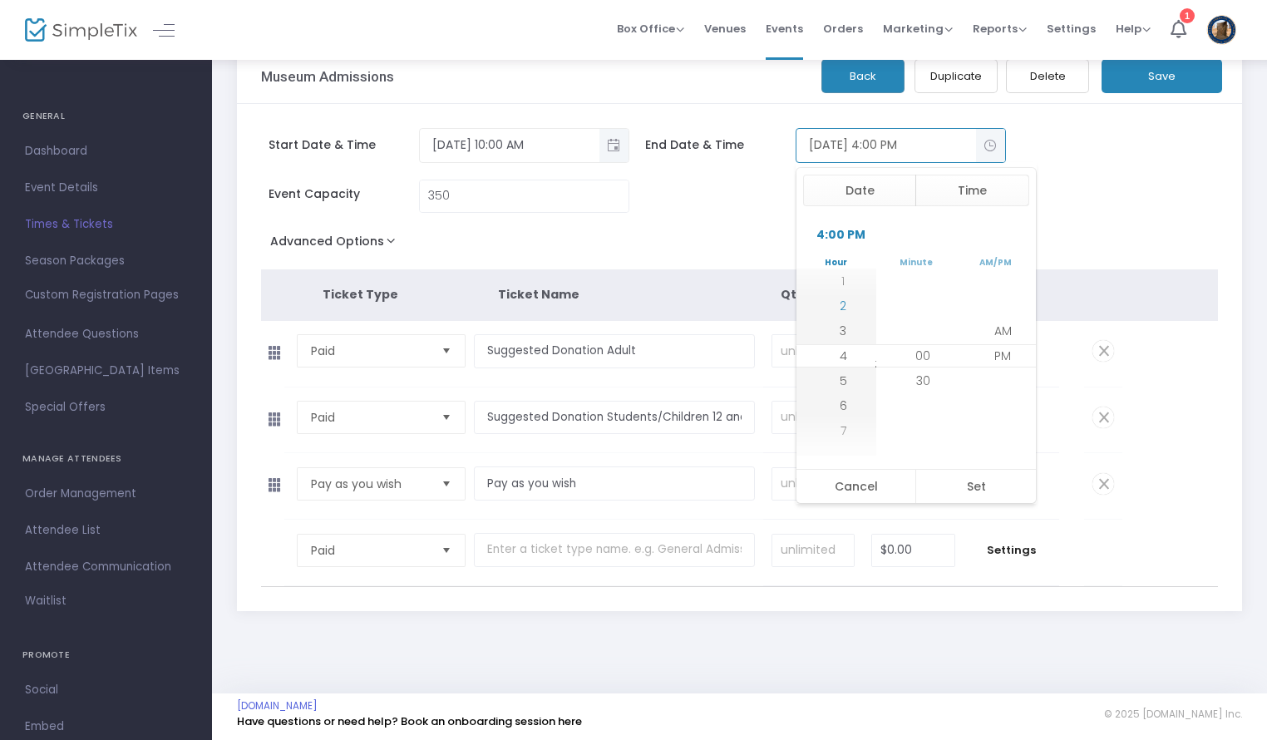
click at [840, 309] on span "2" at bounding box center [842, 306] width 7 height 17
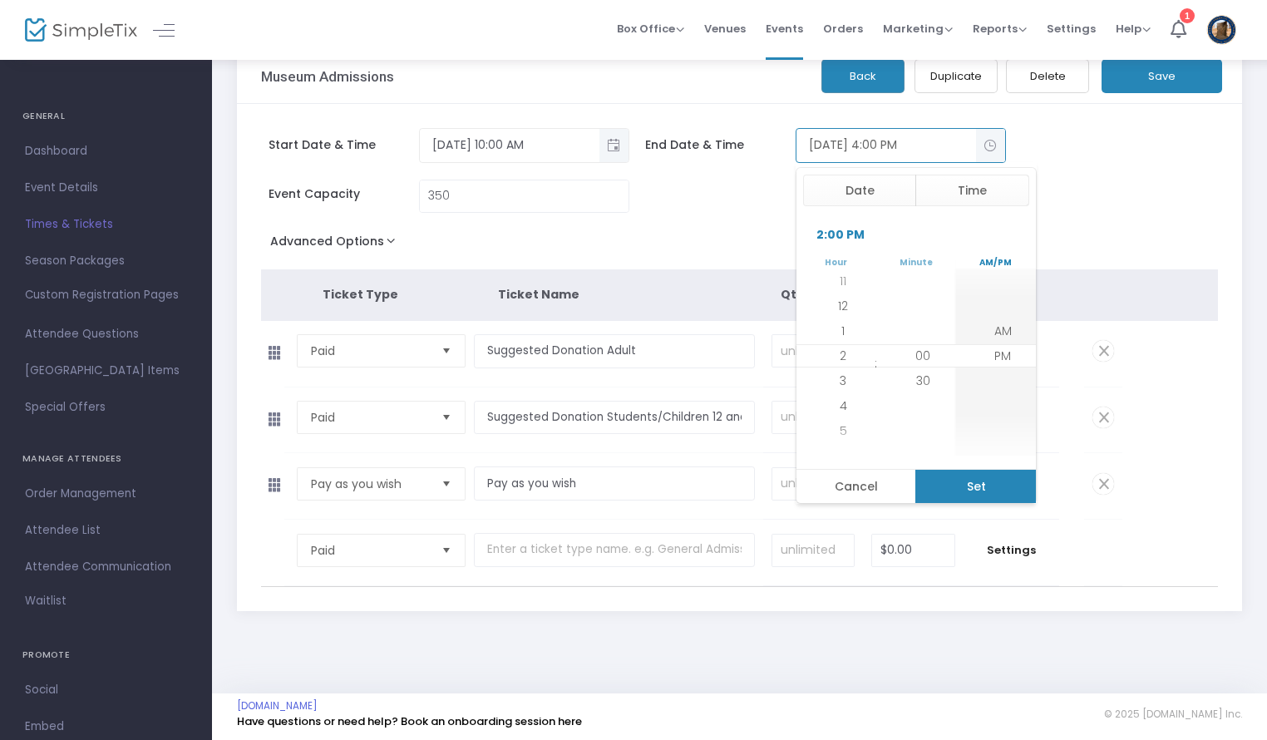
click at [974, 476] on button "Set" at bounding box center [975, 486] width 121 height 33
type input "[DATE] 2:00 PM"
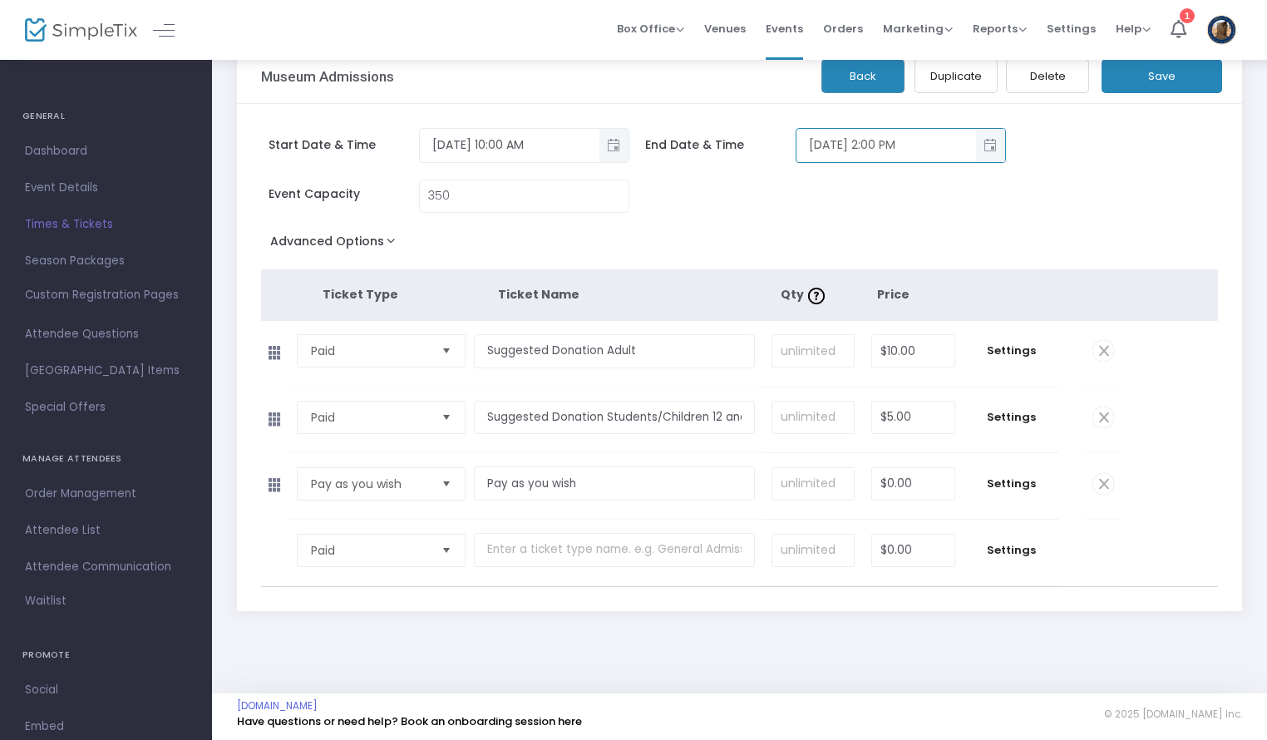
click at [1140, 80] on button "Save" at bounding box center [1161, 76] width 121 height 34
click at [885, 71] on button "Back" at bounding box center [862, 76] width 83 height 34
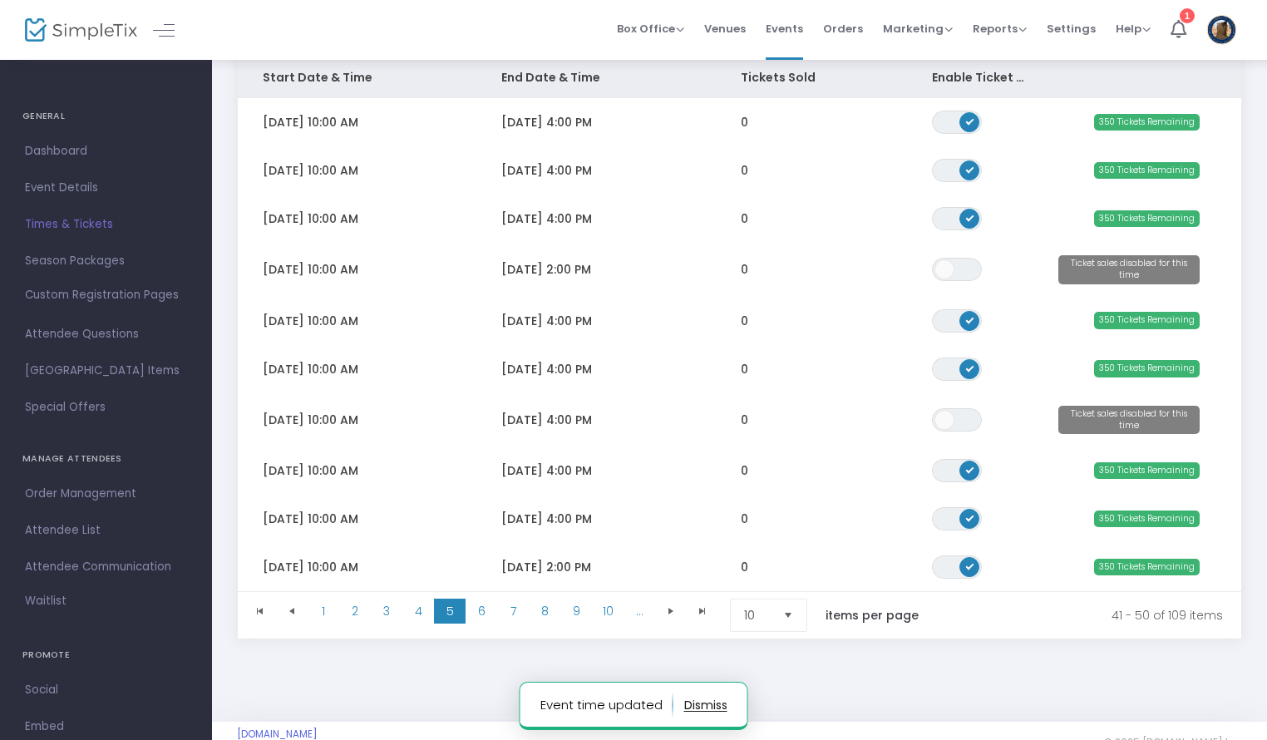
scroll to position [242, 0]
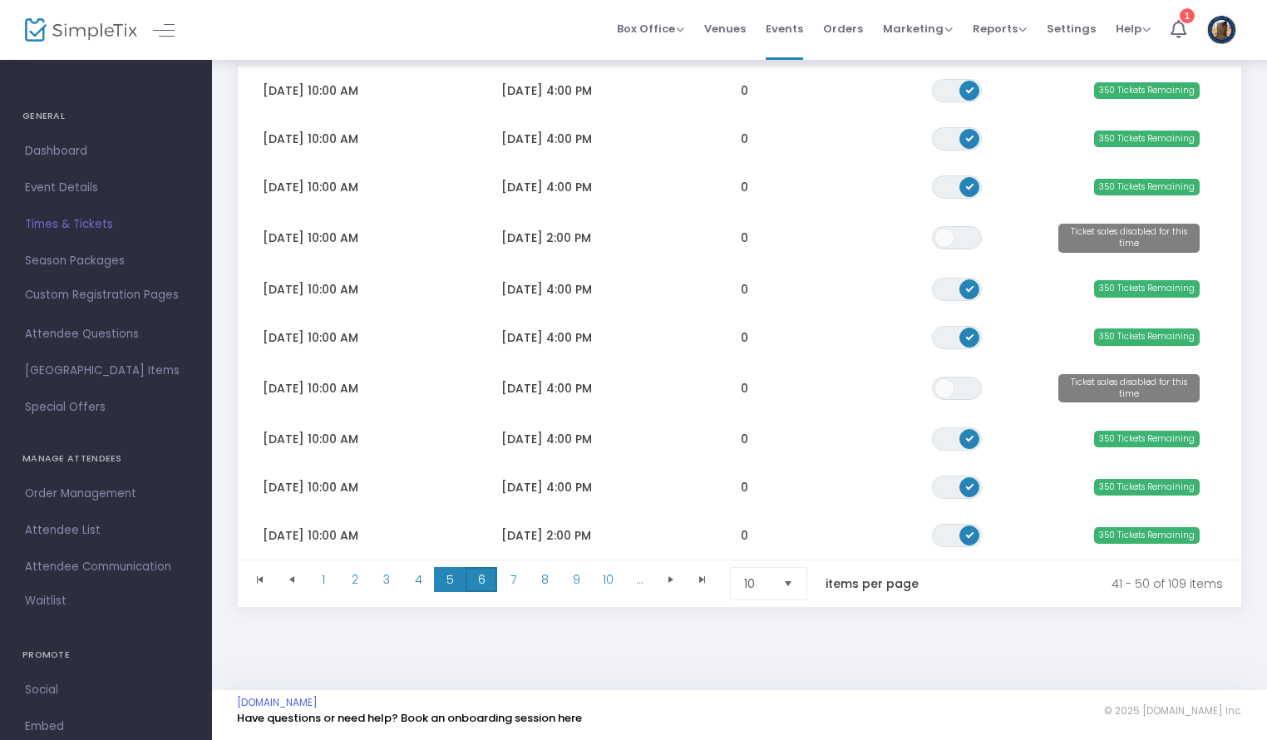
click at [489, 579] on span "6" at bounding box center [481, 579] width 32 height 25
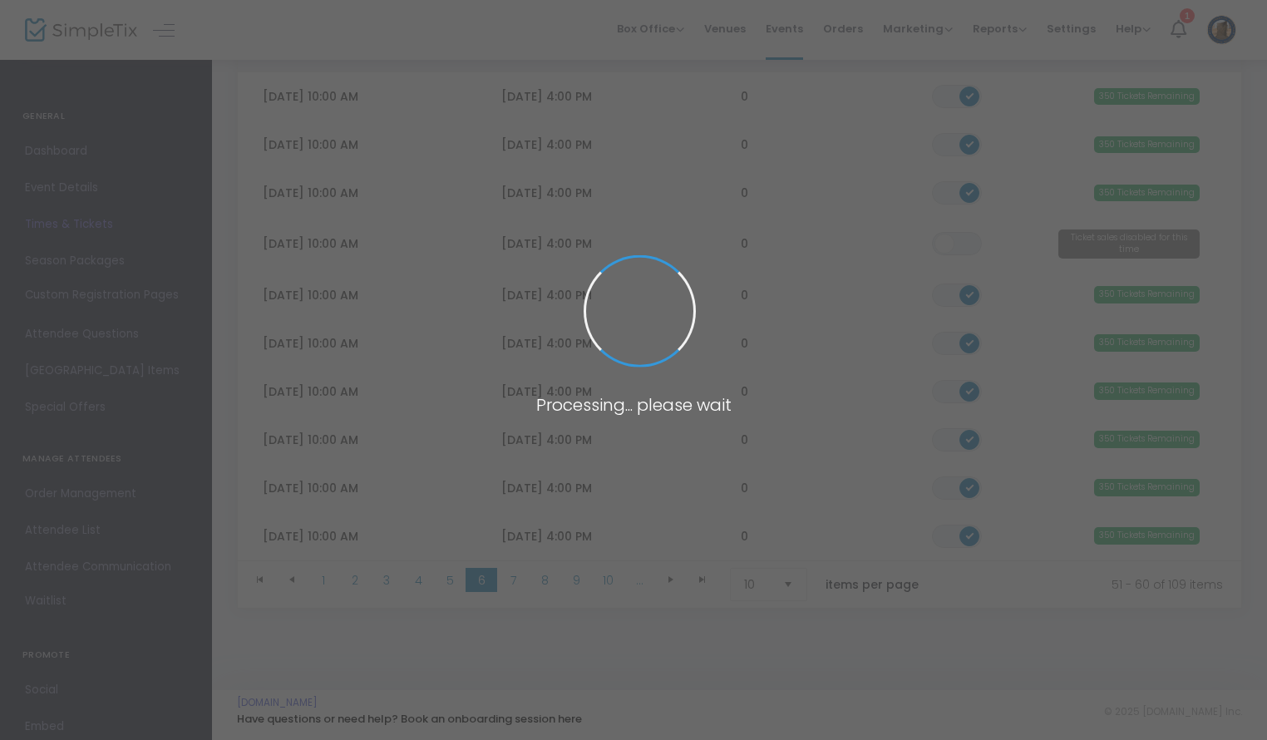
scroll to position [236, 0]
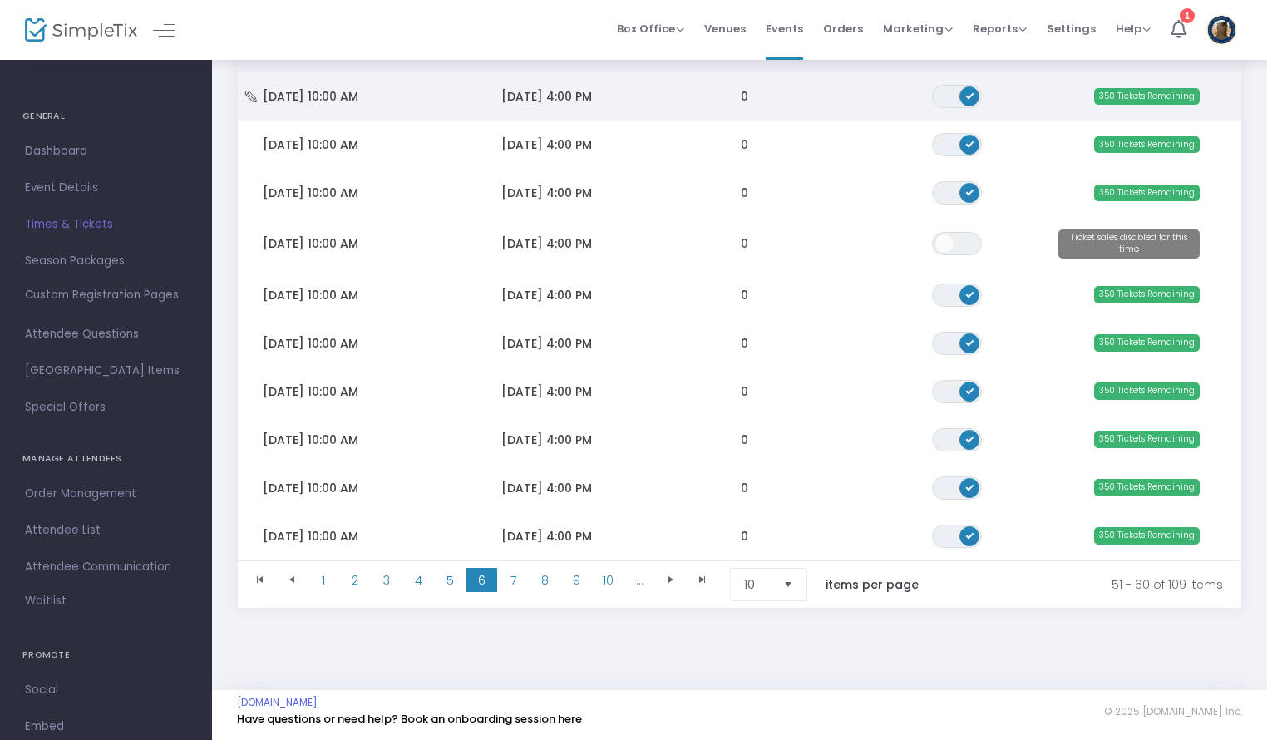
click at [941, 94] on span "ON OFF" at bounding box center [957, 96] width 50 height 23
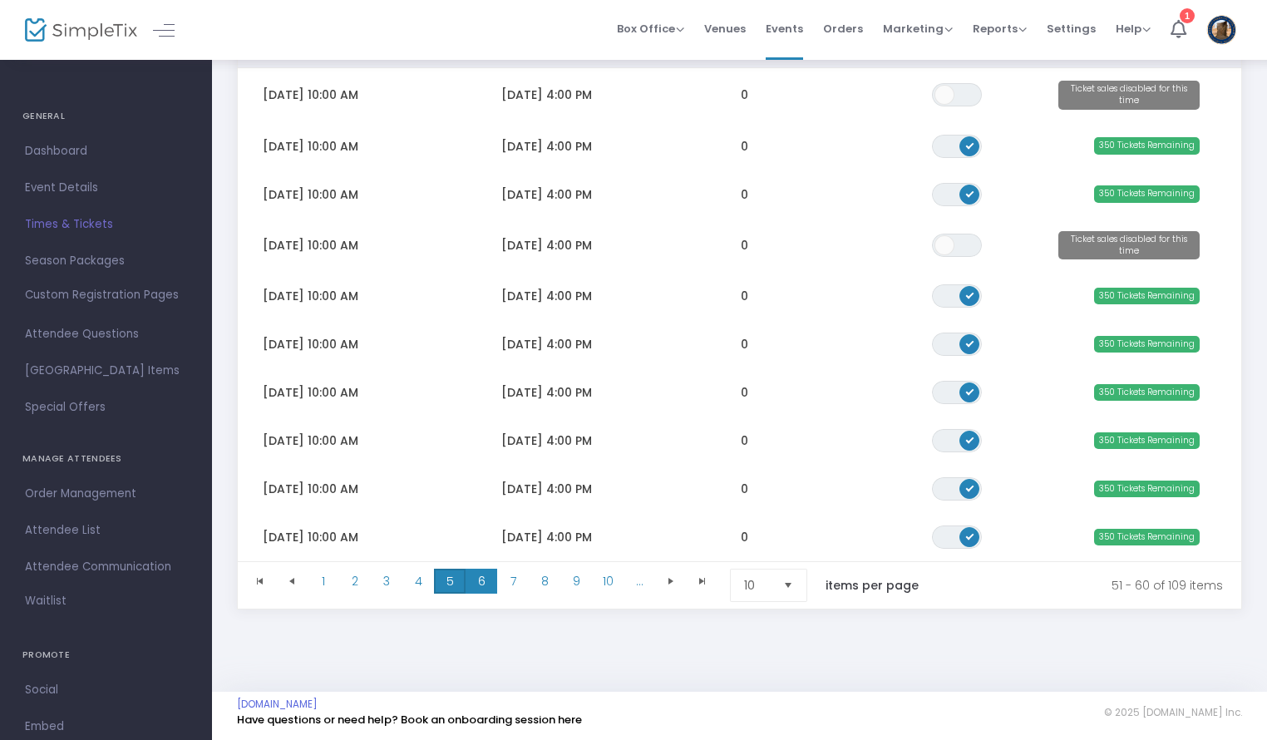
click at [452, 578] on span "5" at bounding box center [450, 580] width 32 height 25
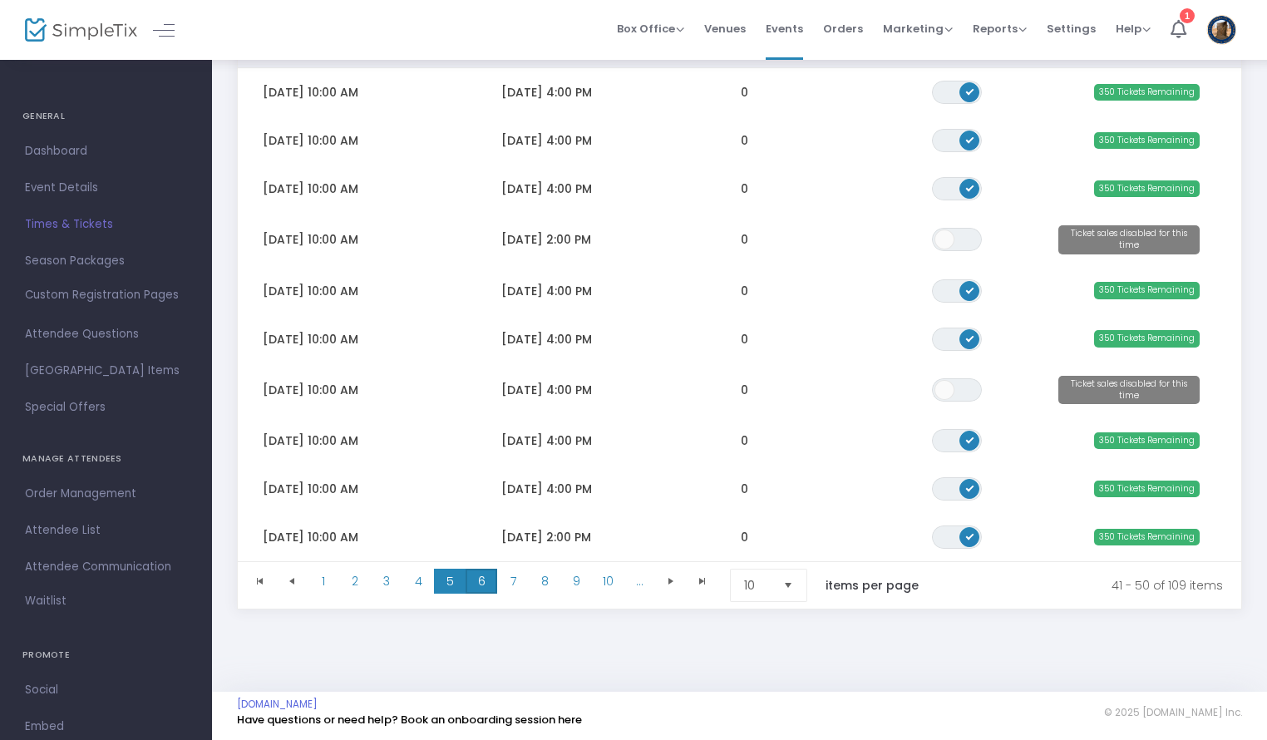
click at [478, 586] on span "6" at bounding box center [481, 580] width 32 height 25
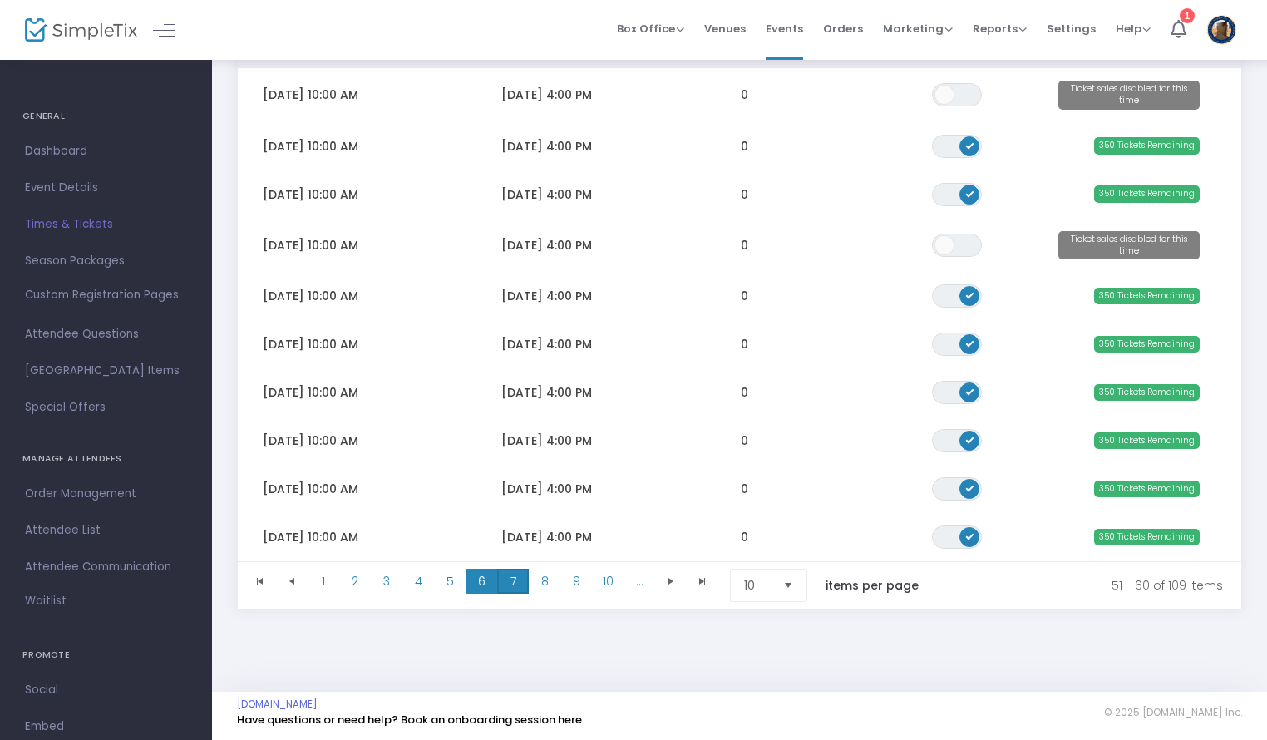
click at [510, 583] on span "7" at bounding box center [513, 580] width 32 height 25
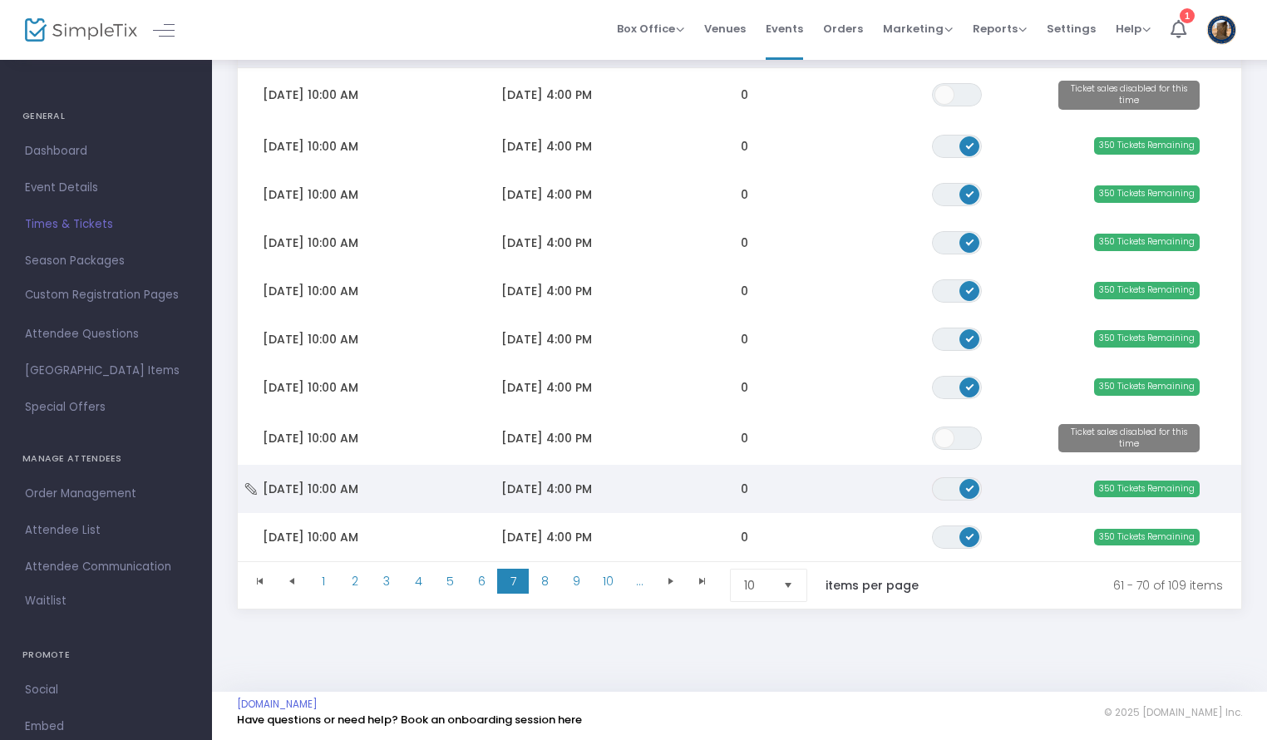
click at [946, 482] on span "ON OFF" at bounding box center [957, 488] width 50 height 23
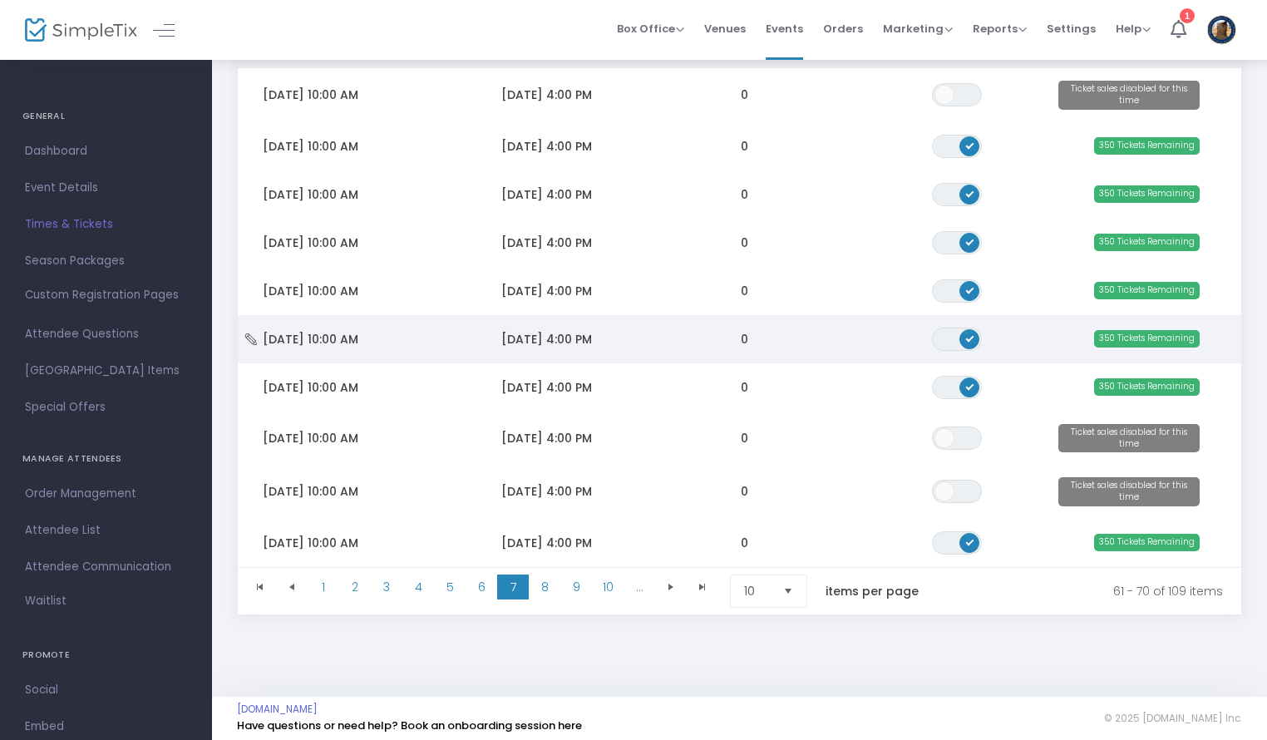
click at [959, 343] on span "ON OFF" at bounding box center [957, 338] width 50 height 23
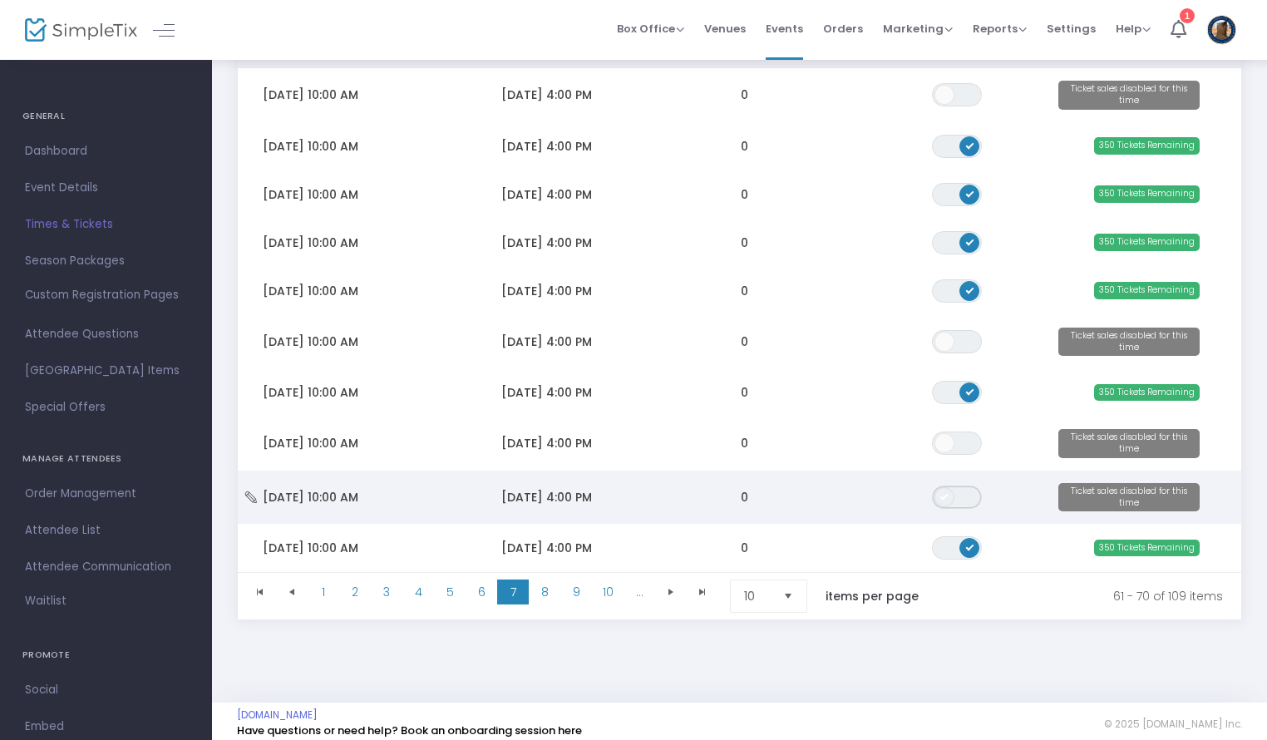
click at [965, 494] on span "ON OFF" at bounding box center [957, 496] width 50 height 23
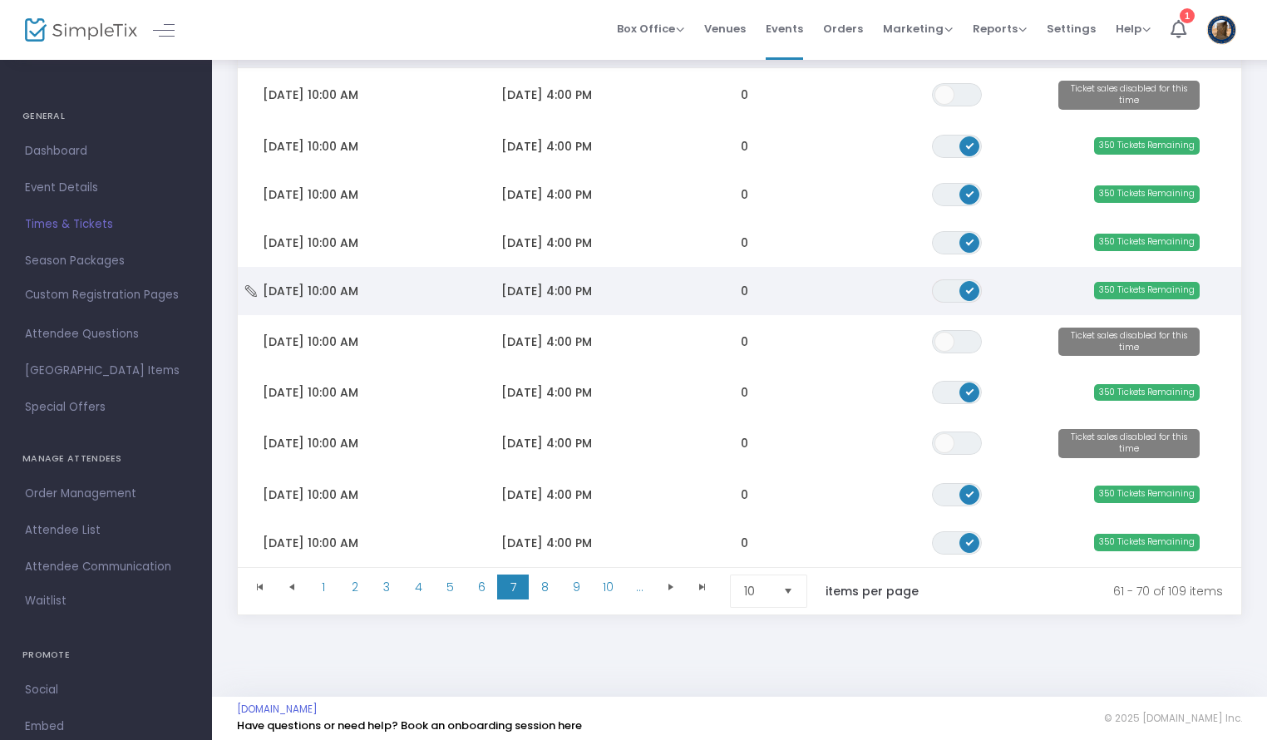
click at [957, 285] on span "ON OFF" at bounding box center [957, 290] width 50 height 23
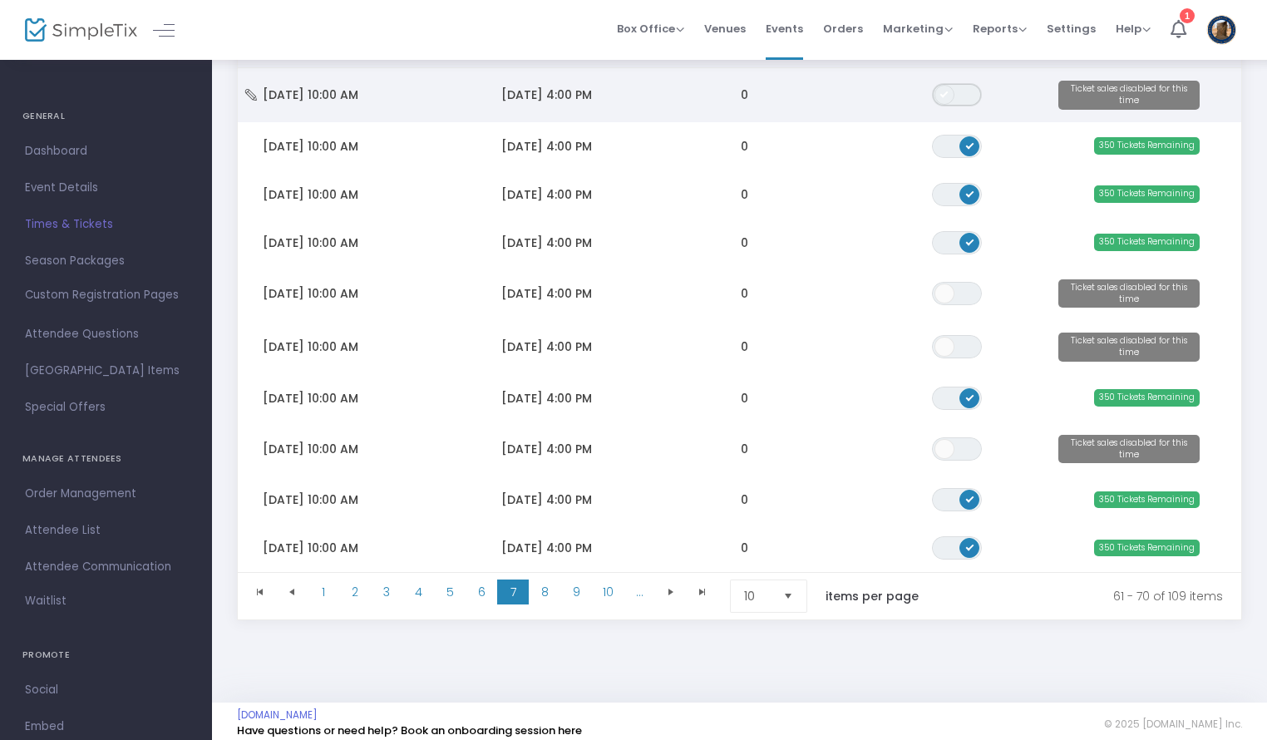
click at [957, 91] on span "ON OFF" at bounding box center [957, 94] width 50 height 23
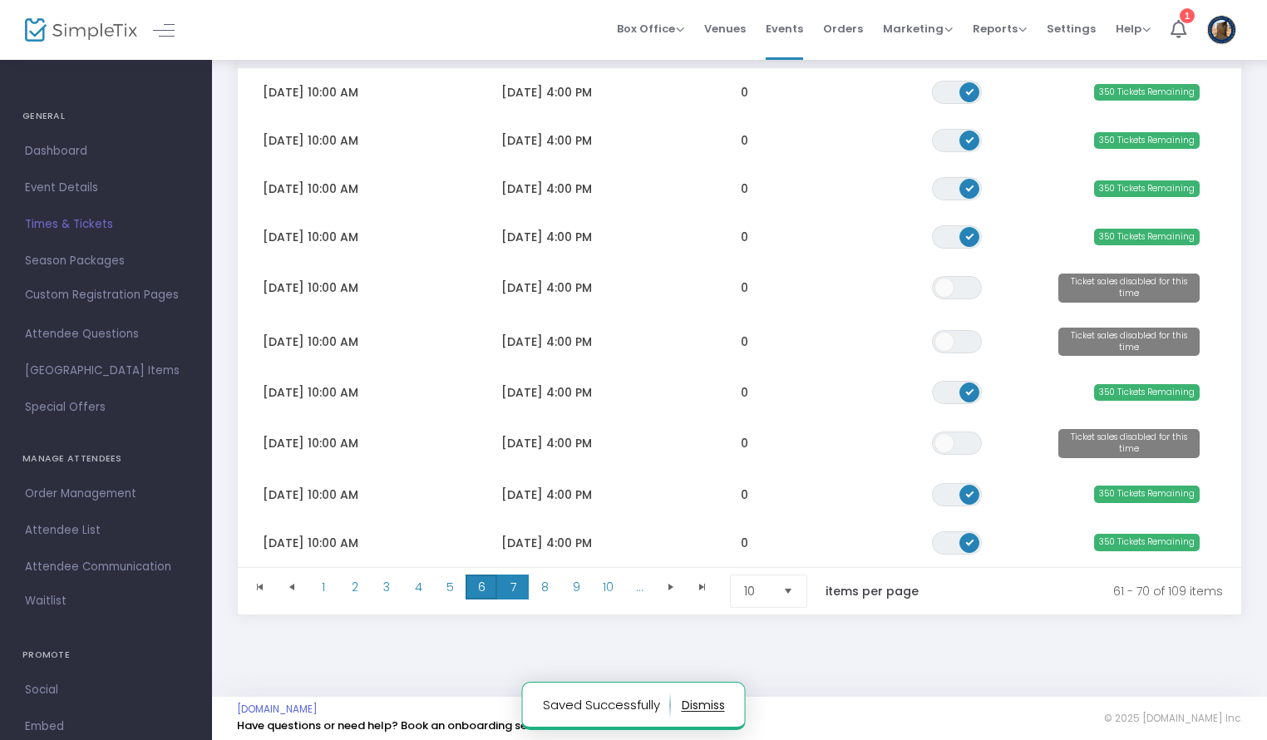
click at [487, 590] on span "6" at bounding box center [481, 586] width 32 height 25
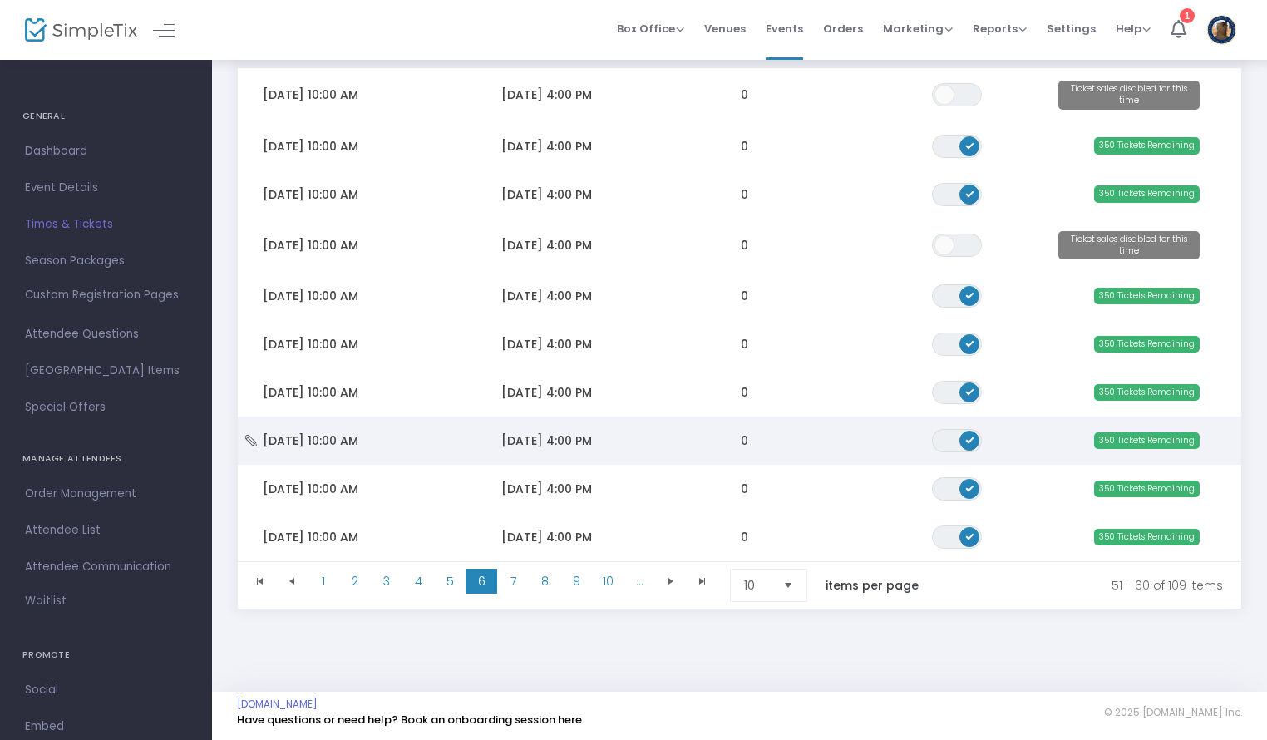
click at [966, 433] on span "Data table" at bounding box center [969, 441] width 20 height 20
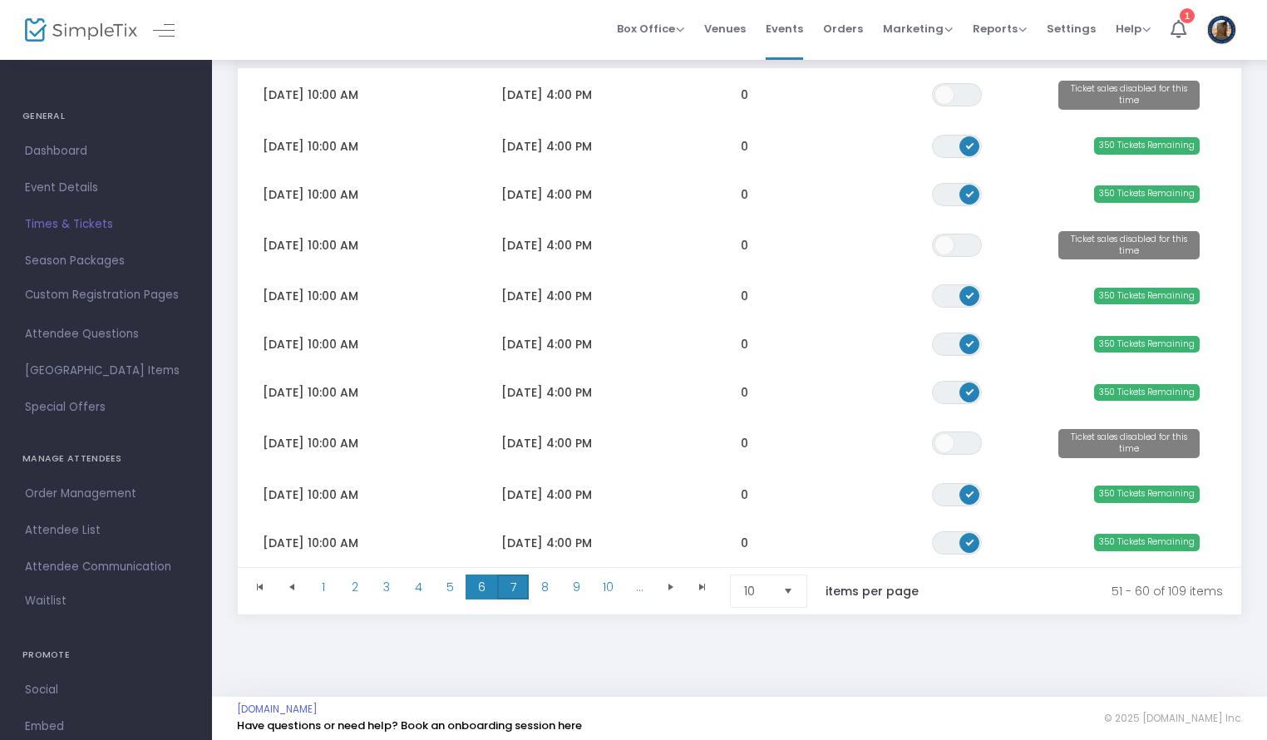
click at [513, 576] on span "7" at bounding box center [513, 586] width 32 height 25
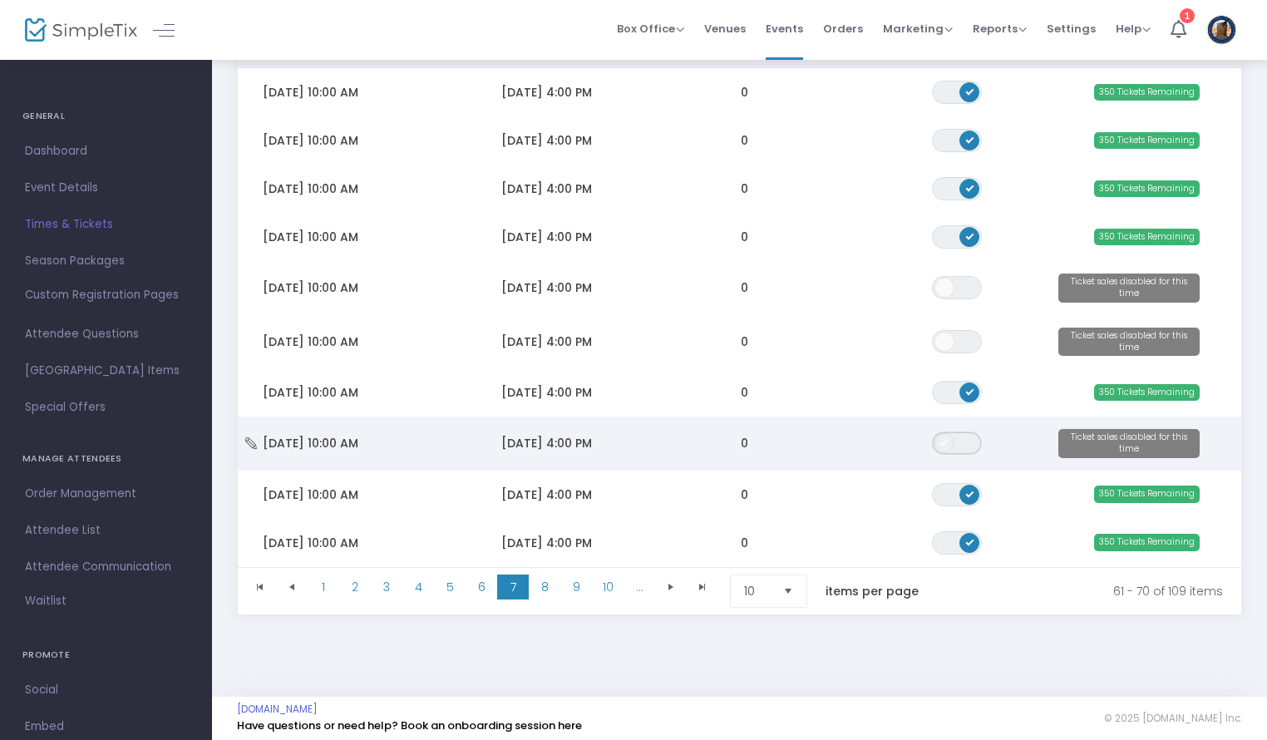
click at [962, 444] on span "ON OFF" at bounding box center [957, 442] width 50 height 23
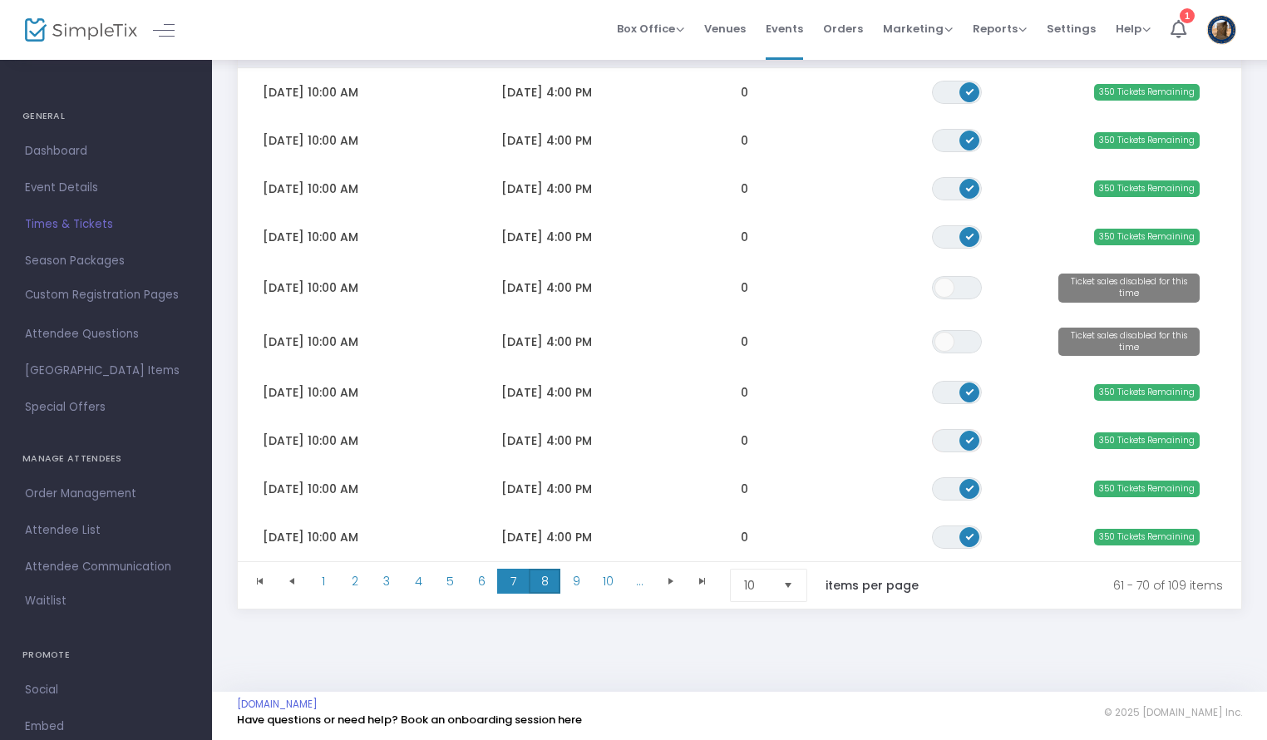
click at [539, 580] on span "8" at bounding box center [545, 580] width 32 height 25
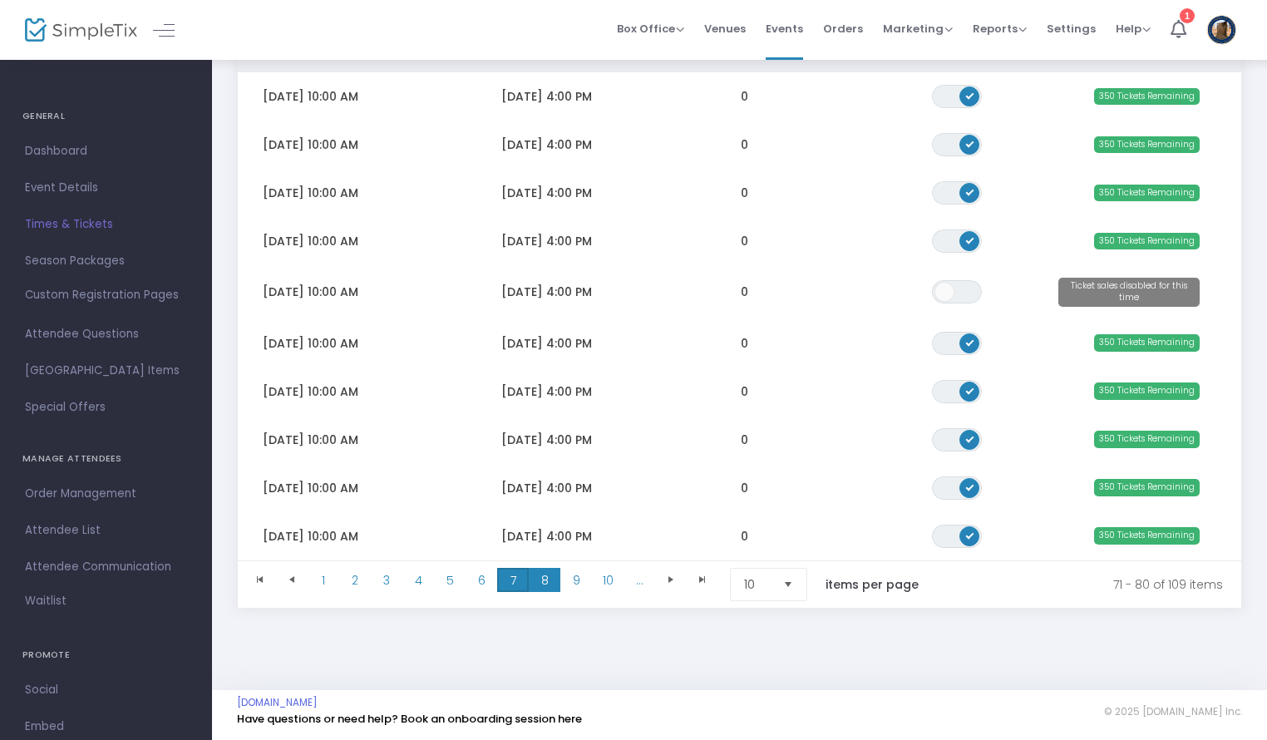
click at [518, 575] on span "7" at bounding box center [513, 580] width 32 height 25
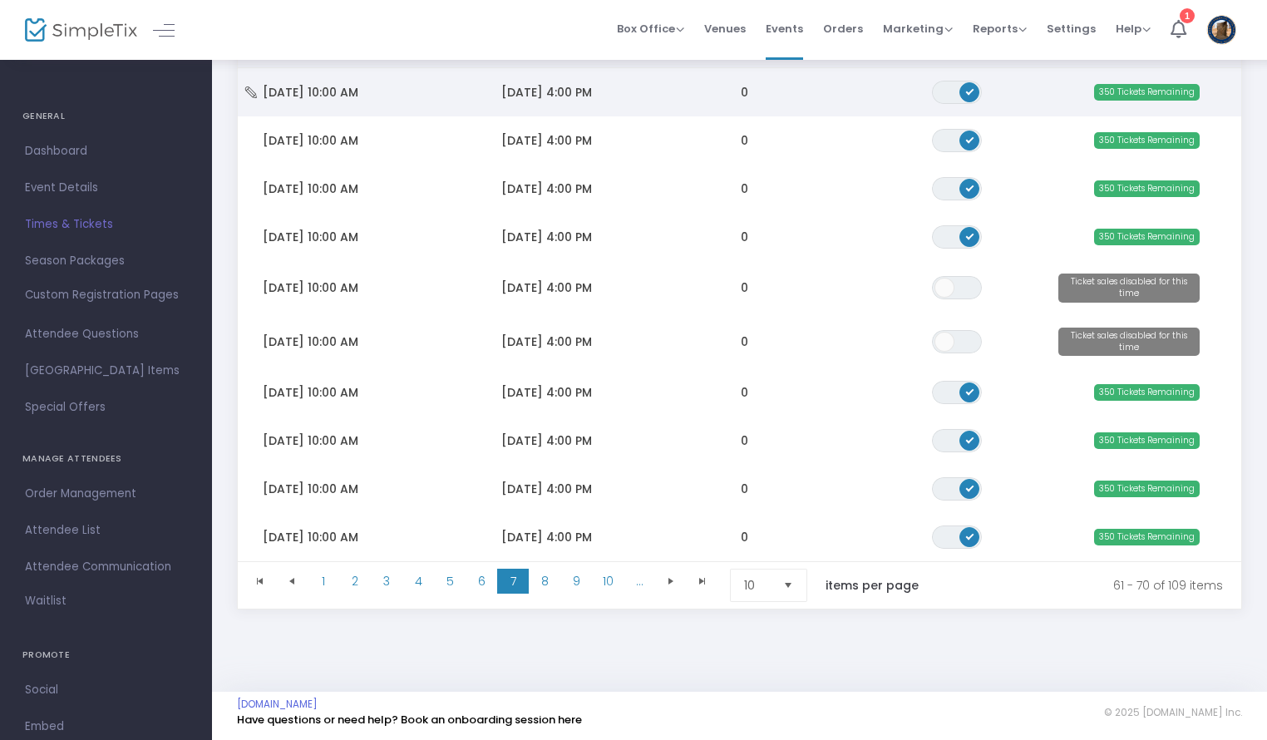
click at [970, 93] on span "Data table" at bounding box center [969, 92] width 20 height 20
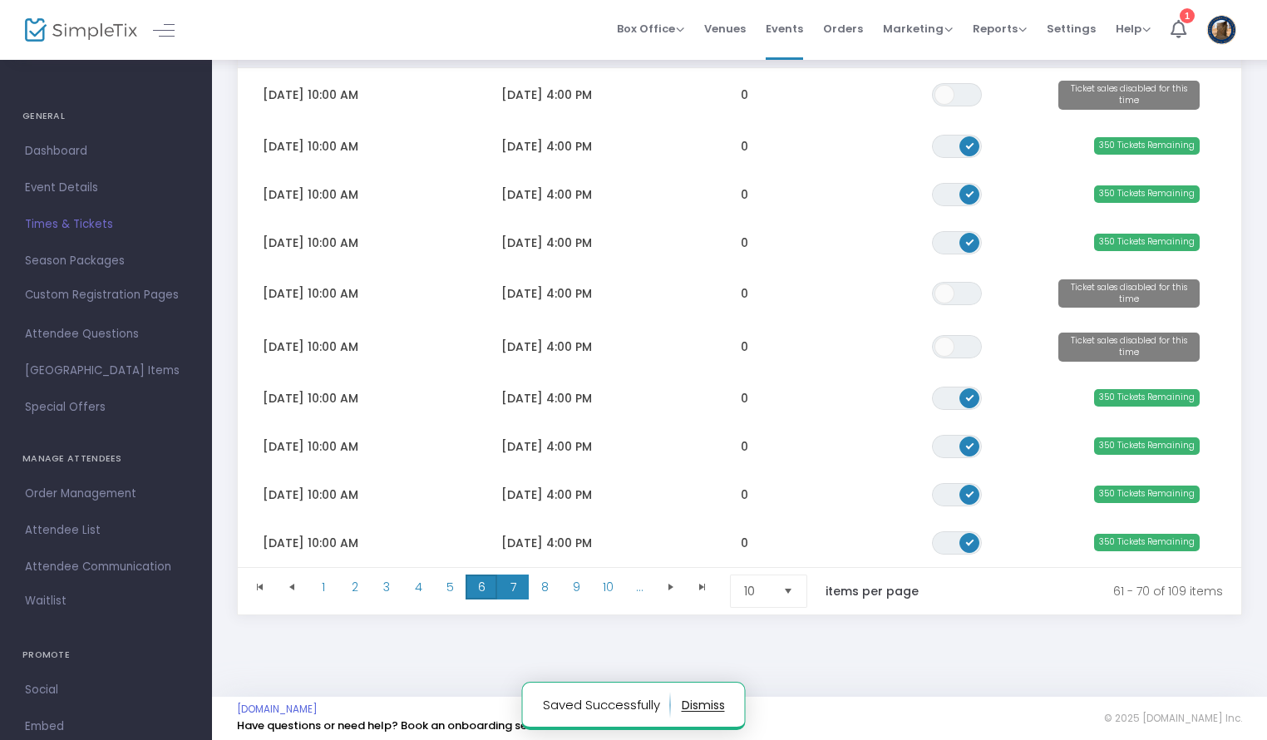
click at [480, 588] on span "6" at bounding box center [481, 586] width 32 height 25
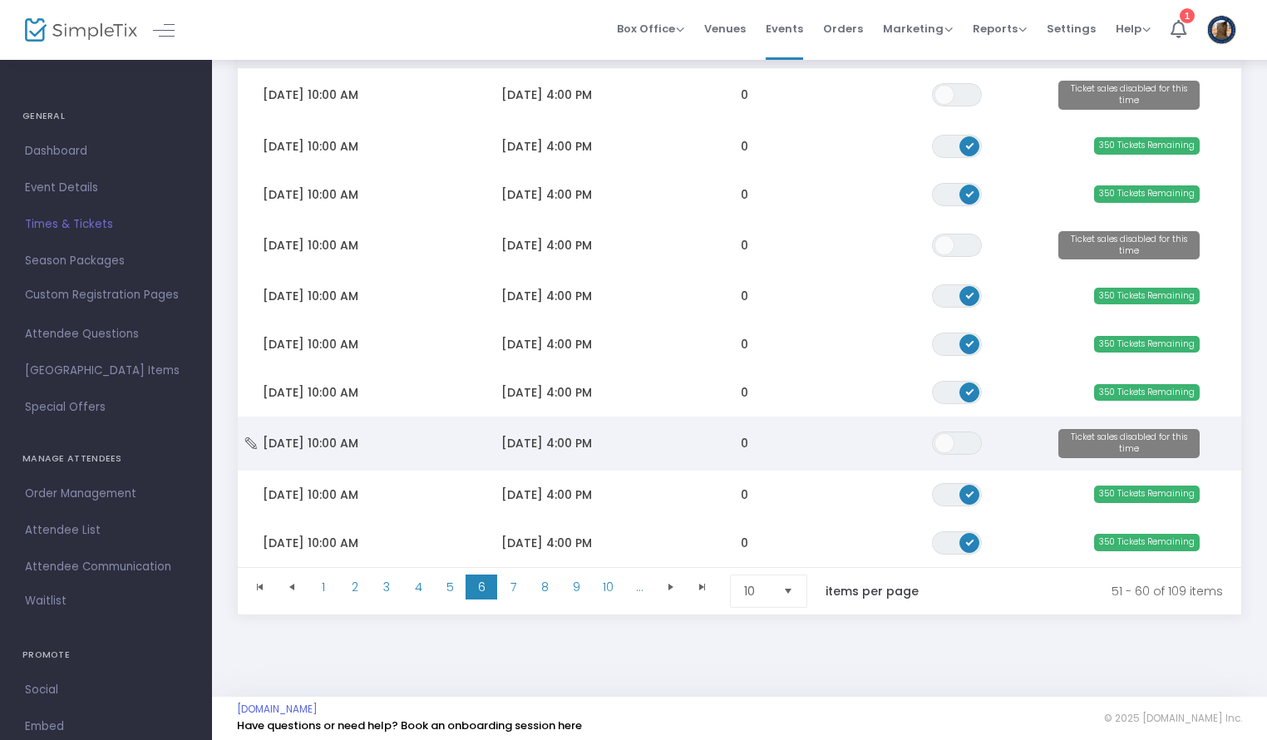
click at [961, 454] on td "ON OFF" at bounding box center [978, 443] width 143 height 54
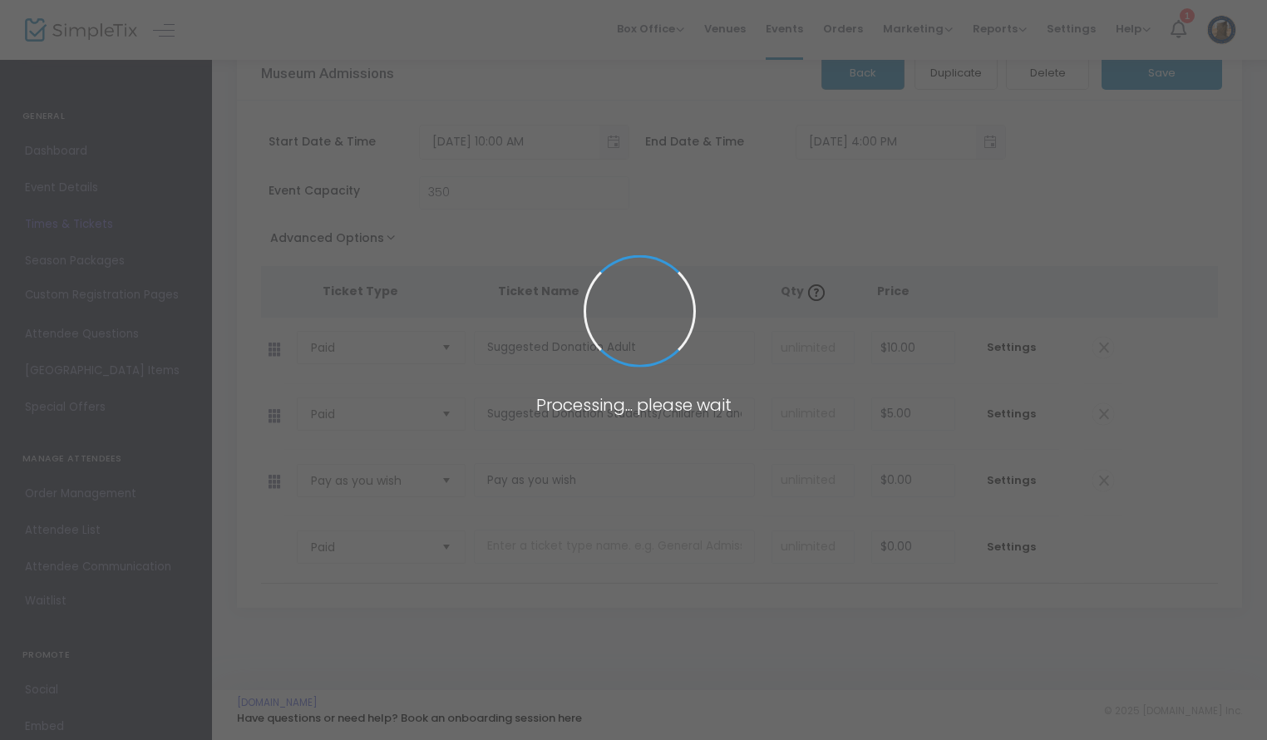
scroll to position [34, 0]
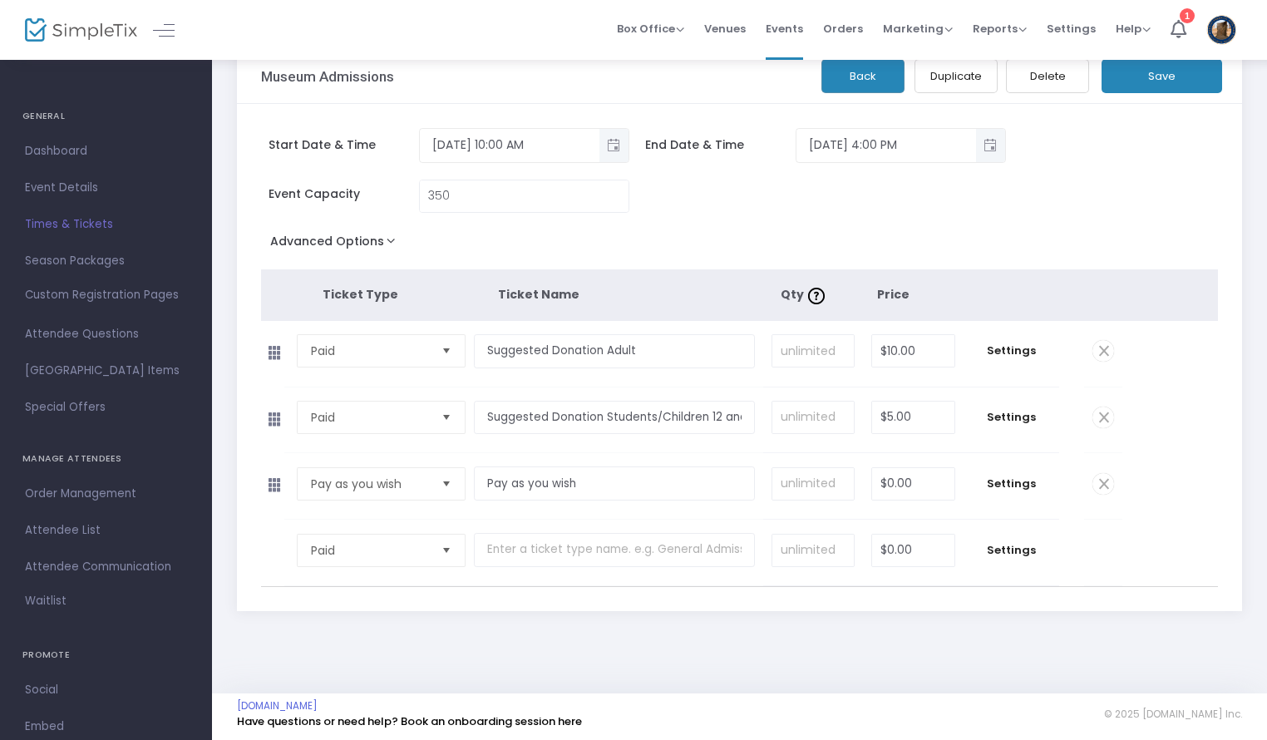
click at [881, 68] on button "Back" at bounding box center [862, 76] width 83 height 34
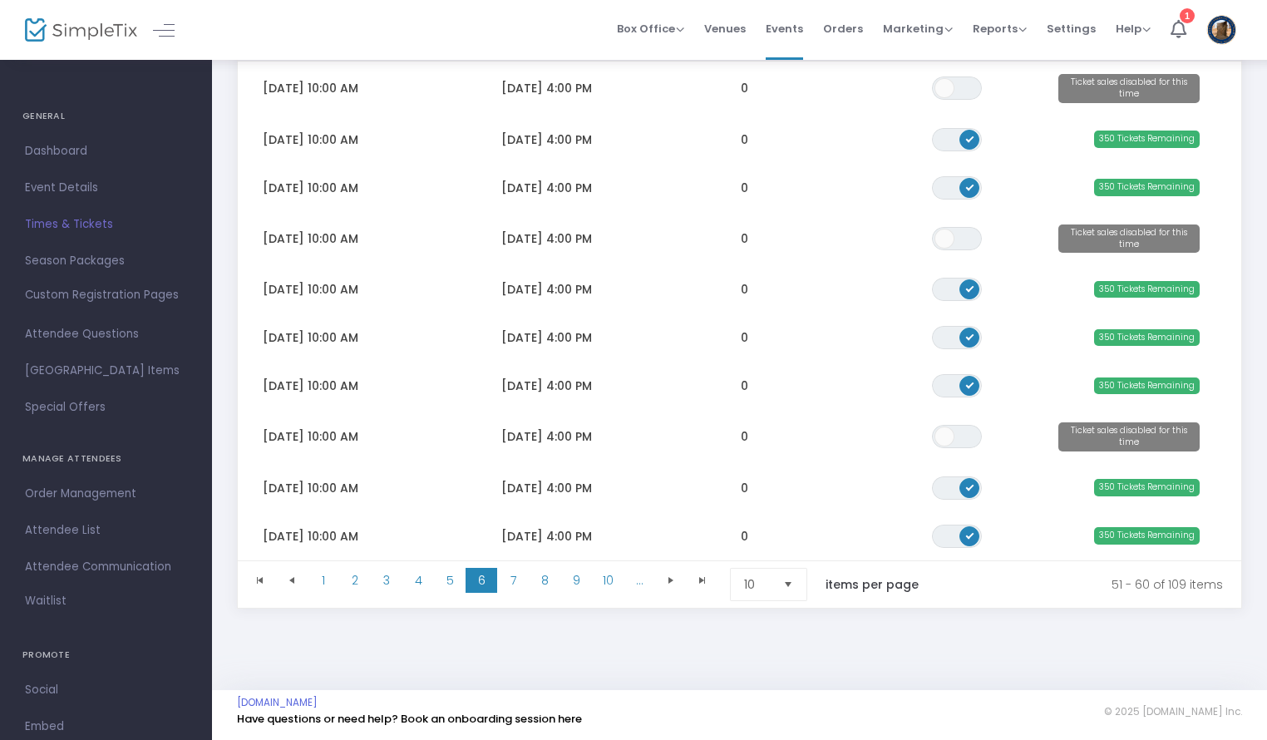
scroll to position [247, 0]
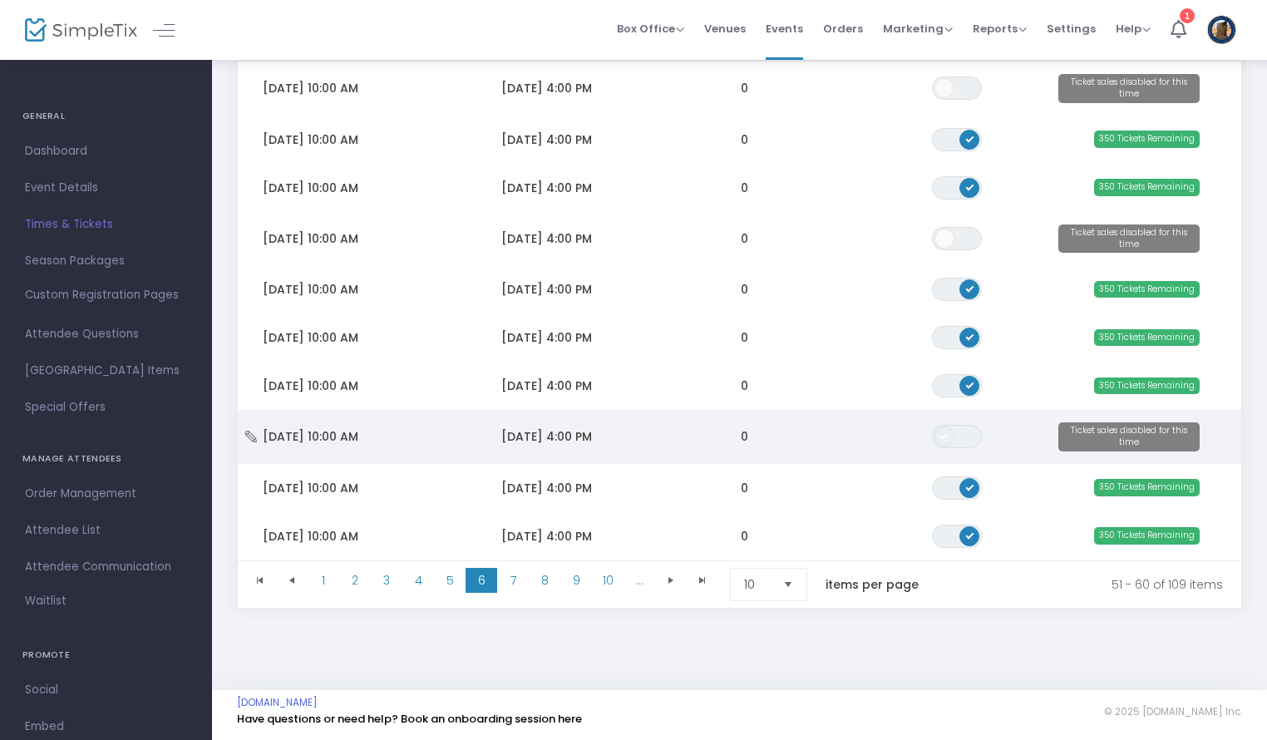
click at [947, 433] on span "Data table" at bounding box center [944, 436] width 20 height 20
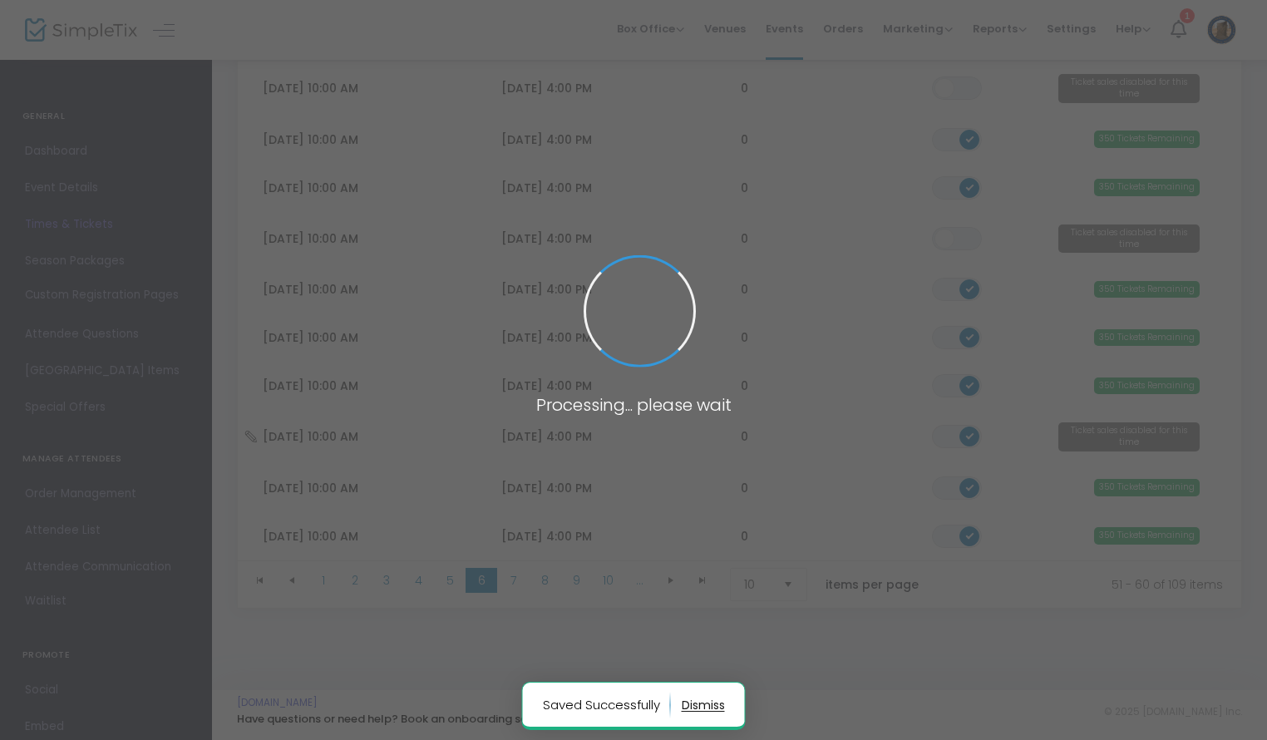
scroll to position [242, 0]
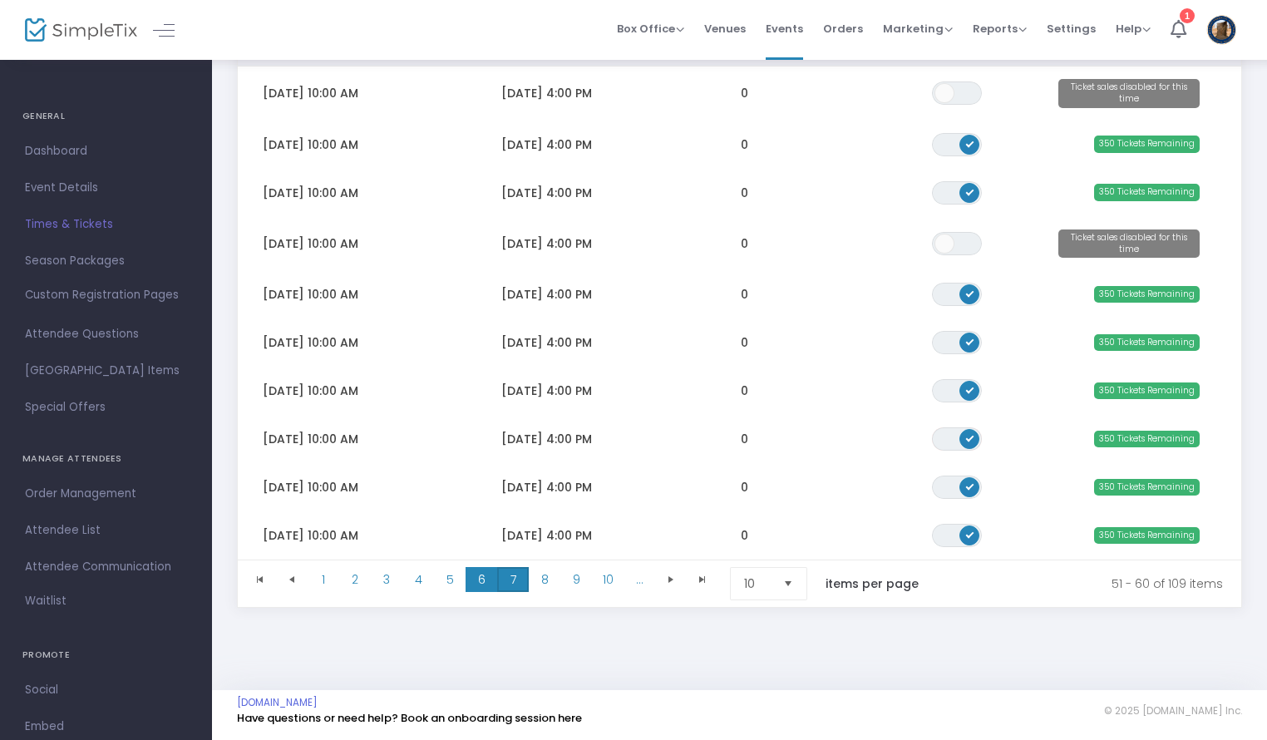
click at [512, 578] on span "7" at bounding box center [513, 579] width 32 height 25
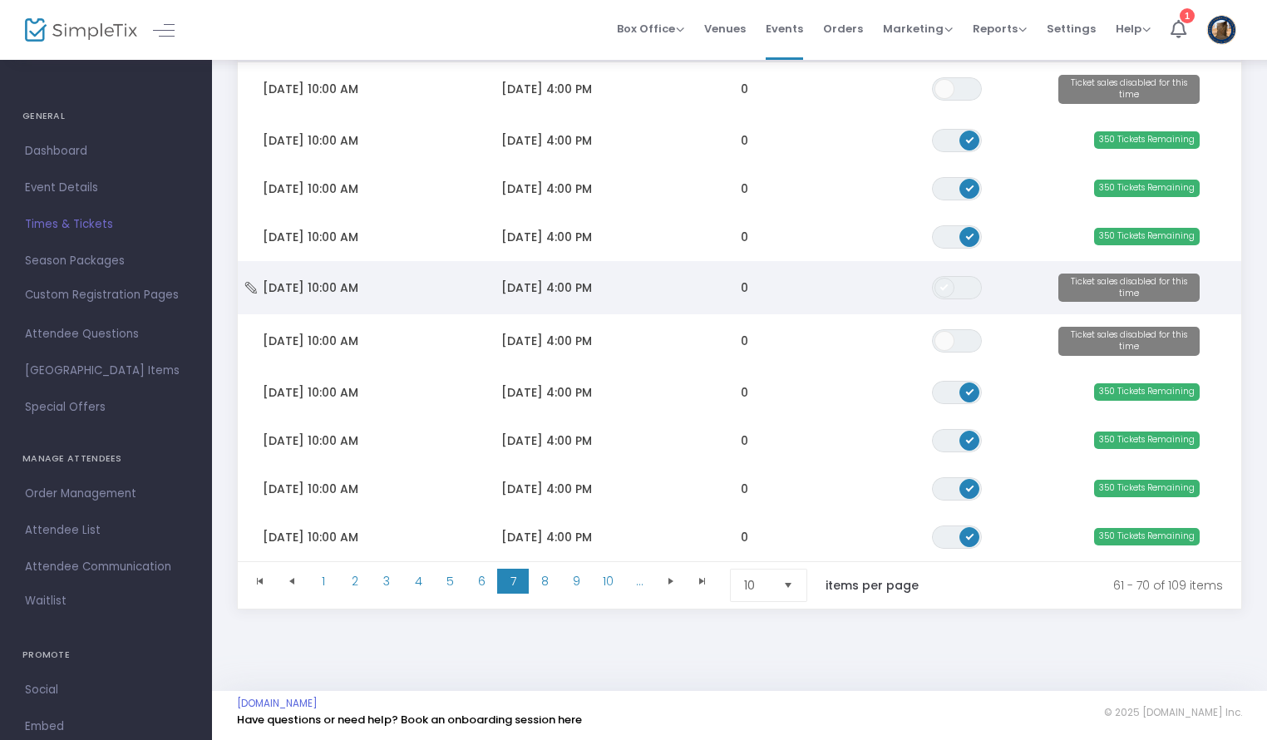
click at [946, 292] on span "Data table" at bounding box center [944, 288] width 20 height 20
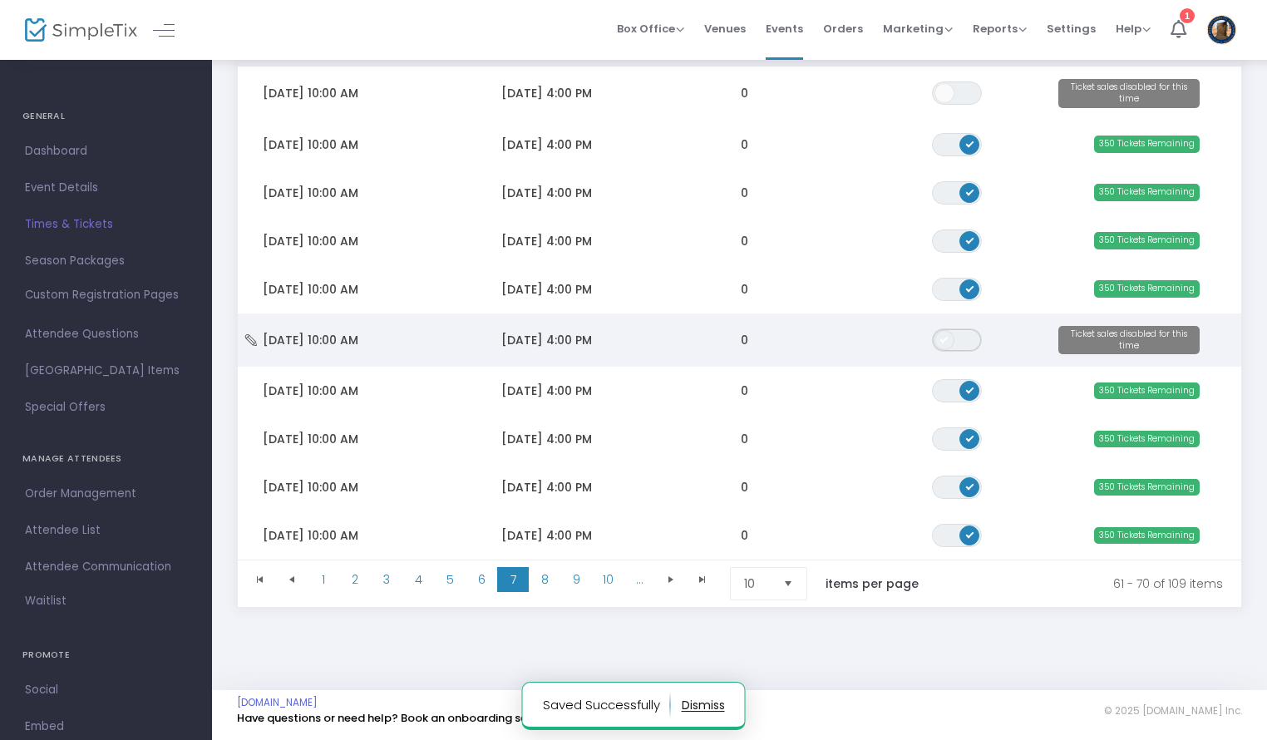
click at [957, 337] on span "ON OFF" at bounding box center [957, 339] width 50 height 23
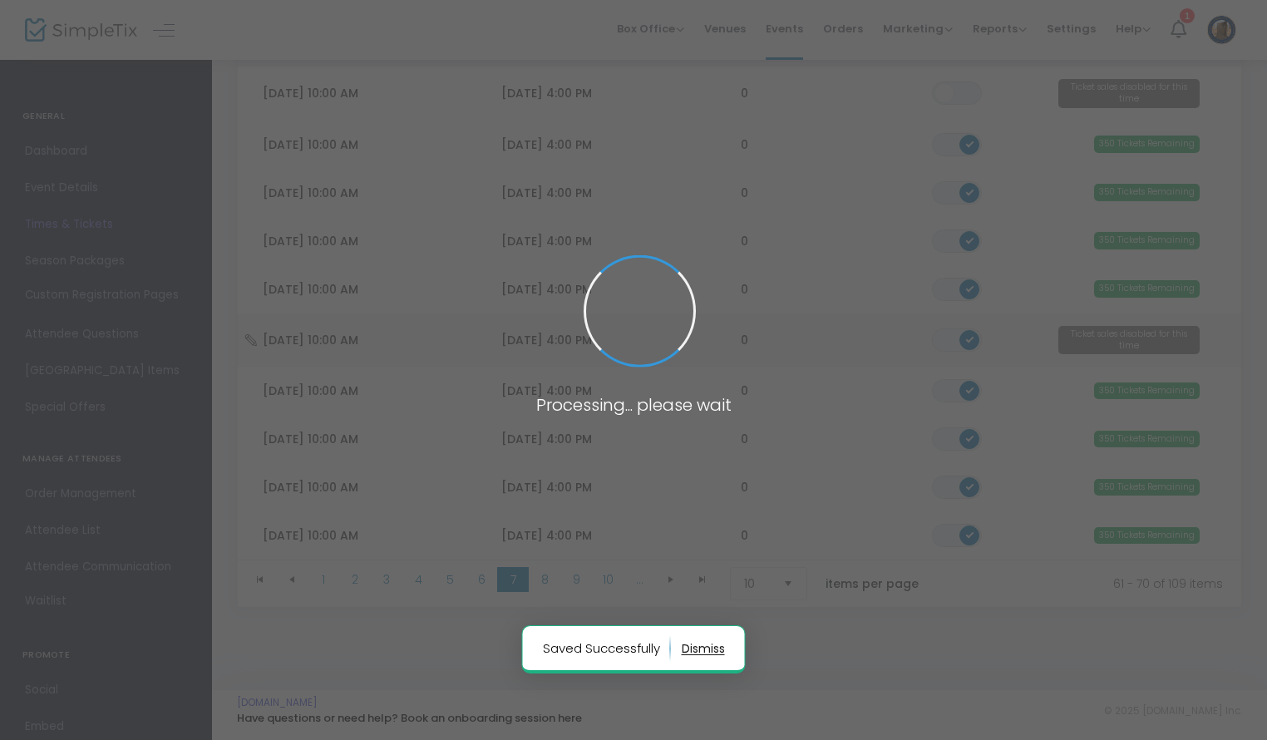
scroll to position [236, 0]
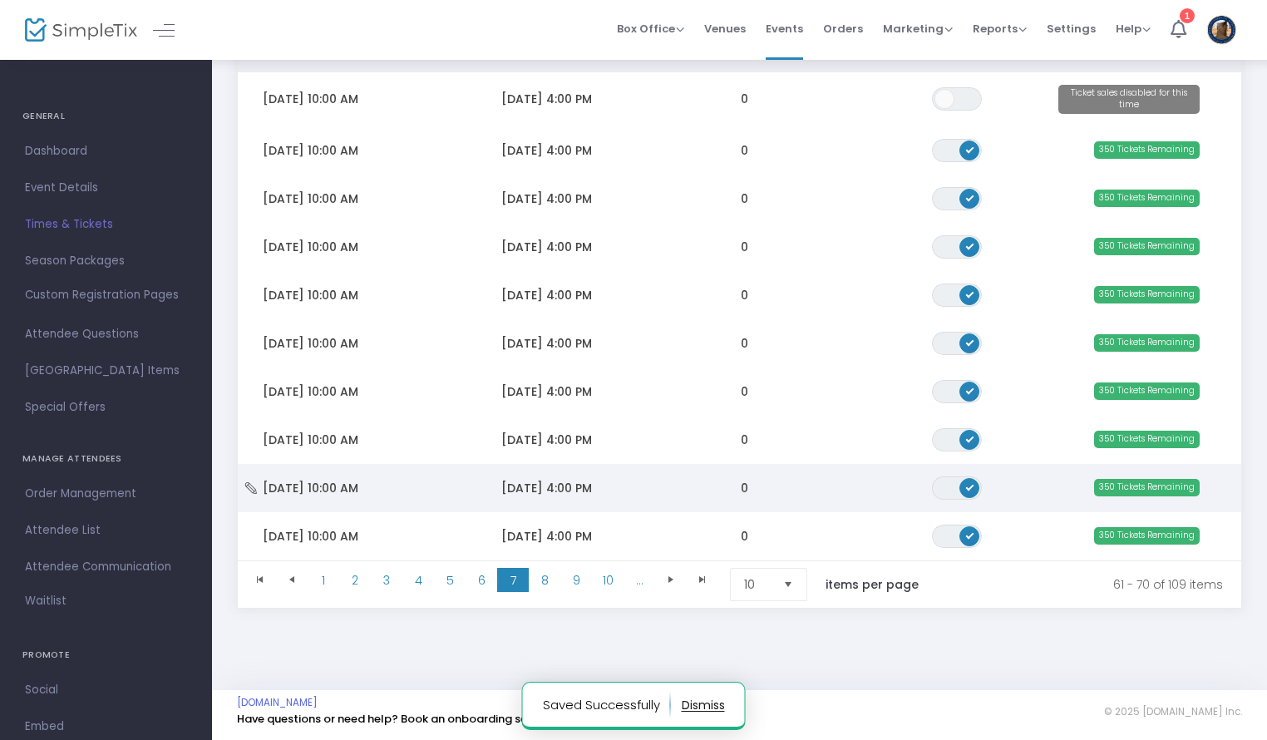
click at [957, 484] on span "ON OFF" at bounding box center [957, 487] width 50 height 23
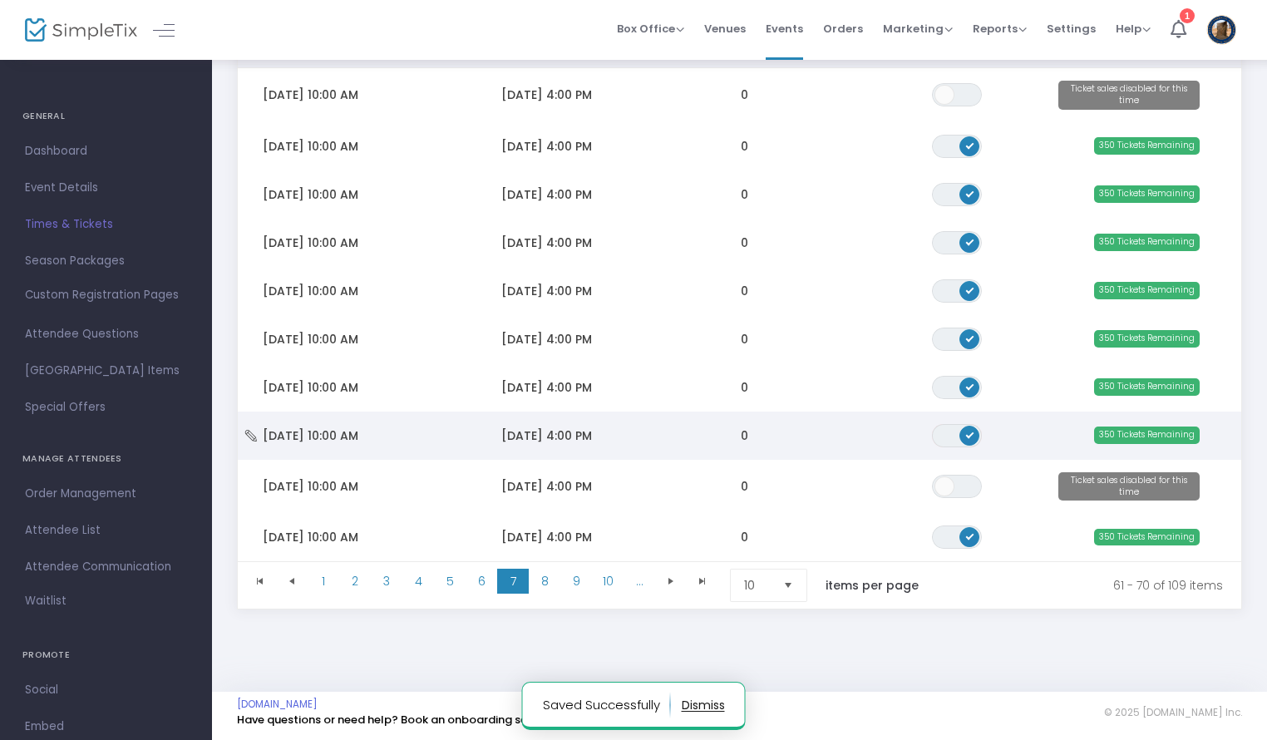
click at [964, 436] on span "Data table" at bounding box center [969, 436] width 20 height 20
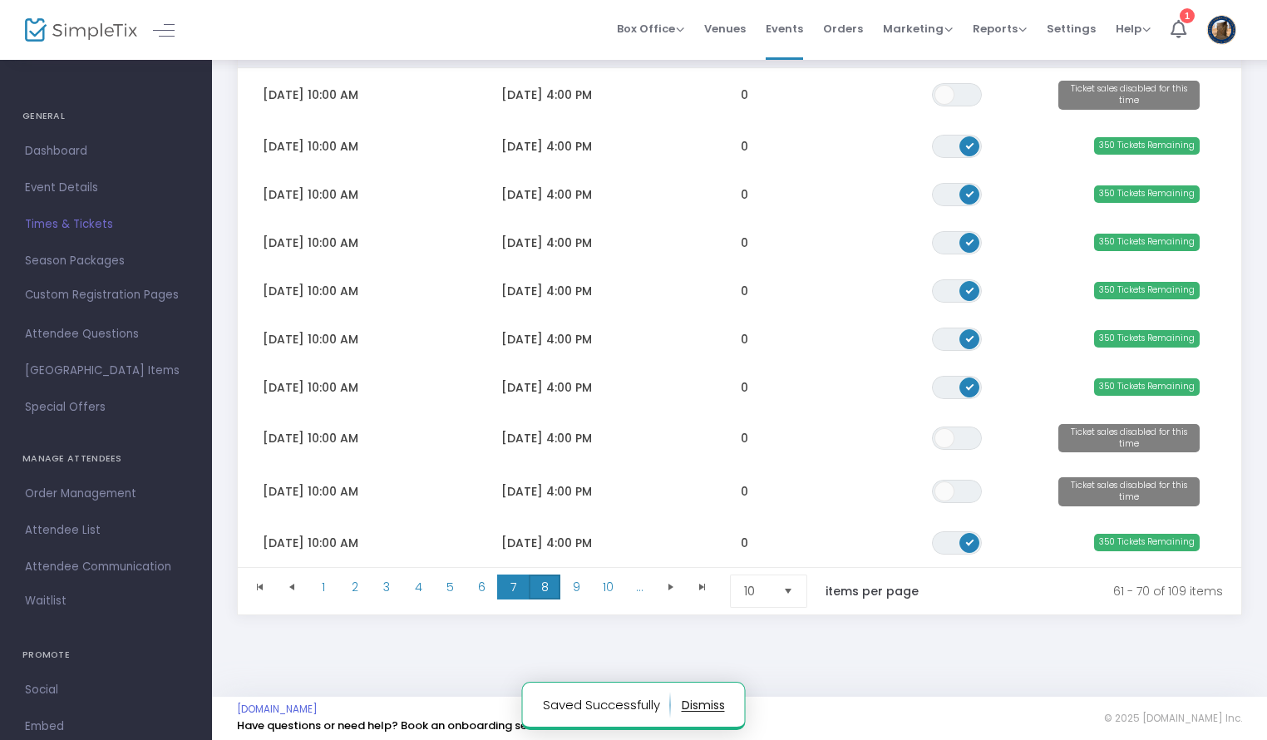
click at [538, 582] on span "8" at bounding box center [545, 586] width 32 height 25
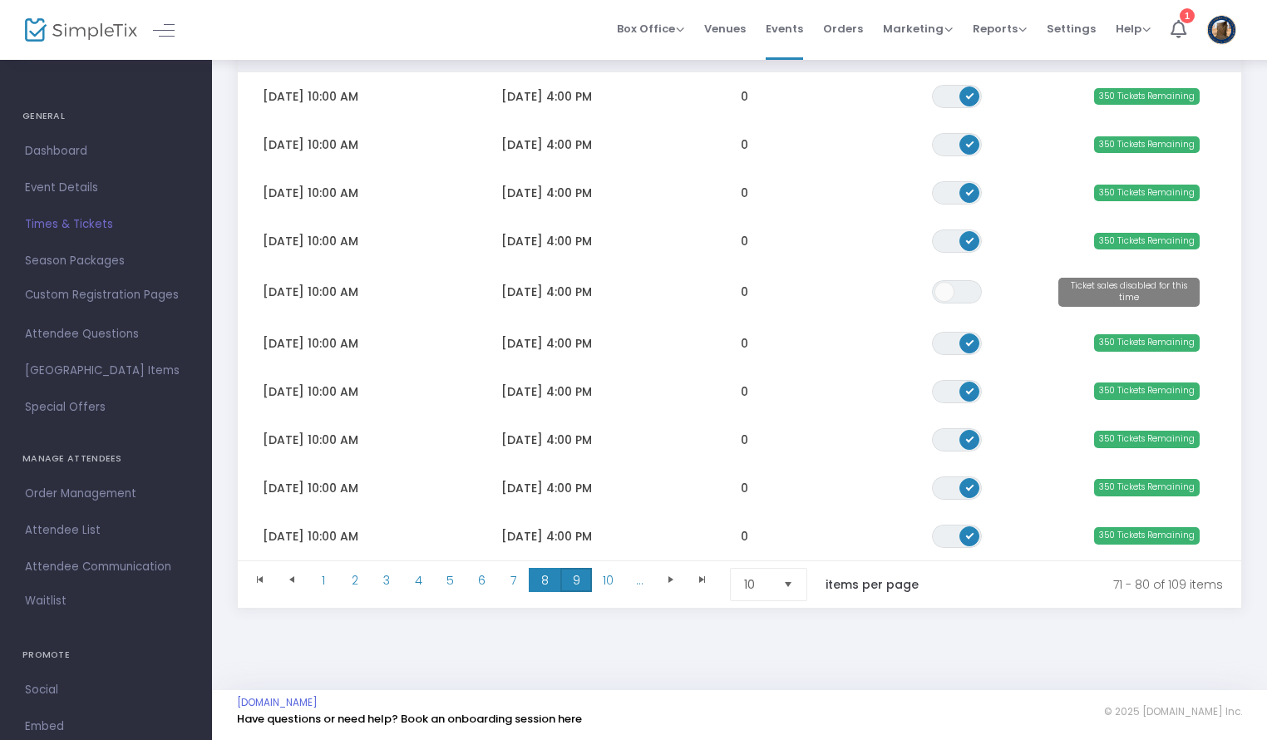
click at [565, 575] on span "9" at bounding box center [576, 580] width 32 height 25
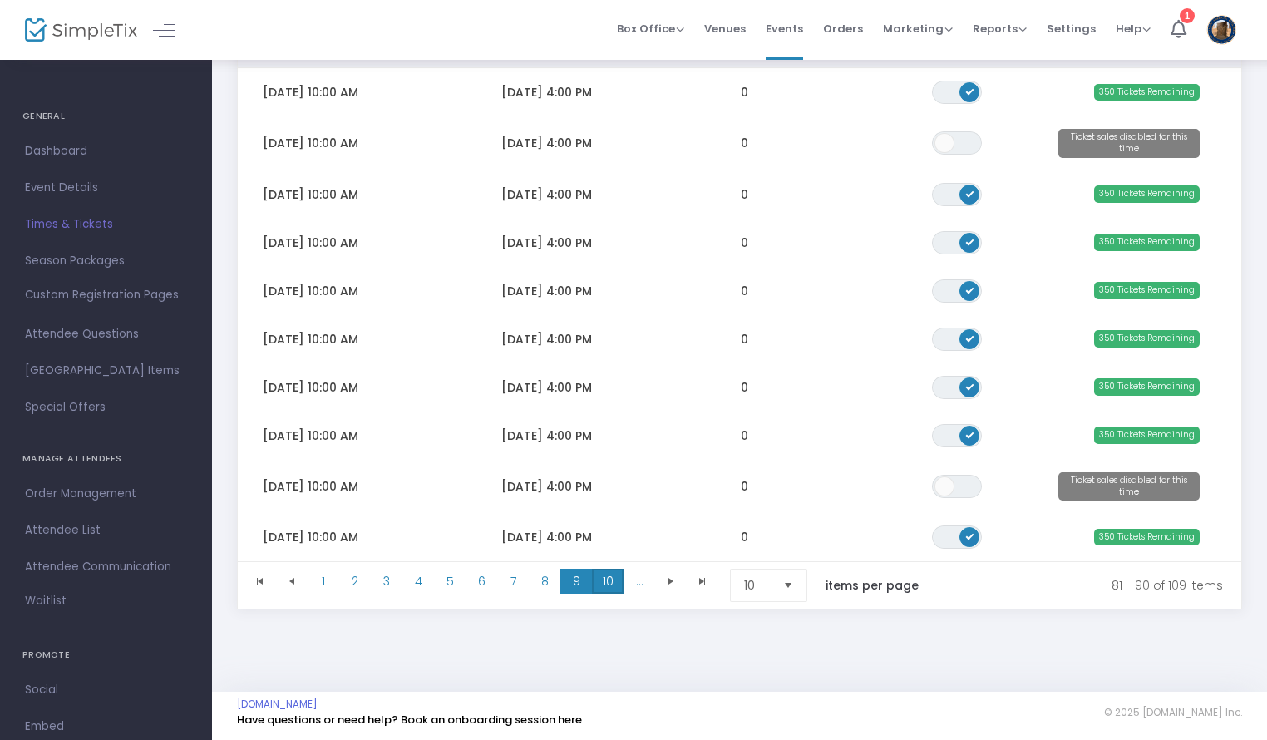
click at [613, 579] on span "10" at bounding box center [608, 580] width 32 height 25
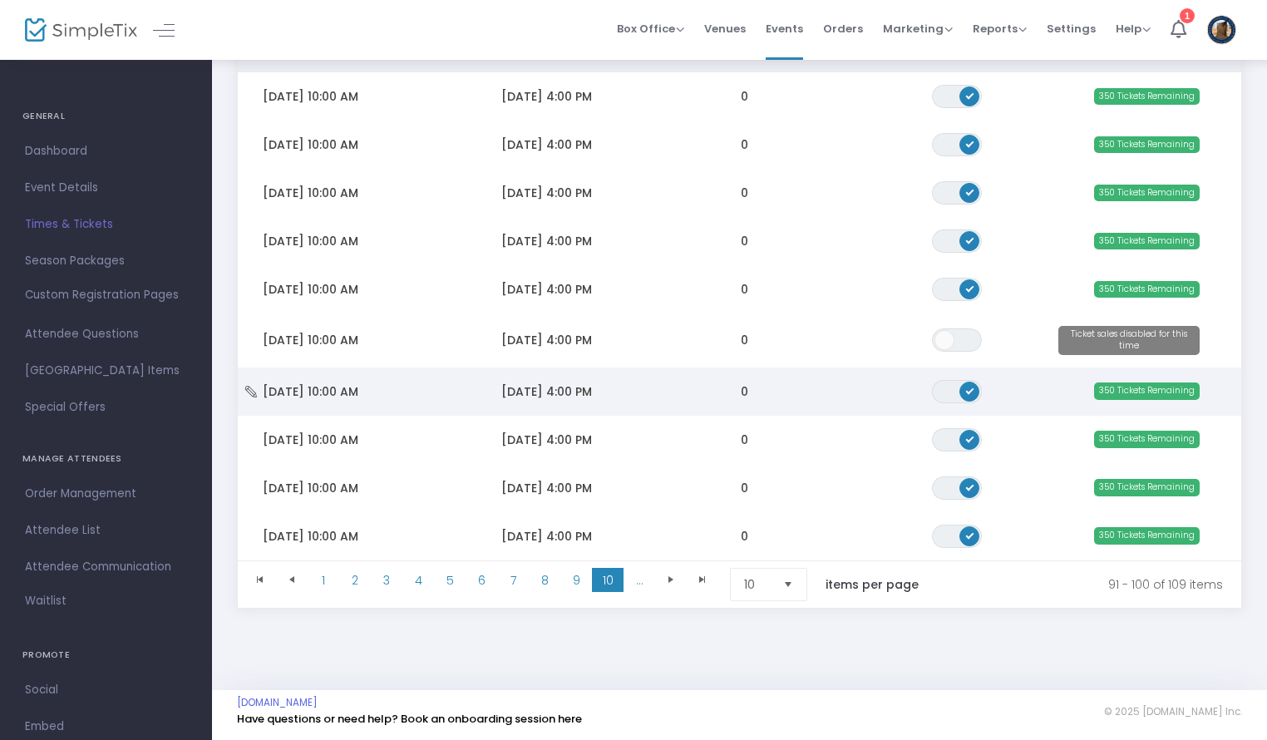
click at [957, 389] on span "ON OFF" at bounding box center [957, 391] width 50 height 23
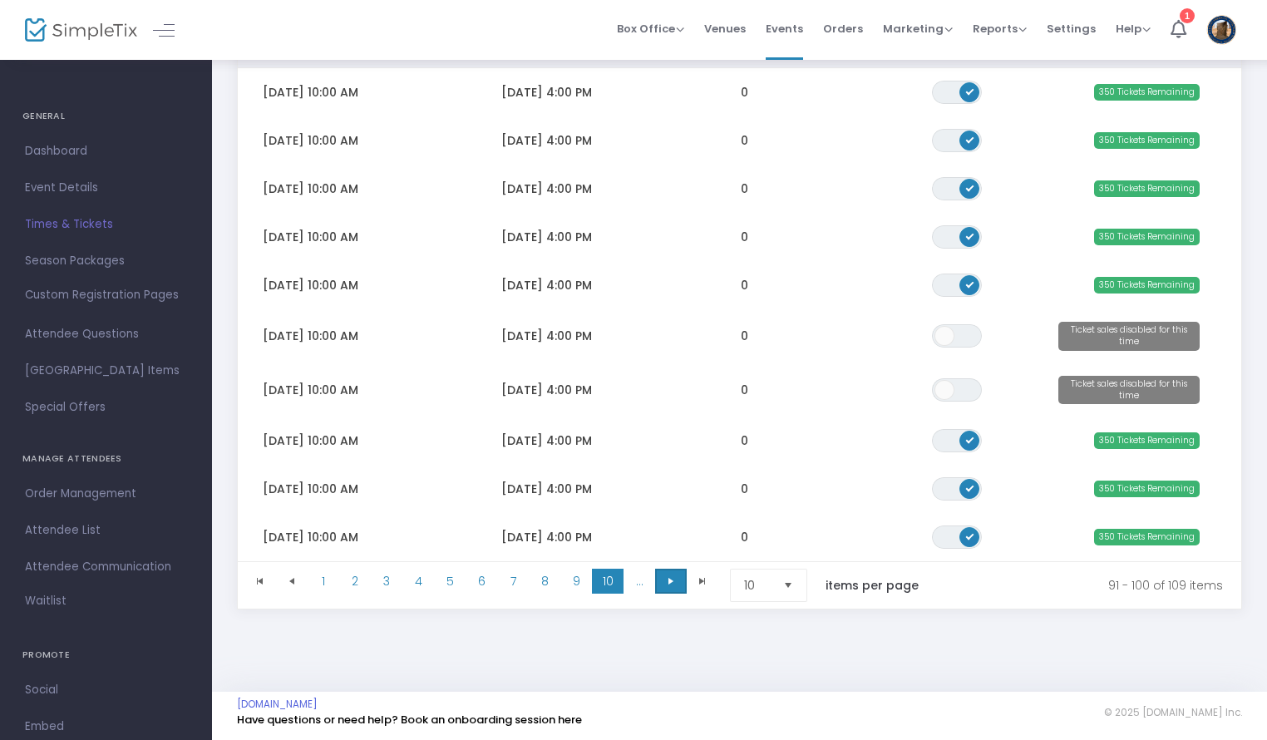
click at [666, 583] on span "Go to the next page" at bounding box center [670, 580] width 13 height 13
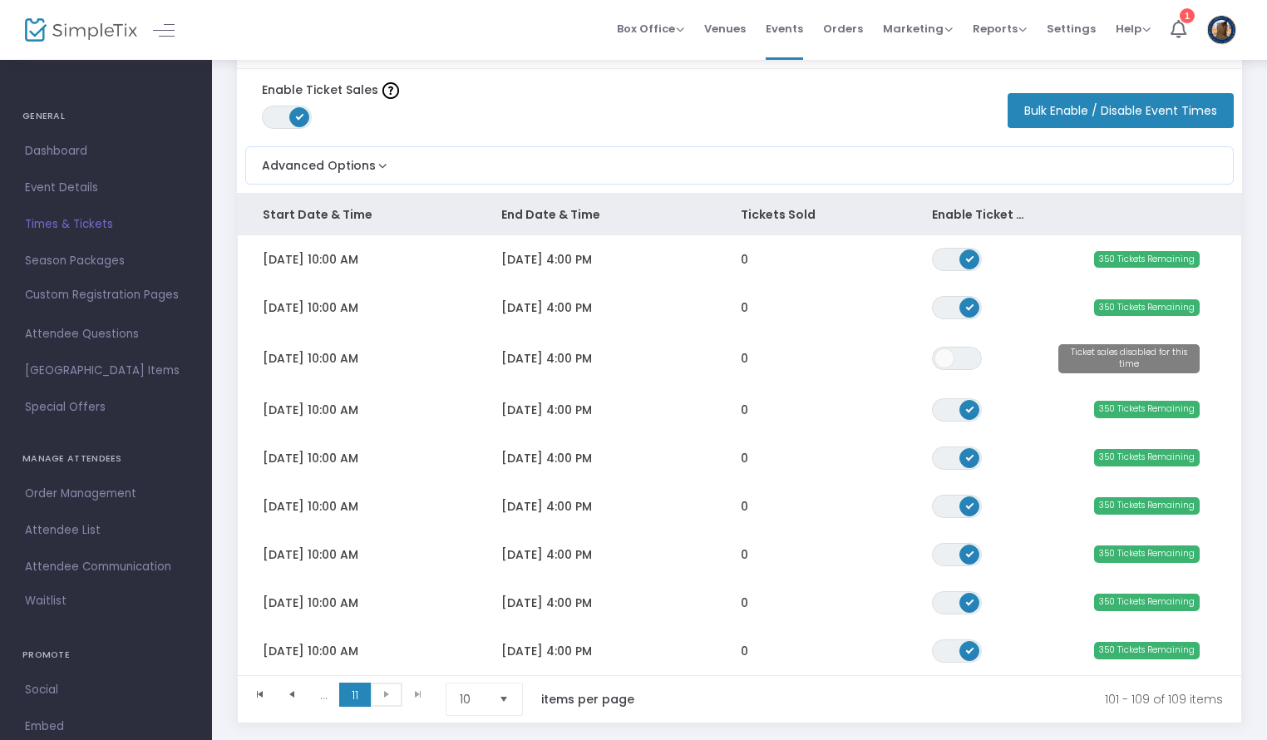
scroll to position [0, 0]
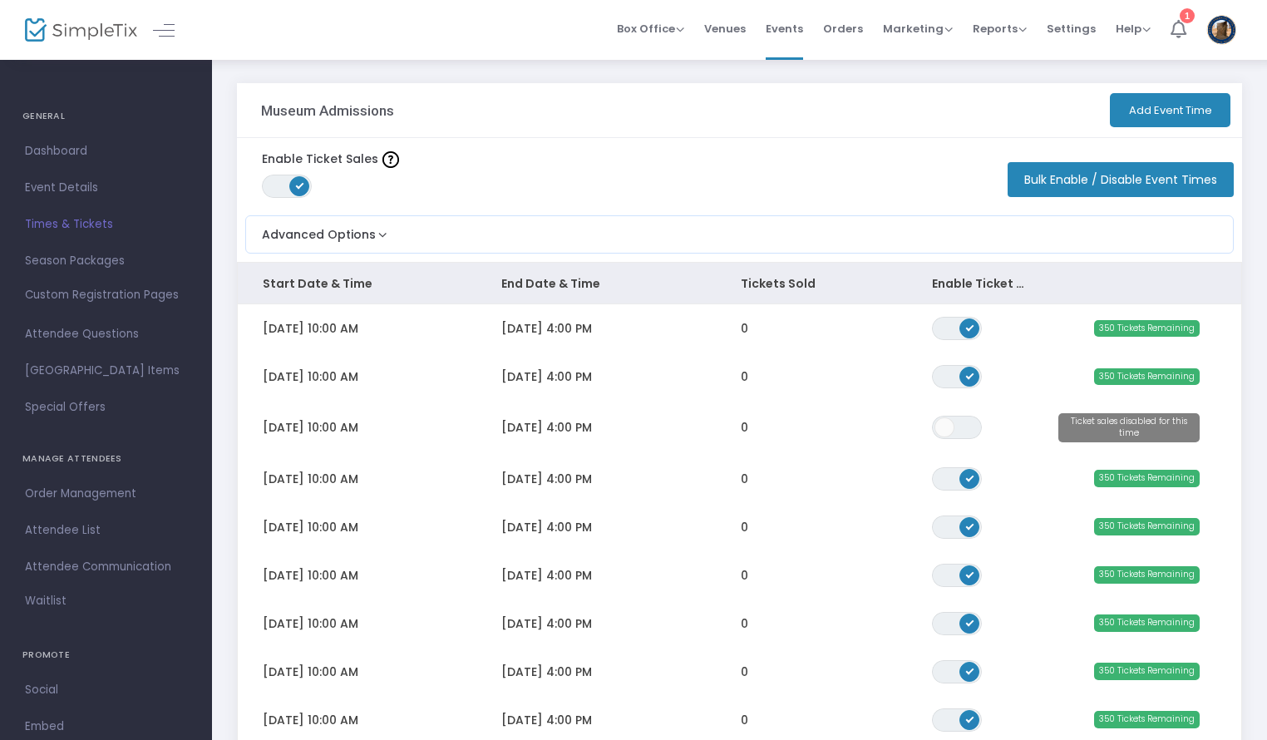
click at [1173, 16] on li "1" at bounding box center [1178, 30] width 36 height 60
click at [974, 151] on div "Enable Ticket Sales ON OFF Bulk Enable / Disable Event Times" at bounding box center [739, 172] width 1005 height 69
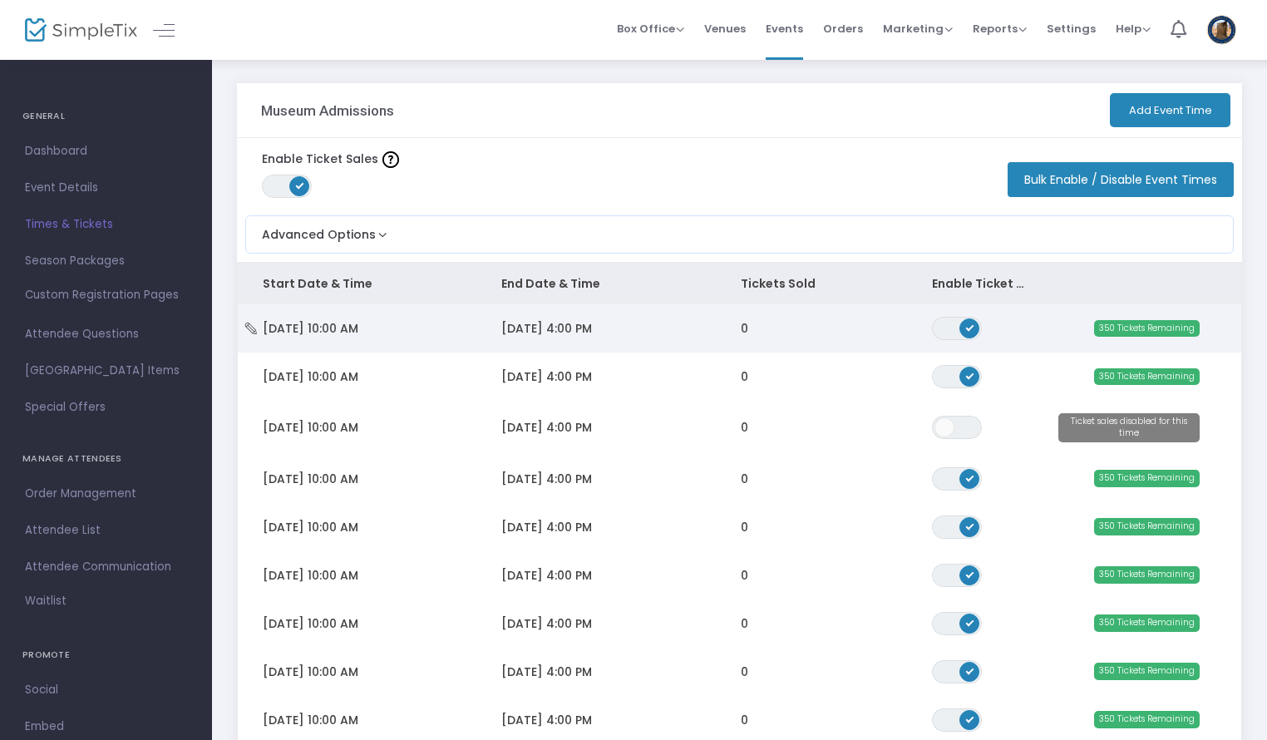
scroll to position [113, 0]
